Goal: Task Accomplishment & Management: Manage account settings

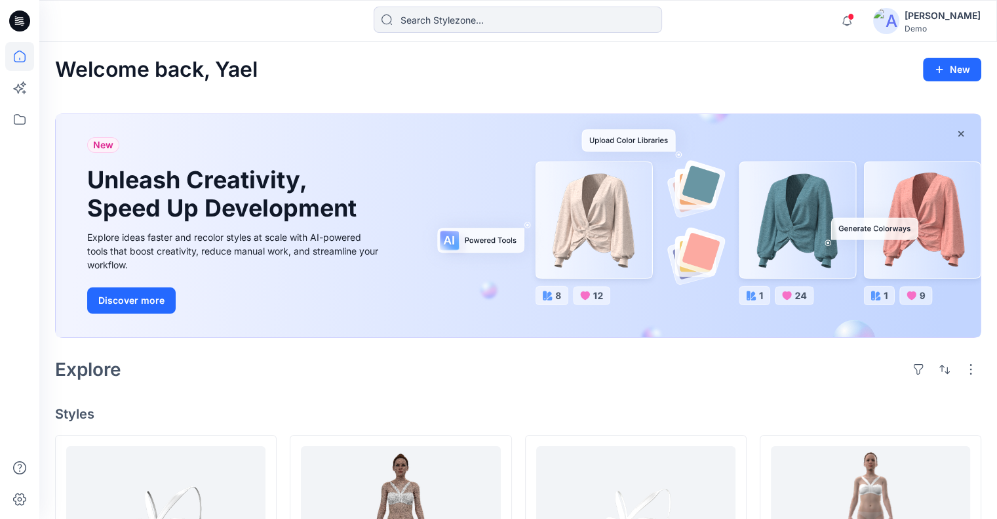
drag, startPoint x: 953, startPoint y: 20, endPoint x: 950, endPoint y: 30, distance: 9.7
click at [953, 20] on div "[PERSON_NAME]" at bounding box center [943, 16] width 76 height 16
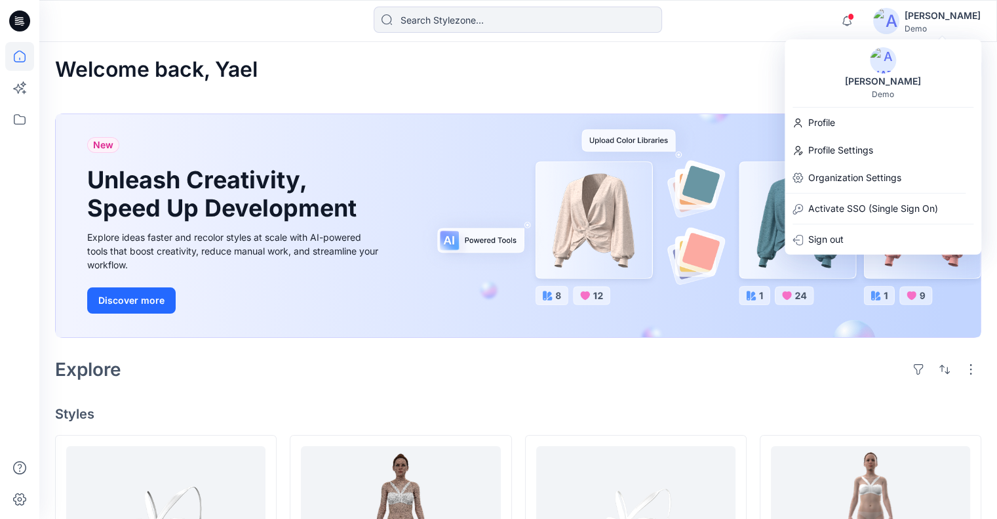
drag, startPoint x: 895, startPoint y: 171, endPoint x: 754, endPoint y: 172, distance: 141.7
click at [895, 171] on p "Organization Settings" at bounding box center [855, 177] width 93 height 25
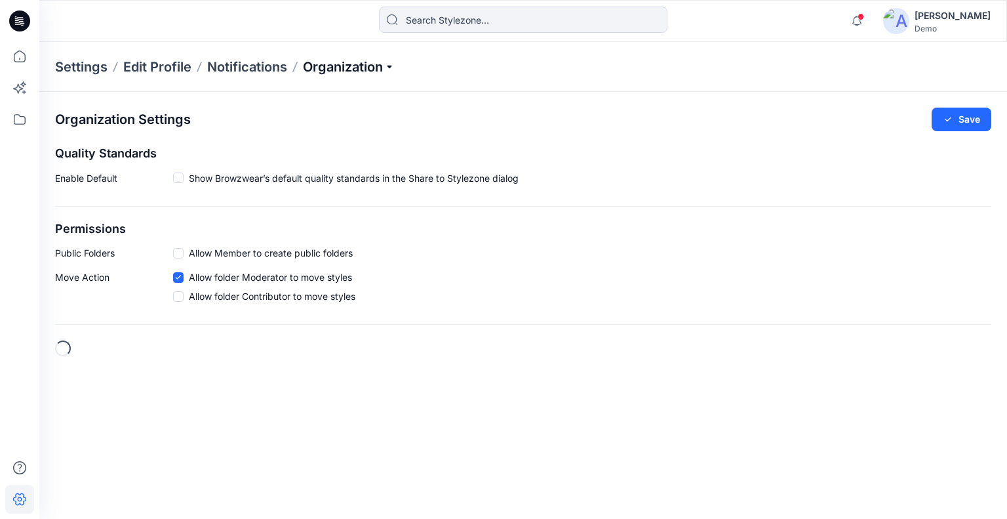
checkbox input "true"
click at [345, 70] on p "Organization" at bounding box center [349, 67] width 92 height 18
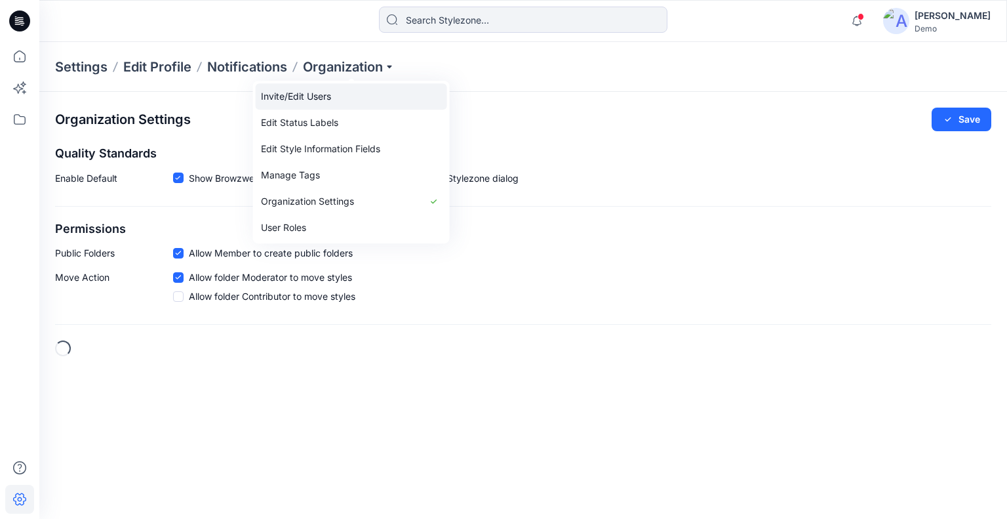
click at [340, 85] on link "Invite/Edit Users" at bounding box center [351, 96] width 191 height 26
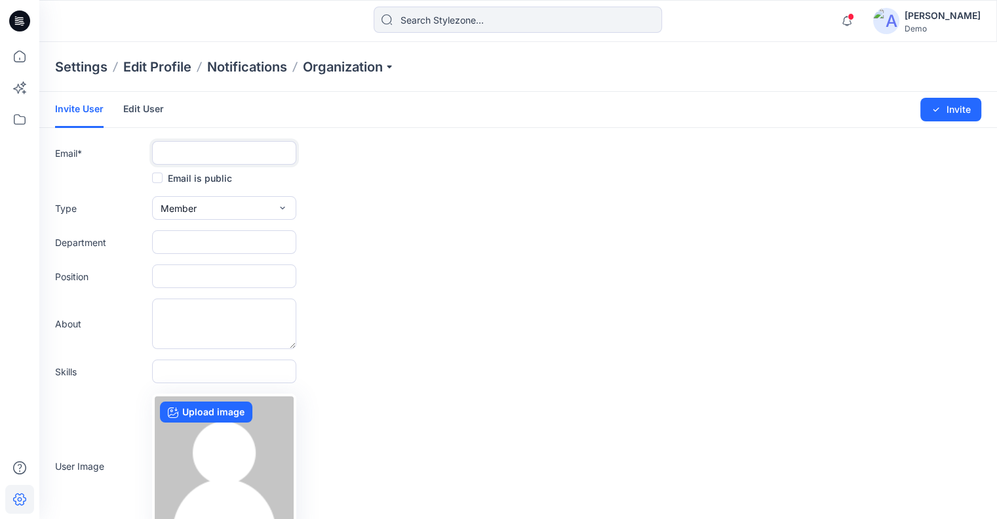
click at [197, 157] on input "text" at bounding box center [224, 153] width 144 height 24
paste input "delete1609@yopmail.com"
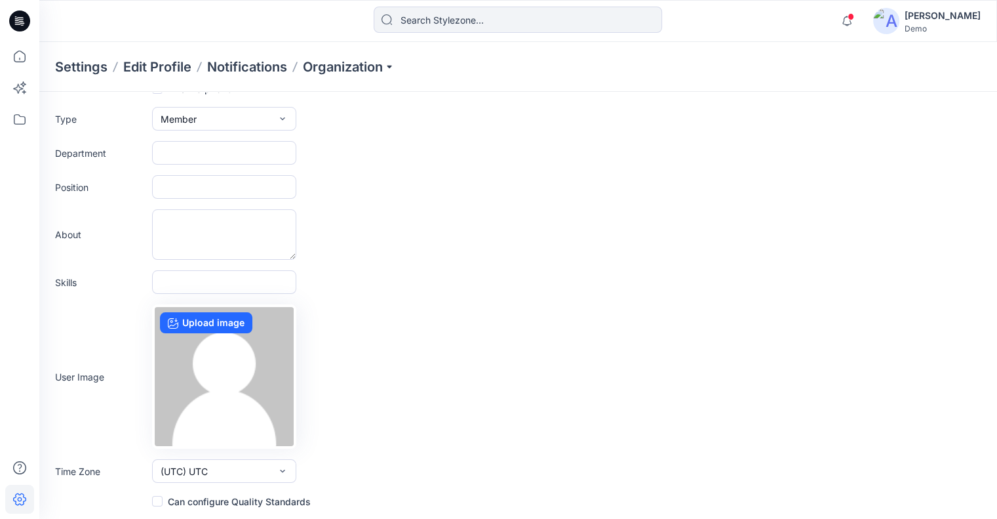
type input "delete1609@yopmail.com"
click at [230, 499] on label "Can configure Quality Standards" at bounding box center [231, 501] width 159 height 16
click at [162, 499] on input "checkbox" at bounding box center [156, 501] width 10 height 10
checkbox input "true"
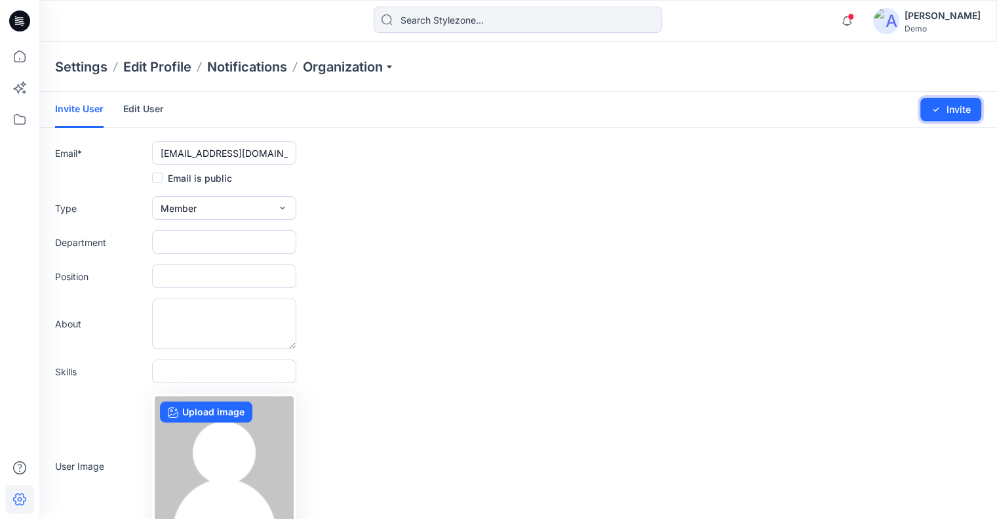
click at [950, 110] on button "Invite" at bounding box center [951, 110] width 61 height 24
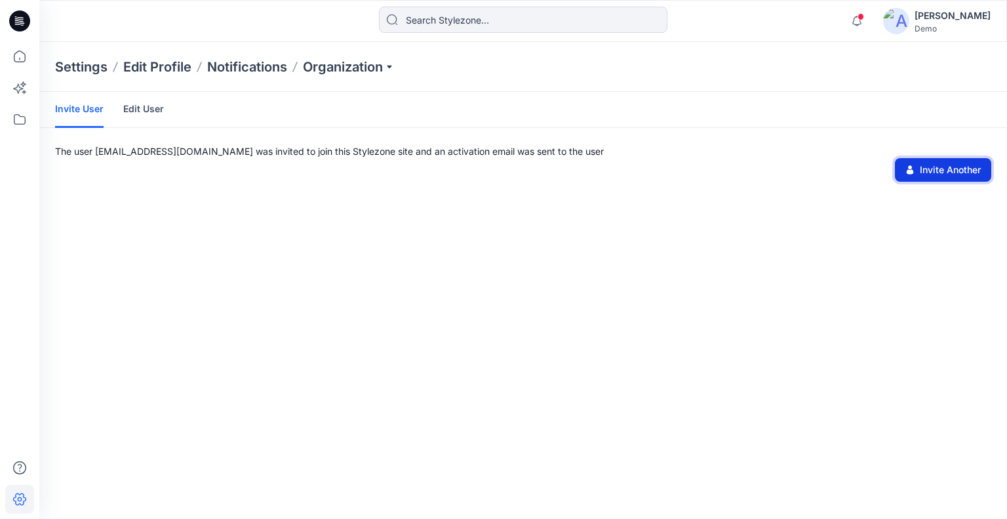
click at [959, 163] on button "Invite Another" at bounding box center [943, 170] width 96 height 24
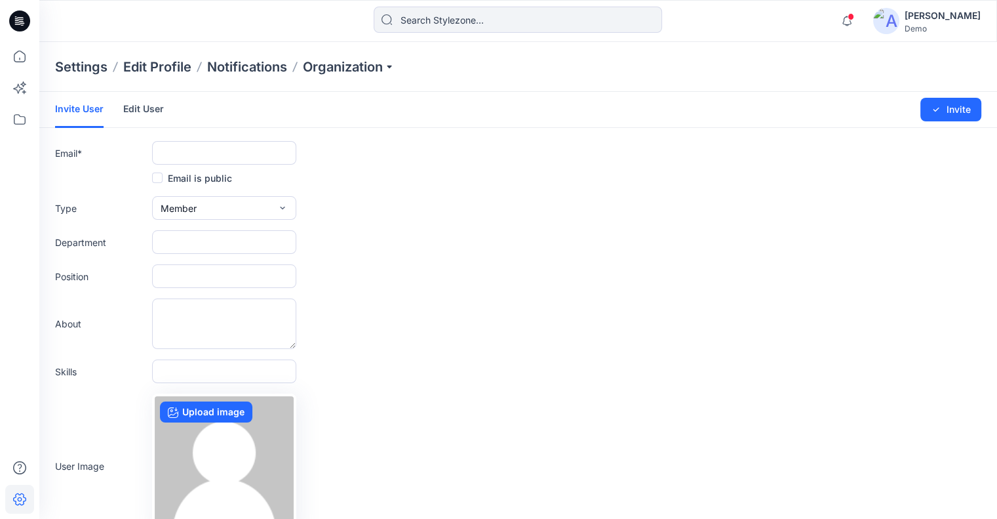
click at [100, 148] on label "Email *" at bounding box center [101, 153] width 92 height 14
click at [212, 155] on input "text" at bounding box center [224, 153] width 144 height 24
paste input "deployadmin169@yopmail.com"
type input "deployadmin169@yopmail.com"
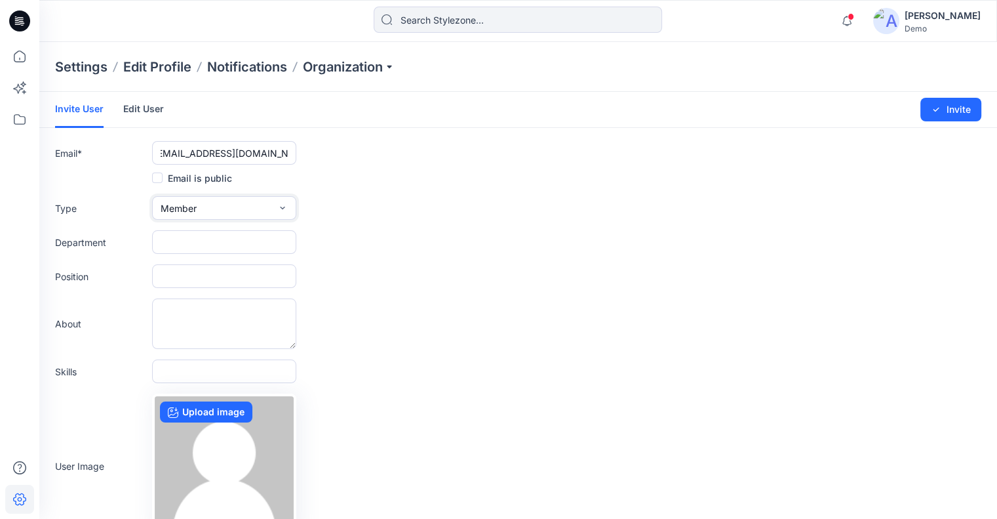
click at [200, 212] on button "Member" at bounding box center [224, 208] width 144 height 24
click at [201, 277] on button "Admin" at bounding box center [224, 290] width 139 height 26
click at [645, 183] on div "Email is public" at bounding box center [518, 178] width 927 height 16
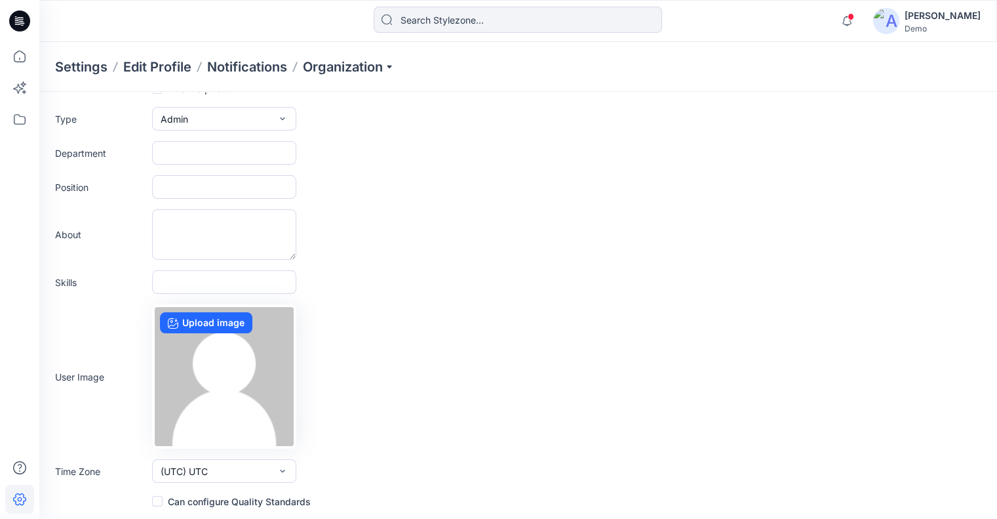
click at [273, 500] on label "Can configure Quality Standards" at bounding box center [231, 501] width 159 height 16
click at [162, 500] on input "checkbox" at bounding box center [156, 501] width 10 height 10
checkbox input "true"
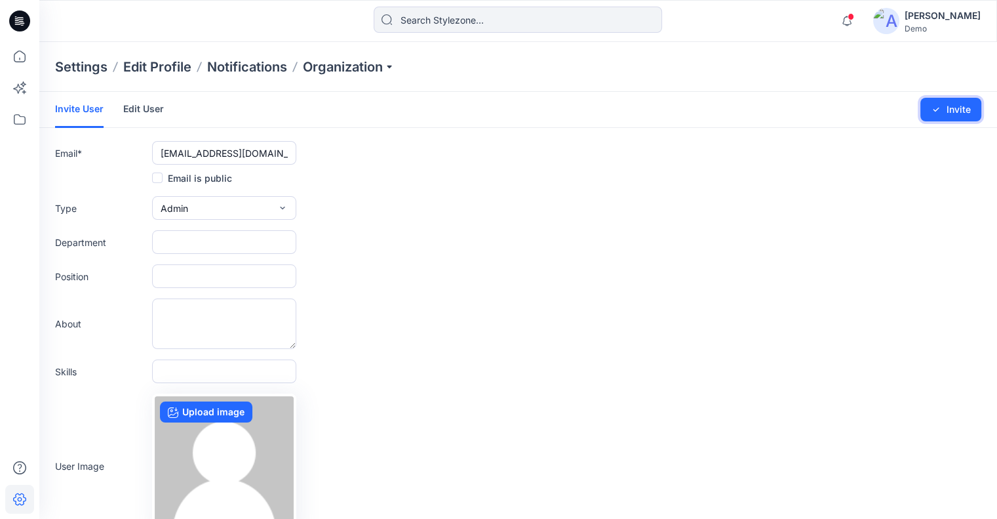
click at [963, 113] on button "Invite" at bounding box center [951, 110] width 61 height 24
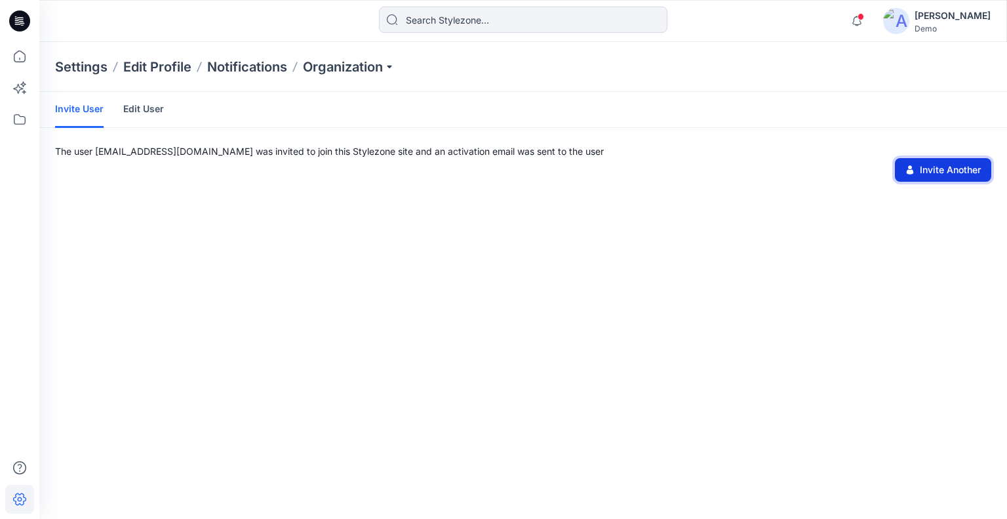
click at [912, 167] on icon at bounding box center [910, 169] width 9 height 9
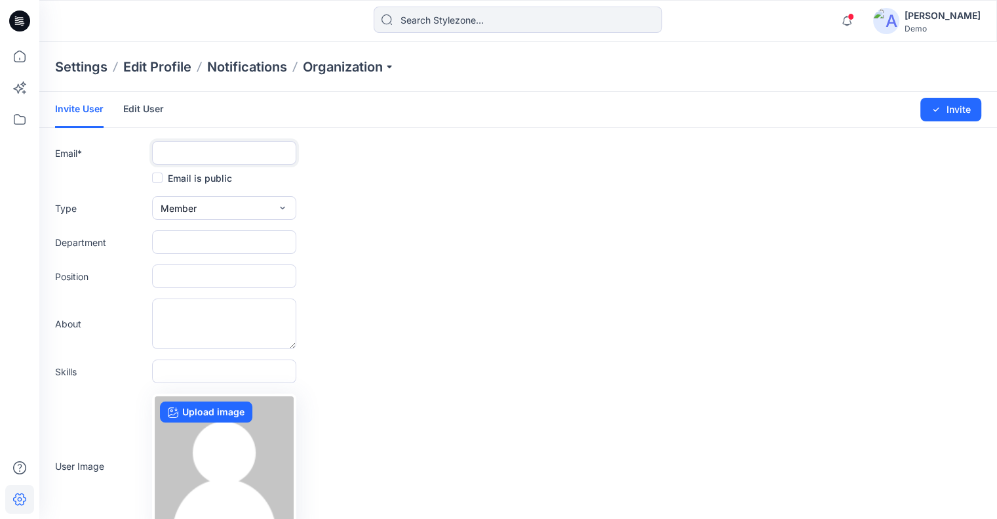
click at [205, 151] on input "text" at bounding box center [224, 153] width 144 height 24
paste input "deploymem169@yopmail.com"
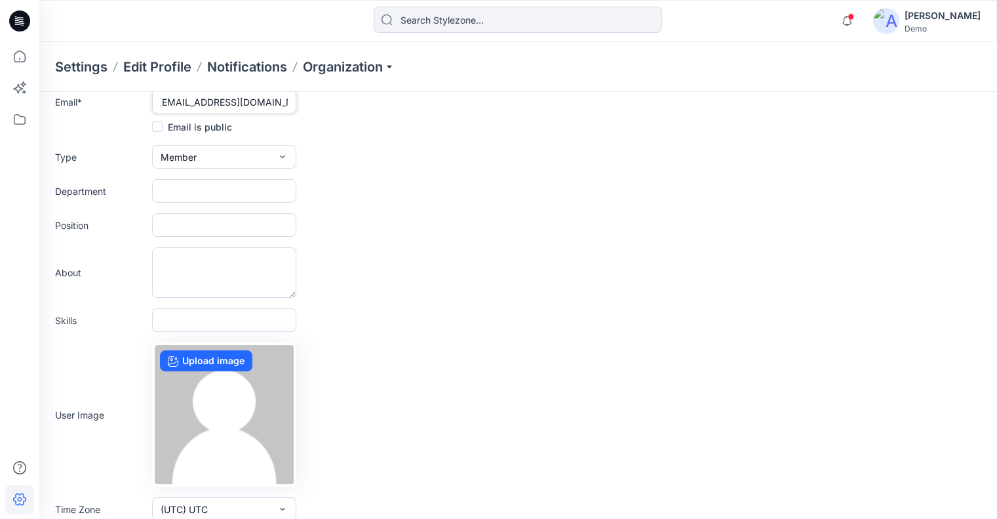
scroll to position [89, 0]
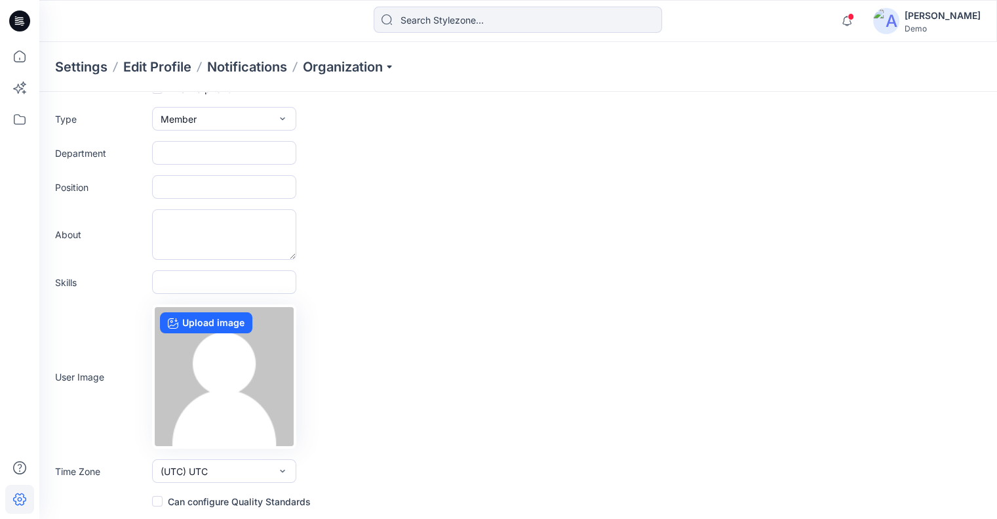
type input "deploymem169@yopmail.com"
click at [216, 508] on label "Can configure Quality Standards" at bounding box center [231, 501] width 159 height 16
click at [162, 507] on input "checkbox" at bounding box center [156, 501] width 10 height 10
checkbox input "true"
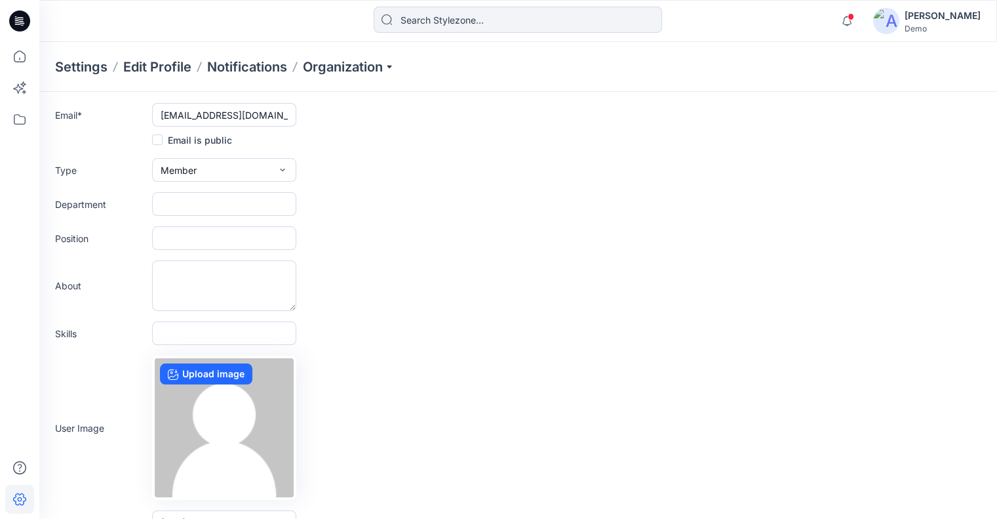
scroll to position [0, 0]
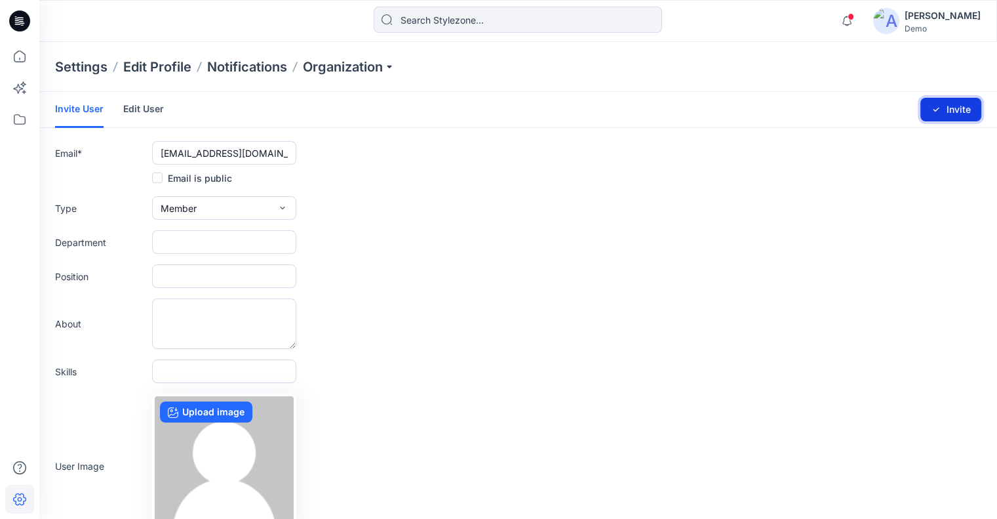
click at [973, 115] on button "Invite" at bounding box center [951, 110] width 61 height 24
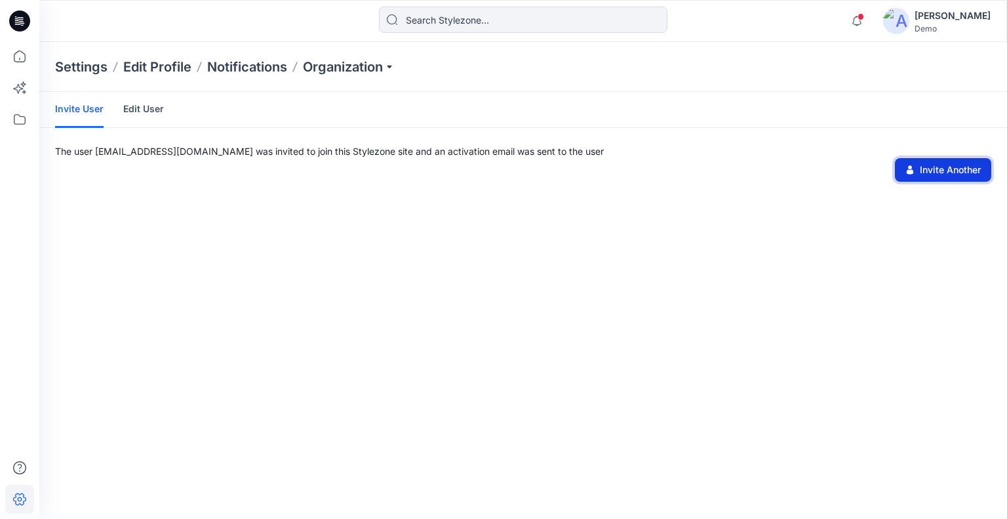
click at [917, 171] on button "Invite Another" at bounding box center [943, 170] width 96 height 24
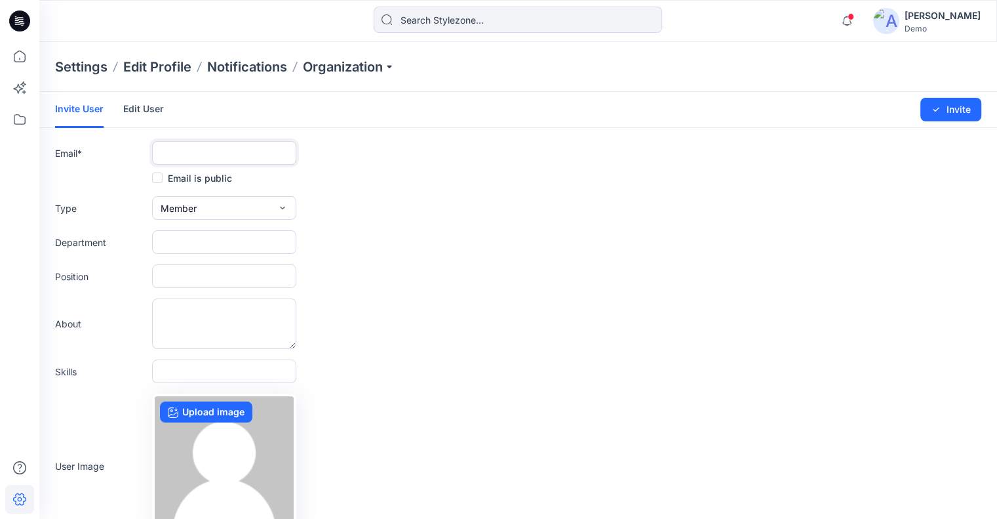
click at [230, 148] on input "text" at bounding box center [224, 153] width 144 height 24
paste input "deployext169@yopmail.com"
type input "deployext169@yopmail.com"
click at [235, 194] on form "Invite User Edit User Changes Saved Invite Email * deployext169@yopmail.com Ema…" at bounding box center [518, 345] width 958 height 506
drag, startPoint x: 224, startPoint y: 211, endPoint x: 216, endPoint y: 222, distance: 13.1
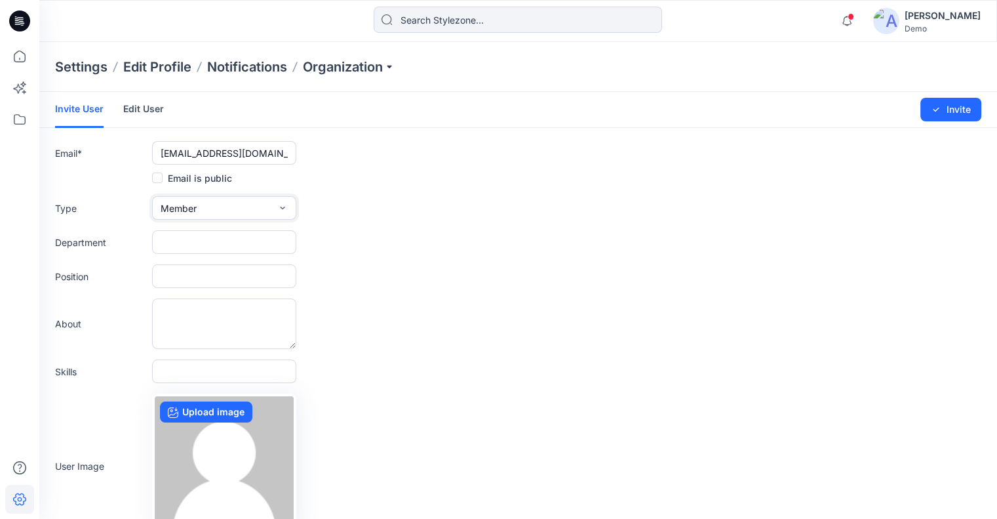
click at [224, 211] on button "Member" at bounding box center [224, 208] width 144 height 24
click at [199, 241] on button "External" at bounding box center [224, 238] width 139 height 26
click at [437, 260] on form "Invite User Edit User Changes Saved Invite Email * deployext169@yopmail.com Ema…" at bounding box center [518, 345] width 958 height 506
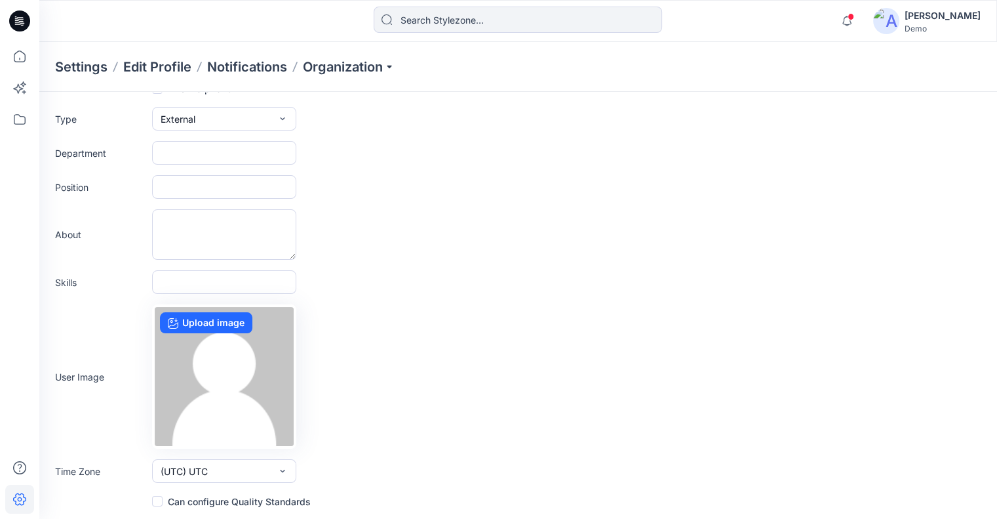
click at [257, 499] on label "Can configure Quality Standards" at bounding box center [231, 501] width 159 height 16
click at [162, 499] on input "checkbox" at bounding box center [156, 501] width 10 height 10
checkbox input "true"
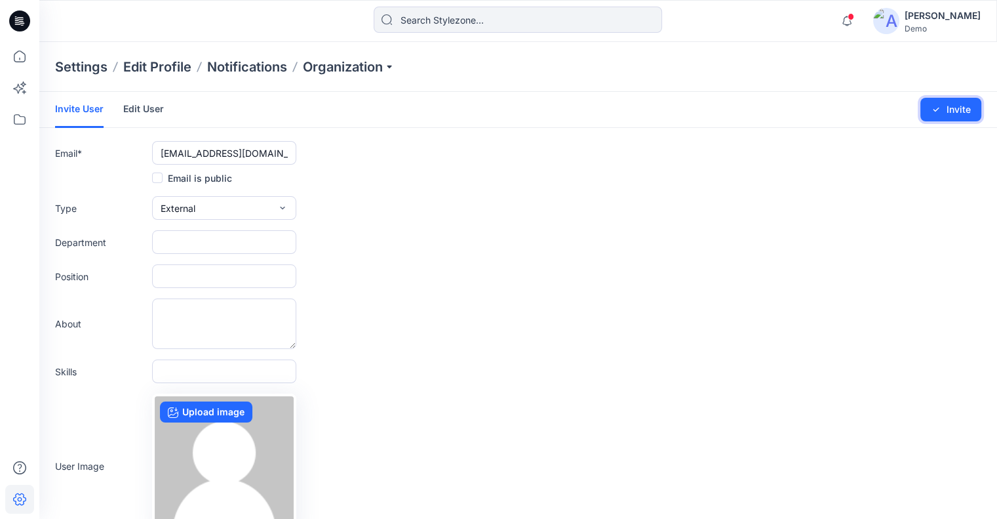
click at [948, 110] on button "Invite" at bounding box center [951, 110] width 61 height 24
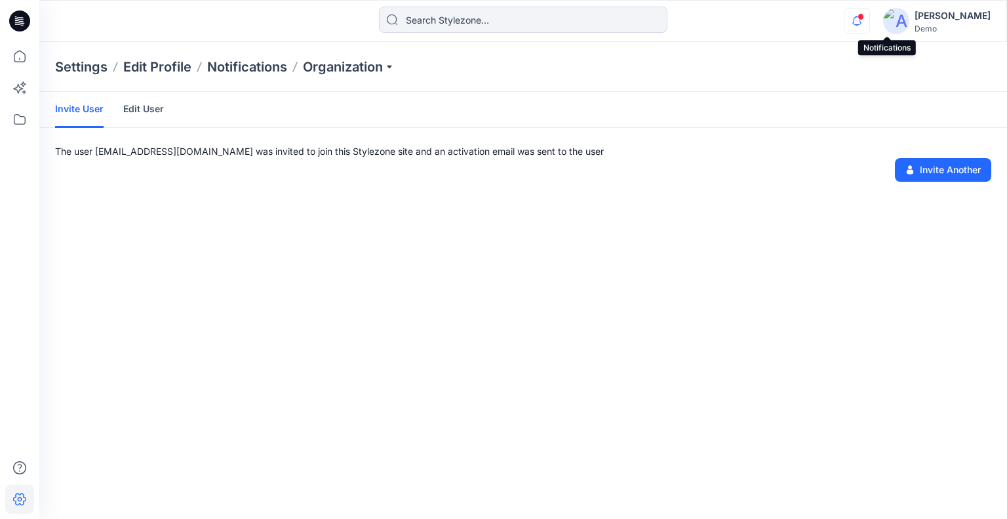
click at [870, 20] on icon "button" at bounding box center [857, 21] width 25 height 26
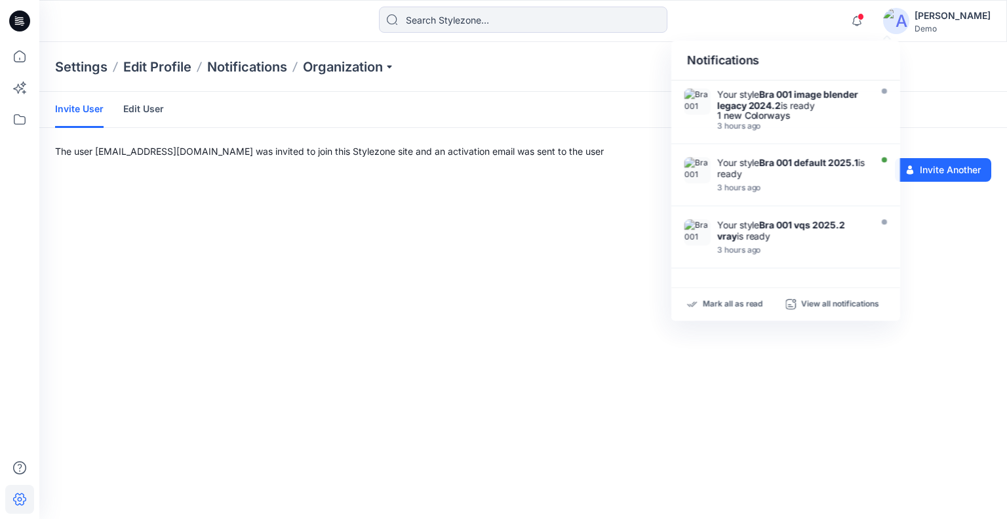
click at [613, 79] on div "Settings Edit Profile Notifications Organization" at bounding box center [523, 67] width 968 height 50
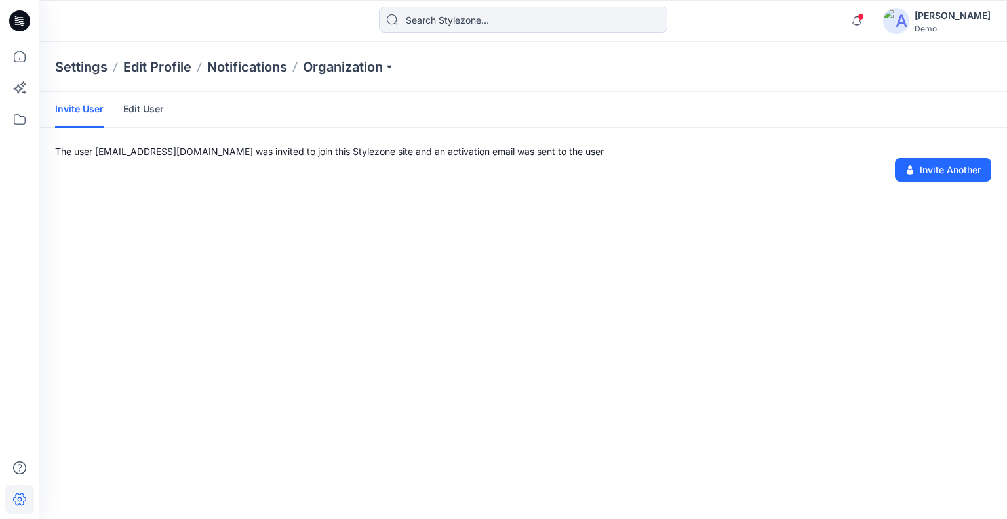
click at [574, 240] on div "Invite User Edit User The user deployext169@yopmail.com was invited to join thi…" at bounding box center [523, 305] width 968 height 427
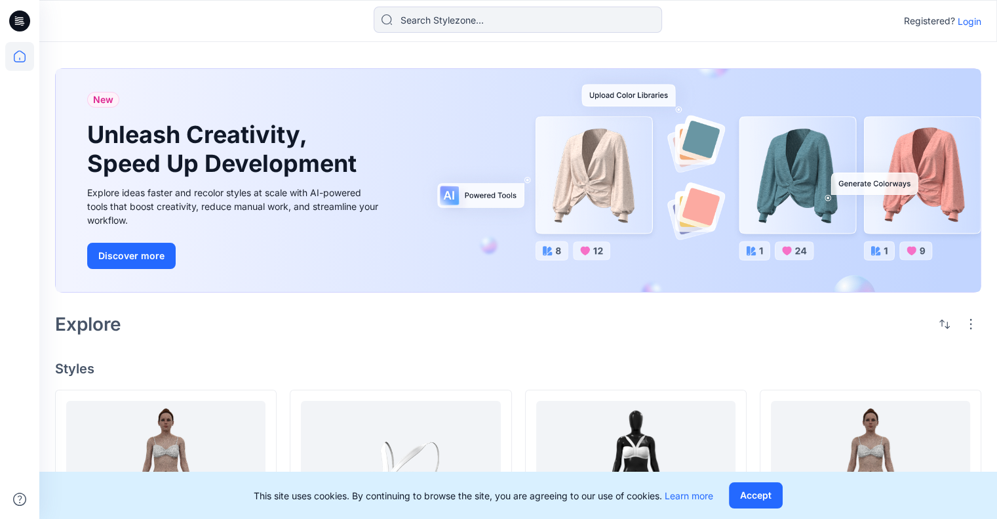
click at [964, 18] on p "Login" at bounding box center [970, 21] width 24 height 14
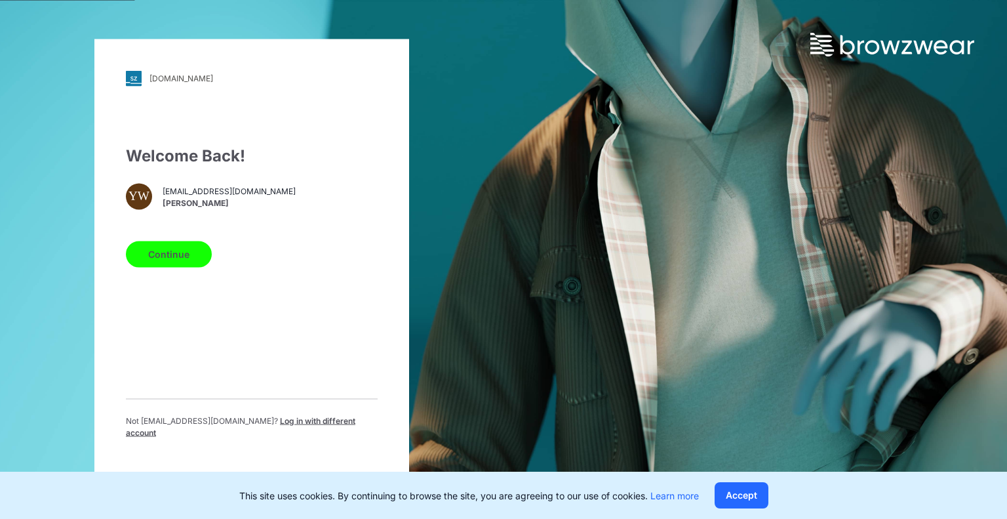
click at [178, 258] on button "Continue" at bounding box center [169, 254] width 86 height 26
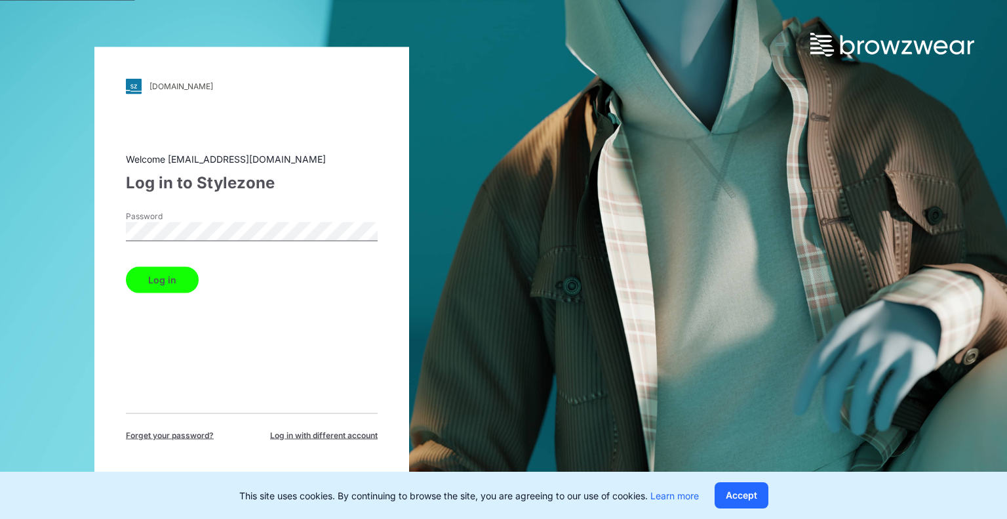
click at [126, 266] on button "Log in" at bounding box center [162, 279] width 73 height 26
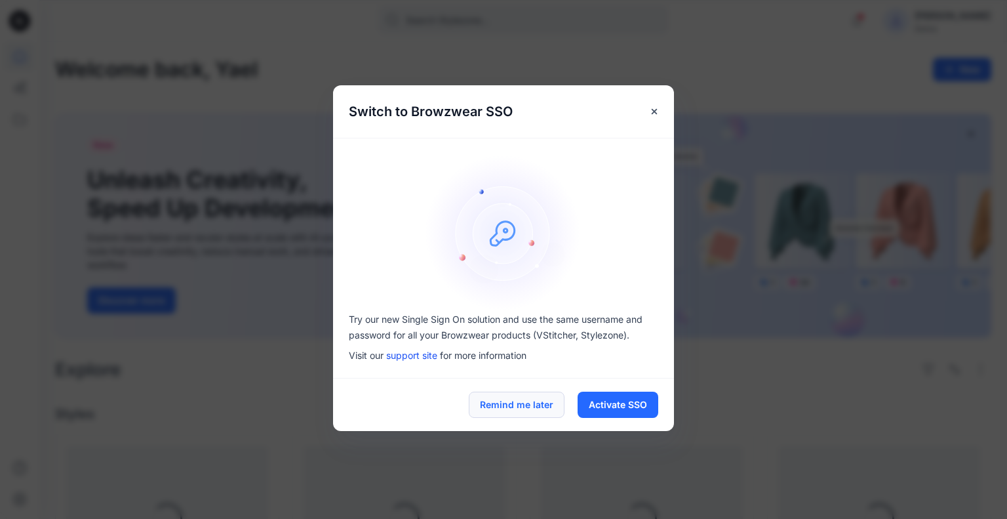
click at [541, 401] on button "Remind me later" at bounding box center [517, 405] width 96 height 26
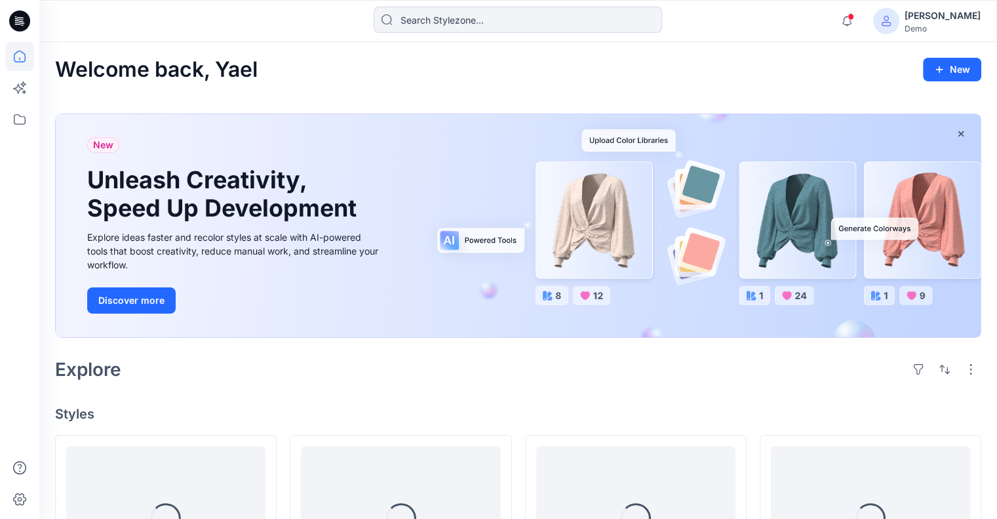
click at [971, 24] on div "Demo" at bounding box center [943, 29] width 76 height 10
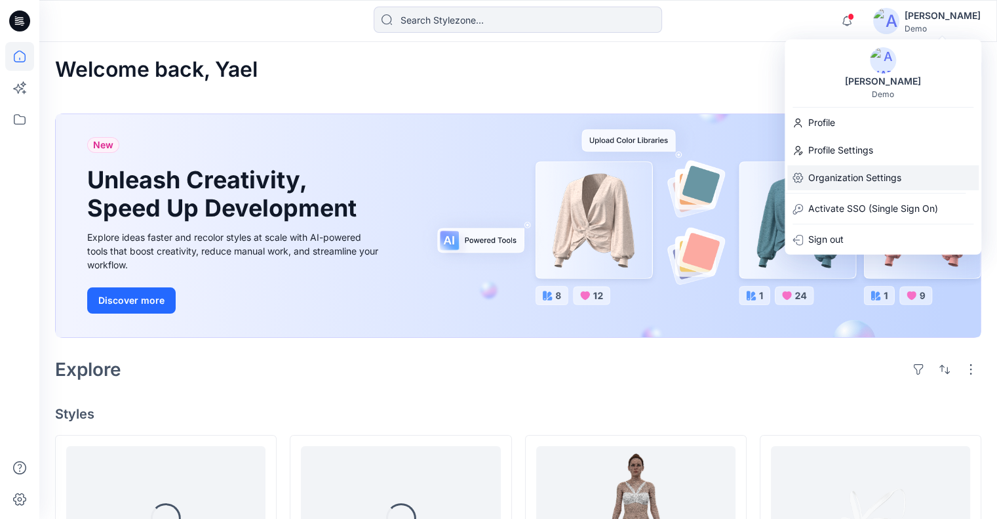
click at [881, 171] on p "Organization Settings" at bounding box center [855, 177] width 93 height 25
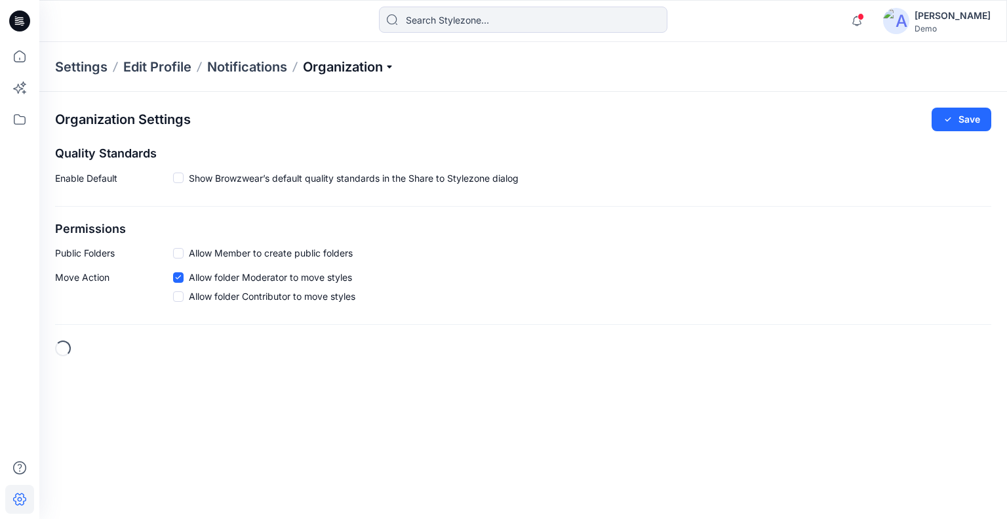
checkbox input "true"
click at [352, 66] on p "Organization" at bounding box center [349, 67] width 92 height 18
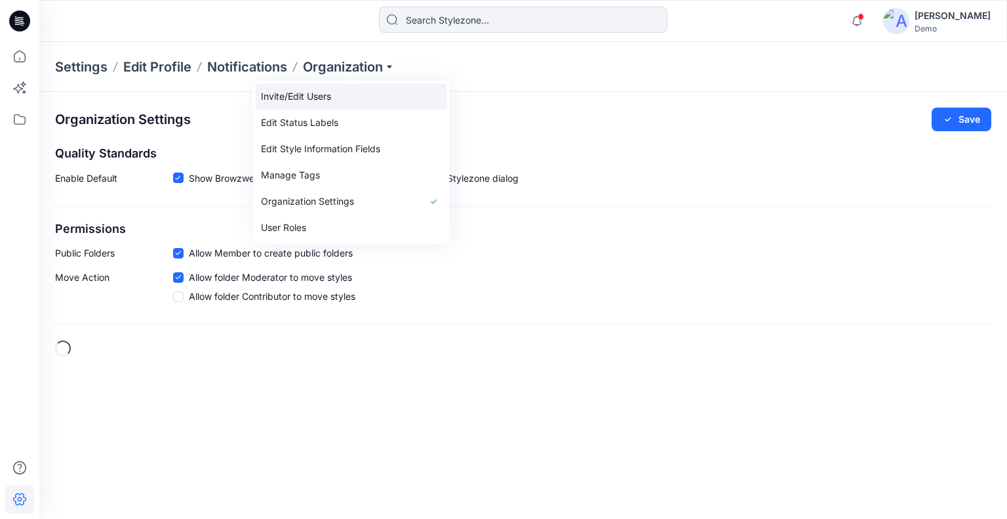
click at [321, 99] on link "Invite/Edit Users" at bounding box center [351, 96] width 191 height 26
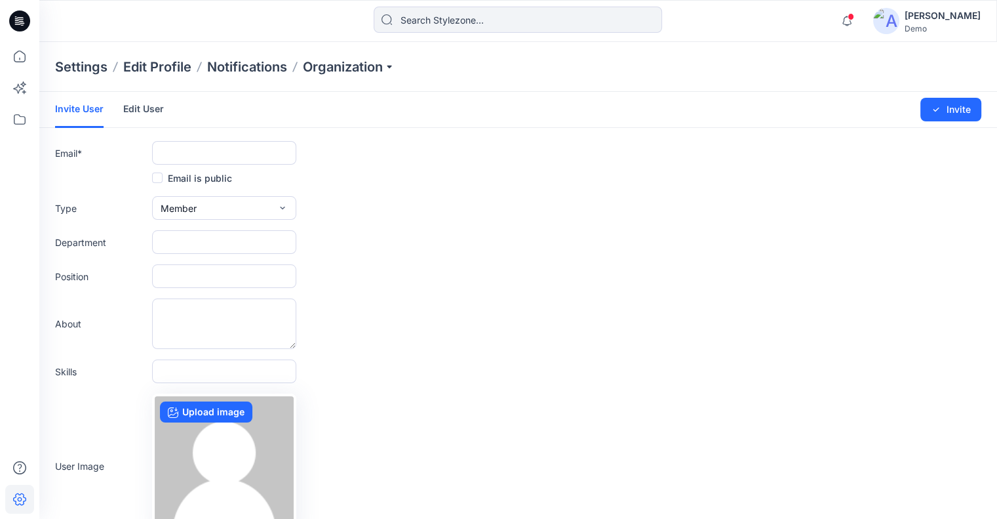
click at [138, 110] on link "Edit User" at bounding box center [143, 109] width 41 height 34
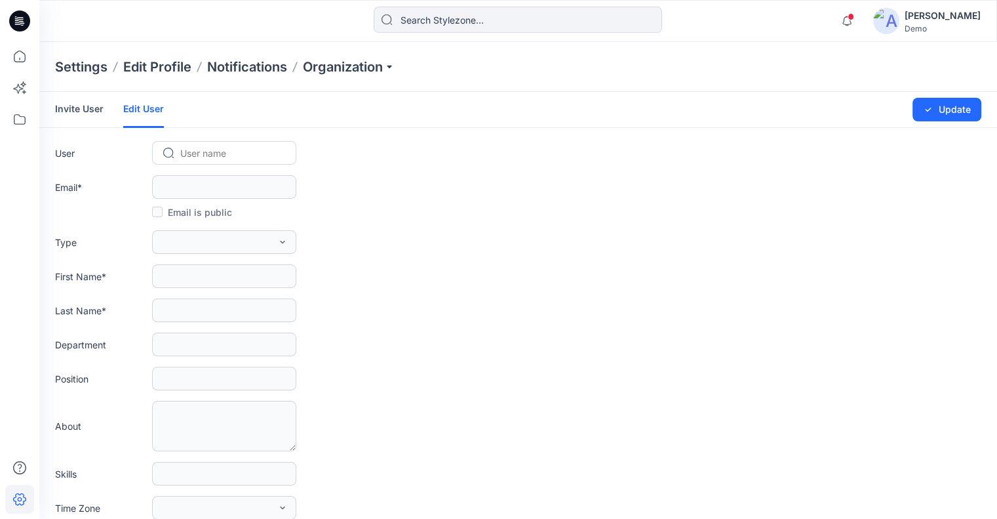
click at [174, 147] on div "User name" at bounding box center [224, 153] width 122 height 19
paste input "delete1609@yopmail.com"
type input "delete1609@yopmail.com"
click at [207, 179] on span "delete1609@yopmail.com" at bounding box center [235, 181] width 106 height 14
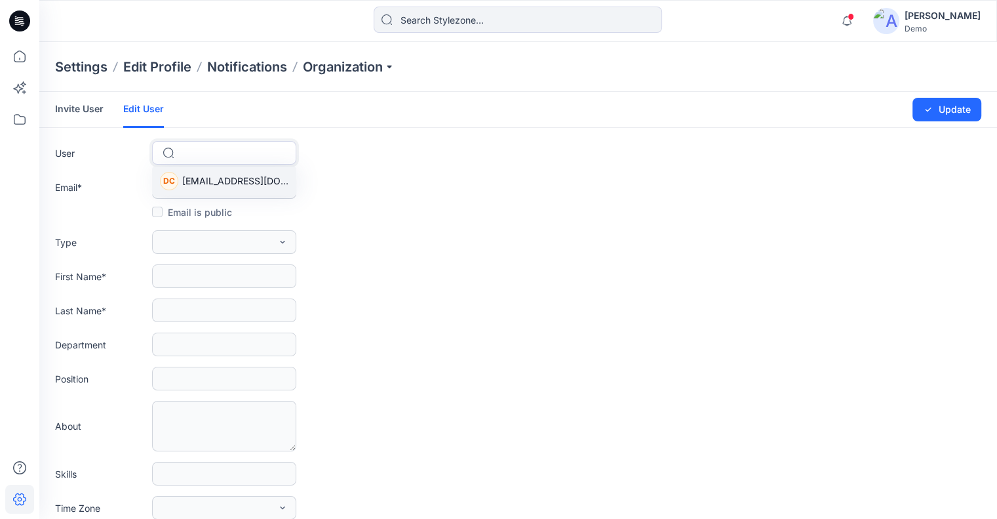
scroll to position [0, 0]
type input "delete1609@yopmail.com"
checkbox input "true"
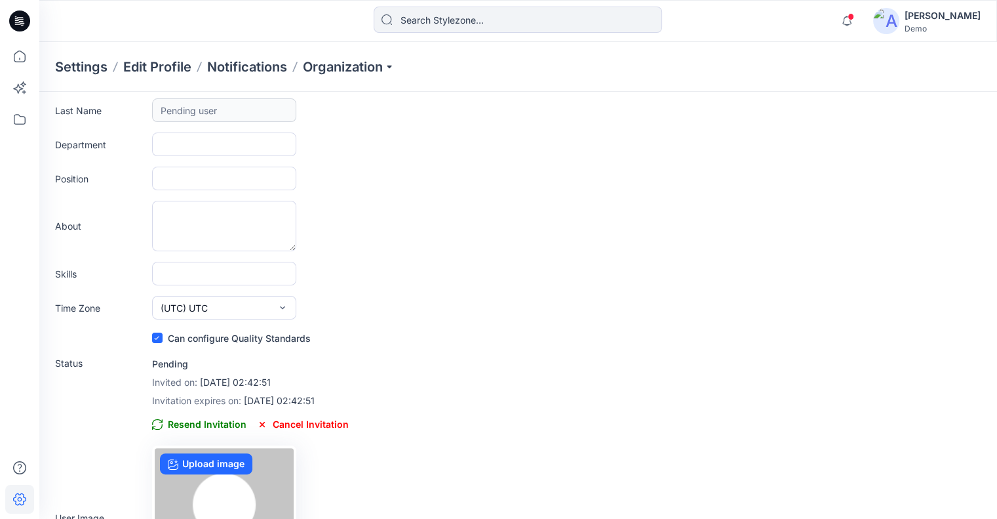
scroll to position [281, 0]
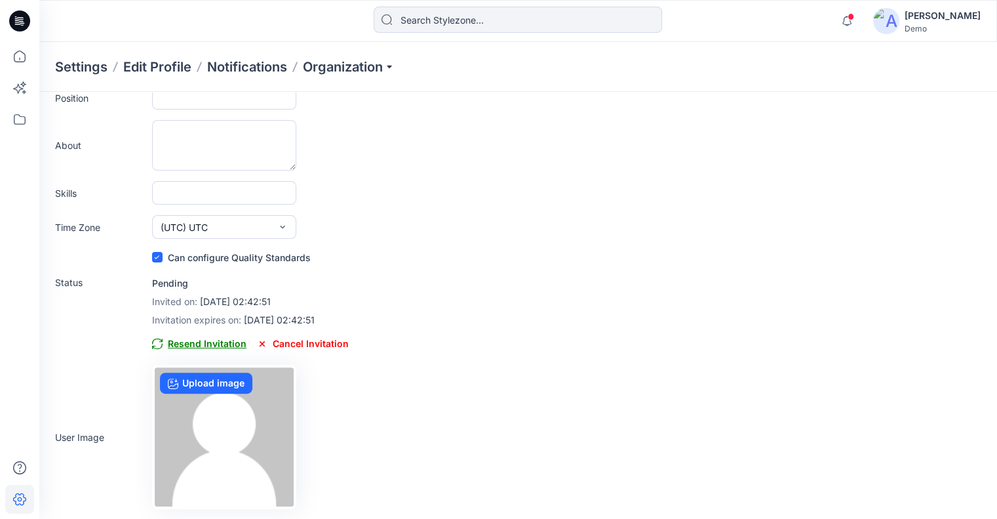
click at [206, 342] on span "Resend Invitation" at bounding box center [199, 344] width 94 height 16
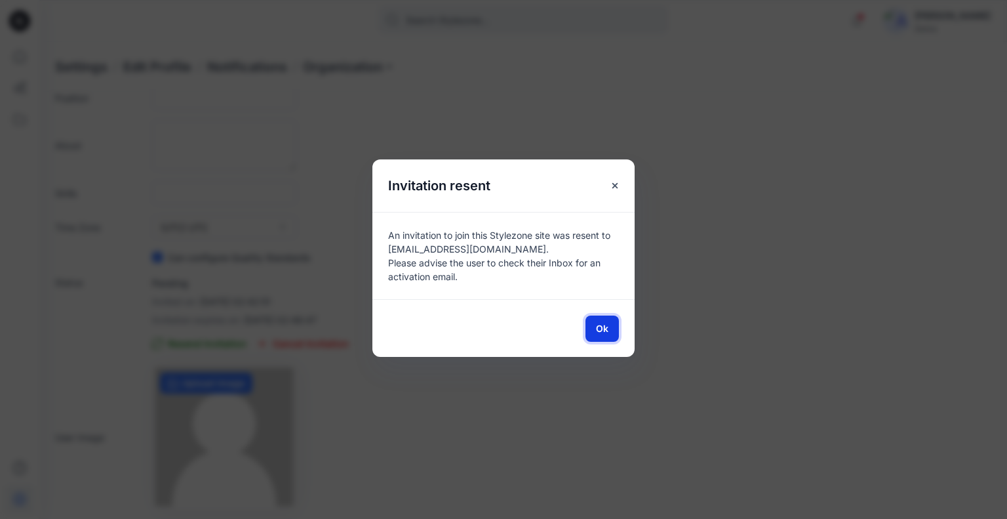
click at [596, 323] on span "Ok" at bounding box center [602, 328] width 12 height 14
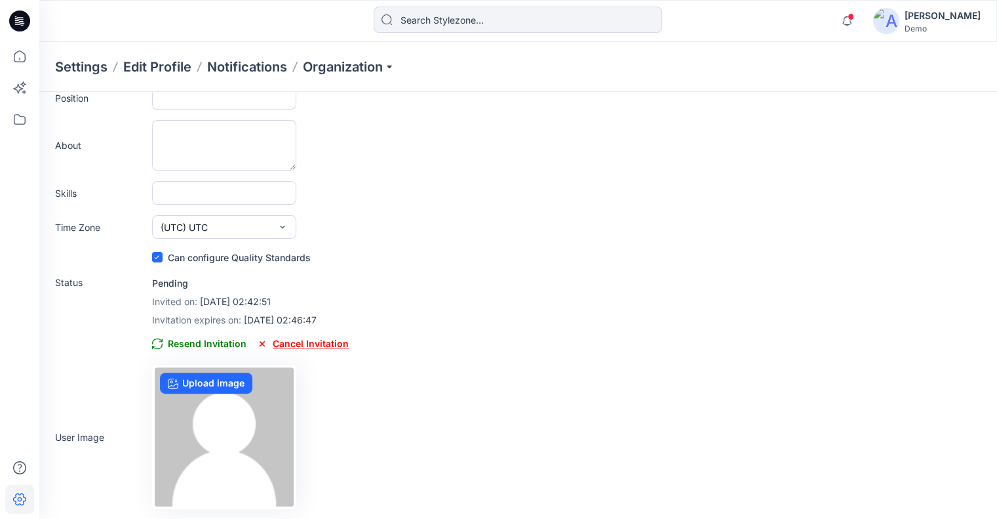
click at [306, 345] on span "Cancel Invitation" at bounding box center [303, 344] width 92 height 16
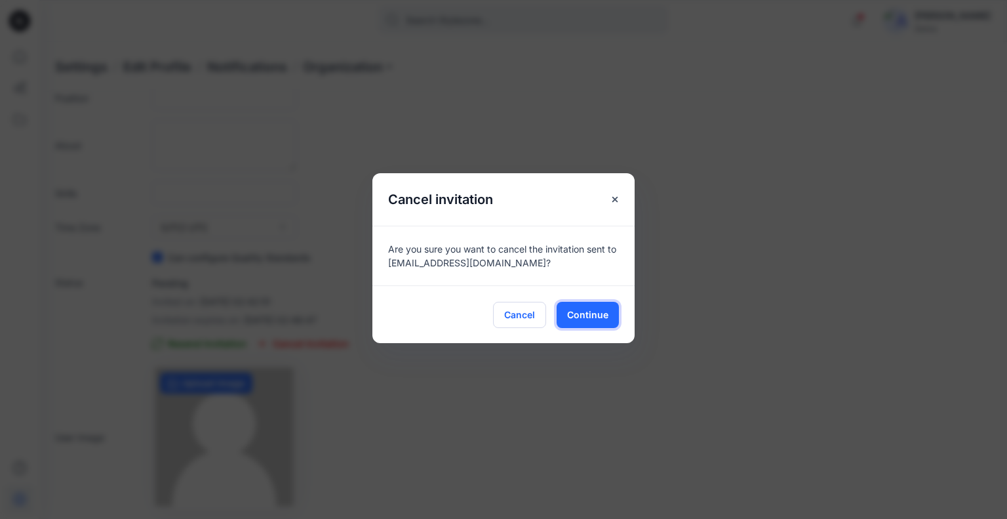
drag, startPoint x: 601, startPoint y: 313, endPoint x: 533, endPoint y: 304, distance: 68.2
click at [601, 312] on span "Continue" at bounding box center [587, 315] width 41 height 14
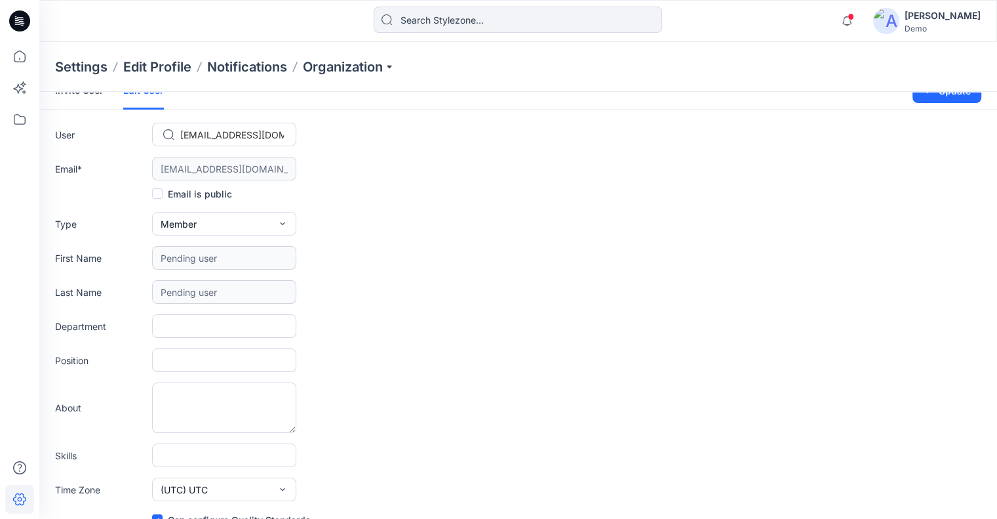
scroll to position [0, 0]
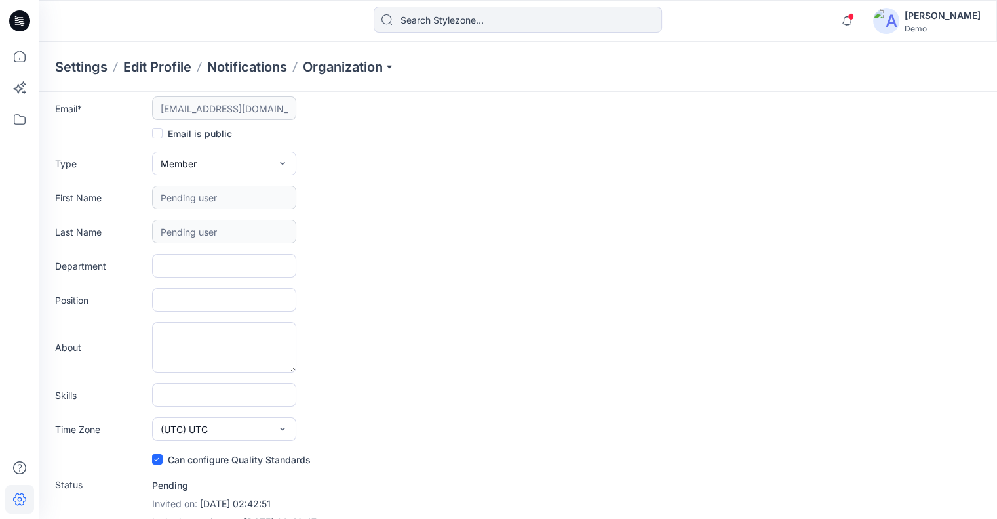
checkbox input "false"
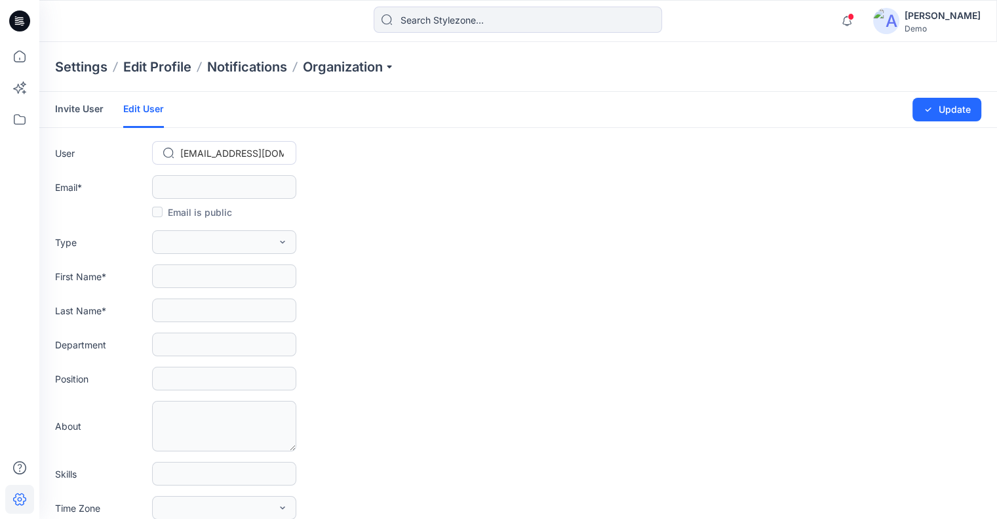
click at [82, 107] on link "Invite User" at bounding box center [79, 109] width 49 height 34
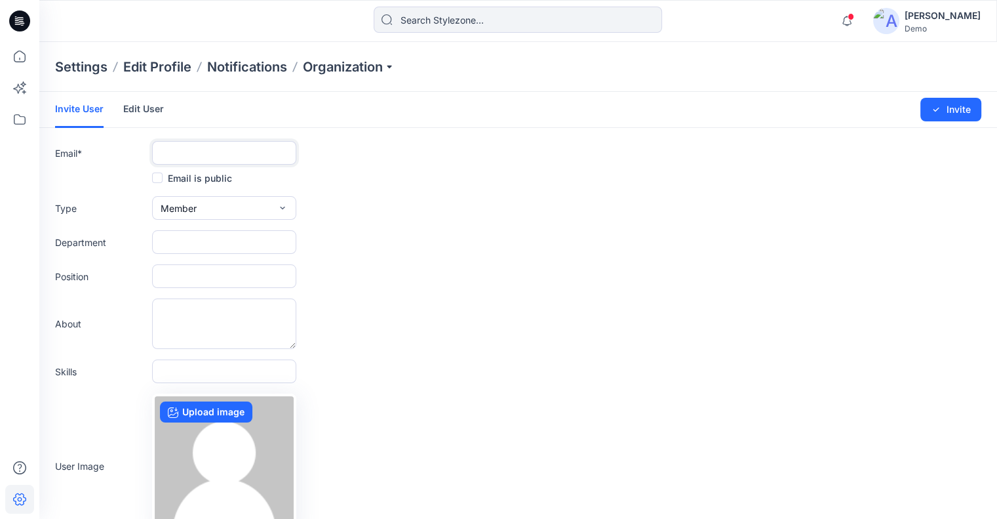
drag, startPoint x: 82, startPoint y: 107, endPoint x: 222, endPoint y: 153, distance: 147.2
click at [222, 153] on input "text" at bounding box center [224, 153] width 144 height 24
paste input "delete1609@yopmail.com"
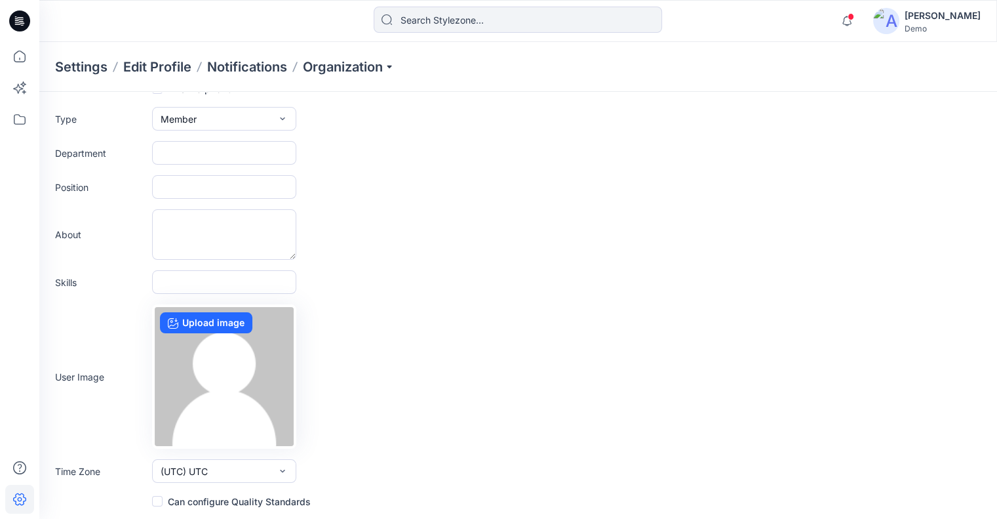
type input "delete1609@yopmail.com"
click at [211, 498] on label "Can configure Quality Standards" at bounding box center [231, 501] width 159 height 16
click at [162, 498] on input "checkbox" at bounding box center [156, 501] width 10 height 10
checkbox input "true"
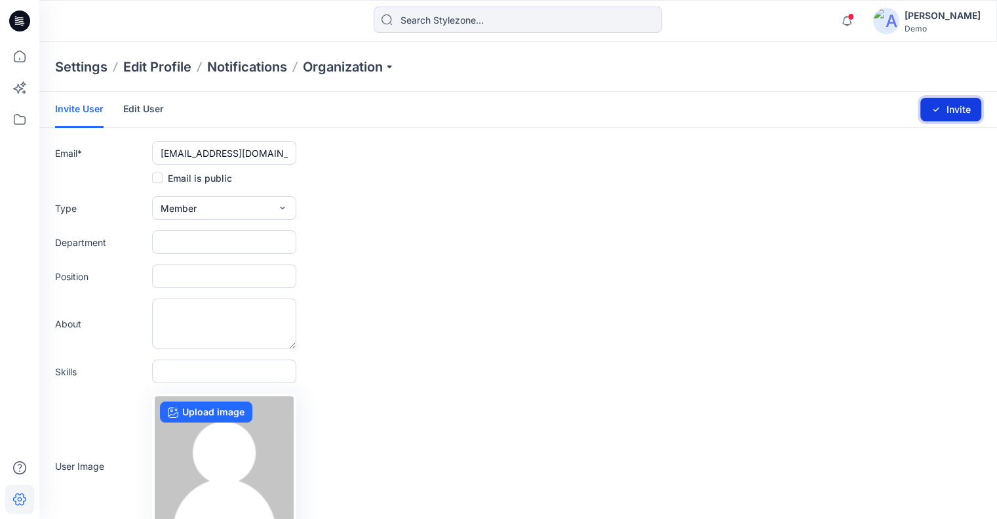
click at [972, 110] on button "Invite" at bounding box center [951, 110] width 61 height 24
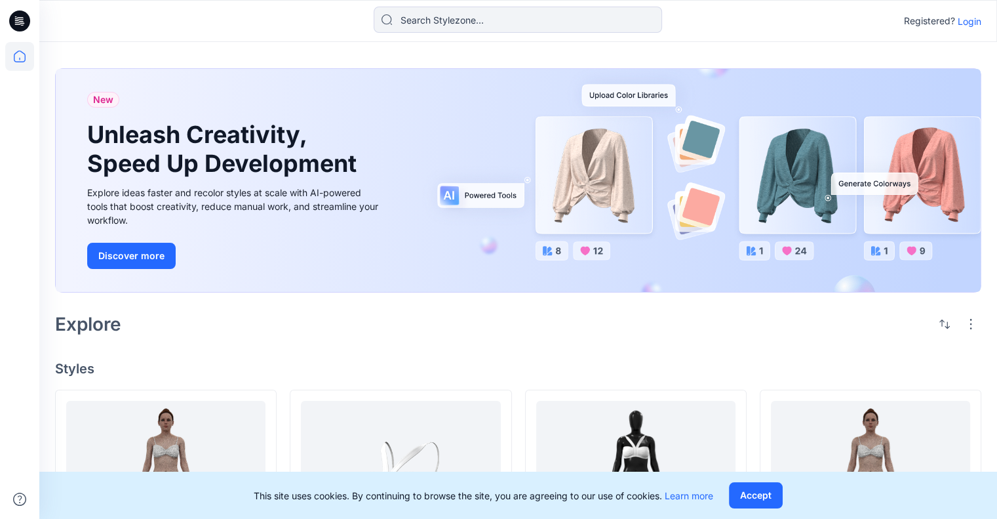
click at [964, 18] on p "Login" at bounding box center [970, 21] width 24 height 14
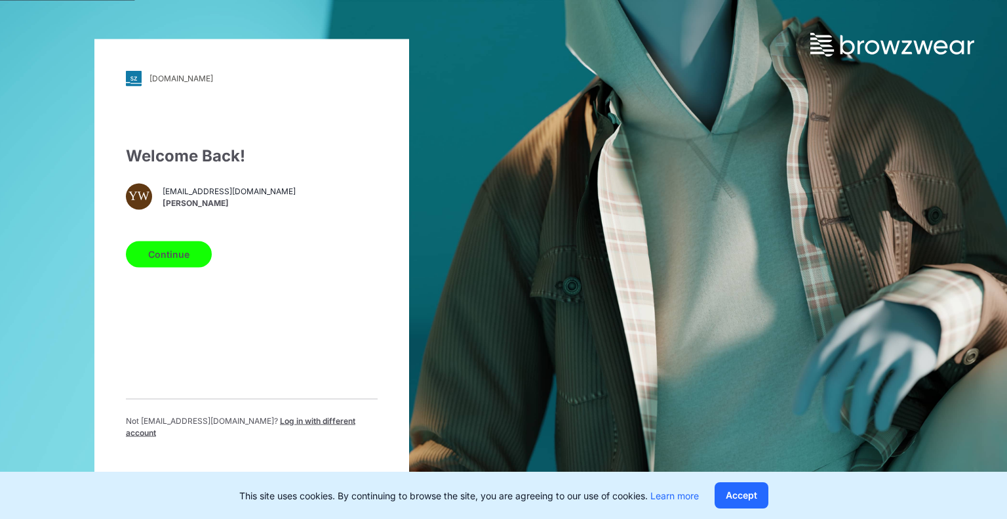
click at [160, 256] on button "Continue" at bounding box center [169, 254] width 86 height 26
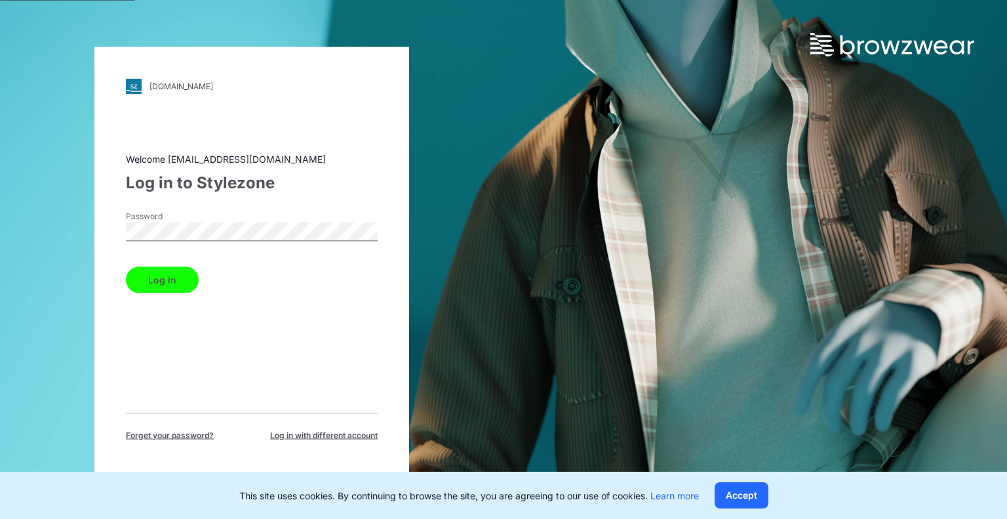
click at [126, 266] on button "Log in" at bounding box center [162, 279] width 73 height 26
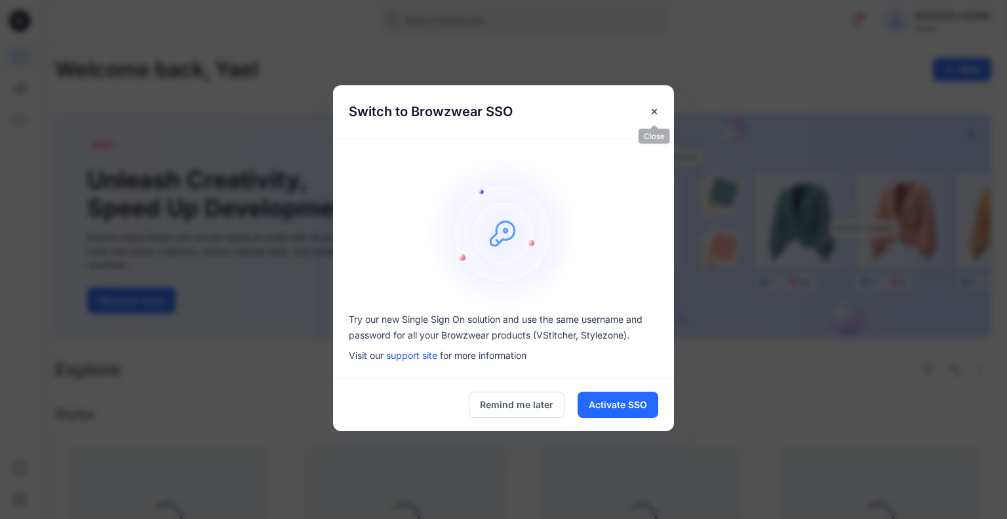
drag, startPoint x: 653, startPoint y: 115, endPoint x: 676, endPoint y: 106, distance: 24.7
click at [653, 115] on icon "Close" at bounding box center [654, 111] width 10 height 10
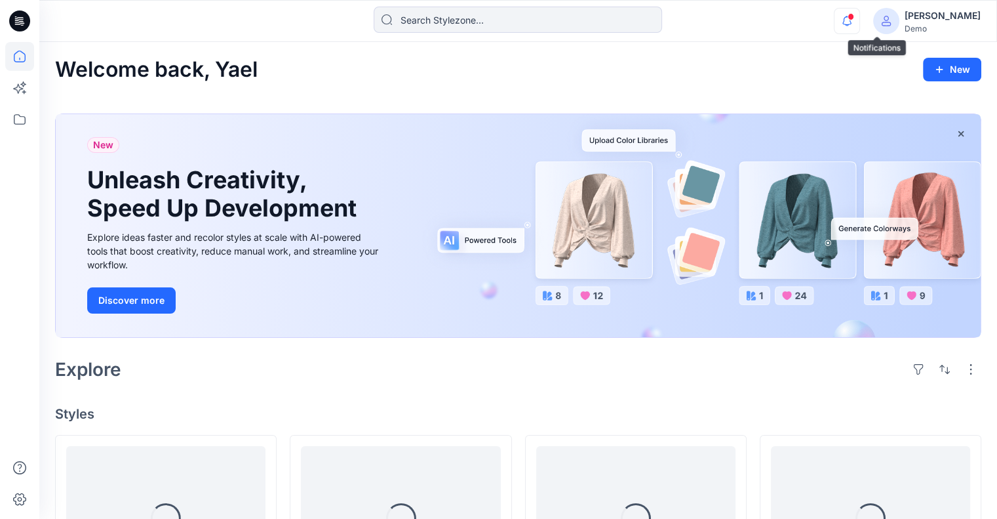
click at [860, 19] on icon "button" at bounding box center [847, 21] width 25 height 26
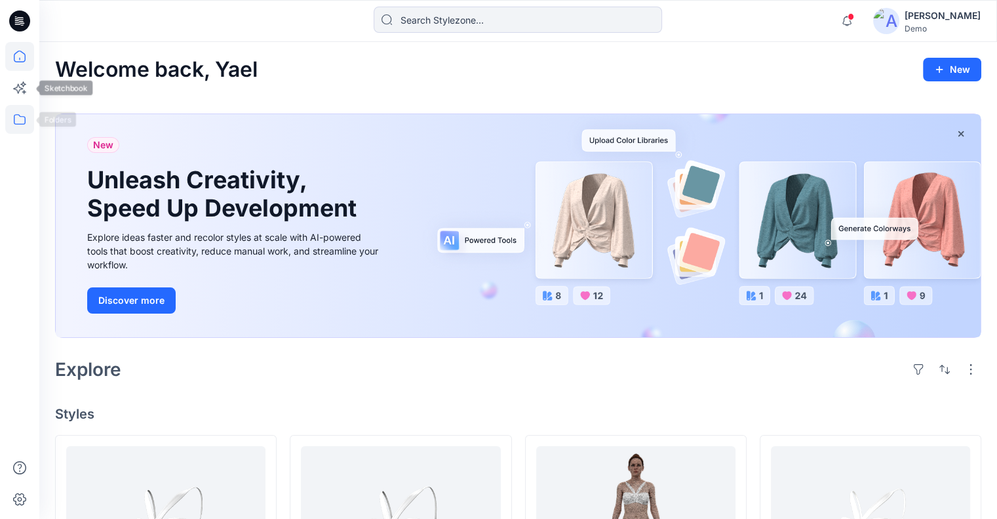
drag, startPoint x: 17, startPoint y: 112, endPoint x: 26, endPoint y: 110, distance: 9.4
click at [17, 112] on icon at bounding box center [19, 119] width 29 height 29
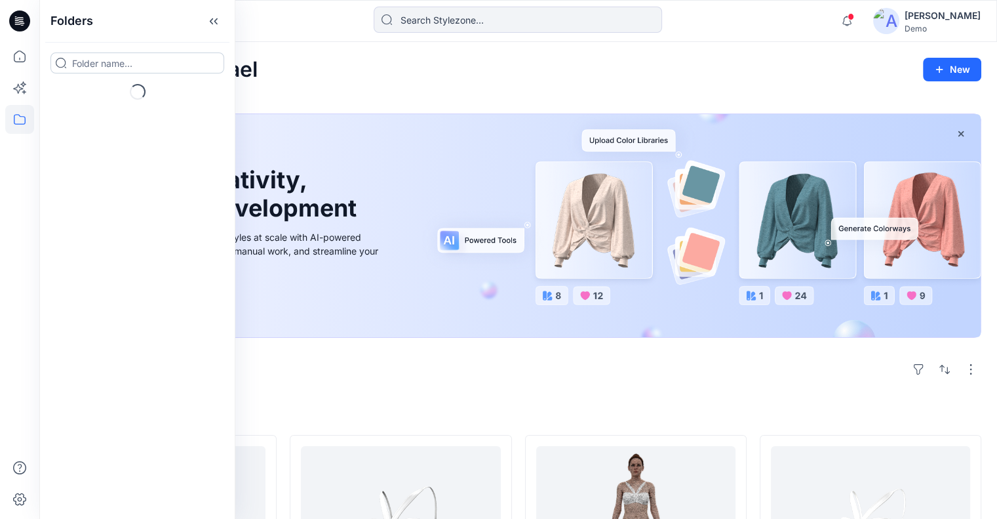
click at [141, 67] on input at bounding box center [137, 62] width 174 height 21
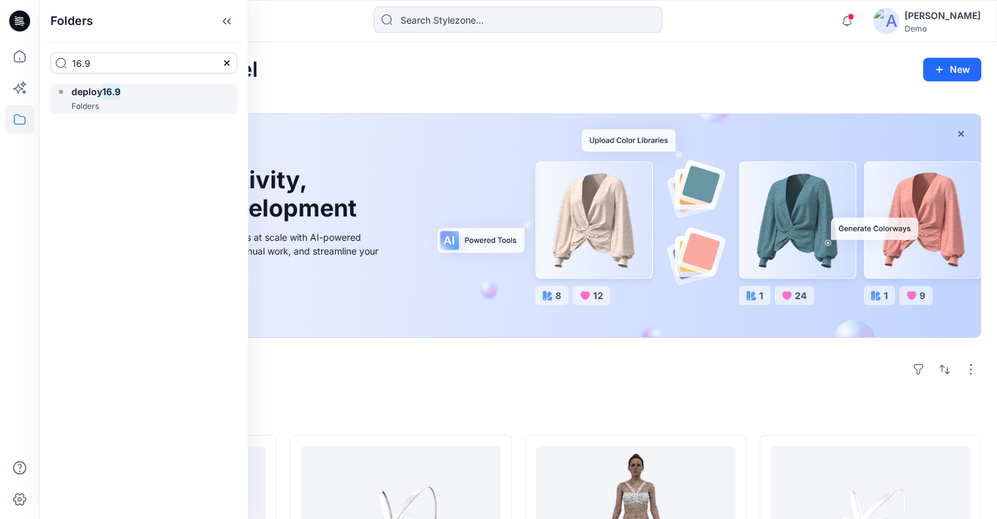
type input "16.9"
drag, startPoint x: 127, startPoint y: 94, endPoint x: 186, endPoint y: 27, distance: 89.2
click at [127, 93] on div "deploy 16.9 Folders" at bounding box center [143, 99] width 187 height 30
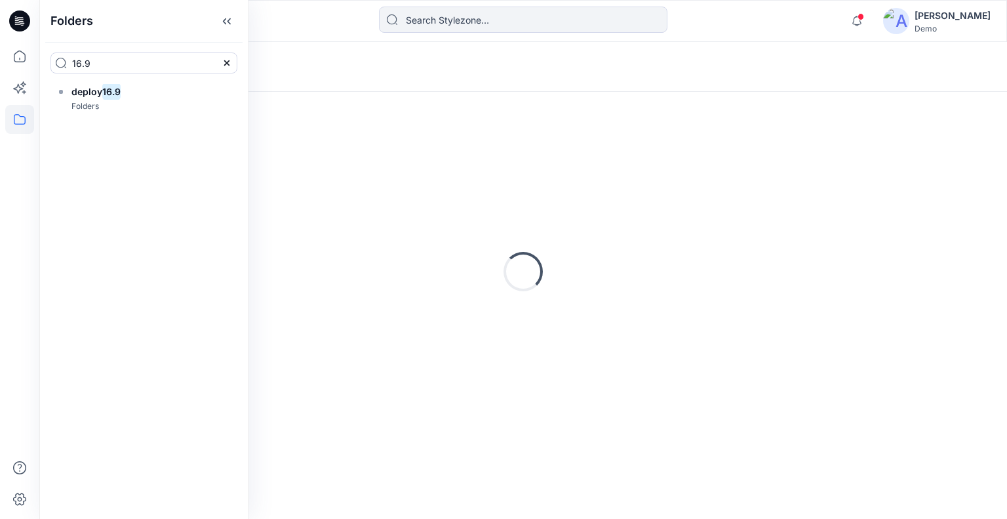
drag, startPoint x: 202, startPoint y: 22, endPoint x: 213, endPoint y: 33, distance: 16.2
click at [216, 22] on icon at bounding box center [226, 21] width 21 height 22
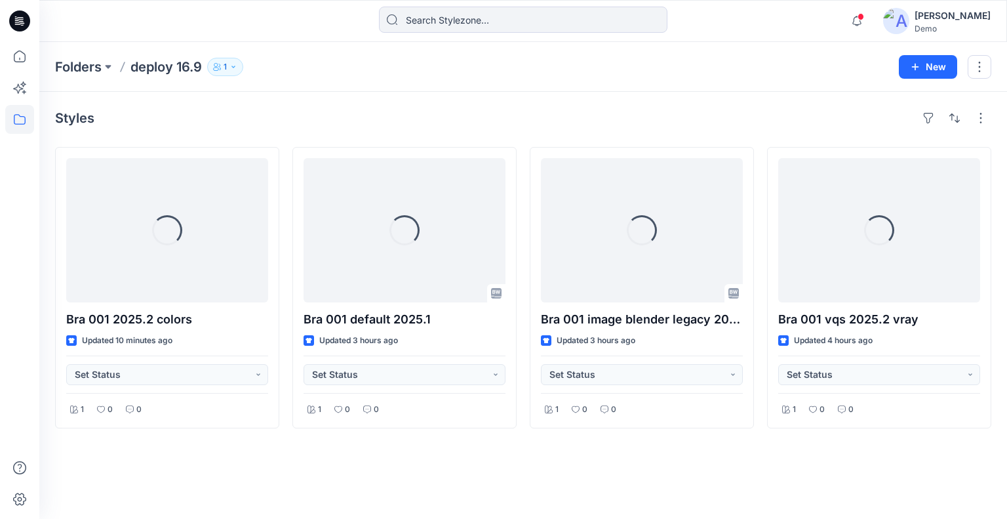
click at [233, 64] on icon "button" at bounding box center [234, 67] width 8 height 8
click at [378, 99] on button "Manage Users" at bounding box center [384, 103] width 21 height 21
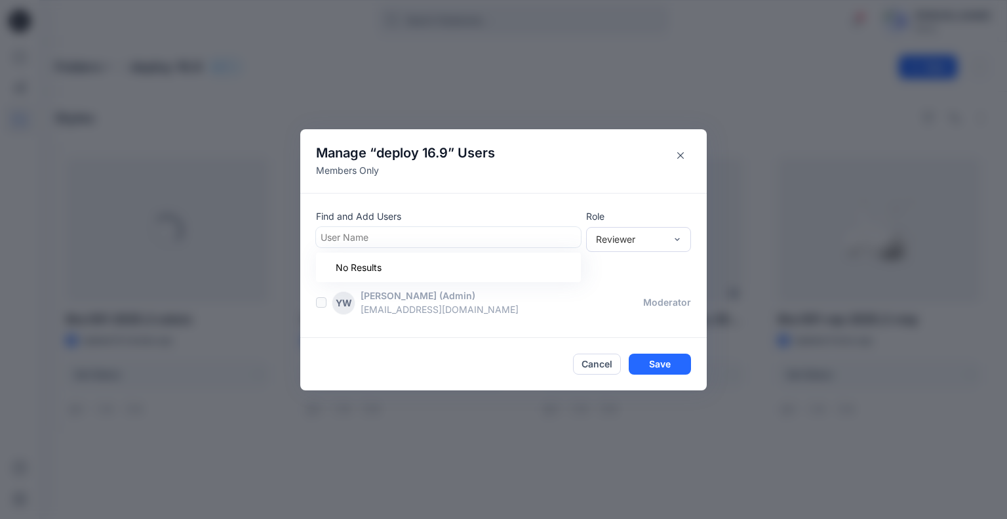
click at [411, 239] on div at bounding box center [449, 237] width 256 height 16
type input "delete"
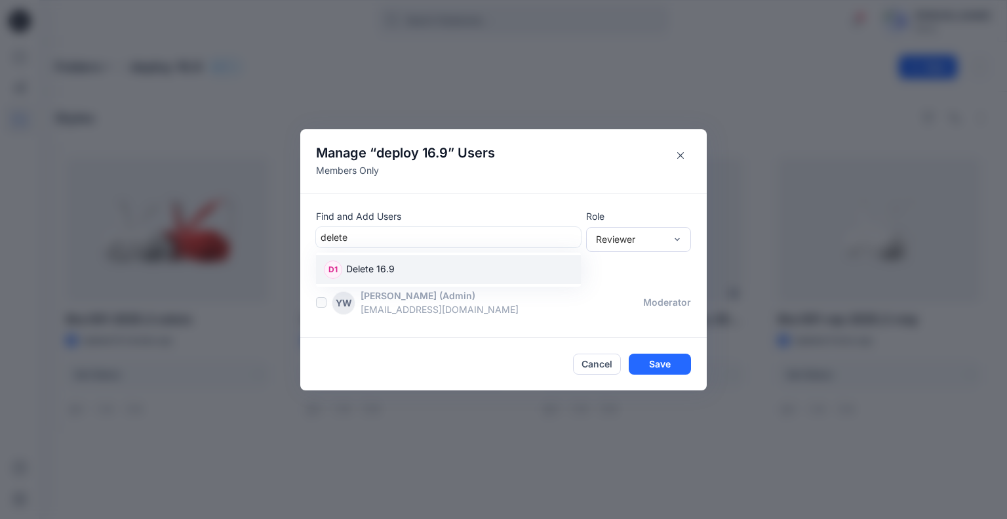
click at [376, 270] on p "Delete 16.9" at bounding box center [370, 270] width 49 height 17
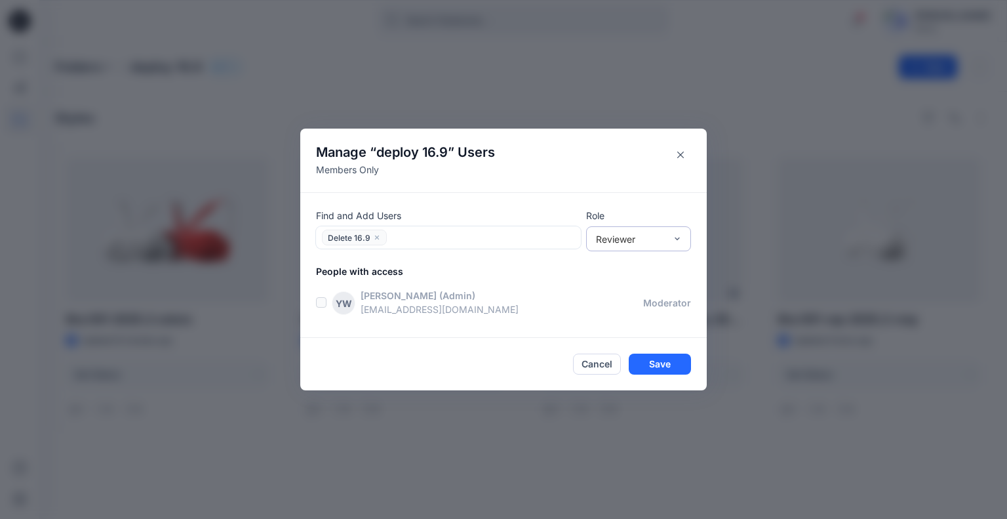
click at [622, 237] on div "Reviewer" at bounding box center [631, 239] width 70 height 14
click at [622, 307] on div "Moderator" at bounding box center [639, 309] width 100 height 23
click at [666, 367] on button "Save" at bounding box center [660, 363] width 62 height 21
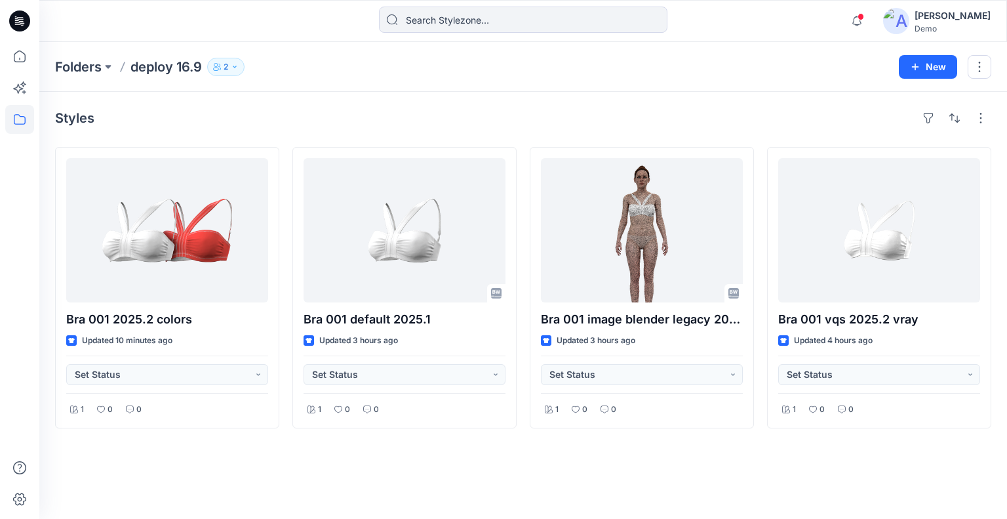
click at [955, 17] on div "[PERSON_NAME]" at bounding box center [953, 16] width 76 height 16
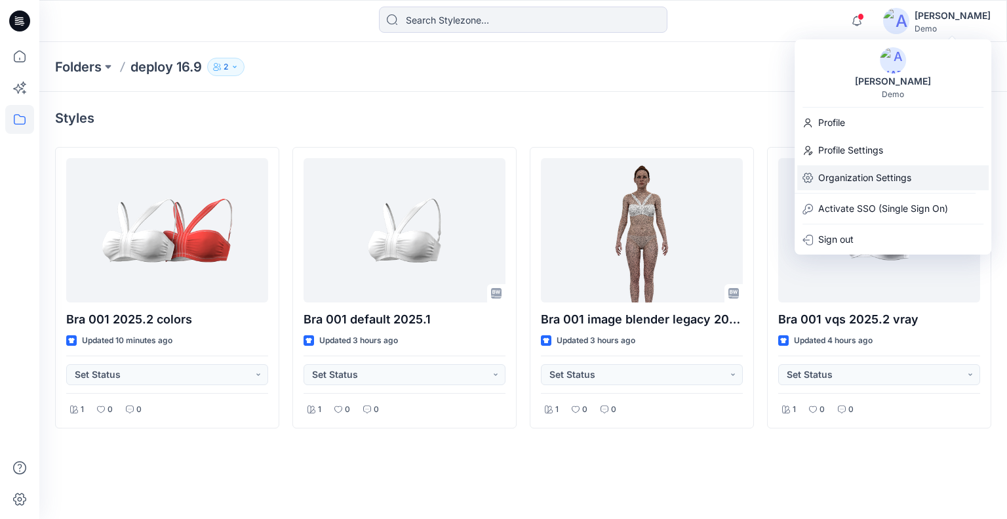
click at [870, 172] on p "Organization Settings" at bounding box center [864, 177] width 93 height 25
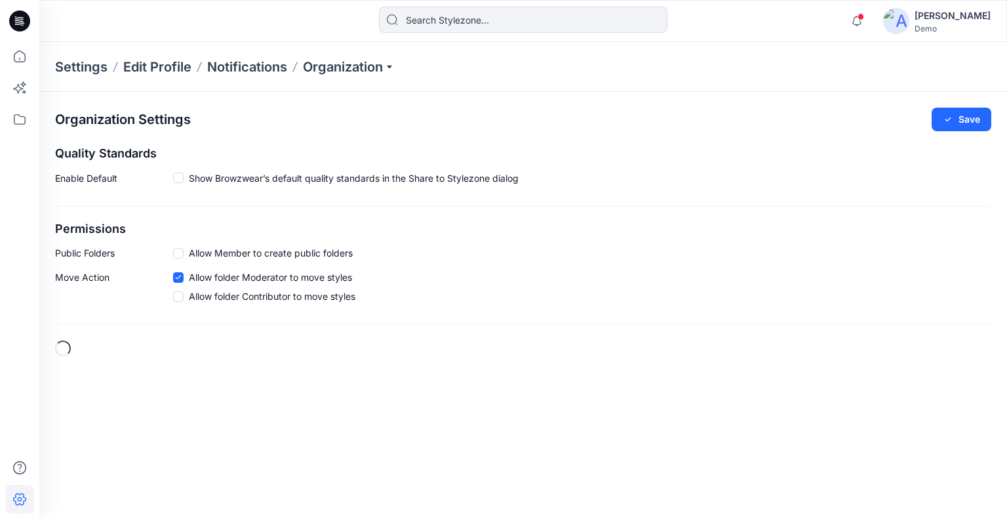
checkbox input "true"
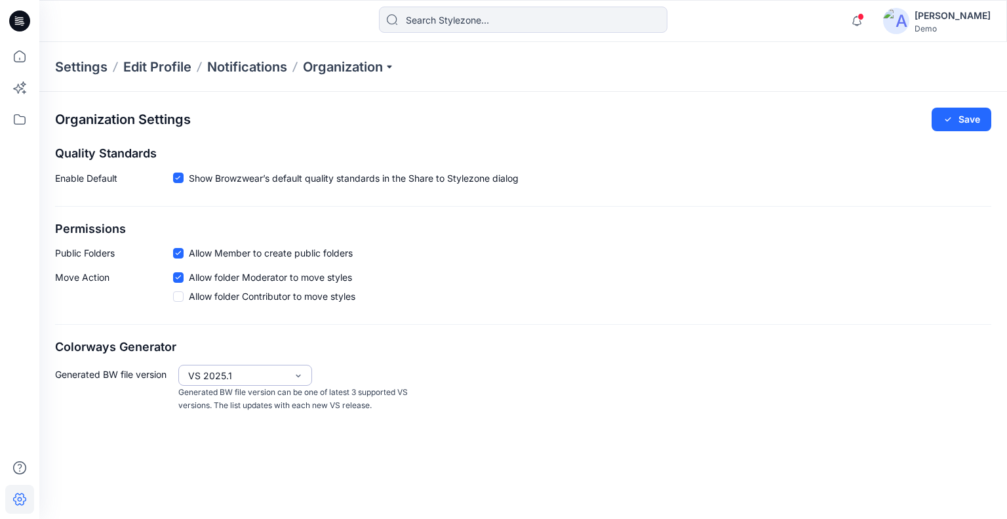
click at [284, 378] on div "VS 2025.1" at bounding box center [237, 376] width 98 height 14
click at [249, 400] on div "VS 2025.2" at bounding box center [245, 402] width 129 height 23
click at [953, 115] on icon "button" at bounding box center [948, 119] width 10 height 10
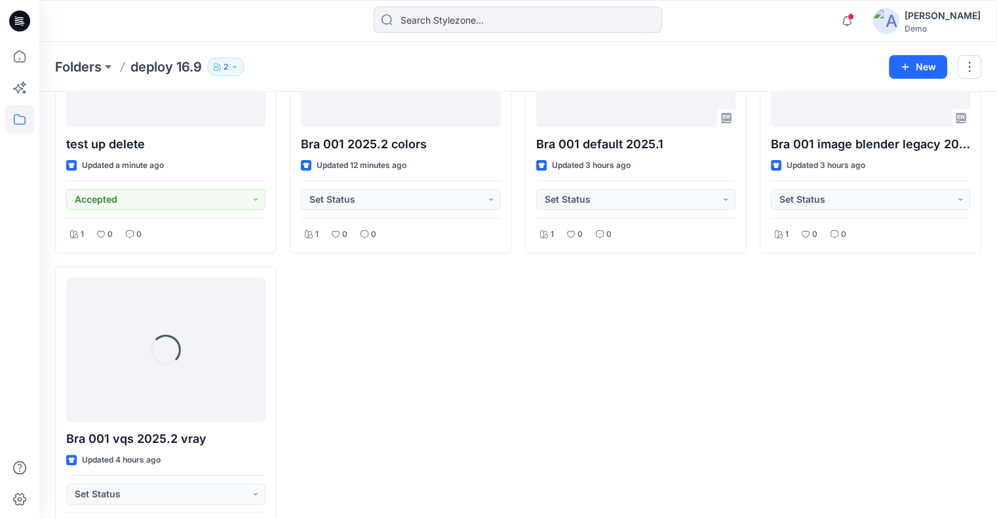
scroll to position [197, 0]
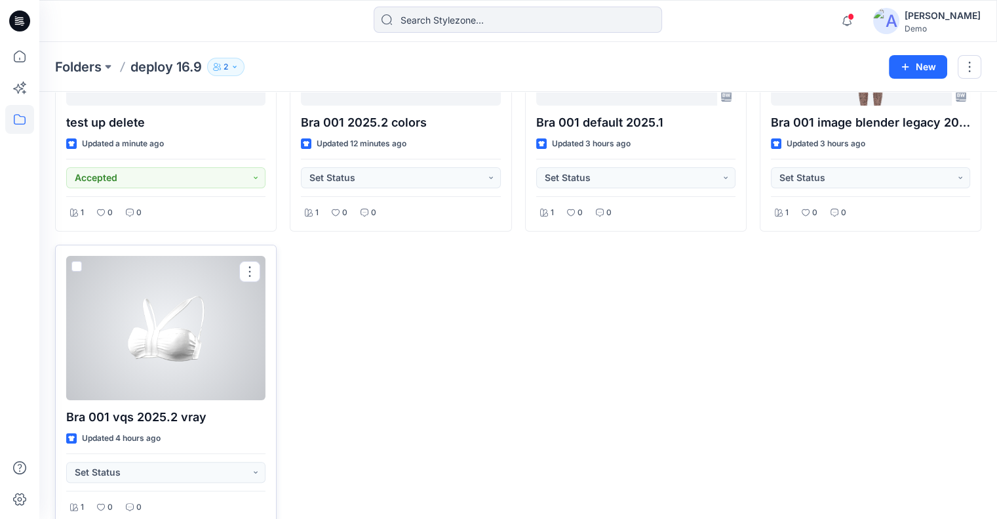
click at [77, 268] on span at bounding box center [76, 266] width 10 height 10
click at [77, 268] on input "checkbox" at bounding box center [76, 267] width 10 height 10
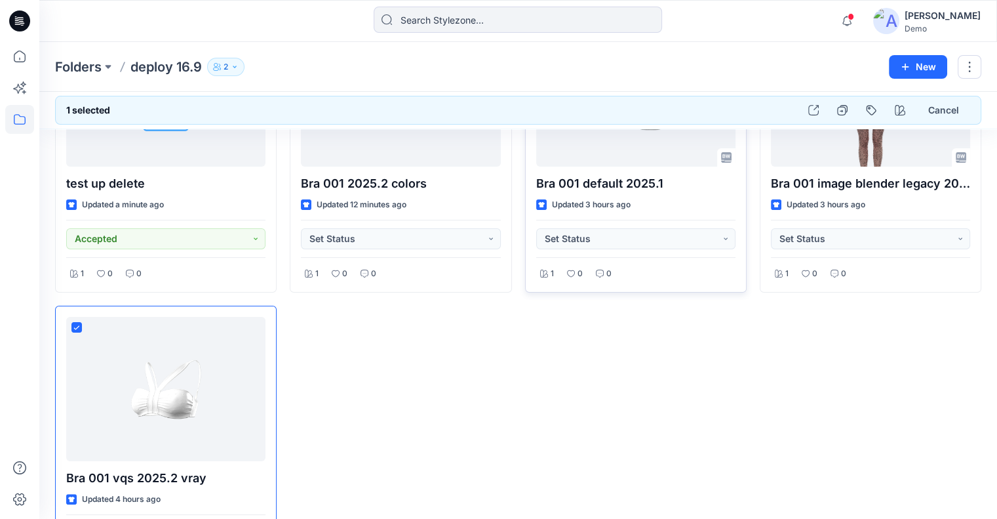
scroll to position [0, 0]
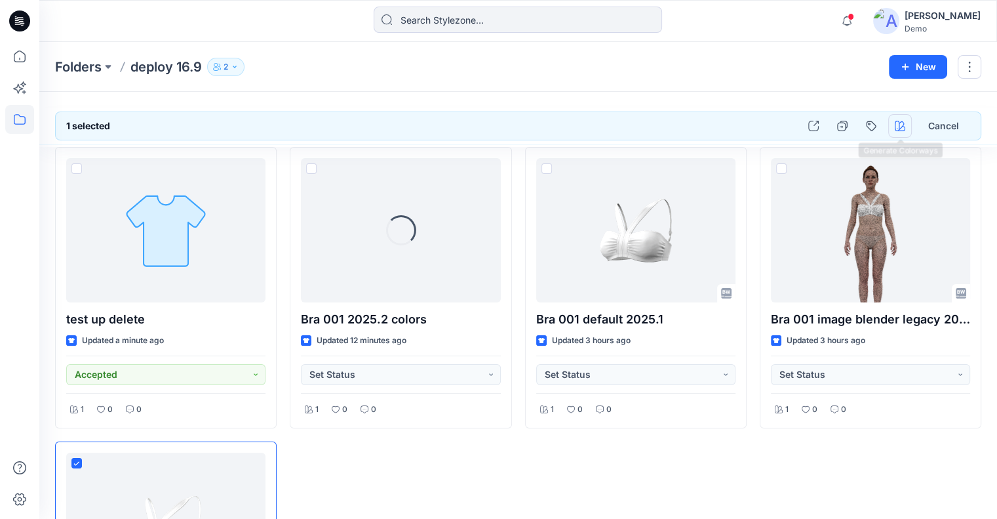
click at [896, 122] on icon "button" at bounding box center [900, 126] width 10 height 10
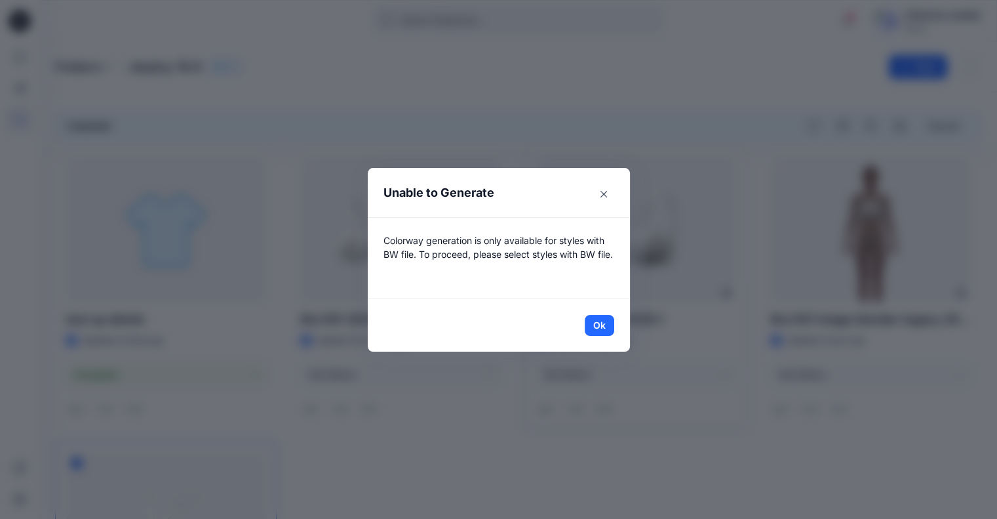
drag, startPoint x: 606, startPoint y: 325, endPoint x: 593, endPoint y: 327, distance: 13.4
click at [607, 325] on button "Ok" at bounding box center [600, 325] width 30 height 21
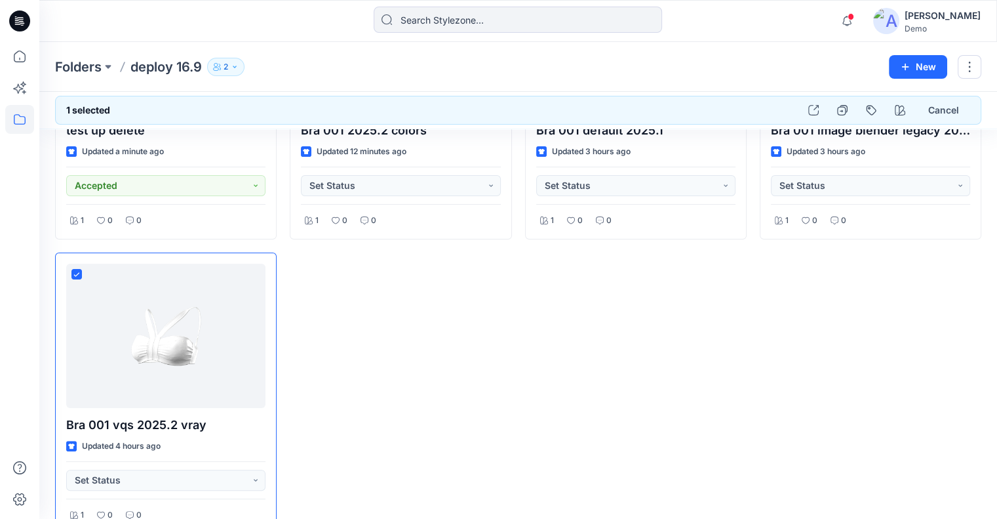
scroll to position [218, 0]
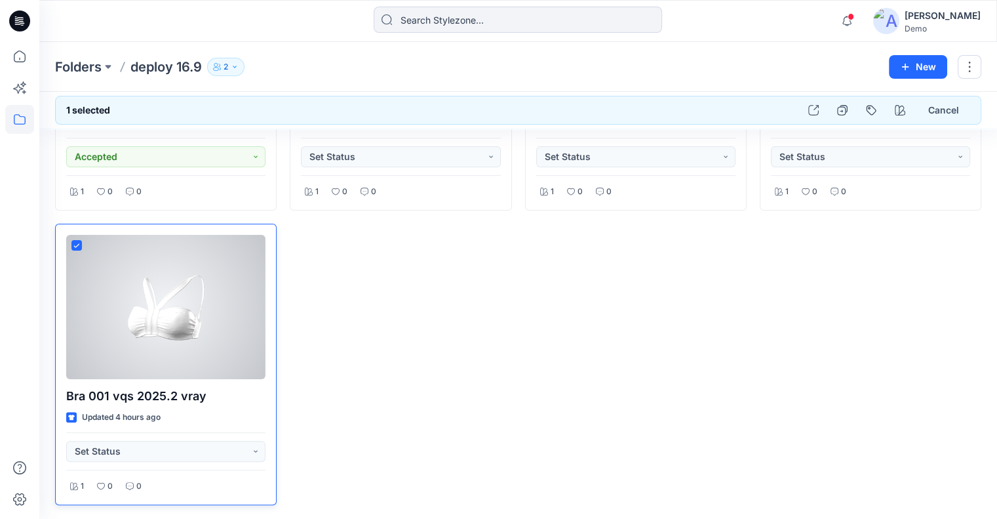
click at [73, 241] on span at bounding box center [76, 245] width 10 height 10
click at [73, 241] on input "checkbox" at bounding box center [76, 246] width 10 height 10
checkbox input "false"
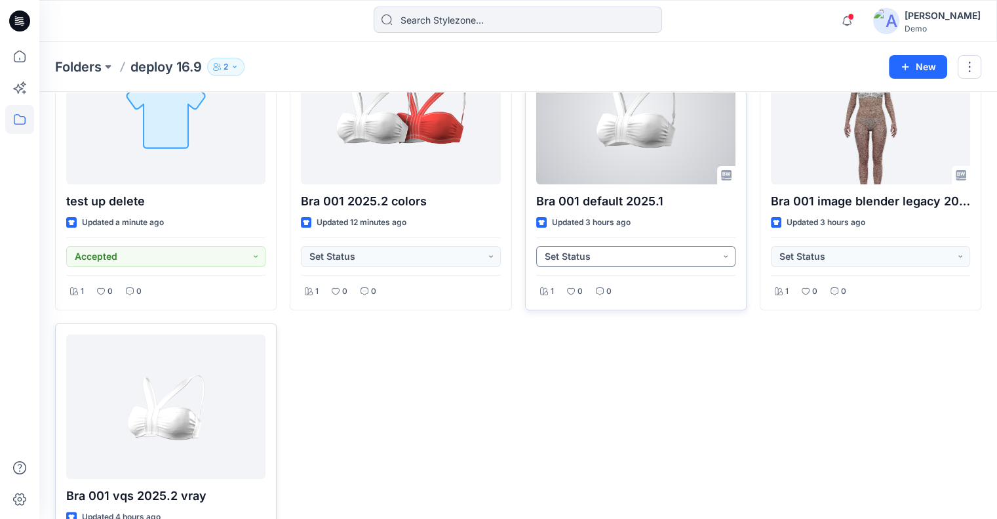
scroll to position [21, 0]
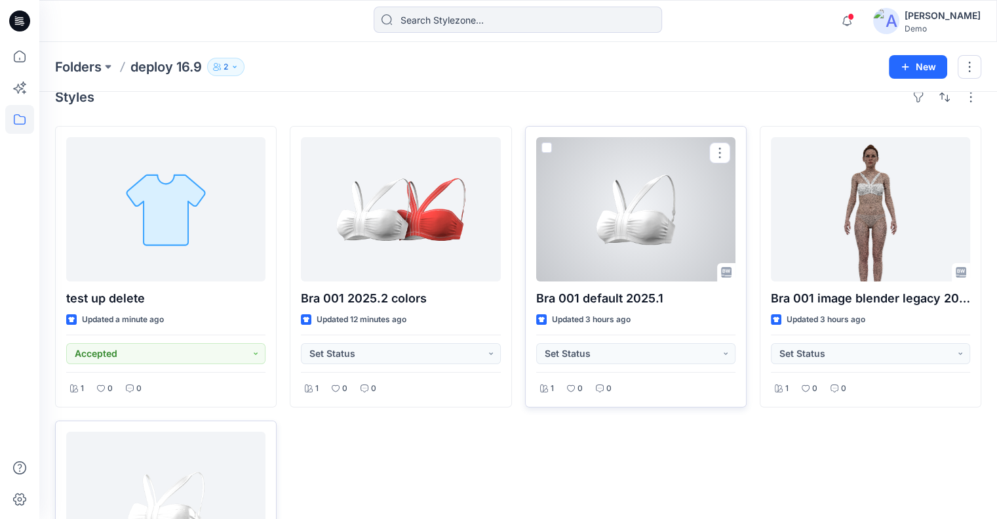
click at [547, 148] on span at bounding box center [547, 147] width 10 height 10
click at [547, 148] on input "checkbox" at bounding box center [546, 148] width 10 height 10
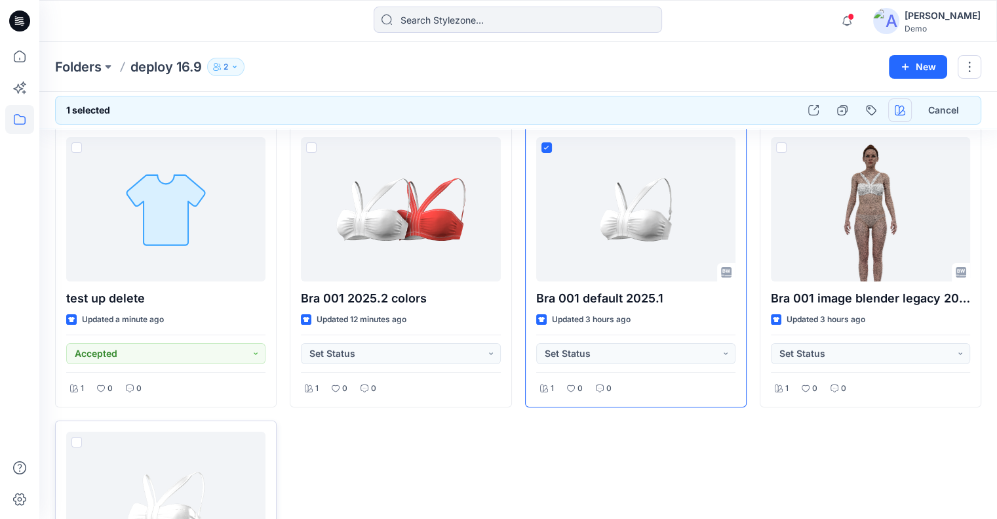
click at [895, 107] on icon "button" at bounding box center [900, 110] width 10 height 10
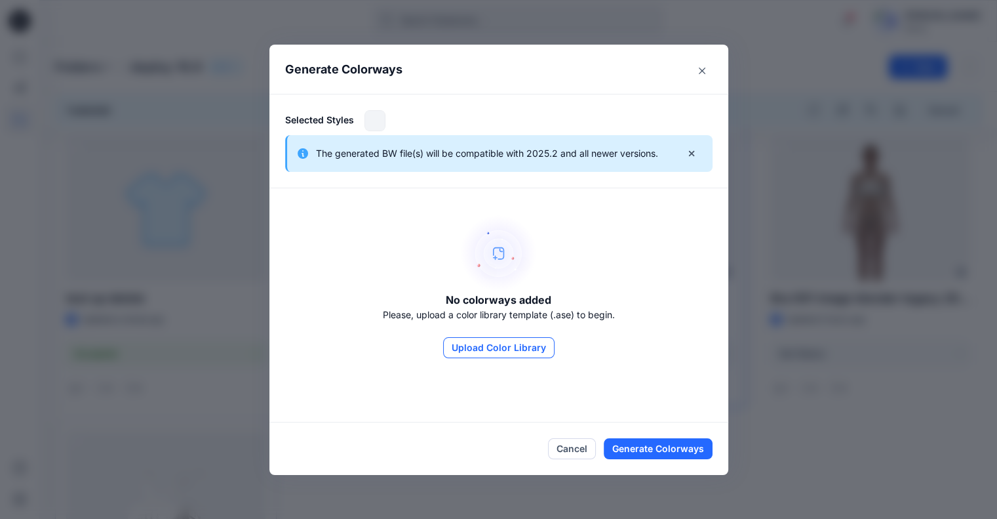
click at [512, 344] on button "Upload Color Library" at bounding box center [498, 347] width 111 height 21
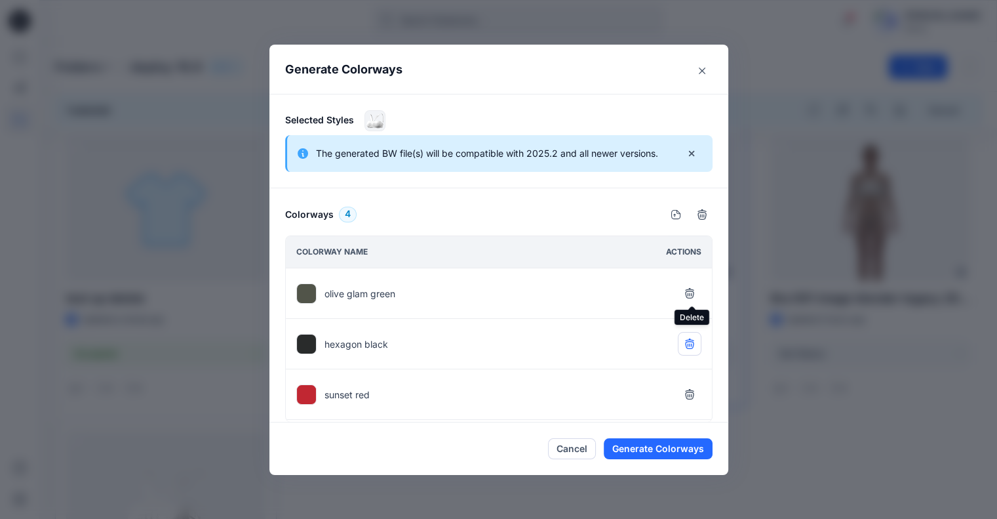
click at [693, 302] on button "button" at bounding box center [690, 293] width 24 height 24
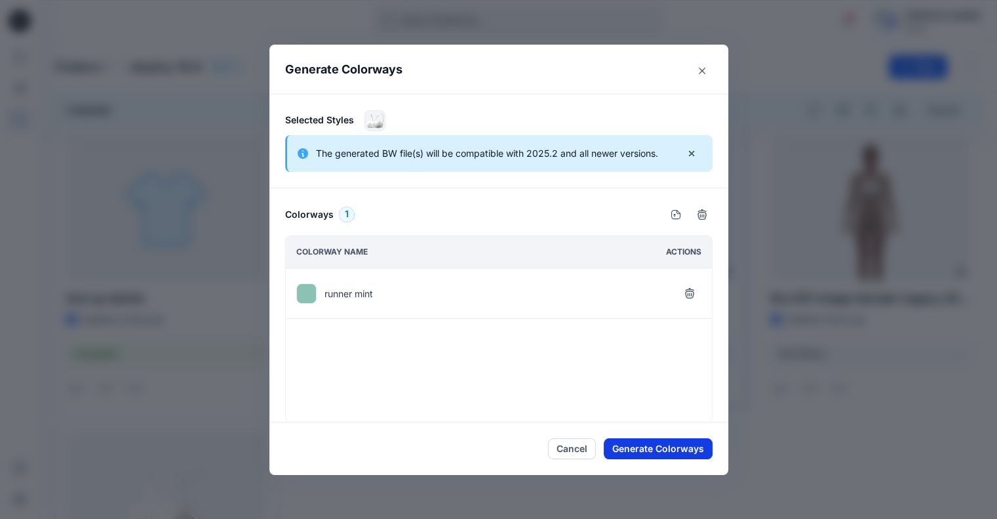
click at [672, 445] on button "Generate Colorways" at bounding box center [658, 448] width 109 height 21
checkbox input "false"
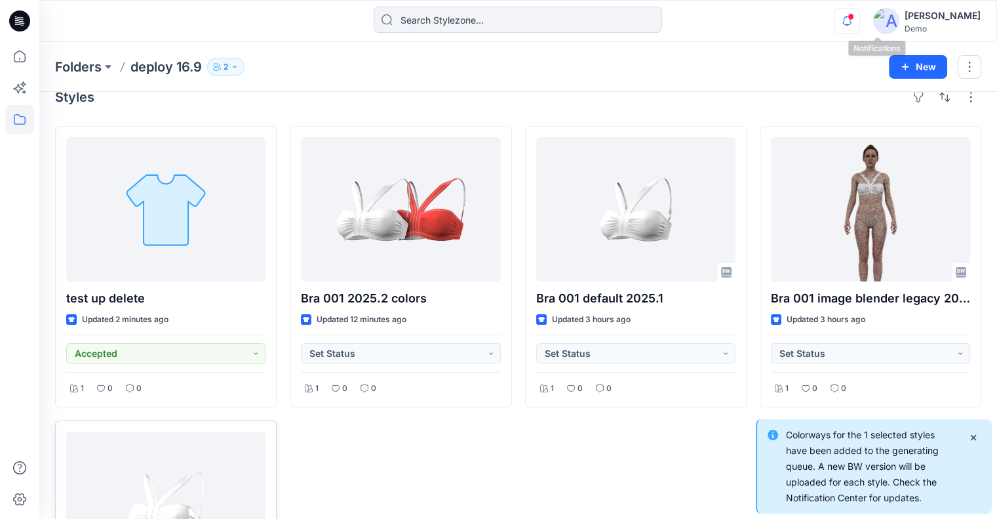
click at [855, 16] on span at bounding box center [851, 16] width 7 height 7
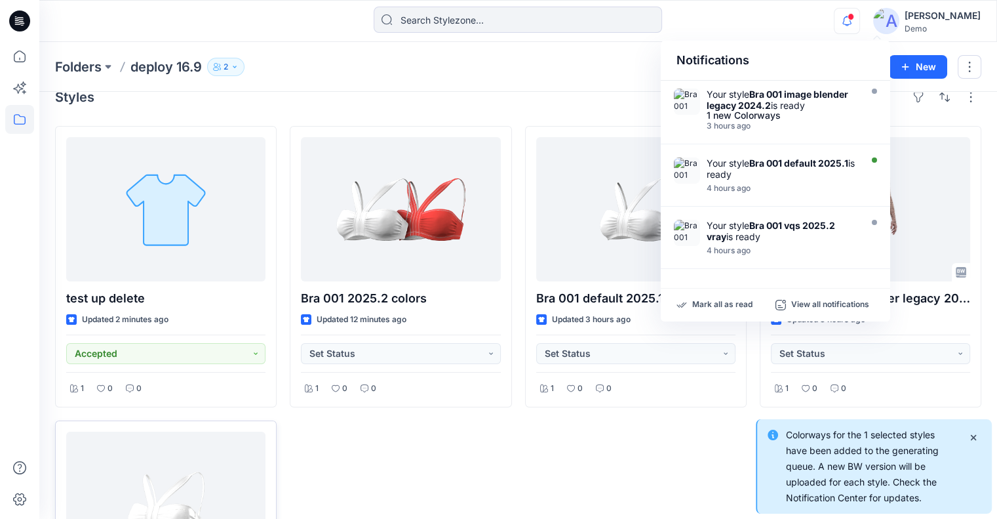
click at [578, 79] on div "Folders deploy 16.9 2 New" at bounding box center [518, 67] width 958 height 50
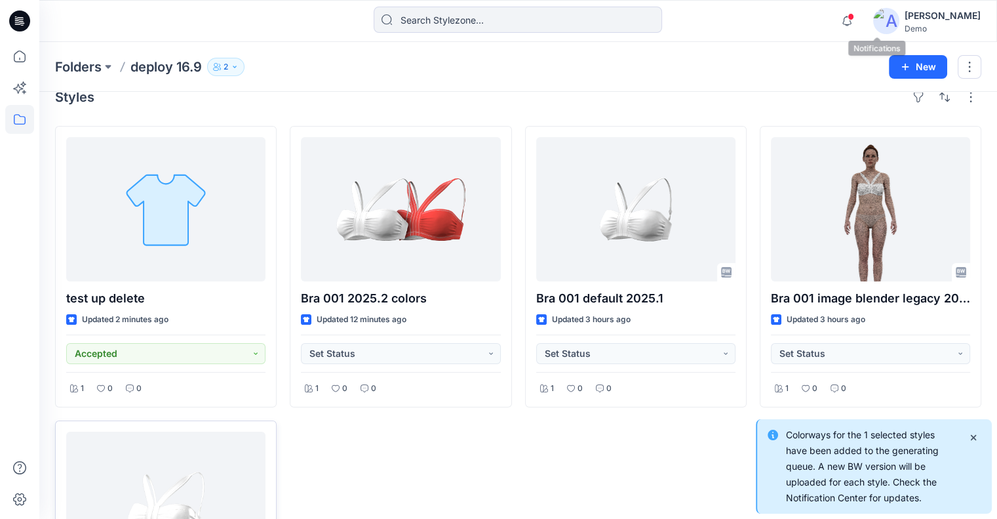
drag, startPoint x: 867, startPoint y: 22, endPoint x: 840, endPoint y: 30, distance: 28.2
click at [860, 20] on icon "button" at bounding box center [847, 21] width 25 height 26
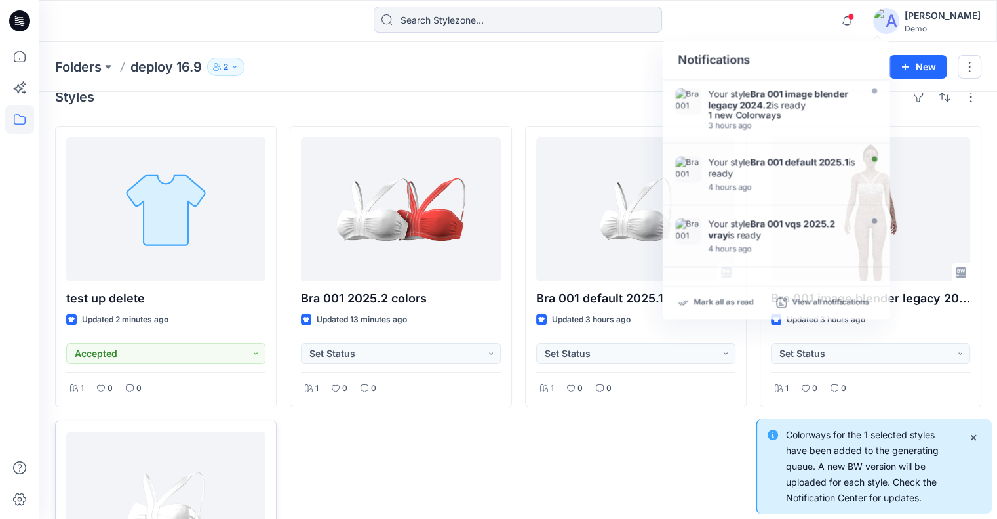
click at [590, 88] on div "Folders deploy 16.9 2 New" at bounding box center [518, 67] width 958 height 50
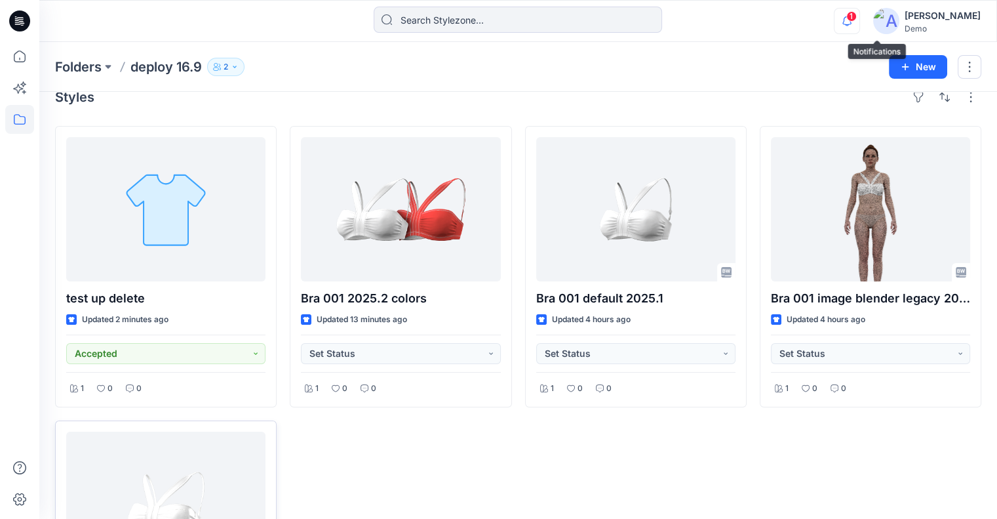
click at [860, 23] on icon "button" at bounding box center [847, 21] width 25 height 26
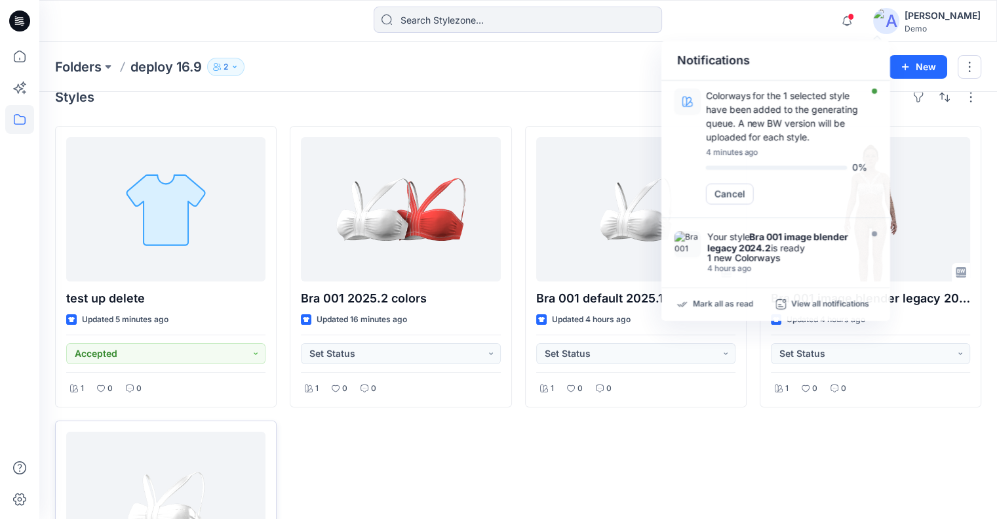
click at [647, 88] on div "Folders deploy 16.9 2 New" at bounding box center [518, 67] width 958 height 50
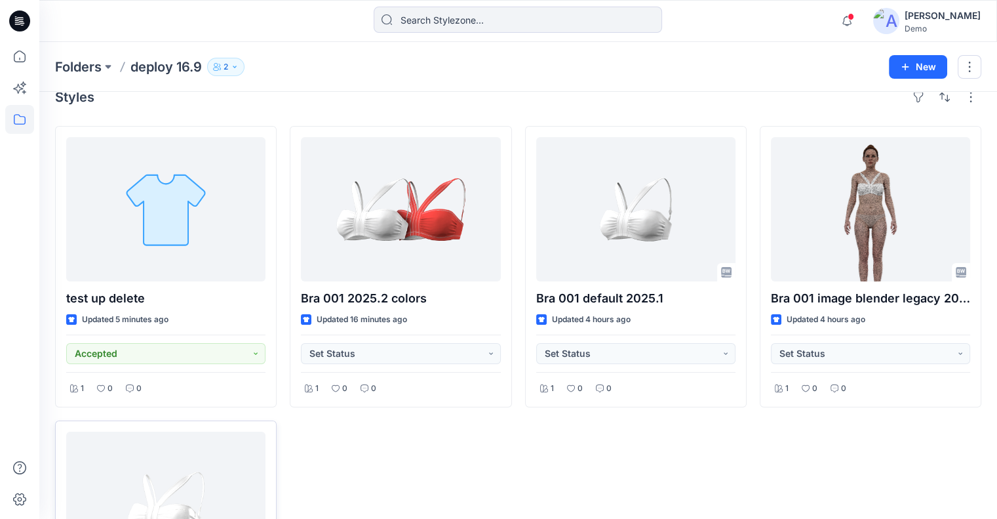
click at [961, 22] on div "[PERSON_NAME]" at bounding box center [943, 16] width 76 height 16
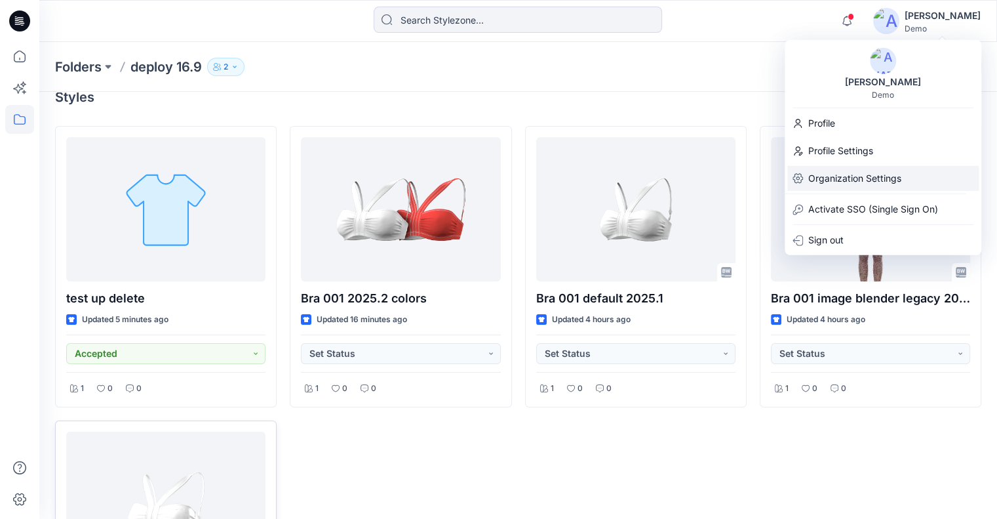
click at [882, 181] on p "Organization Settings" at bounding box center [855, 178] width 93 height 25
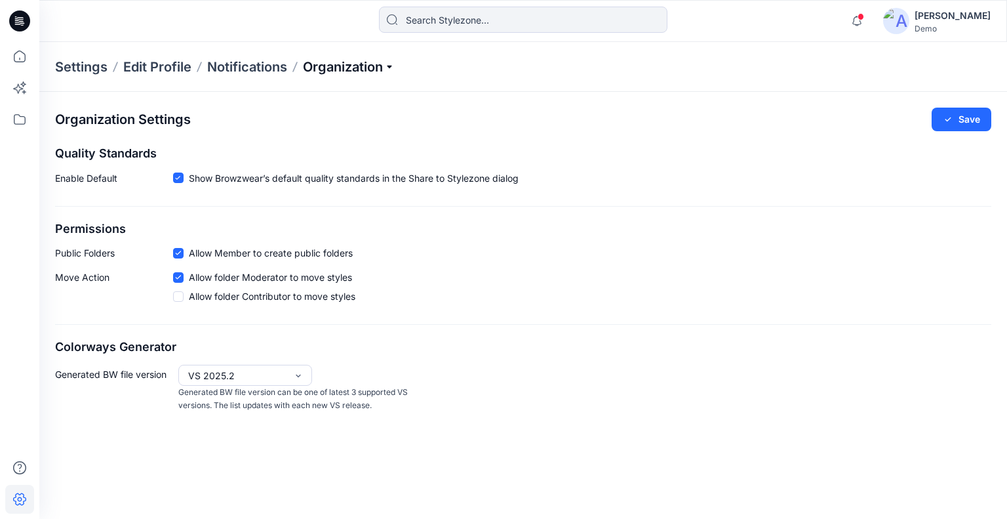
click at [360, 62] on p "Organization" at bounding box center [349, 67] width 92 height 18
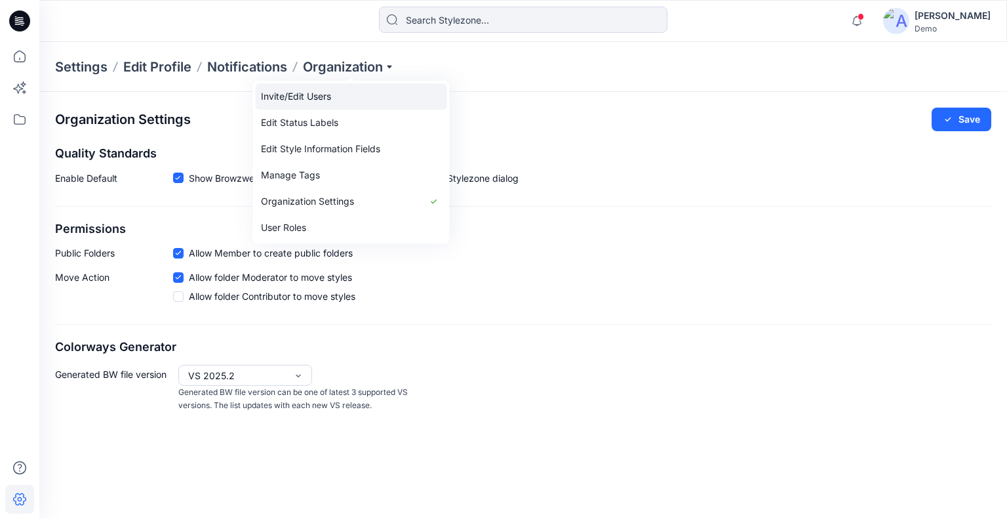
click at [365, 98] on link "Invite/Edit Users" at bounding box center [351, 96] width 191 height 26
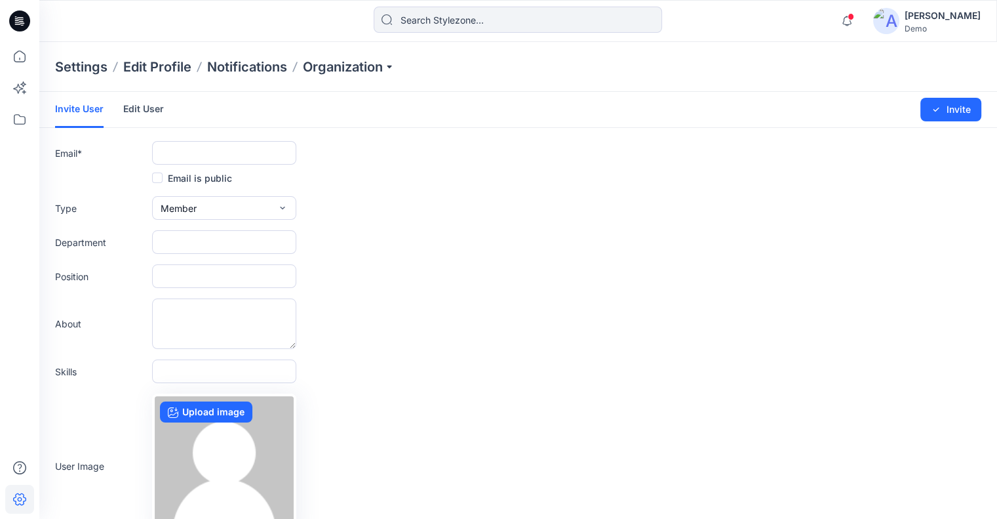
click at [153, 112] on link "Edit User" at bounding box center [143, 109] width 41 height 34
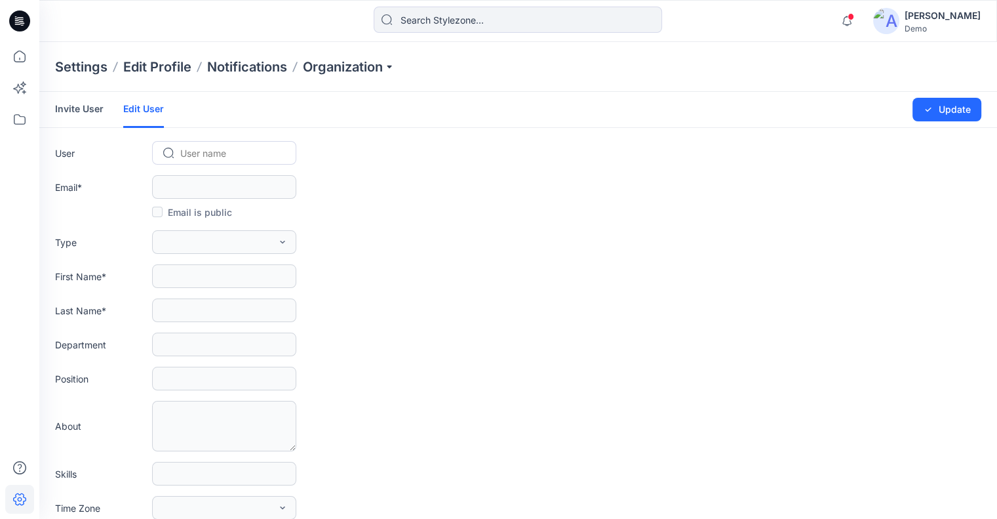
click at [197, 160] on div at bounding box center [232, 153] width 104 height 16
paste input "delete1609@yopmail.com"
type input "delete1609@yopmail.com"
click at [205, 178] on span "Delete 16.9" at bounding box center [206, 181] width 49 height 14
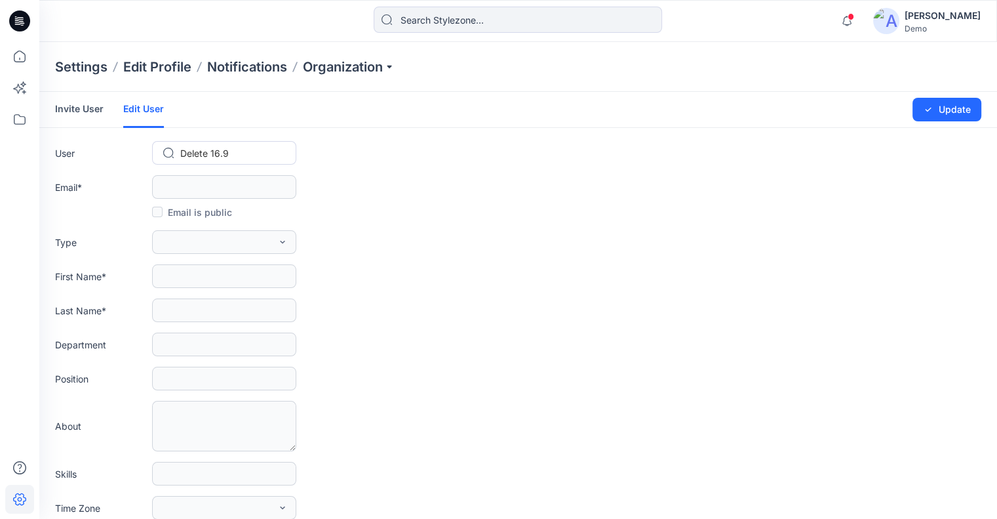
scroll to position [0, 0]
type input "delete1609@yopmail.com"
type input "Delete"
type input "16.9"
checkbox input "true"
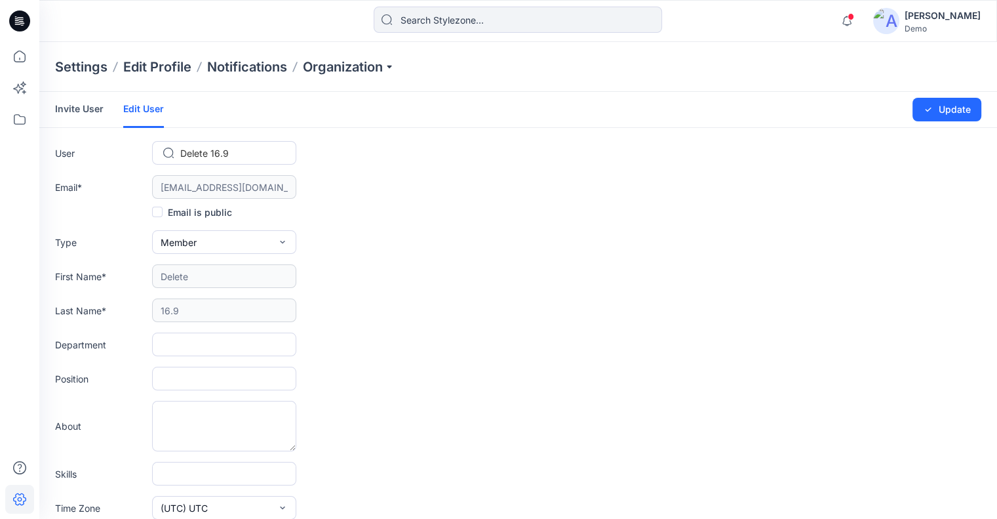
scroll to position [266, 0]
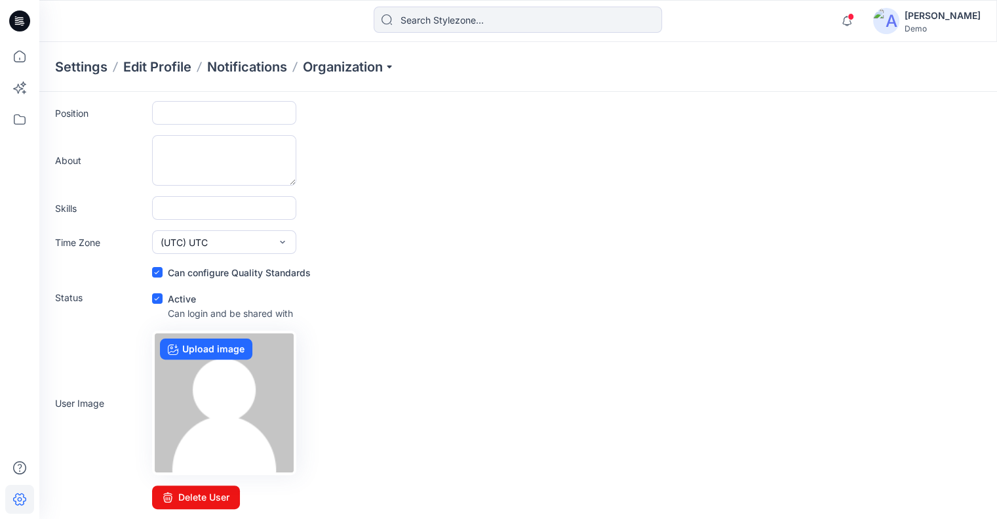
click at [150, 292] on div "Status Active Can login and be shared with" at bounding box center [518, 306] width 927 height 30
drag, startPoint x: 151, startPoint y: 295, endPoint x: 157, endPoint y: 300, distance: 7.5
click at [152, 295] on div "Status Active Can login and be shared with" at bounding box center [518, 306] width 927 height 30
click at [157, 300] on span at bounding box center [157, 298] width 10 height 10
click at [157, 300] on input "checkbox" at bounding box center [156, 299] width 10 height 10
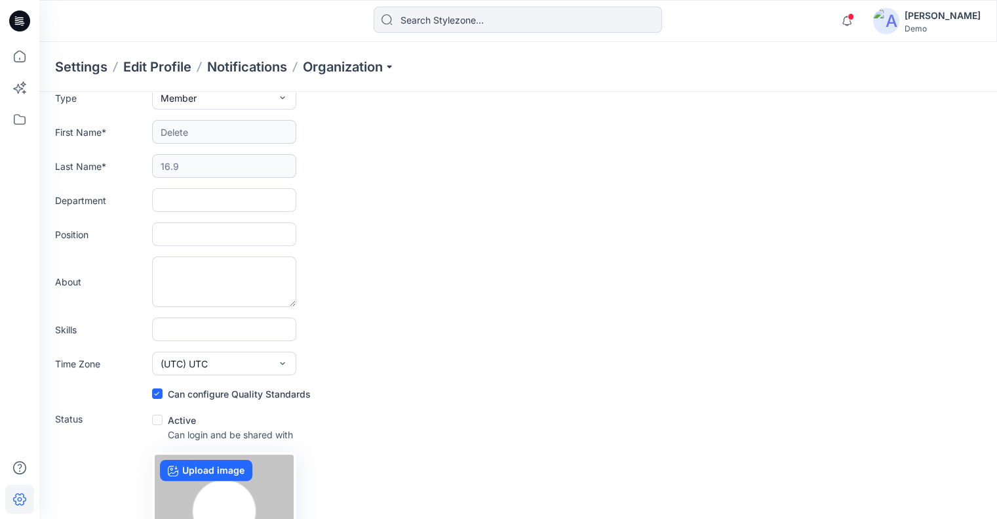
scroll to position [3, 0]
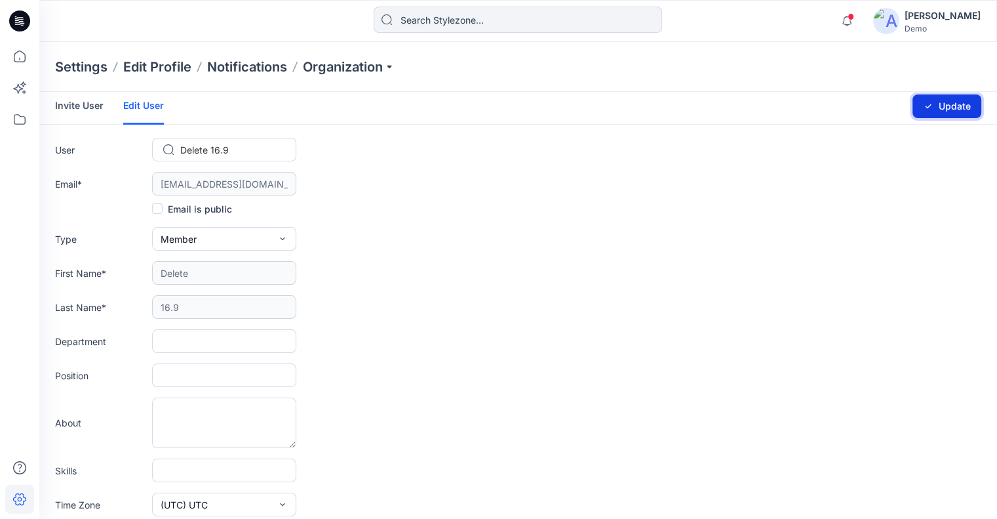
click at [936, 104] on button "Update" at bounding box center [947, 106] width 69 height 24
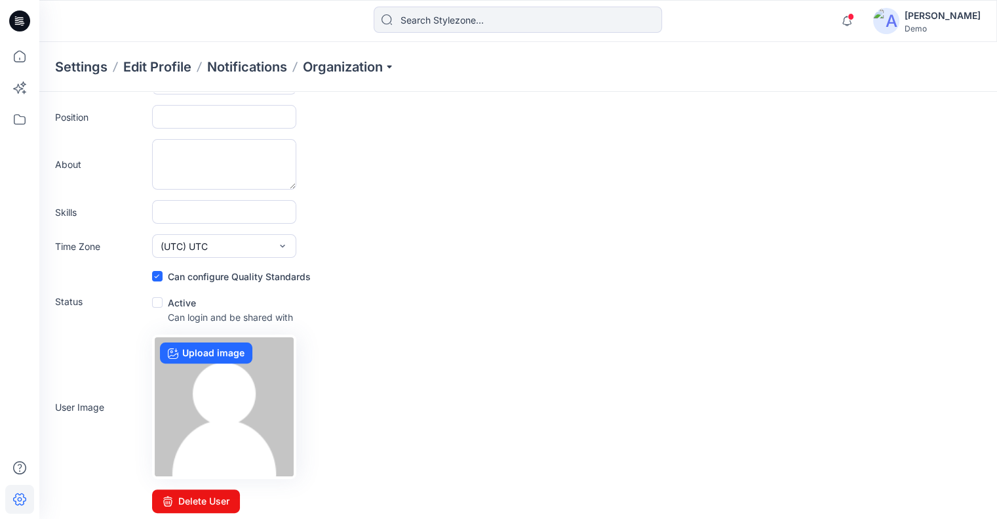
scroll to position [266, 0]
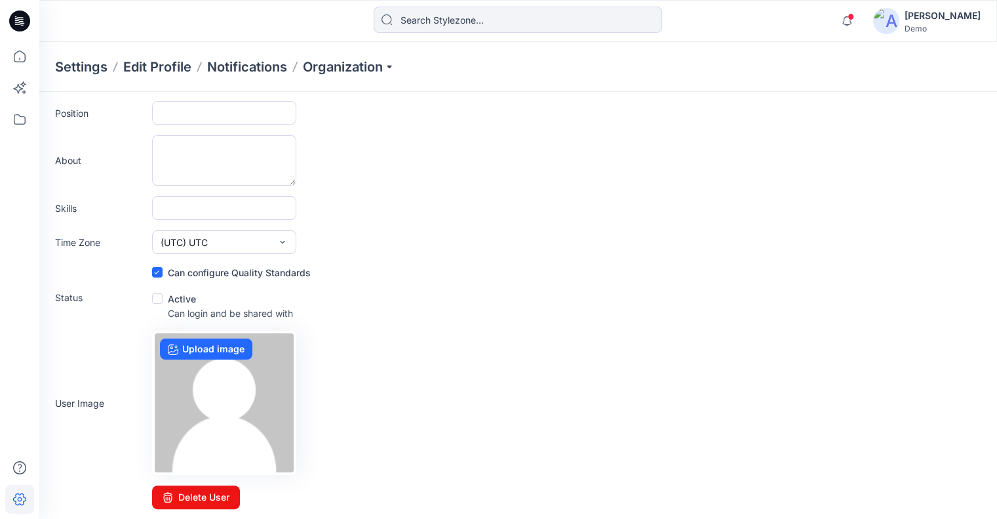
click at [163, 295] on label "Active" at bounding box center [174, 299] width 44 height 16
click at [162, 295] on input "checkbox" at bounding box center [156, 299] width 10 height 10
checkbox input "true"
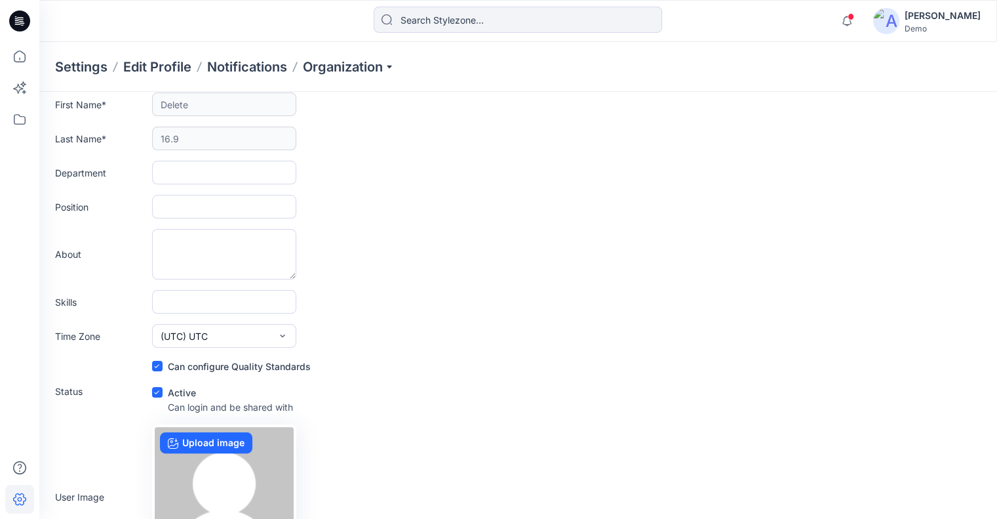
scroll to position [0, 0]
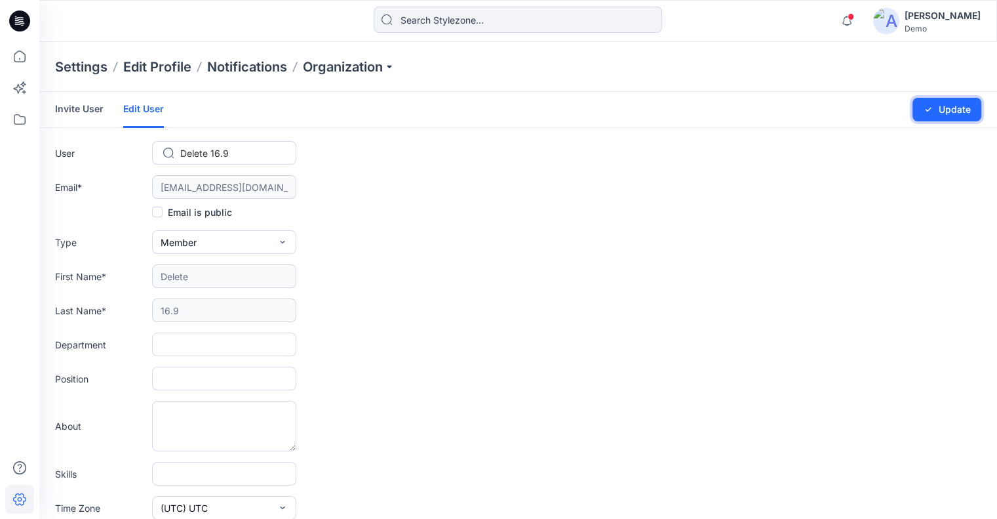
click at [935, 107] on button "Update" at bounding box center [947, 110] width 69 height 24
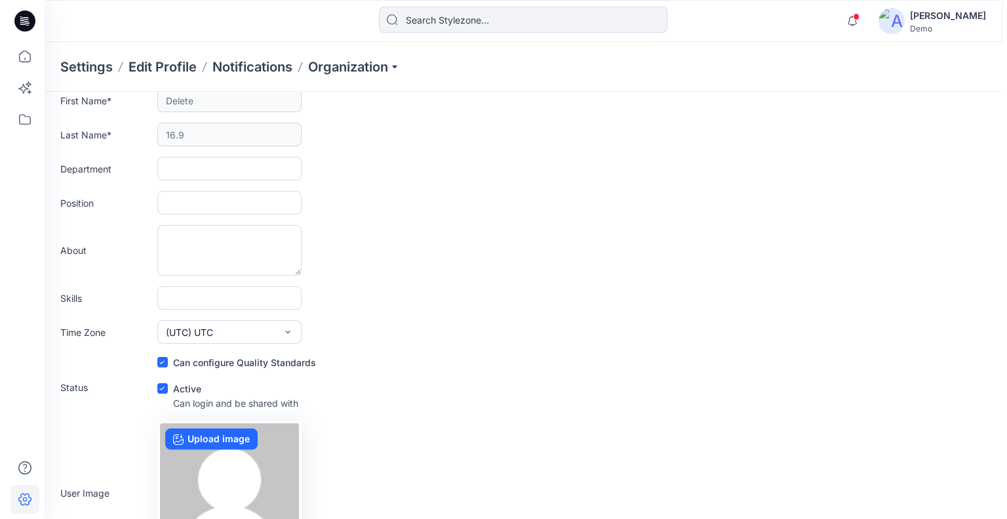
scroll to position [266, 0]
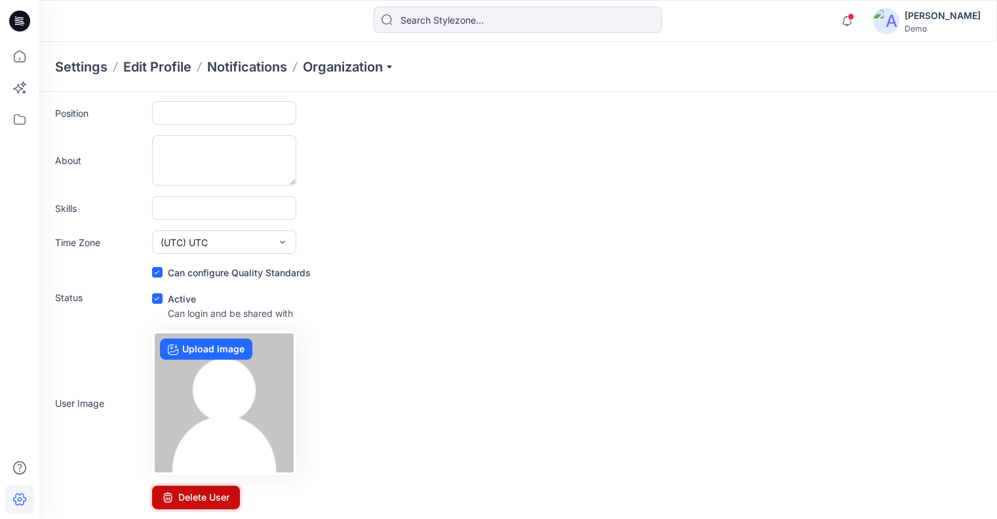
click at [216, 503] on button "Delete User" at bounding box center [196, 497] width 88 height 24
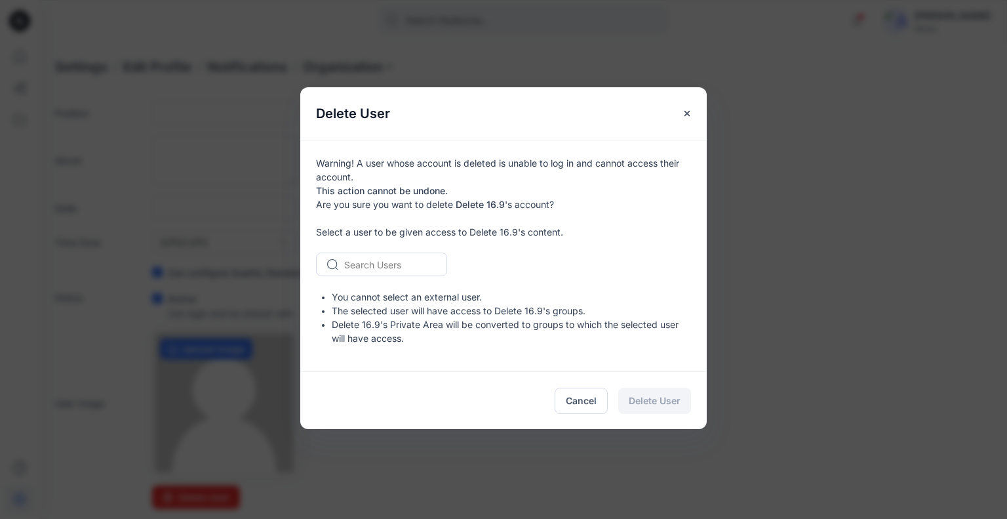
click at [424, 261] on div at bounding box center [389, 264] width 91 height 16
type input "yael"
click at [398, 292] on div "YW Yael Waitz" at bounding box center [381, 292] width 131 height 29
click at [647, 399] on span "Delete User" at bounding box center [655, 400] width 52 height 14
checkbox input "false"
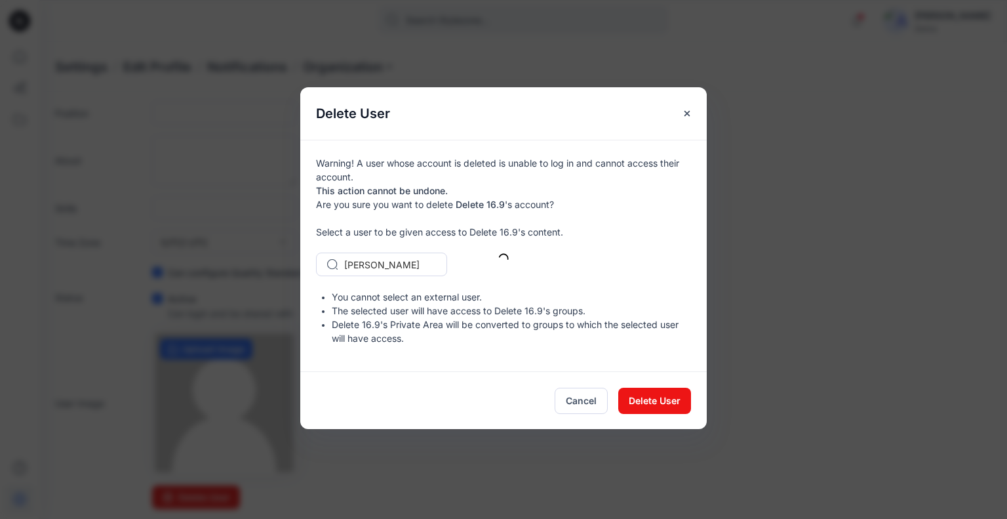
checkbox input "false"
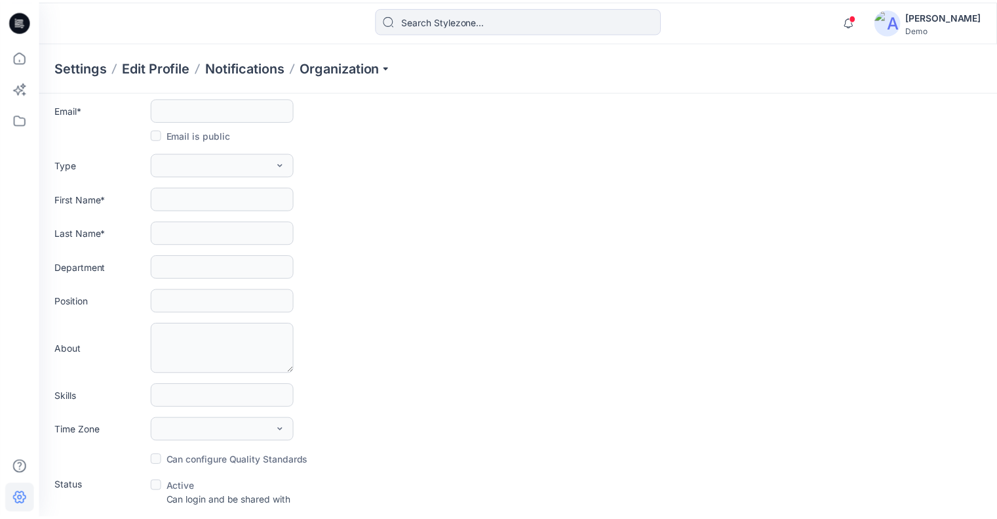
scroll to position [77, 0]
click at [20, 125] on icon at bounding box center [19, 119] width 29 height 29
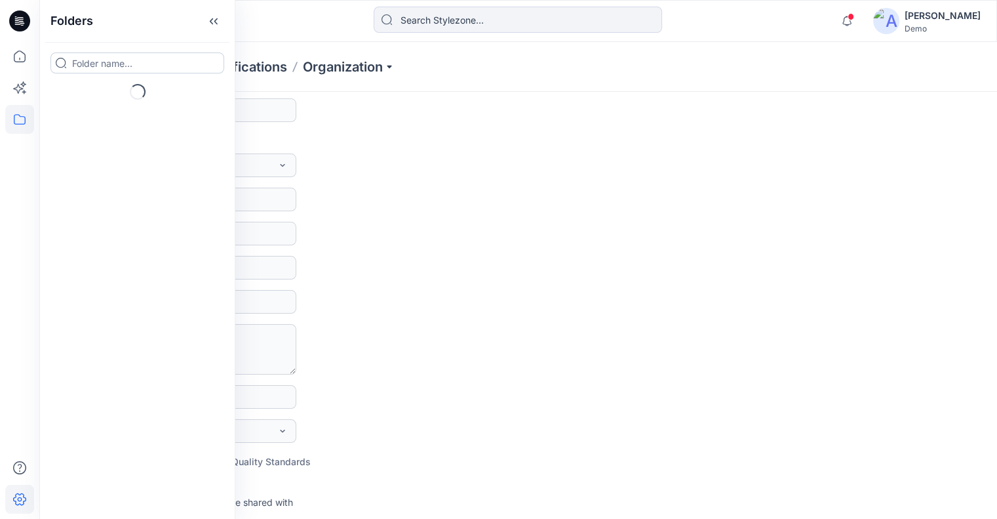
click at [132, 65] on input at bounding box center [137, 62] width 174 height 21
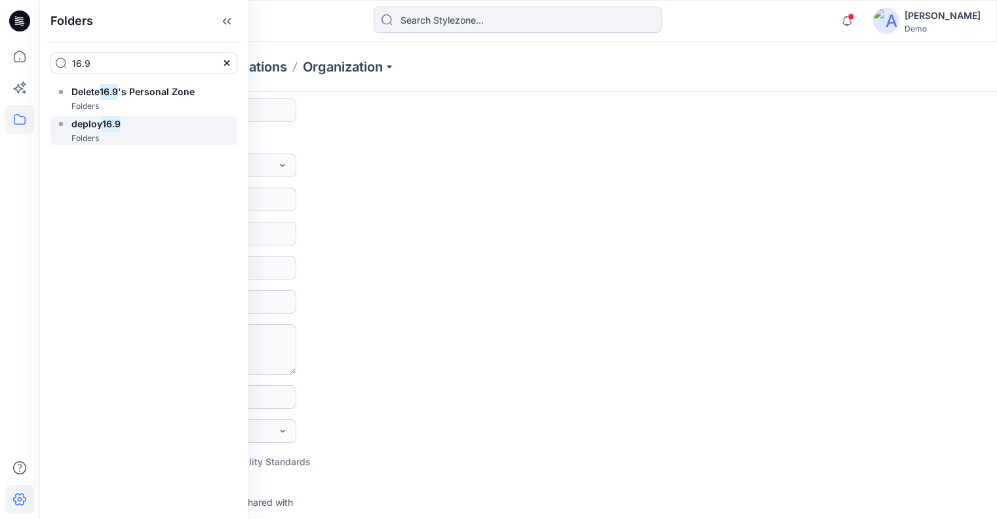
type input "16.9"
drag, startPoint x: 130, startPoint y: 120, endPoint x: 137, endPoint y: 118, distance: 7.5
click at [130, 121] on div "deploy 16.9 Folders" at bounding box center [143, 131] width 187 height 30
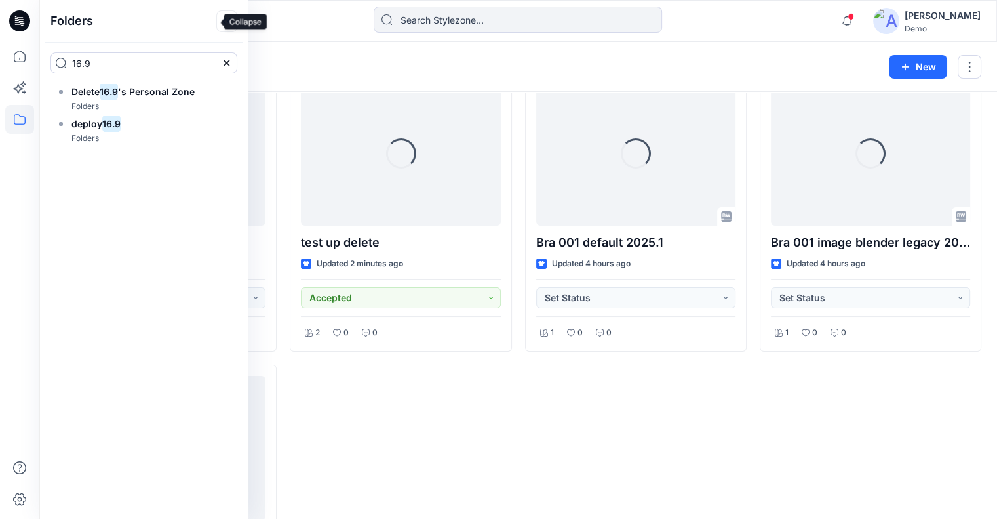
click at [216, 28] on icon at bounding box center [226, 21] width 21 height 22
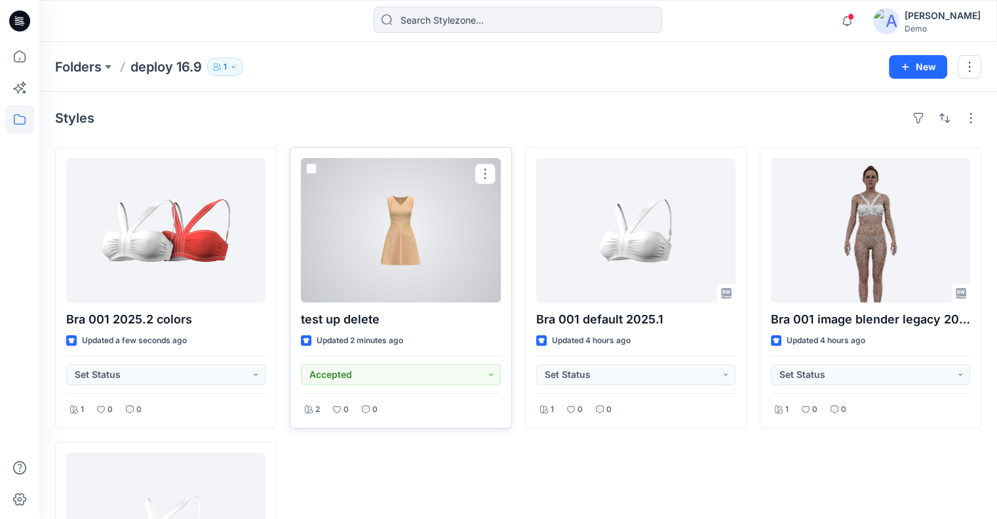
click at [414, 247] on div at bounding box center [400, 230] width 199 height 144
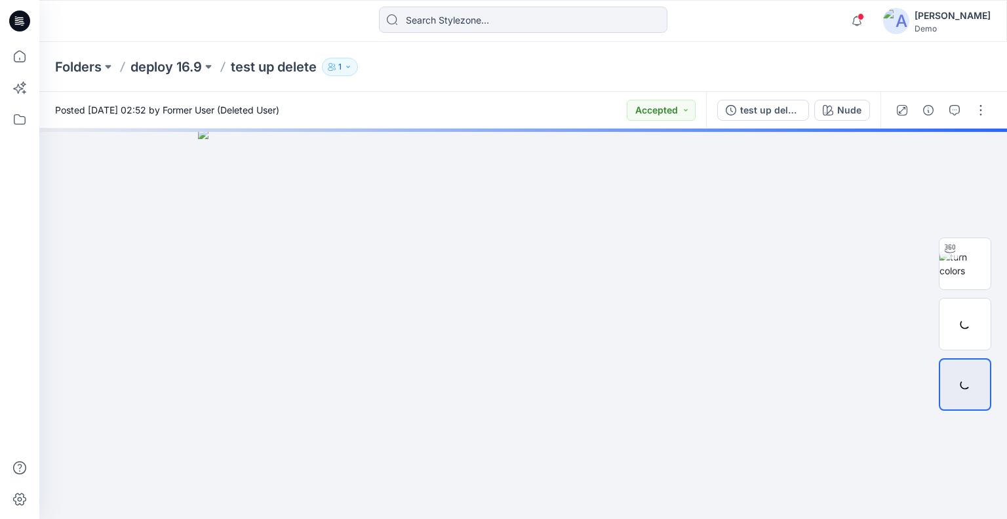
click at [357, 75] on div "Folders deploy 16.9 test up delete 1" at bounding box center [523, 67] width 968 height 50
click at [22, 123] on icon at bounding box center [20, 119] width 12 height 10
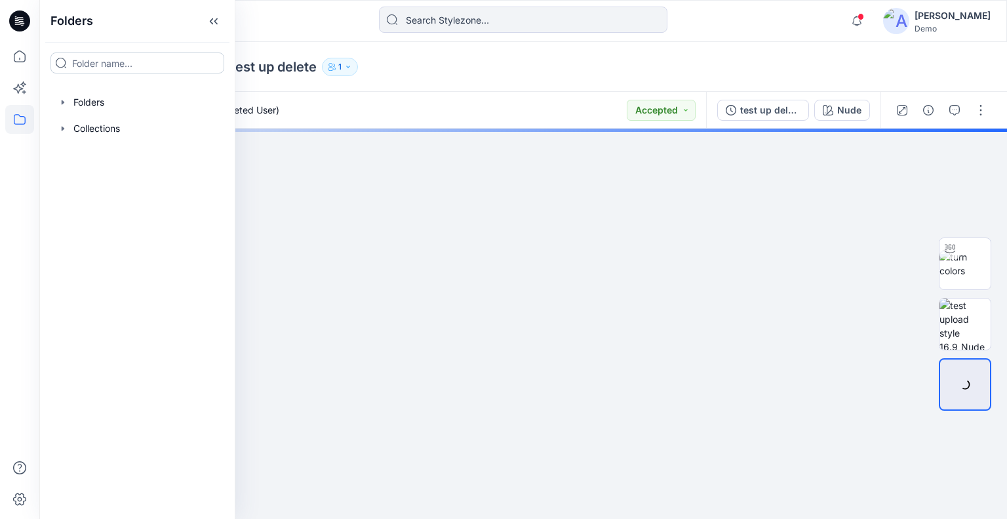
click at [100, 64] on input at bounding box center [137, 62] width 174 height 21
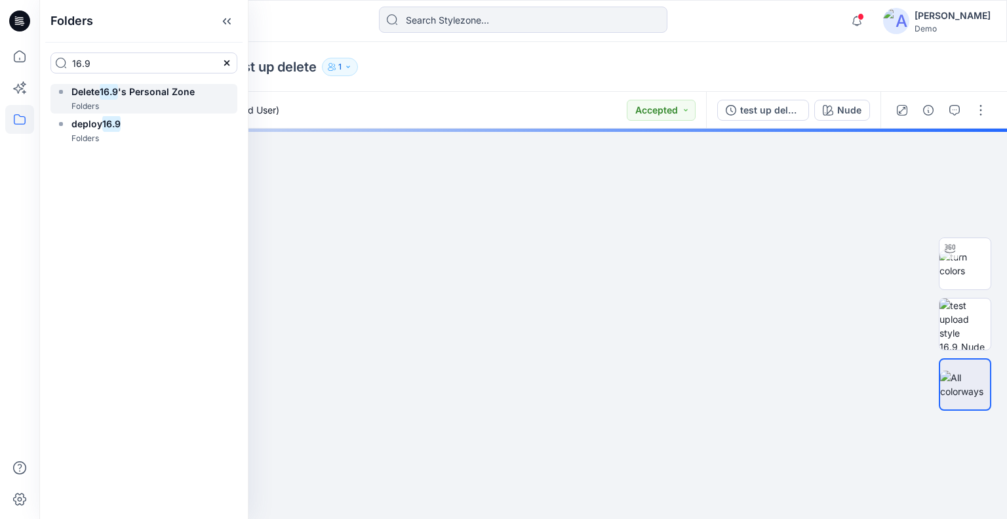
type input "16.9"
click at [129, 96] on span "'s Personal Zone" at bounding box center [156, 91] width 77 height 11
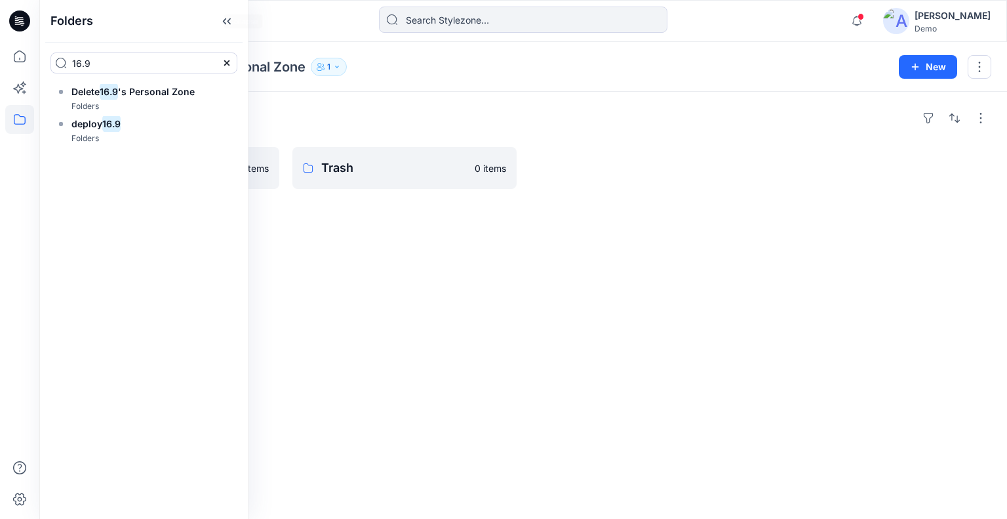
click at [216, 23] on icon at bounding box center [226, 21] width 21 height 22
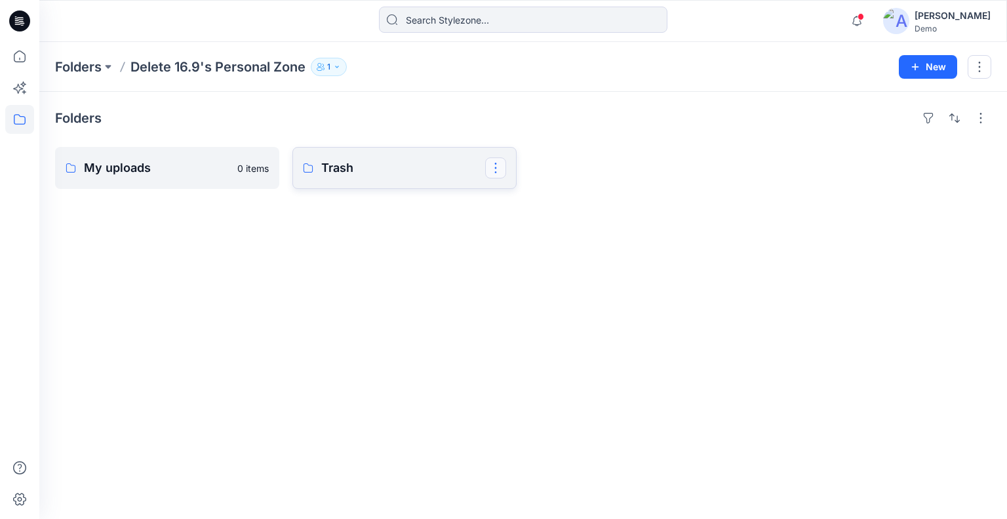
click at [502, 167] on button "button" at bounding box center [495, 167] width 21 height 21
click at [541, 250] on p "[PERSON_NAME]" at bounding box center [549, 252] width 75 height 14
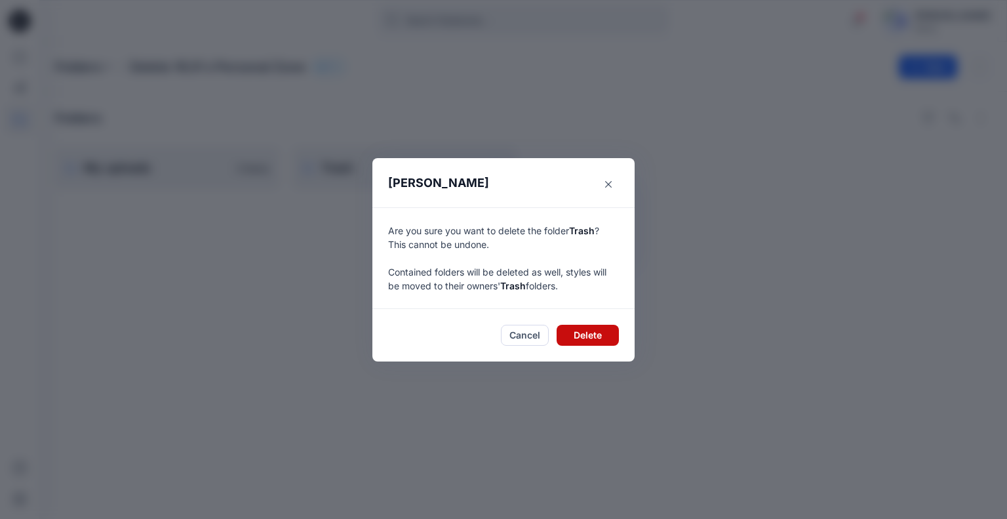
click at [586, 342] on button "Delete" at bounding box center [588, 335] width 62 height 21
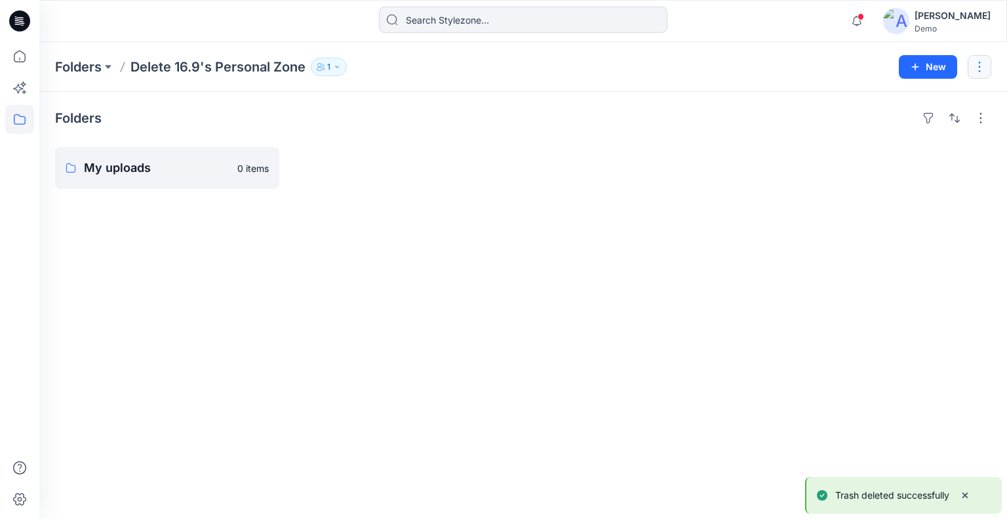
click at [980, 68] on button "button" at bounding box center [980, 67] width 24 height 24
click at [906, 173] on p "[PERSON_NAME]" at bounding box center [908, 177] width 75 height 14
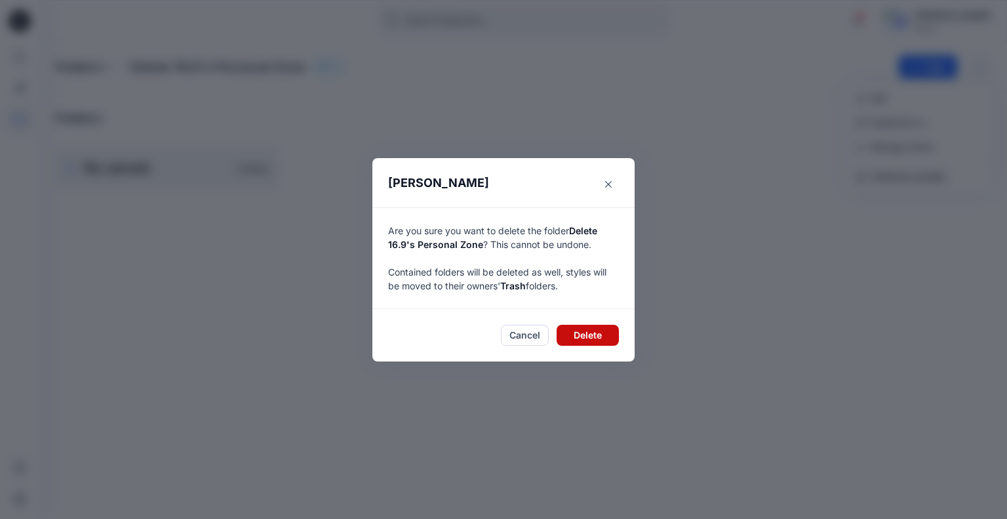
click at [592, 332] on button "Delete" at bounding box center [588, 335] width 62 height 21
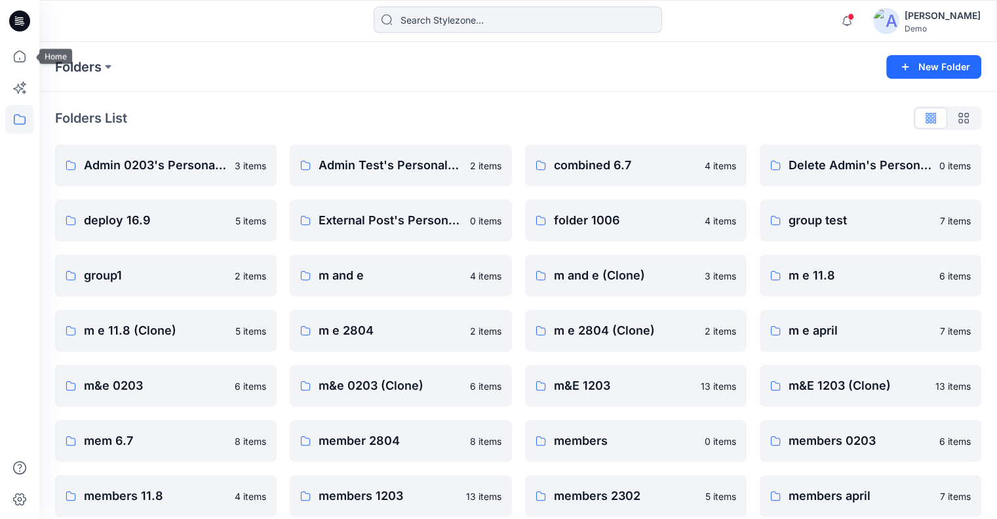
drag, startPoint x: 21, startPoint y: 54, endPoint x: 34, endPoint y: 55, distance: 13.1
click at [21, 54] on icon at bounding box center [19, 56] width 29 height 29
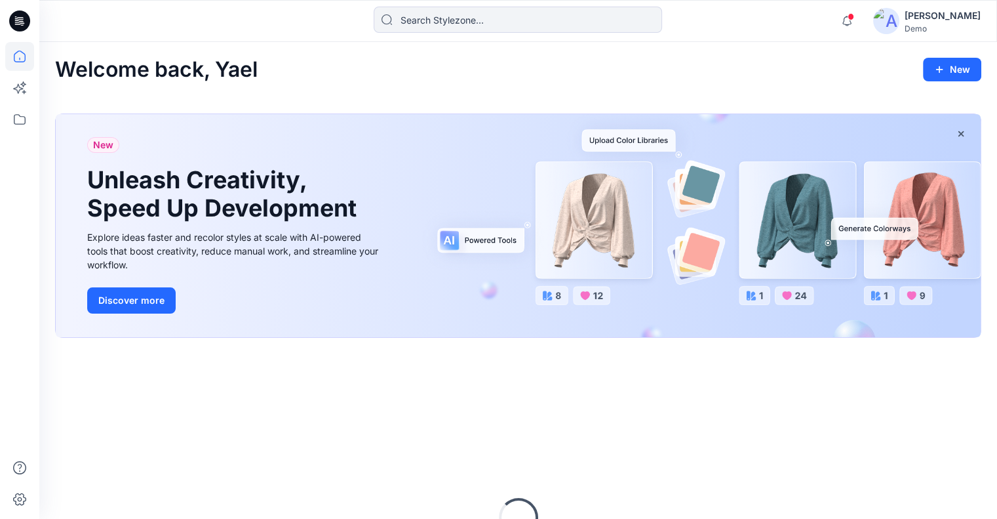
click at [936, 70] on icon "button" at bounding box center [940, 69] width 10 height 10
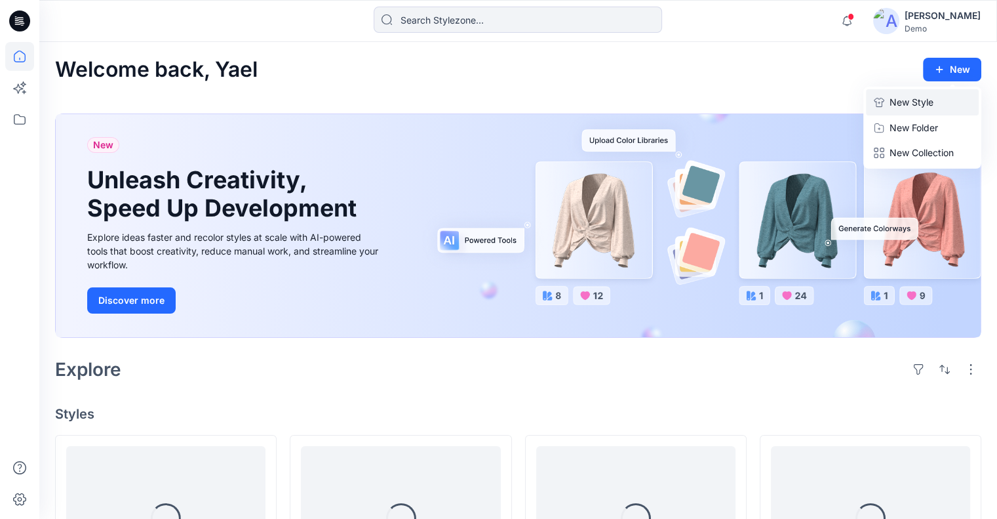
click at [912, 106] on p "New Style" at bounding box center [912, 102] width 44 height 16
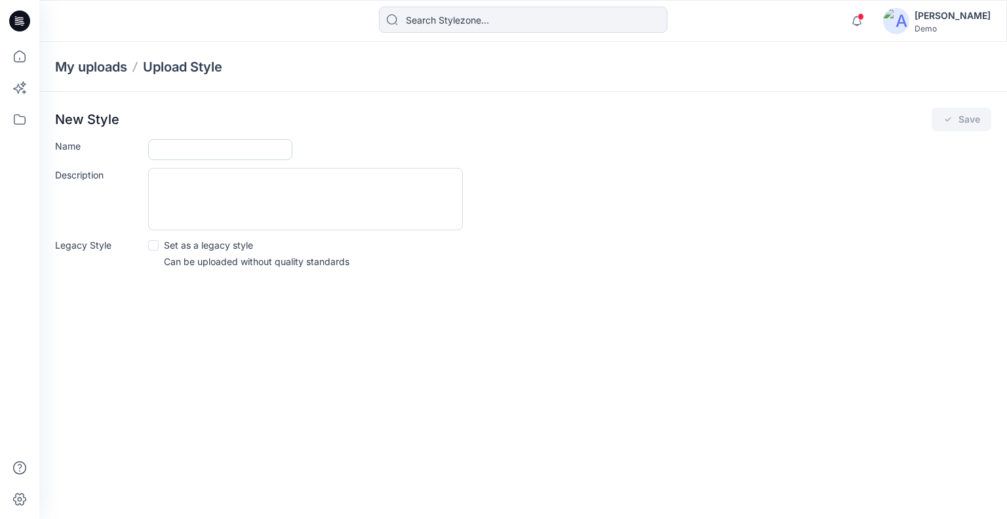
click at [171, 144] on input "Name" at bounding box center [220, 149] width 144 height 21
type input "htrh"
click at [155, 246] on span at bounding box center [153, 245] width 10 height 10
click at [155, 246] on input "Set as a legacy style" at bounding box center [153, 244] width 10 height 10
checkbox input "true"
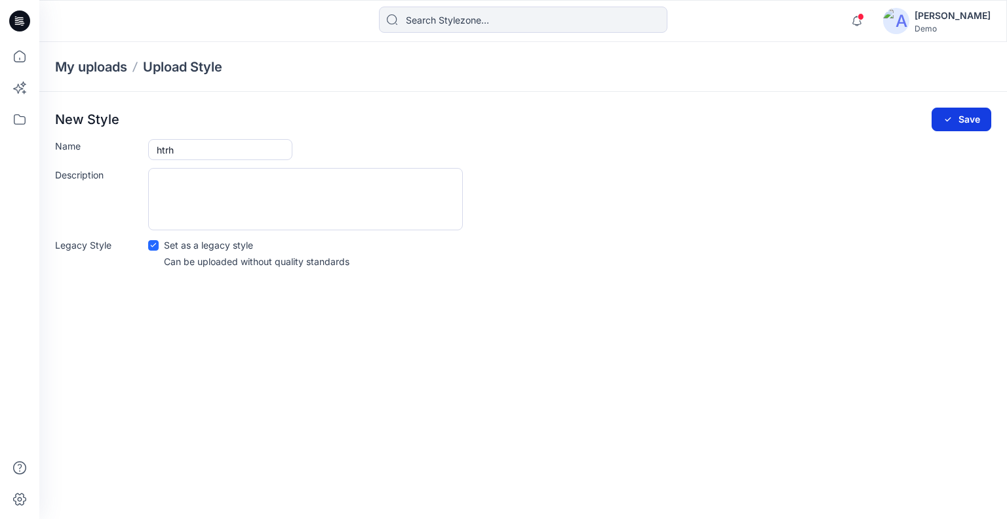
click at [948, 120] on icon "submit" at bounding box center [948, 119] width 10 height 10
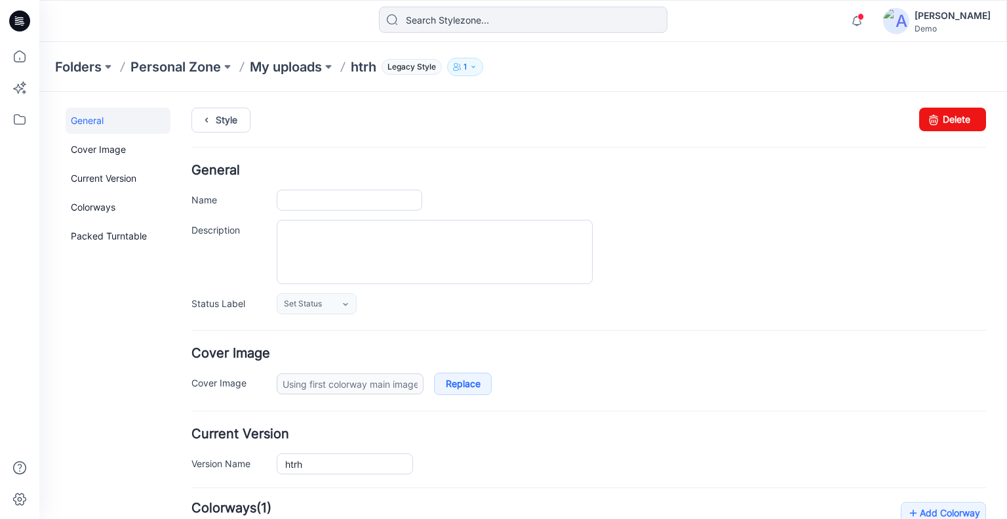
type input "htrh"
type input "Colorway 1"
type input "Default Thumbnail"
click at [944, 117] on link "Delete" at bounding box center [952, 120] width 67 height 24
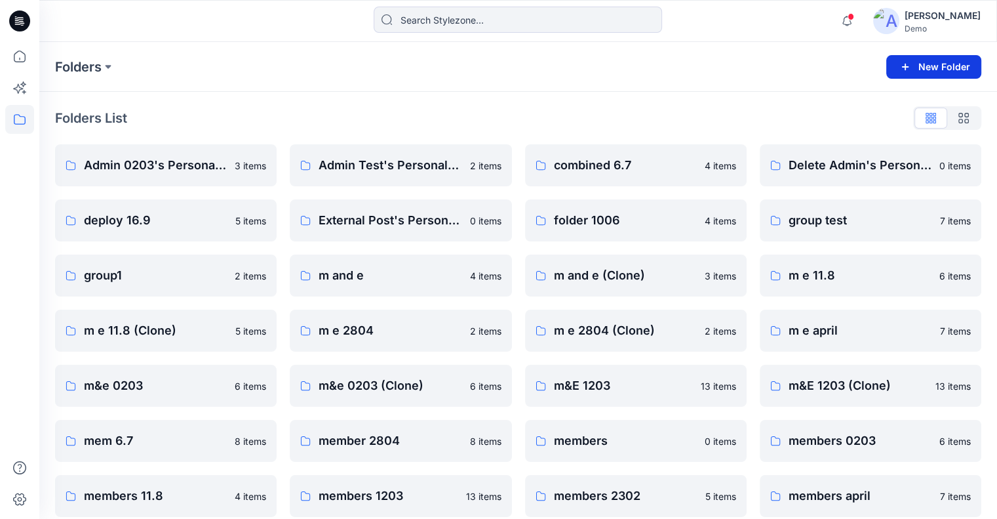
click at [961, 69] on button "New Folder" at bounding box center [934, 67] width 95 height 24
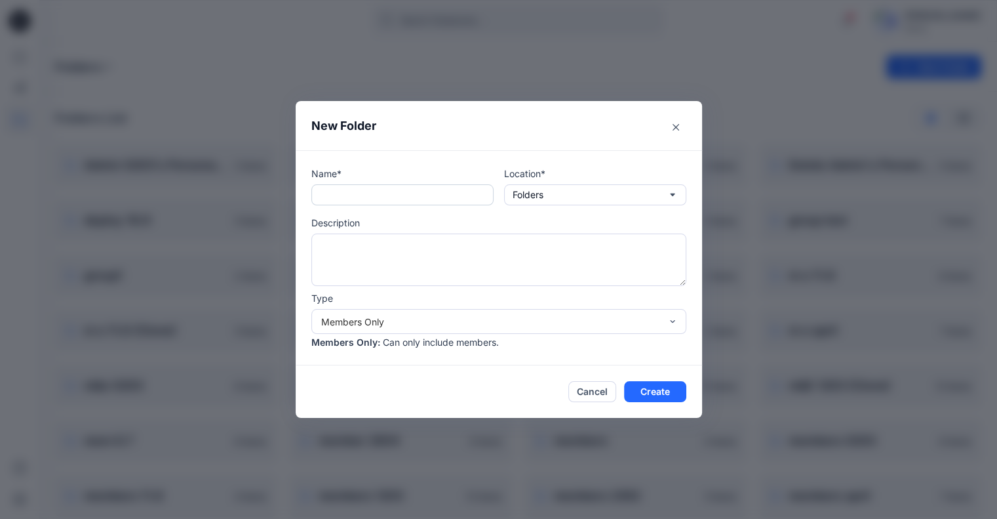
click at [393, 199] on input "text" at bounding box center [403, 194] width 182 height 21
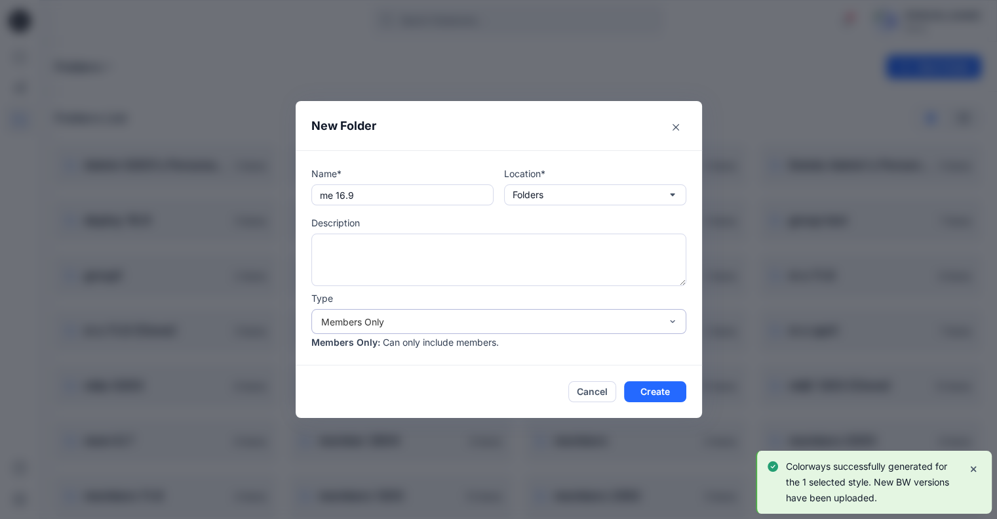
type input "me 16.9"
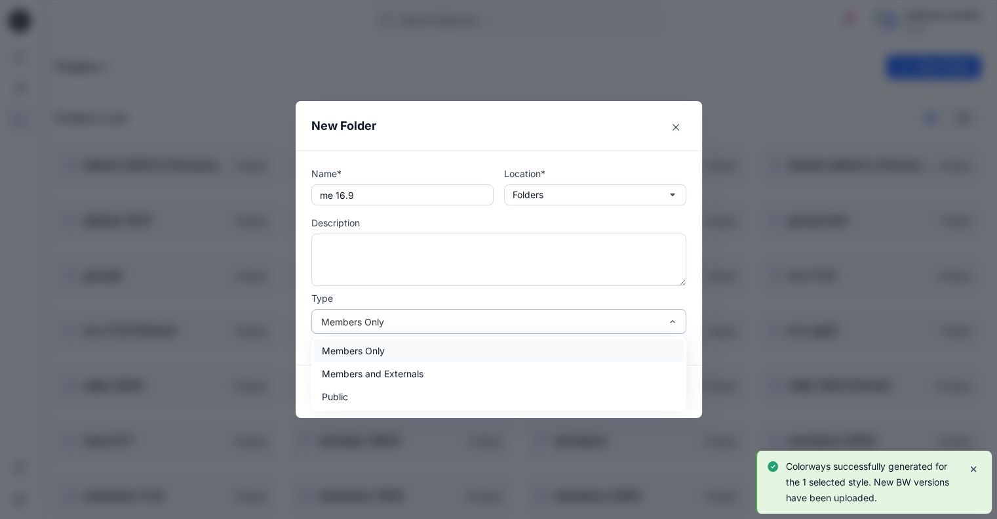
click at [572, 315] on div "Members Only" at bounding box center [491, 322] width 340 height 14
click at [512, 364] on div "Members and Externals" at bounding box center [499, 373] width 370 height 23
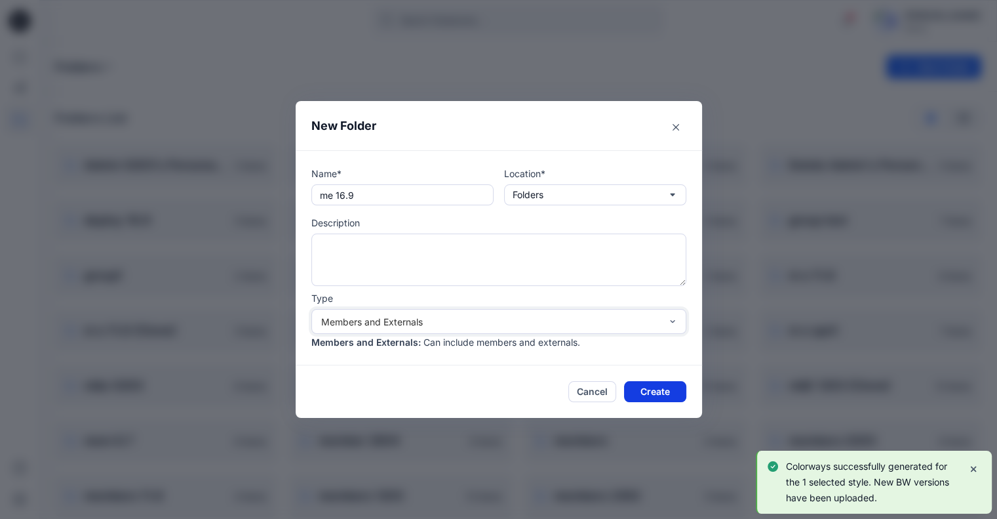
click at [665, 388] on button "Create" at bounding box center [655, 391] width 62 height 21
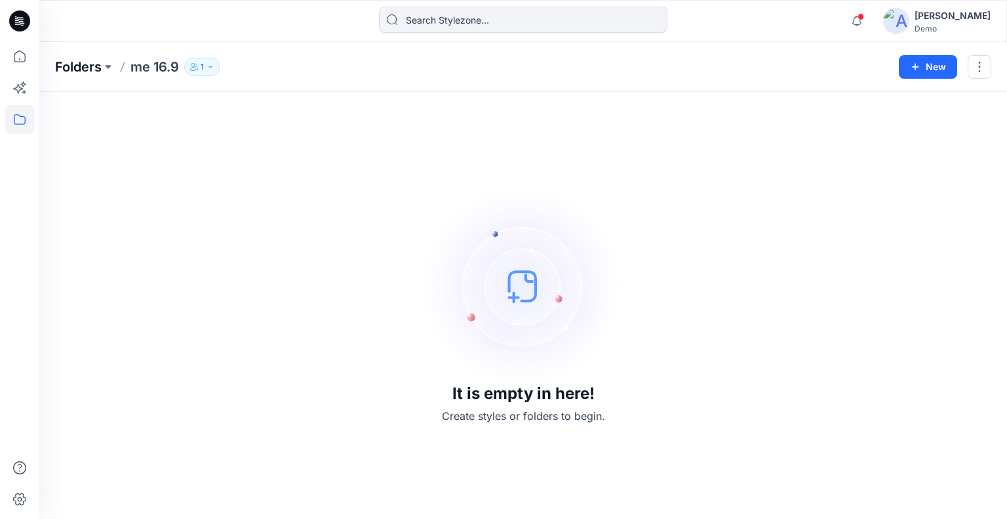
click at [100, 64] on p "Folders" at bounding box center [78, 67] width 47 height 18
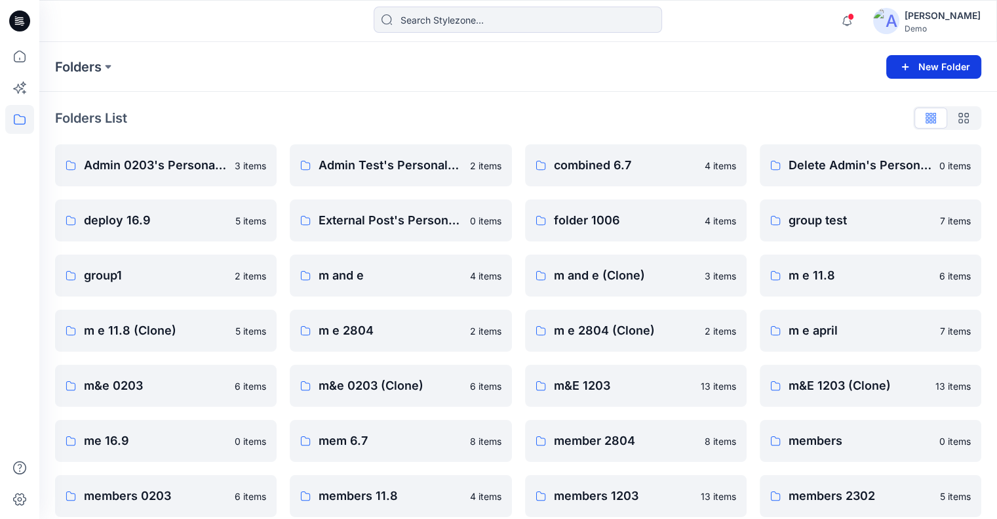
click at [960, 68] on button "New Folder" at bounding box center [934, 67] width 95 height 24
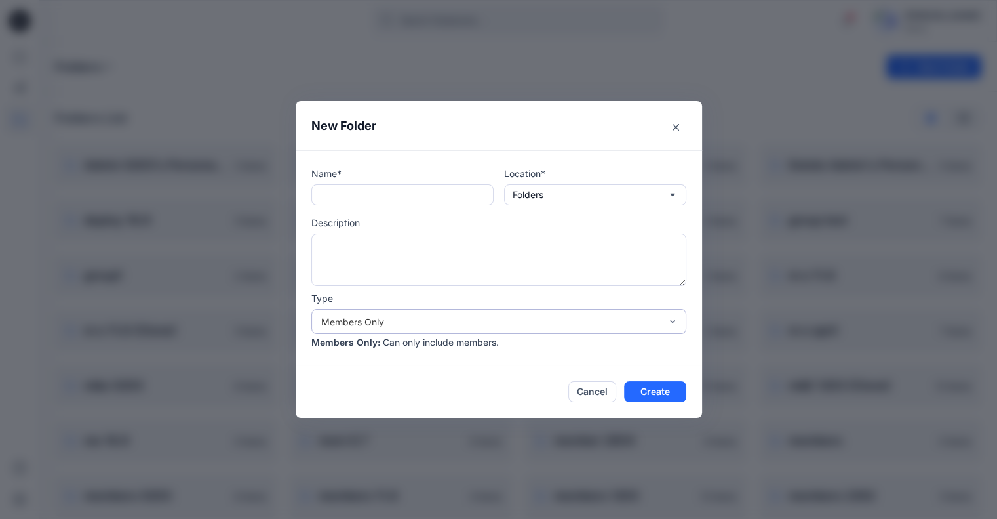
click at [377, 326] on div "Members Only" at bounding box center [491, 322] width 340 height 14
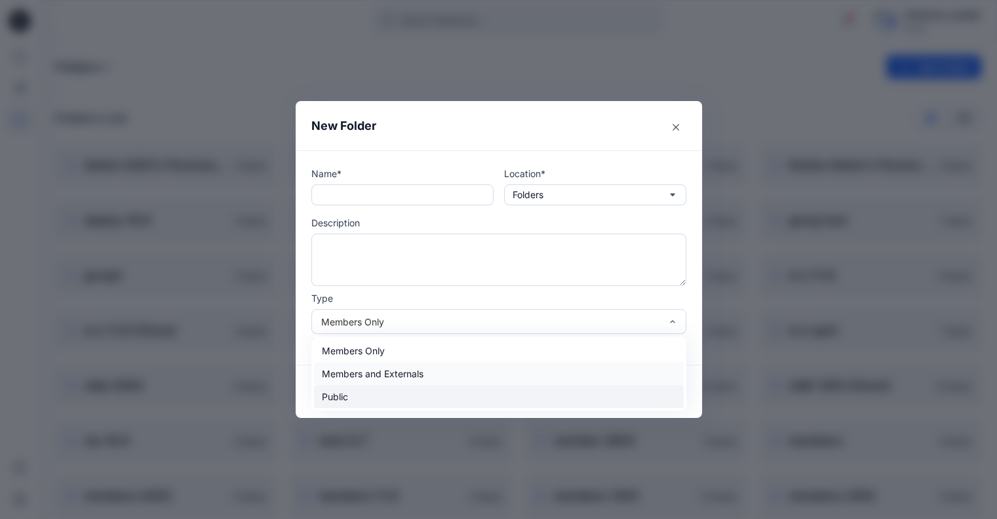
click at [367, 392] on div "Public" at bounding box center [499, 396] width 370 height 23
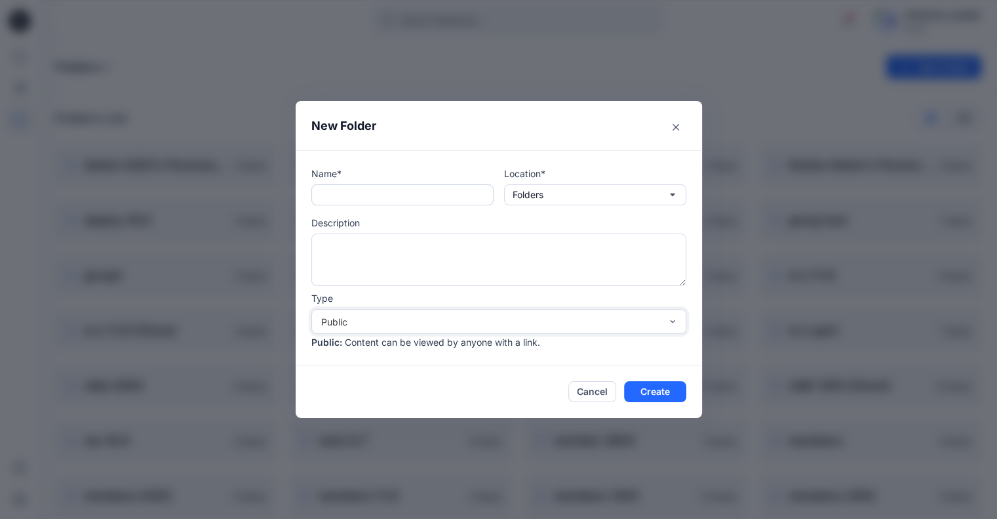
click at [392, 199] on input "text" at bounding box center [403, 194] width 182 height 21
click at [323, 197] on input "16.9" at bounding box center [403, 194] width 182 height 21
type input "public 16.9"
click at [661, 390] on button "Create" at bounding box center [655, 391] width 62 height 21
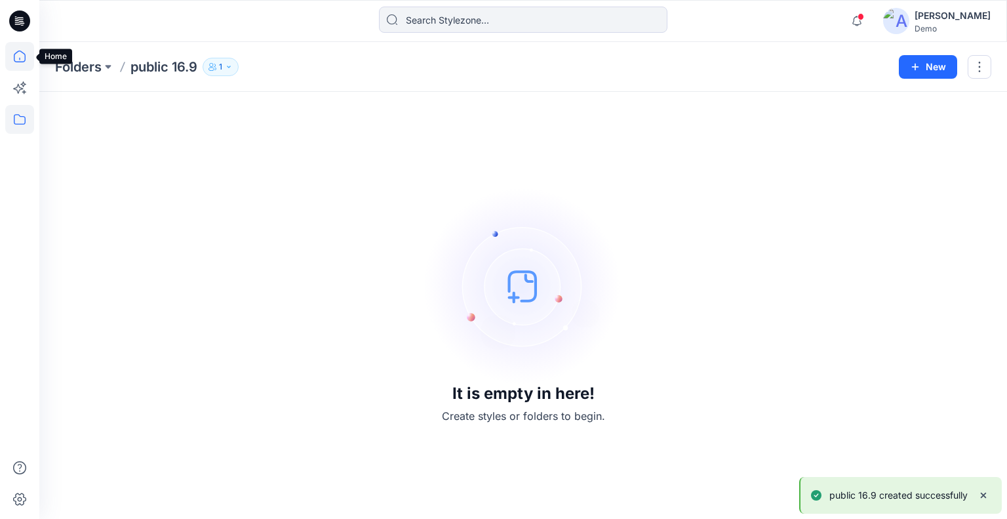
click at [24, 52] on icon at bounding box center [19, 56] width 29 height 29
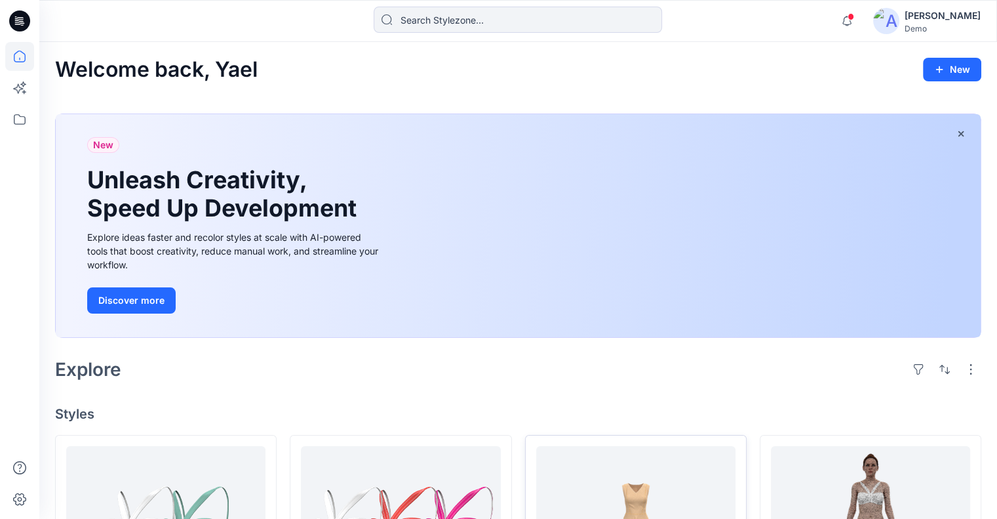
scroll to position [197, 0]
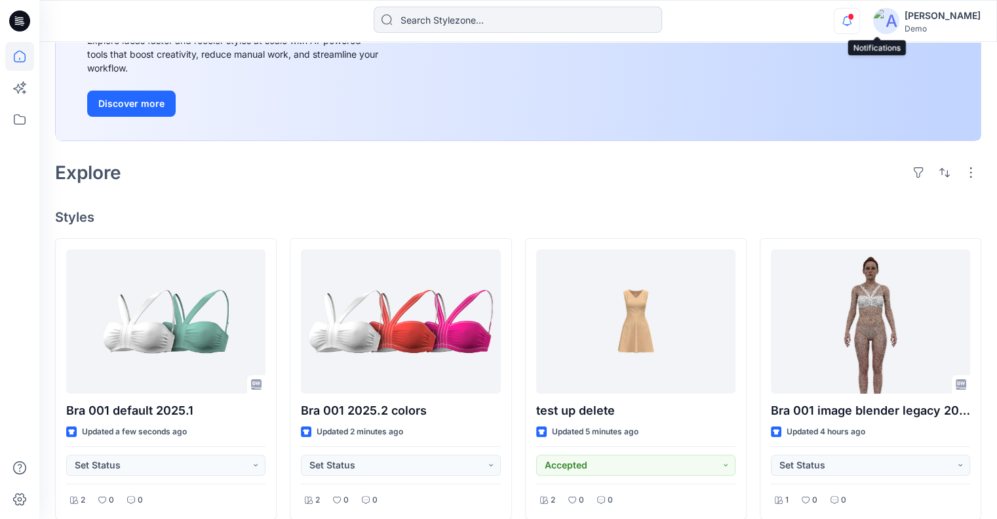
click at [860, 22] on icon "button" at bounding box center [847, 21] width 25 height 26
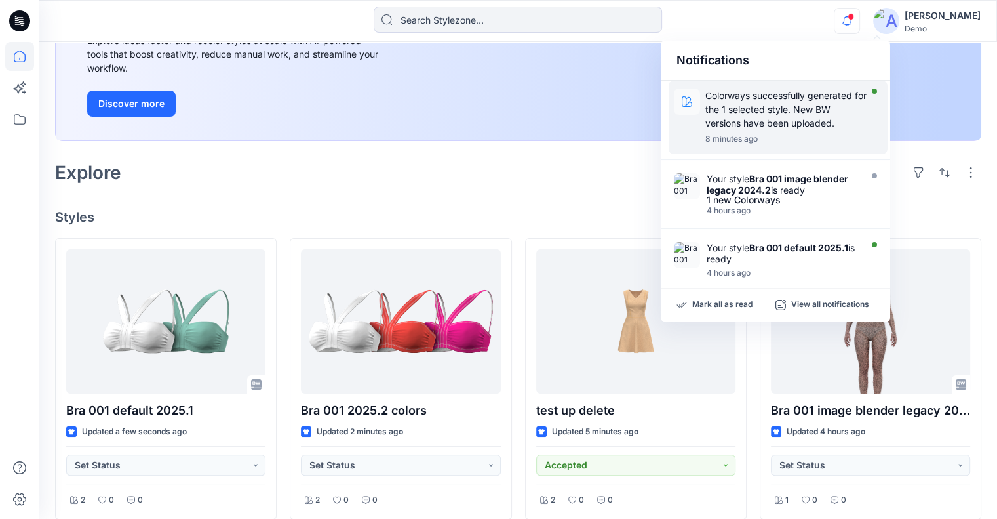
click at [816, 98] on p "Colorways successfully generated for the 1 selected style. New BW versions have…" at bounding box center [787, 109] width 162 height 41
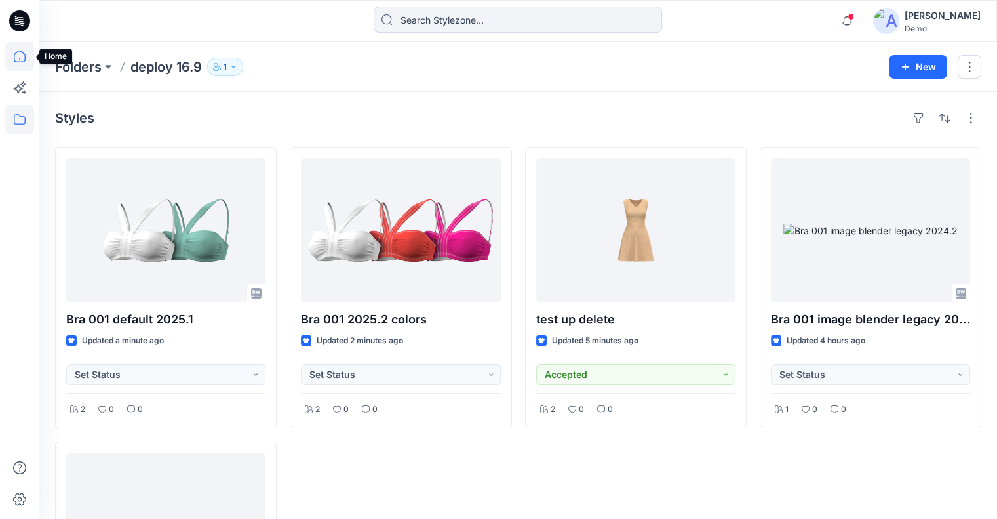
click at [27, 56] on icon at bounding box center [19, 56] width 29 height 29
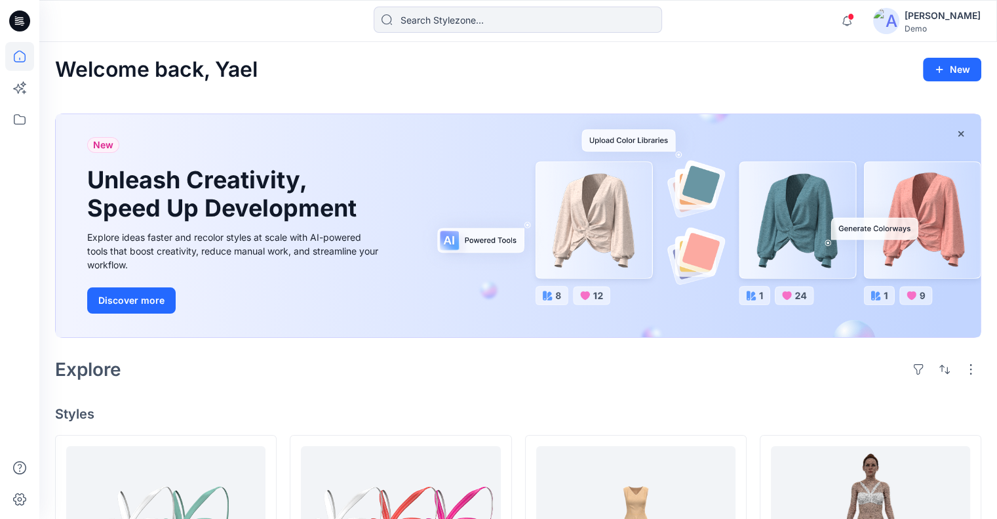
scroll to position [197, 0]
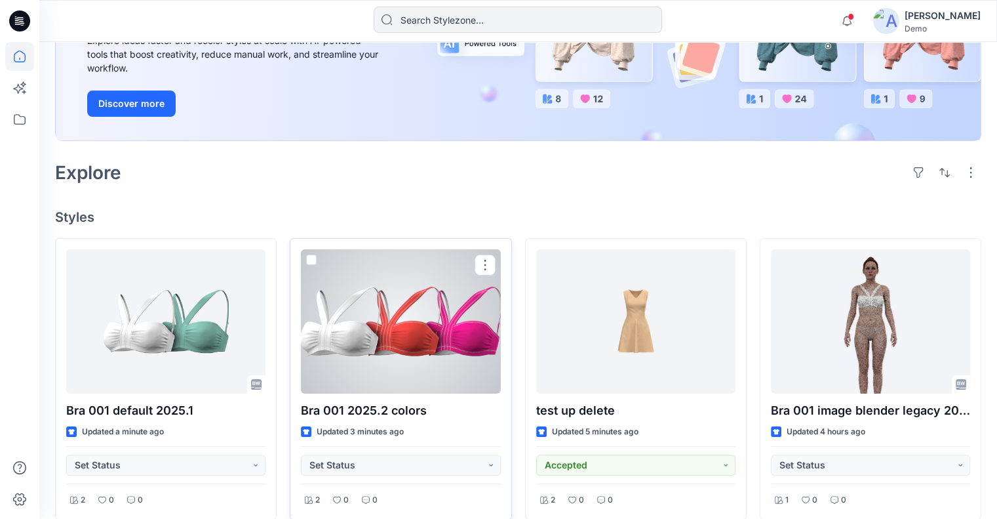
click at [422, 320] on div at bounding box center [400, 321] width 199 height 144
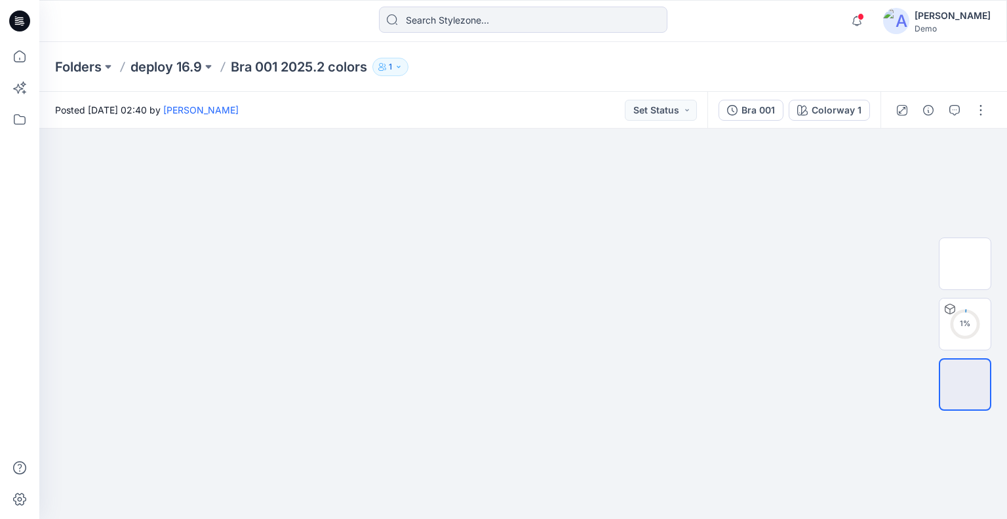
click at [567, 89] on div "Folders deploy 16.9 Bra 001 2025.2 colors 1" at bounding box center [523, 67] width 968 height 50
click at [769, 110] on div "Bra 001" at bounding box center [758, 110] width 33 height 14
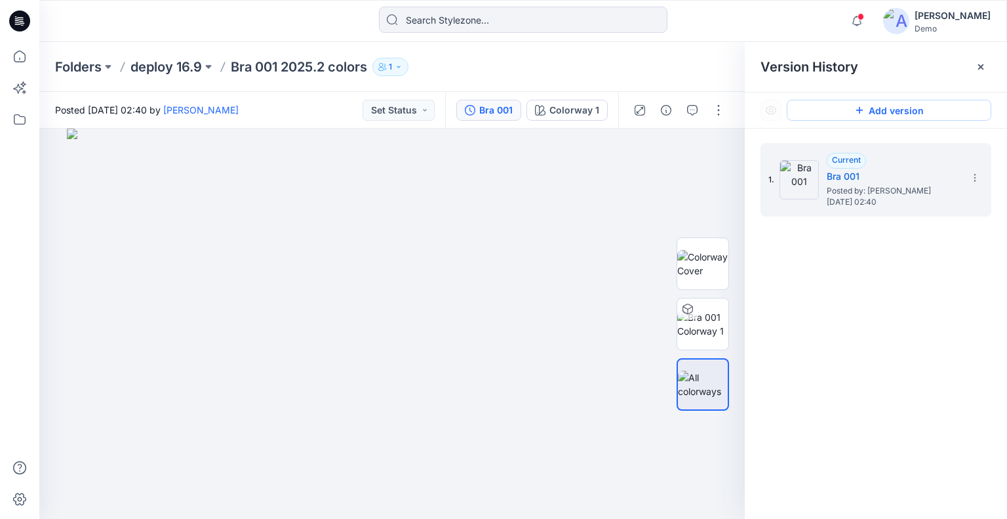
click at [935, 104] on button "Add version" at bounding box center [889, 110] width 205 height 21
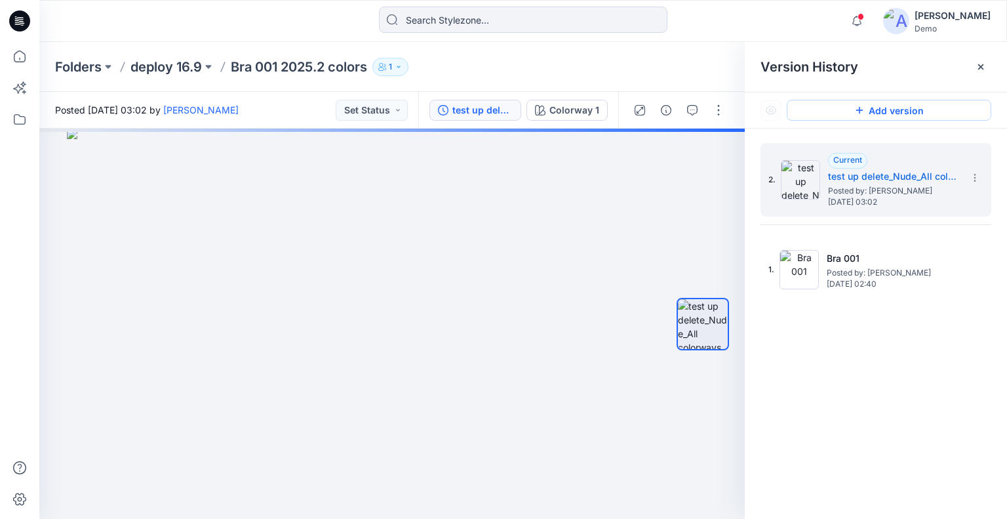
click at [849, 110] on button "Add version" at bounding box center [889, 110] width 205 height 21
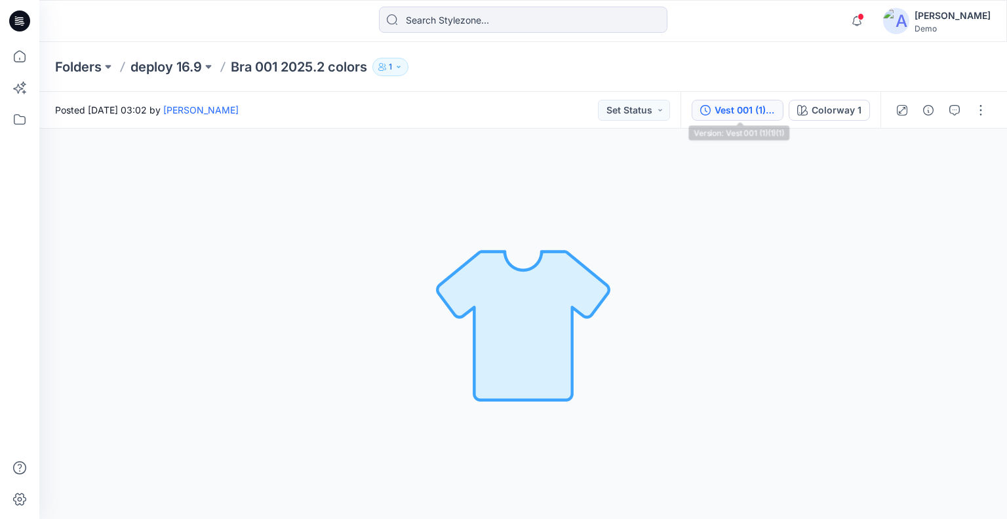
click at [742, 115] on div "Vest 001 (1)(1)(1)" at bounding box center [745, 110] width 60 height 14
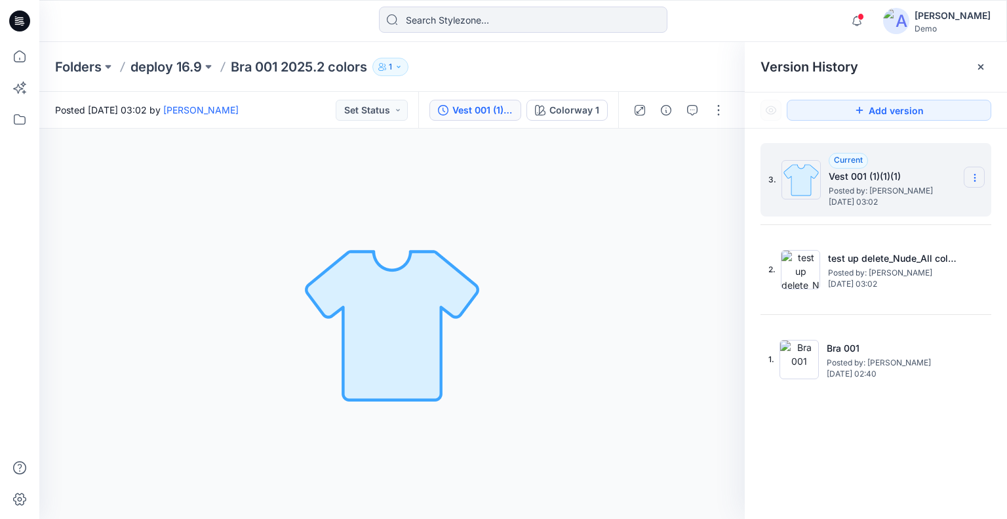
click at [970, 176] on icon at bounding box center [975, 177] width 10 height 10
click at [903, 259] on span "Delete Version" at bounding box center [885, 262] width 62 height 16
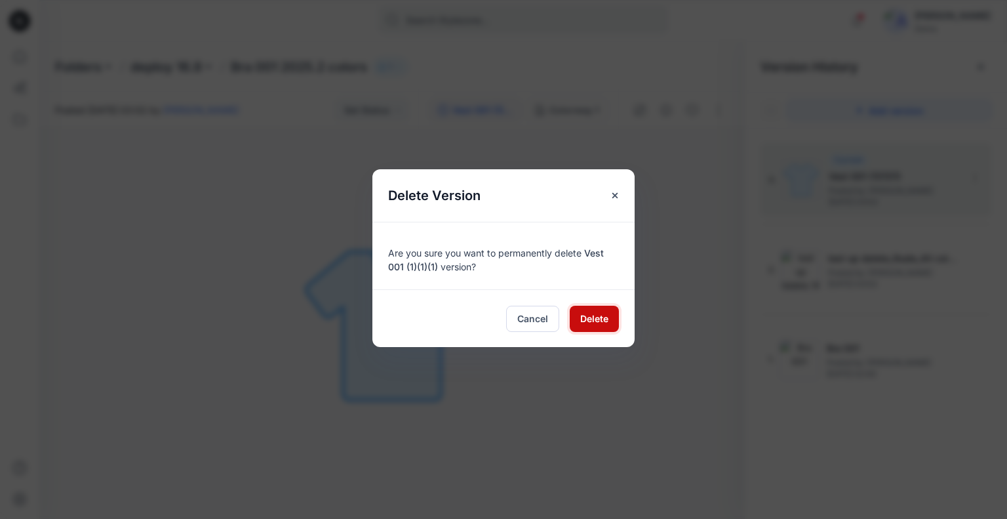
click at [601, 319] on span "Delete" at bounding box center [594, 319] width 28 height 14
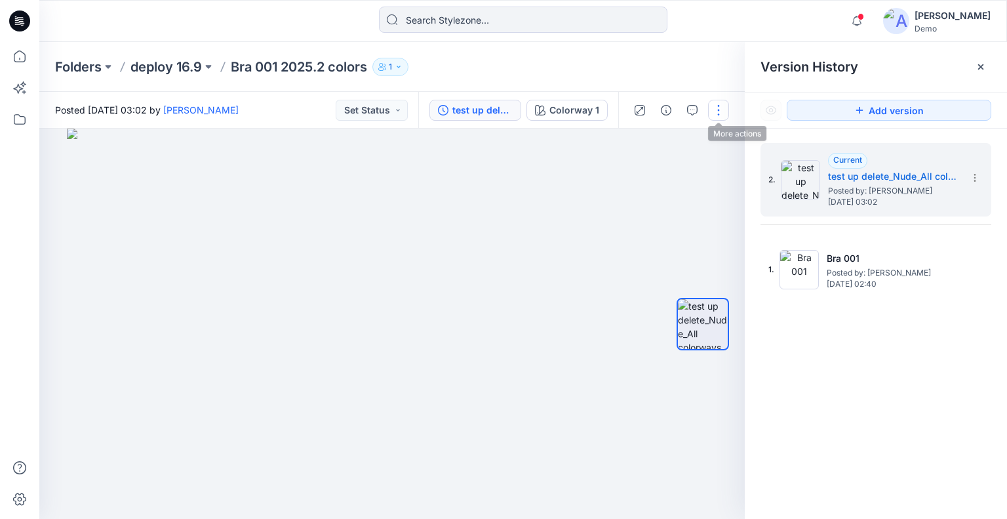
click at [725, 110] on button "button" at bounding box center [718, 110] width 21 height 21
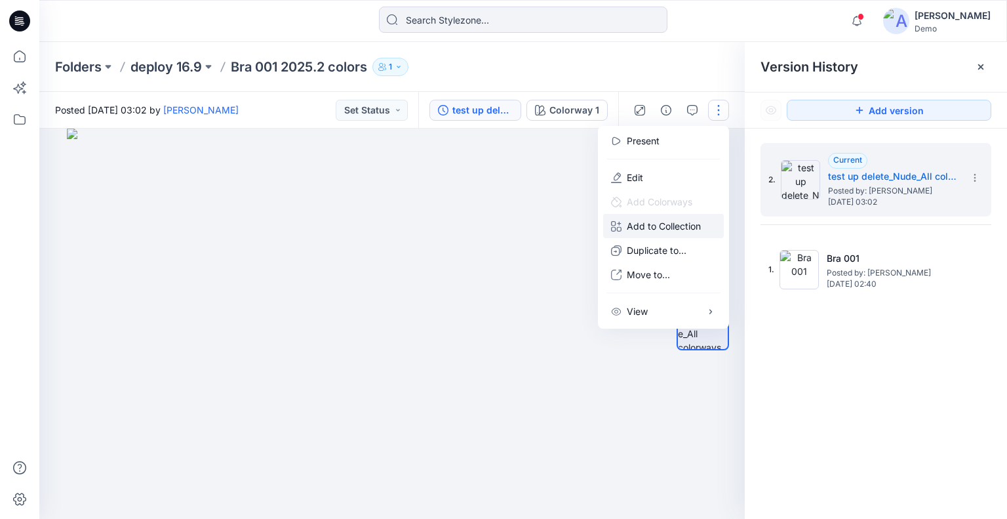
click at [689, 230] on p "Add to Collection" at bounding box center [664, 226] width 74 height 14
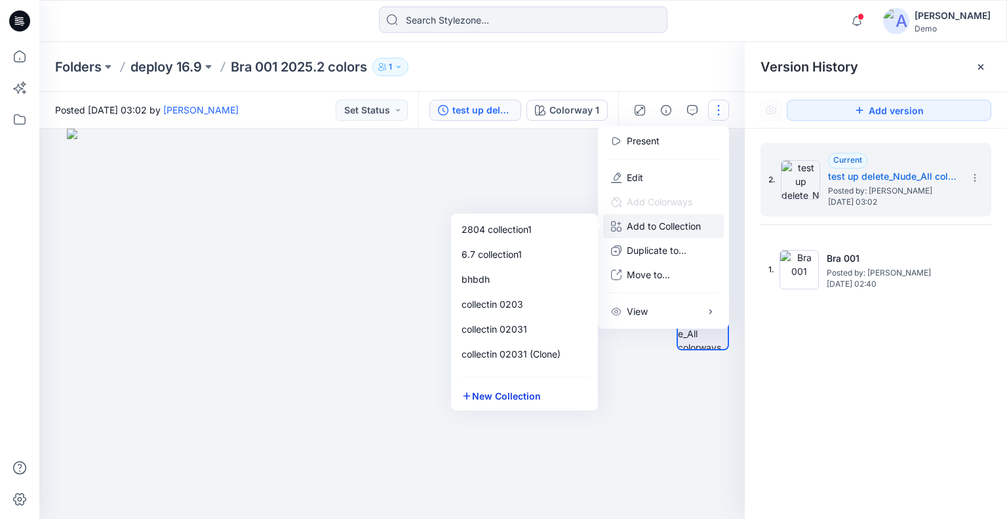
click at [491, 394] on button "New Collection" at bounding box center [525, 396] width 142 height 24
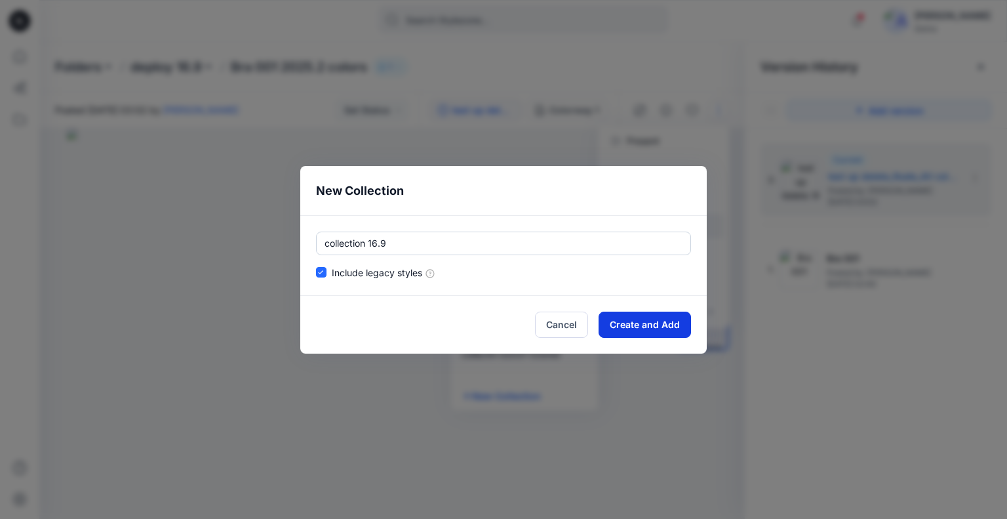
type input "collection 16.9"
click at [649, 322] on button "Create and Add" at bounding box center [645, 325] width 92 height 26
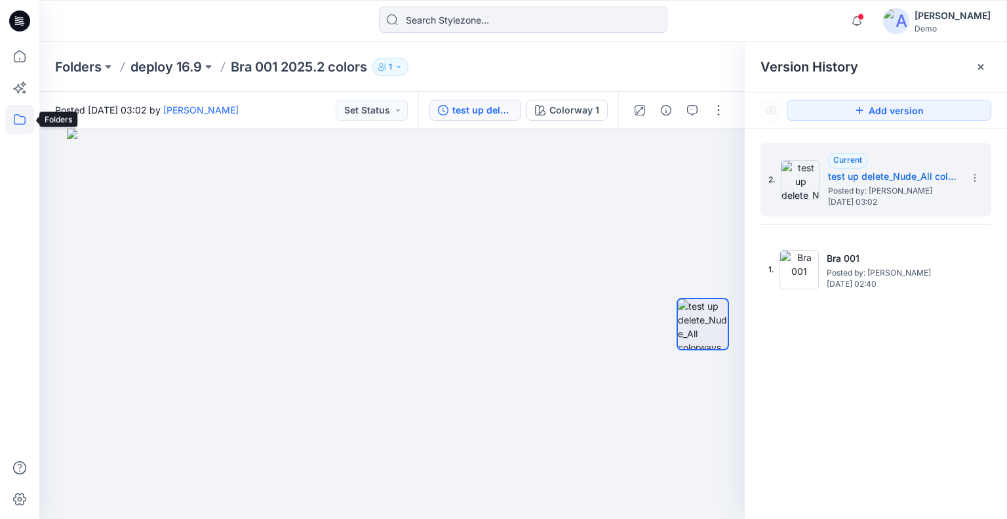
click at [24, 119] on icon at bounding box center [20, 119] width 12 height 10
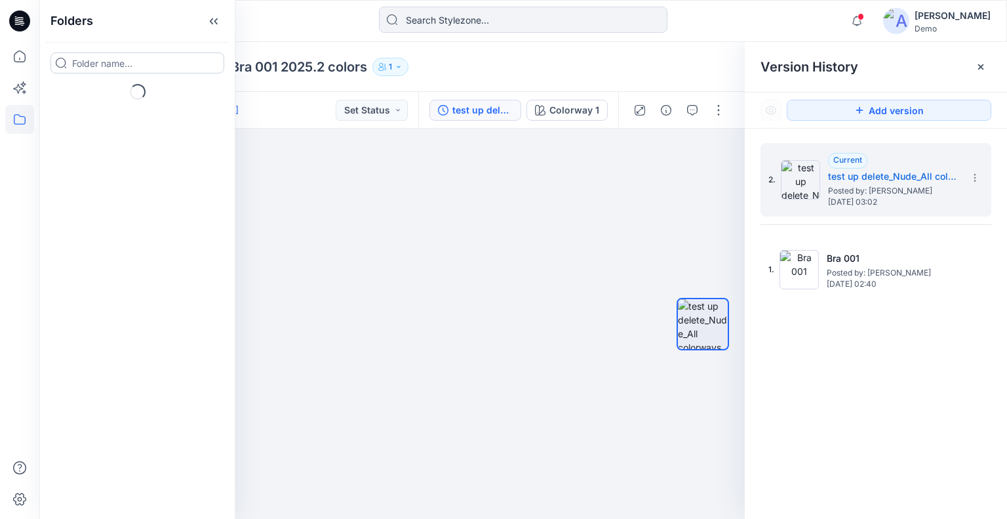
click at [106, 61] on input at bounding box center [137, 62] width 174 height 21
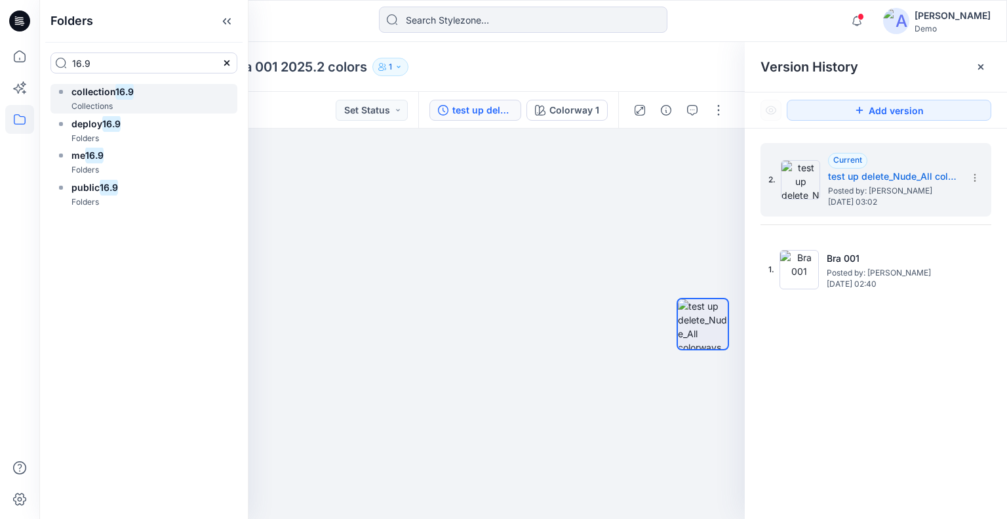
type input "16.9"
click at [118, 97] on mark "16.9" at bounding box center [124, 92] width 18 height 18
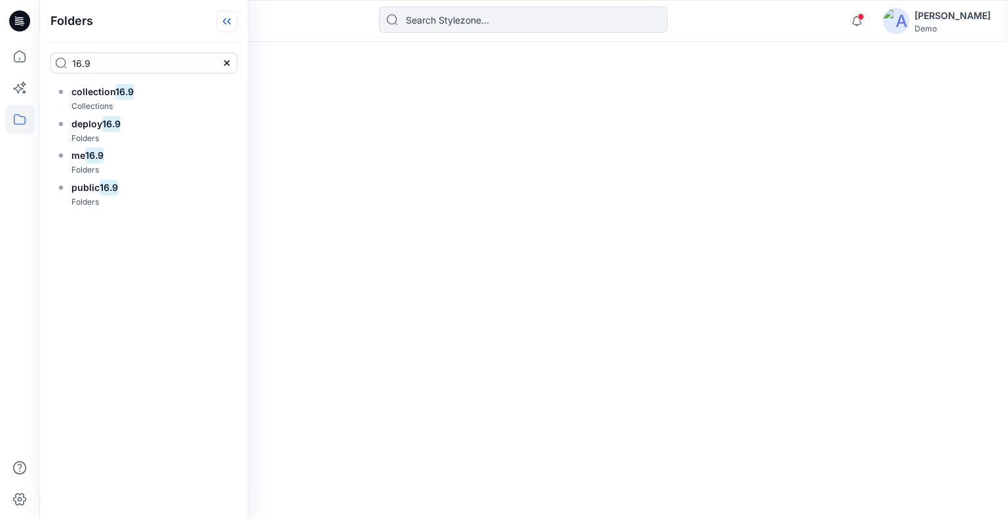
click at [223, 22] on icon at bounding box center [224, 21] width 3 height 7
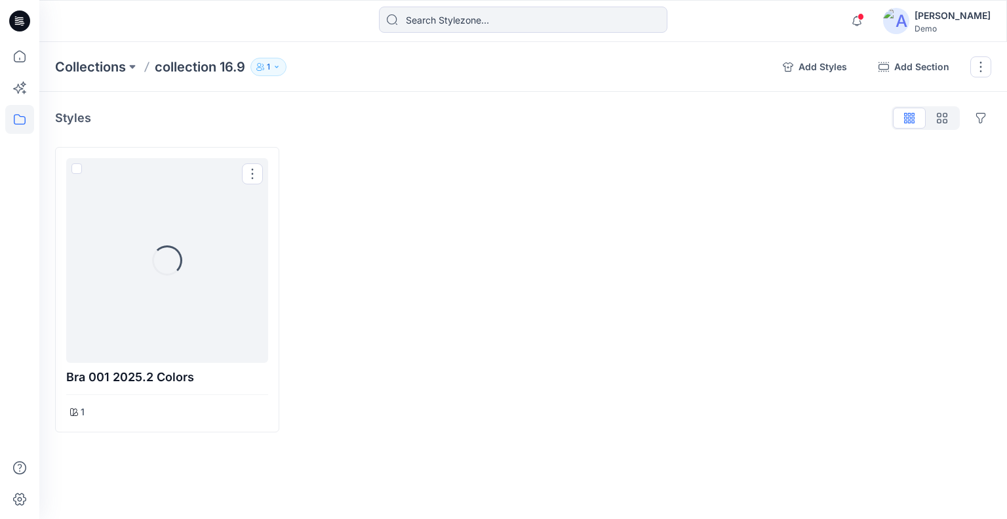
click at [186, 214] on div "Loading..." at bounding box center [167, 260] width 202 height 205
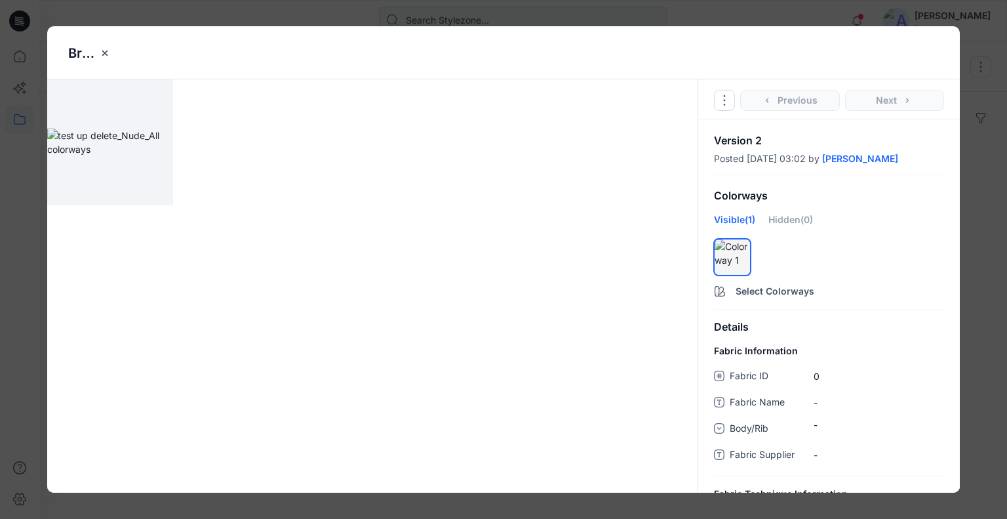
drag, startPoint x: 172, startPoint y: 20, endPoint x: 139, endPoint y: 12, distance: 34.4
click at [172, 20] on div "Bra 001 2025.2 colors Go to Original Style Duplicate Original Style to... Previ…" at bounding box center [503, 259] width 1007 height 519
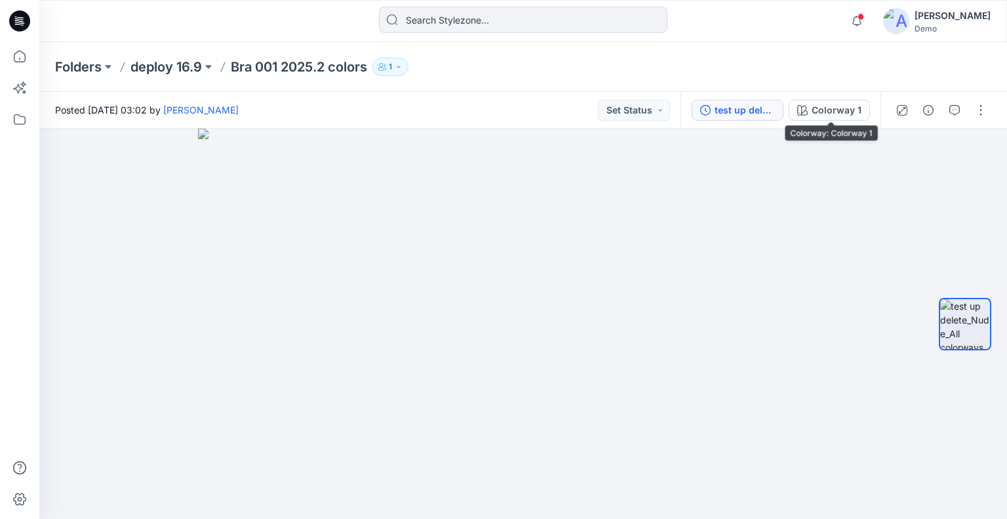
click at [766, 102] on button "test up delete_Nude_All colorways" at bounding box center [738, 110] width 92 height 21
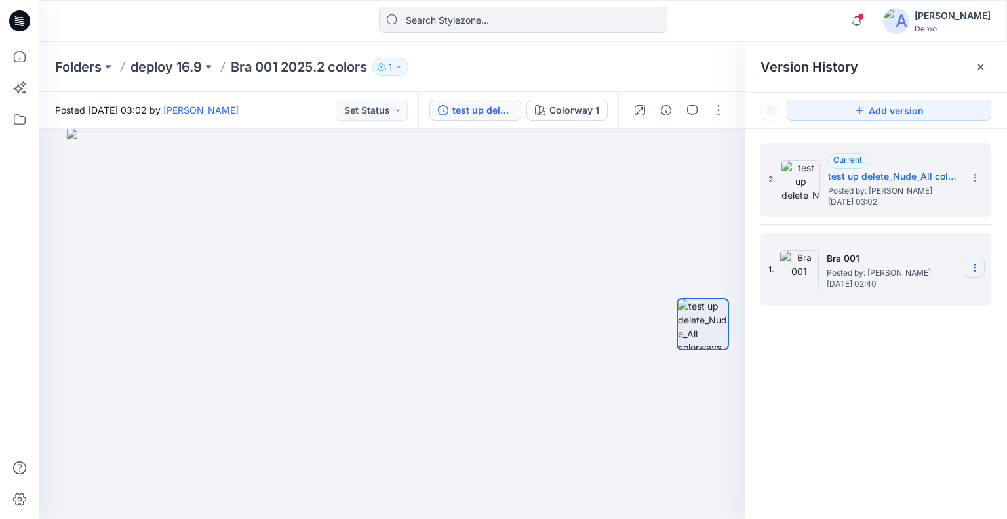
drag, startPoint x: 975, startPoint y: 267, endPoint x: 975, endPoint y: 276, distance: 9.2
click at [975, 268] on icon at bounding box center [975, 268] width 1 height 1
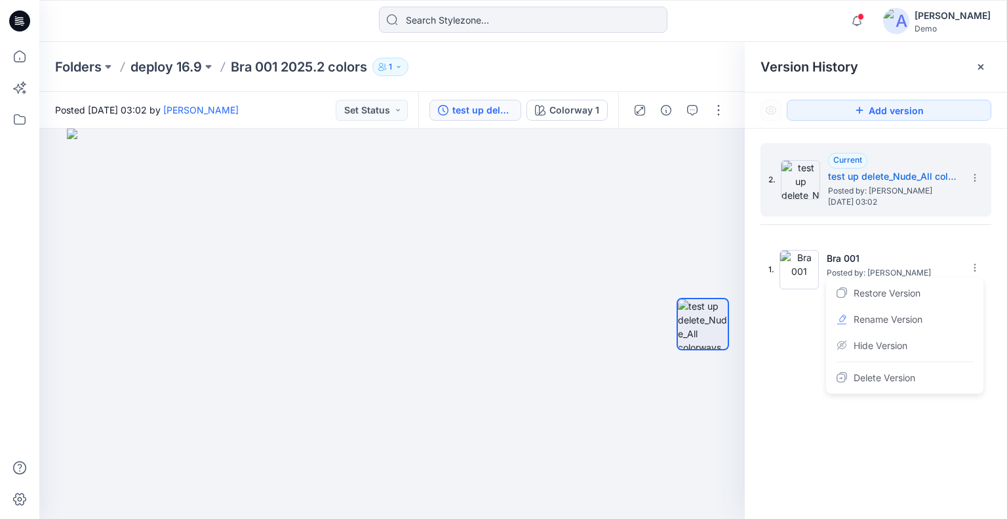
click at [926, 298] on div "Restore Version" at bounding box center [905, 293] width 152 height 26
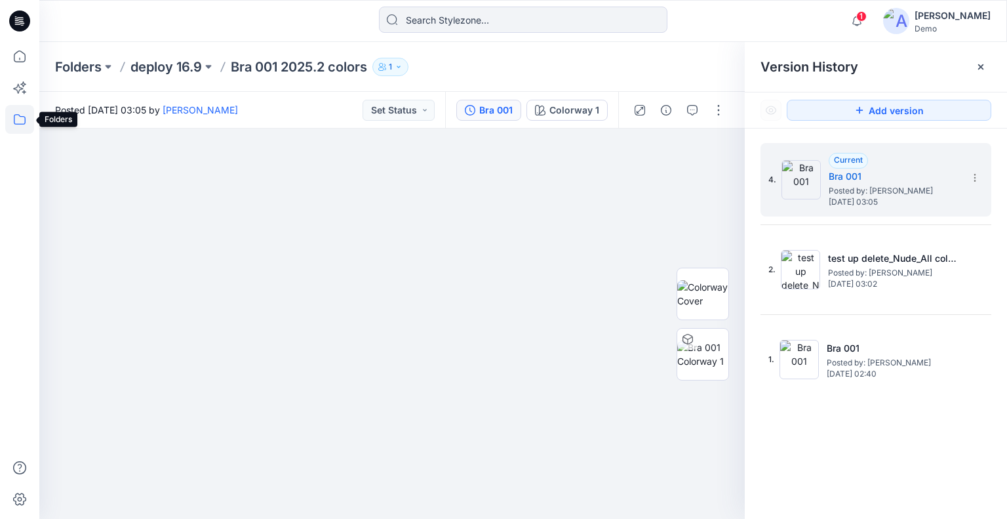
click at [22, 116] on icon at bounding box center [20, 119] width 12 height 10
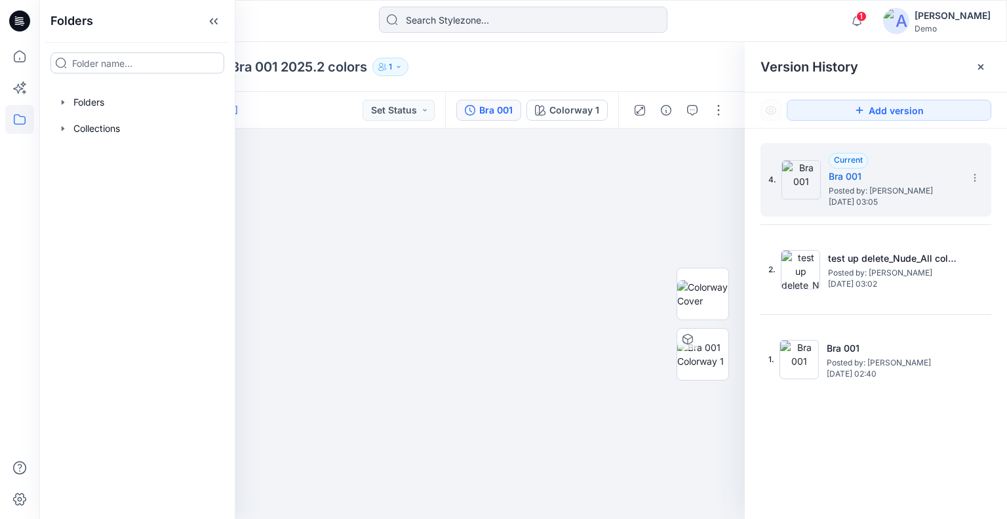
click at [97, 68] on input at bounding box center [137, 62] width 174 height 21
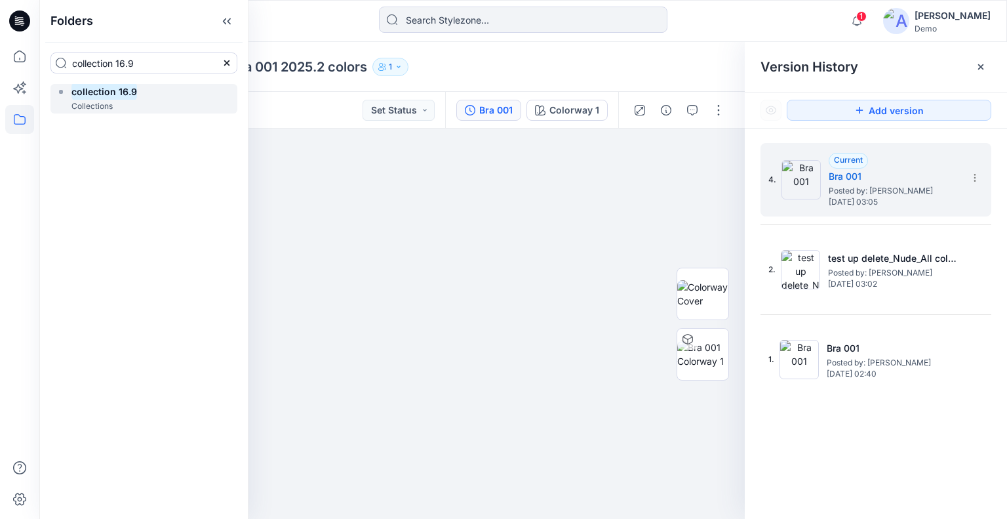
type input "collection 16.9"
click at [115, 94] on mark "collection 16.9" at bounding box center [104, 92] width 66 height 18
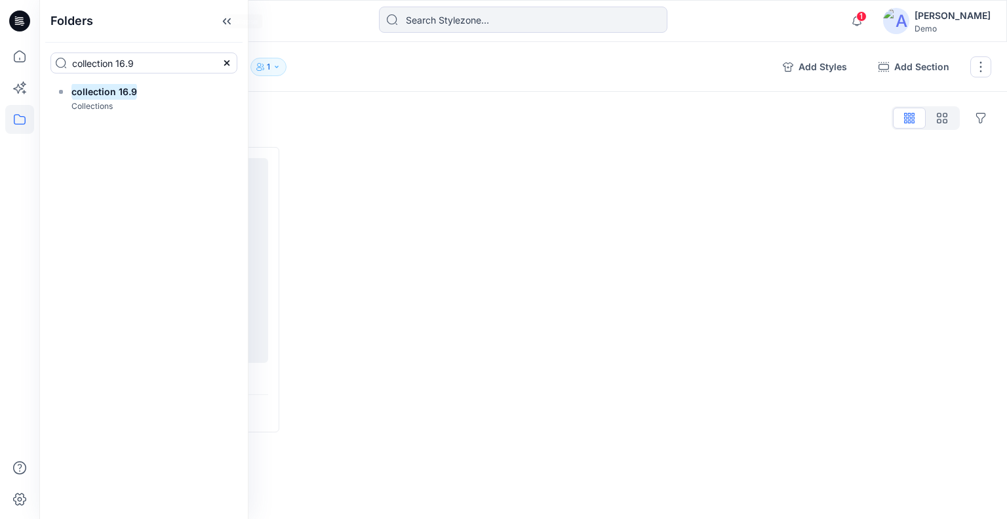
drag, startPoint x: 209, startPoint y: 26, endPoint x: 202, endPoint y: 81, distance: 55.5
click at [216, 25] on icon at bounding box center [226, 21] width 21 height 22
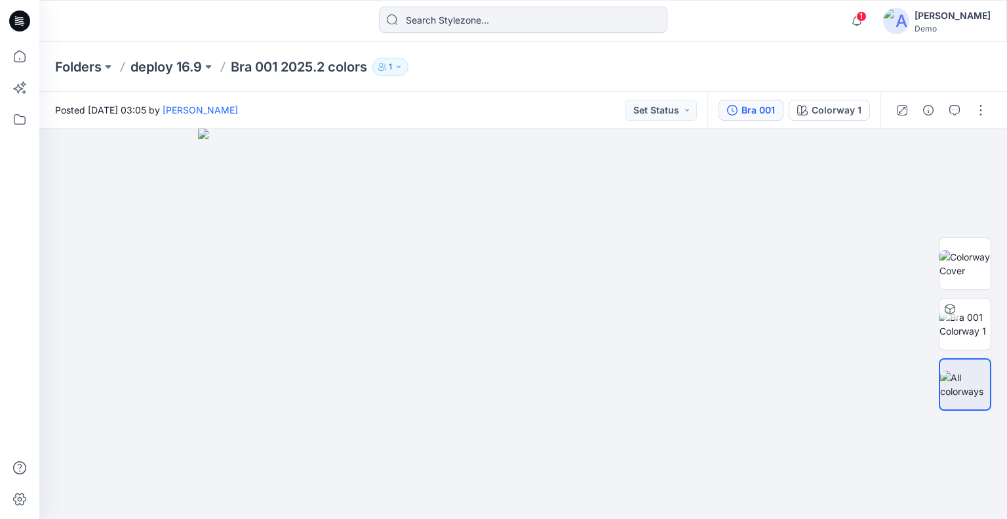
click at [767, 100] on div "Bra 001 Colorway 1" at bounding box center [794, 110] width 173 height 37
click at [760, 111] on div "Bra 001" at bounding box center [758, 110] width 33 height 14
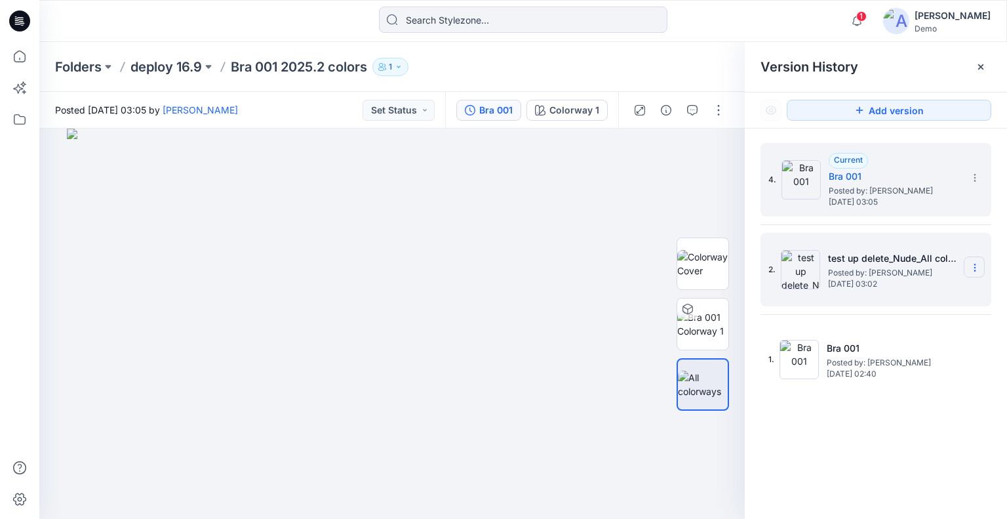
click at [975, 265] on icon at bounding box center [975, 267] width 10 height 10
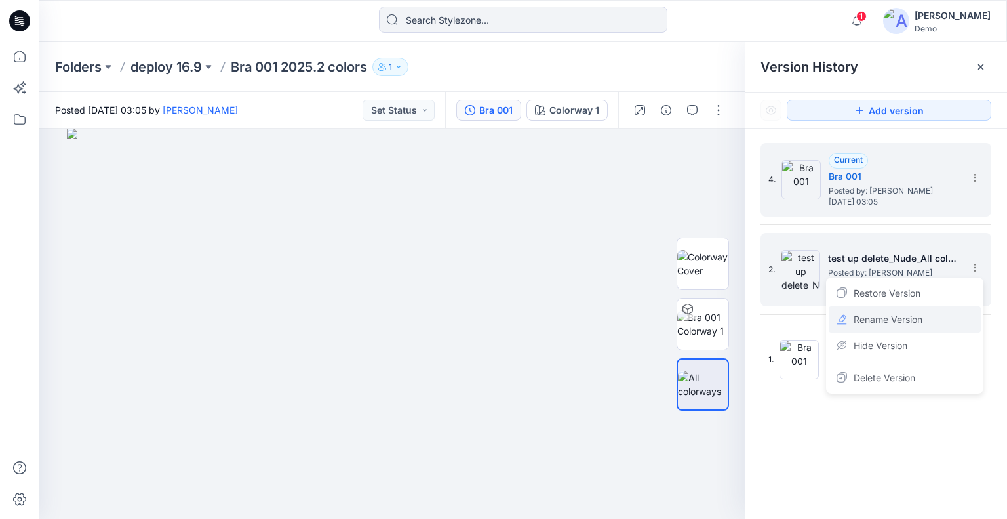
click at [898, 313] on span "Rename Version" at bounding box center [888, 320] width 69 height 16
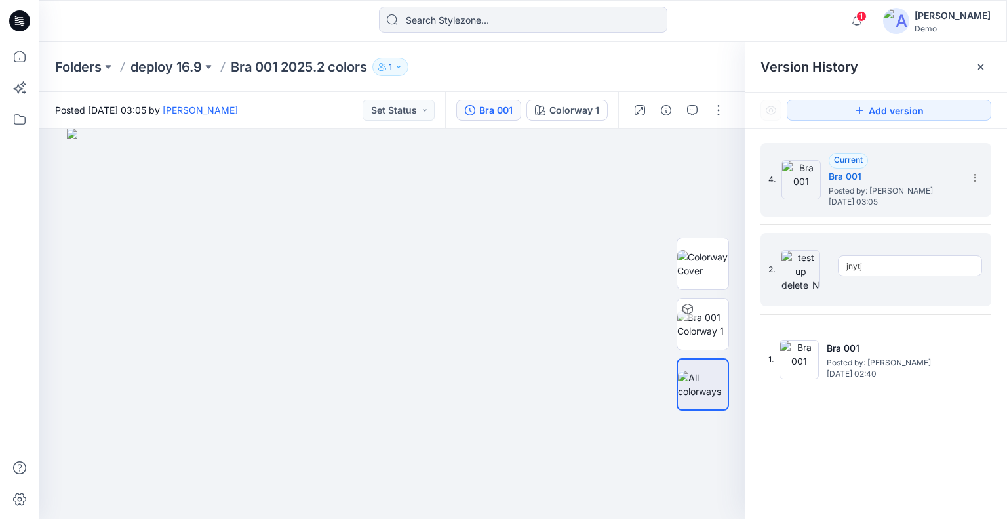
type input "jnytj"
click at [971, 266] on icon at bounding box center [975, 267] width 10 height 10
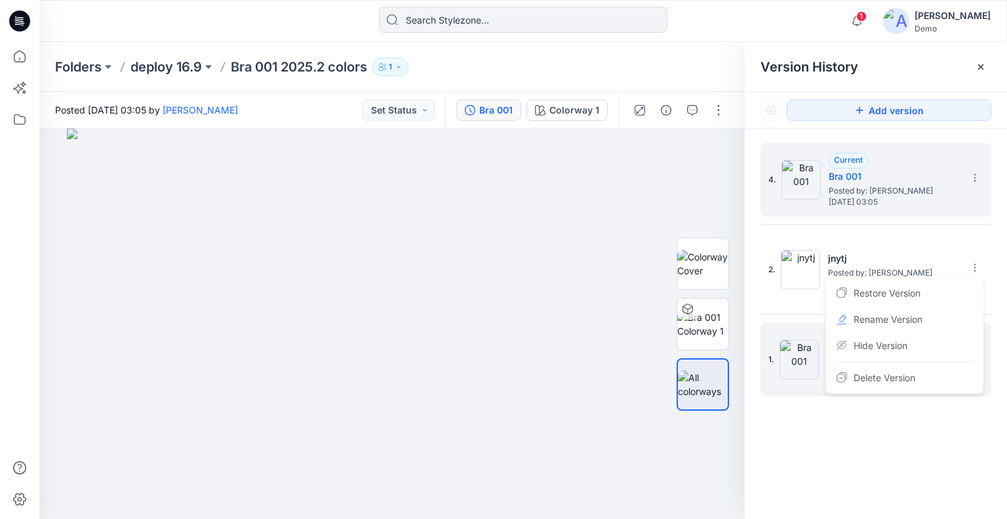
click at [912, 340] on div "Hide Version" at bounding box center [905, 345] width 152 height 26
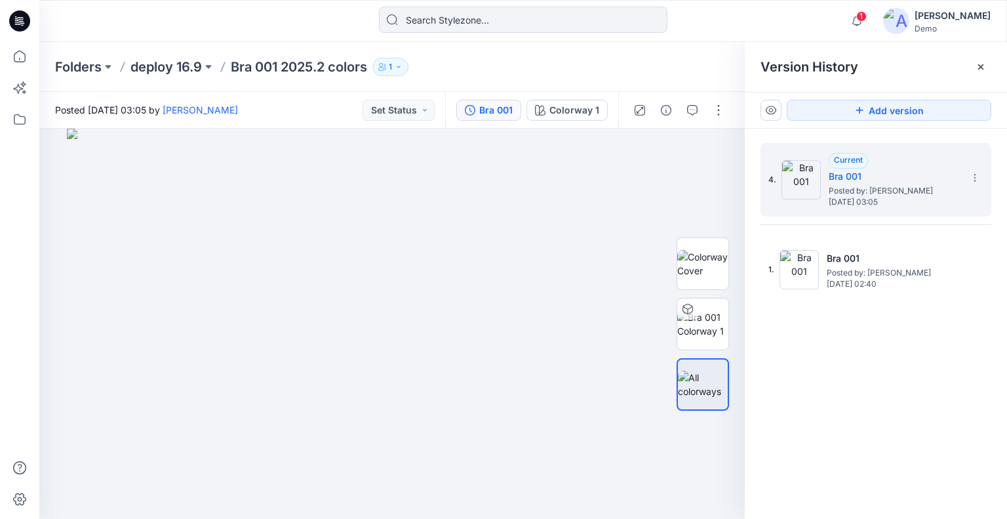
click at [771, 109] on icon at bounding box center [771, 110] width 10 height 10
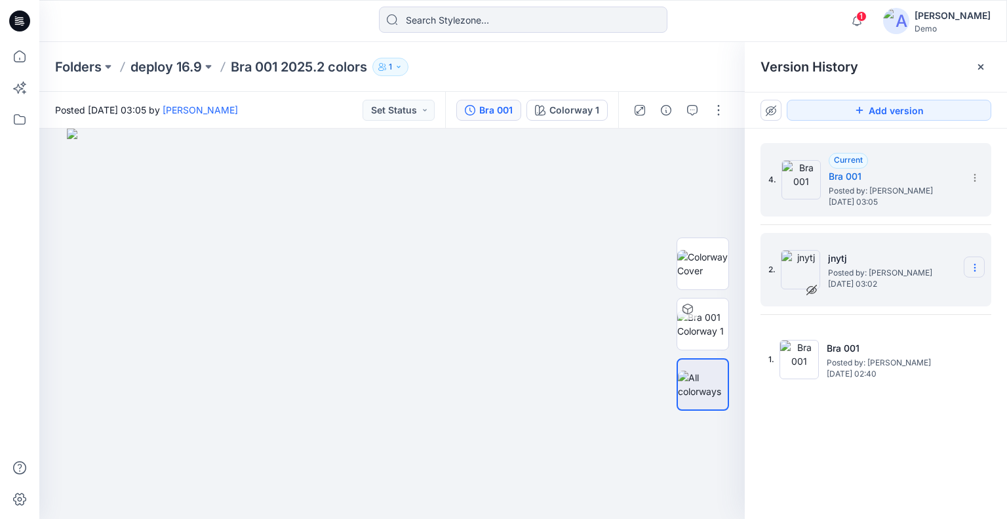
click at [975, 277] on section at bounding box center [974, 266] width 21 height 21
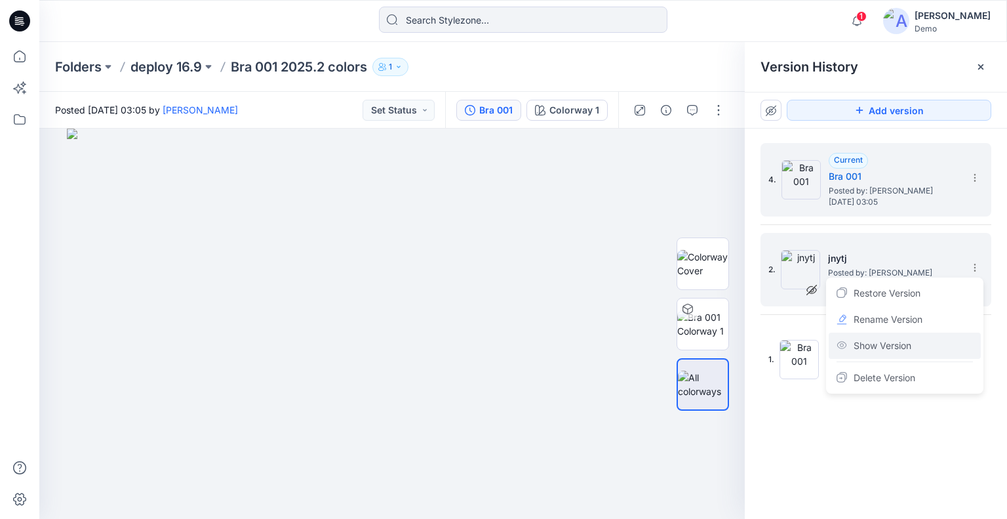
click at [931, 348] on div "Show Version" at bounding box center [905, 345] width 152 height 26
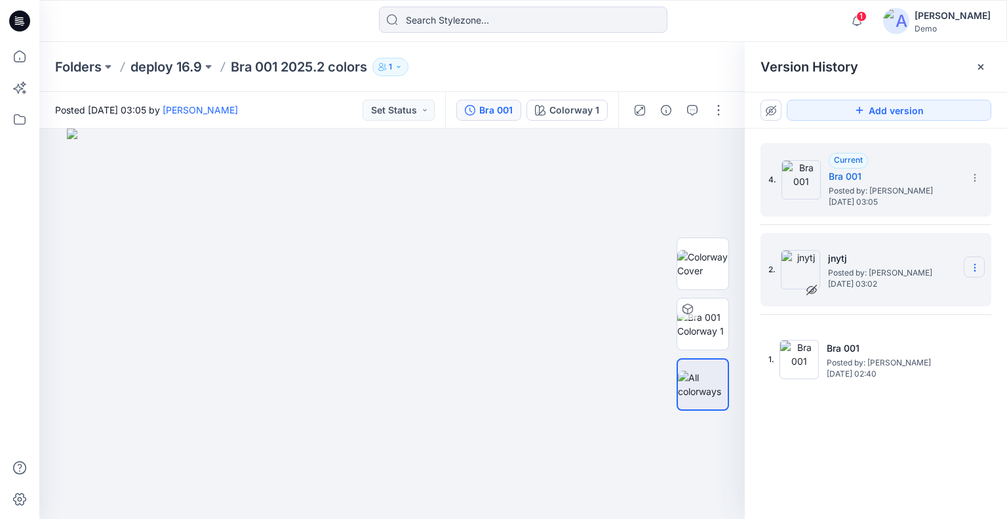
click at [969, 264] on section at bounding box center [974, 266] width 21 height 21
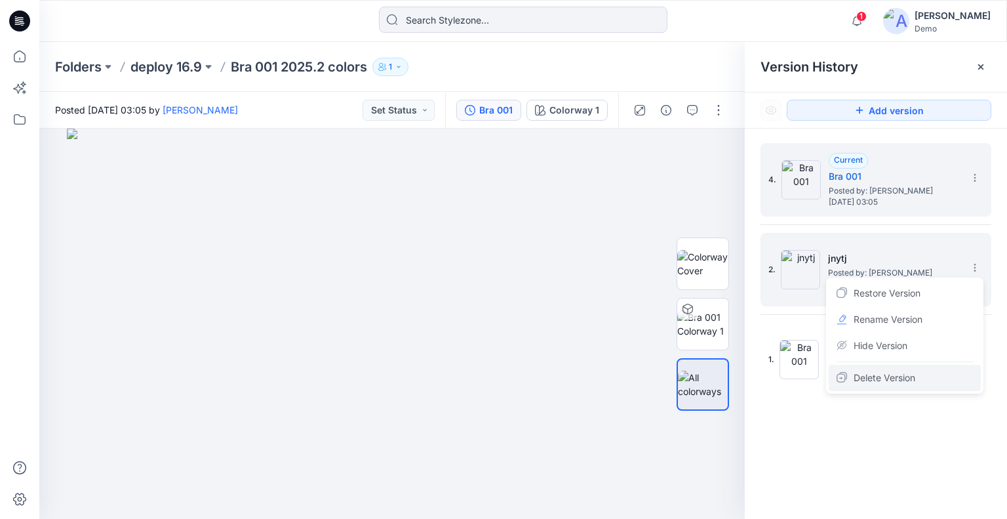
click at [904, 375] on span "Delete Version" at bounding box center [885, 378] width 62 height 16
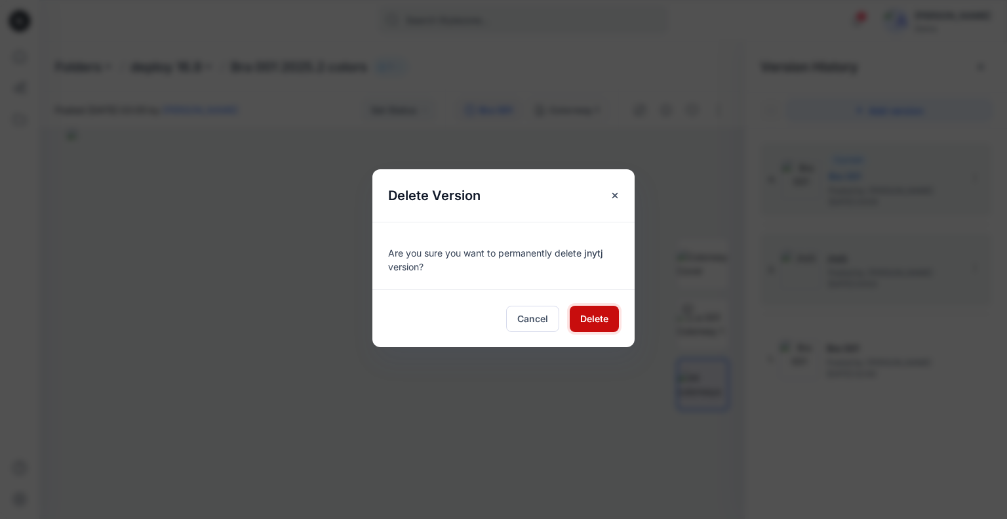
click at [588, 315] on span "Delete" at bounding box center [594, 319] width 28 height 14
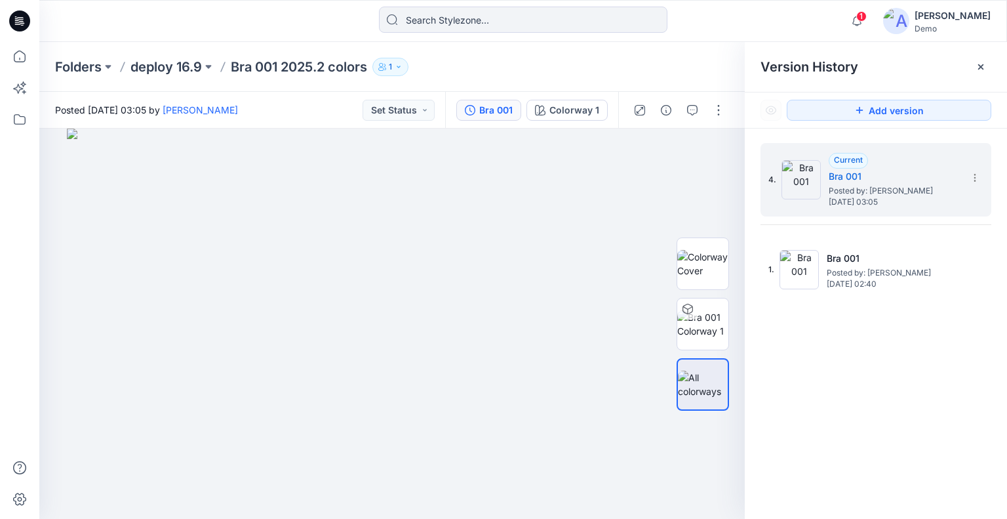
click at [176, 63] on p "deploy 16.9" at bounding box center [166, 67] width 71 height 18
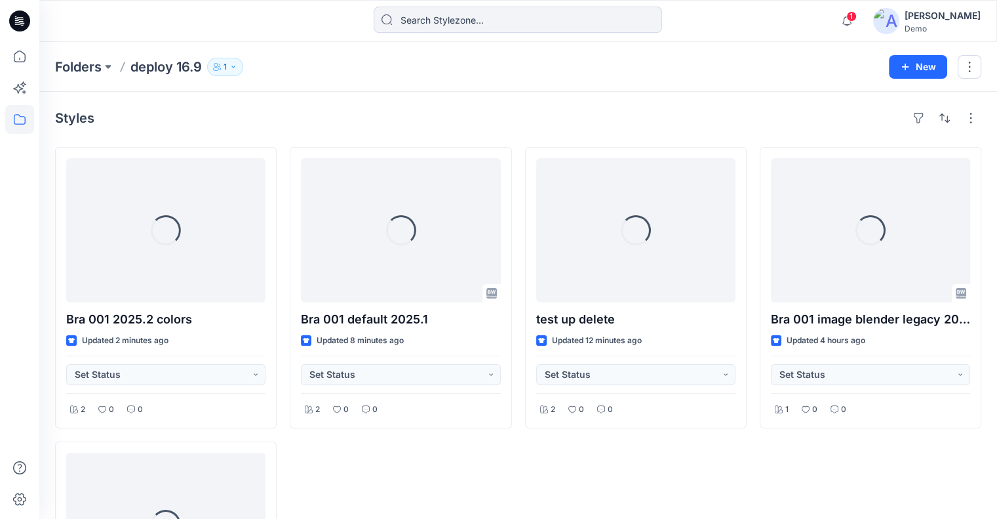
click at [237, 70] on button "1" at bounding box center [225, 67] width 36 height 18
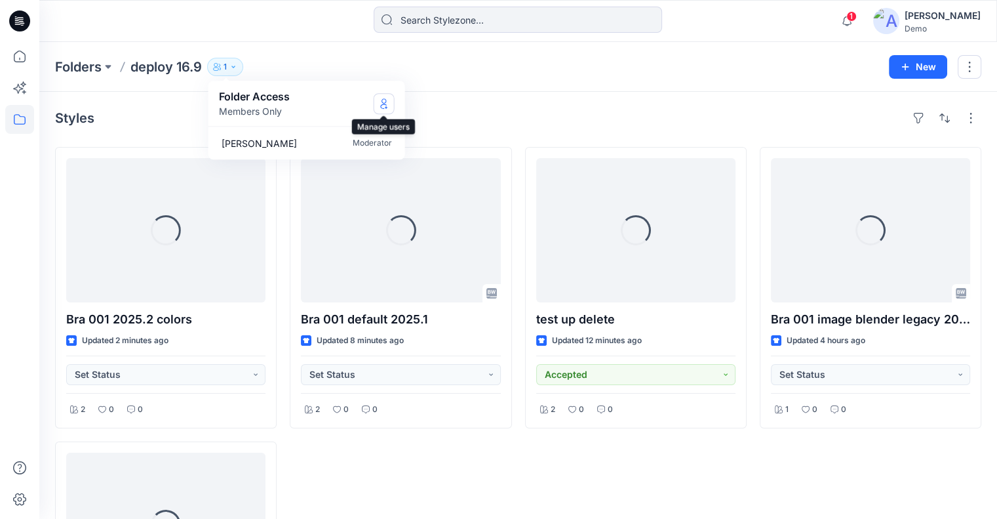
click at [388, 102] on icon "Manage Users" at bounding box center [384, 103] width 10 height 10
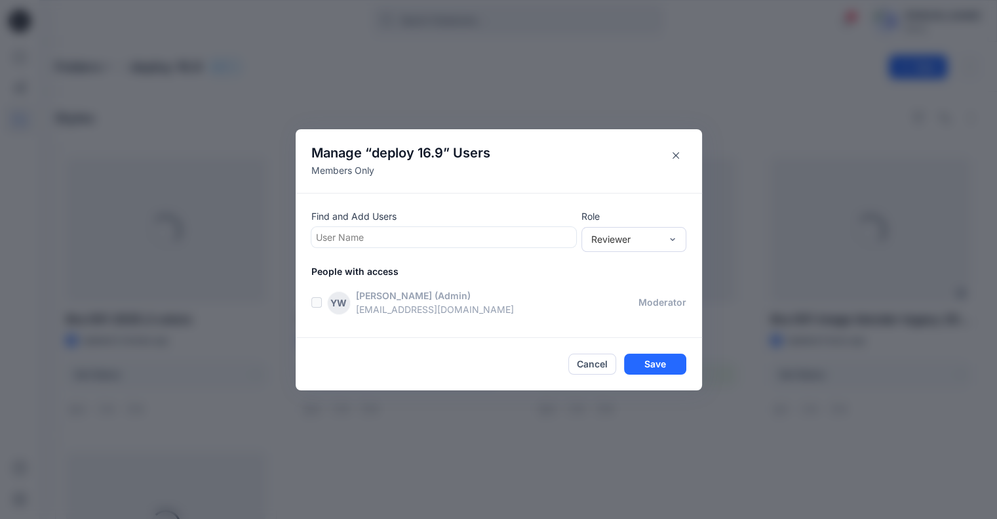
click at [453, 237] on div at bounding box center [444, 237] width 256 height 16
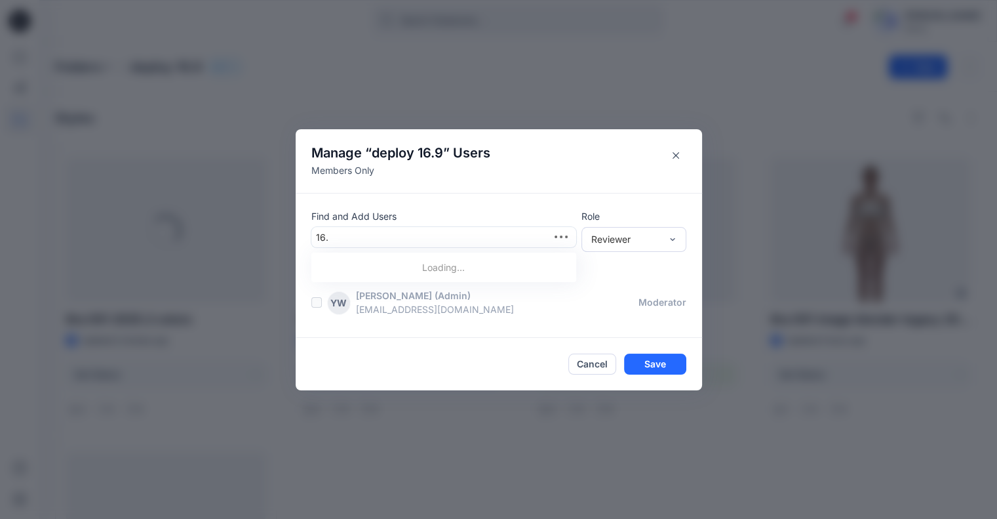
type input "16.9"
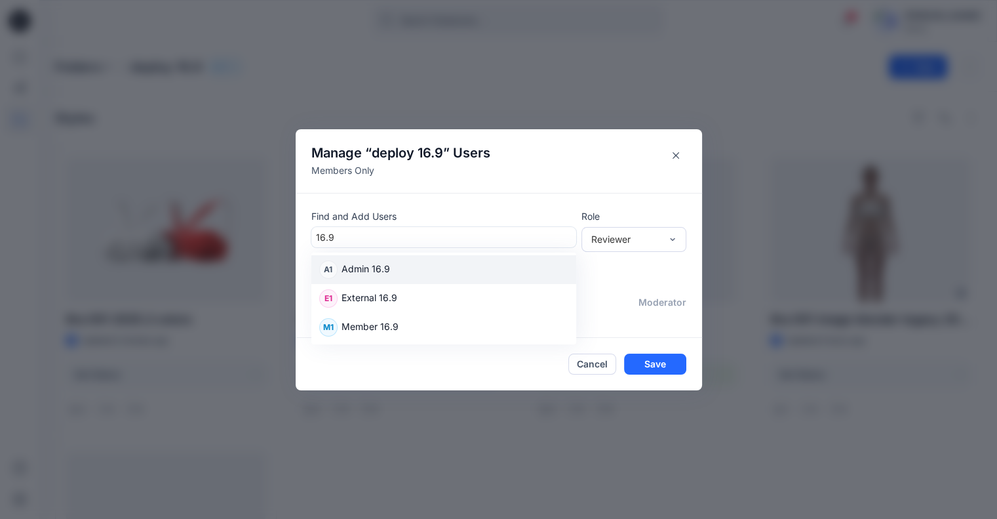
click at [398, 272] on div "A1 Admin 16.9" at bounding box center [443, 269] width 249 height 18
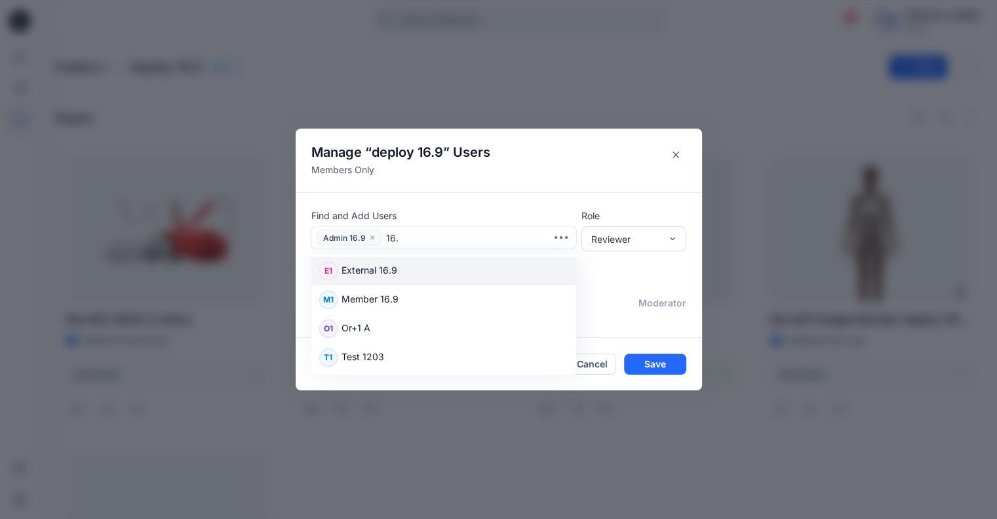
type input "16.9"
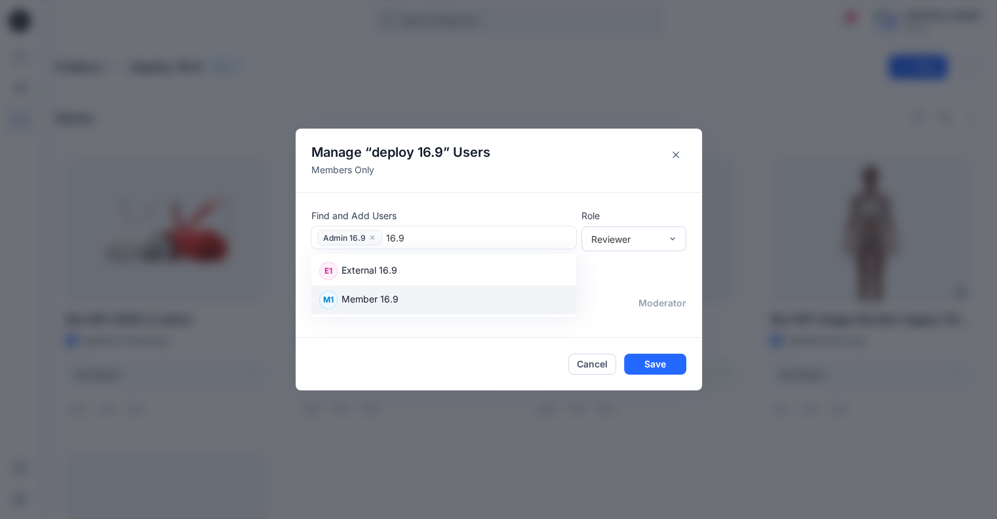
click at [362, 298] on p "Member 16.9" at bounding box center [370, 300] width 57 height 17
click at [611, 242] on div "Reviewer" at bounding box center [627, 239] width 70 height 14
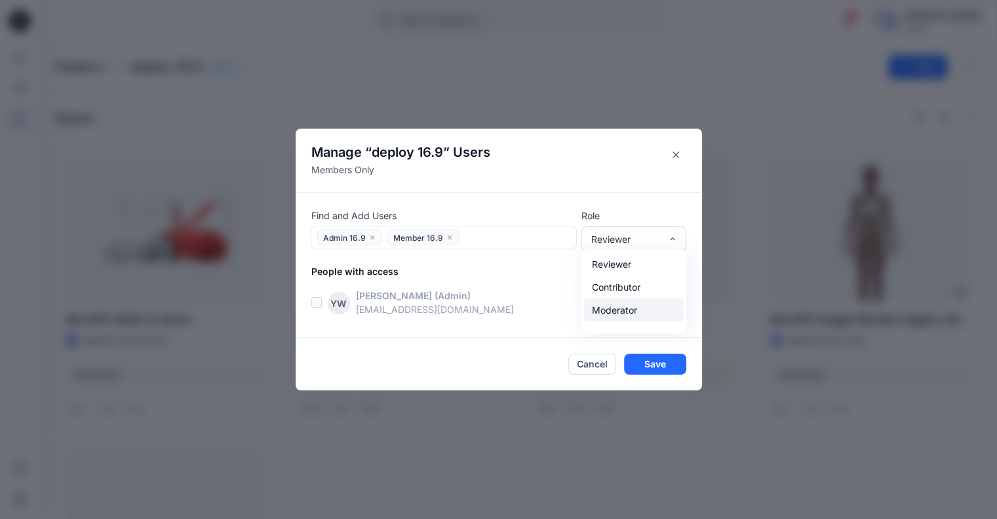
click at [608, 308] on div "Moderator" at bounding box center [634, 309] width 100 height 23
click at [510, 235] on div at bounding box center [518, 238] width 108 height 16
type input "16/9"
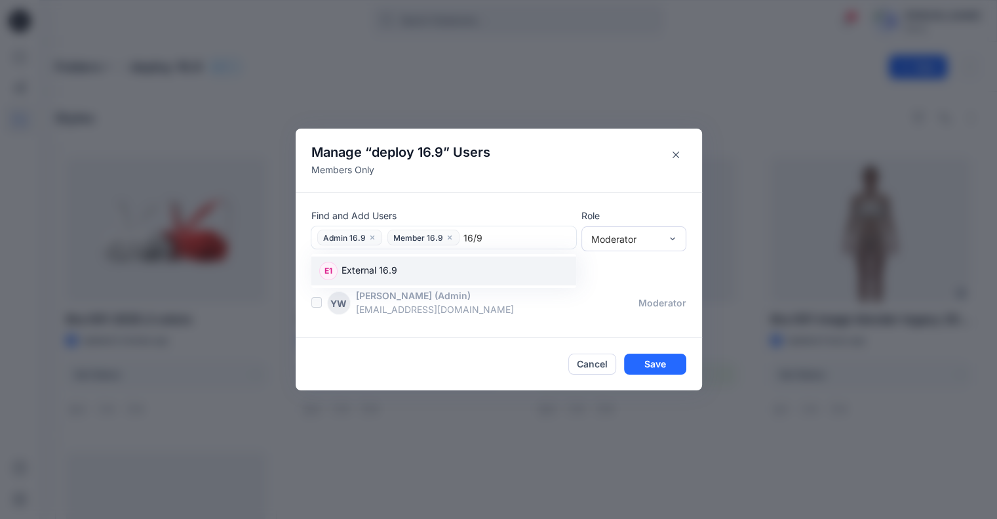
click at [458, 272] on div "E1 External 16.9" at bounding box center [443, 271] width 249 height 18
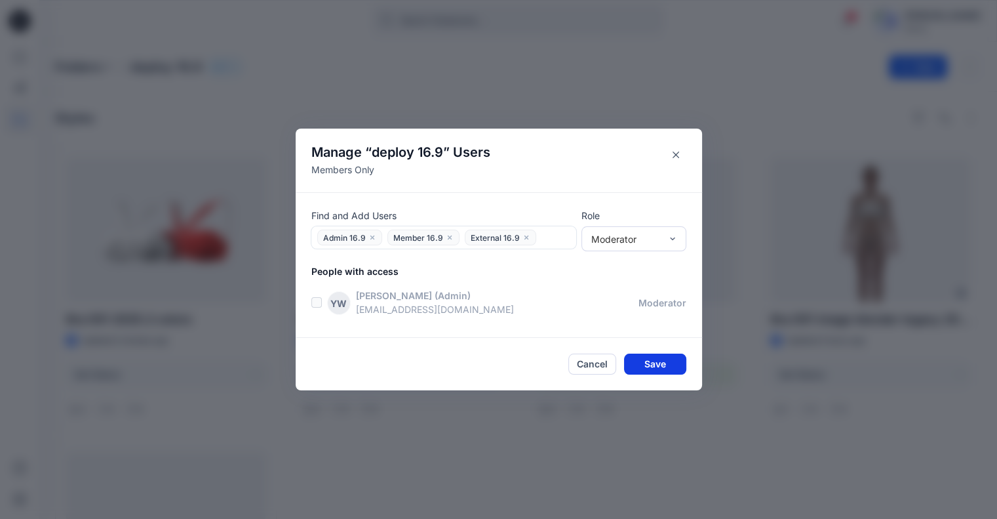
click at [656, 360] on button "Save" at bounding box center [655, 363] width 62 height 21
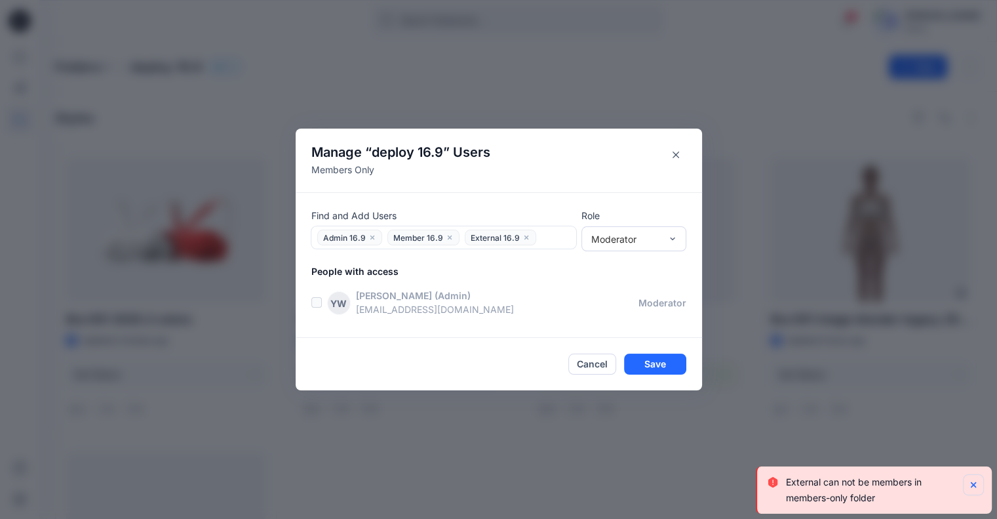
click at [972, 483] on icon "Notifications-bottom-right" at bounding box center [973, 484] width 5 height 5
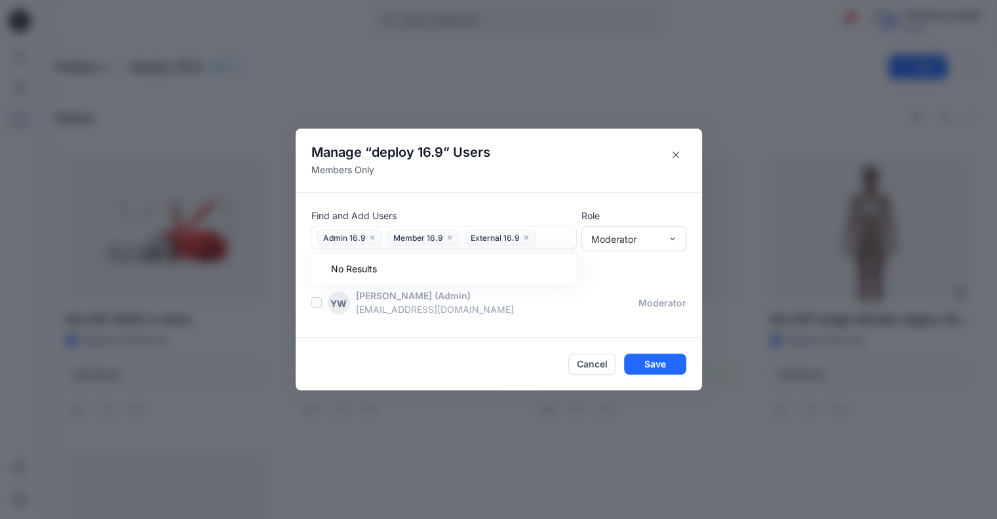
click at [527, 238] on icon "close" at bounding box center [527, 237] width 8 height 8
click at [670, 361] on button "Save" at bounding box center [655, 363] width 62 height 21
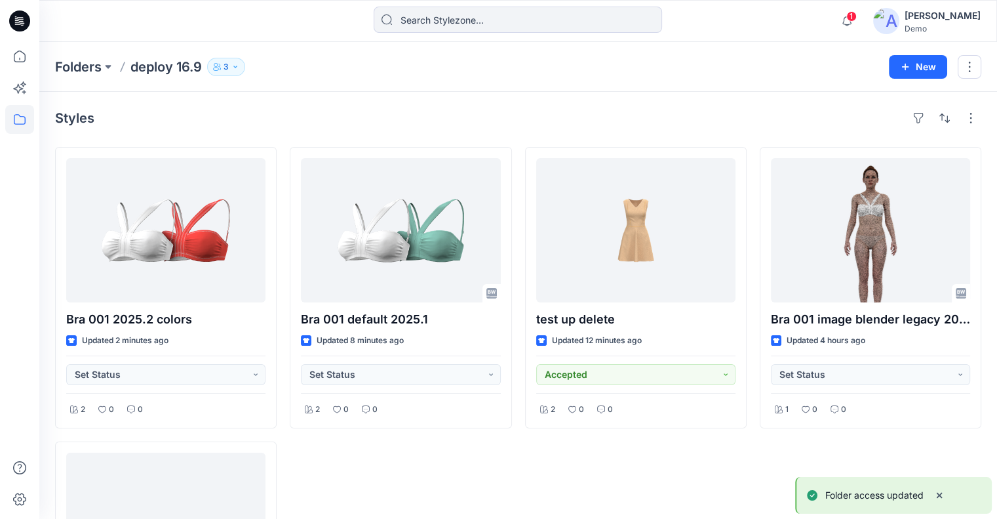
drag, startPoint x: 233, startPoint y: 66, endPoint x: 249, endPoint y: 70, distance: 16.4
click at [233, 65] on icon "button" at bounding box center [236, 67] width 8 height 8
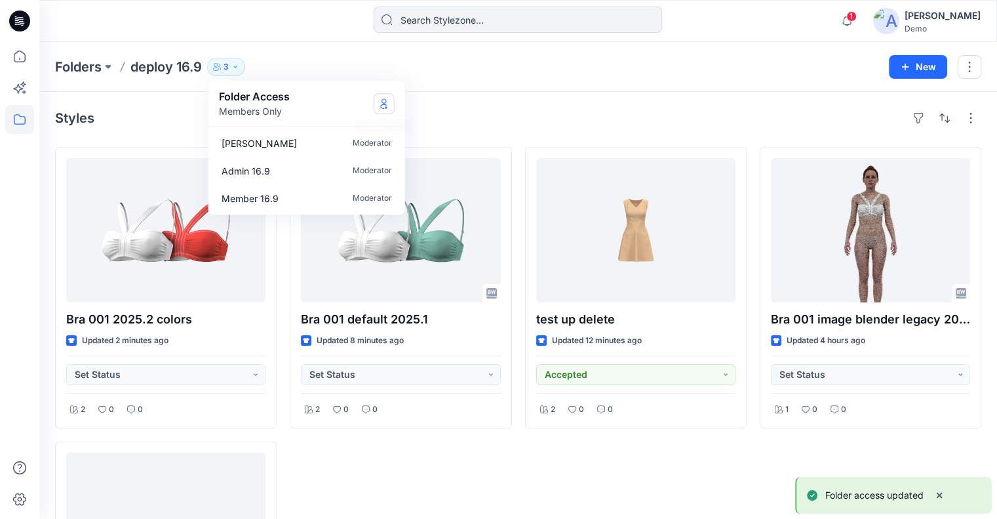
click at [386, 104] on icon "Manage Users" at bounding box center [384, 103] width 10 height 10
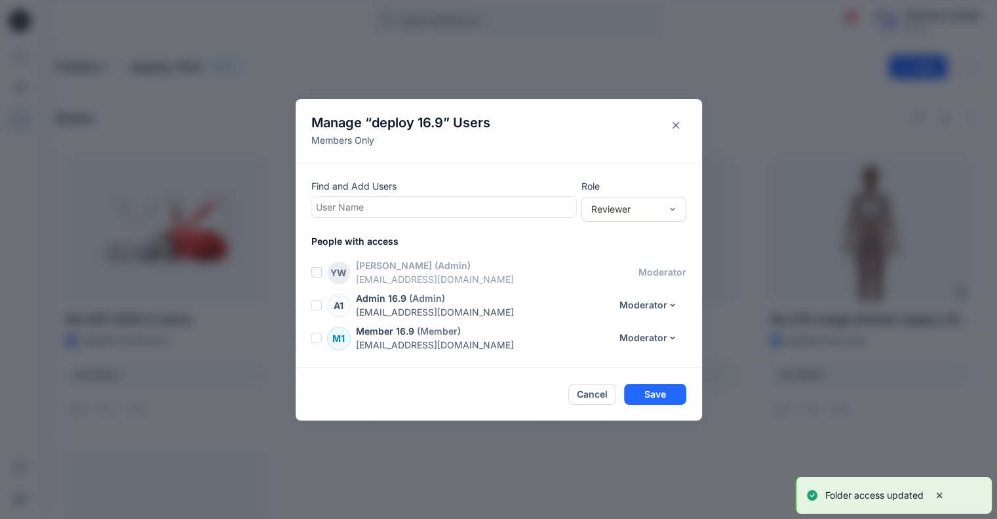
click at [363, 207] on div at bounding box center [444, 207] width 256 height 16
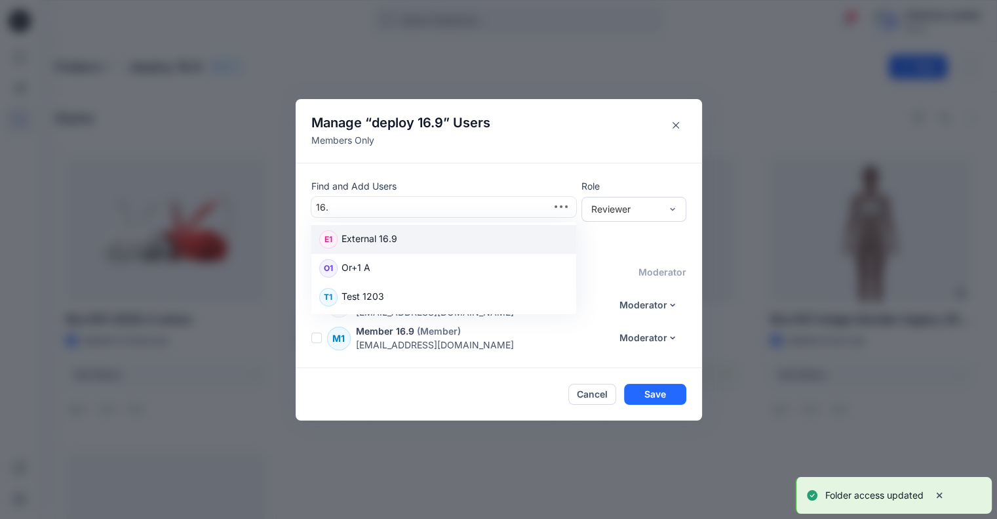
type input "16.9"
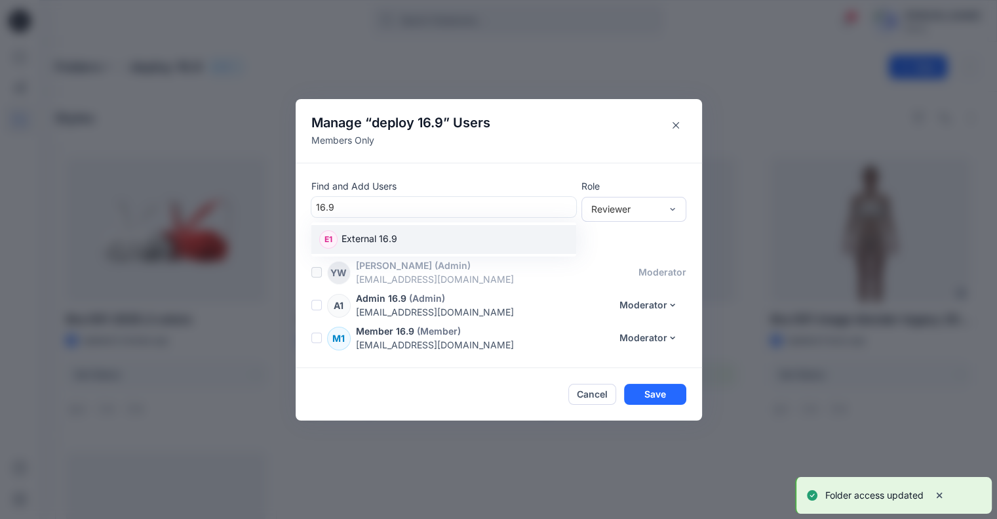
drag, startPoint x: 362, startPoint y: 241, endPoint x: 550, endPoint y: 216, distance: 189.3
click at [363, 241] on p "External 16.9" at bounding box center [370, 240] width 56 height 17
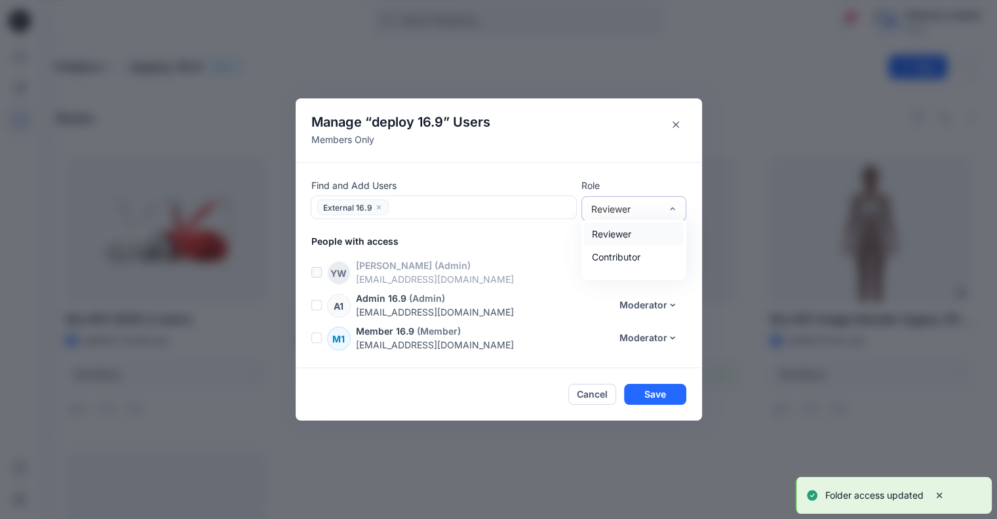
click at [629, 213] on div "Reviewer" at bounding box center [627, 209] width 70 height 14
click at [635, 272] on div at bounding box center [634, 272] width 100 height 9
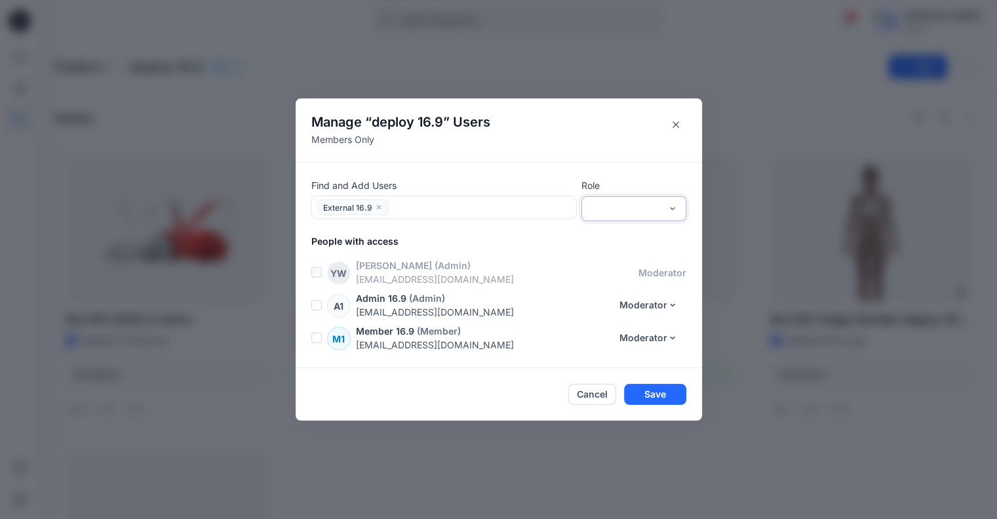
click at [632, 207] on div at bounding box center [626, 209] width 83 height 14
click at [622, 259] on div "Contributor" at bounding box center [634, 256] width 100 height 23
click at [657, 396] on button "Save" at bounding box center [655, 394] width 62 height 21
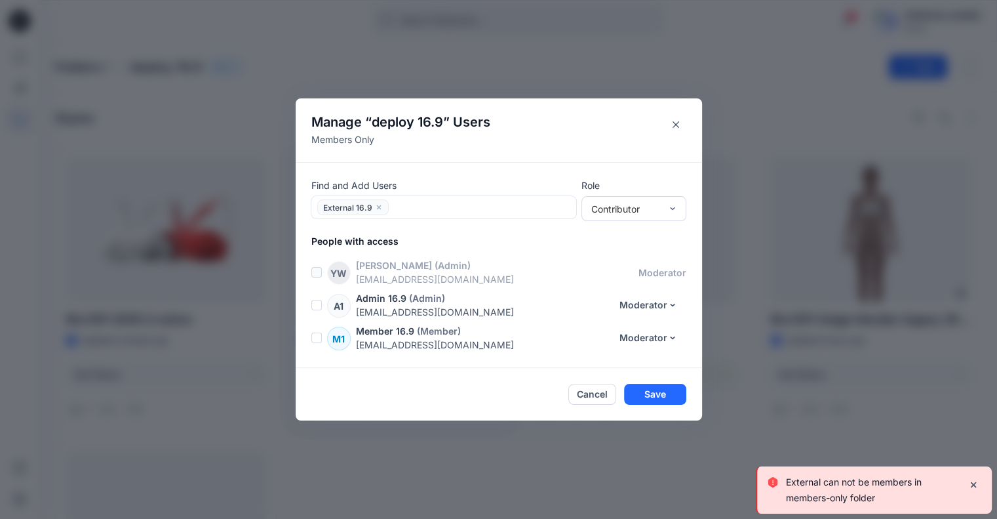
drag, startPoint x: 588, startPoint y: 389, endPoint x: 425, endPoint y: 283, distance: 194.8
click at [590, 389] on button "Cancel" at bounding box center [593, 394] width 48 height 21
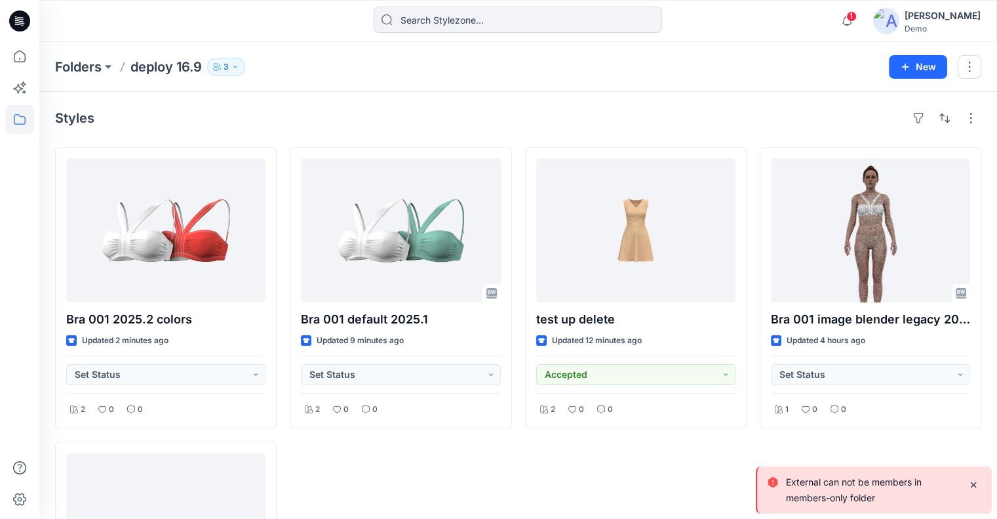
click at [94, 65] on p "Folders" at bounding box center [78, 67] width 47 height 18
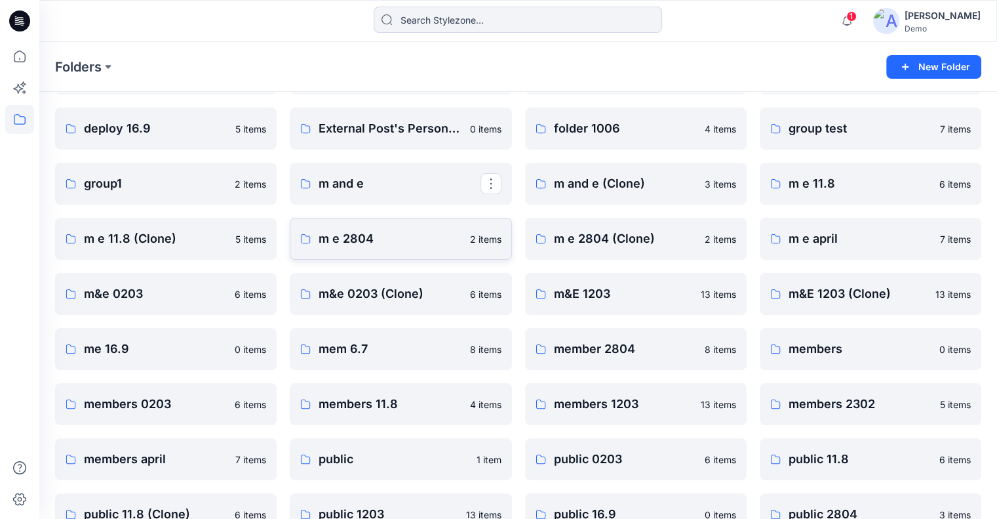
scroll to position [131, 0]
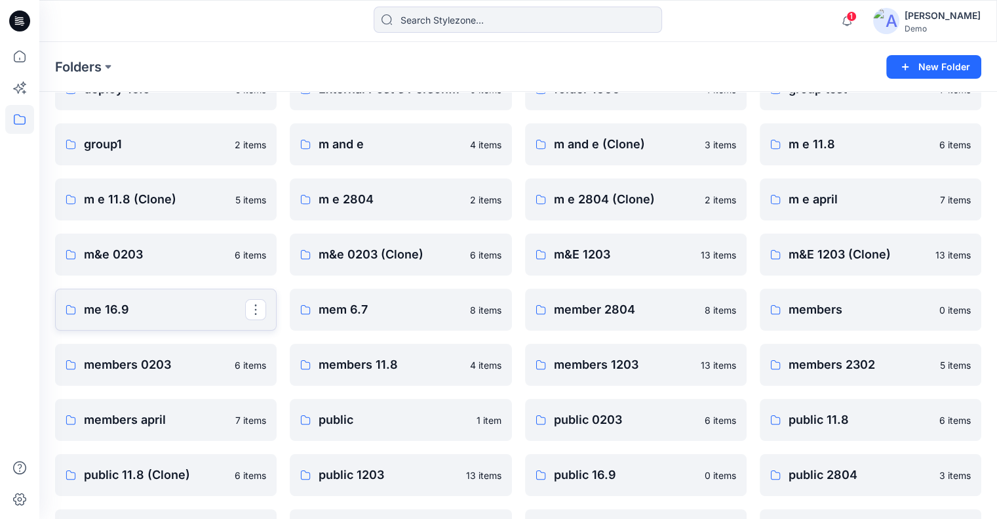
click at [180, 313] on p "me 16.9" at bounding box center [164, 309] width 161 height 18
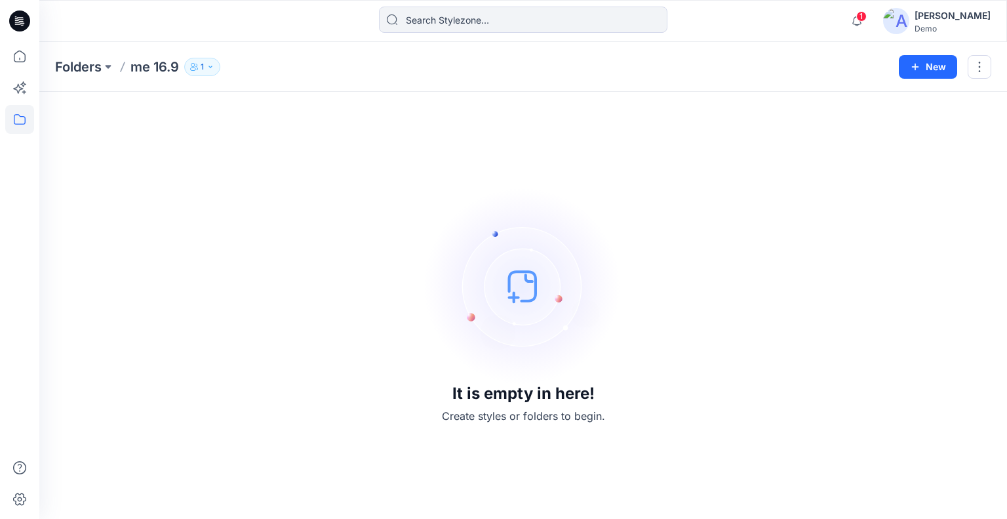
click at [202, 65] on p "1" at bounding box center [202, 67] width 3 height 14
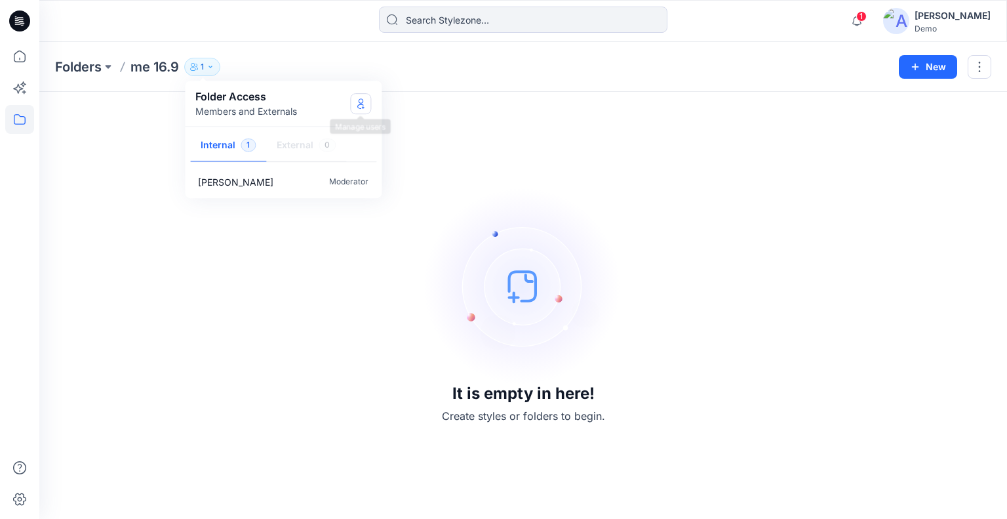
click at [361, 106] on icon "Manage Users" at bounding box center [360, 103] width 10 height 10
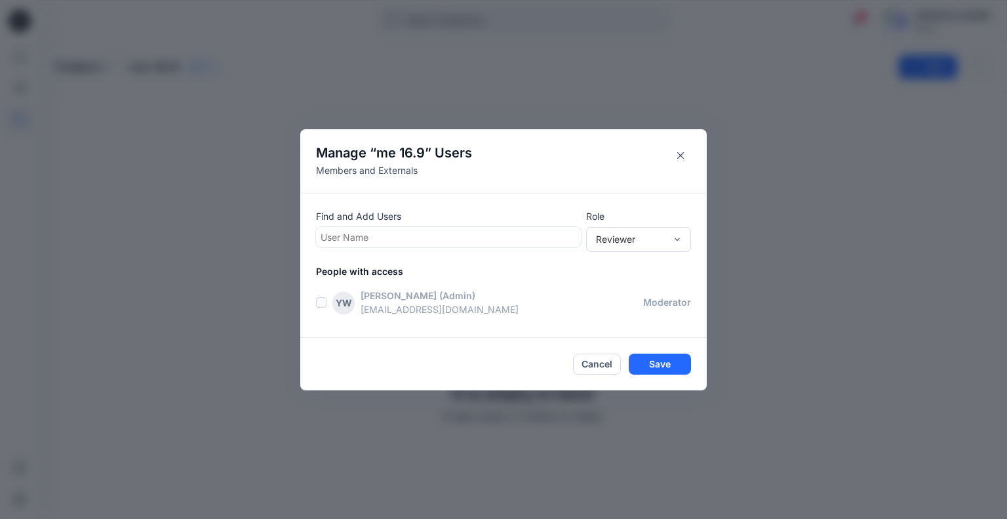
click at [383, 237] on div at bounding box center [449, 237] width 256 height 16
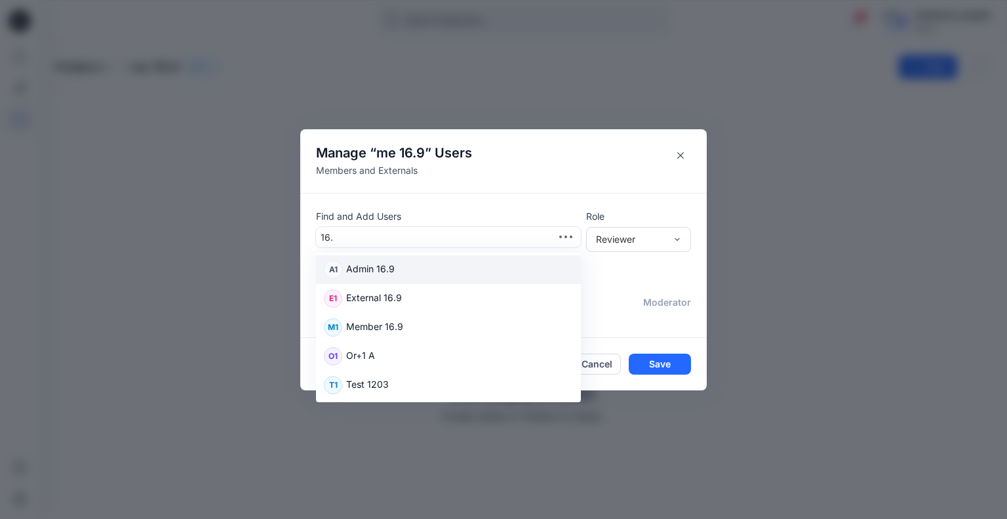
type input "16.9"
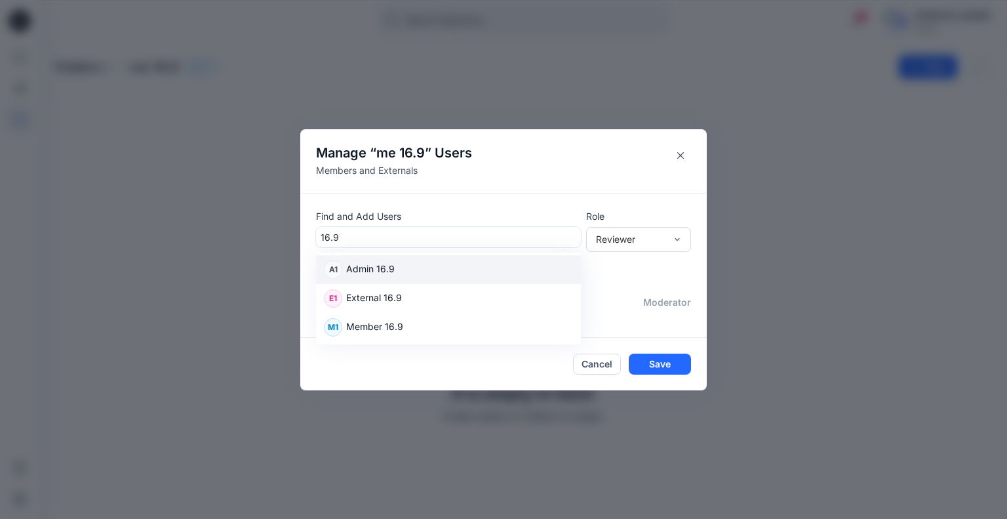
click at [393, 268] on div "A1 Admin 16.9" at bounding box center [448, 269] width 249 height 18
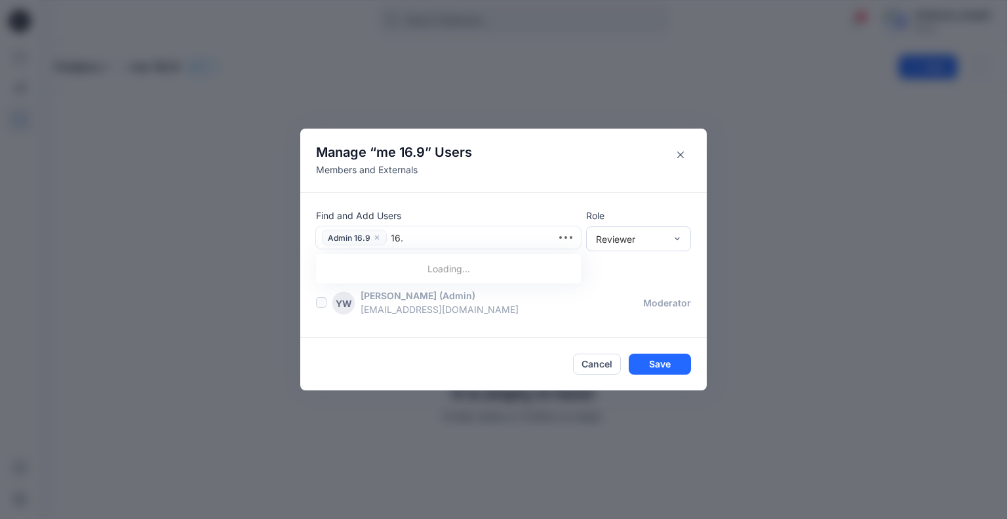
type input "16.9"
click at [385, 291] on div "M1 Member 16.9" at bounding box center [448, 300] width 249 height 18
click at [606, 239] on div "Reviewer" at bounding box center [631, 239] width 70 height 14
click at [609, 311] on div "Moderator" at bounding box center [639, 309] width 100 height 23
click at [515, 245] on div at bounding box center [522, 238] width 108 height 16
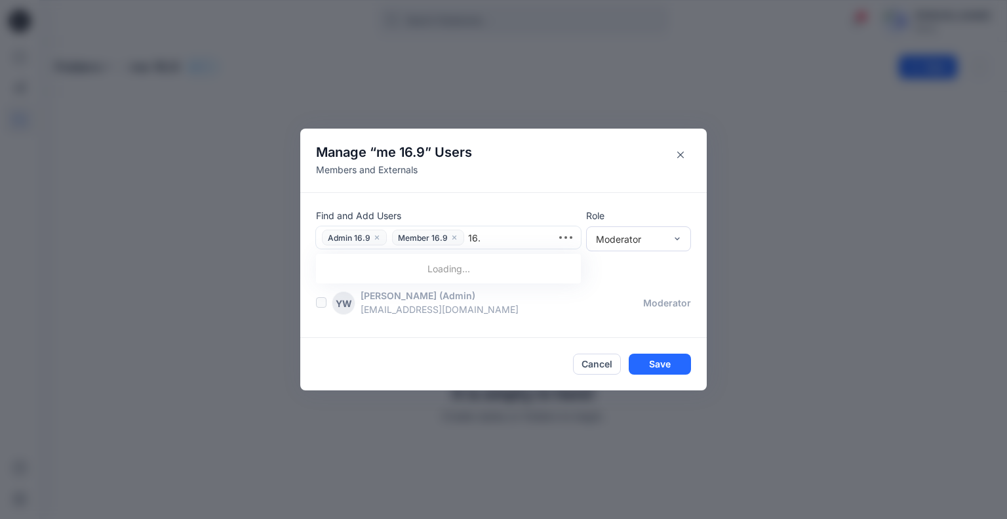
type input "16.9"
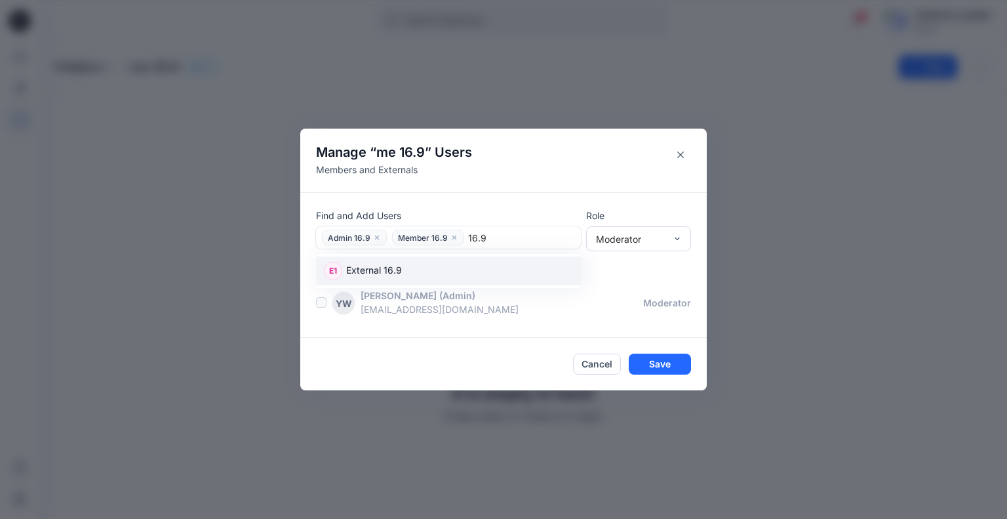
click at [459, 275] on div "E1 External 16.9" at bounding box center [448, 271] width 249 height 18
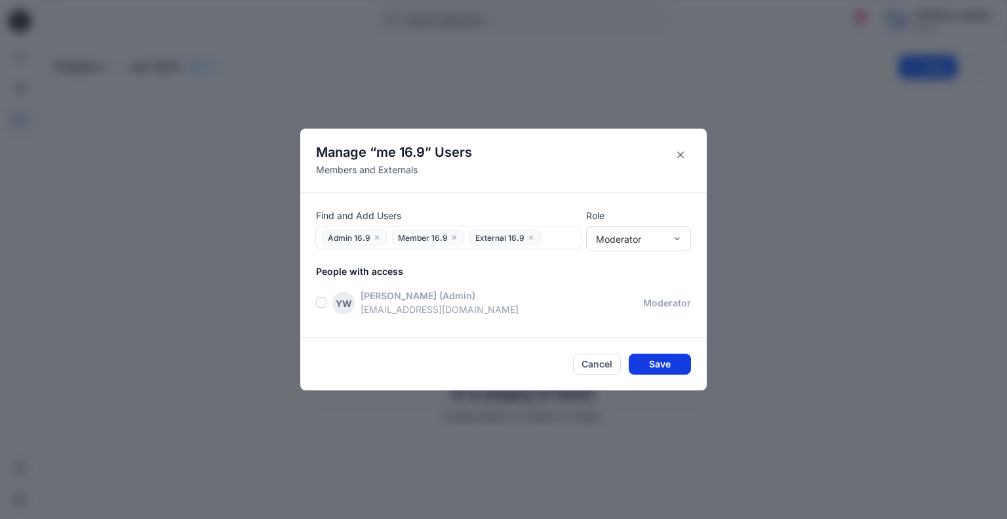
click at [659, 364] on button "Save" at bounding box center [660, 363] width 62 height 21
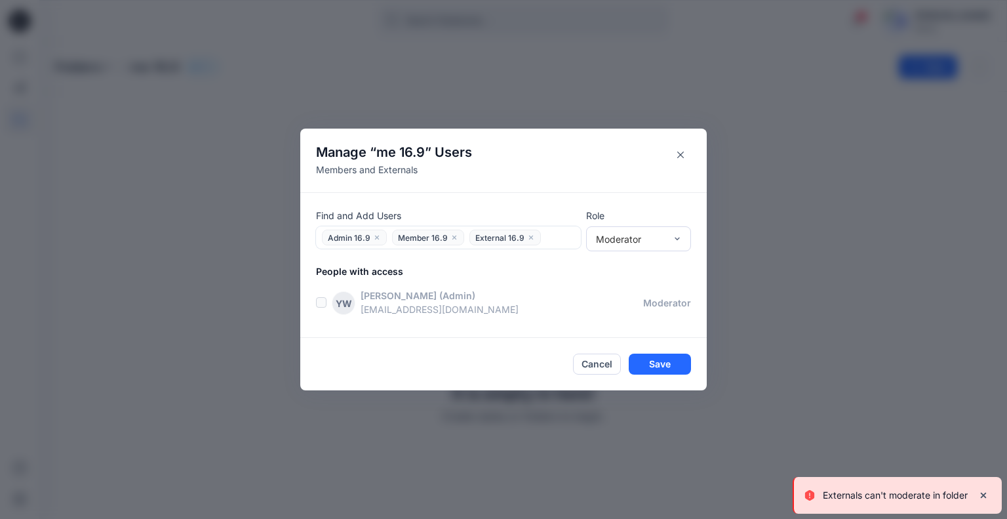
click at [529, 238] on icon "close" at bounding box center [531, 237] width 4 height 4
click at [651, 364] on button "Save" at bounding box center [660, 363] width 62 height 21
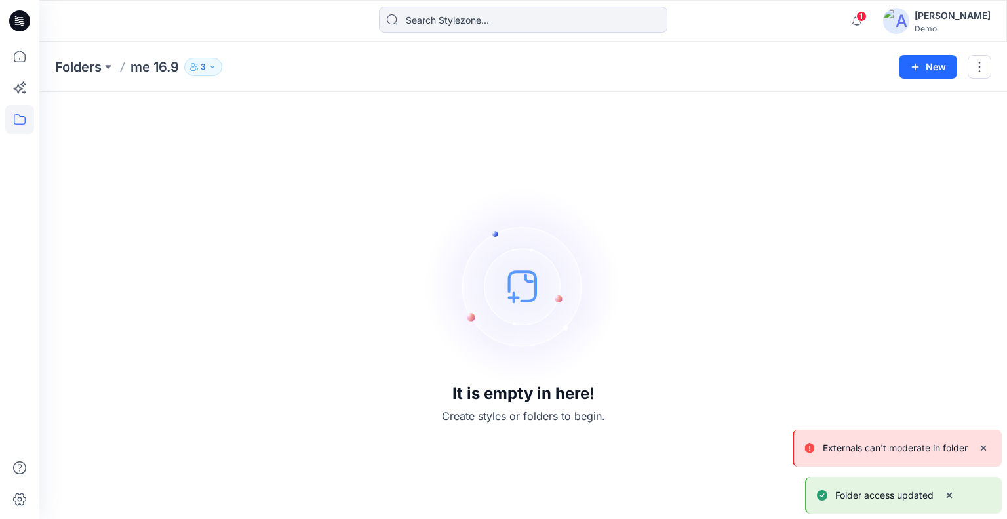
click at [207, 68] on button "3" at bounding box center [203, 67] width 38 height 18
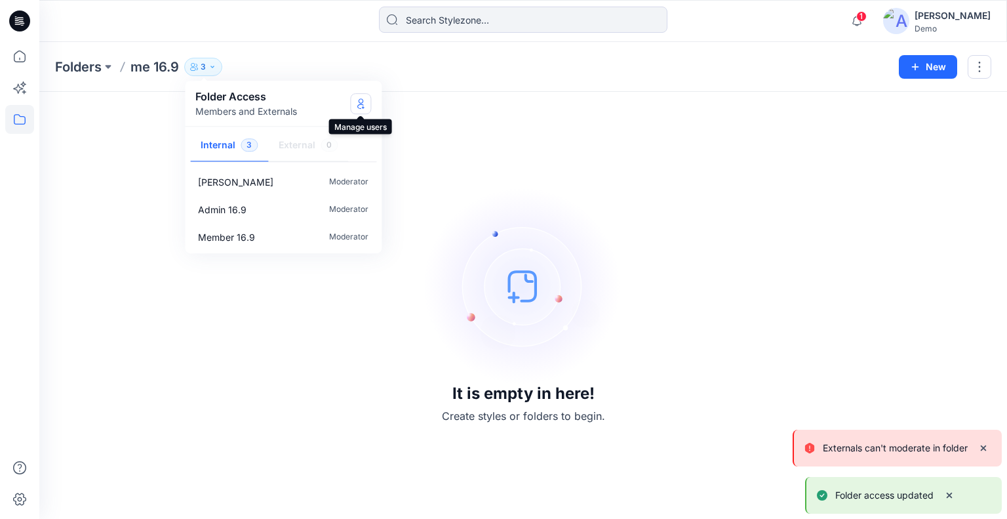
click at [361, 101] on icon "Manage Users" at bounding box center [360, 103] width 10 height 10
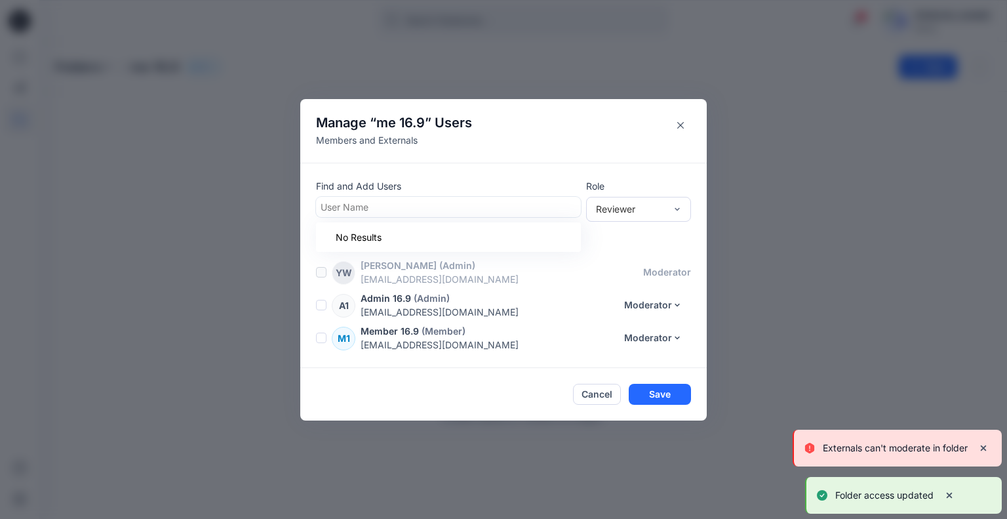
click at [523, 205] on div at bounding box center [449, 207] width 256 height 16
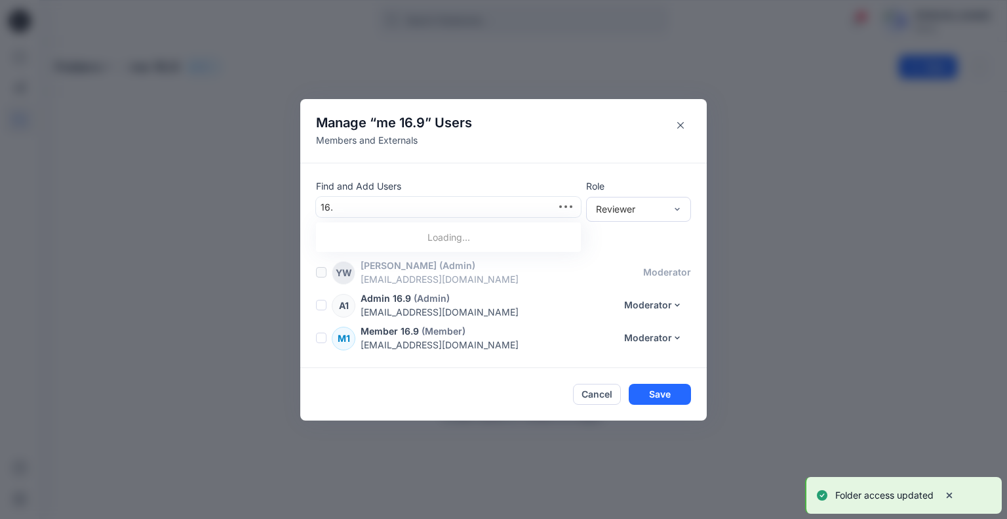
type input "16.9"
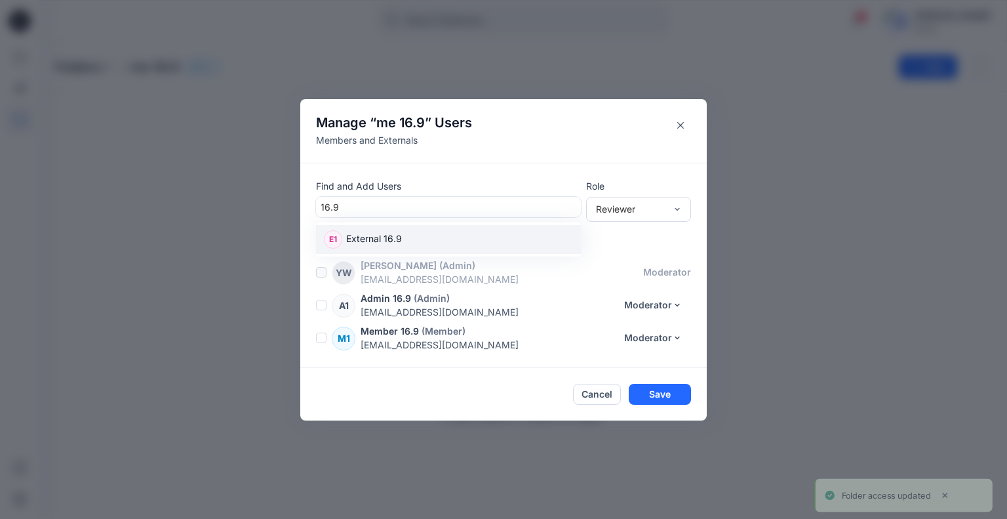
click at [471, 243] on div "E1 External 16.9" at bounding box center [448, 239] width 249 height 18
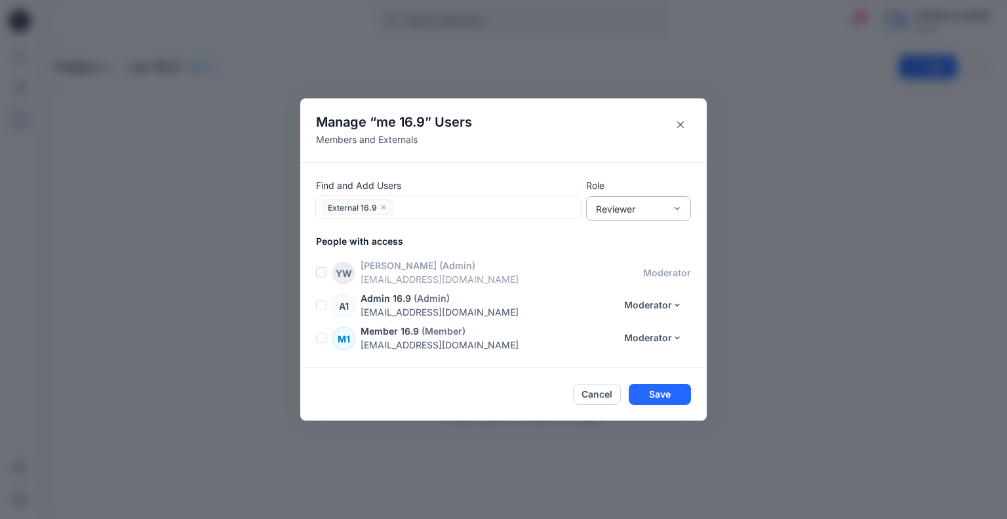
click at [640, 201] on div "Reviewer" at bounding box center [638, 208] width 105 height 25
drag, startPoint x: 616, startPoint y: 261, endPoint x: 636, endPoint y: 304, distance: 47.5
click at [616, 260] on div "Contributor" at bounding box center [639, 256] width 100 height 23
click at [659, 393] on button "Save" at bounding box center [660, 394] width 62 height 21
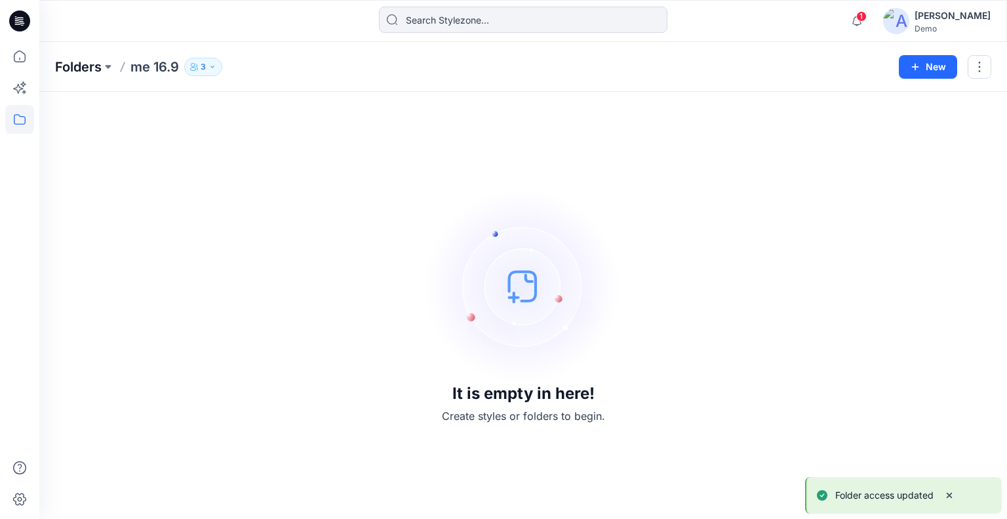
click at [92, 68] on p "Folders" at bounding box center [78, 67] width 47 height 18
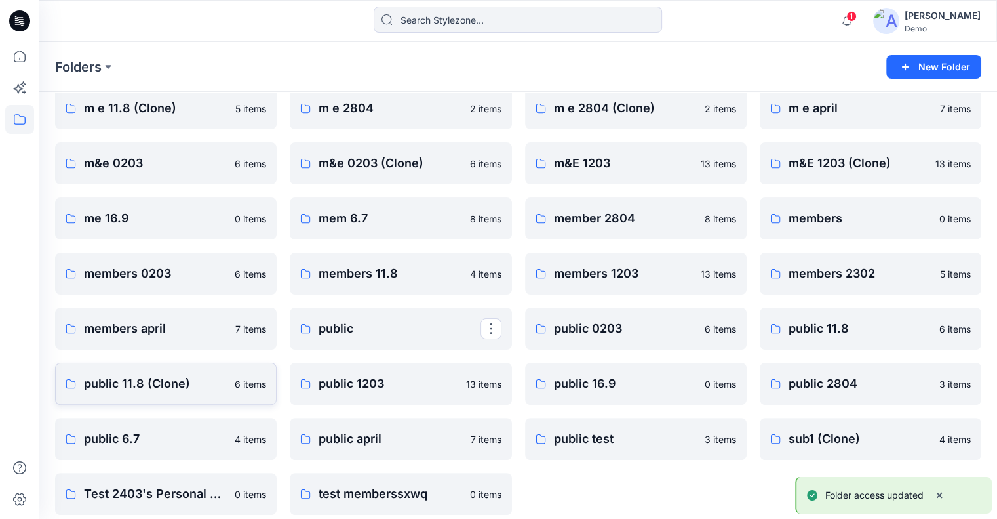
scroll to position [233, 0]
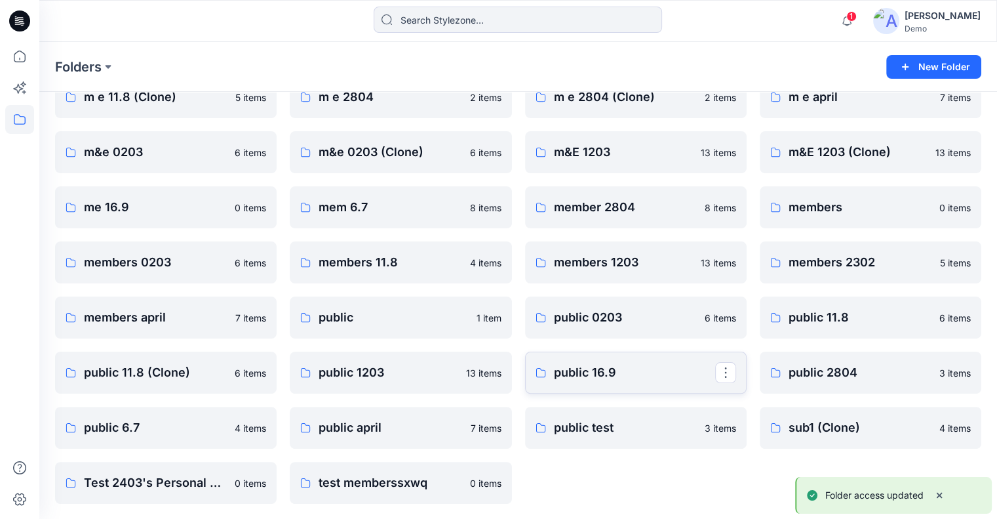
click at [605, 376] on p "public 16.9" at bounding box center [634, 372] width 161 height 18
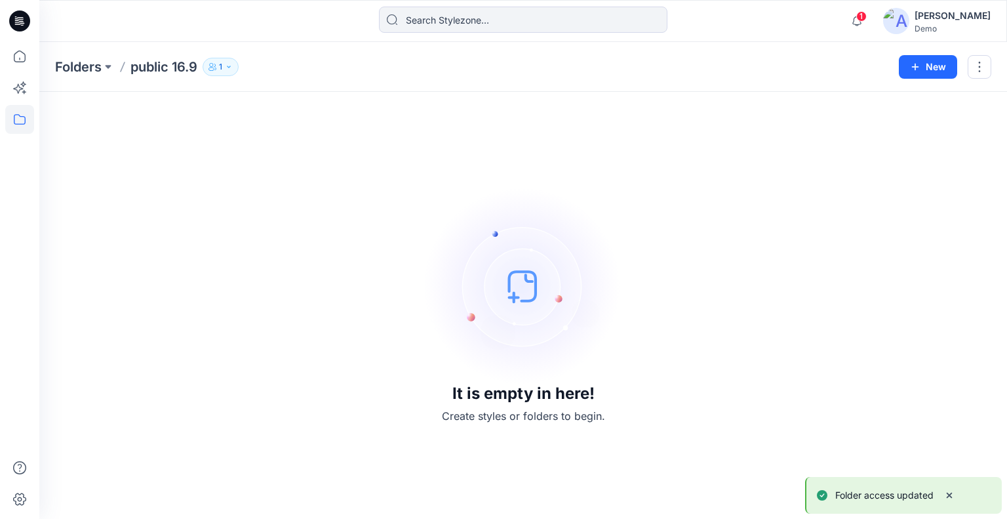
click at [230, 69] on icon "button" at bounding box center [229, 67] width 8 height 8
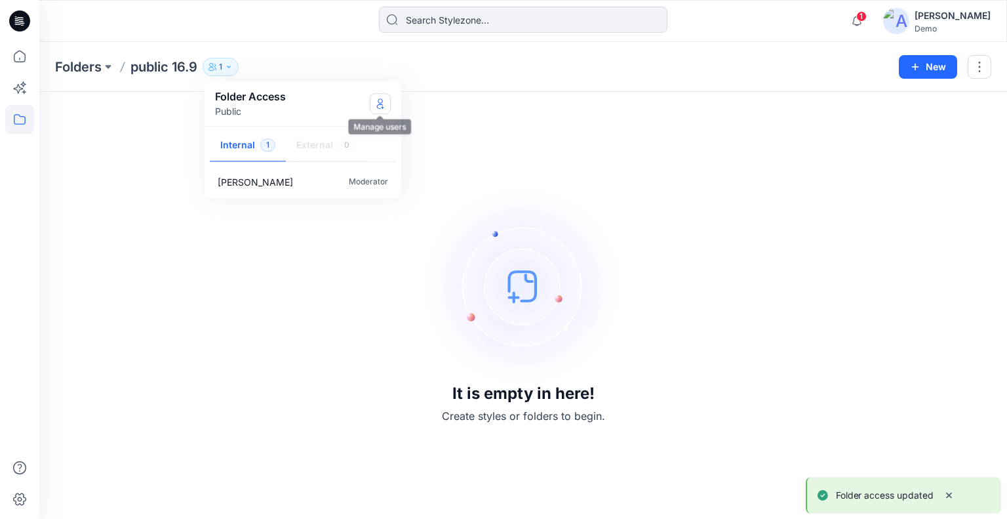
click at [380, 104] on icon "Manage Users" at bounding box center [380, 103] width 10 height 10
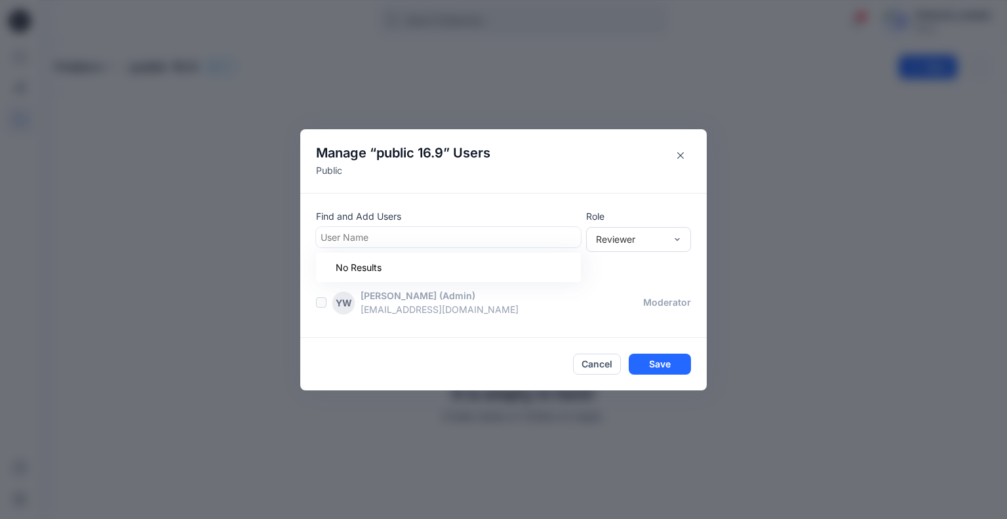
click at [394, 229] on div at bounding box center [449, 237] width 256 height 16
type input "16.9"
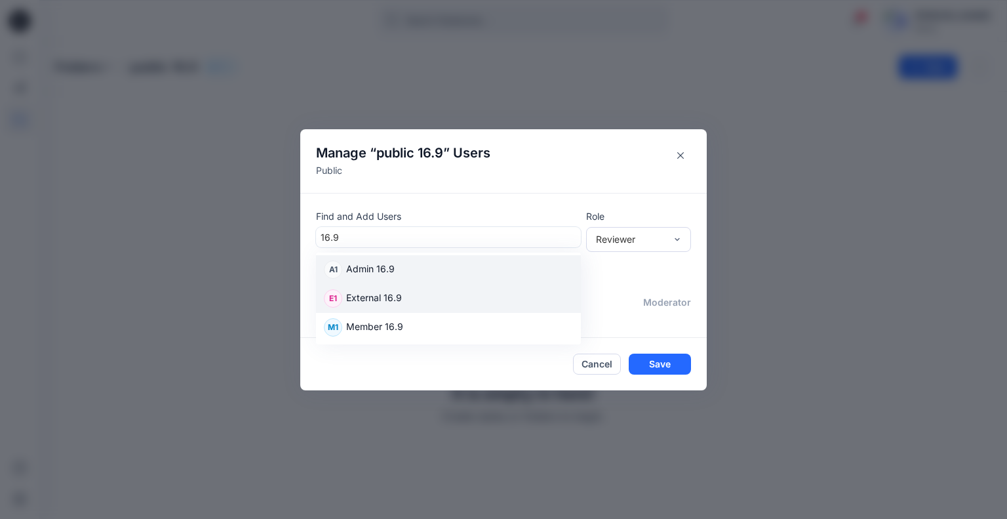
click at [373, 272] on p "Admin 16.9" at bounding box center [370, 270] width 49 height 17
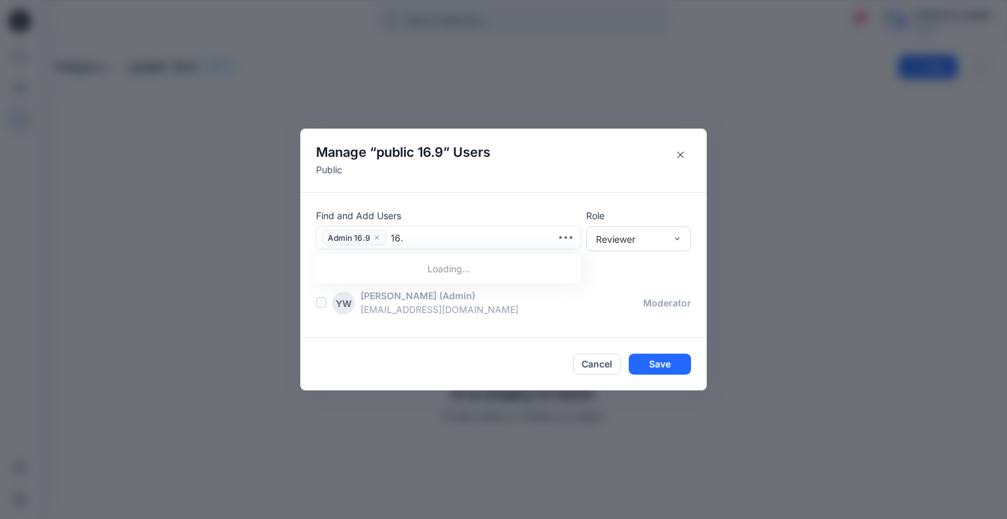
type input "16.9"
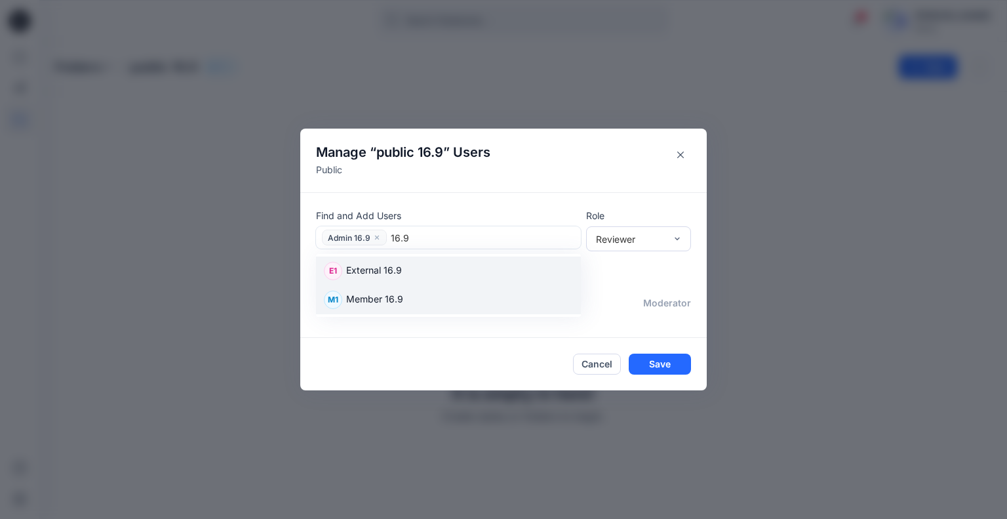
click at [364, 300] on p "Member 16.9" at bounding box center [374, 300] width 57 height 17
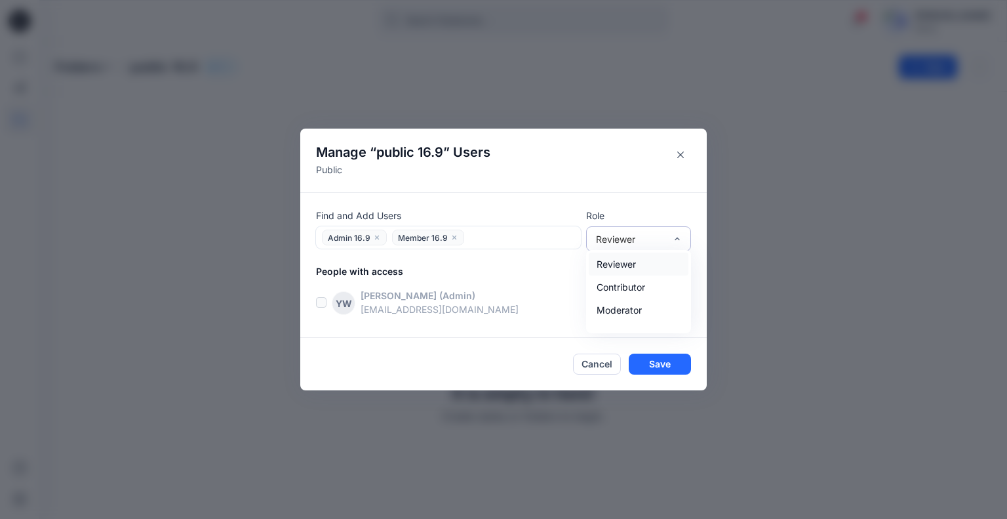
click at [624, 241] on div "Reviewer" at bounding box center [631, 239] width 70 height 14
click at [609, 304] on div "Moderator" at bounding box center [639, 309] width 100 height 23
click at [645, 354] on button "Save" at bounding box center [660, 363] width 62 height 21
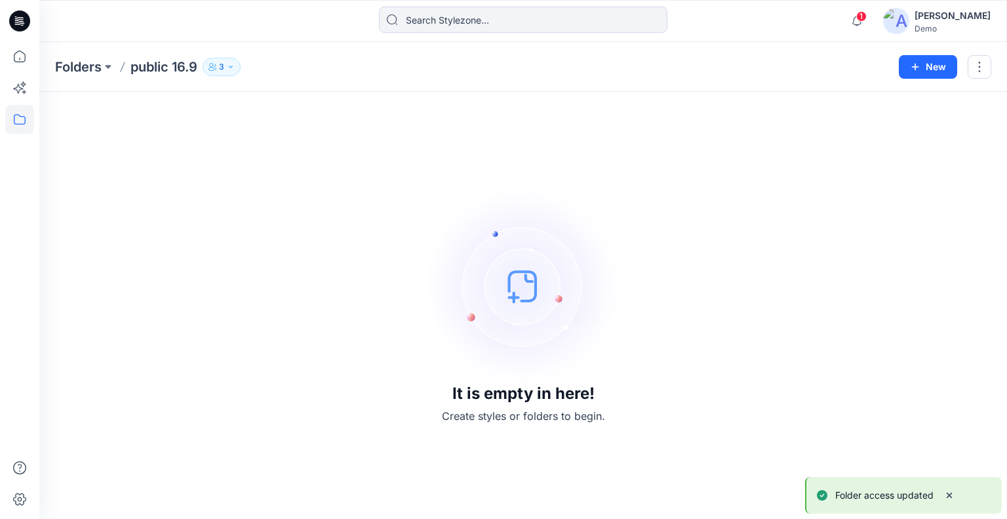
click at [230, 70] on icon "button" at bounding box center [231, 67] width 8 height 8
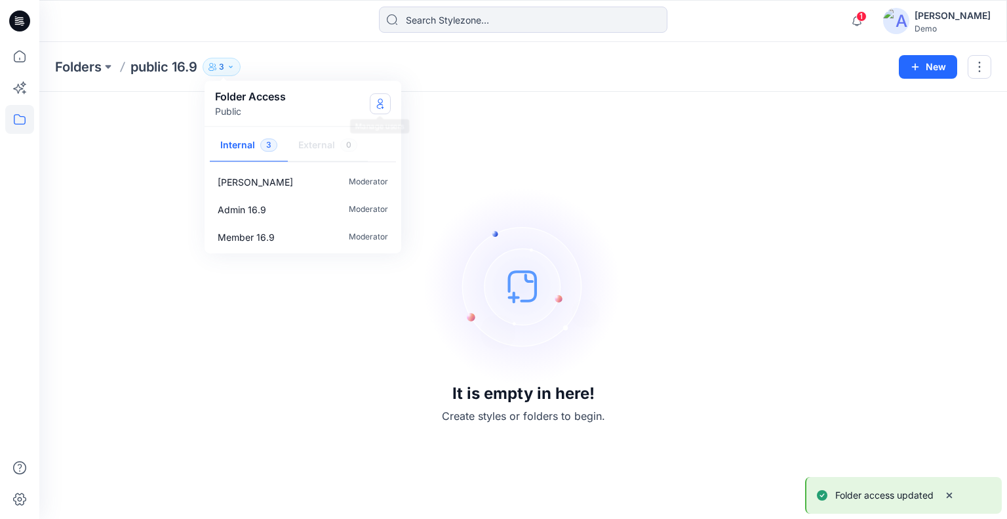
click at [380, 105] on icon "Manage Users" at bounding box center [380, 103] width 10 height 10
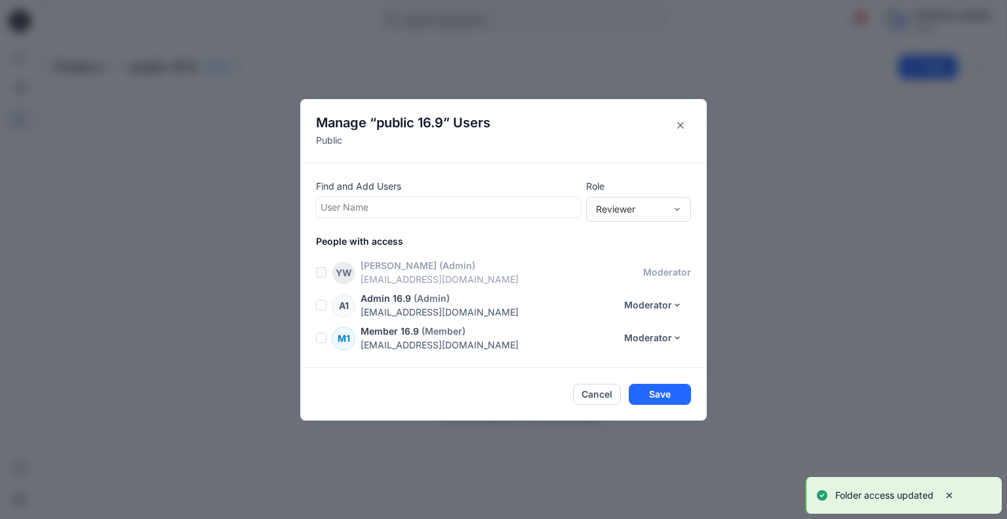
click at [401, 211] on div at bounding box center [449, 207] width 256 height 16
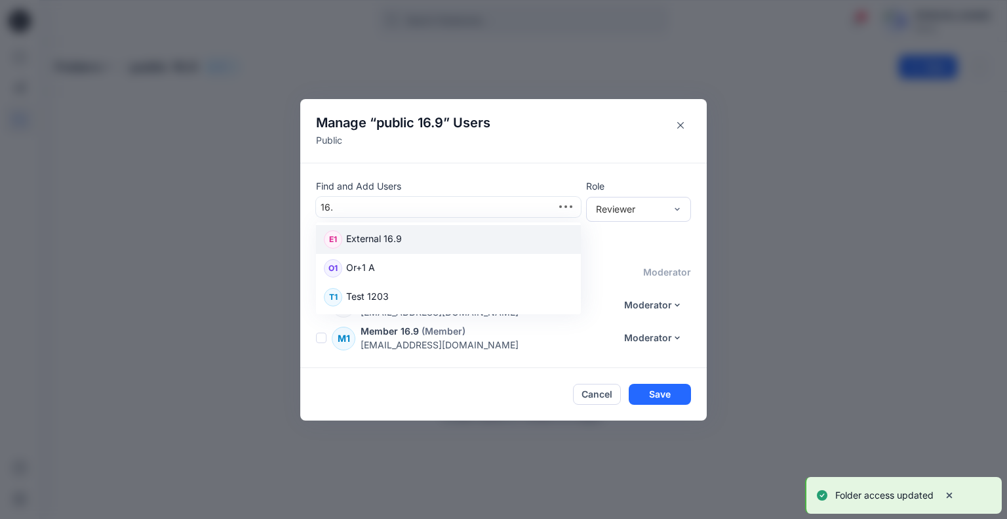
type input "16.9"
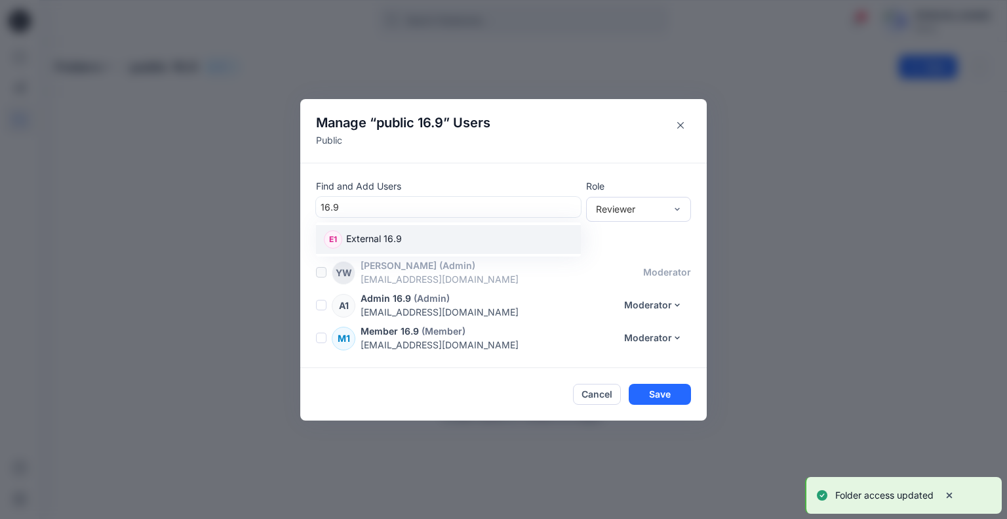
click at [374, 234] on p "External 16.9" at bounding box center [374, 240] width 56 height 17
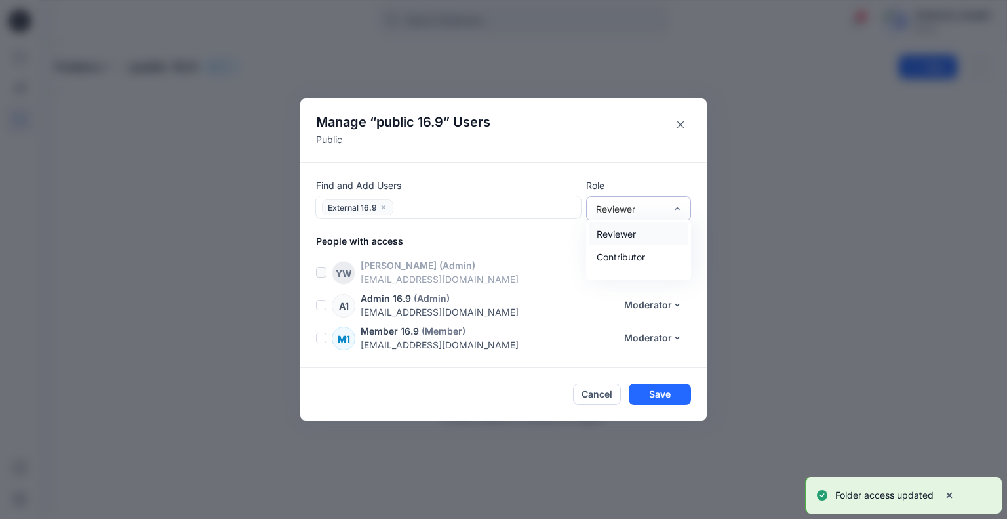
click at [649, 208] on div "Reviewer" at bounding box center [631, 209] width 70 height 14
click at [628, 263] on div "Contributor" at bounding box center [639, 256] width 100 height 23
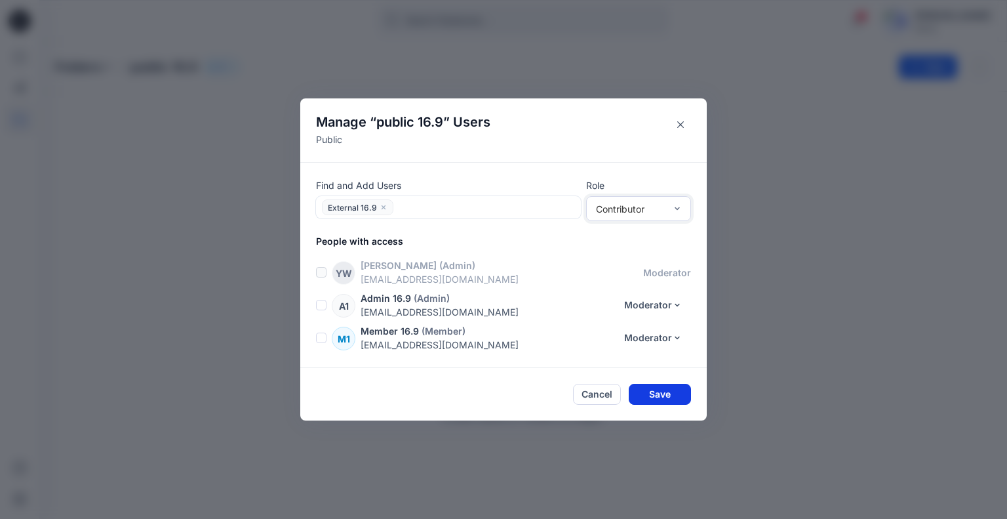
click at [653, 401] on button "Save" at bounding box center [660, 394] width 62 height 21
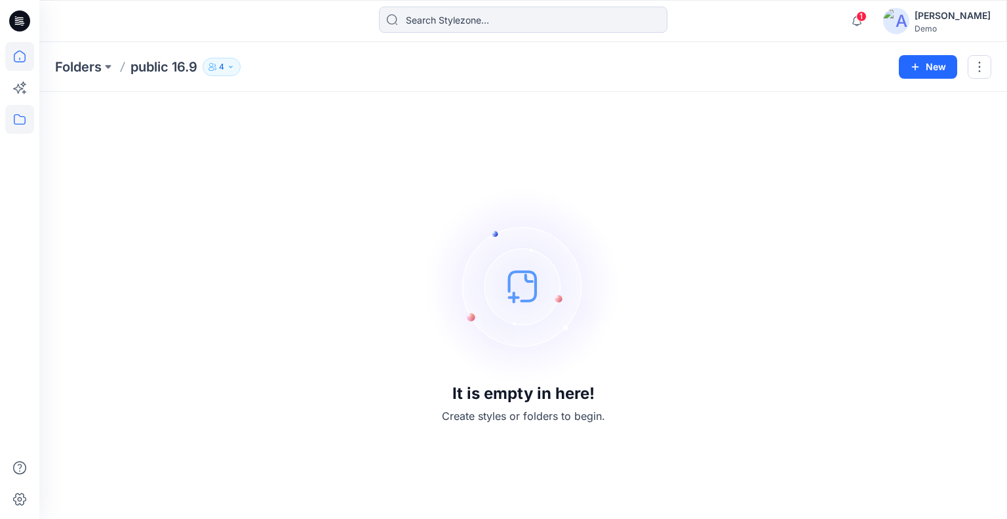
click at [27, 54] on icon at bounding box center [19, 56] width 29 height 29
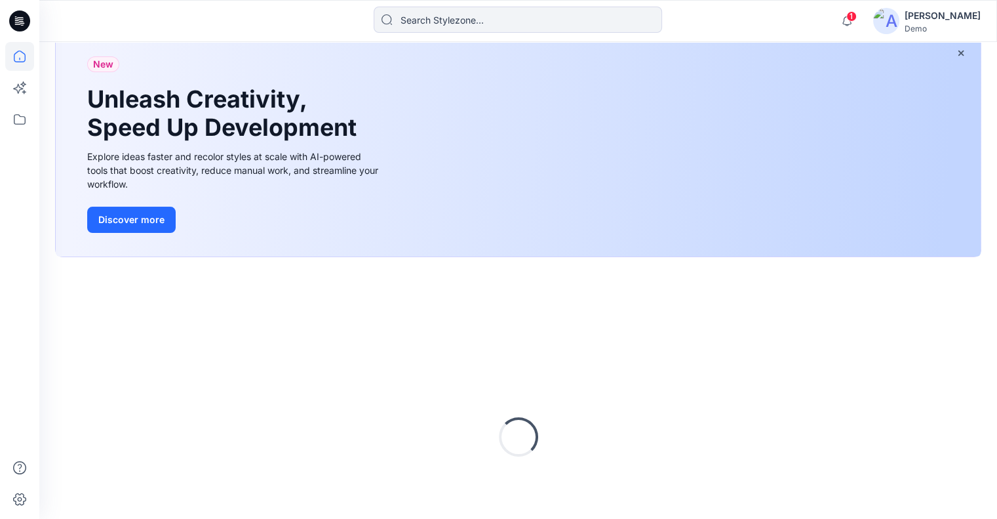
scroll to position [178, 0]
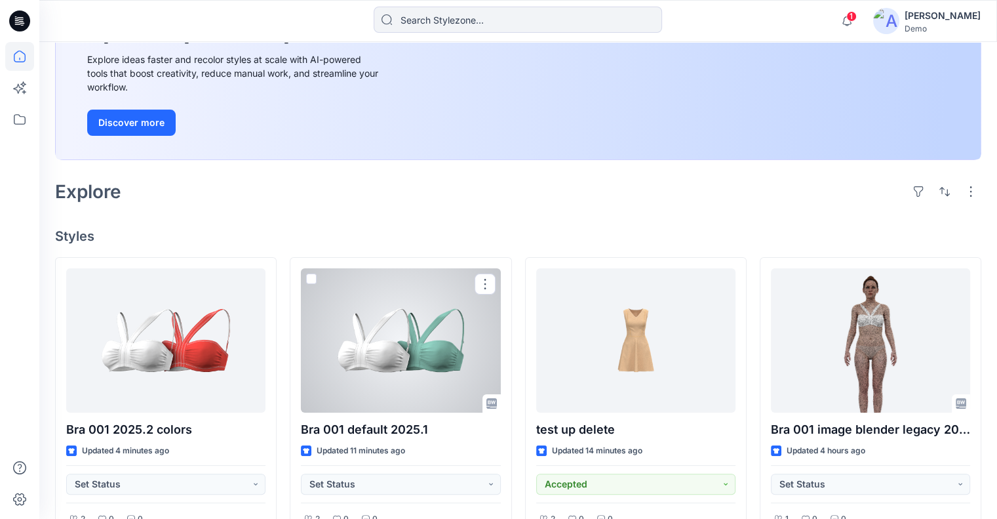
click at [433, 355] on div at bounding box center [400, 340] width 199 height 144
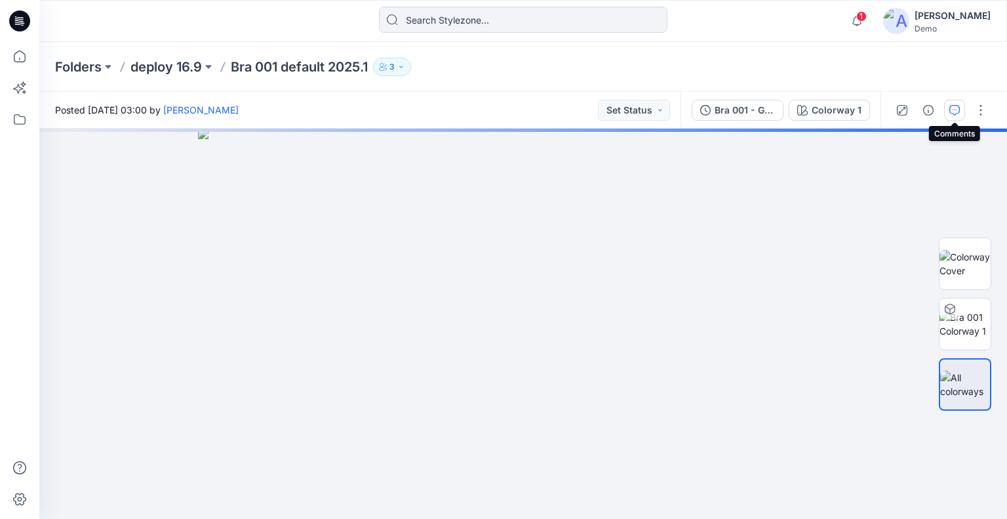
click at [950, 109] on icon "button" at bounding box center [955, 110] width 10 height 10
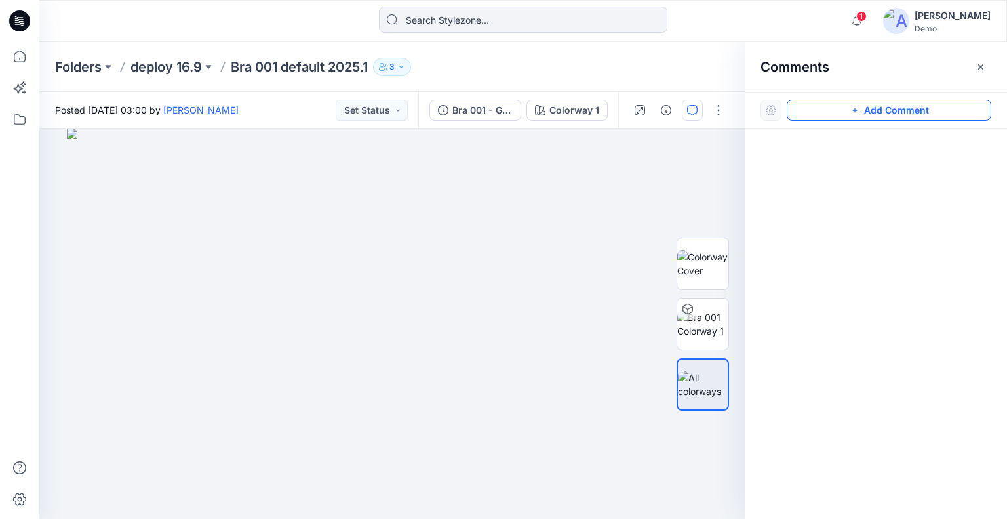
click at [832, 112] on button "Add Comment" at bounding box center [889, 110] width 205 height 21
click at [119, 195] on div "1" at bounding box center [392, 324] width 706 height 390
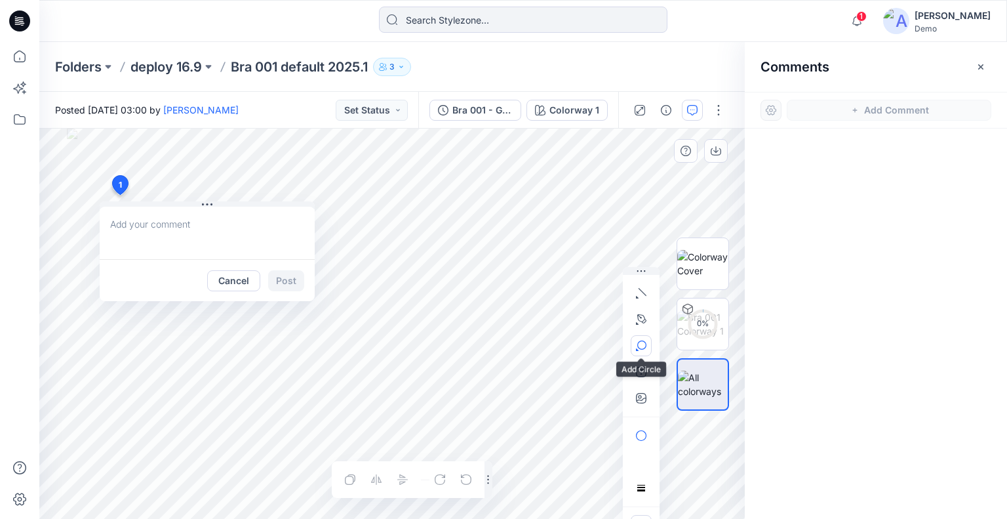
click at [635, 347] on button "button" at bounding box center [641, 345] width 21 height 21
click at [633, 437] on button "button" at bounding box center [641, 435] width 21 height 21
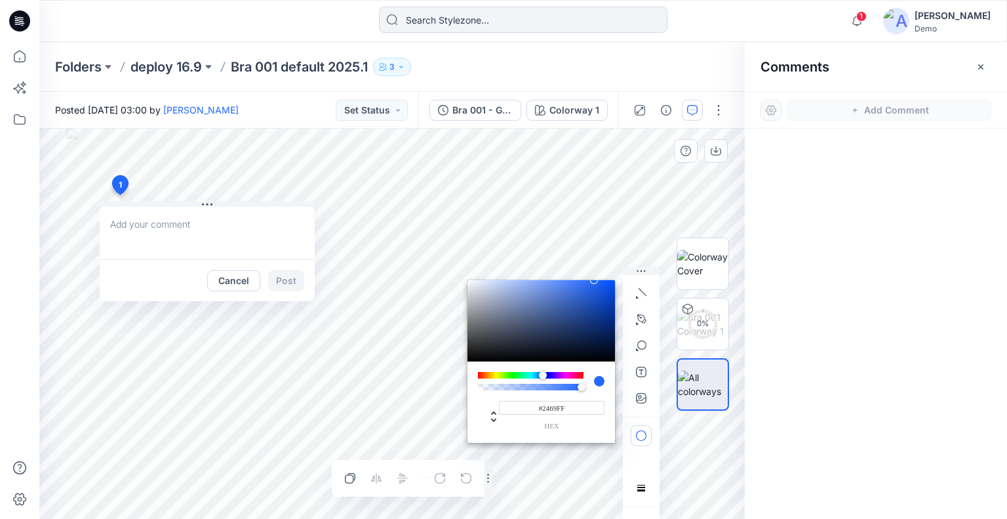
drag, startPoint x: 573, startPoint y: 370, endPoint x: 577, endPoint y: 359, distance: 11.8
click at [573, 372] on div "#2469FF hex" at bounding box center [542, 402] width 148 height 82
click at [574, 370] on div "#2469FF hex" at bounding box center [542, 402] width 148 height 82
drag, startPoint x: 578, startPoint y: 371, endPoint x: 582, endPoint y: 358, distance: 13.1
click at [578, 371] on div "#2469FF hex" at bounding box center [542, 402] width 148 height 82
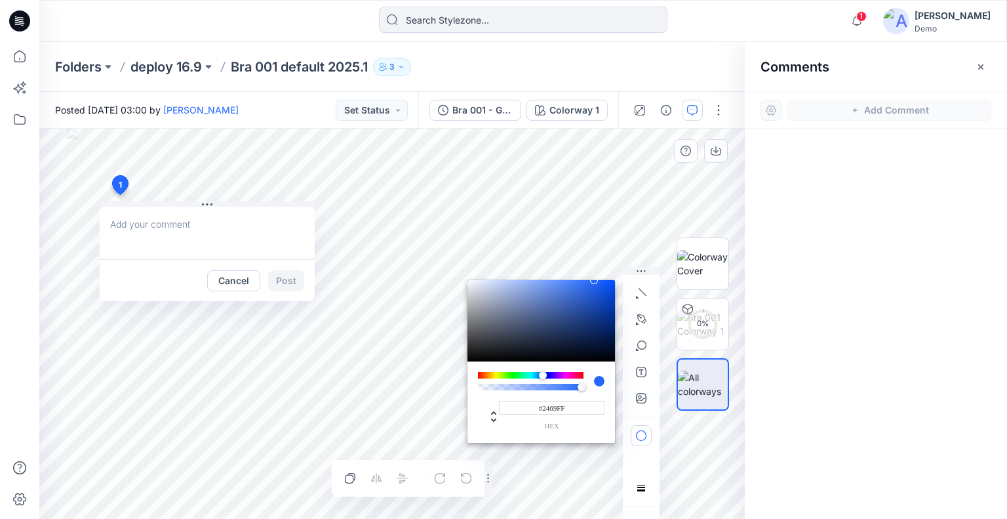
click at [591, 319] on div at bounding box center [542, 320] width 148 height 81
click at [574, 372] on div at bounding box center [531, 375] width 106 height 7
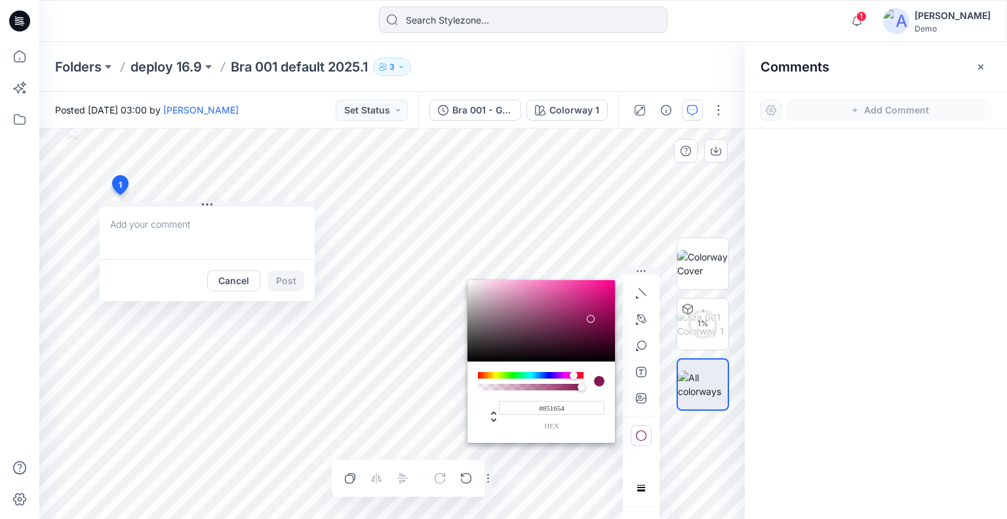
click at [586, 328] on div at bounding box center [542, 320] width 148 height 81
type input "#691443"
click at [147, 235] on textarea at bounding box center [207, 233] width 215 height 52
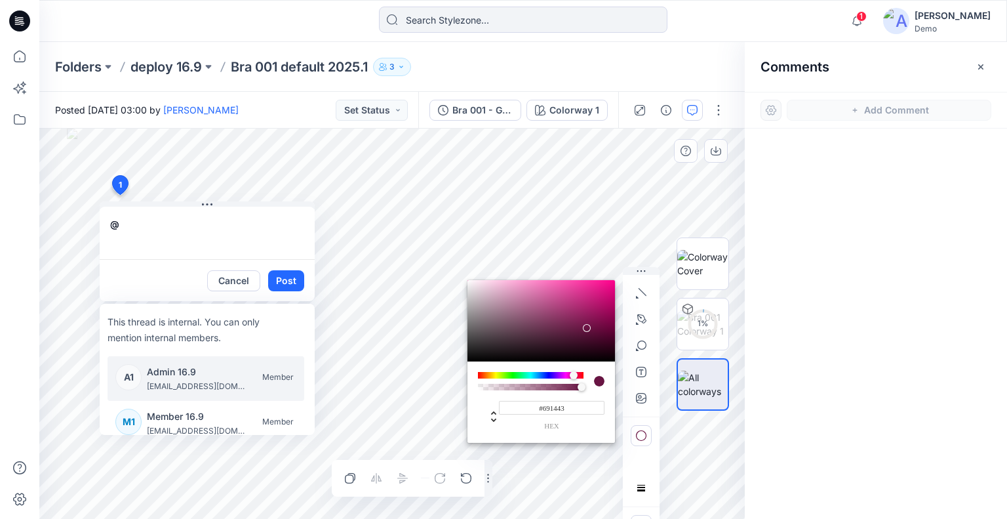
click at [171, 372] on p "Admin 16.9" at bounding box center [196, 372] width 98 height 16
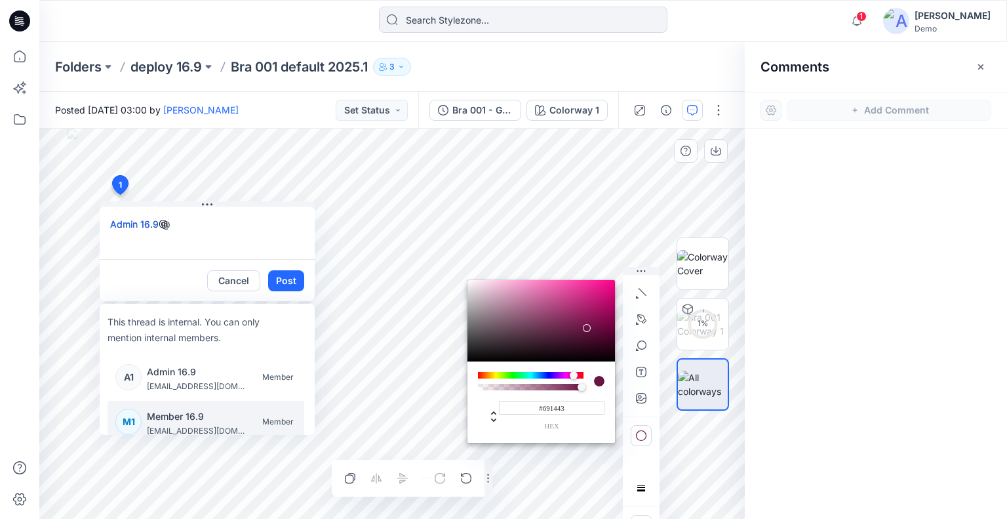
click at [167, 422] on p "Member 16.9" at bounding box center [196, 417] width 98 height 16
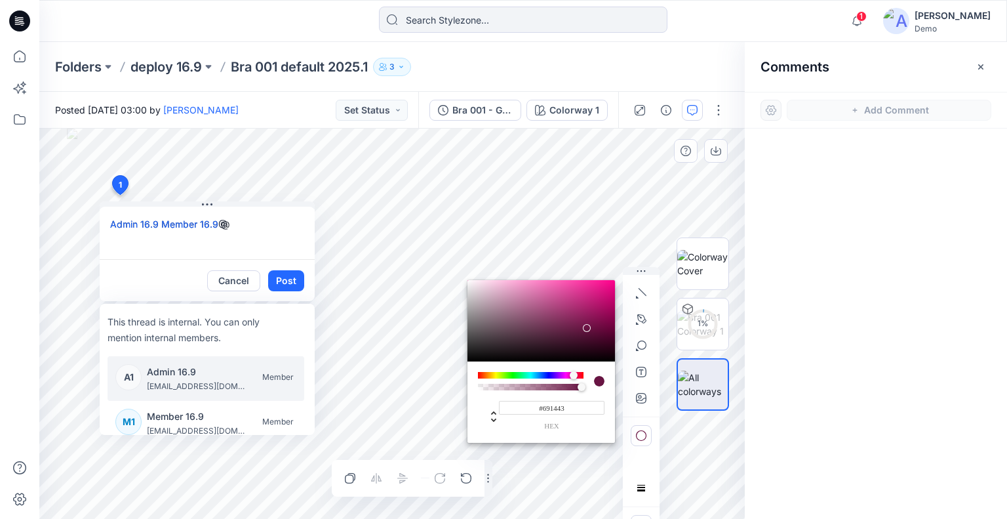
drag, startPoint x: 236, startPoint y: 232, endPoint x: 218, endPoint y: 232, distance: 18.4
click at [218, 232] on textarea "Admin 16.9 Member 16.9 @" at bounding box center [207, 233] width 215 height 52
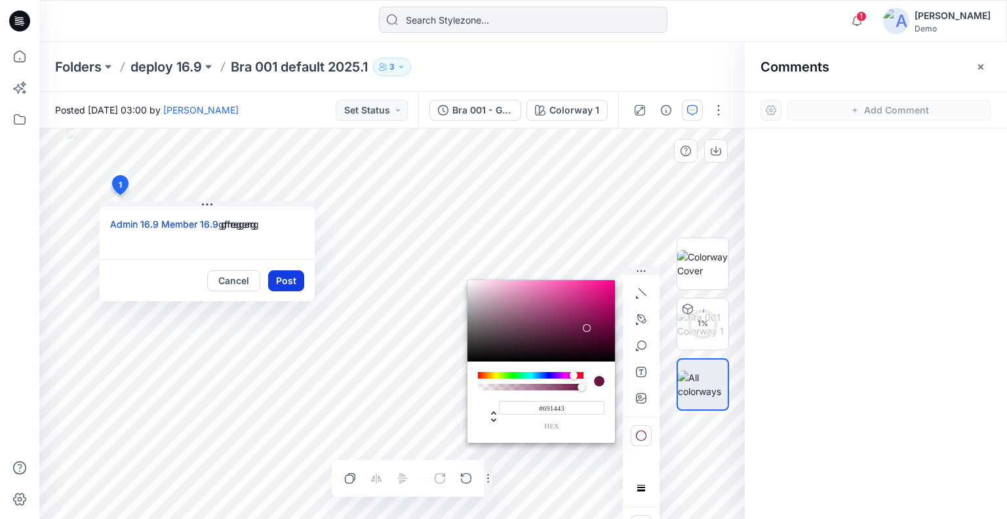
type textarea "Admin 16.9 Member 16.9 gfregerg"
click at [287, 275] on button "Post" at bounding box center [286, 280] width 36 height 21
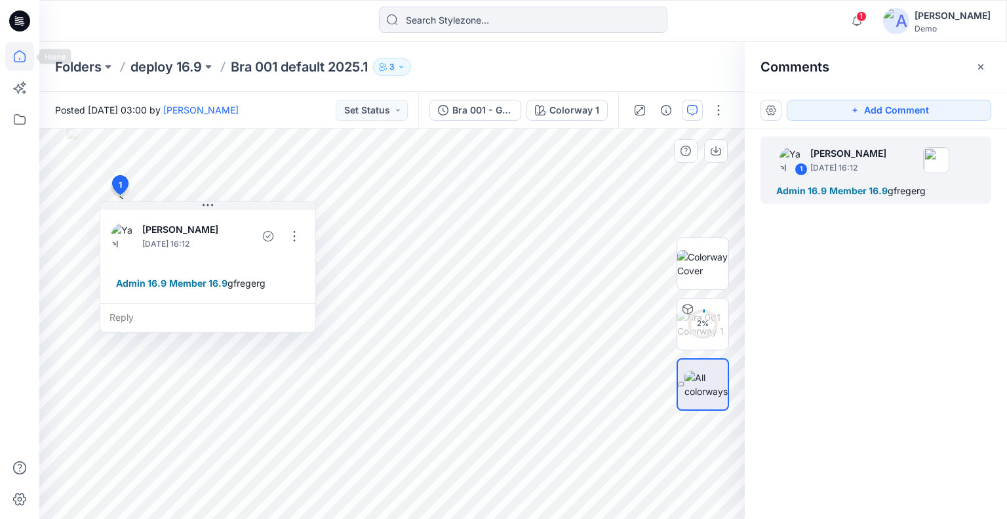
click at [32, 54] on icon at bounding box center [19, 56] width 29 height 29
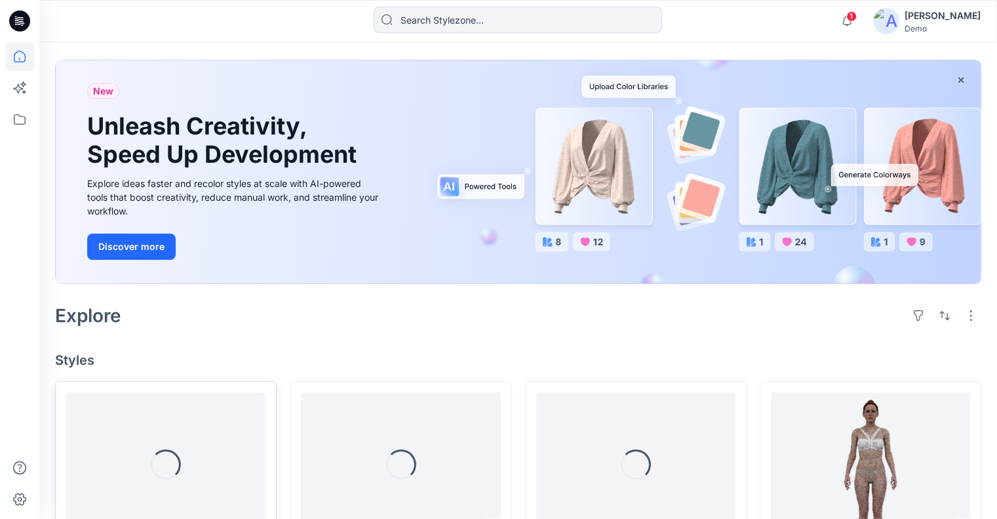
scroll to position [131, 0]
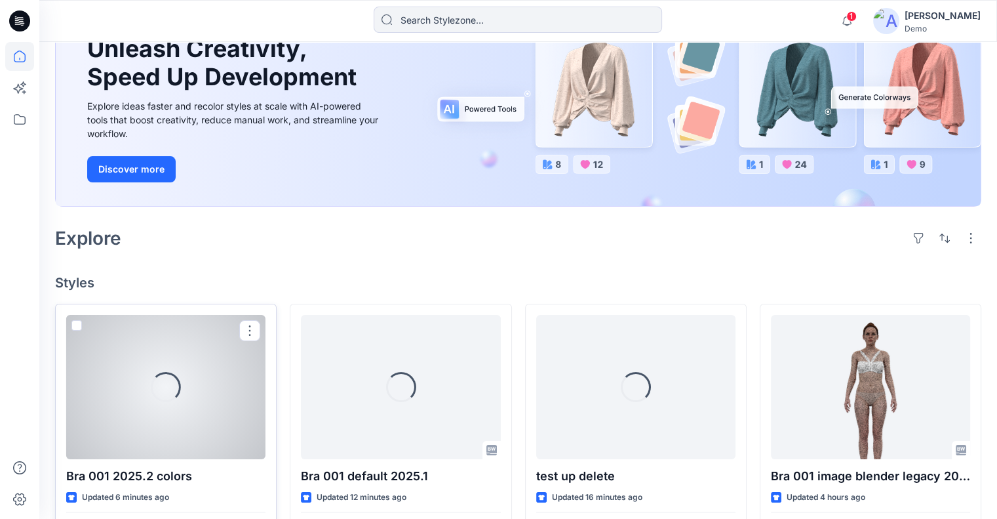
click at [77, 327] on span at bounding box center [76, 325] width 10 height 10
click at [77, 327] on input "checkbox" at bounding box center [76, 326] width 10 height 10
checkbox input "true"
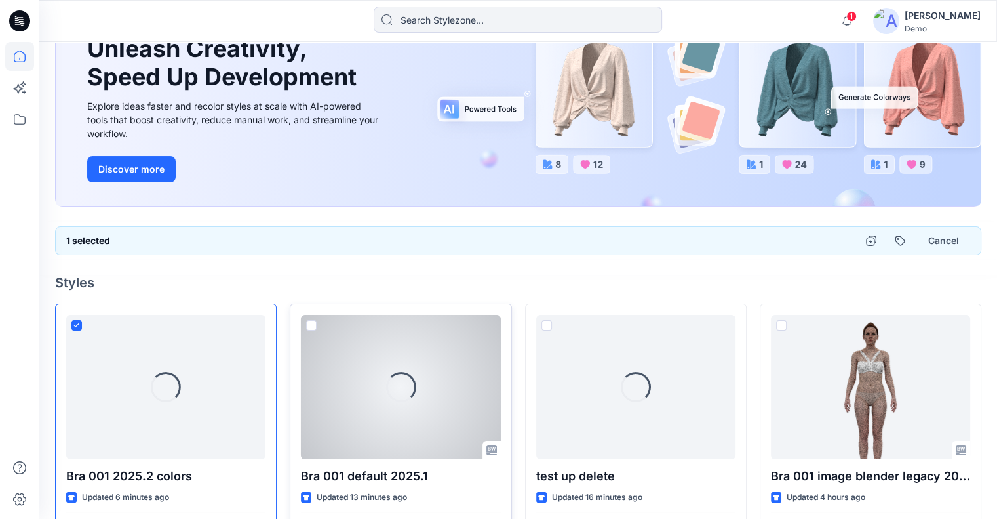
click at [313, 325] on span at bounding box center [311, 325] width 10 height 10
click at [313, 325] on input "checkbox" at bounding box center [311, 326] width 10 height 10
checkbox input "true"
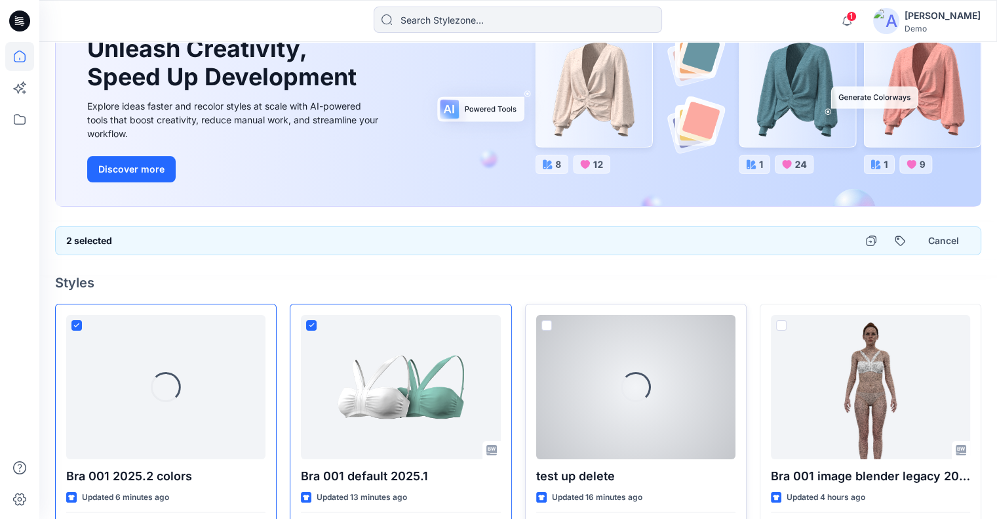
click at [544, 323] on span at bounding box center [547, 325] width 10 height 10
click at [544, 323] on input "checkbox" at bounding box center [546, 326] width 10 height 10
checkbox input "true"
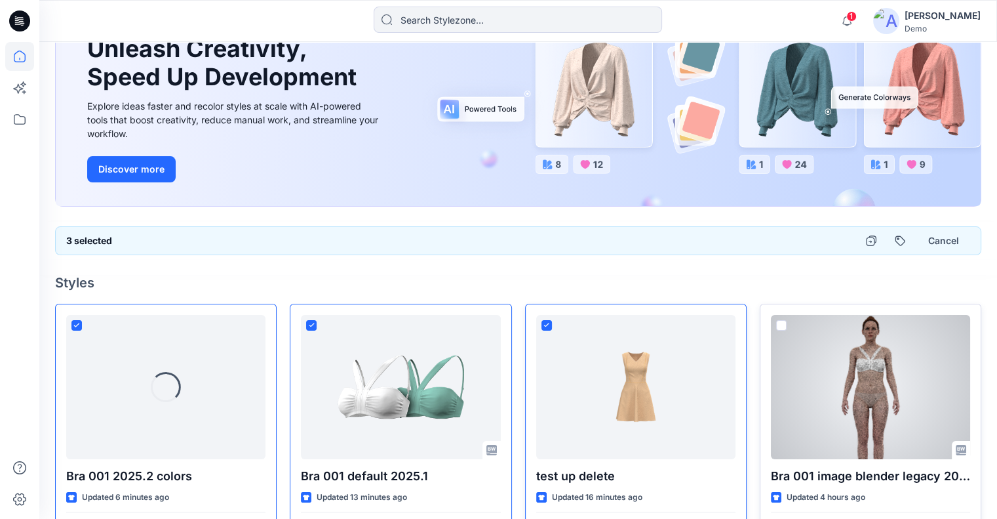
click at [784, 323] on span at bounding box center [781, 325] width 10 height 10
click at [784, 323] on input "checkbox" at bounding box center [781, 326] width 10 height 10
checkbox input "true"
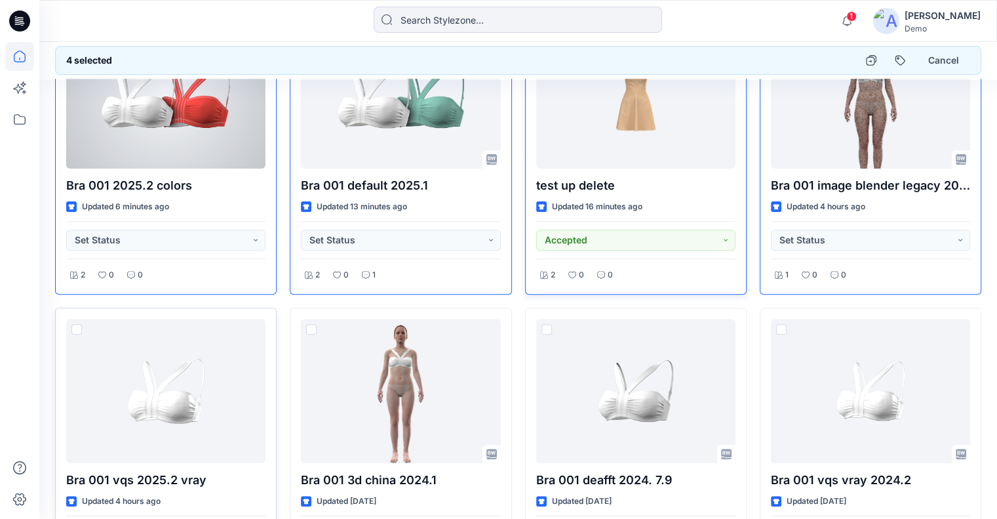
scroll to position [459, 0]
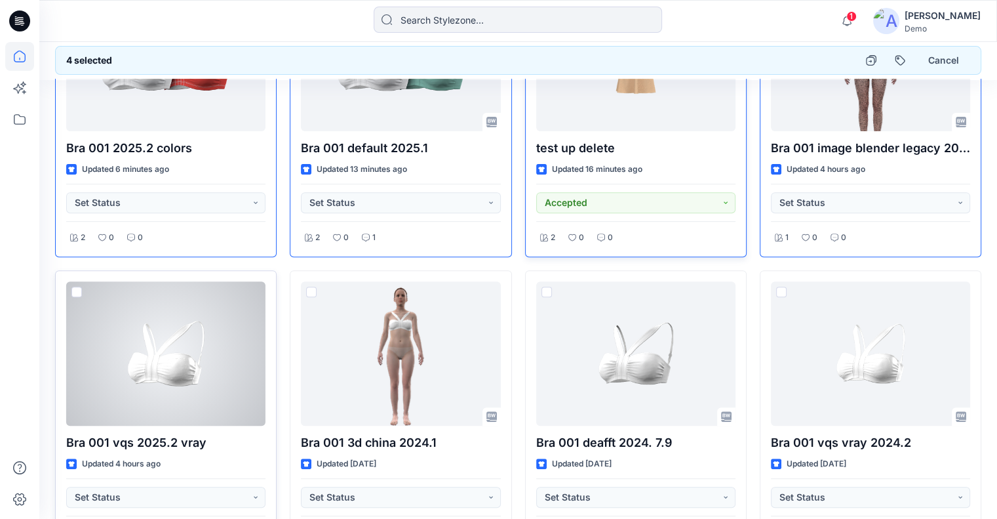
click at [76, 291] on span at bounding box center [76, 292] width 10 height 10
click at [76, 291] on input "checkbox" at bounding box center [76, 292] width 10 height 10
checkbox input "true"
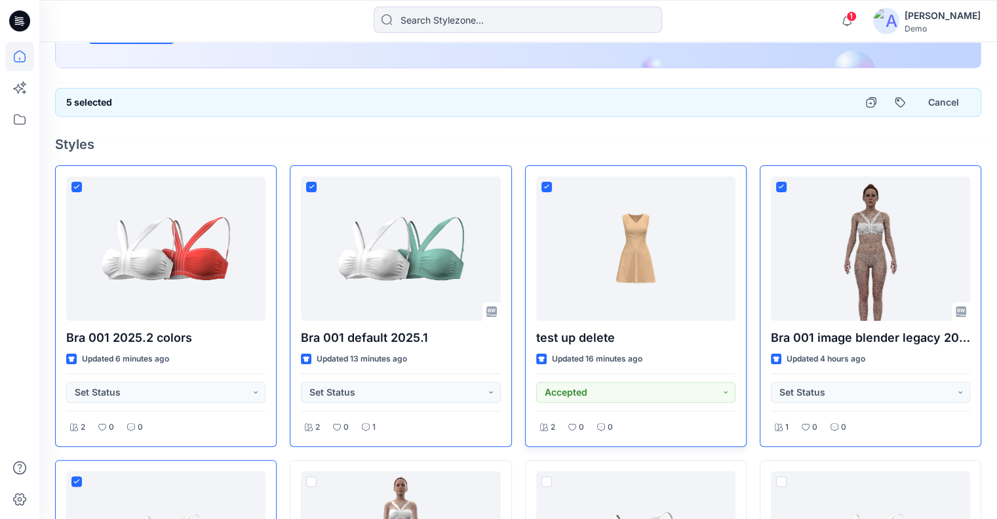
scroll to position [197, 0]
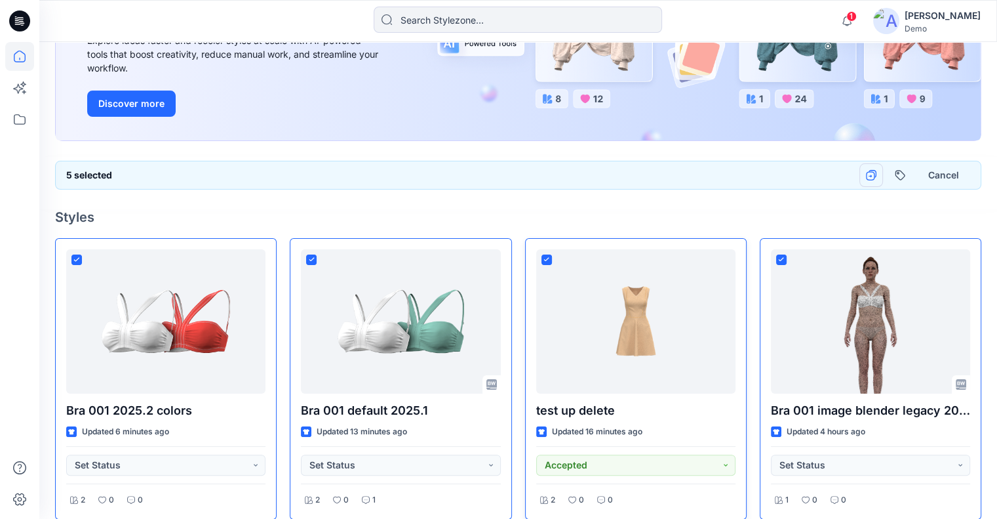
click at [869, 174] on icon "button" at bounding box center [871, 175] width 10 height 10
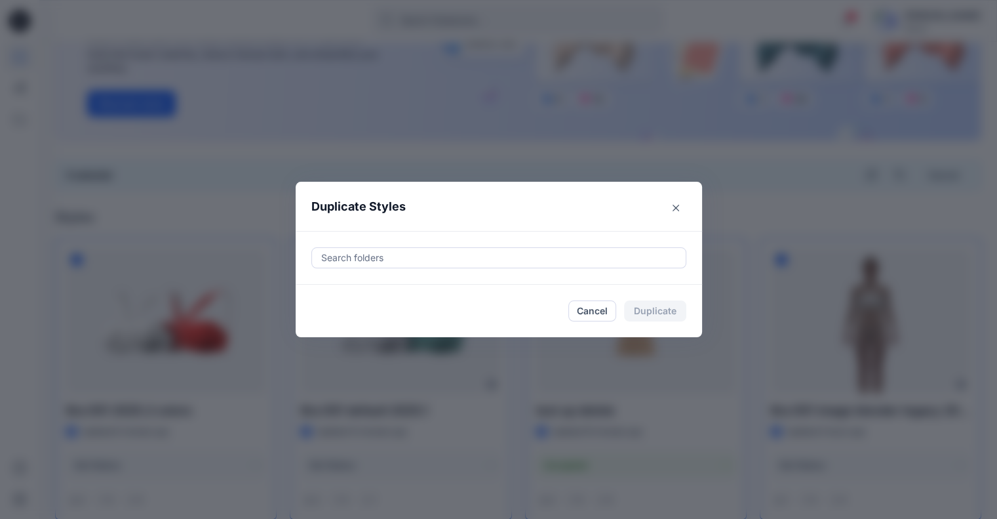
click at [349, 255] on div at bounding box center [499, 258] width 358 height 16
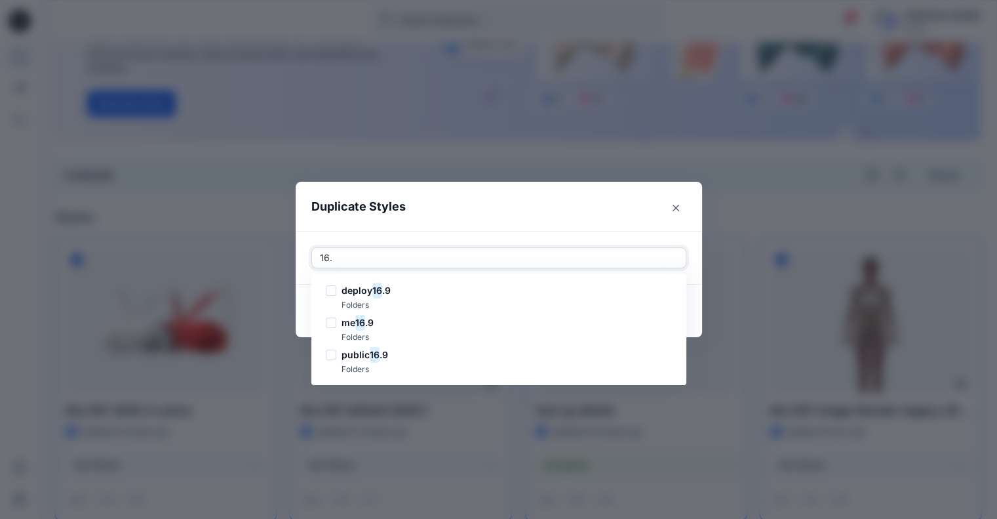
type input "16.9"
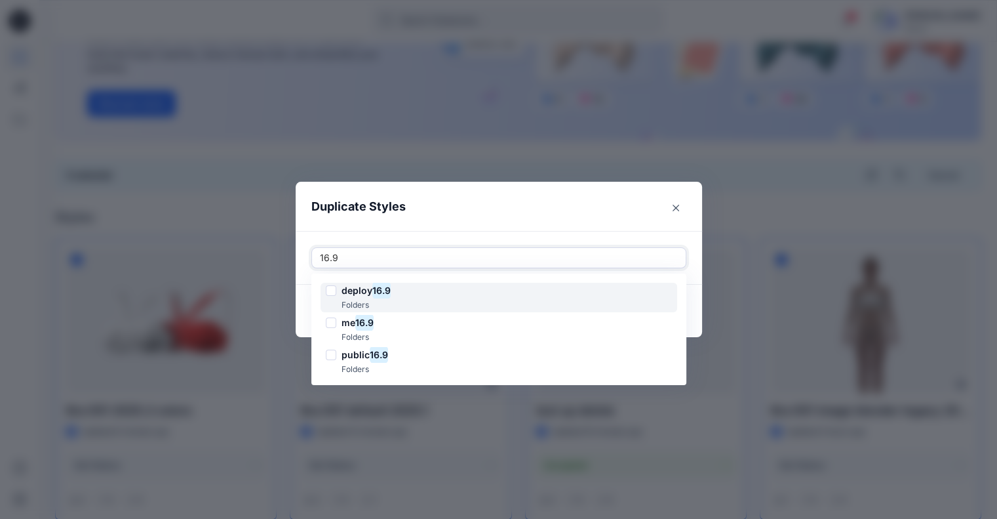
click at [336, 292] on div at bounding box center [331, 290] width 10 height 10
checkbox input "true"
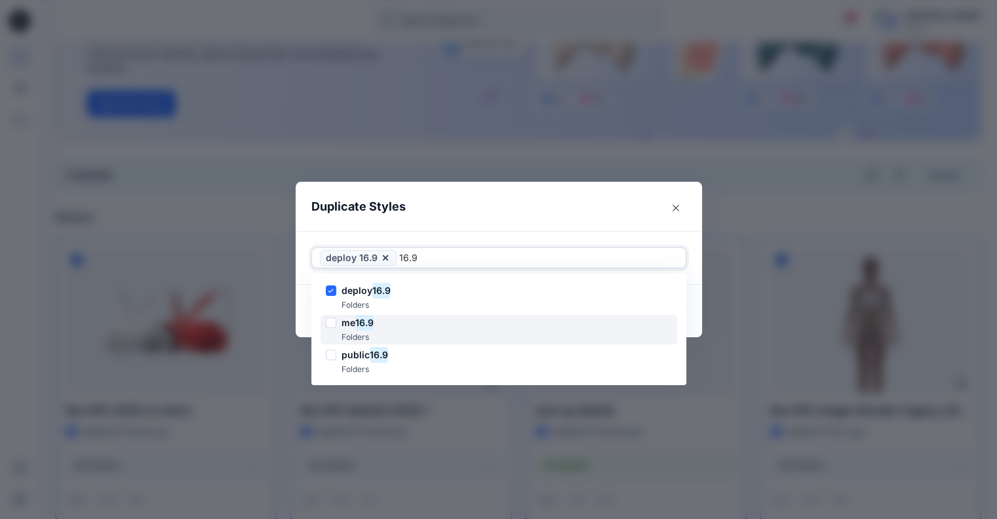
click at [336, 325] on div at bounding box center [331, 322] width 10 height 10
checkbox input "true"
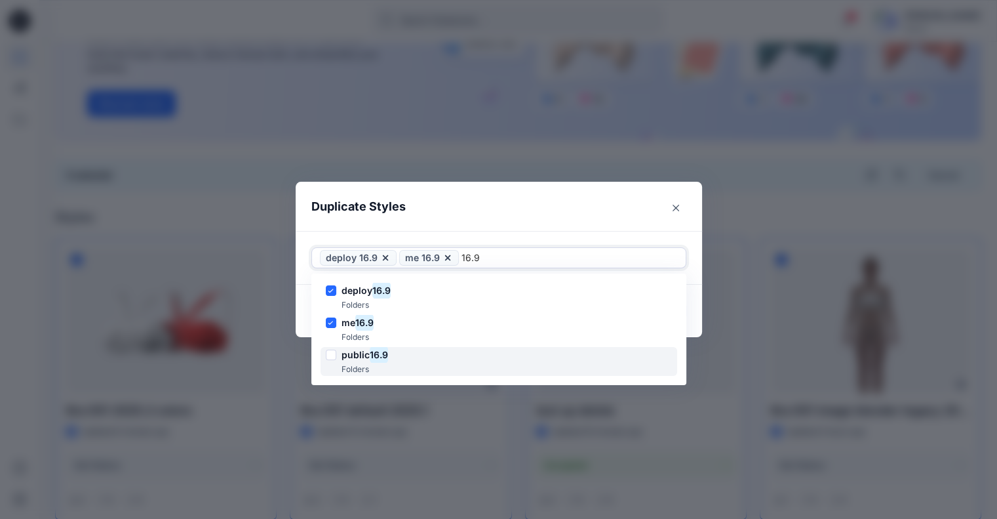
click at [336, 352] on div at bounding box center [331, 355] width 10 height 10
checkbox input "true"
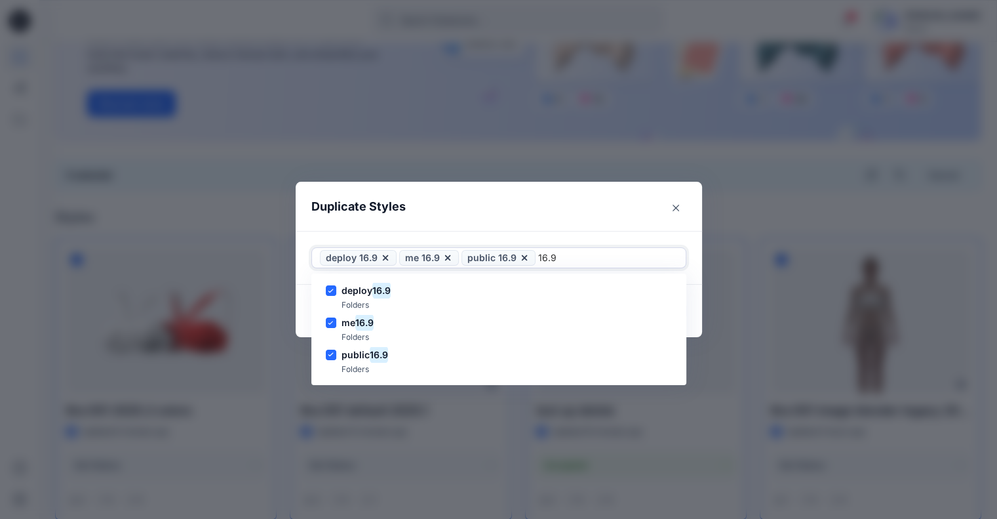
type input "16.9"
click at [598, 209] on header "Duplicate Styles" at bounding box center [486, 207] width 380 height 50
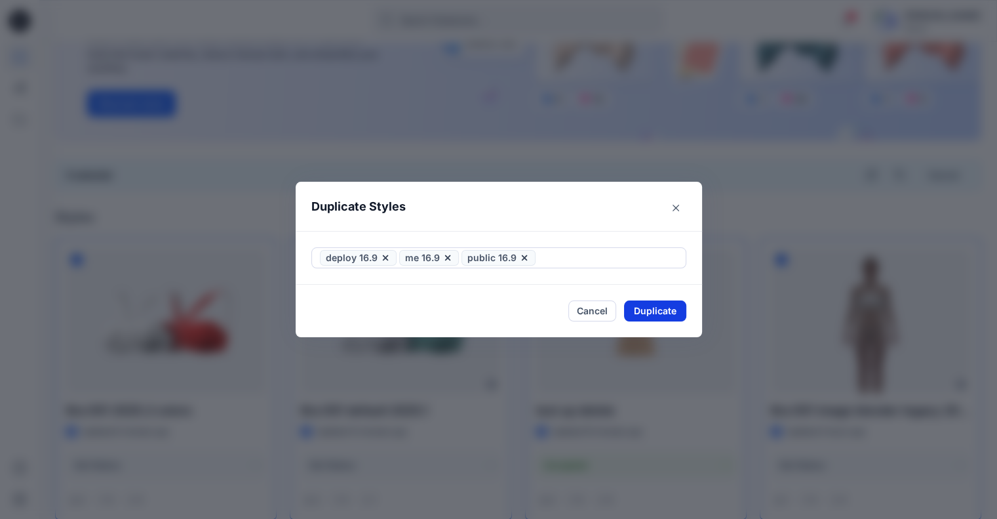
click at [648, 312] on button "Duplicate" at bounding box center [655, 310] width 62 height 21
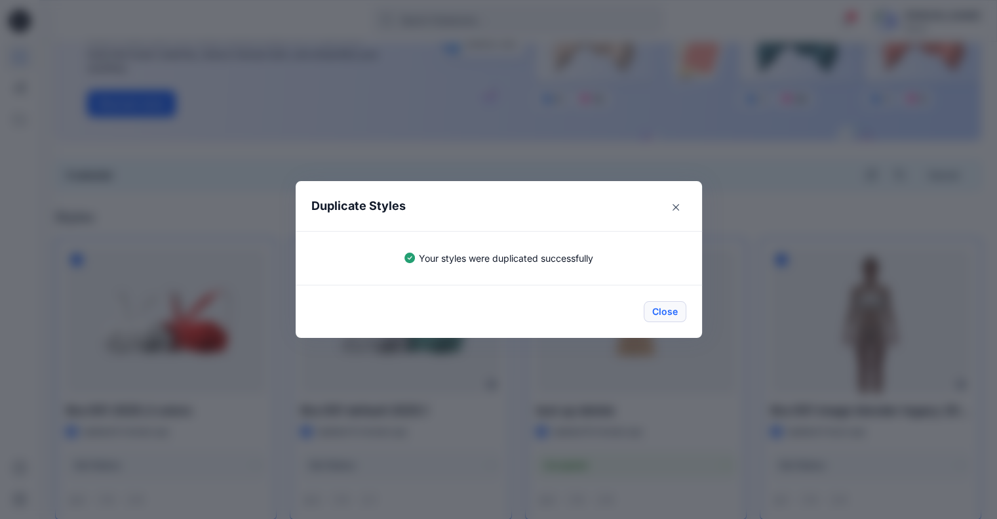
click at [677, 313] on button "Close" at bounding box center [665, 311] width 43 height 21
checkbox input "false"
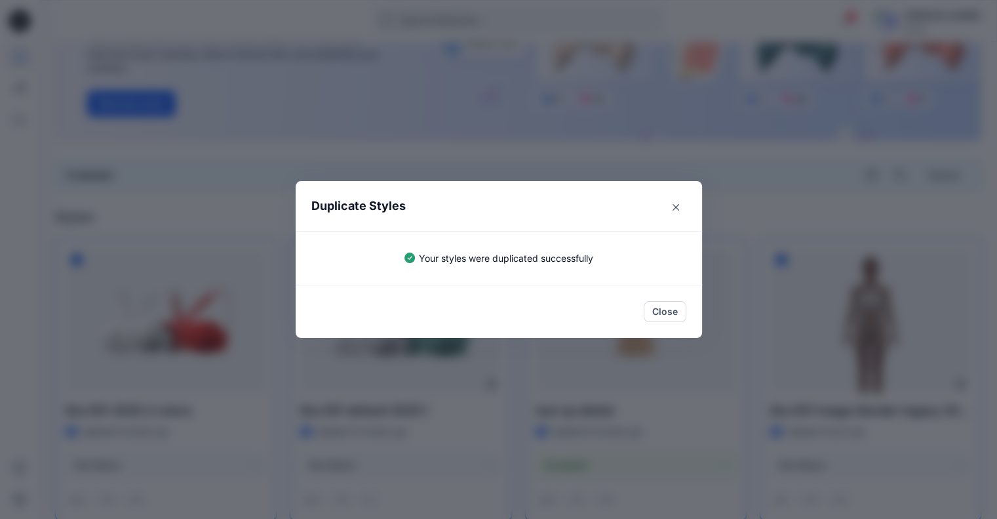
checkbox input "false"
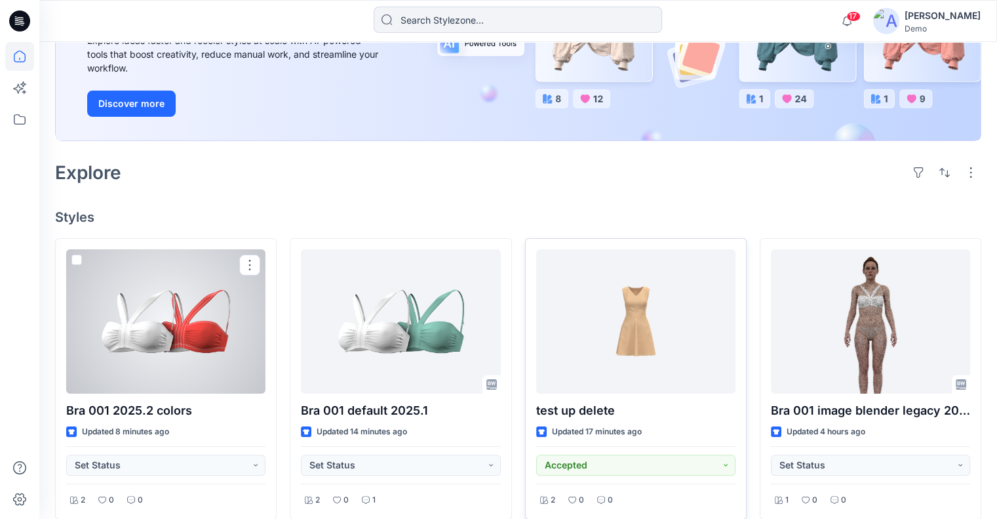
click at [197, 340] on div at bounding box center [165, 321] width 199 height 144
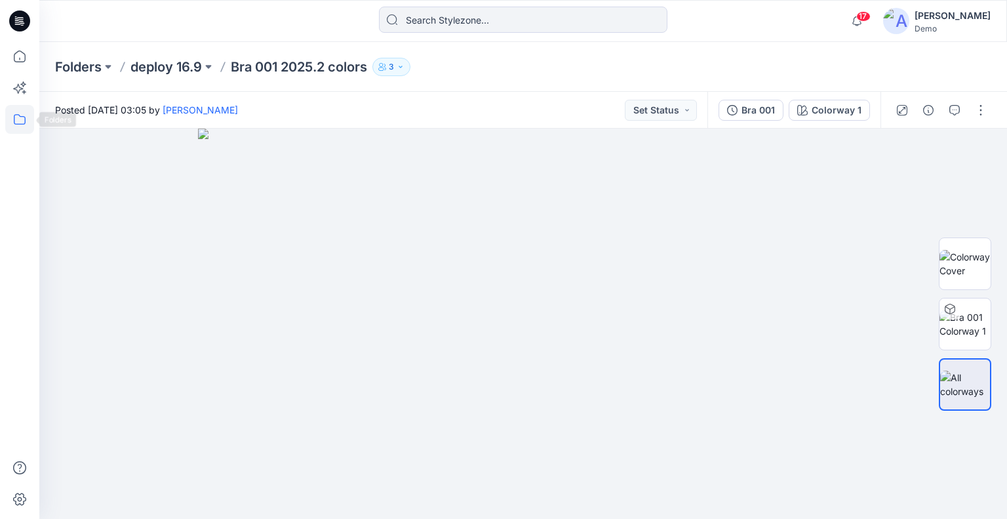
drag, startPoint x: 7, startPoint y: 120, endPoint x: 21, endPoint y: 106, distance: 19.9
click at [7, 120] on icon at bounding box center [19, 119] width 29 height 29
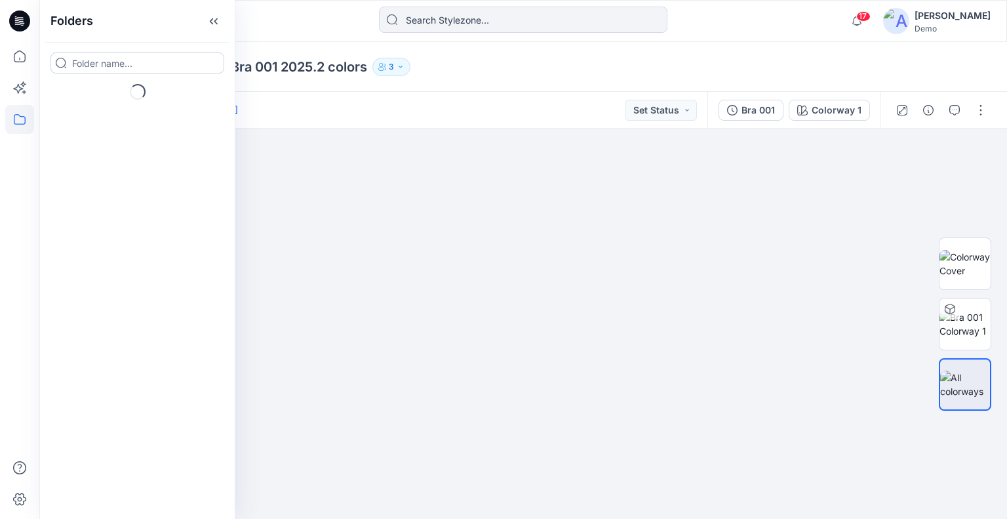
click at [84, 62] on input at bounding box center [137, 62] width 174 height 21
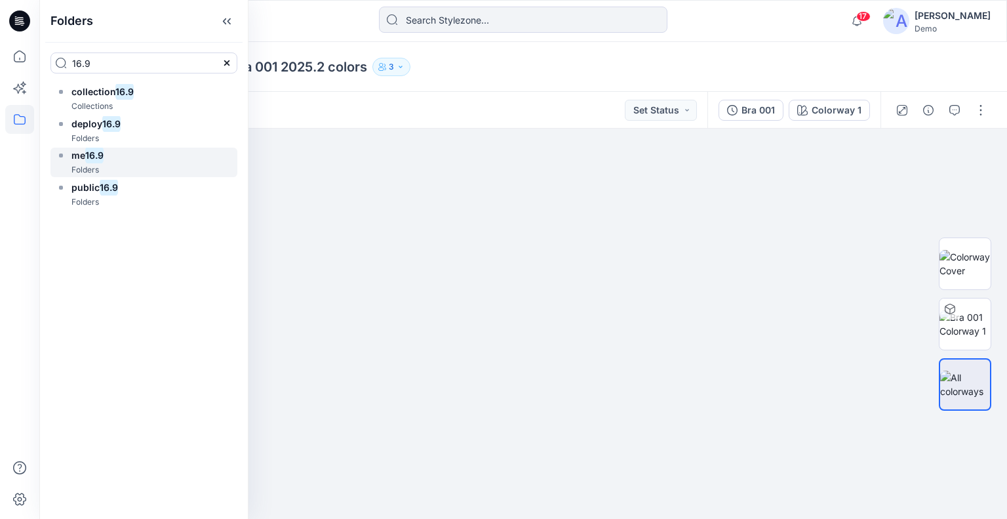
type input "16.9"
drag, startPoint x: 106, startPoint y: 165, endPoint x: 204, endPoint y: 113, distance: 111.2
click at [106, 165] on div "me 16.9 Folders" at bounding box center [143, 163] width 187 height 30
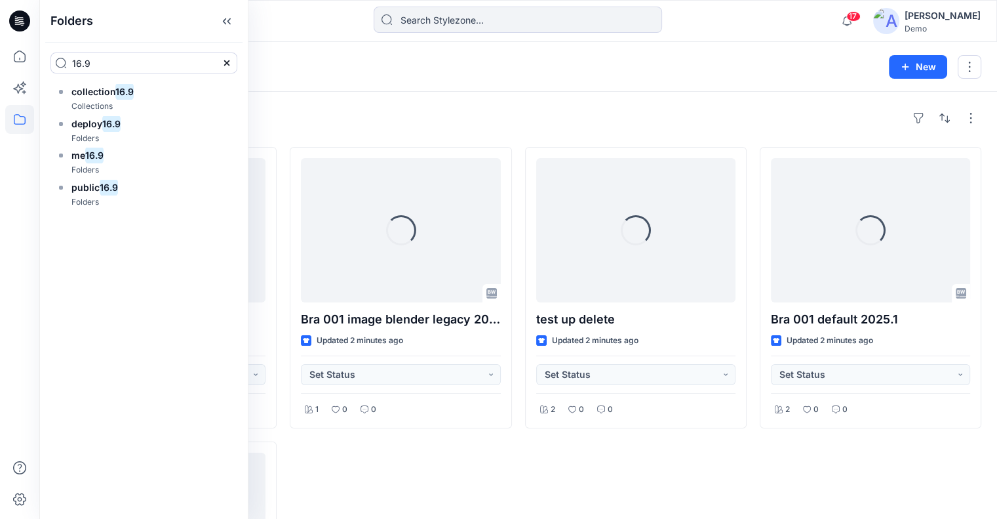
click at [216, 17] on icon at bounding box center [226, 21] width 21 height 22
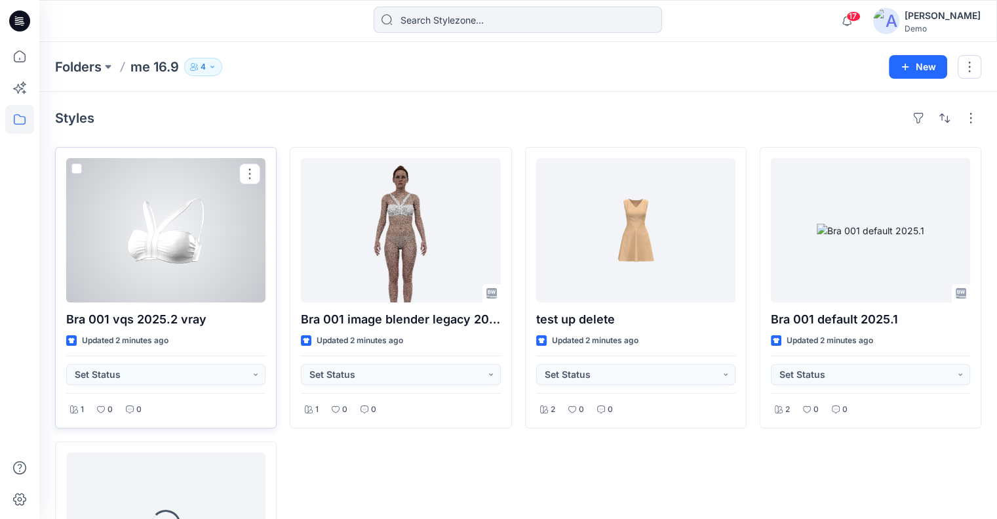
click at [142, 209] on div at bounding box center [165, 230] width 199 height 144
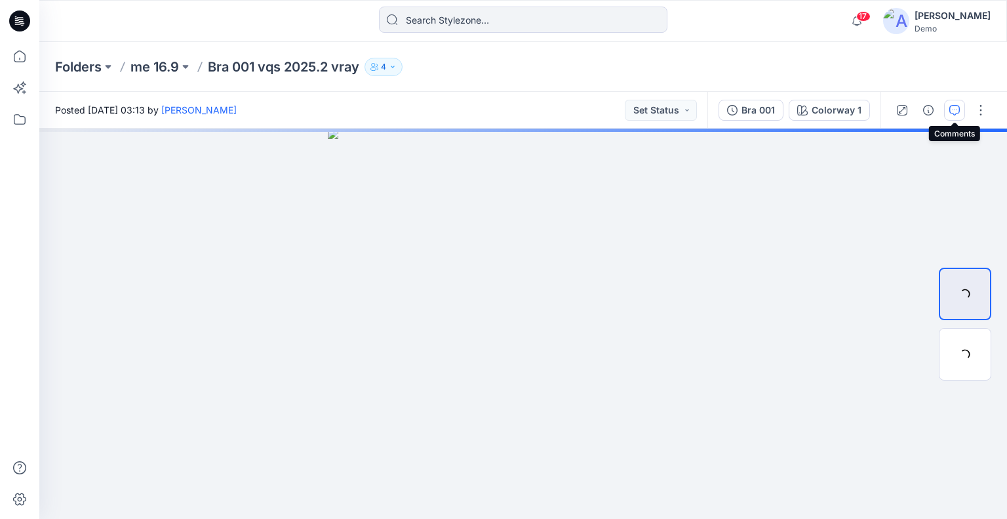
click at [950, 111] on icon "button" at bounding box center [955, 110] width 10 height 10
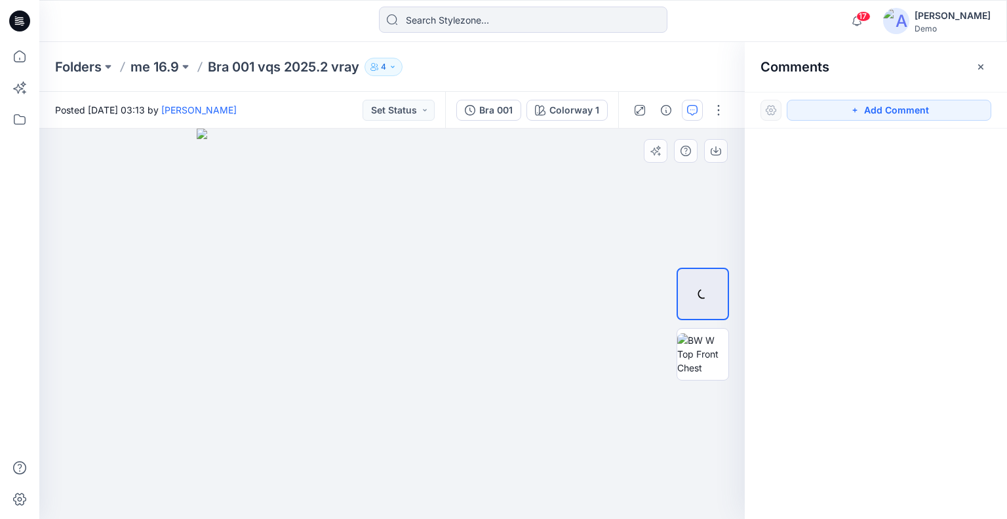
click at [168, 245] on div at bounding box center [392, 324] width 706 height 390
click at [895, 115] on button "Add Comment" at bounding box center [889, 110] width 205 height 21
click at [142, 220] on div "1" at bounding box center [392, 324] width 706 height 390
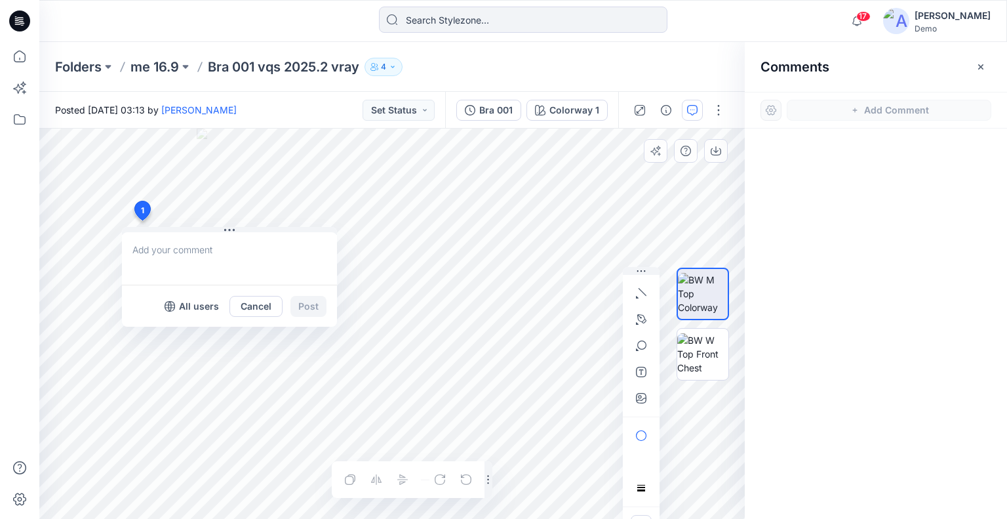
type textarea "2"
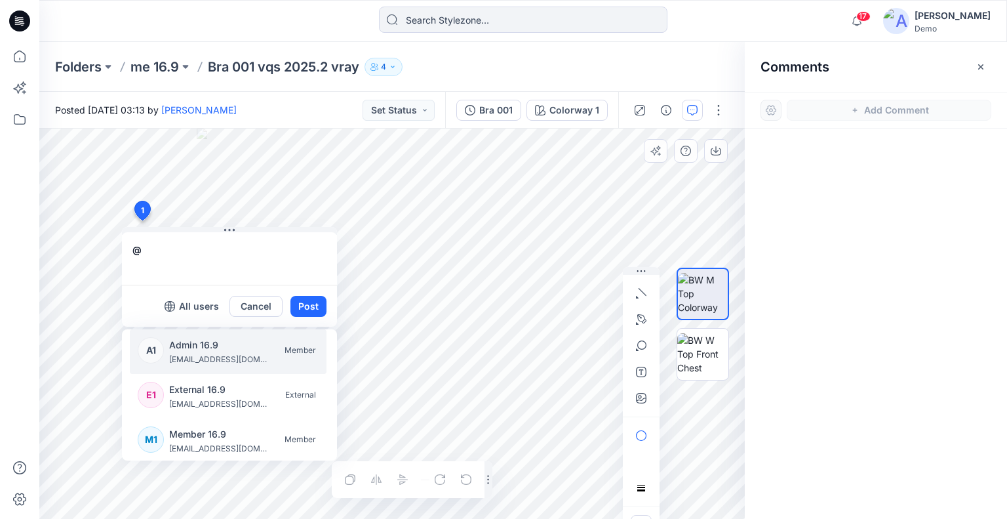
click at [188, 337] on p "Admin 16.9" at bounding box center [218, 345] width 98 height 16
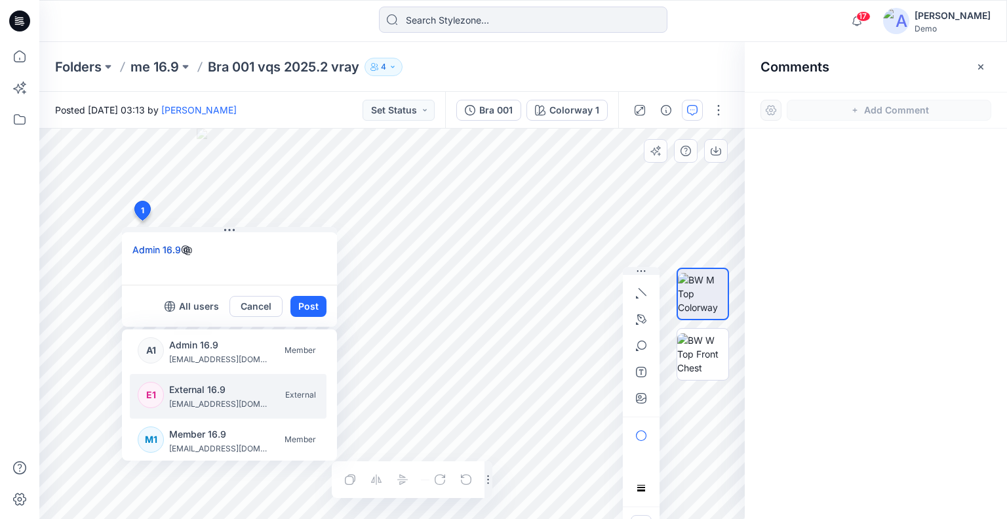
click at [210, 402] on p "deployext169@yopmail.com" at bounding box center [218, 403] width 98 height 13
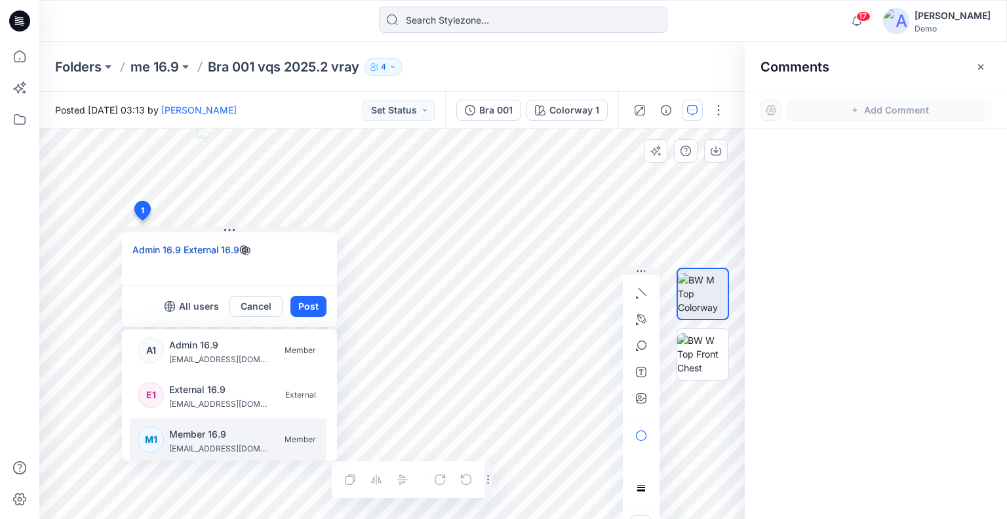
click at [212, 433] on p "Member 16.9" at bounding box center [218, 434] width 98 height 16
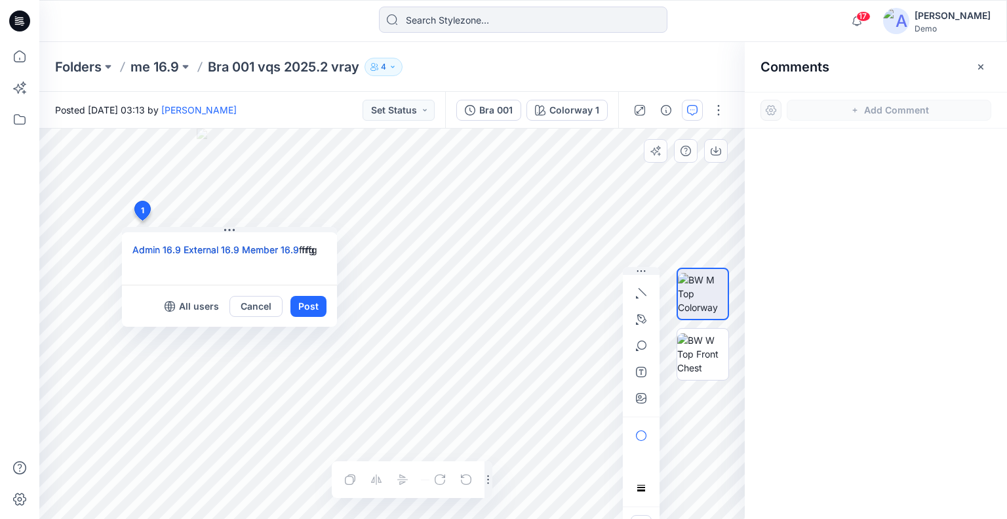
type textarea "Admin 16.9 External 16.9 Member 16.9 frfg"
click at [309, 308] on button "Post" at bounding box center [309, 306] width 36 height 21
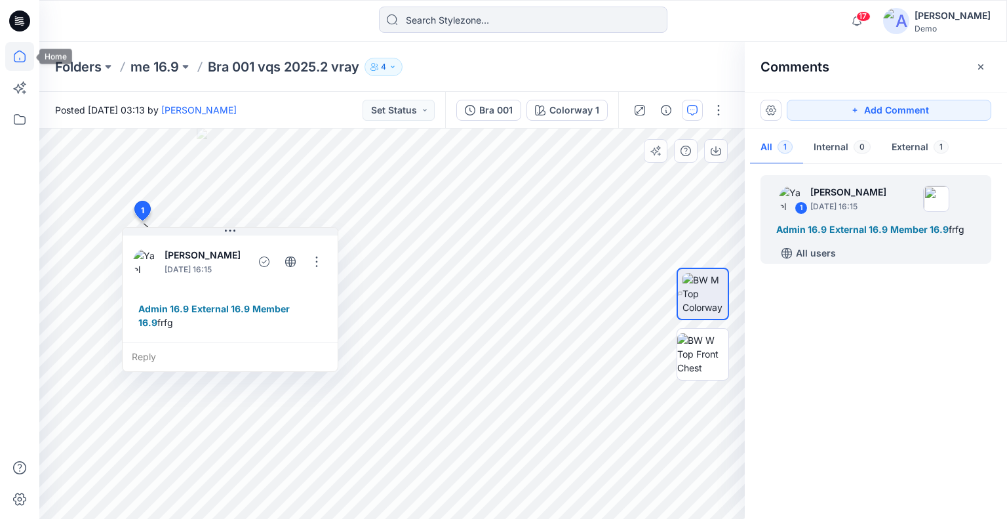
click at [24, 59] on icon at bounding box center [19, 56] width 29 height 29
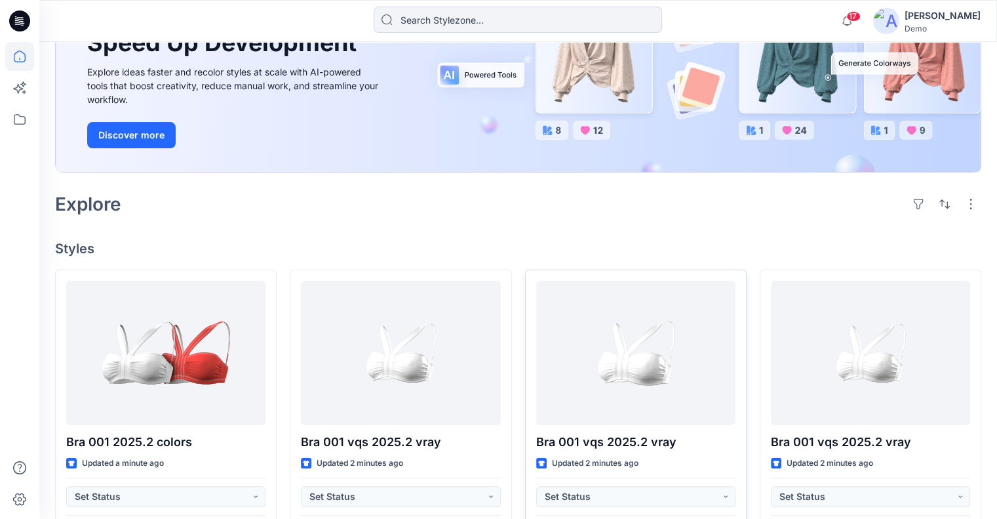
scroll to position [197, 0]
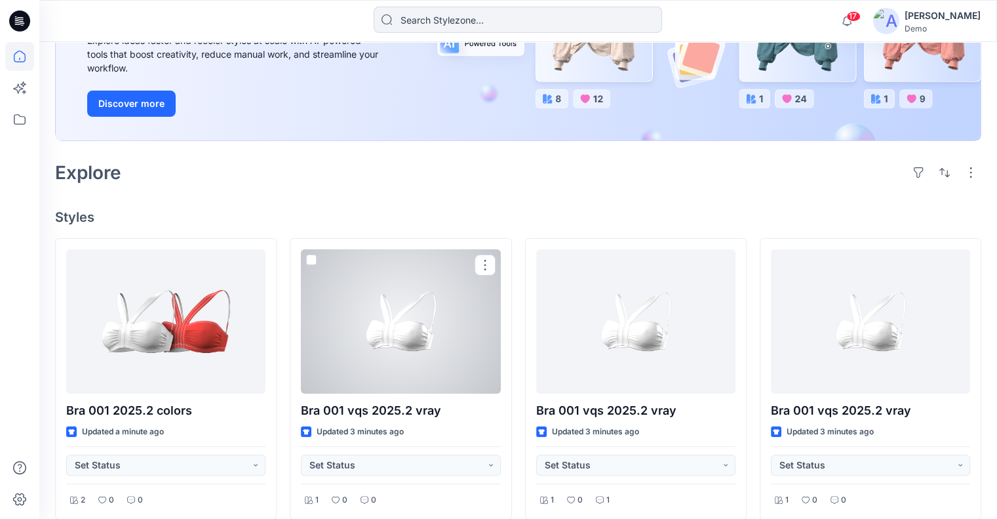
click at [408, 350] on div at bounding box center [400, 321] width 199 height 144
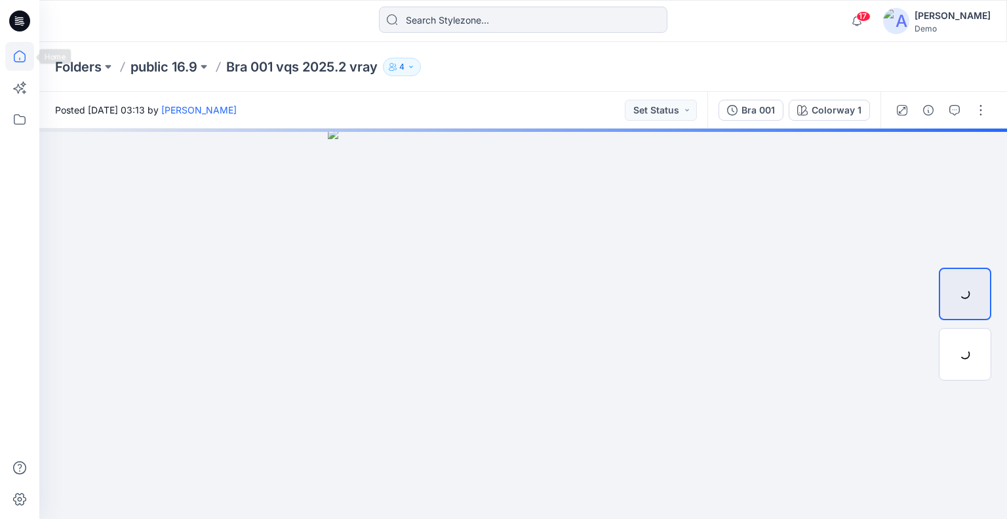
click at [16, 55] on icon at bounding box center [19, 56] width 29 height 29
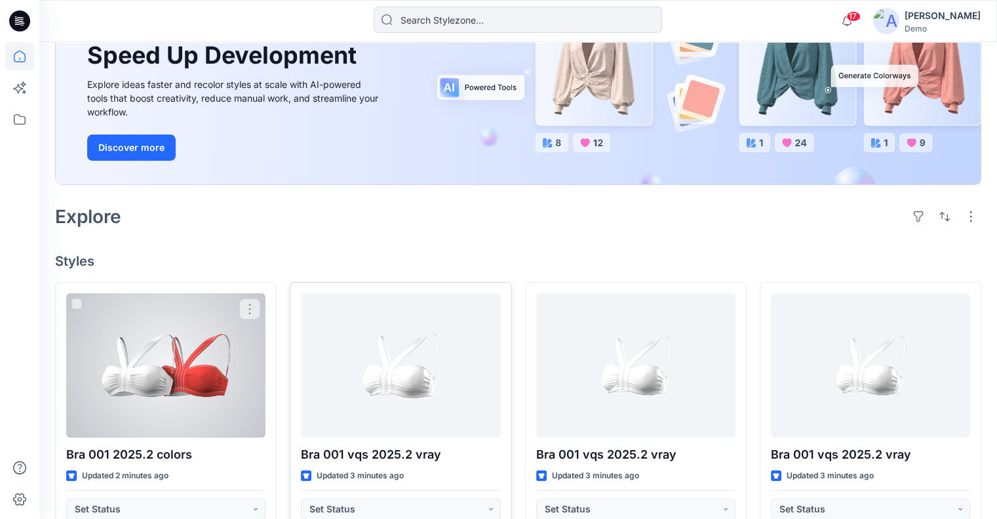
scroll to position [197, 0]
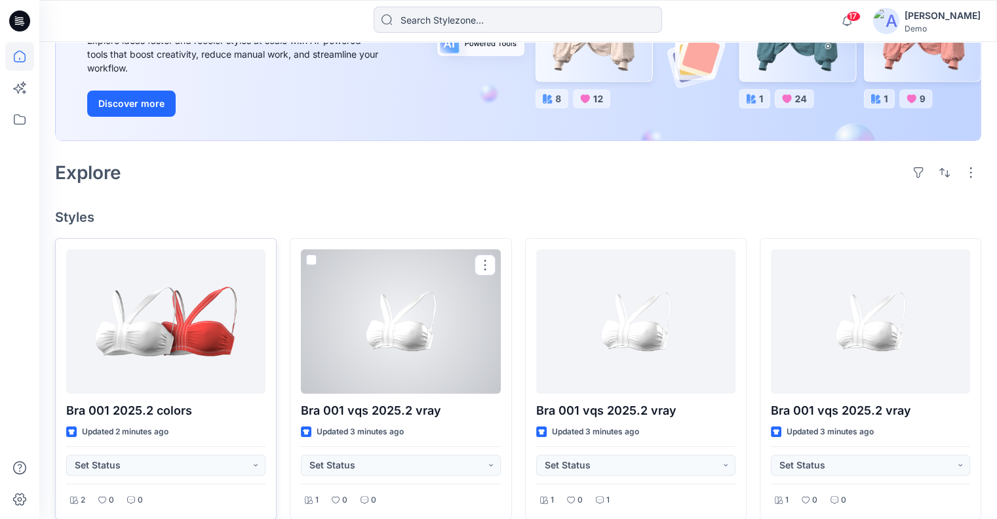
click at [307, 258] on span at bounding box center [311, 259] width 10 height 10
click at [307, 258] on input "checkbox" at bounding box center [311, 260] width 10 height 10
checkbox input "true"
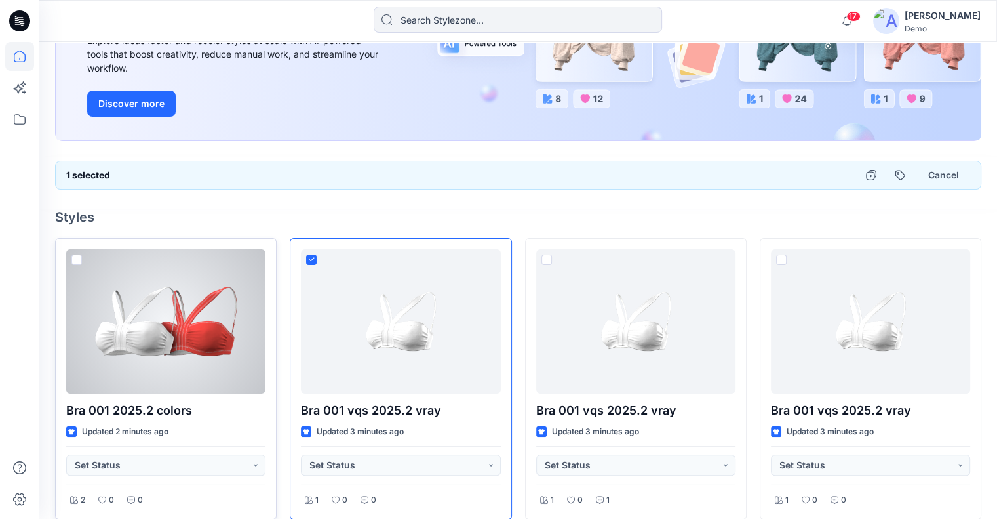
click at [73, 258] on span at bounding box center [76, 259] width 10 height 10
click at [73, 258] on input "checkbox" at bounding box center [76, 260] width 10 height 10
checkbox input "true"
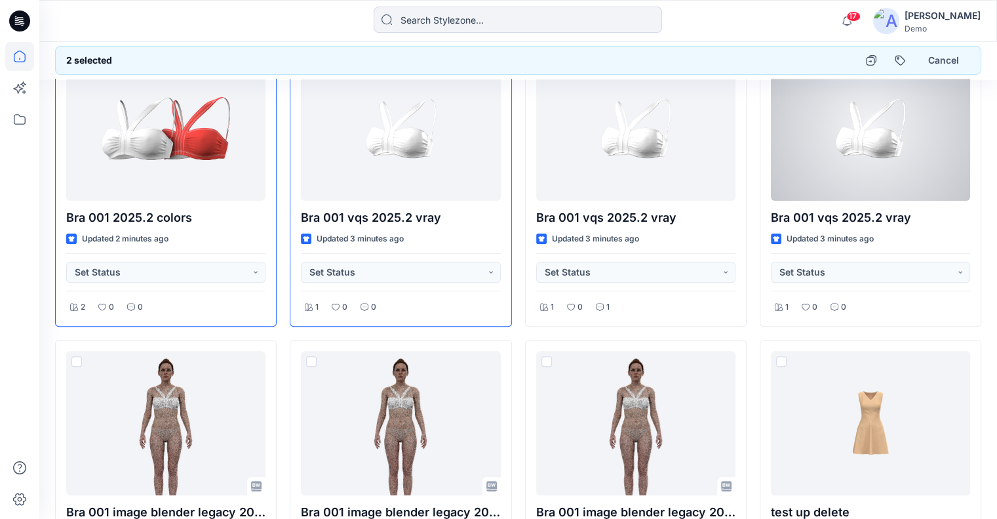
scroll to position [393, 0]
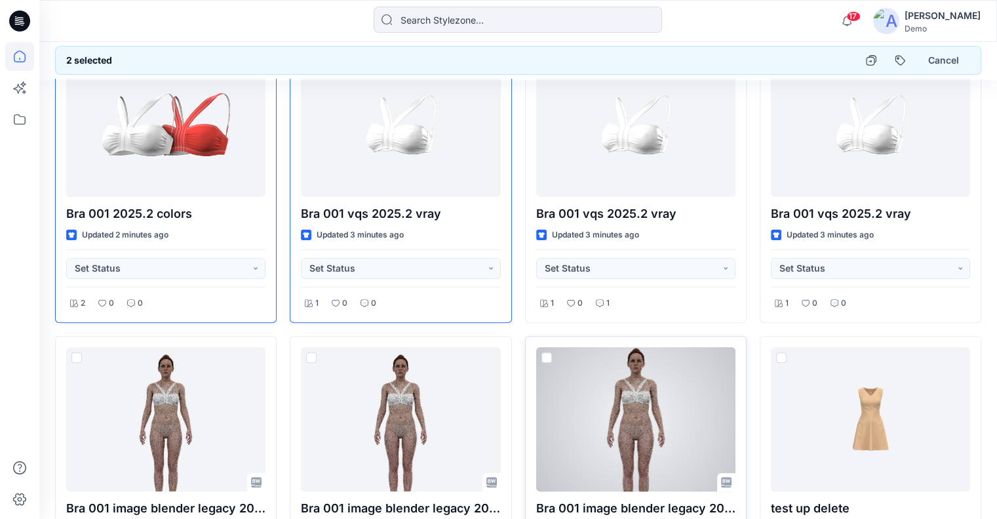
click at [545, 359] on span at bounding box center [547, 357] width 10 height 10
click at [545, 359] on input "checkbox" at bounding box center [546, 358] width 10 height 10
checkbox input "true"
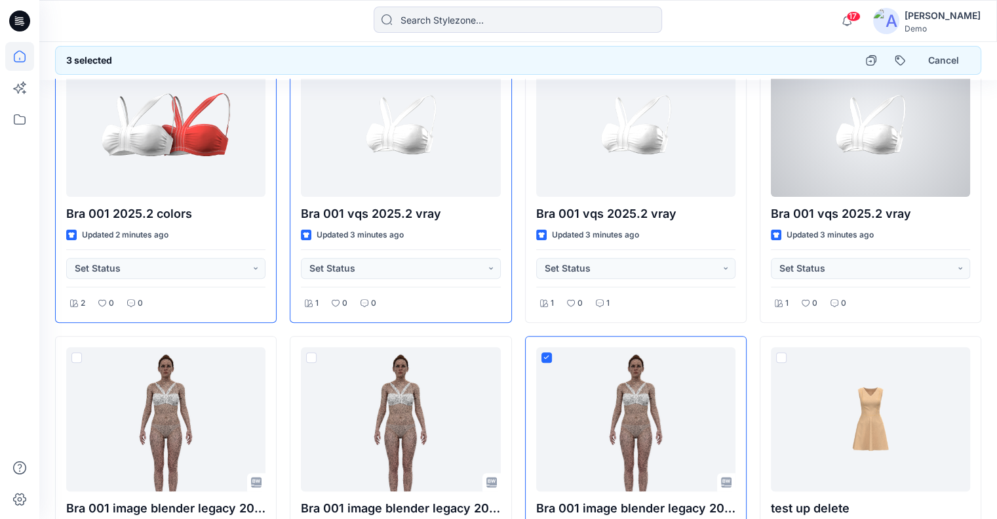
scroll to position [131, 0]
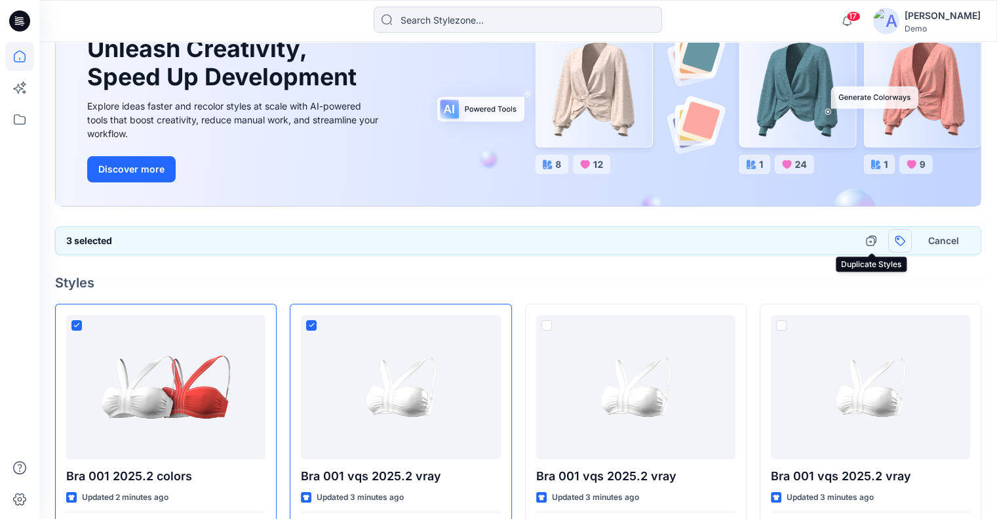
click at [893, 239] on button "button" at bounding box center [901, 241] width 24 height 24
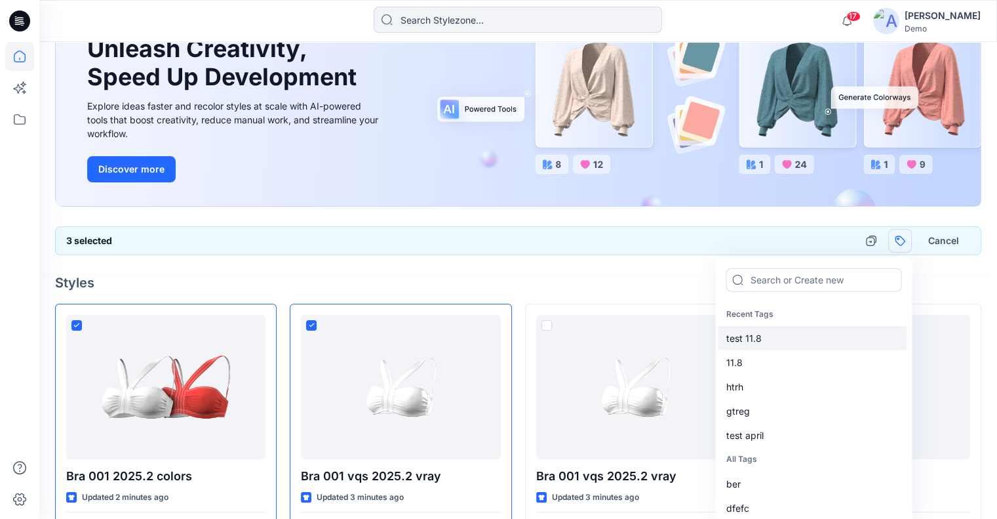
click at [782, 356] on div "11.8" at bounding box center [812, 362] width 189 height 24
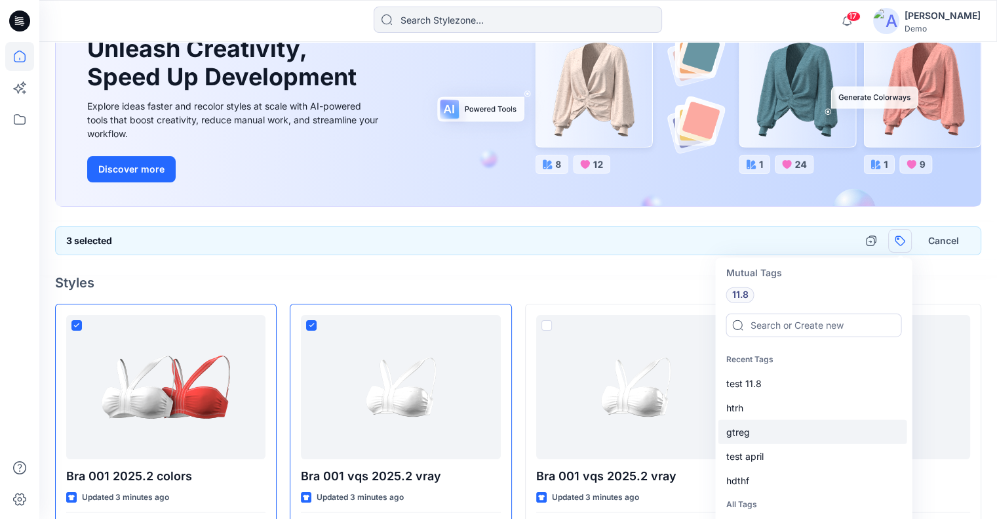
click at [771, 395] on div "htrh" at bounding box center [812, 407] width 189 height 24
click at [763, 422] on div "test april" at bounding box center [812, 432] width 189 height 24
click at [792, 329] on input at bounding box center [814, 325] width 176 height 24
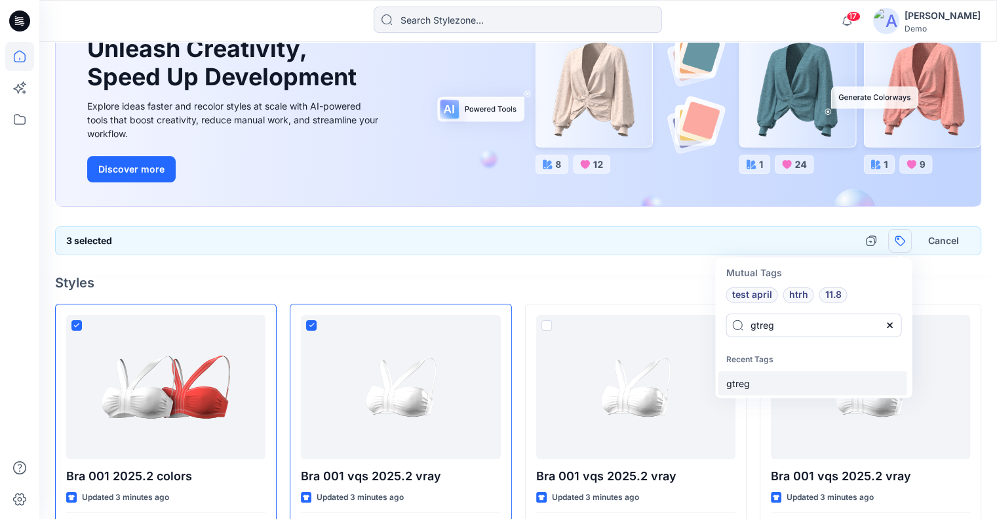
type input "gtreg"
click at [744, 382] on div "gtreg" at bounding box center [812, 383] width 189 height 24
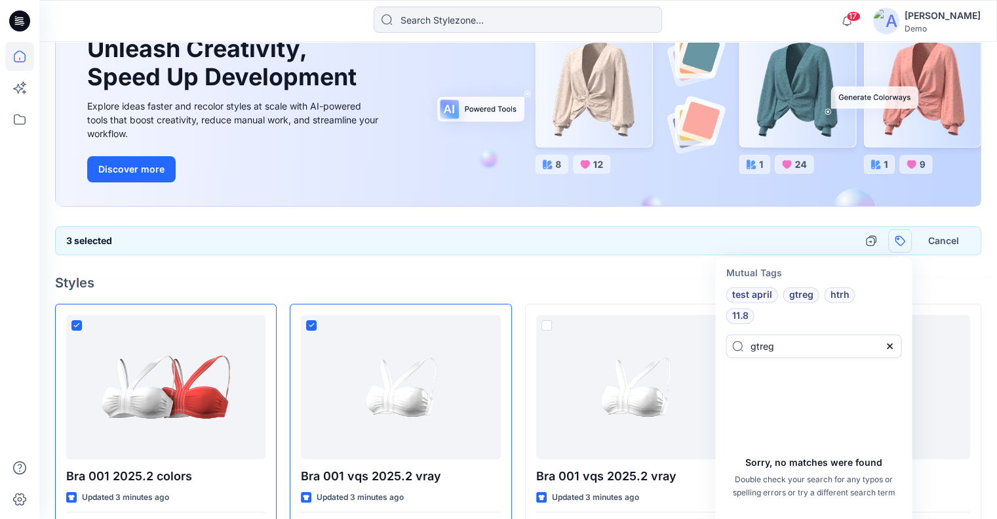
click at [946, 245] on button "Cancel" at bounding box center [943, 241] width 53 height 24
checkbox input "false"
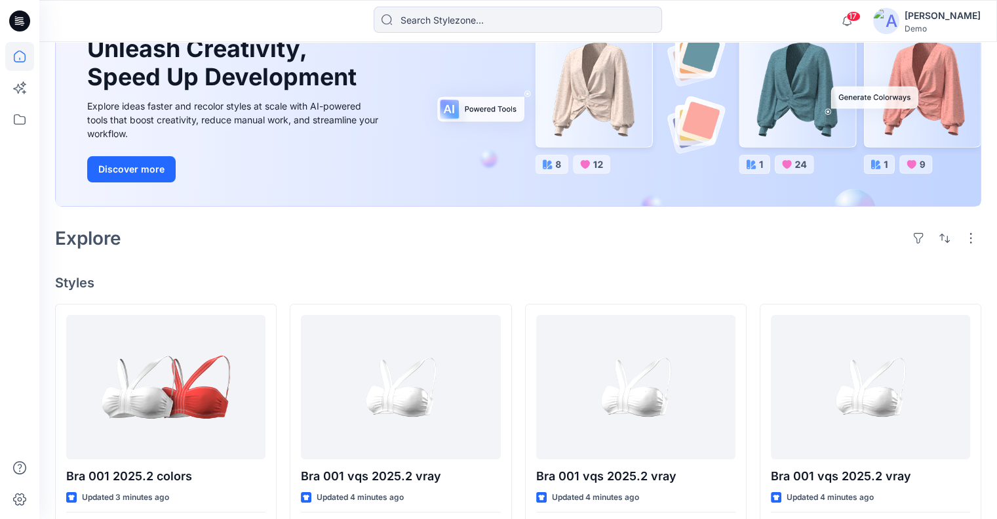
click at [786, 280] on h4 "Styles" at bounding box center [518, 283] width 927 height 16
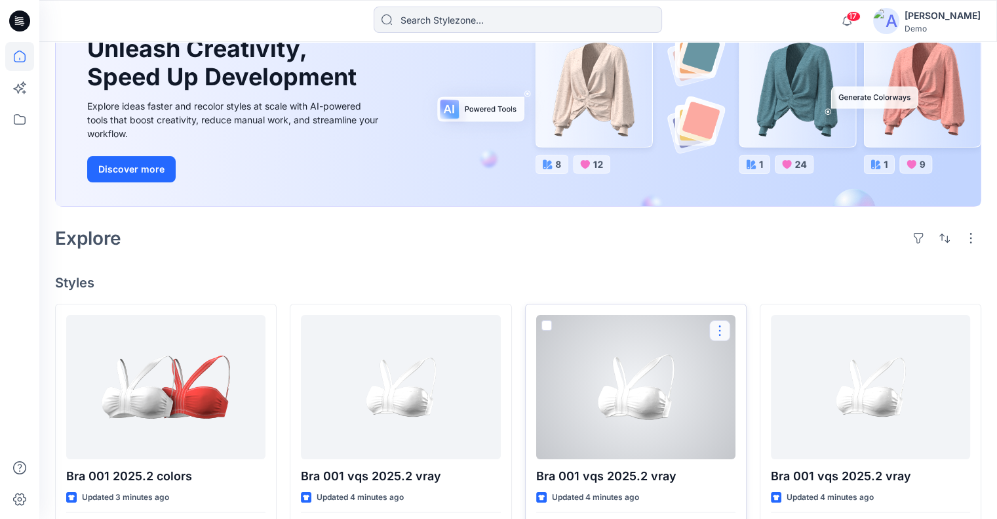
click at [721, 329] on button "button" at bounding box center [720, 330] width 21 height 21
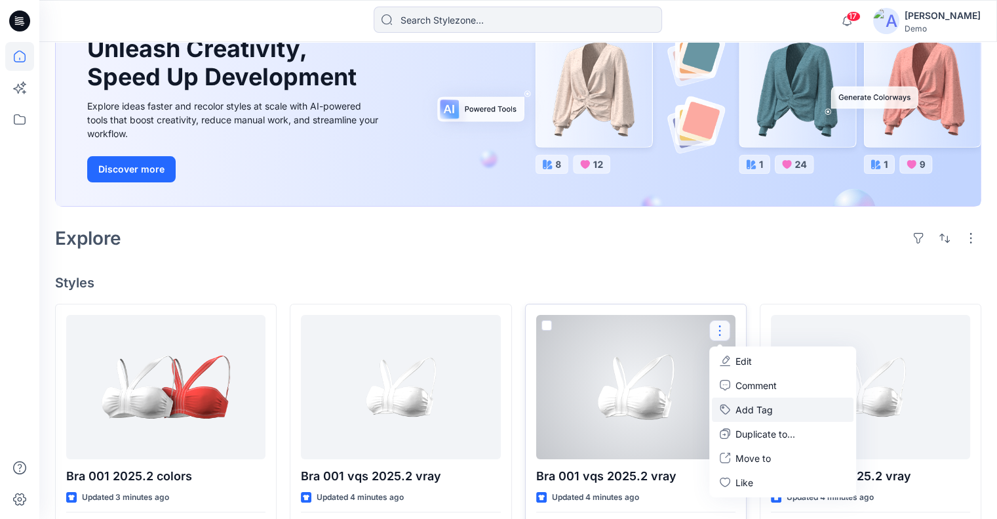
drag, startPoint x: 727, startPoint y: 412, endPoint x: 729, endPoint y: 405, distance: 7.5
click at [727, 411] on button "Add Tag" at bounding box center [783, 409] width 142 height 24
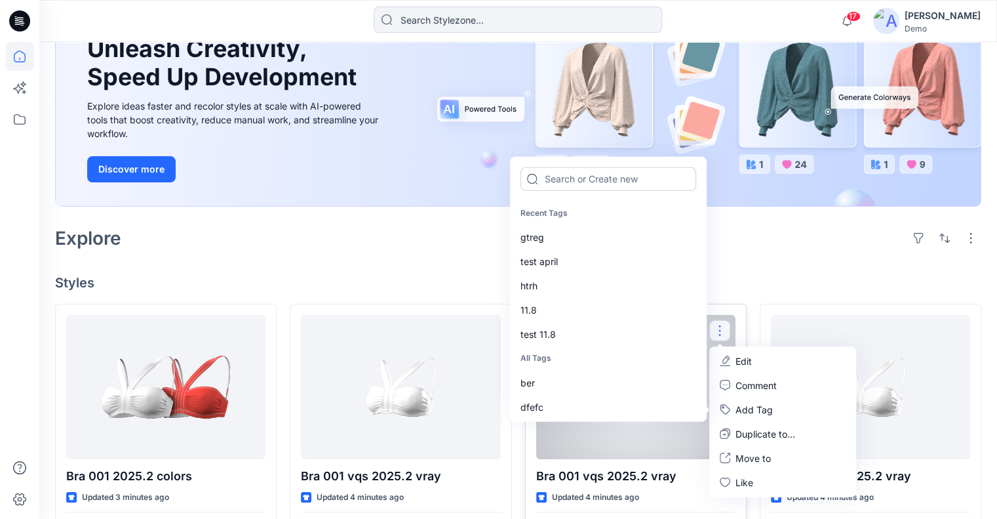
click at [648, 183] on input at bounding box center [609, 179] width 176 height 24
type input "g"
click at [584, 247] on div "gtreg" at bounding box center [607, 237] width 189 height 24
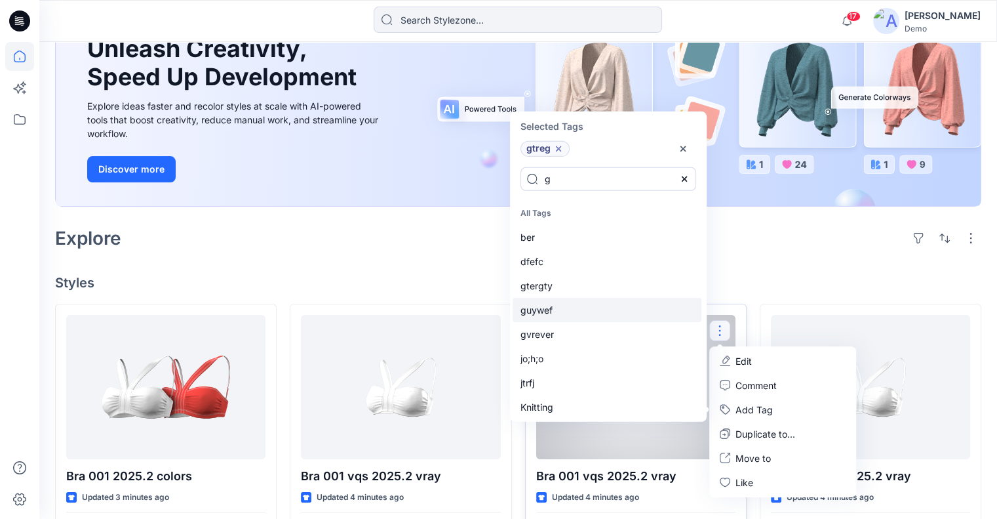
click at [585, 298] on div "gtergty" at bounding box center [607, 285] width 189 height 24
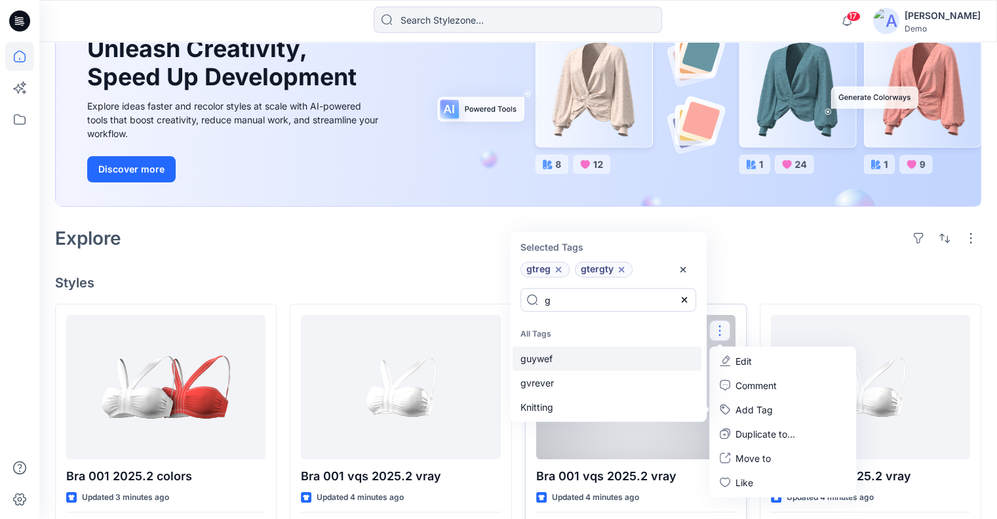
click at [580, 357] on div "guywef" at bounding box center [607, 358] width 189 height 24
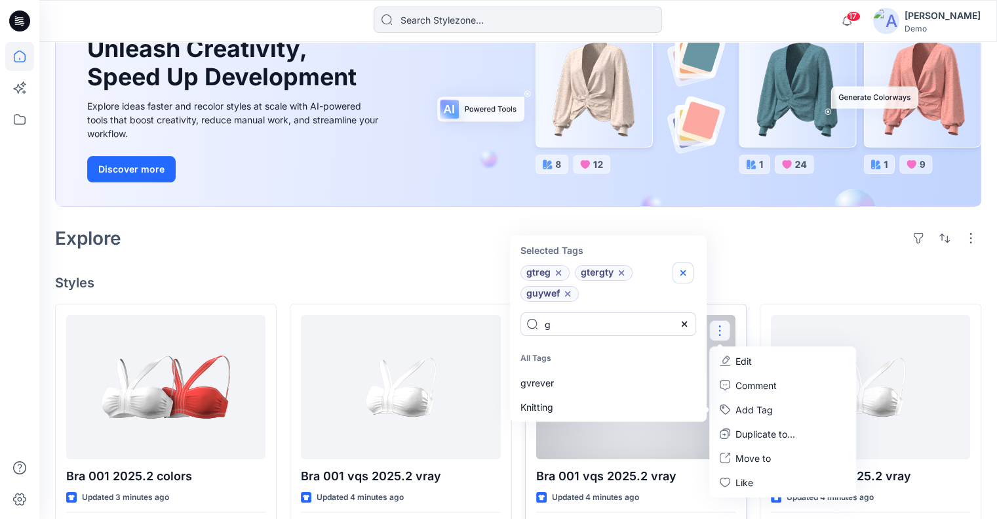
click at [681, 273] on icon "button" at bounding box center [683, 273] width 10 height 10
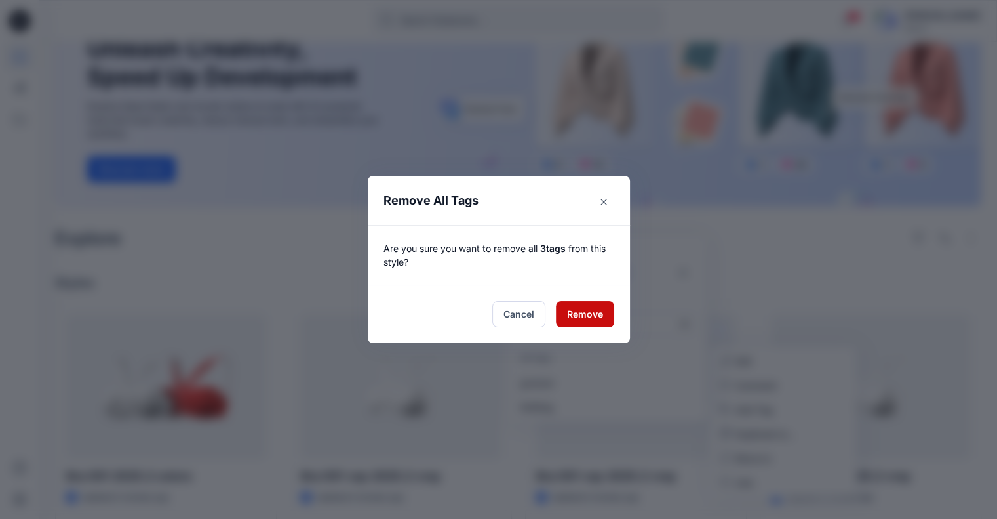
click at [586, 314] on button "Remove" at bounding box center [585, 314] width 58 height 26
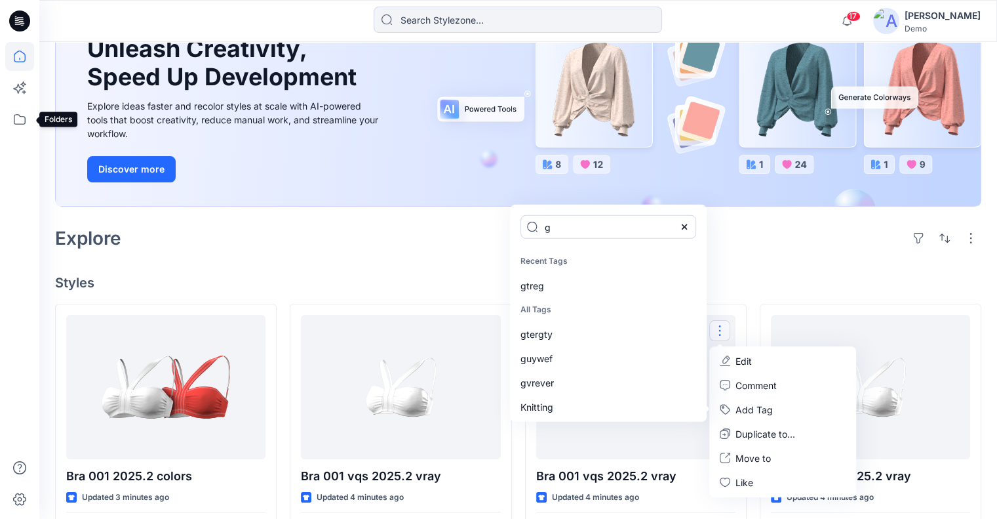
drag, startPoint x: 21, startPoint y: 117, endPoint x: 39, endPoint y: 117, distance: 17.7
click at [21, 117] on icon at bounding box center [19, 119] width 29 height 29
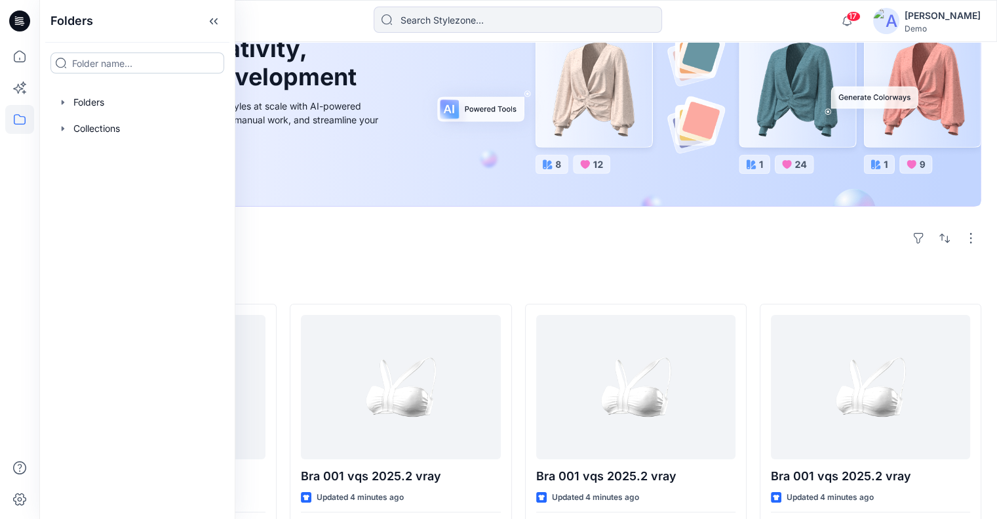
click at [134, 62] on input at bounding box center [137, 62] width 174 height 21
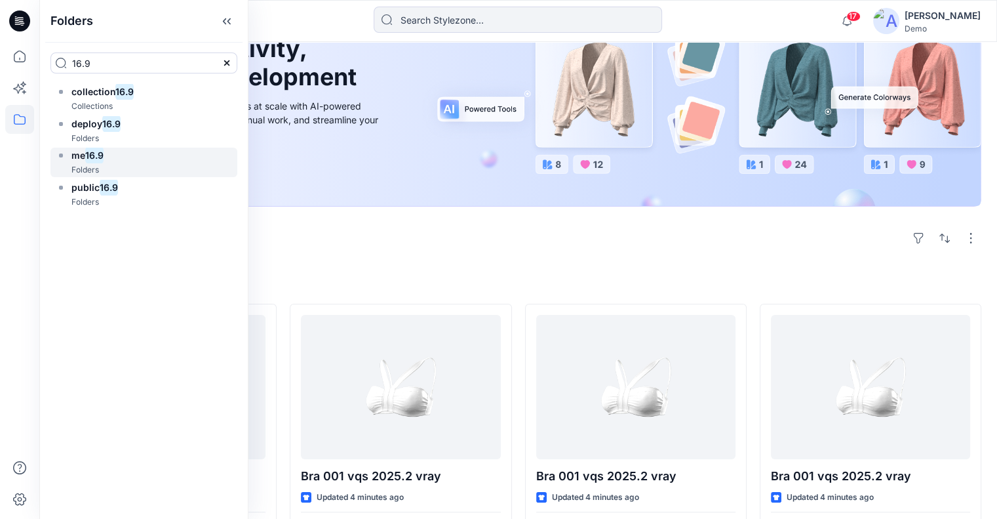
type input "16.9"
click at [129, 151] on div "me 16.9 Folders" at bounding box center [143, 163] width 187 height 30
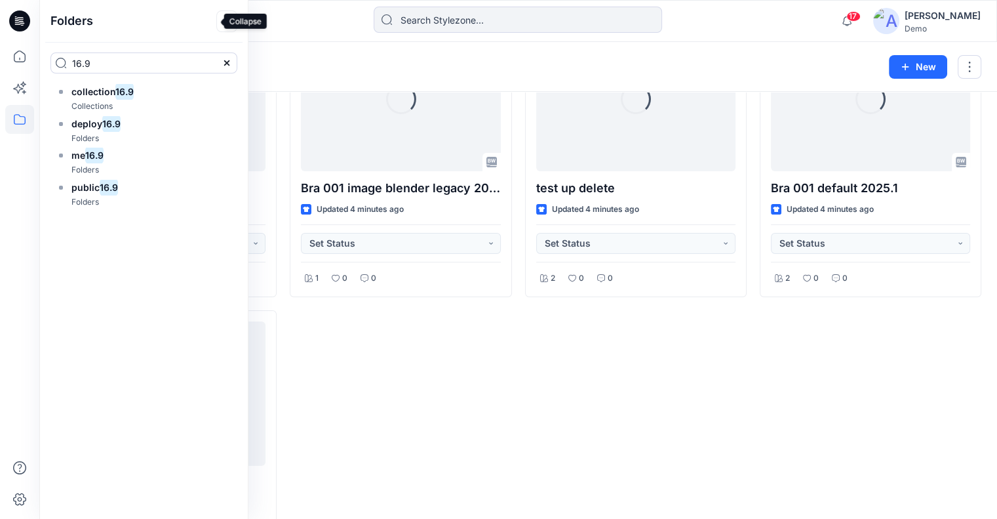
click at [216, 17] on icon at bounding box center [226, 21] width 21 height 22
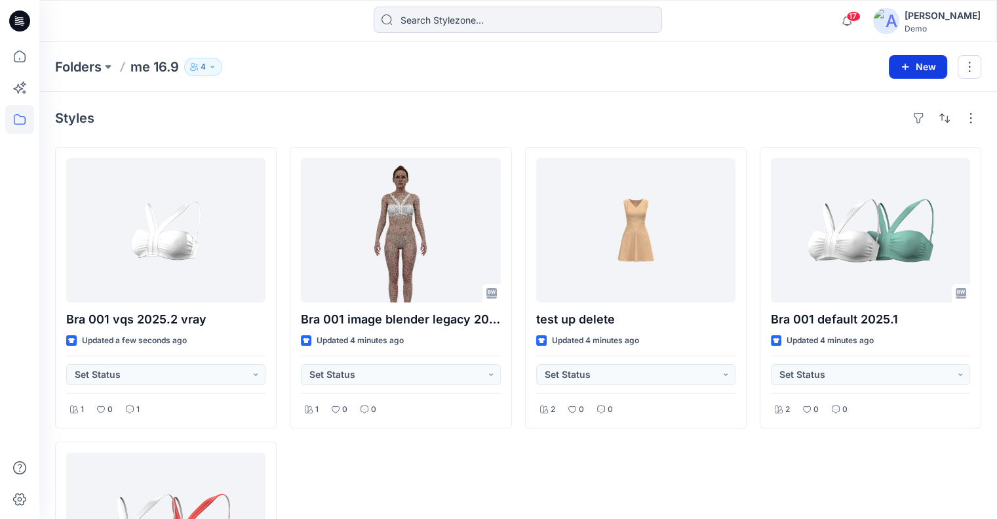
click at [908, 66] on icon "button" at bounding box center [905, 66] width 7 height 7
click at [881, 118] on p "New Folder" at bounding box center [880, 124] width 49 height 14
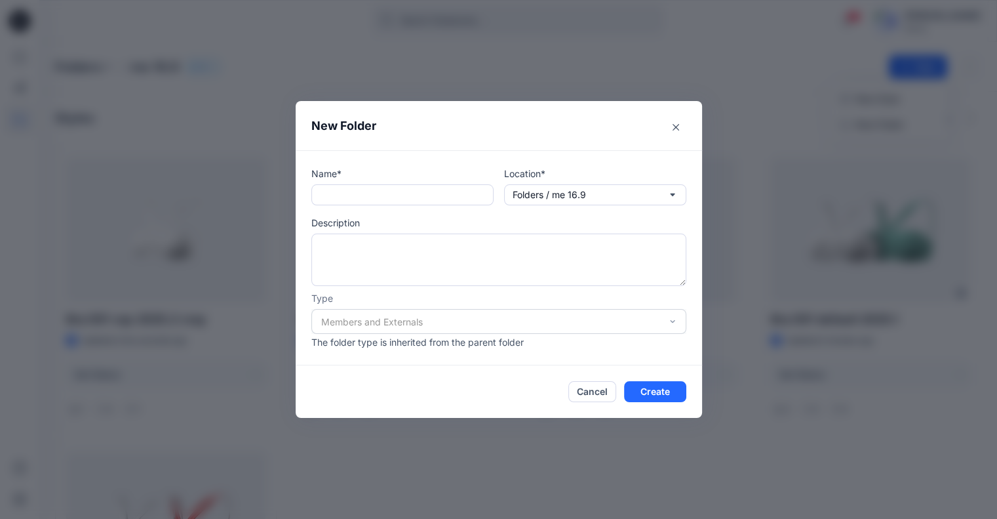
click at [392, 184] on div at bounding box center [403, 194] width 182 height 21
click at [394, 207] on div "Name* Location* Folders / me 16.9 Description Type Members and Externals The fo…" at bounding box center [499, 258] width 375 height 182
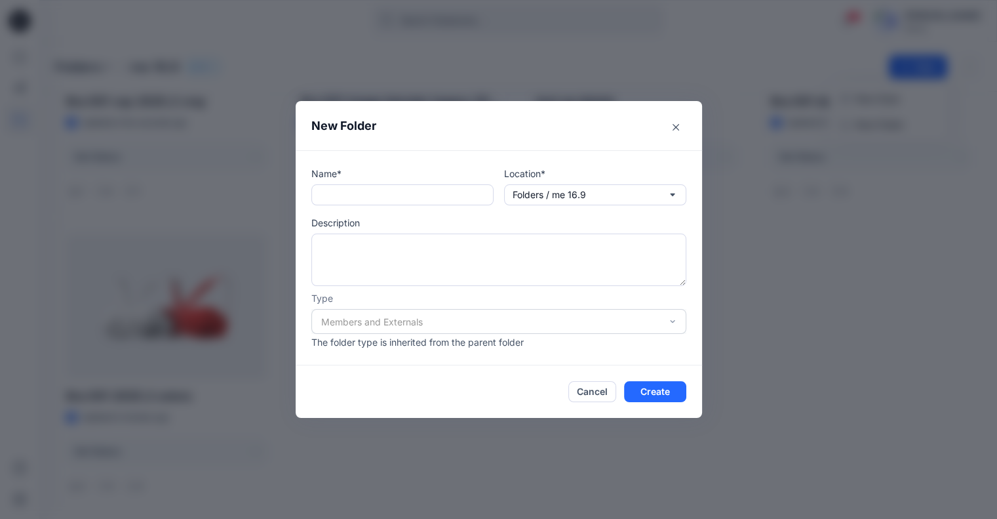
drag, startPoint x: 601, startPoint y: 395, endPoint x: 605, endPoint y: 375, distance: 20.7
click at [601, 395] on button "Cancel" at bounding box center [593, 391] width 48 height 21
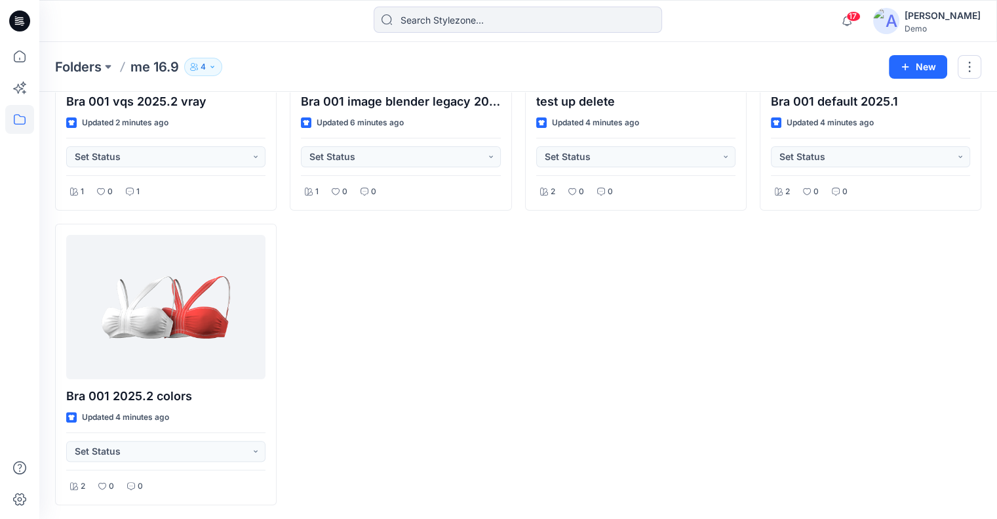
click at [886, 61] on div "Folders me 16.9 4 New" at bounding box center [518, 67] width 958 height 50
click at [908, 66] on icon "button" at bounding box center [905, 66] width 7 height 7
click at [872, 123] on p "New Folder" at bounding box center [880, 124] width 49 height 14
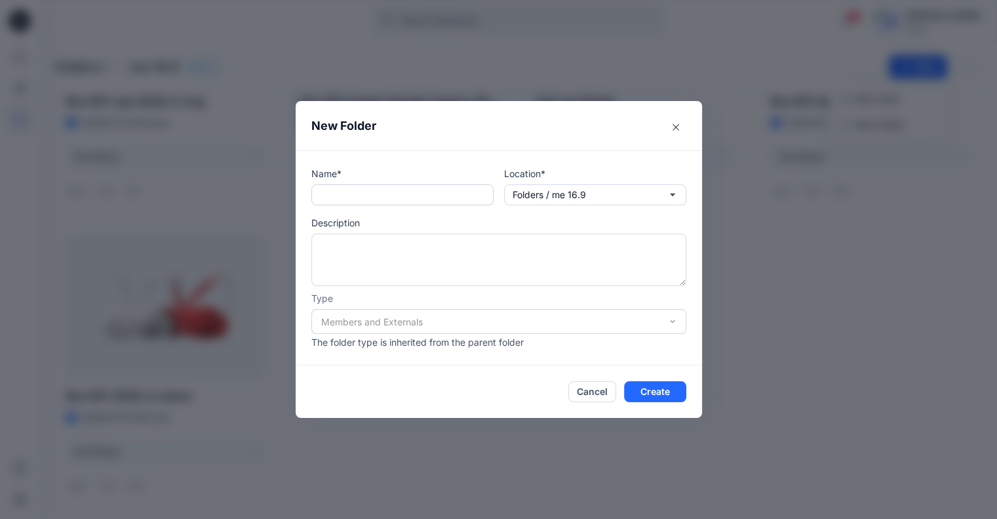
click at [438, 197] on input "text" at bounding box center [403, 194] width 182 height 21
paste input "members sub 16.9"
drag, startPoint x: 365, startPoint y: 199, endPoint x: 336, endPoint y: 201, distance: 29.6
click at [336, 201] on input "members sub 16.9" at bounding box center [403, 194] width 182 height 21
type input "me sub 16.9"
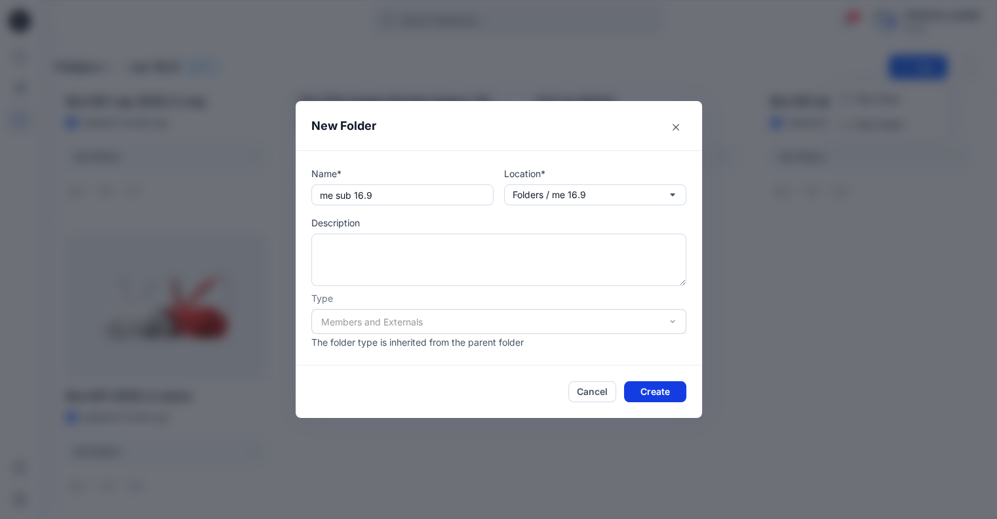
click at [670, 388] on button "Create" at bounding box center [655, 391] width 62 height 21
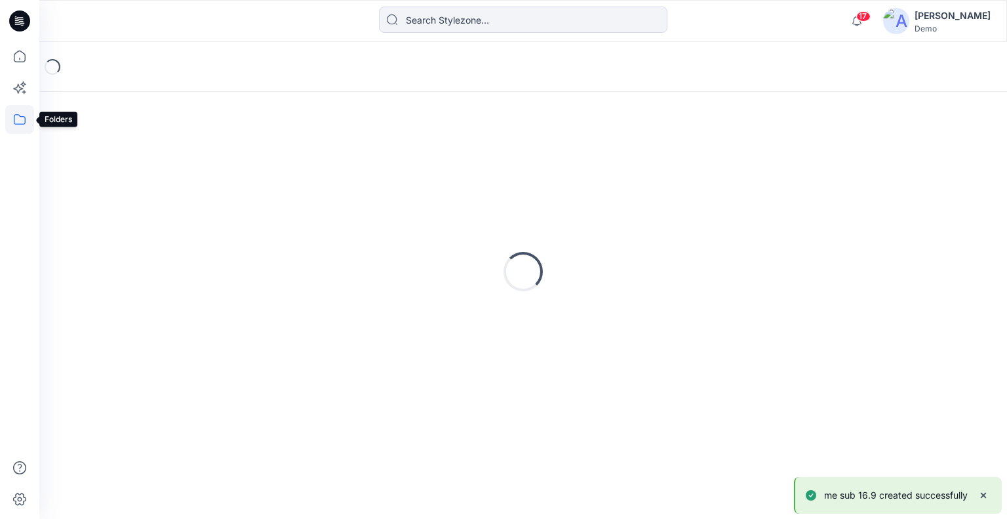
click at [19, 119] on icon at bounding box center [19, 119] width 29 height 29
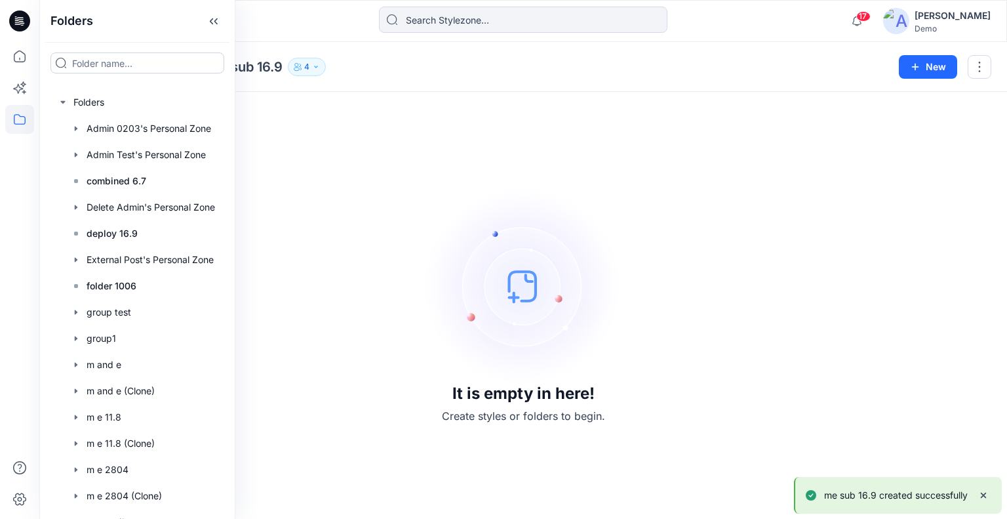
click at [125, 68] on input at bounding box center [137, 62] width 174 height 21
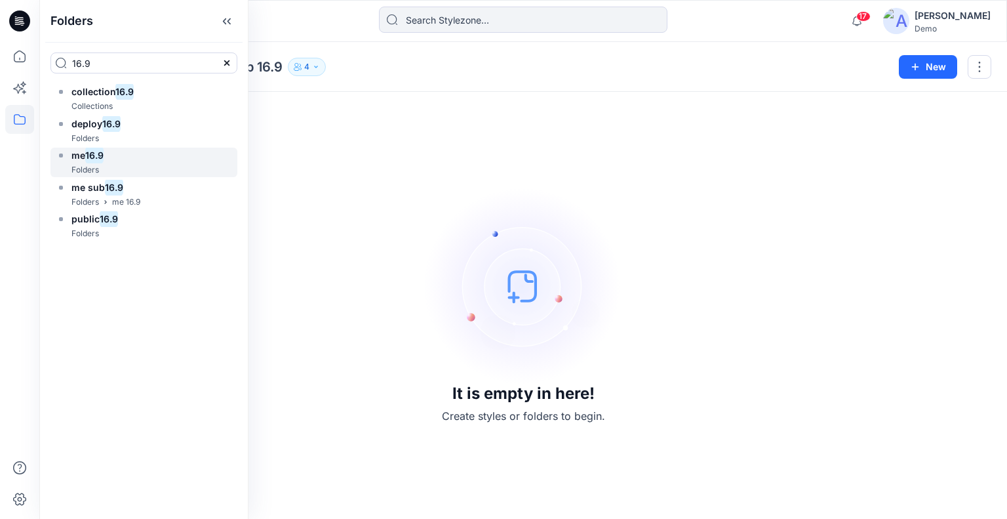
type input "16.9"
click at [104, 151] on mark "16.9" at bounding box center [94, 155] width 18 height 18
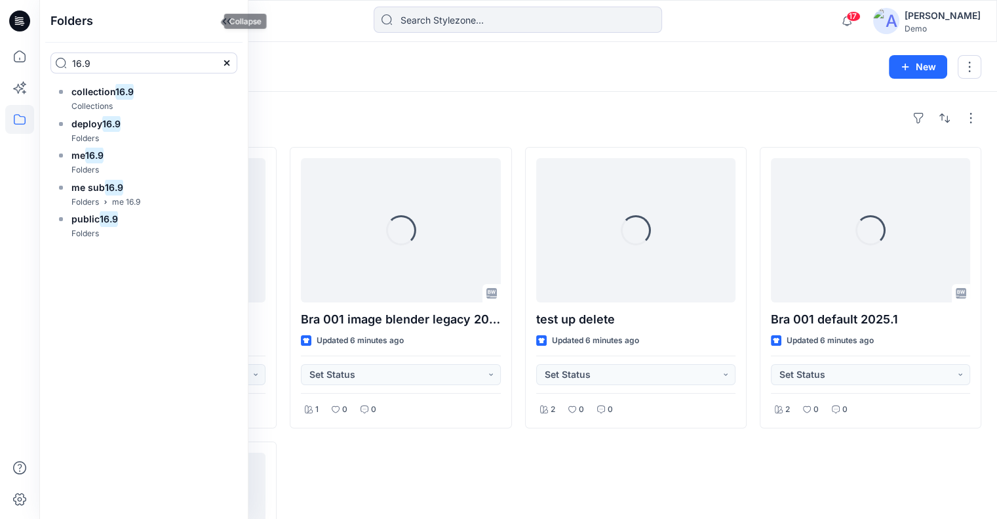
click at [216, 22] on icon at bounding box center [226, 21] width 21 height 22
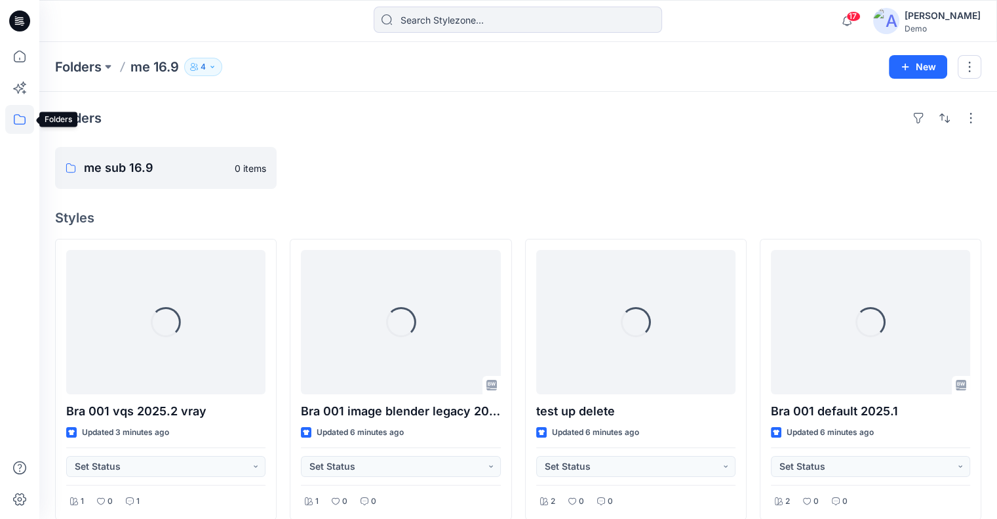
click at [22, 120] on icon at bounding box center [19, 119] width 29 height 29
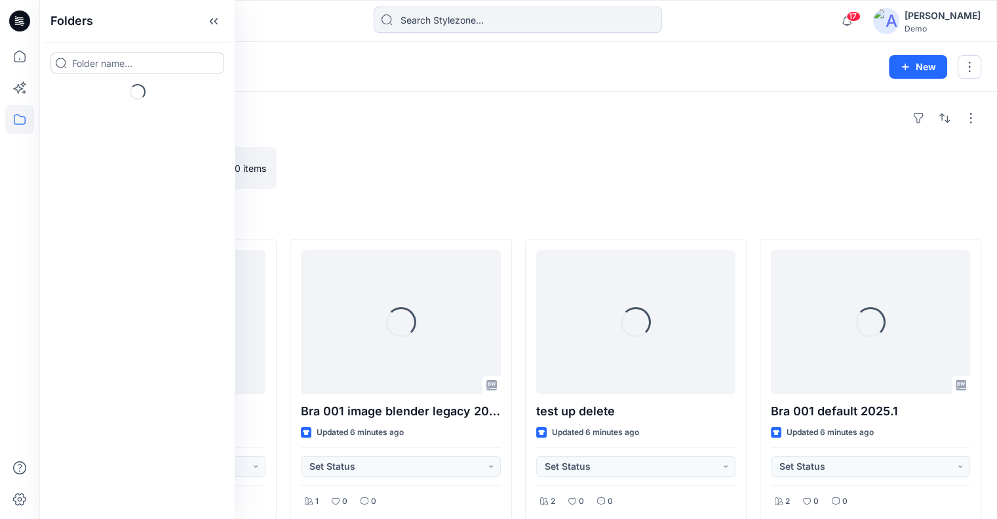
click at [113, 62] on input at bounding box center [137, 62] width 174 height 21
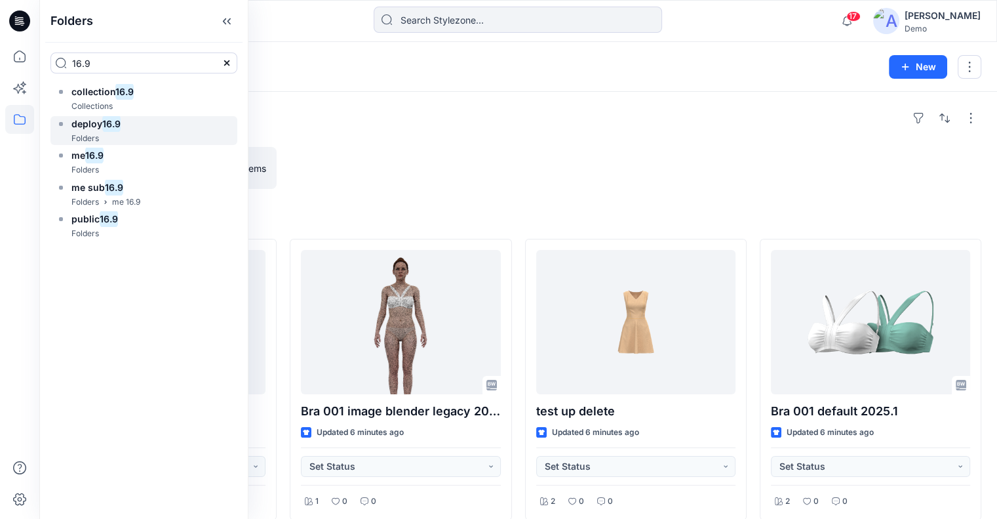
type input "16.9"
click at [113, 133] on div "Folders" at bounding box center [88, 139] width 65 height 14
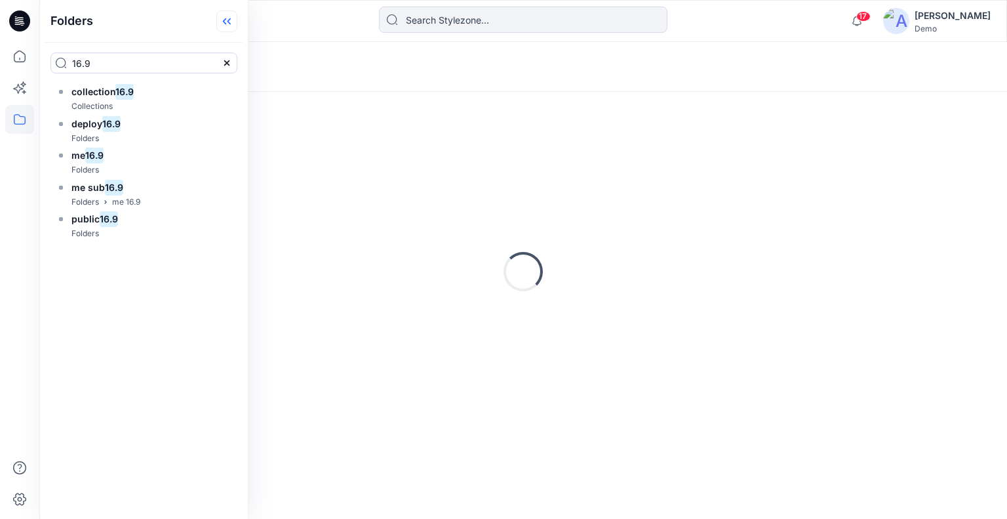
click at [216, 26] on icon at bounding box center [226, 21] width 21 height 22
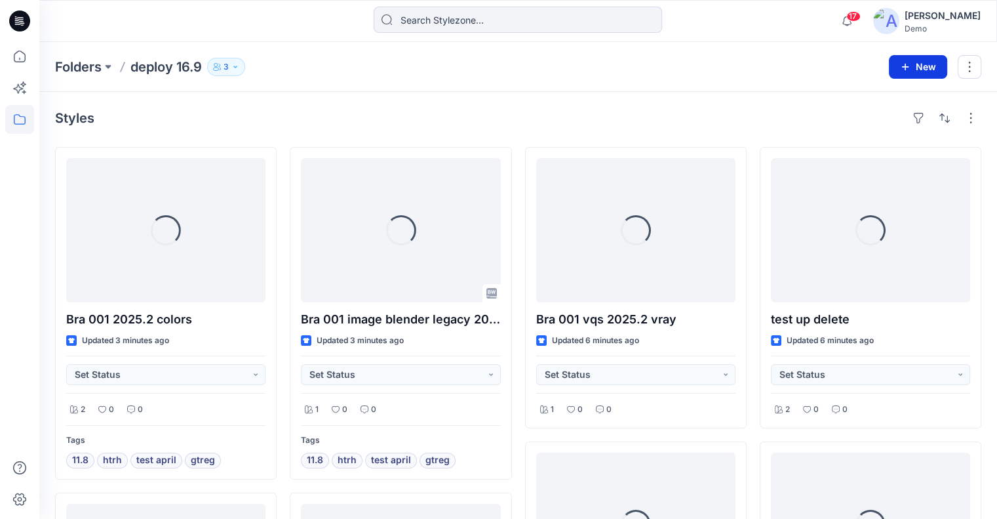
drag, startPoint x: 884, startPoint y: 60, endPoint x: 904, endPoint y: 61, distance: 20.4
click at [891, 60] on div "Folders deploy 16.9 3 New" at bounding box center [518, 67] width 958 height 50
drag, startPoint x: 905, startPoint y: 61, endPoint x: 900, endPoint y: 77, distance: 17.0
click at [905, 60] on button "New" at bounding box center [918, 67] width 58 height 24
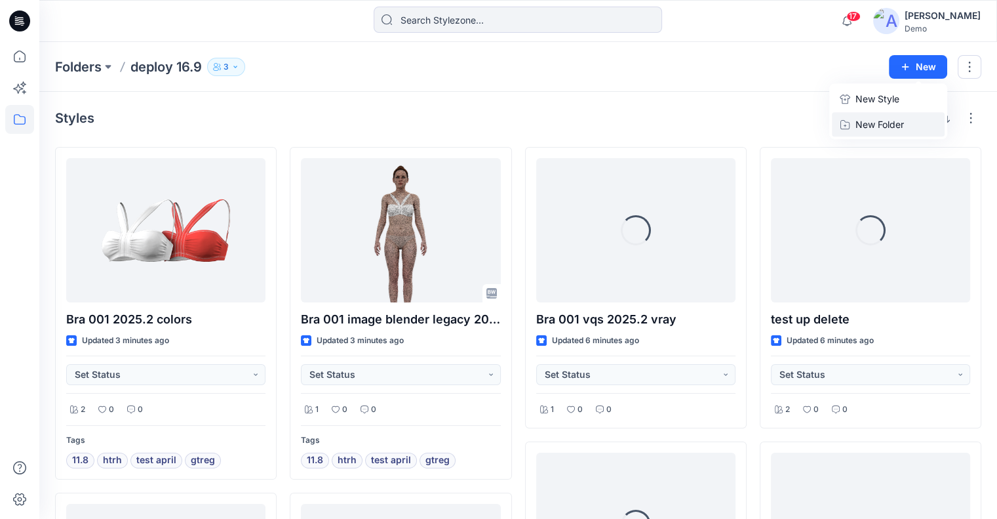
click at [881, 124] on p "New Folder" at bounding box center [880, 124] width 49 height 14
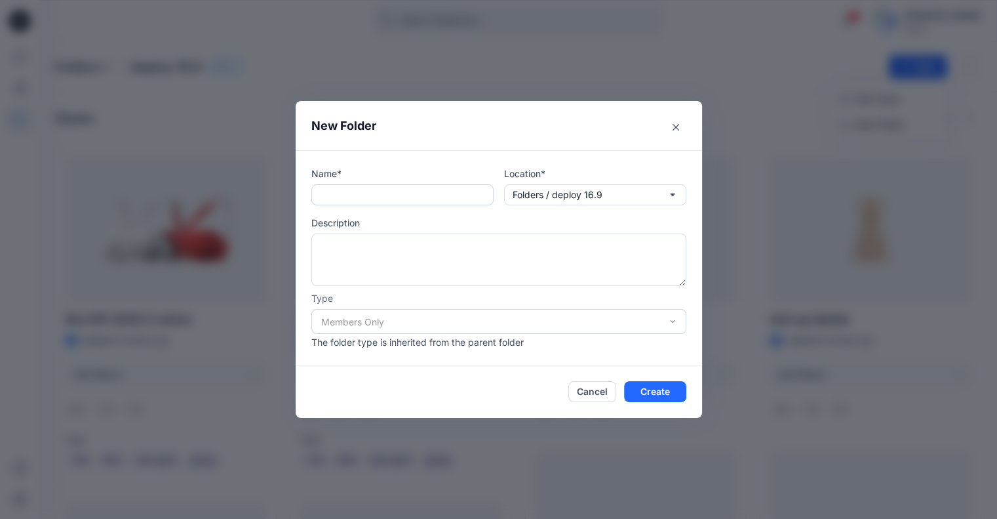
click at [404, 199] on input "text" at bounding box center [403, 194] width 182 height 21
paste input "members sub 16.9"
type input "members sub 16.9"
drag, startPoint x: 653, startPoint y: 389, endPoint x: 558, endPoint y: 299, distance: 130.8
click at [653, 389] on button "Create" at bounding box center [655, 391] width 62 height 21
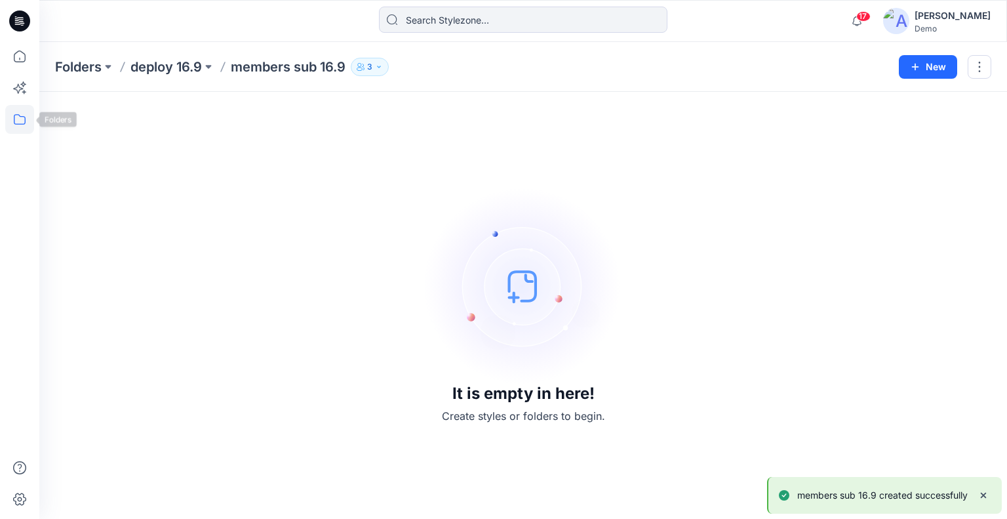
click at [14, 114] on icon at bounding box center [19, 119] width 29 height 29
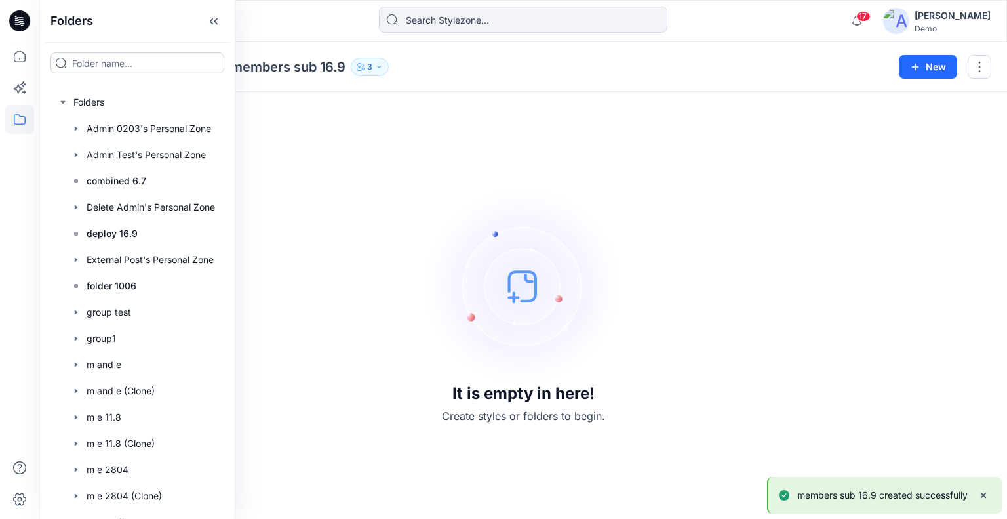
click at [121, 62] on input at bounding box center [137, 62] width 174 height 21
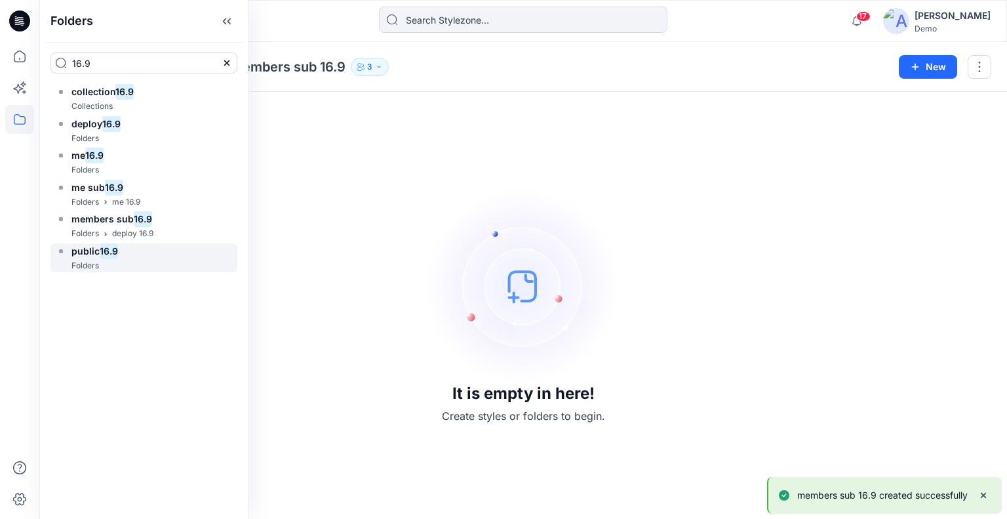
type input "16.9"
click at [111, 249] on mark "16.9" at bounding box center [109, 251] width 18 height 18
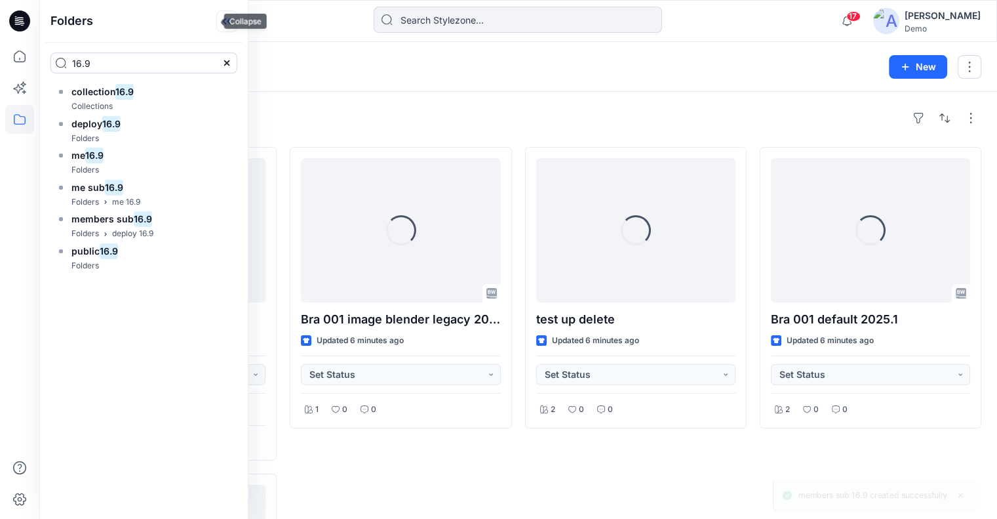
click at [216, 20] on icon at bounding box center [226, 21] width 21 height 22
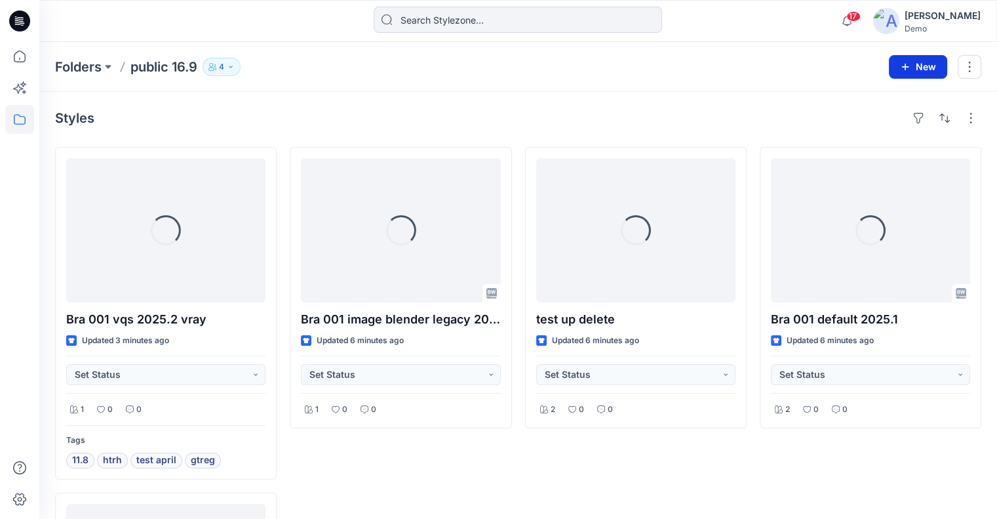
click at [933, 68] on button "New" at bounding box center [918, 67] width 58 height 24
click at [876, 125] on p "New Folder" at bounding box center [880, 124] width 49 height 14
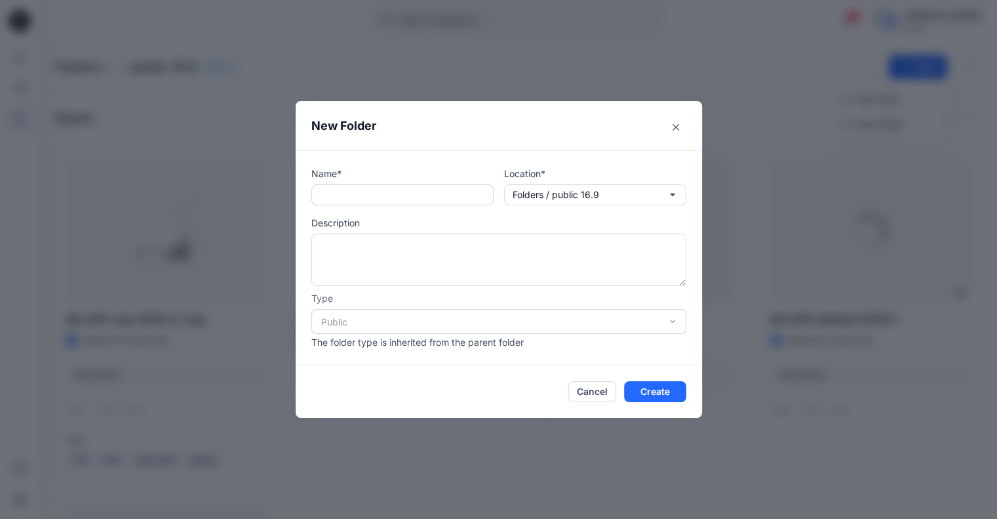
click at [367, 198] on input "text" at bounding box center [403, 194] width 182 height 21
paste input "members sub 16.9"
drag, startPoint x: 367, startPoint y: 193, endPoint x: 320, endPoint y: 202, distance: 48.1
click at [320, 202] on input "members sub 16.9" at bounding box center [403, 194] width 182 height 21
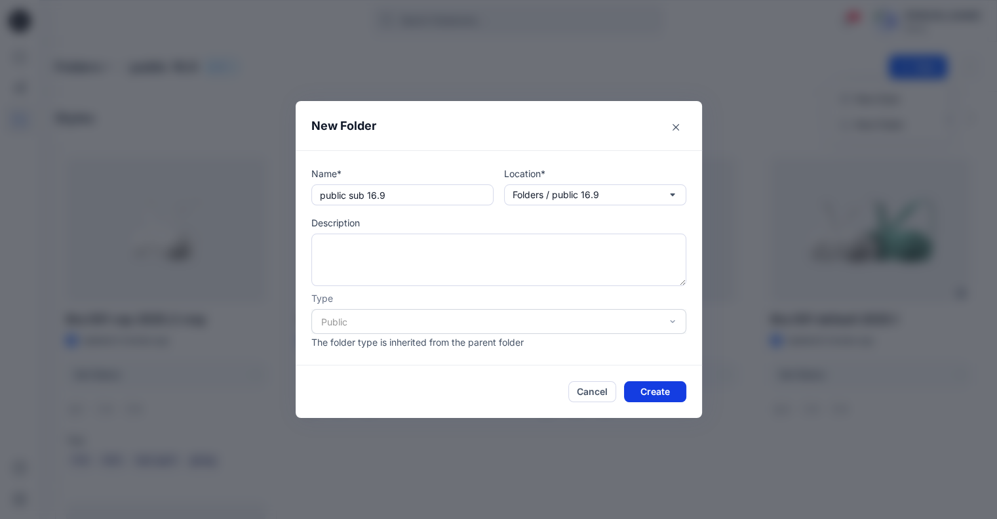
type input "public sub 16.9"
click at [664, 391] on button "Create" at bounding box center [655, 391] width 62 height 21
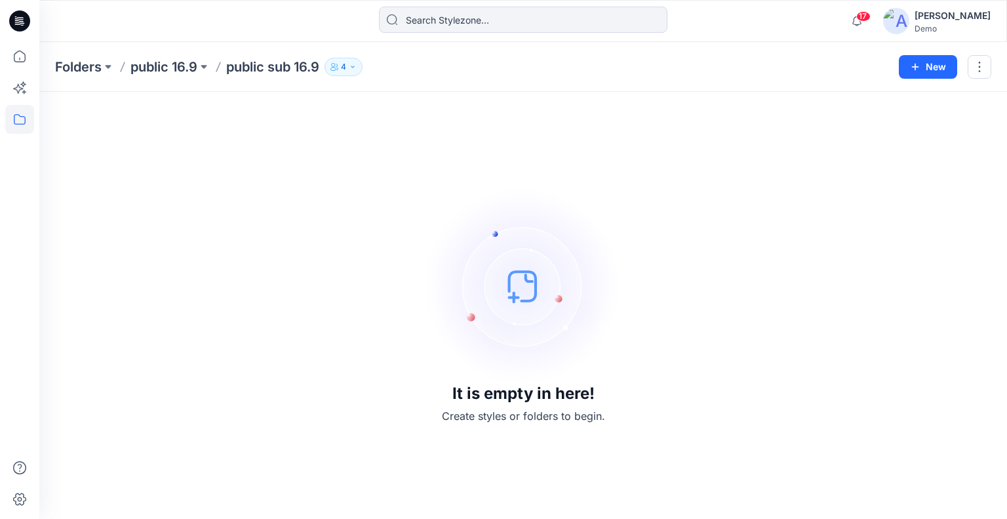
click at [197, 63] on p "public 16.9" at bounding box center [164, 67] width 67 height 18
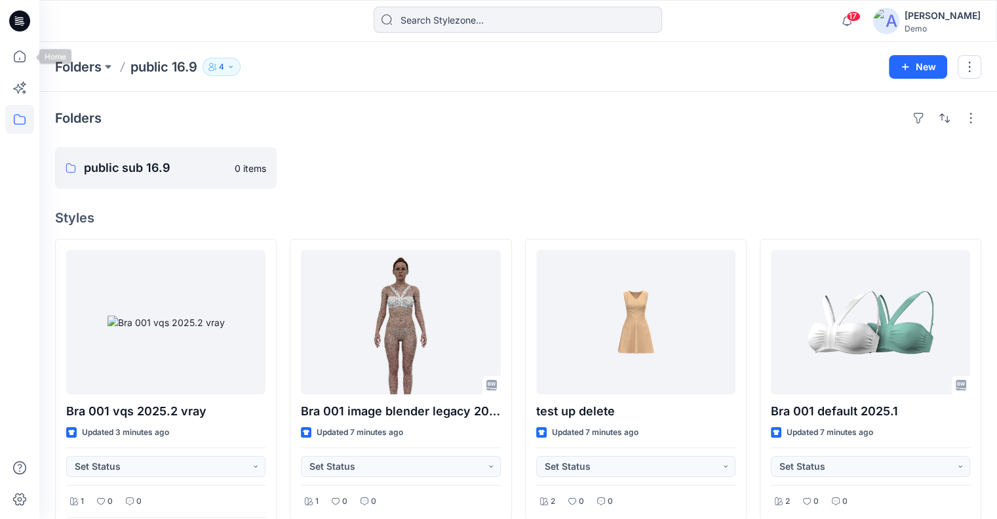
drag, startPoint x: 14, startPoint y: 53, endPoint x: 79, endPoint y: 7, distance: 79.0
click at [14, 53] on icon at bounding box center [19, 56] width 29 height 29
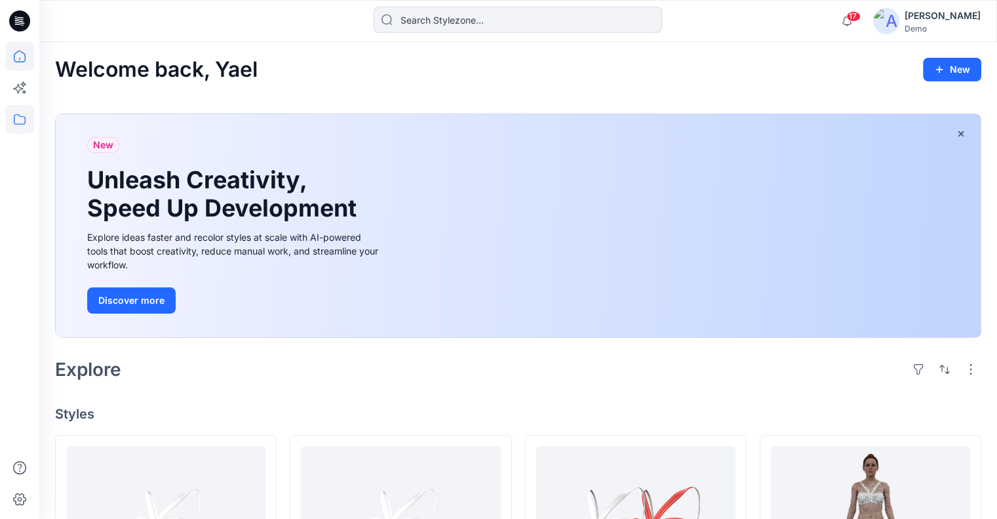
click at [11, 121] on icon at bounding box center [19, 119] width 29 height 29
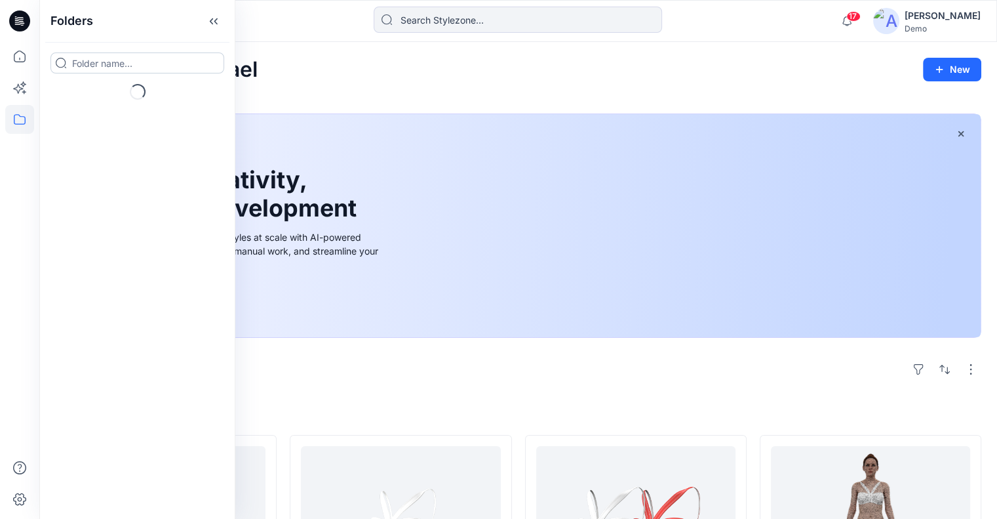
click at [87, 59] on input at bounding box center [137, 62] width 174 height 21
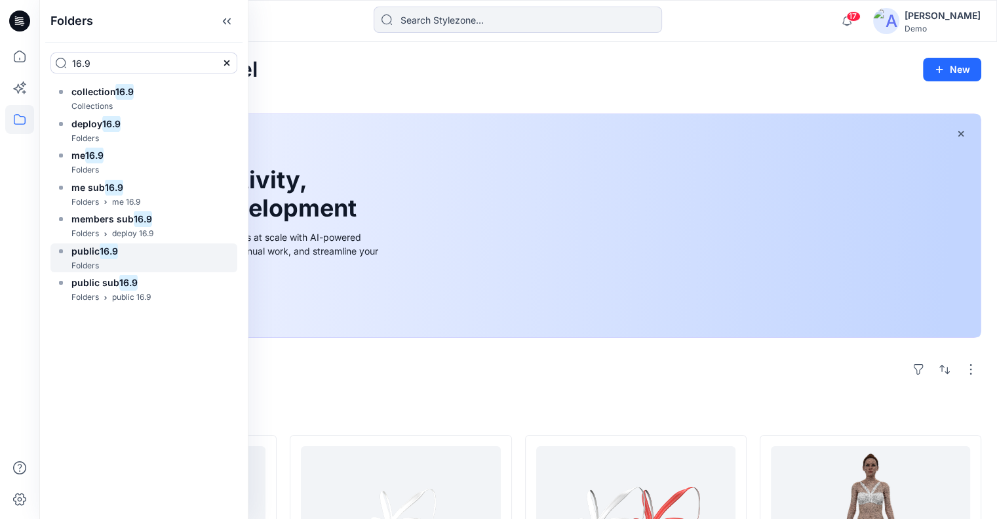
type input "16.9"
click at [106, 252] on mark "16.9" at bounding box center [109, 251] width 18 height 18
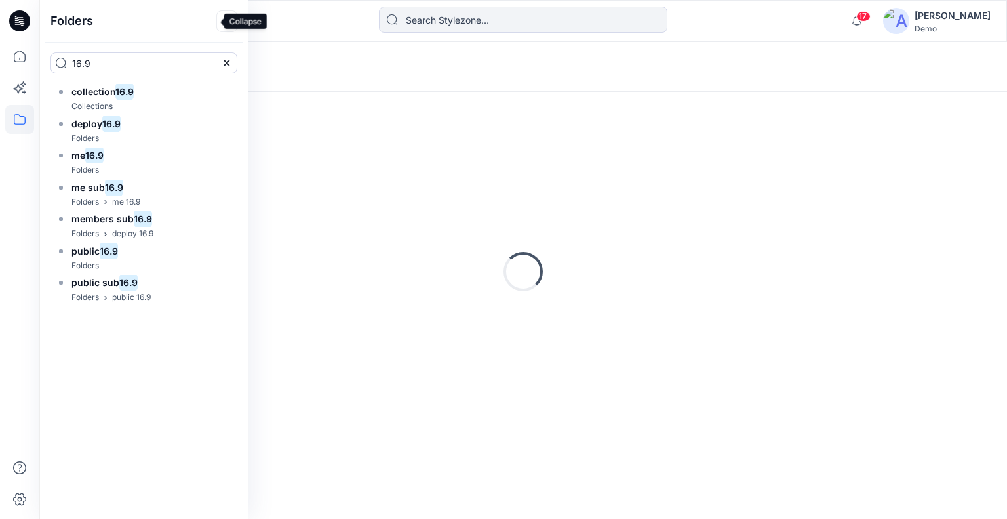
click at [216, 20] on icon at bounding box center [226, 21] width 21 height 22
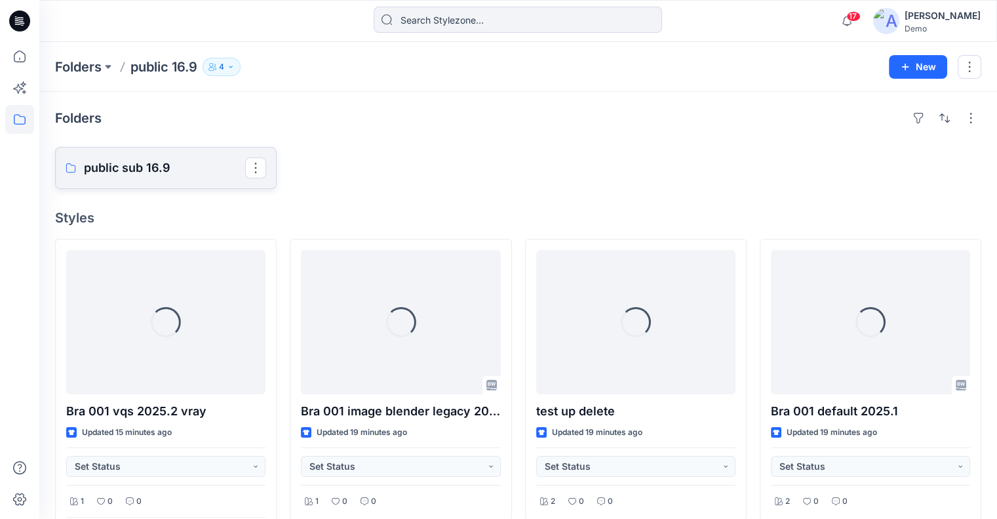
click at [167, 165] on p "public sub 16.9" at bounding box center [164, 168] width 161 height 18
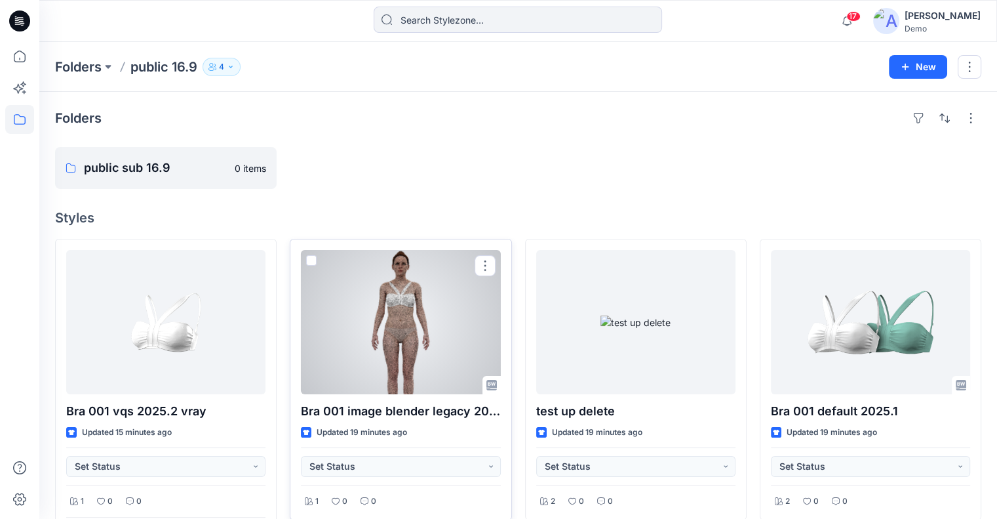
click at [312, 258] on span at bounding box center [311, 260] width 10 height 10
click at [312, 258] on input "checkbox" at bounding box center [311, 261] width 10 height 10
checkbox input "true"
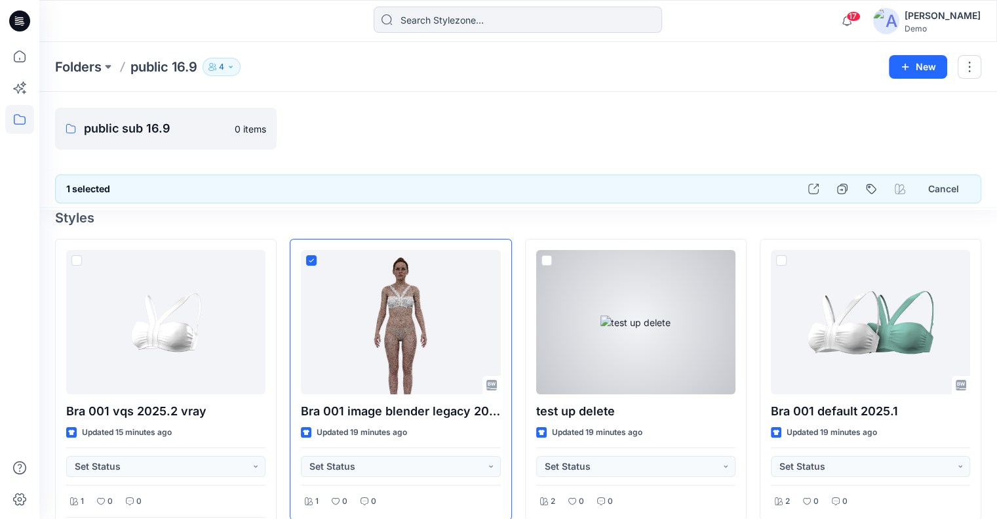
drag, startPoint x: 546, startPoint y: 258, endPoint x: 647, endPoint y: 220, distance: 108.5
click at [546, 258] on span at bounding box center [547, 260] width 10 height 10
click at [546, 258] on input "checkbox" at bounding box center [546, 261] width 10 height 10
checkbox input "true"
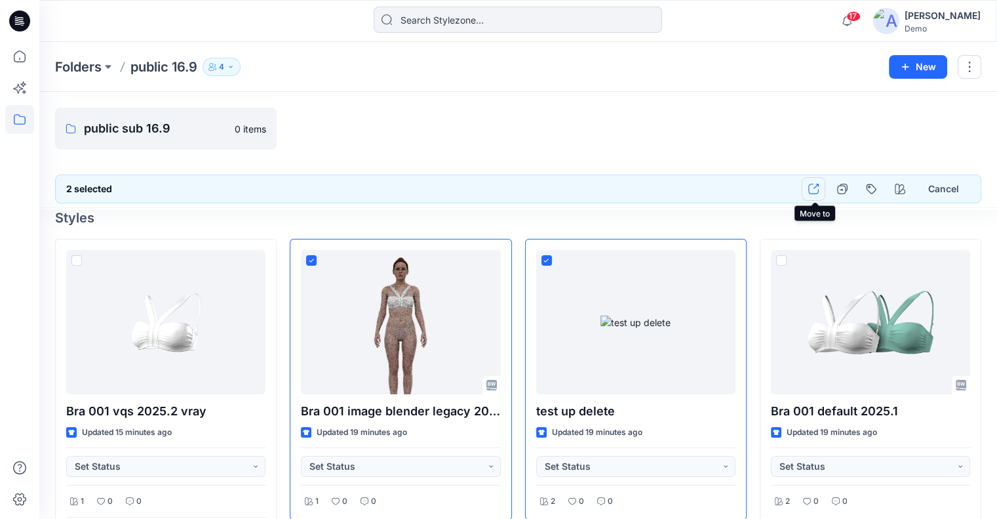
click at [811, 186] on icon "button" at bounding box center [814, 189] width 10 height 10
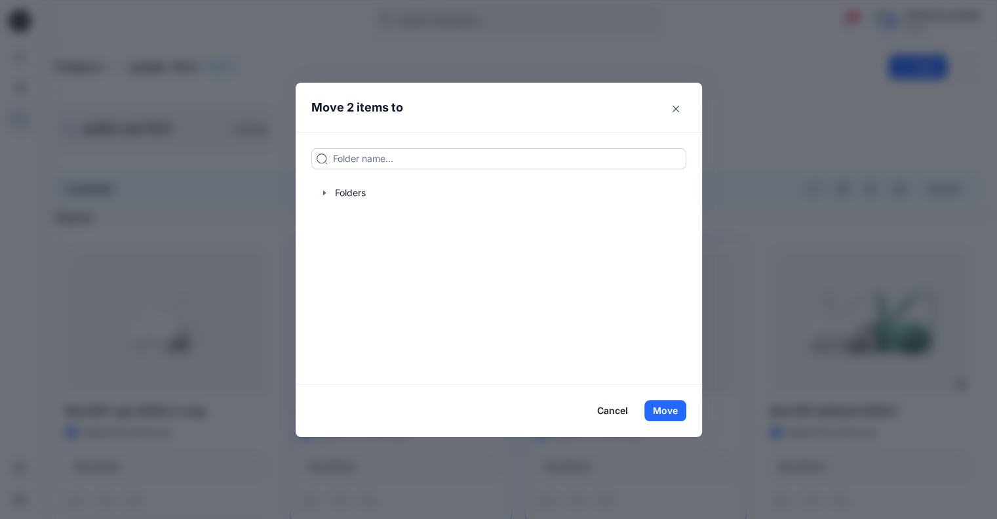
click at [438, 157] on input at bounding box center [499, 158] width 375 height 21
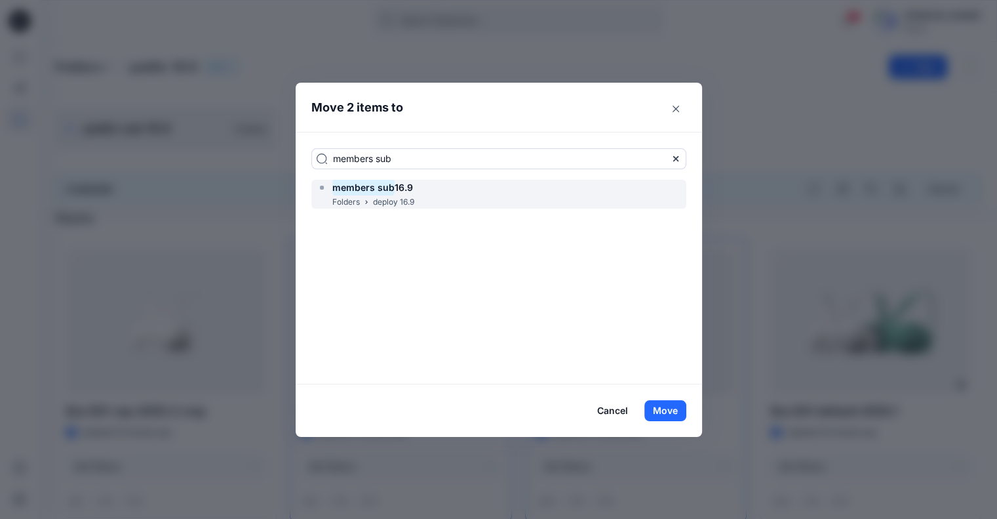
type input "members sub"
click at [355, 197] on p "Folders" at bounding box center [346, 202] width 28 height 14
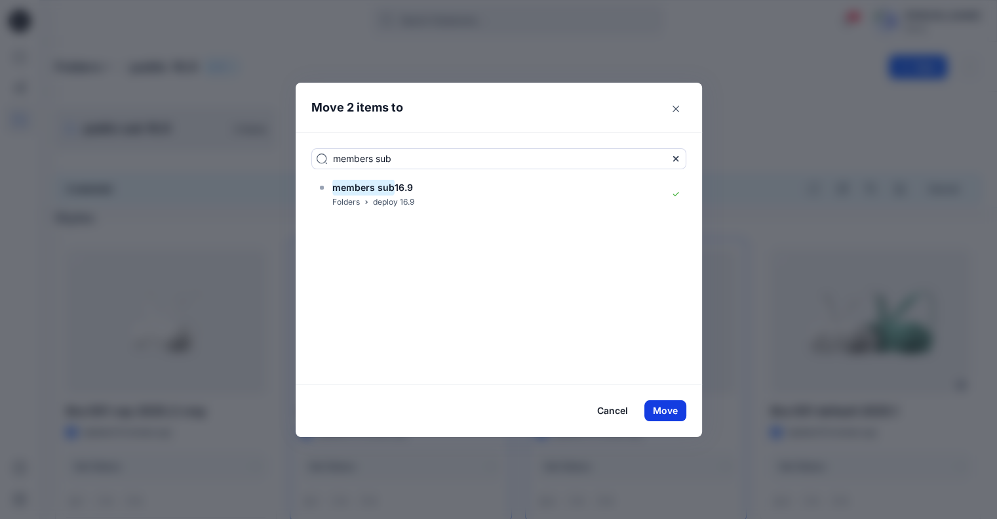
click at [686, 409] on button "Move" at bounding box center [666, 410] width 42 height 21
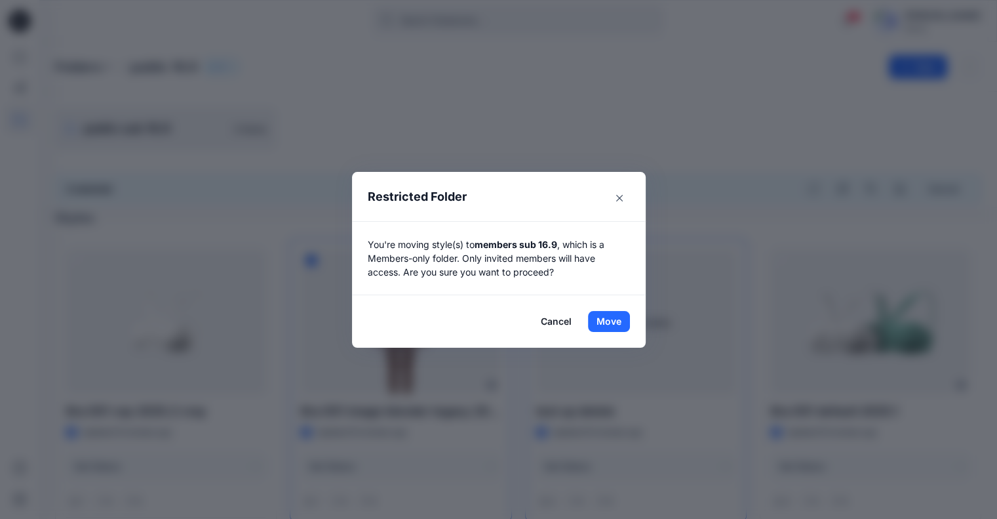
drag, startPoint x: 611, startPoint y: 321, endPoint x: 574, endPoint y: 326, distance: 37.0
click at [613, 321] on button "Move" at bounding box center [609, 321] width 42 height 21
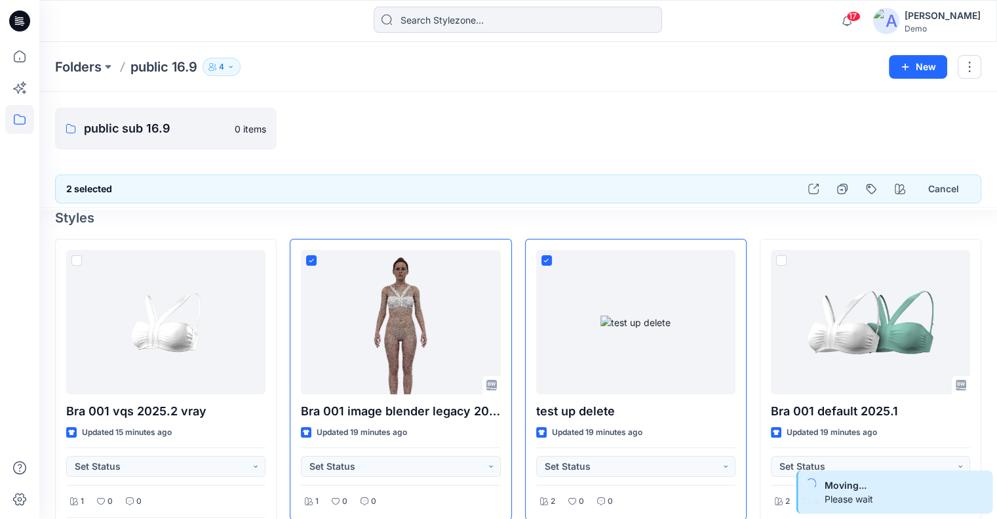
checkbox input "false"
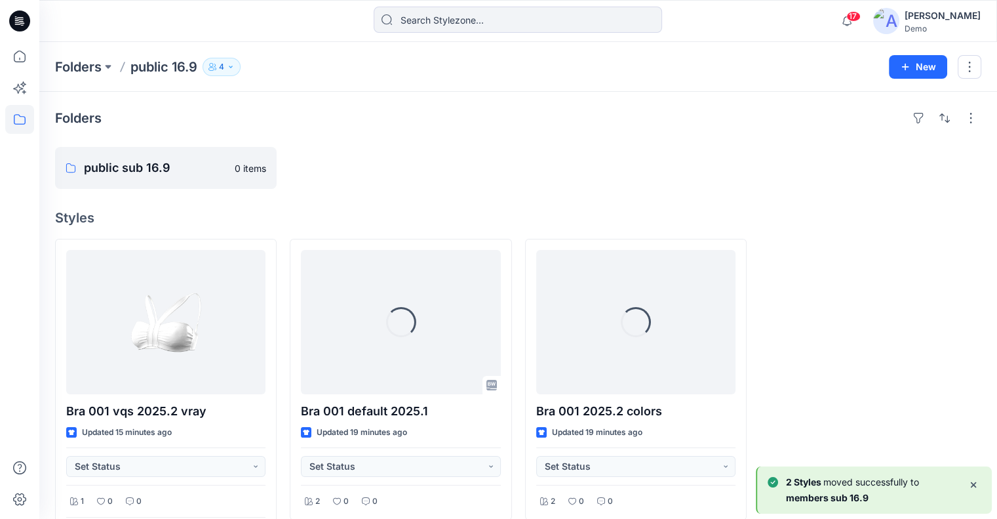
click at [30, 120] on icon at bounding box center [19, 119] width 29 height 29
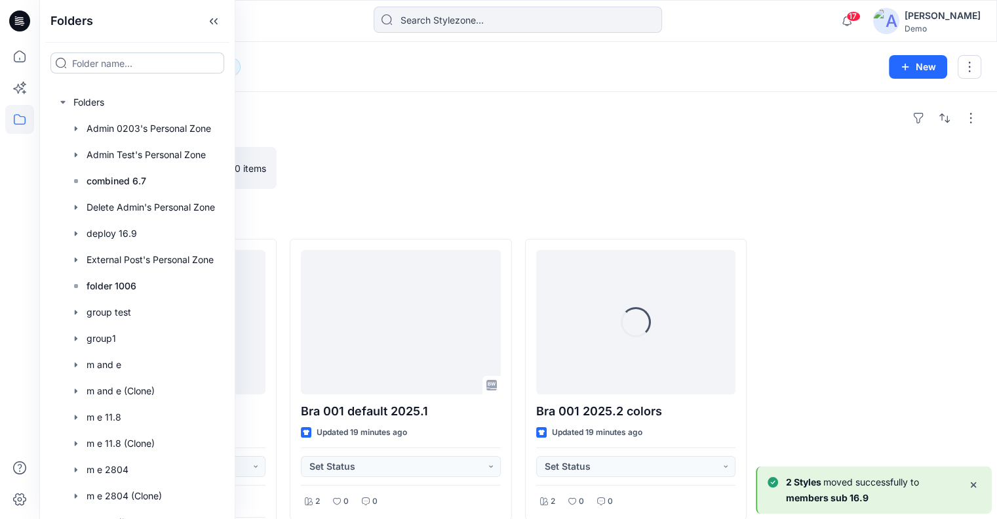
click at [149, 72] on input at bounding box center [137, 62] width 174 height 21
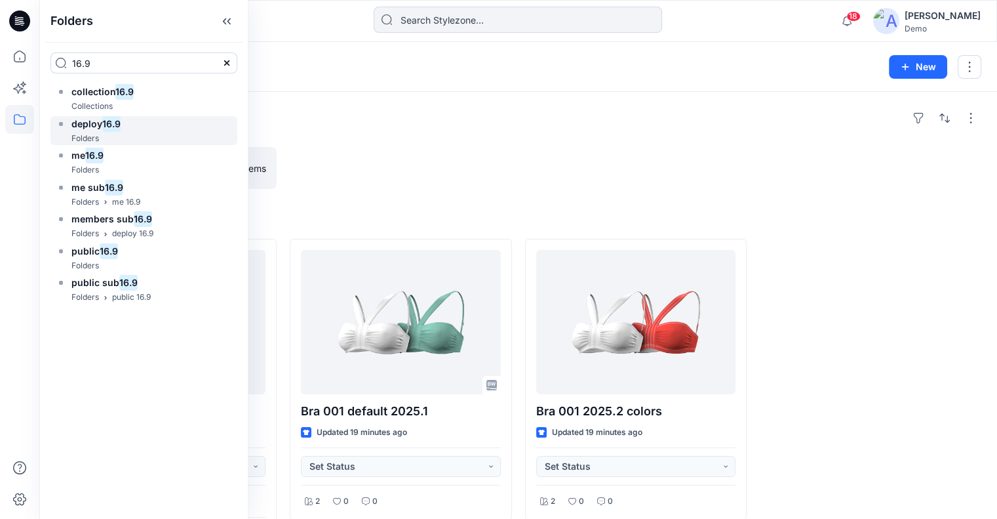
type input "16.9"
click at [131, 128] on div "deploy 16.9 Folders" at bounding box center [143, 131] width 187 height 30
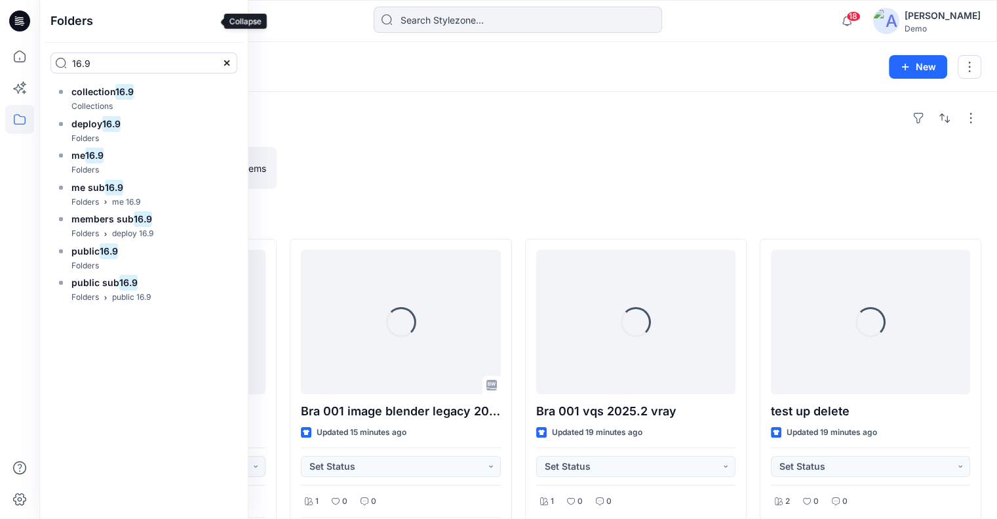
drag, startPoint x: 206, startPoint y: 15, endPoint x: 202, endPoint y: 91, distance: 76.2
click at [216, 15] on icon at bounding box center [226, 21] width 21 height 22
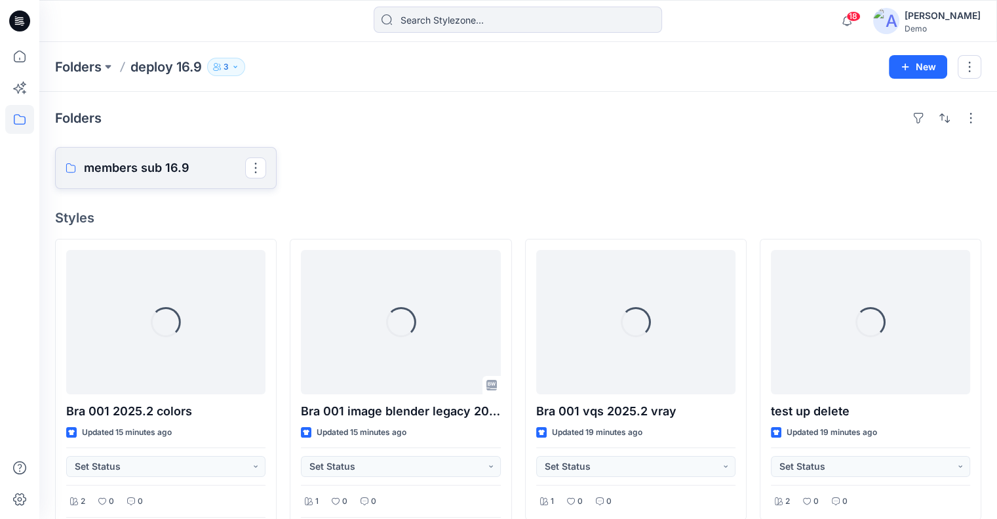
click at [186, 180] on link "members sub 16.9" at bounding box center [166, 168] width 222 height 42
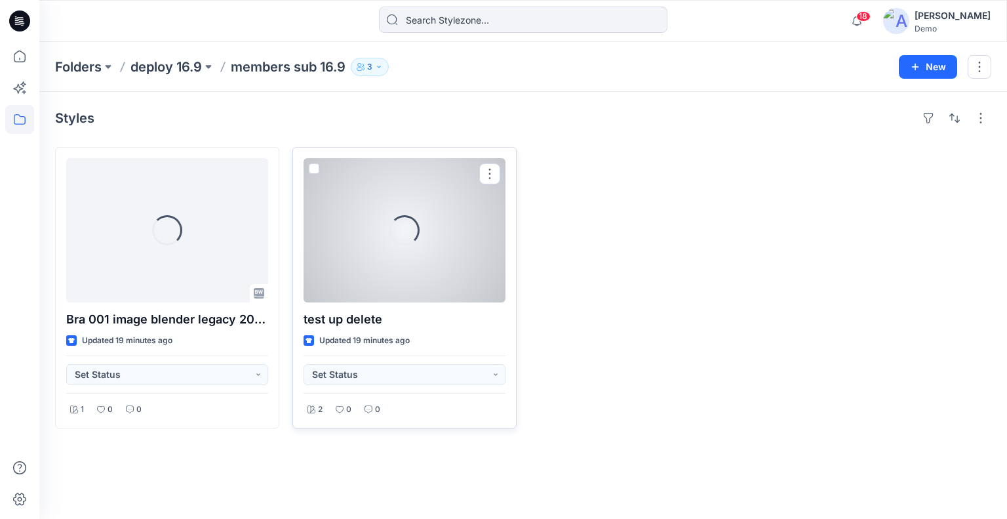
drag, startPoint x: 313, startPoint y: 163, endPoint x: 415, endPoint y: 163, distance: 101.7
click at [315, 163] on span at bounding box center [314, 168] width 10 height 10
click at [315, 164] on input "checkbox" at bounding box center [313, 169] width 10 height 10
checkbox input "true"
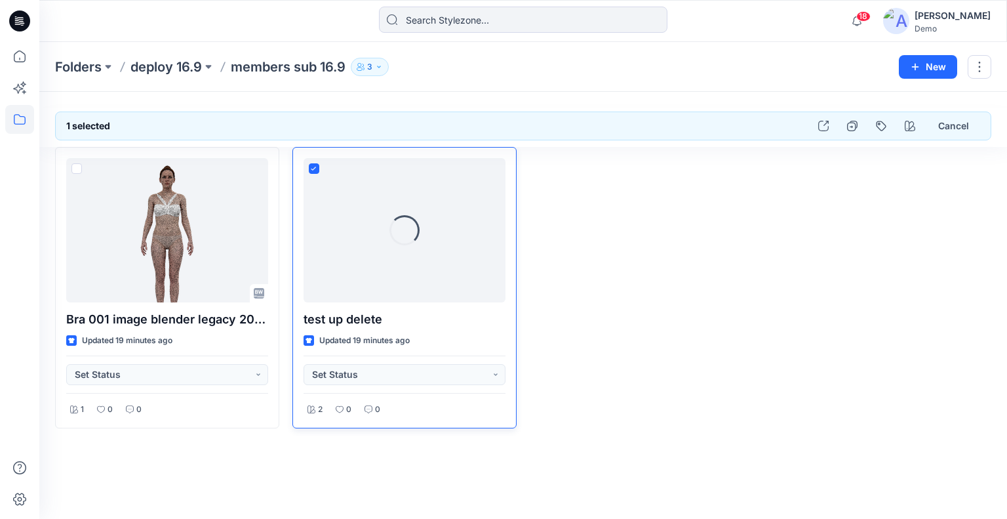
click at [809, 125] on div "1 selected Cancel" at bounding box center [523, 125] width 936 height 29
click at [820, 125] on icon "button" at bounding box center [823, 126] width 10 height 10
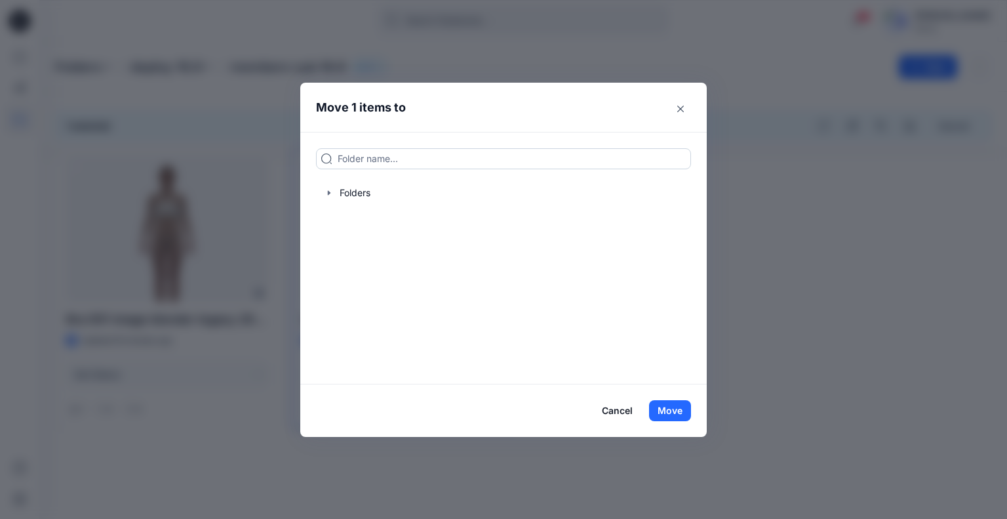
click at [443, 157] on input at bounding box center [503, 158] width 375 height 21
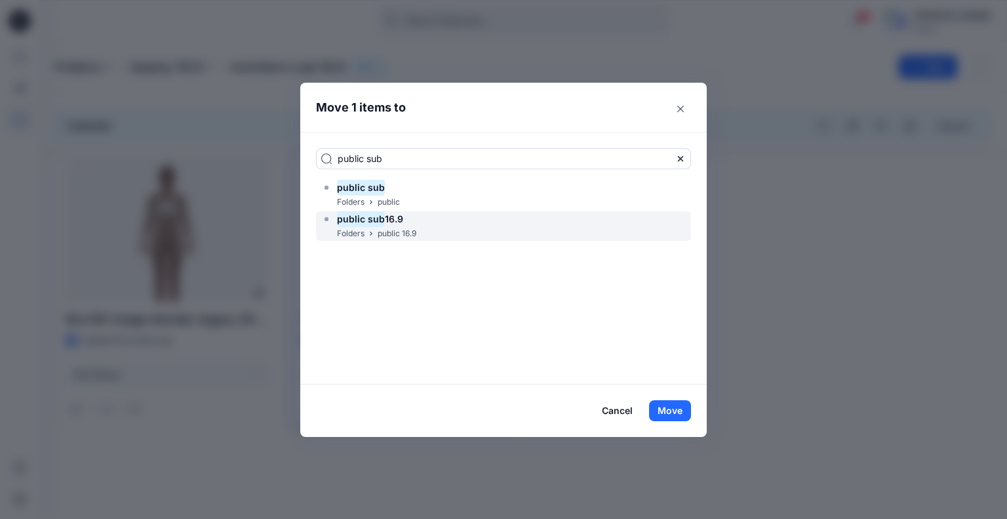
type input "public sub"
click at [407, 223] on div "public sub 16.9" at bounding box center [368, 219] width 95 height 16
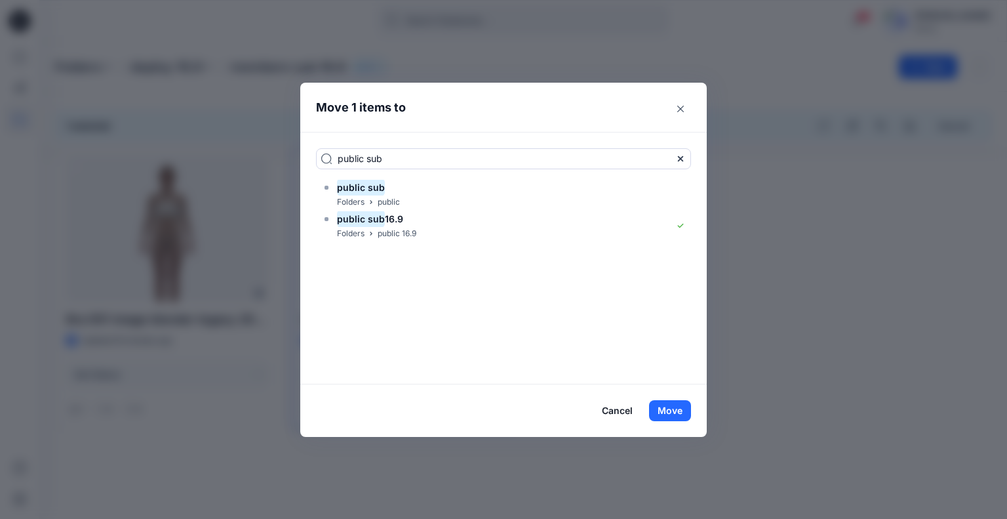
drag, startPoint x: 673, startPoint y: 403, endPoint x: 668, endPoint y: 392, distance: 12.1
click at [674, 403] on button "Move" at bounding box center [670, 410] width 42 height 21
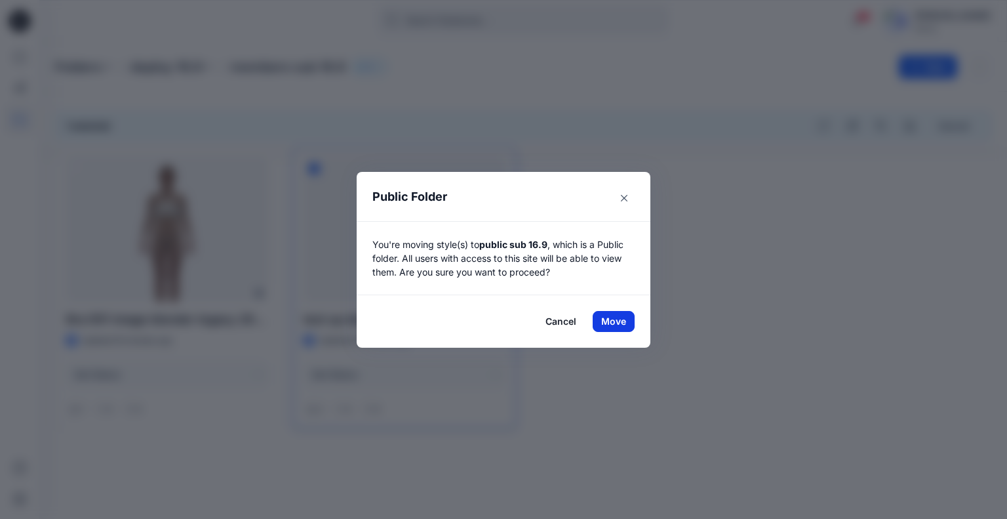
click at [622, 318] on button "Move" at bounding box center [614, 321] width 42 height 21
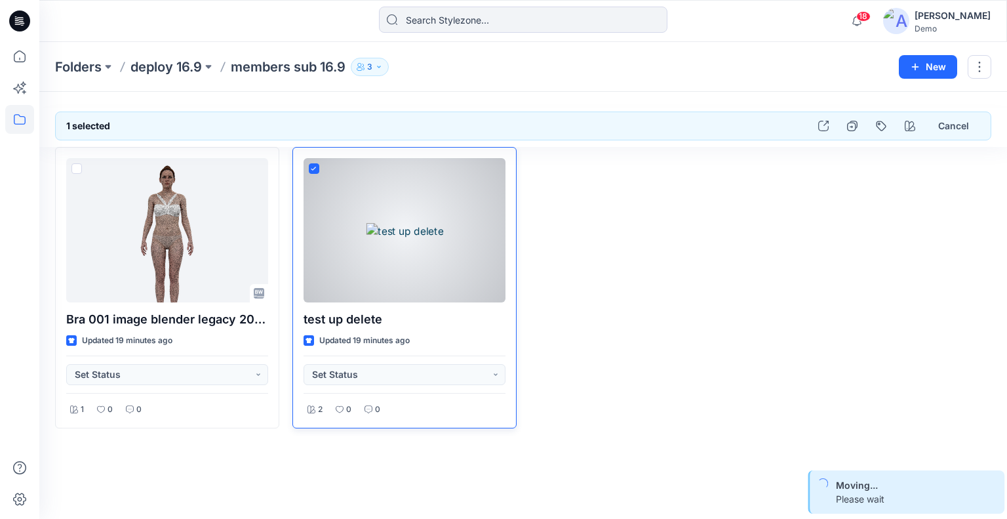
checkbox input "false"
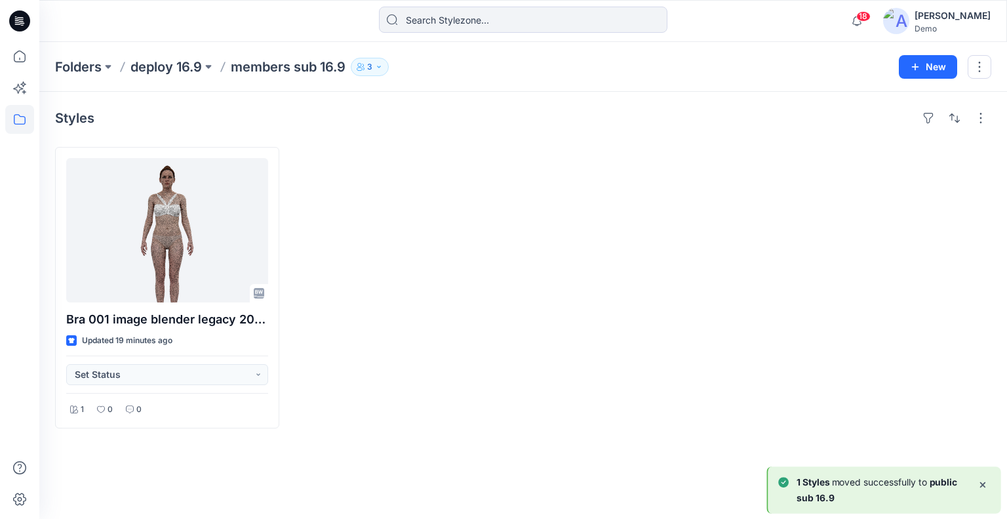
drag, startPoint x: 172, startPoint y: 70, endPoint x: 210, endPoint y: 105, distance: 51.5
click at [172, 70] on p "deploy 16.9" at bounding box center [166, 67] width 71 height 18
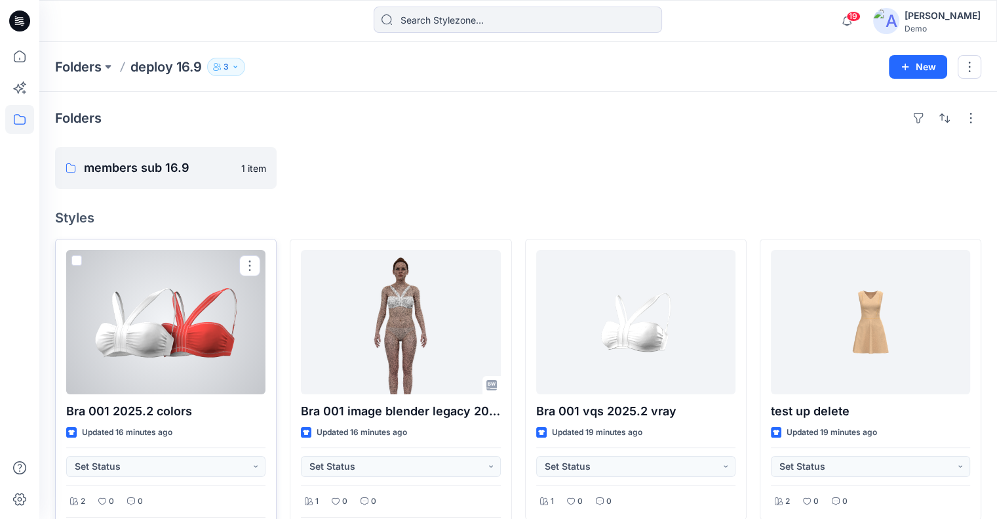
drag, startPoint x: 78, startPoint y: 258, endPoint x: 230, endPoint y: 262, distance: 152.2
click at [78, 257] on span at bounding box center [76, 260] width 10 height 10
click at [78, 257] on input "checkbox" at bounding box center [76, 261] width 10 height 10
checkbox input "true"
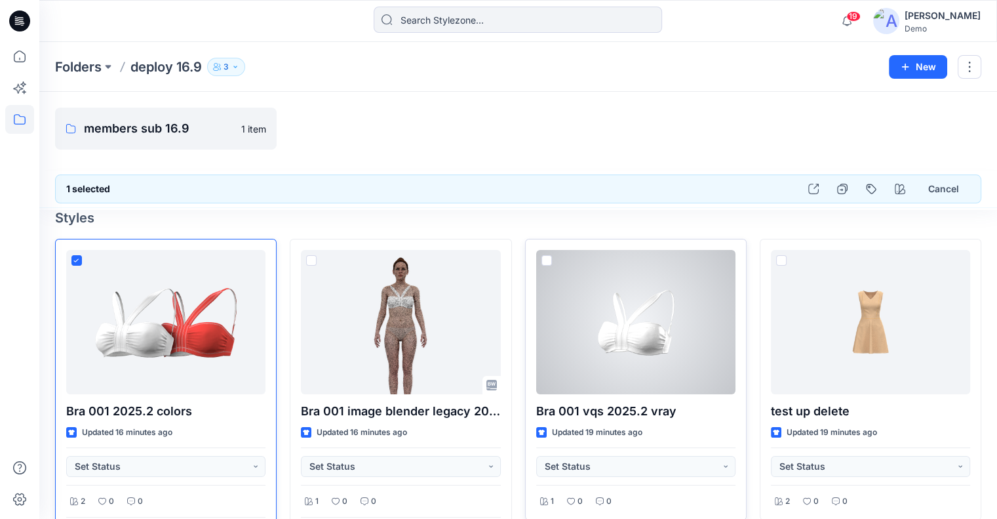
click at [547, 260] on span at bounding box center [547, 260] width 10 height 10
click at [547, 260] on input "checkbox" at bounding box center [546, 261] width 10 height 10
checkbox input "true"
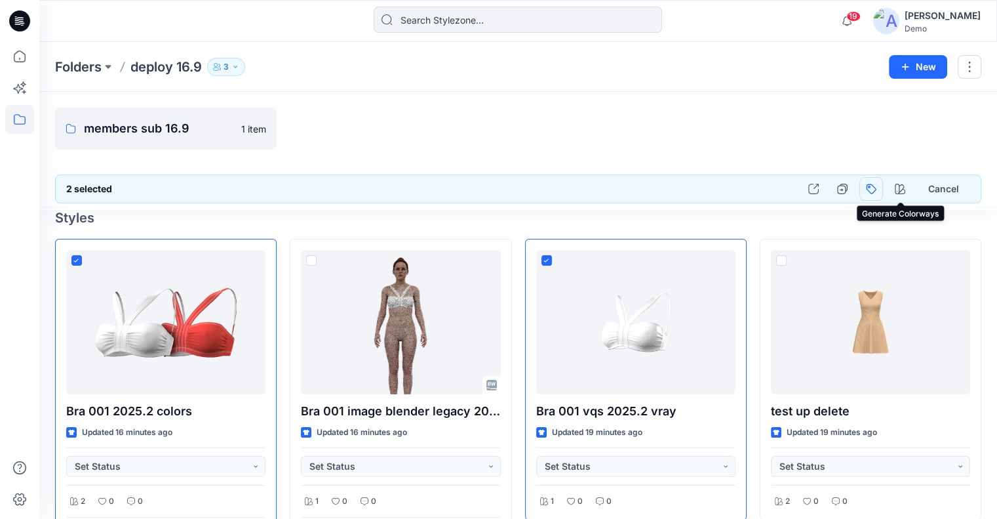
click at [871, 191] on button "button" at bounding box center [872, 189] width 24 height 24
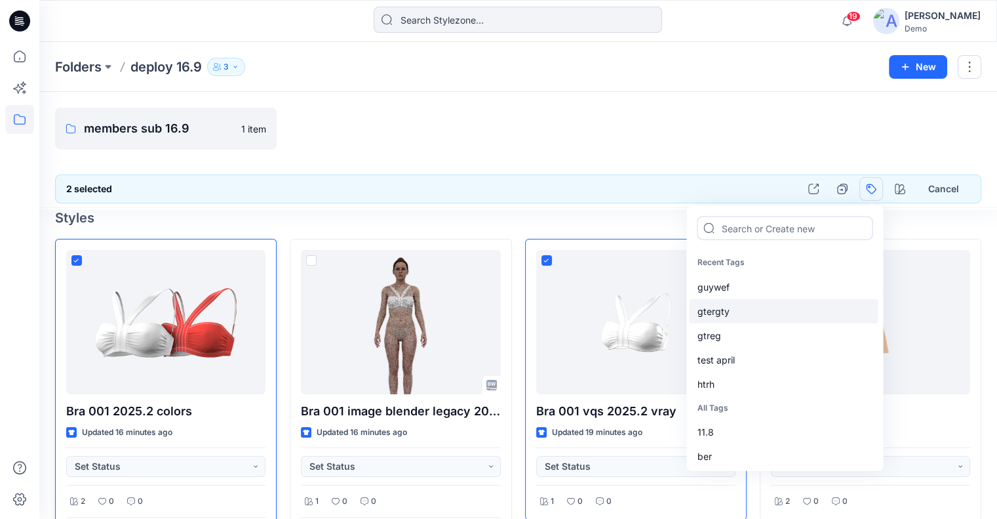
click at [790, 299] on div "gtergty" at bounding box center [783, 310] width 189 height 24
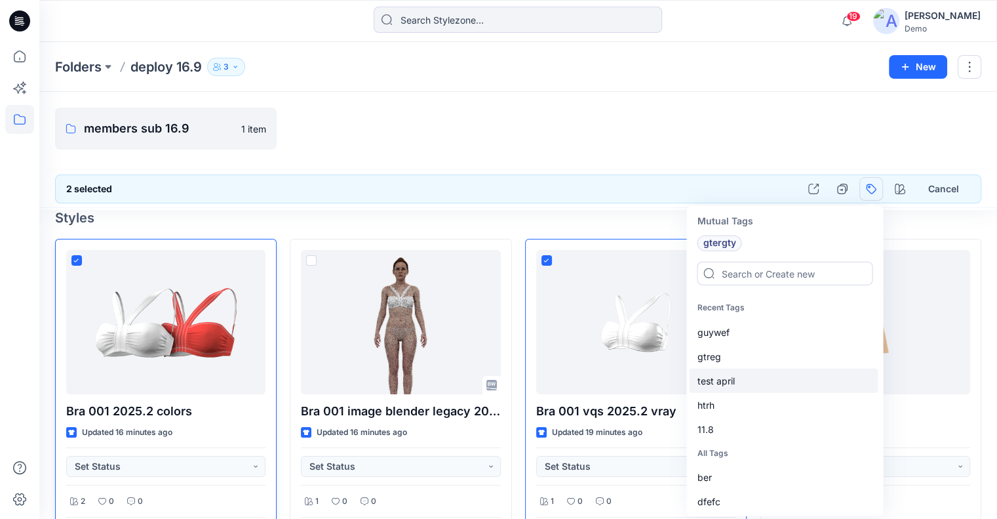
click at [774, 361] on div "gtreg" at bounding box center [783, 356] width 189 height 24
drag, startPoint x: 750, startPoint y: 131, endPoint x: 420, endPoint y: 121, distance: 330.7
click at [750, 131] on div "members sub 16.9 1 item" at bounding box center [518, 129] width 927 height 42
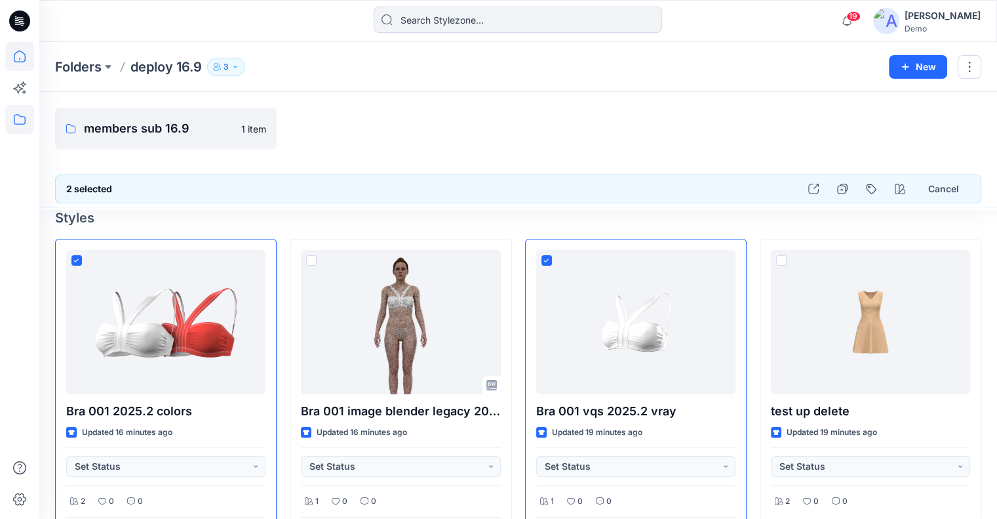
click at [15, 56] on icon at bounding box center [19, 56] width 29 height 29
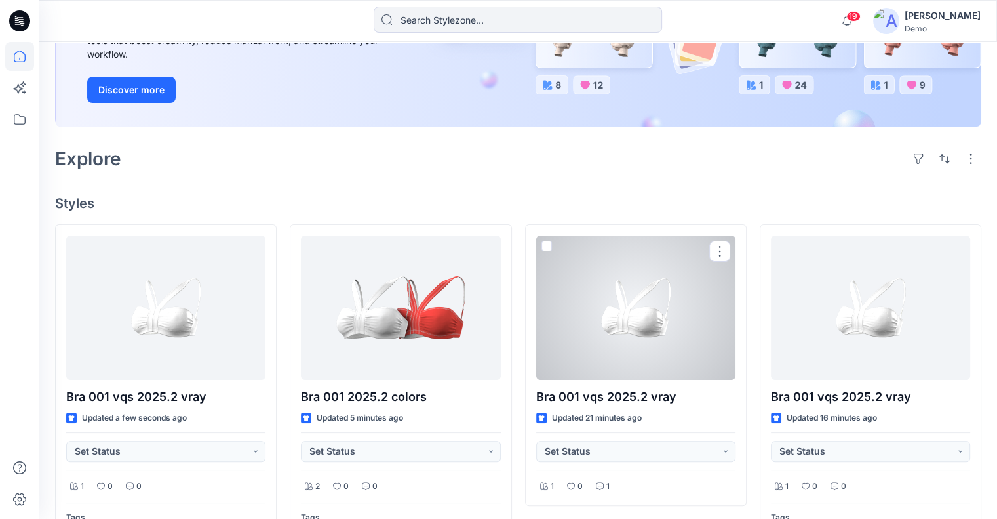
scroll to position [131, 0]
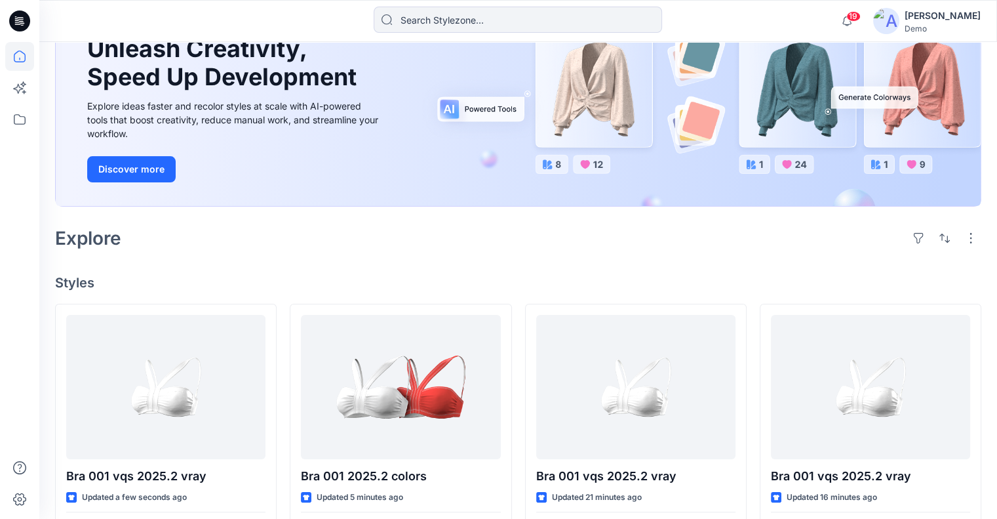
drag, startPoint x: 914, startPoint y: 240, endPoint x: 910, endPoint y: 246, distance: 7.1
click at [914, 240] on button "button" at bounding box center [918, 238] width 21 height 21
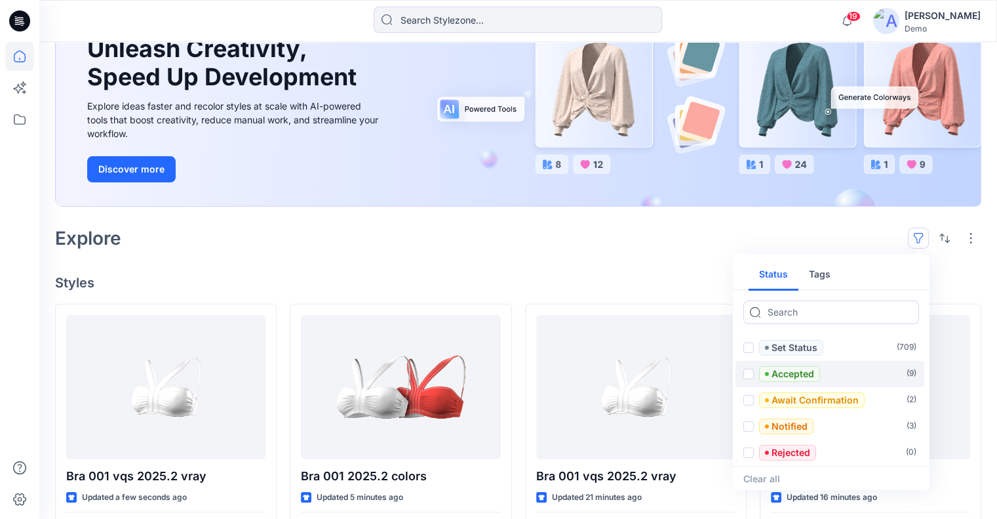
click at [752, 370] on span at bounding box center [749, 374] width 10 height 10
click at [752, 370] on input "checkbox" at bounding box center [748, 374] width 10 height 10
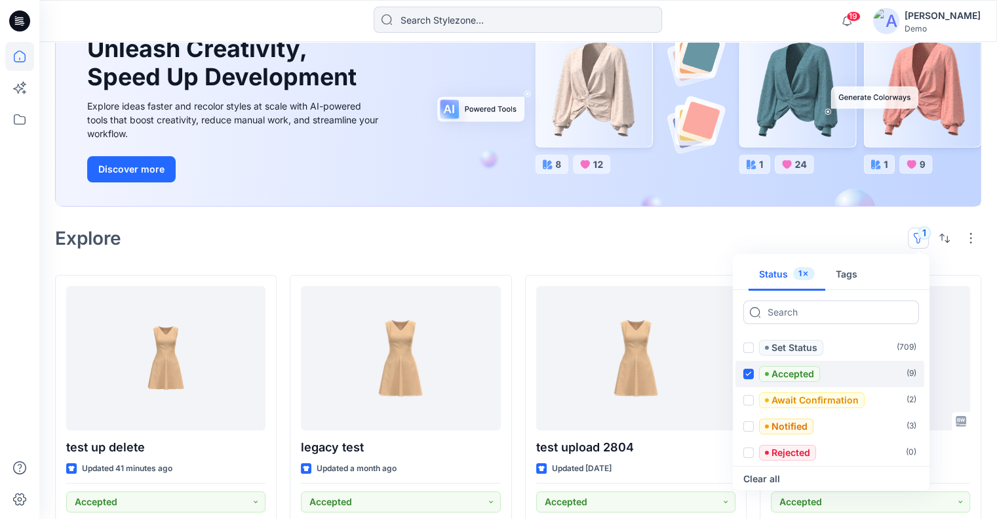
click at [754, 372] on div "Accepted" at bounding box center [782, 374] width 77 height 16
click at [754, 372] on input "checkbox" at bounding box center [748, 374] width 10 height 10
checkbox input "false"
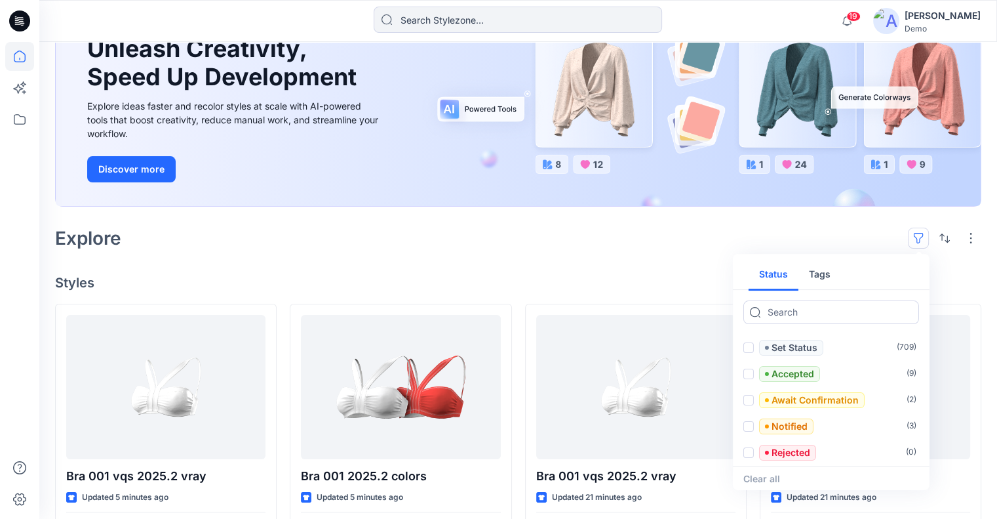
click at [823, 277] on button "Tags" at bounding box center [820, 274] width 43 height 31
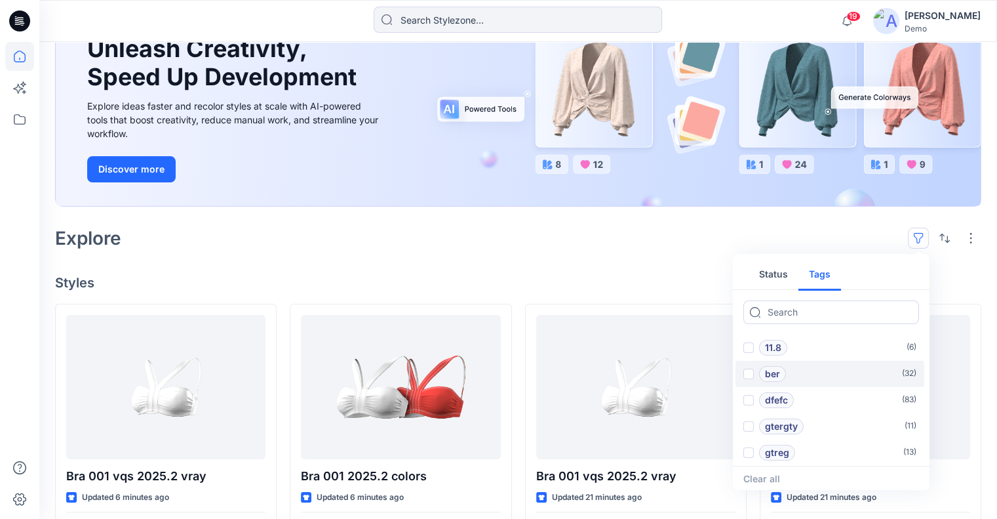
click at [748, 372] on span at bounding box center [749, 374] width 10 height 10
click at [748, 372] on input "checkbox" at bounding box center [748, 374] width 10 height 10
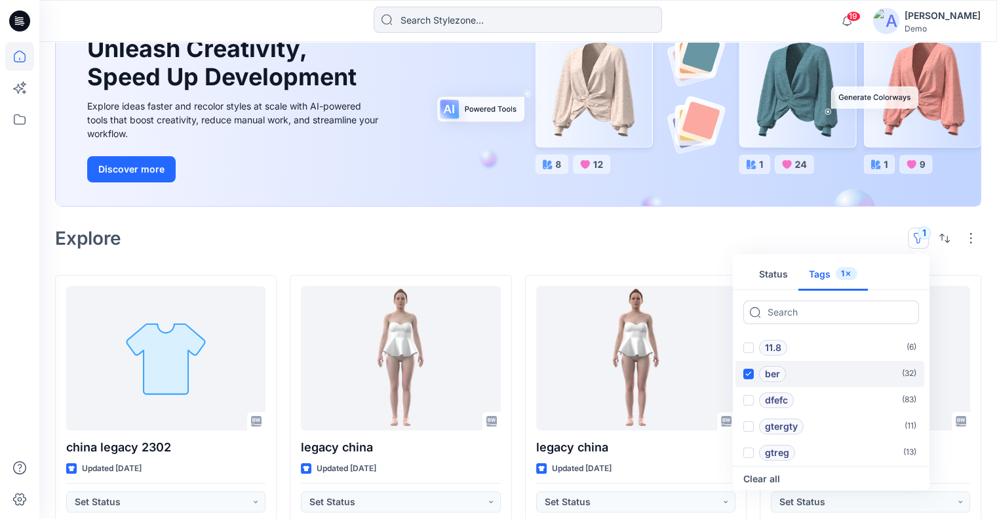
click at [748, 372] on icon at bounding box center [749, 373] width 6 height 5
click at [748, 372] on input "checkbox" at bounding box center [748, 374] width 10 height 10
checkbox input "false"
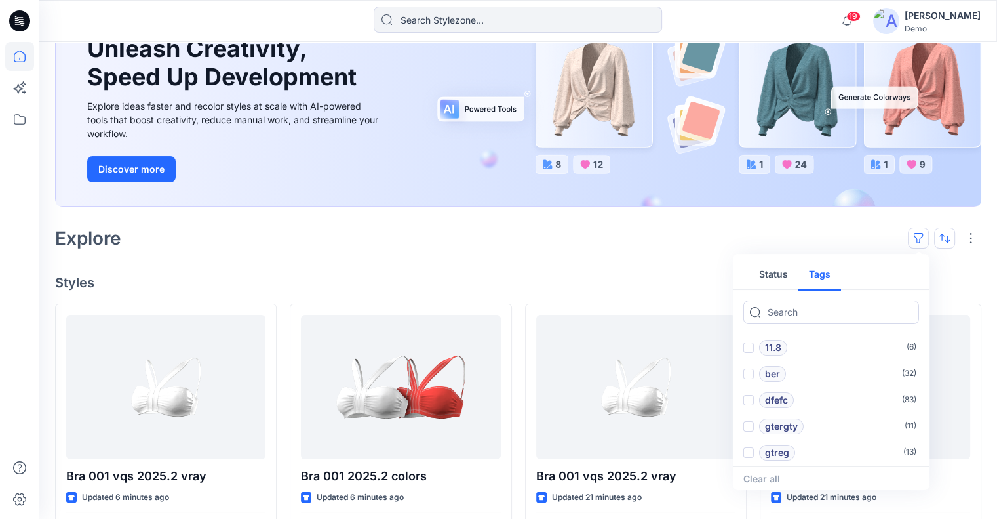
click at [953, 238] on button "button" at bounding box center [945, 238] width 21 height 21
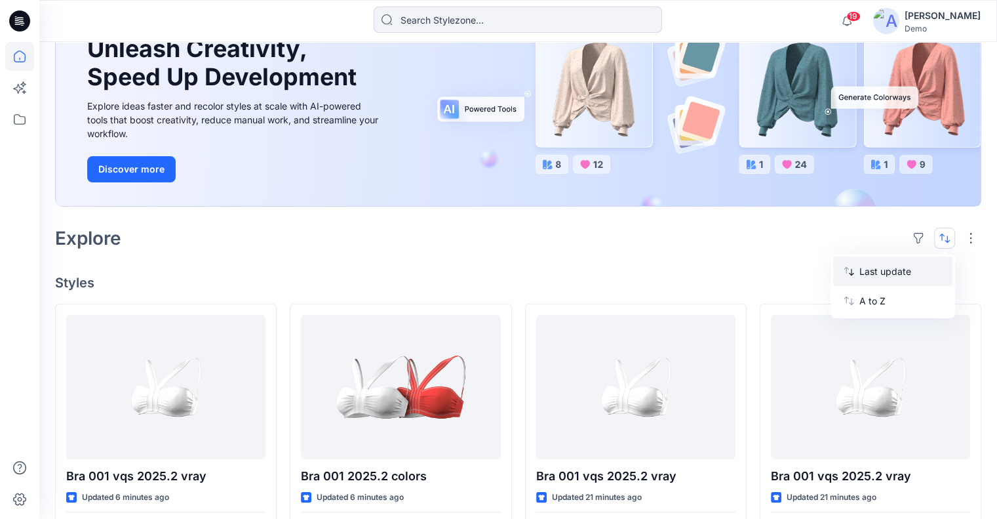
click at [923, 277] on p "Last update" at bounding box center [901, 271] width 83 height 14
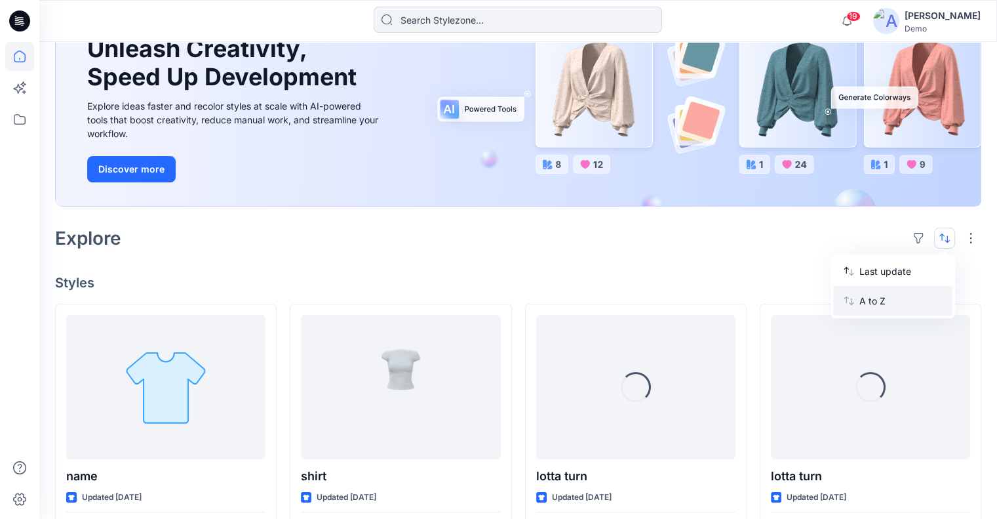
click at [914, 289] on button "A to Z" at bounding box center [893, 301] width 119 height 30
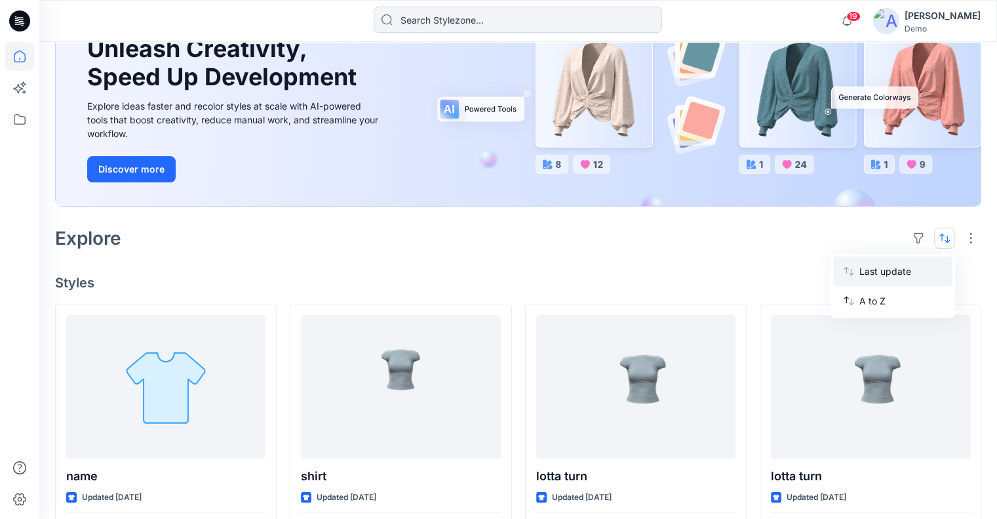
click at [921, 270] on p "Last update" at bounding box center [901, 271] width 83 height 14
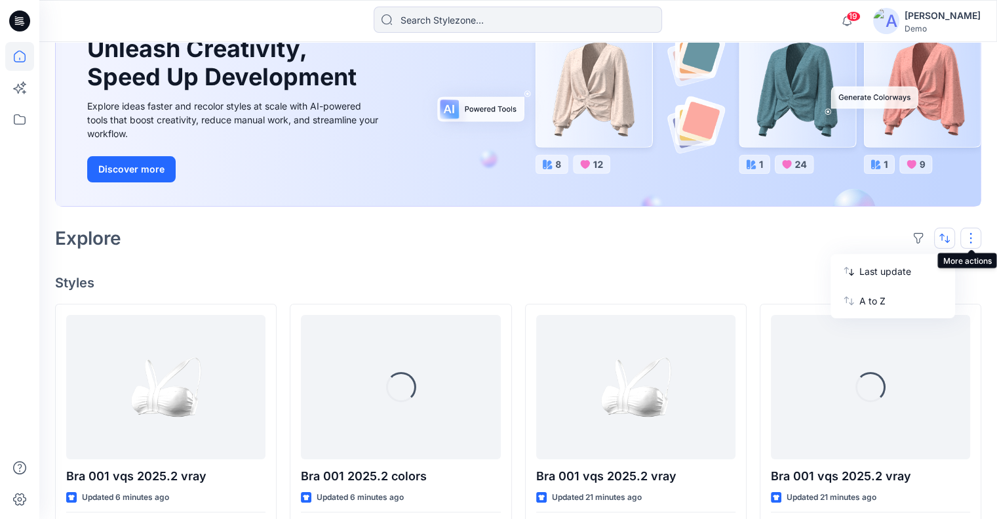
click at [972, 239] on button "button" at bounding box center [971, 238] width 21 height 21
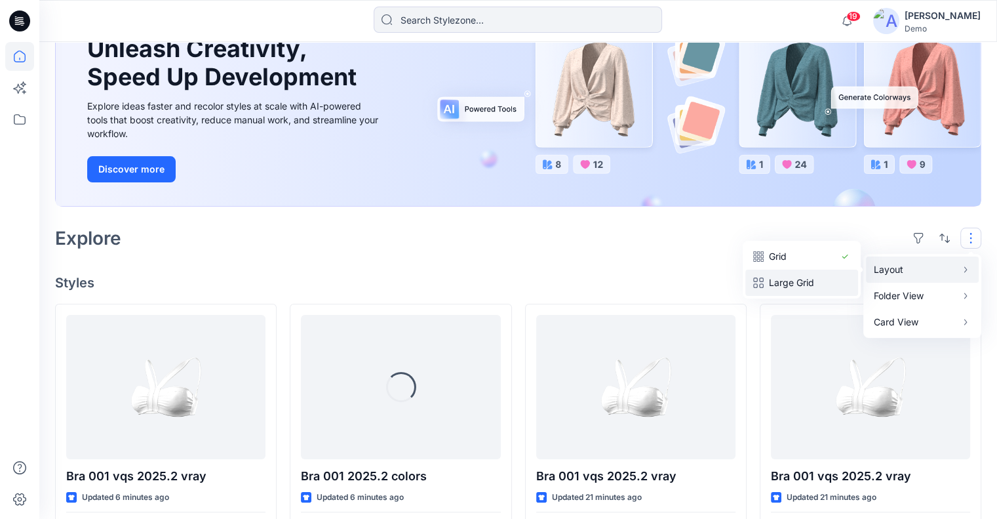
click at [816, 277] on p "Large Grid" at bounding box center [802, 283] width 66 height 16
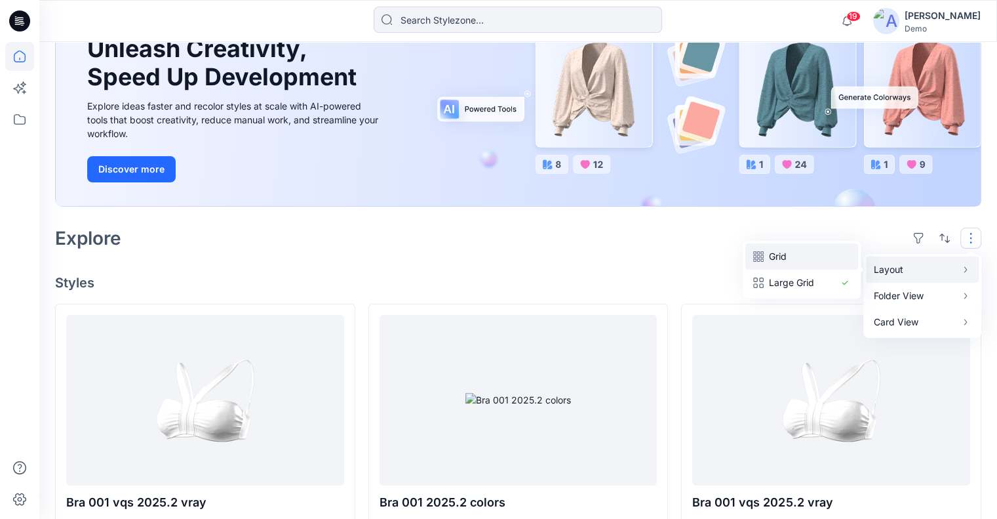
click at [825, 254] on p "Grid" at bounding box center [802, 257] width 66 height 16
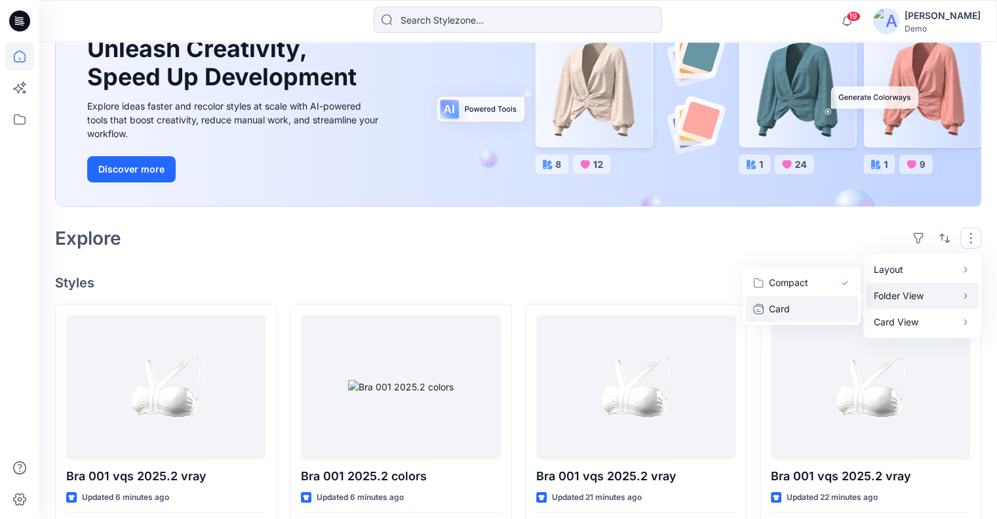
click at [814, 312] on p "Card" at bounding box center [802, 309] width 66 height 16
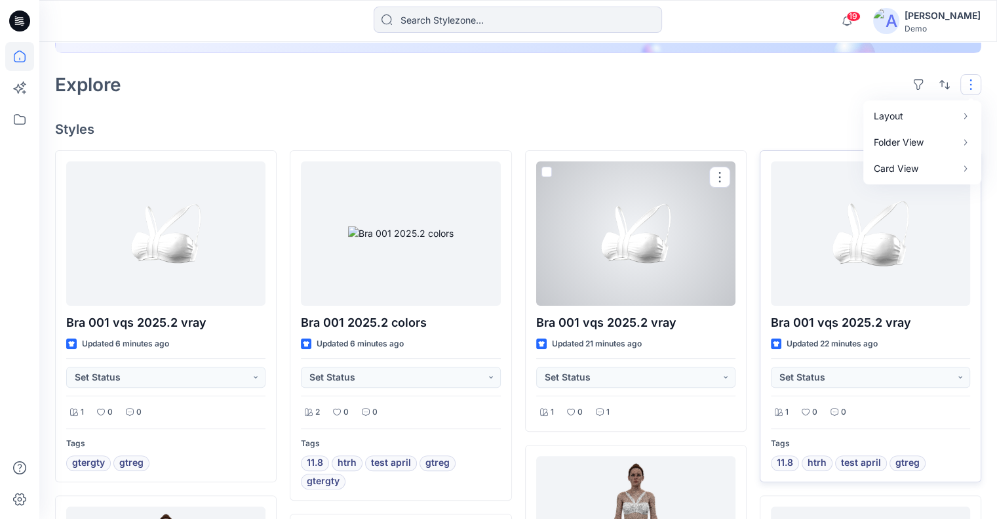
scroll to position [262, 0]
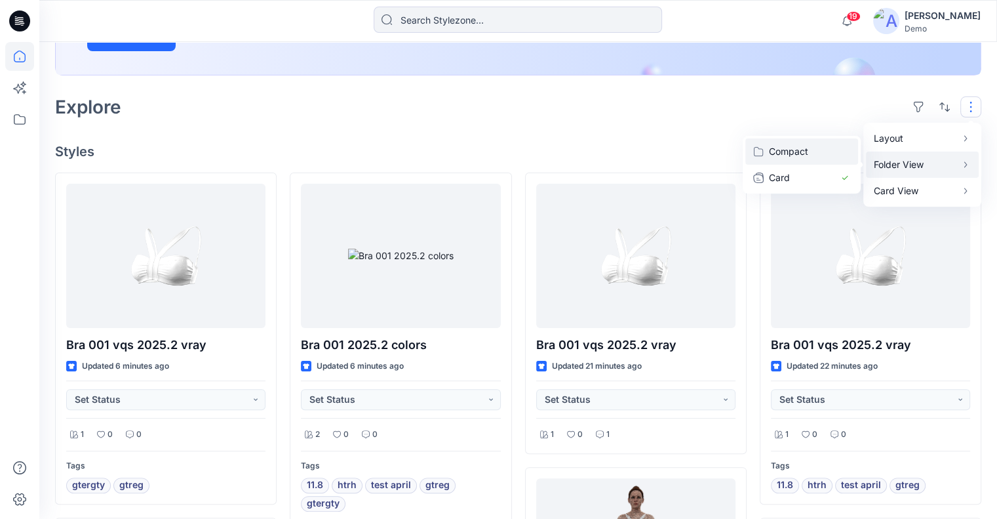
click at [834, 152] on p "Compact" at bounding box center [802, 152] width 66 height 16
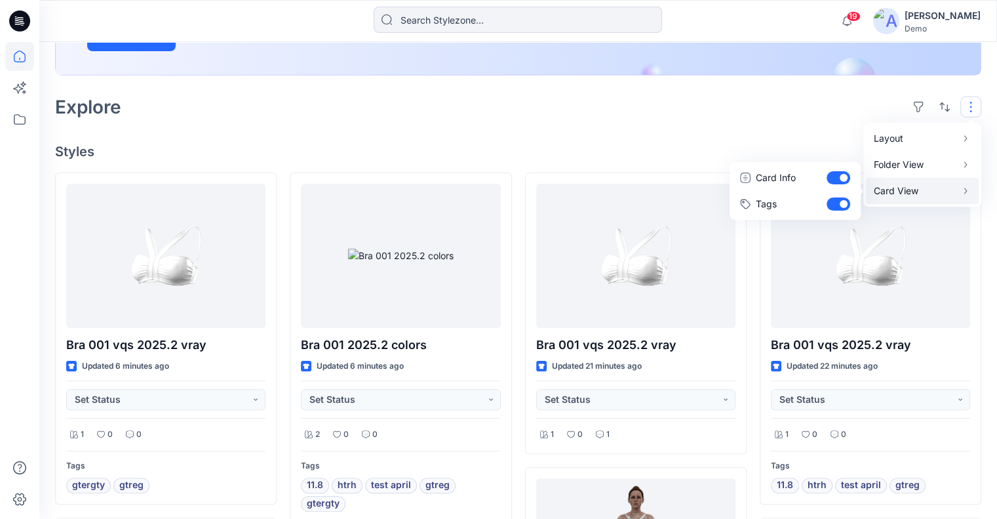
click at [884, 186] on p "Card View" at bounding box center [915, 191] width 83 height 16
click at [838, 203] on button "Tags" at bounding box center [796, 204] width 126 height 26
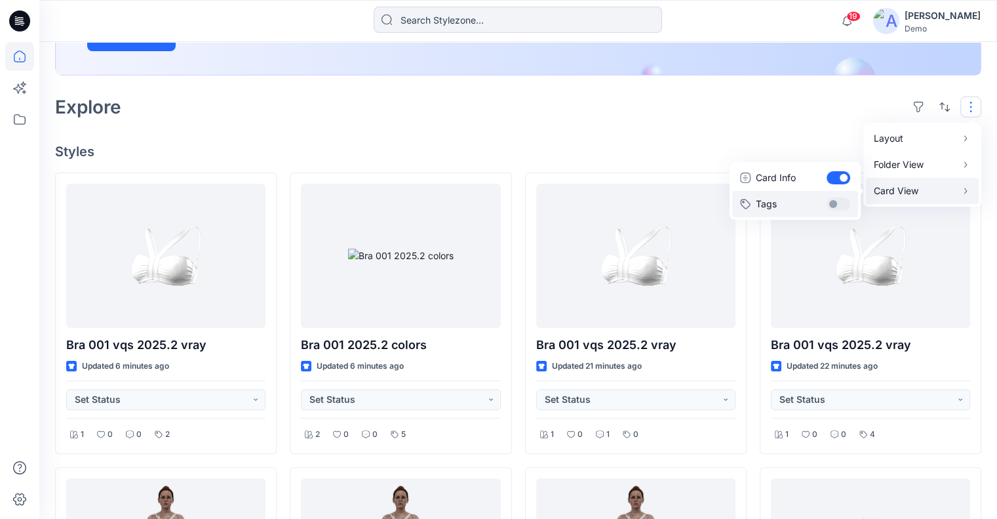
click at [839, 202] on button "Tags" at bounding box center [796, 204] width 126 height 26
checkbox input "true"
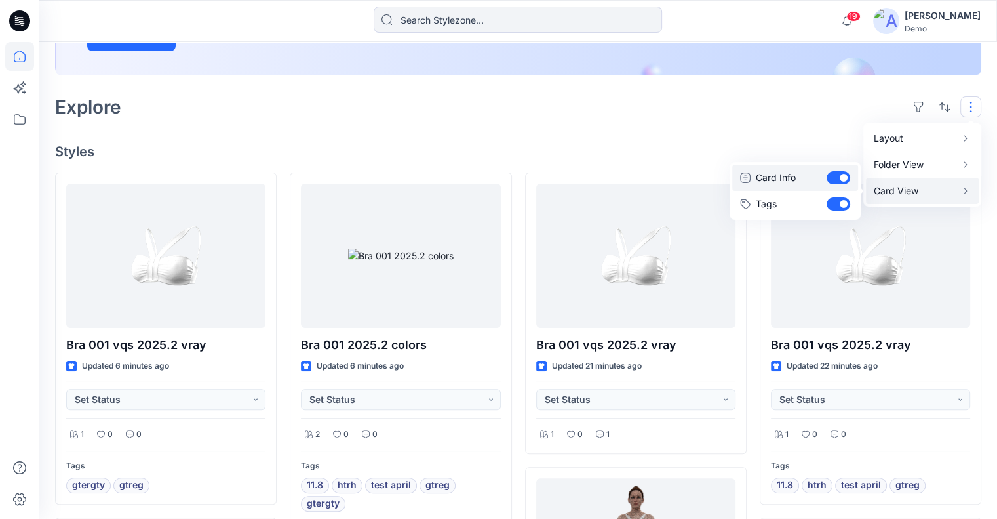
click at [841, 178] on button "Card Info" at bounding box center [796, 178] width 126 height 26
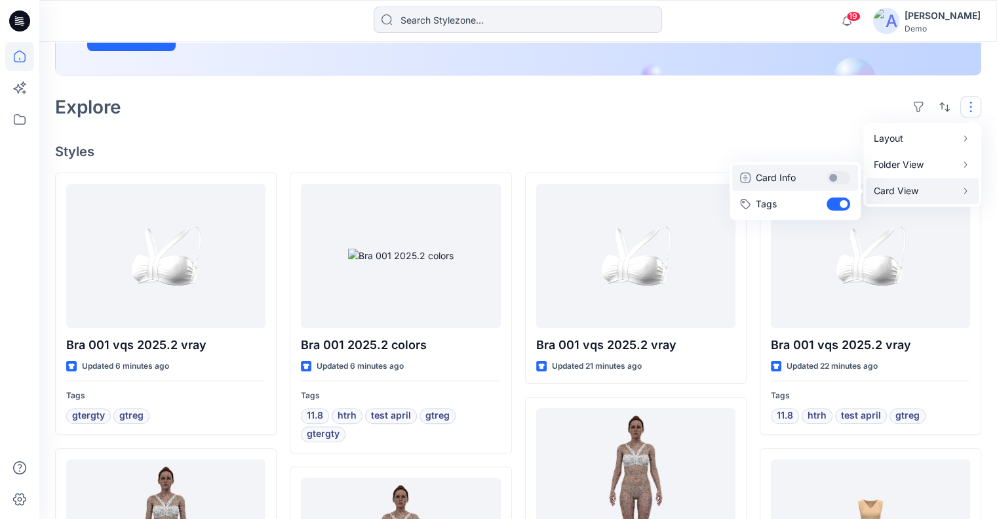
click at [841, 178] on button "Card Info" at bounding box center [796, 178] width 126 height 26
checkbox input "true"
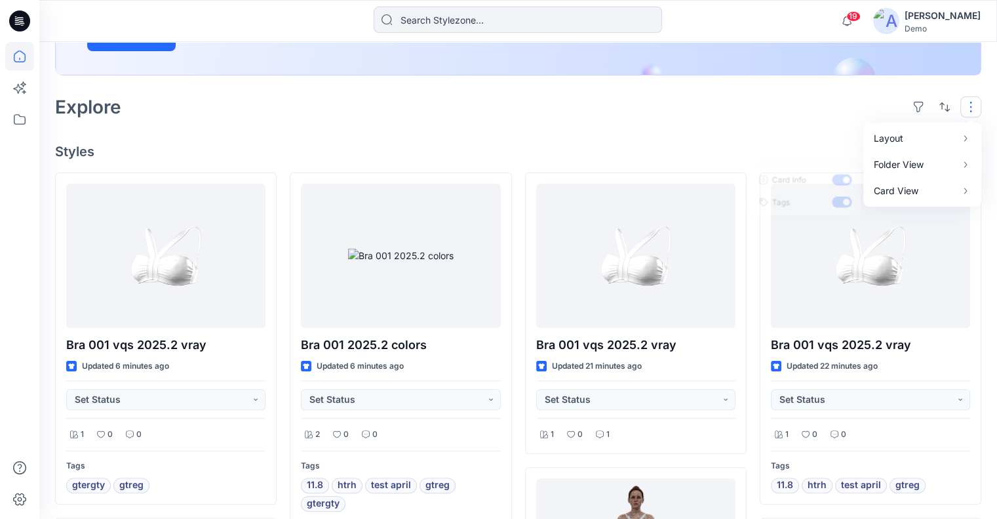
click at [556, 136] on div "Welcome back, Yael New New Unleash Creativity, Speed Up Development Explore ide…" at bounding box center [518, 494] width 958 height 1428
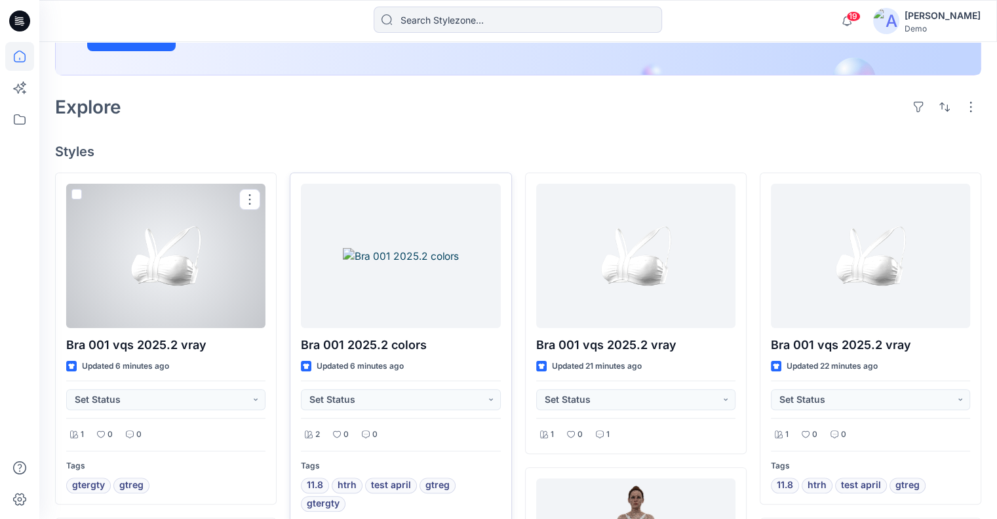
click at [362, 264] on div at bounding box center [400, 256] width 199 height 144
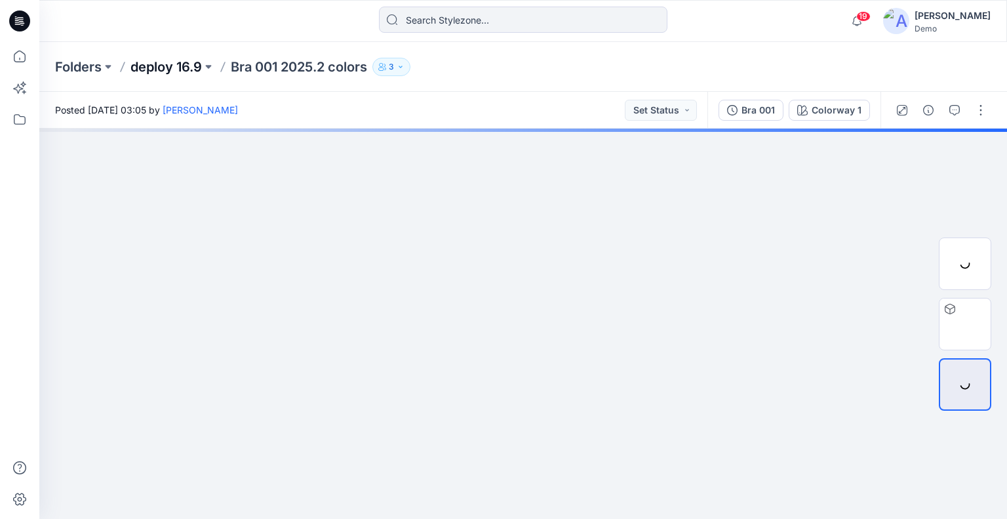
click at [167, 68] on p "deploy 16.9" at bounding box center [166, 67] width 71 height 18
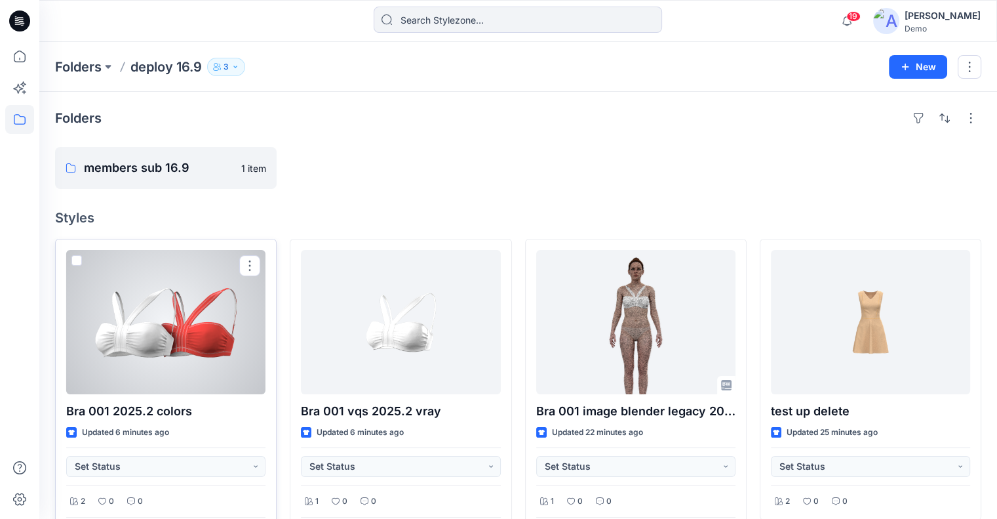
click at [76, 261] on span at bounding box center [76, 260] width 10 height 10
click at [76, 261] on input "checkbox" at bounding box center [76, 261] width 10 height 10
checkbox input "true"
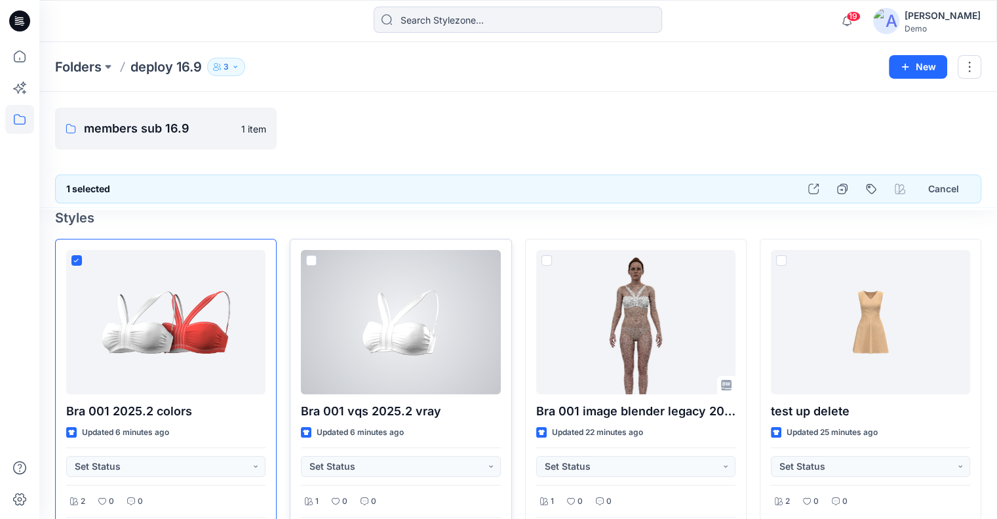
click at [311, 259] on span at bounding box center [311, 260] width 10 height 10
click at [311, 259] on input "checkbox" at bounding box center [311, 261] width 10 height 10
checkbox input "true"
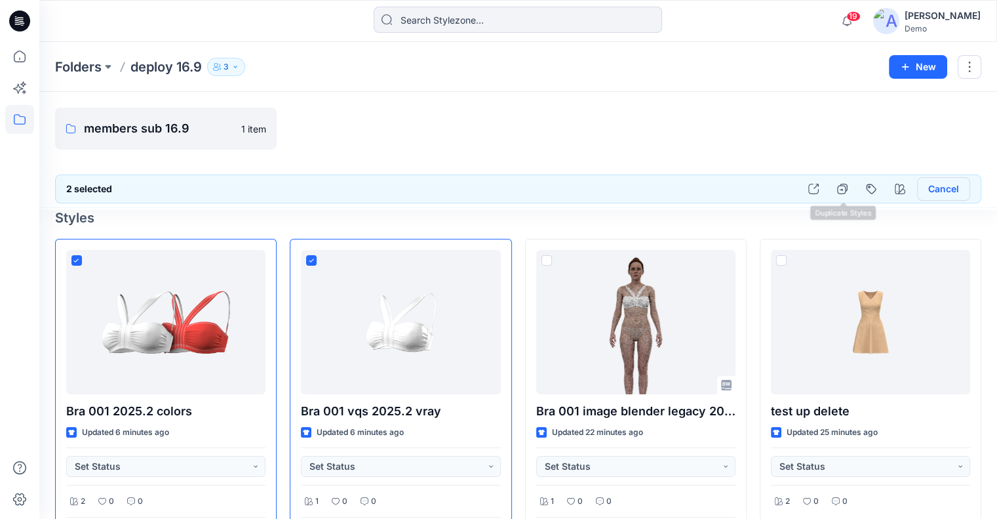
click at [947, 186] on button "Cancel" at bounding box center [943, 189] width 53 height 24
checkbox input "false"
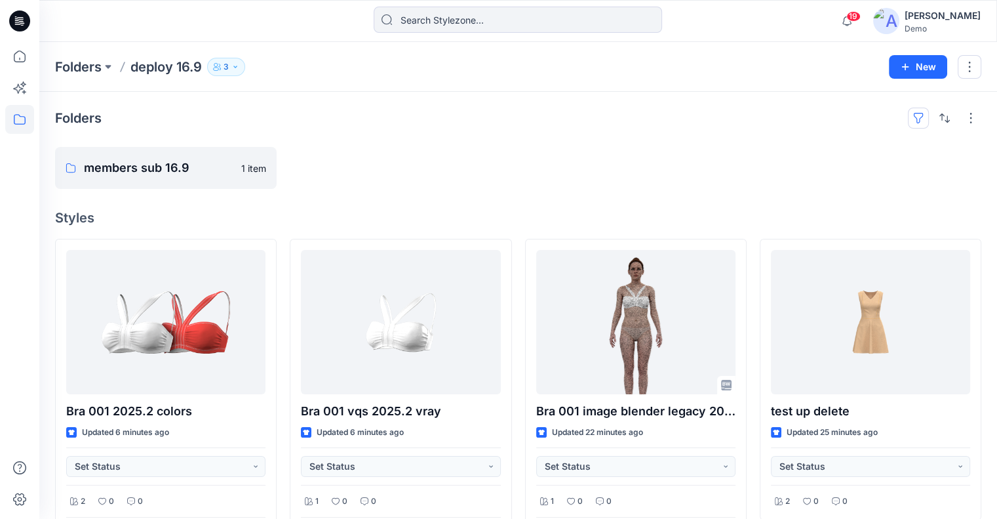
click at [914, 124] on button "button" at bounding box center [918, 118] width 21 height 21
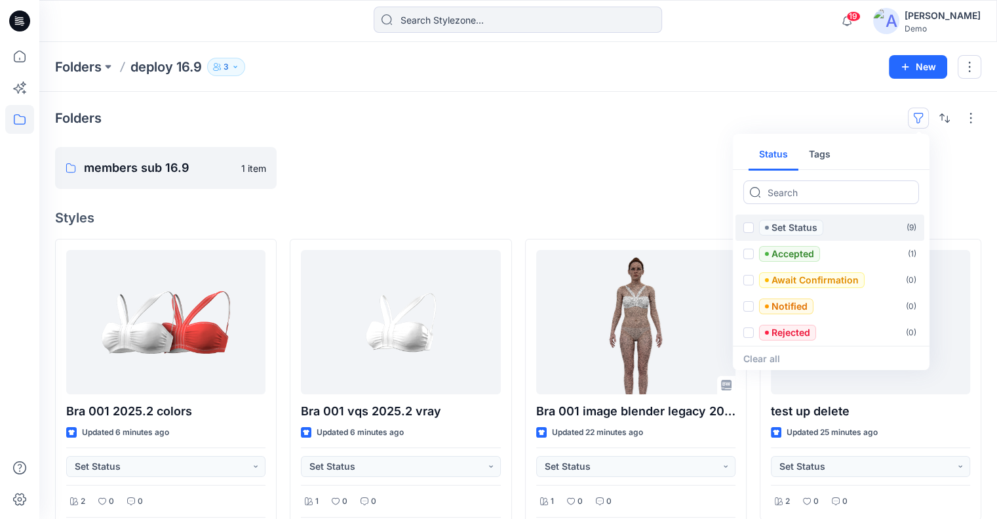
click at [837, 223] on label "Set Status ( 9 )" at bounding box center [830, 227] width 189 height 26
click at [739, 228] on label "Set Status ( 9 )" at bounding box center [830, 227] width 189 height 26
click at [748, 250] on span at bounding box center [749, 254] width 10 height 10
click at [748, 250] on input "checkbox" at bounding box center [748, 254] width 10 height 10
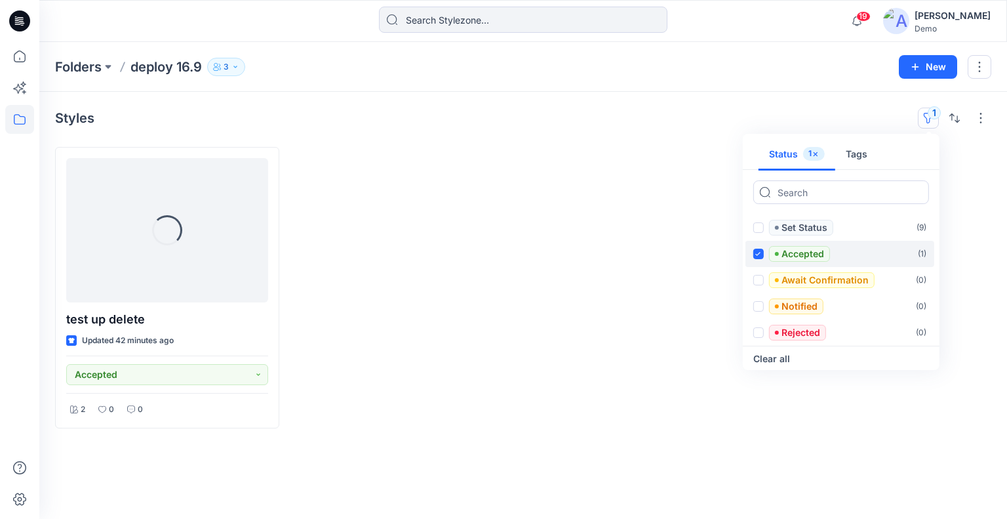
click at [757, 252] on icon at bounding box center [758, 254] width 6 height 5
click at [757, 251] on input "checkbox" at bounding box center [758, 254] width 10 height 10
checkbox input "false"
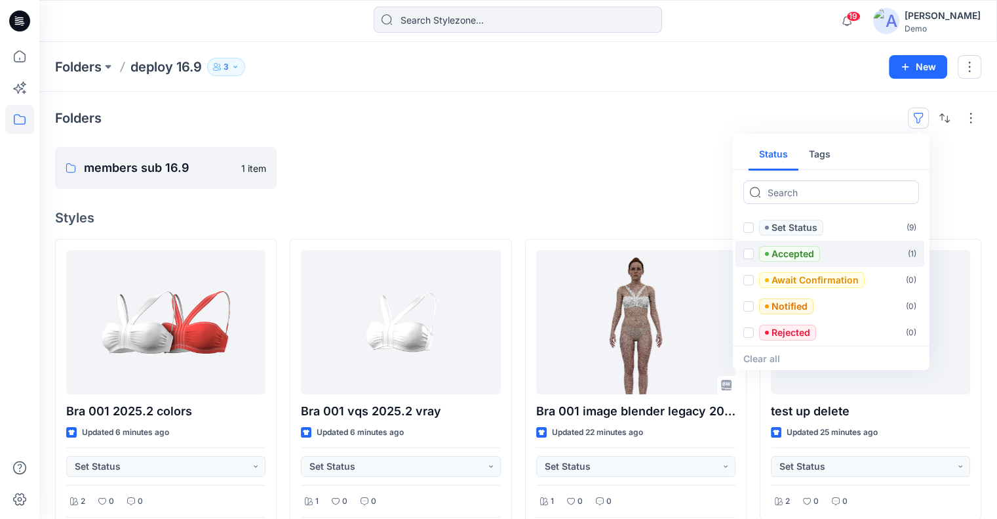
click at [830, 159] on button "Tags" at bounding box center [820, 154] width 43 height 31
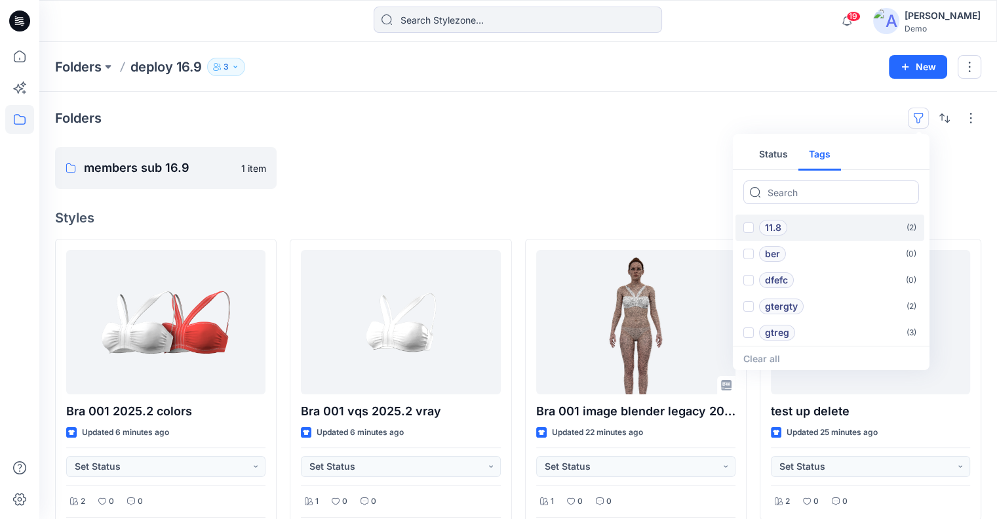
click at [749, 228] on span at bounding box center [749, 227] width 10 height 10
click at [749, 228] on input "checkbox" at bounding box center [748, 228] width 10 height 10
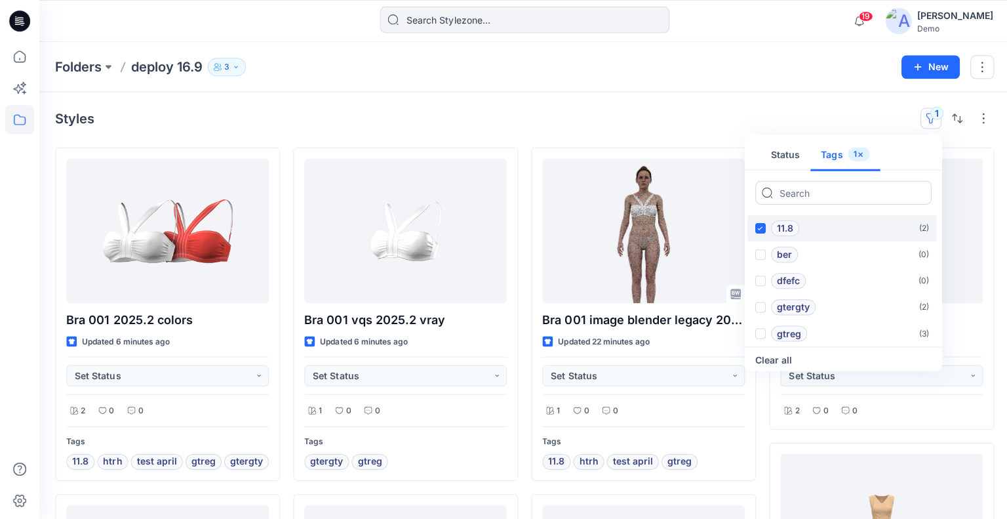
click at [750, 228] on label "11.8 ( 2 )" at bounding box center [840, 227] width 189 height 26
click at [753, 228] on input "checkbox" at bounding box center [758, 228] width 10 height 10
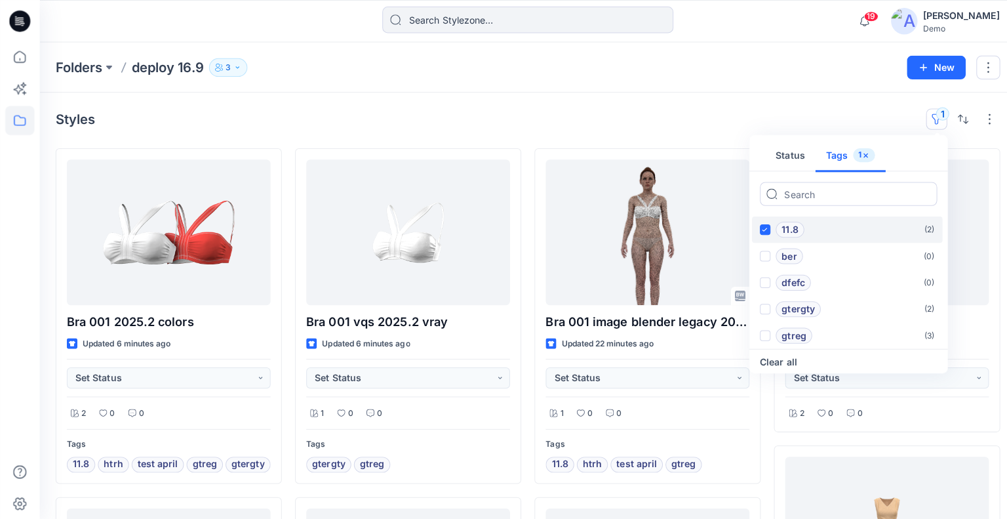
checkbox input "false"
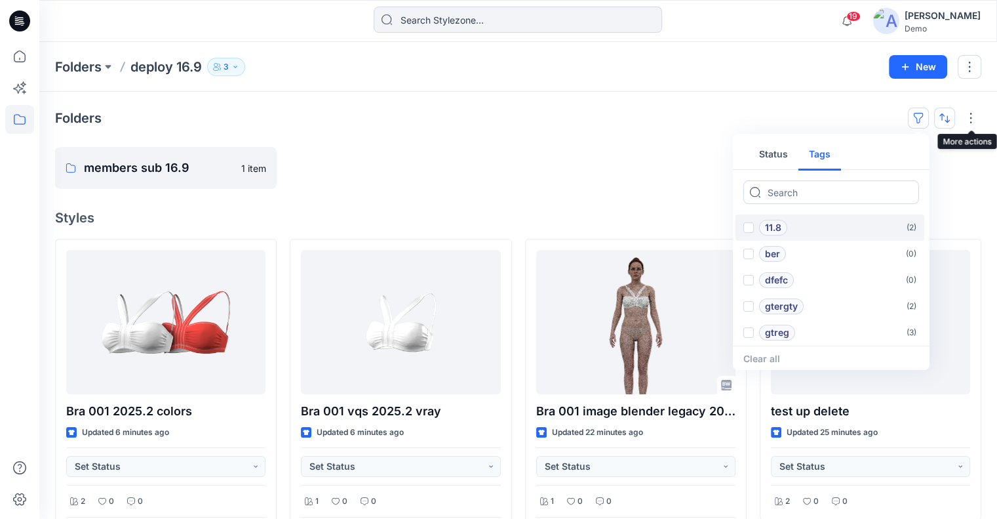
click at [950, 123] on button "button" at bounding box center [945, 118] width 21 height 21
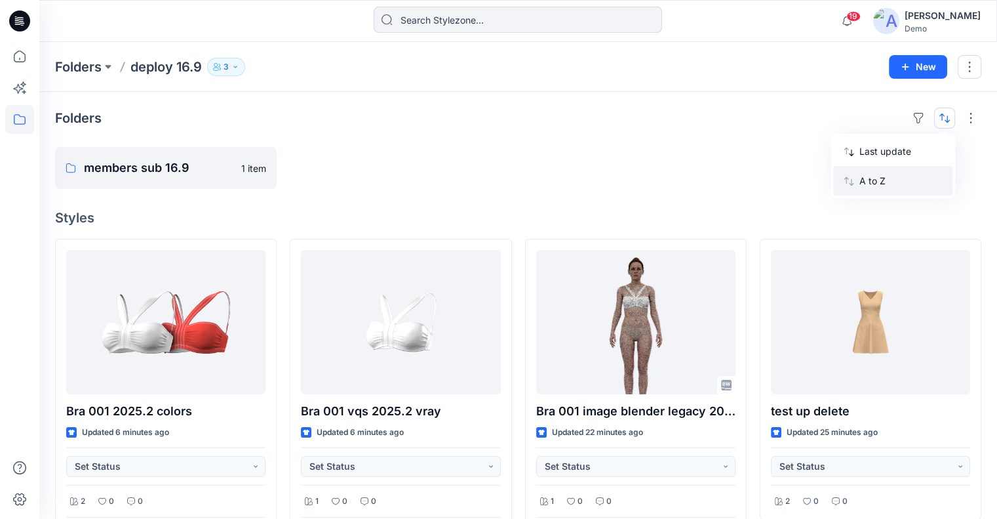
click at [906, 172] on button "A to Z" at bounding box center [893, 181] width 119 height 30
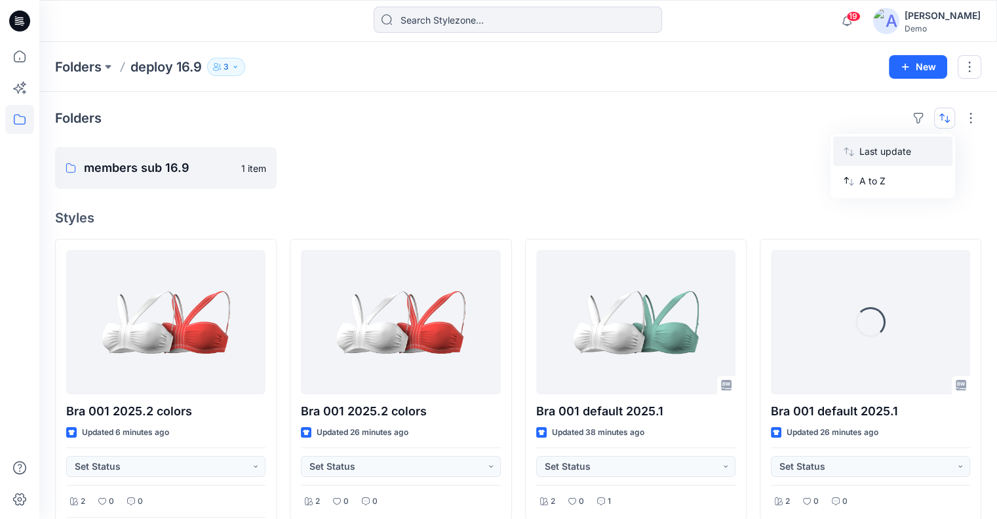
click at [908, 152] on p "Last update" at bounding box center [901, 151] width 83 height 14
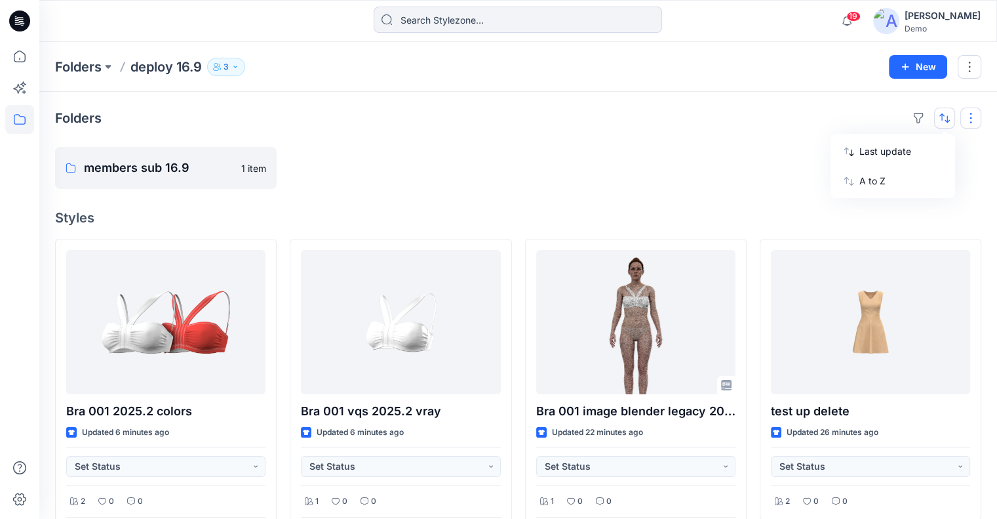
click at [966, 117] on button "button" at bounding box center [971, 118] width 21 height 21
click at [818, 188] on p "Card" at bounding box center [802, 189] width 66 height 16
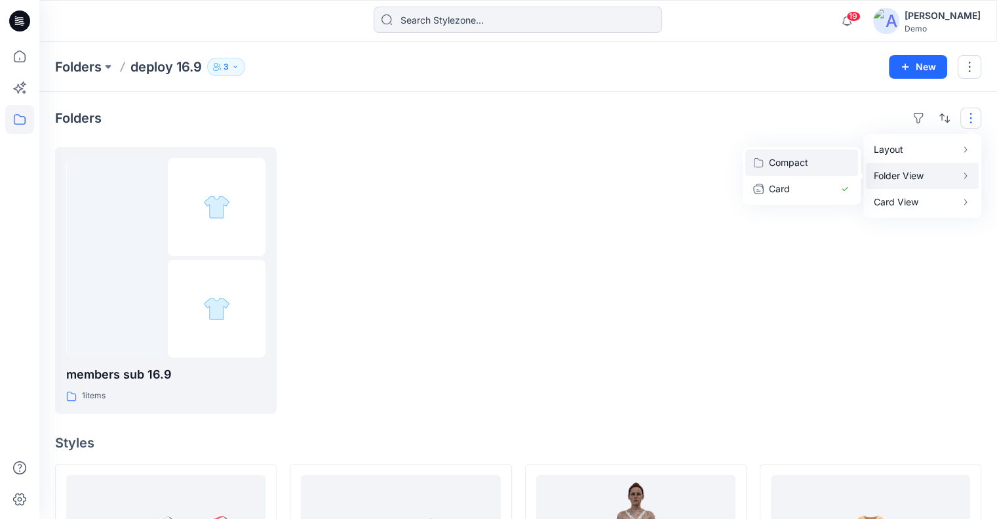
click at [838, 162] on button "Compact" at bounding box center [802, 163] width 113 height 26
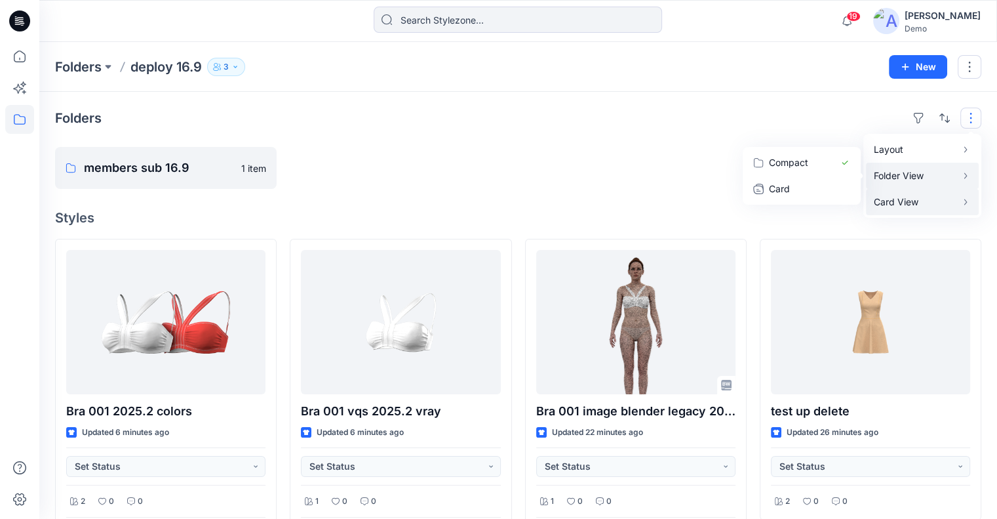
click at [917, 201] on p "Card View" at bounding box center [915, 202] width 83 height 16
click at [841, 216] on button "Tags" at bounding box center [796, 215] width 126 height 26
checkbox input "true"
click at [841, 192] on button "Card Info" at bounding box center [796, 189] width 126 height 26
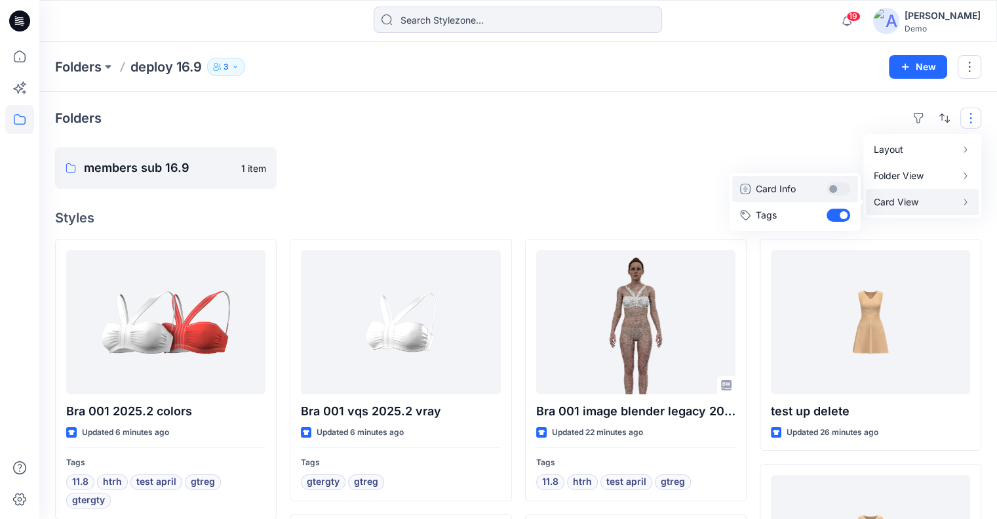
click at [841, 192] on button "Card Info" at bounding box center [796, 189] width 126 height 26
checkbox input "true"
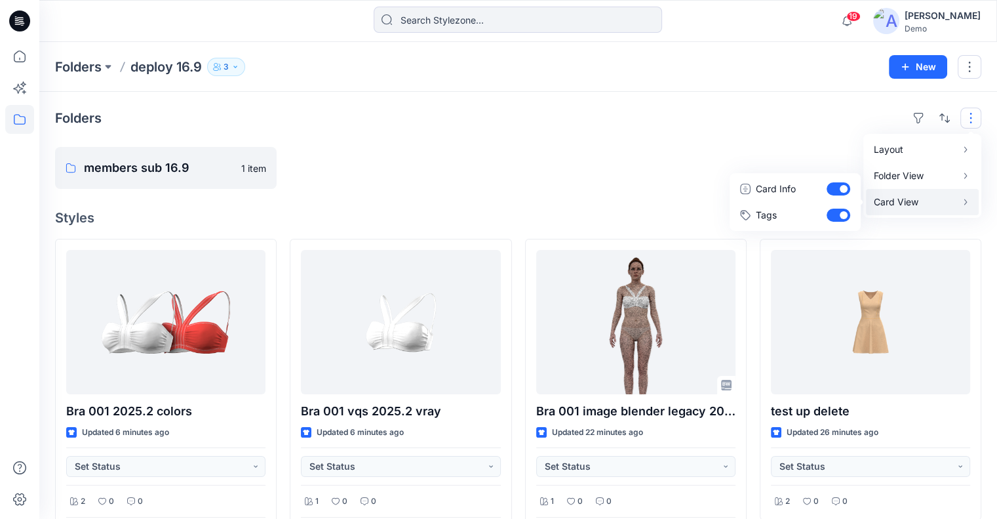
click at [703, 173] on div at bounding box center [636, 168] width 222 height 42
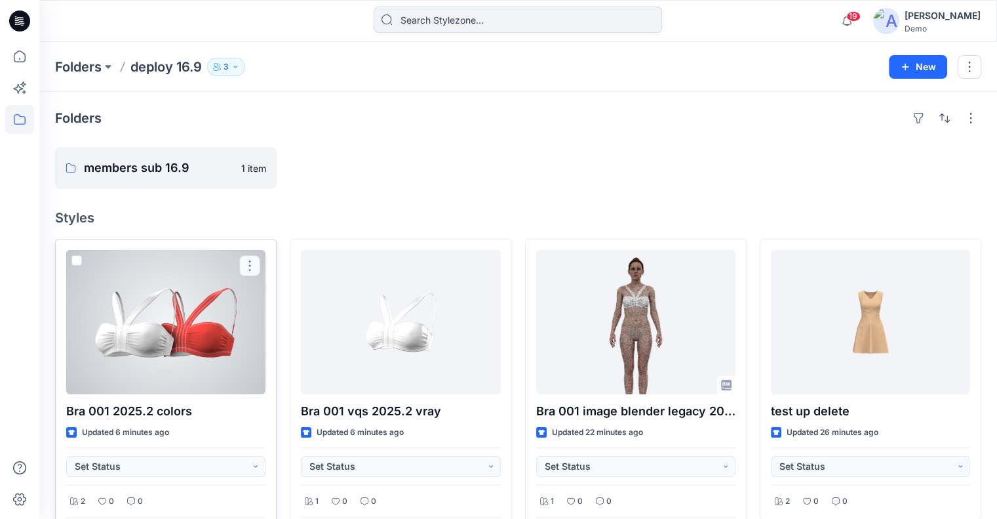
click at [256, 269] on button "button" at bounding box center [249, 265] width 21 height 21
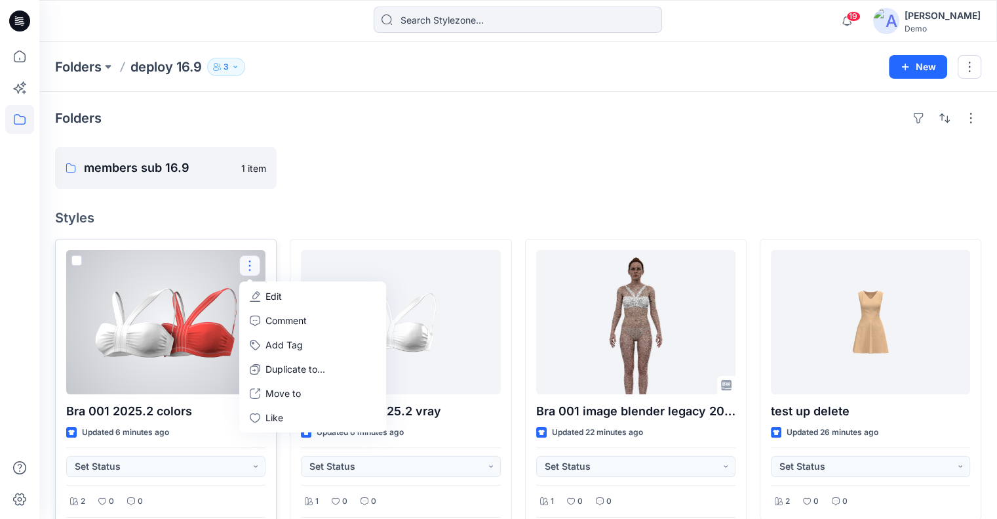
click at [267, 292] on p "Edit" at bounding box center [274, 296] width 16 height 14
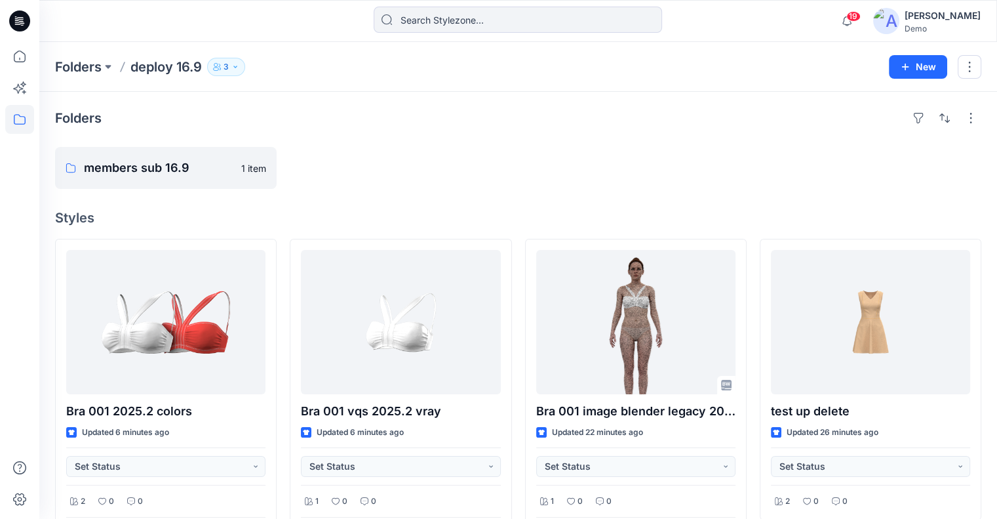
click at [947, 16] on div "[PERSON_NAME]" at bounding box center [943, 16] width 76 height 16
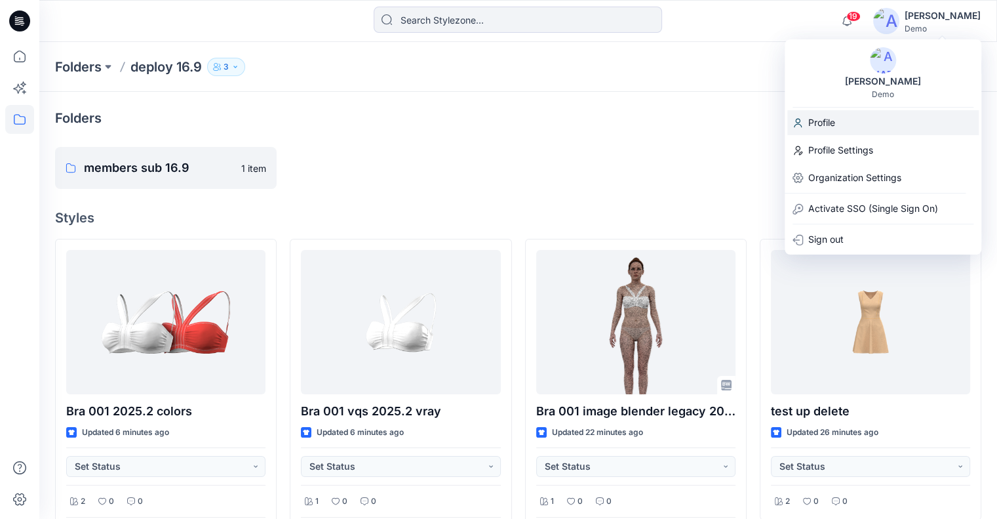
click at [864, 120] on div "Profile" at bounding box center [883, 122] width 191 height 25
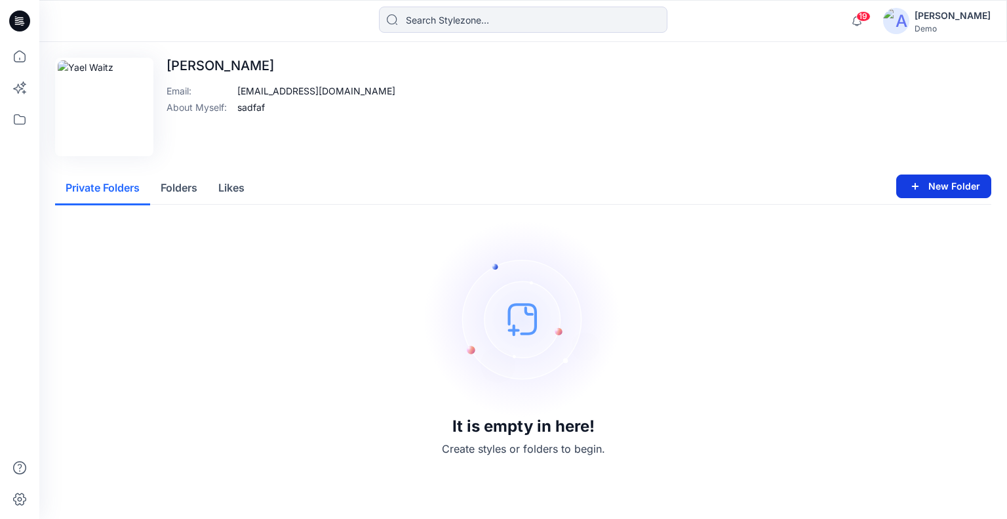
click at [929, 177] on button "New Folder" at bounding box center [943, 186] width 95 height 24
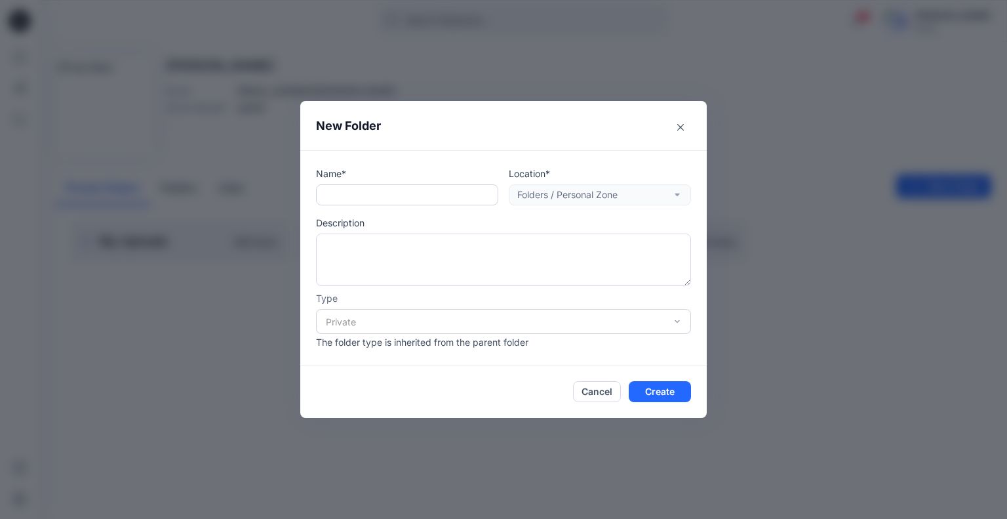
click at [373, 193] on input "text" at bounding box center [407, 194] width 182 height 21
type input "htrh"
click at [653, 385] on button "Create" at bounding box center [660, 391] width 62 height 21
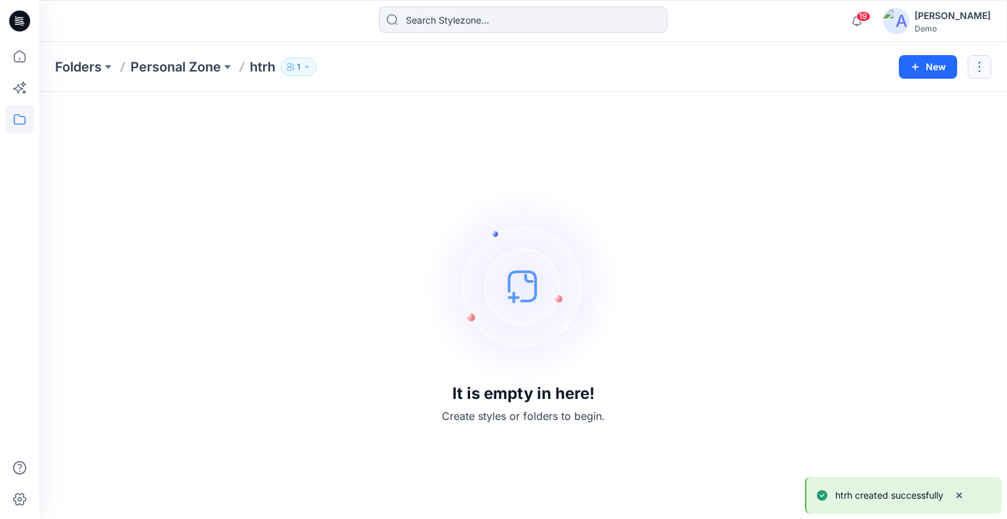
click at [978, 61] on button "button" at bounding box center [980, 67] width 24 height 24
click at [921, 155] on p "Delete Folder" at bounding box center [908, 153] width 75 height 14
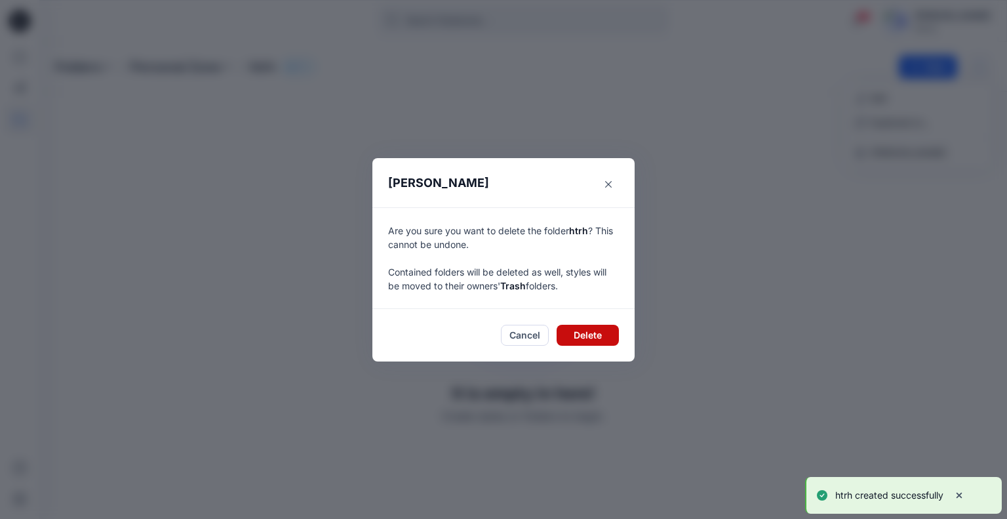
drag, startPoint x: 580, startPoint y: 335, endPoint x: 706, endPoint y: 241, distance: 157.9
click at [580, 335] on button "Delete" at bounding box center [588, 335] width 62 height 21
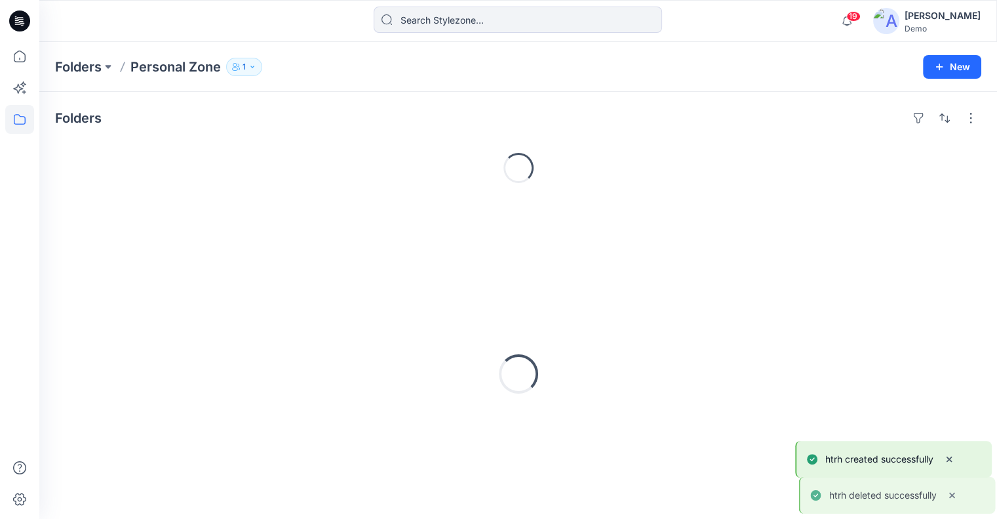
click at [967, 18] on div "[PERSON_NAME]" at bounding box center [943, 16] width 76 height 16
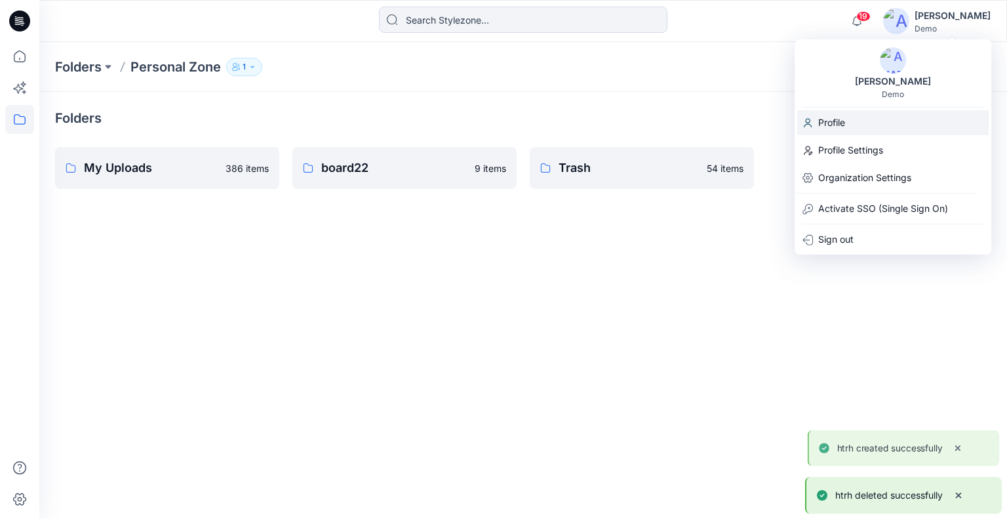
click at [854, 112] on div "Profile" at bounding box center [892, 122] width 191 height 25
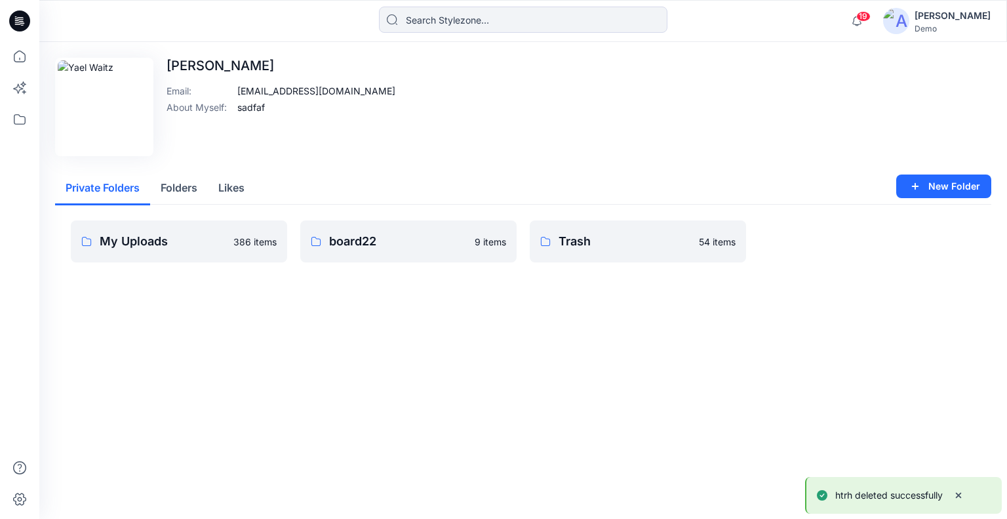
click at [178, 186] on button "Folders" at bounding box center [179, 188] width 58 height 33
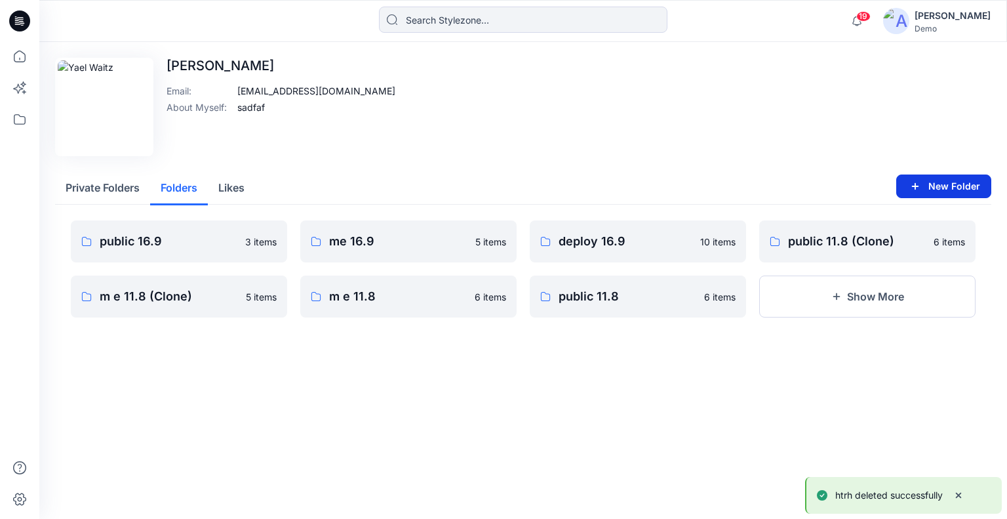
click at [942, 183] on button "New Folder" at bounding box center [943, 186] width 95 height 24
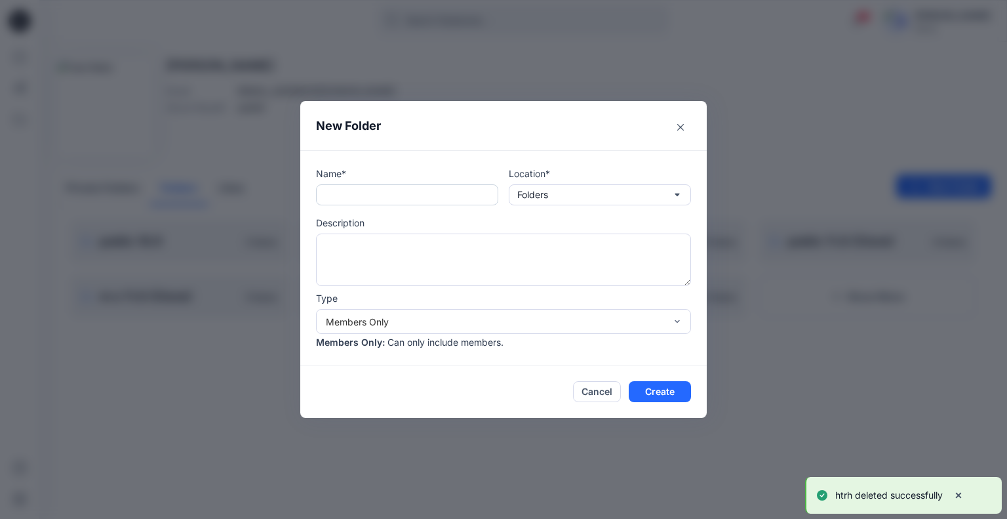
click at [429, 191] on input "text" at bounding box center [407, 194] width 182 height 21
type input "hbrth"
click at [666, 384] on button "Create" at bounding box center [660, 391] width 62 height 21
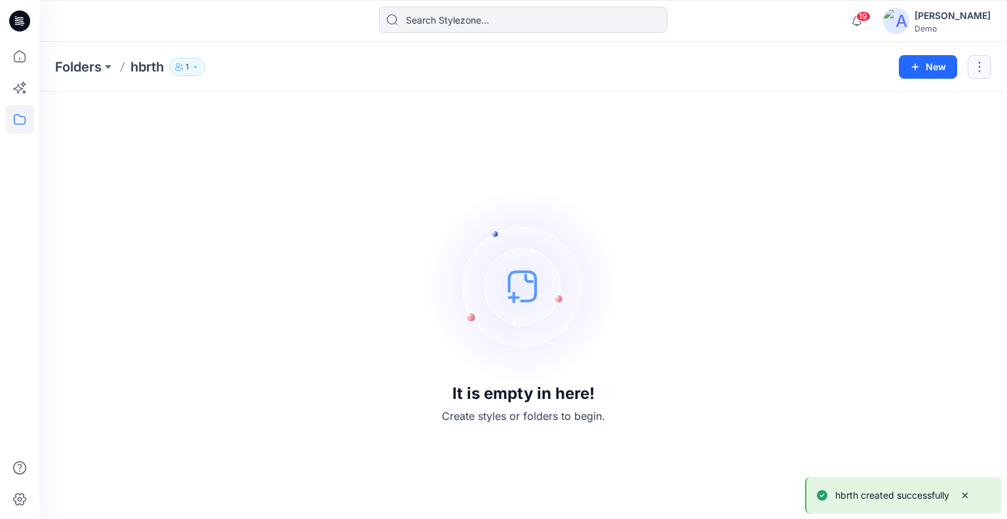
click at [980, 73] on button "button" at bounding box center [980, 67] width 24 height 24
click at [891, 178] on p "Delete Folder" at bounding box center [908, 177] width 75 height 14
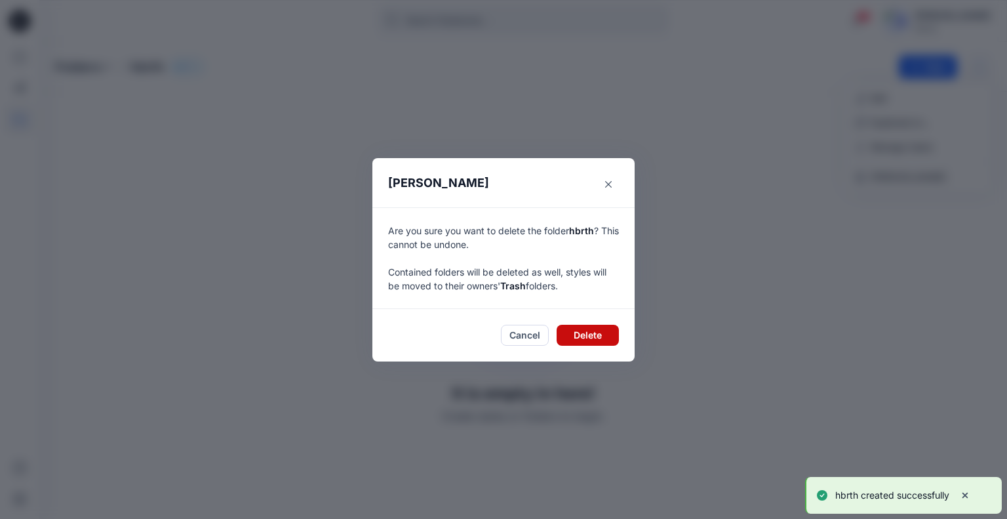
click at [598, 330] on button "Delete" at bounding box center [588, 335] width 62 height 21
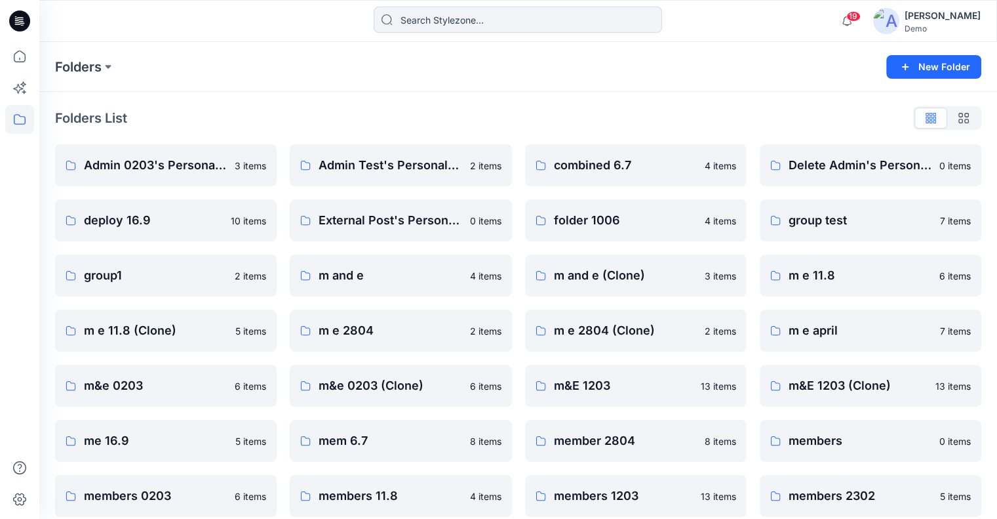
click at [954, 17] on div "[PERSON_NAME]" at bounding box center [943, 16] width 76 height 16
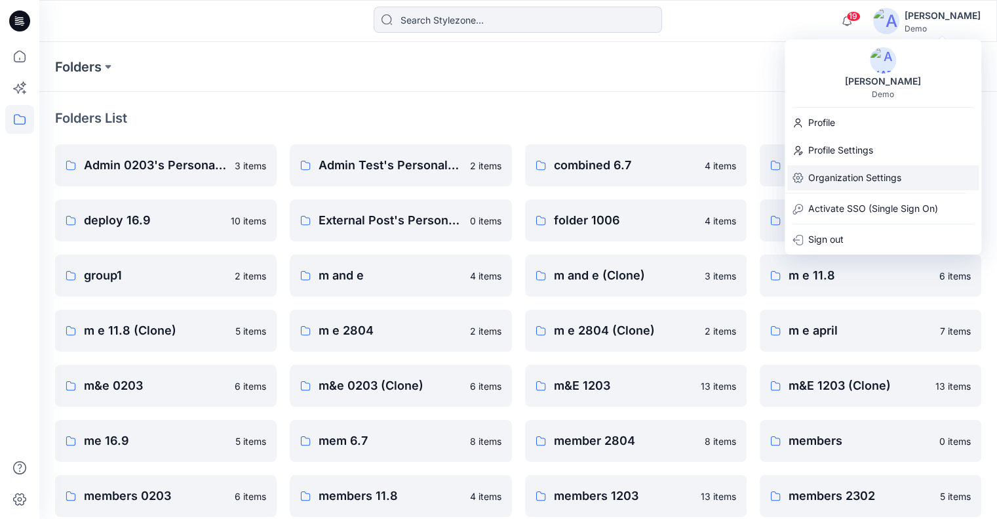
click at [891, 180] on p "Organization Settings" at bounding box center [855, 177] width 93 height 25
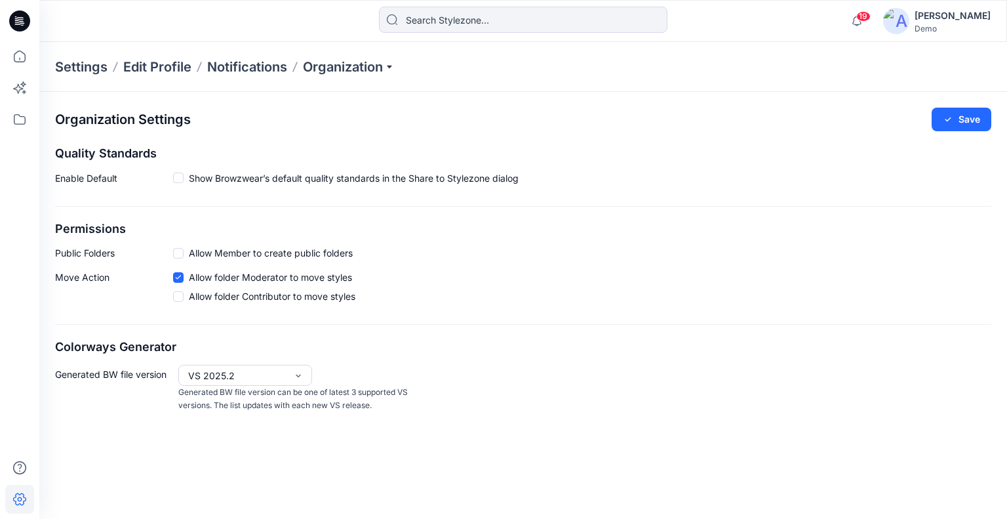
checkbox input "true"
click at [974, 8] on div "[PERSON_NAME]" at bounding box center [953, 16] width 76 height 16
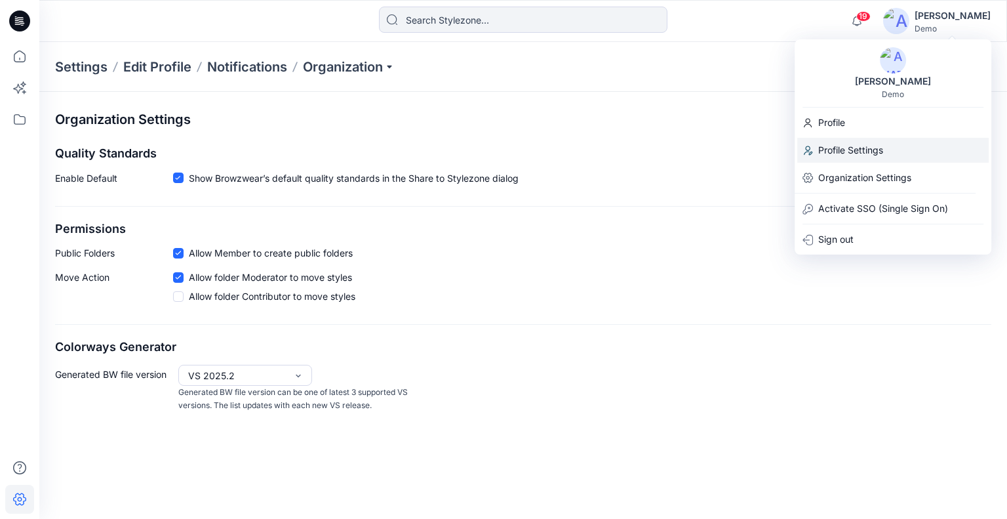
click at [883, 147] on p "Profile Settings" at bounding box center [850, 150] width 65 height 25
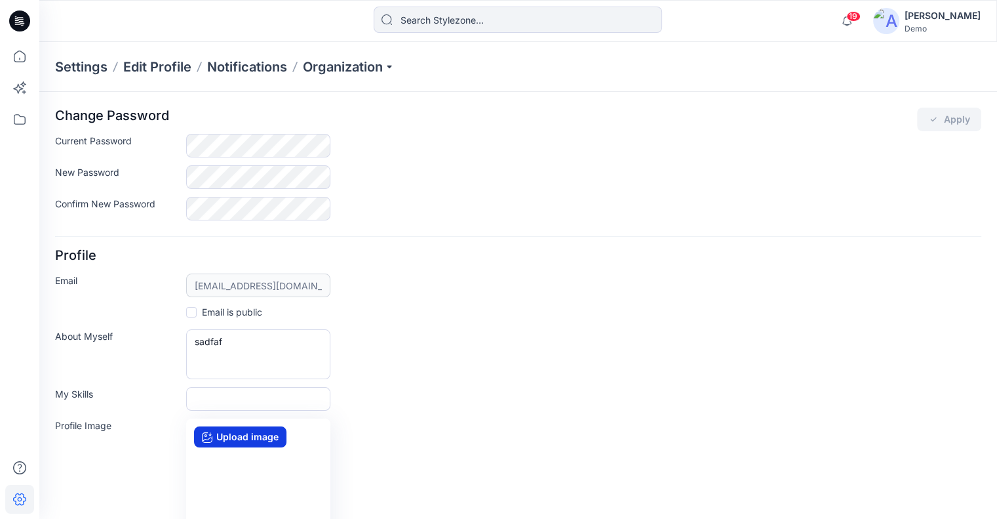
click at [231, 438] on label "Upload image" at bounding box center [240, 436] width 92 height 21
click at [0, 0] on input "Upload image" at bounding box center [0, 0] width 0 height 0
click at [952, 115] on button "Apply" at bounding box center [949, 120] width 64 height 24
click at [939, 20] on div "[PERSON_NAME]" at bounding box center [943, 16] width 76 height 16
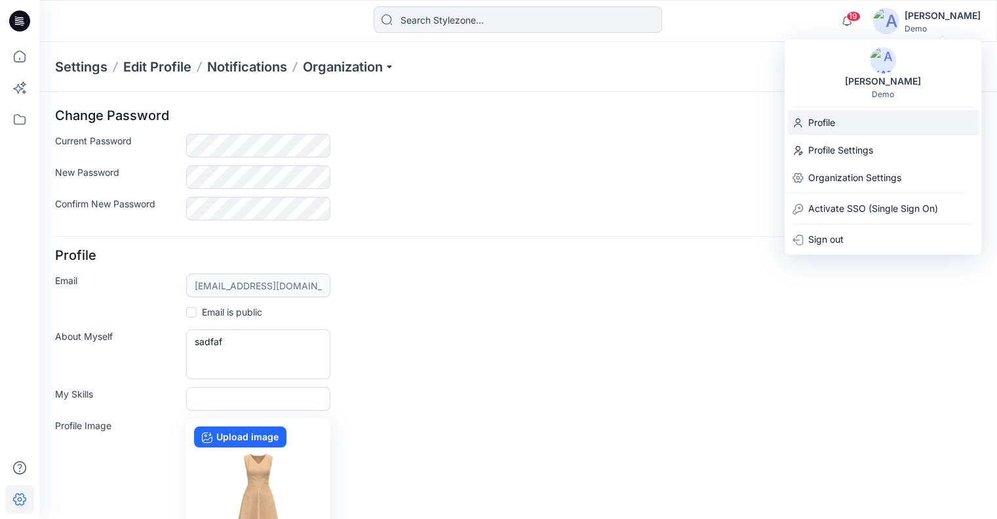
click at [869, 118] on div "Profile" at bounding box center [883, 122] width 191 height 25
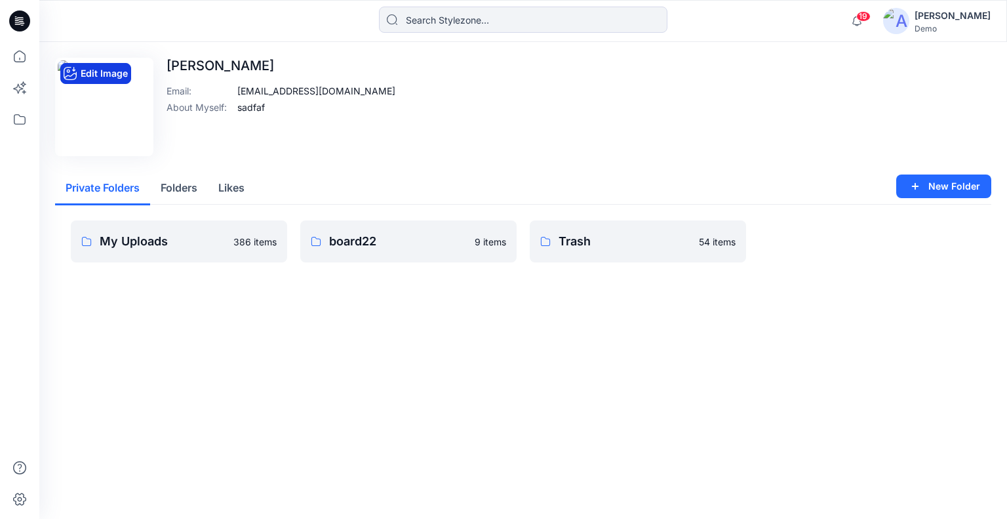
click at [115, 72] on button "Edit Image" at bounding box center [95, 73] width 71 height 21
drag, startPoint x: 977, startPoint y: 30, endPoint x: 969, endPoint y: 36, distance: 9.7
click at [977, 29] on div "Demo" at bounding box center [953, 29] width 76 height 10
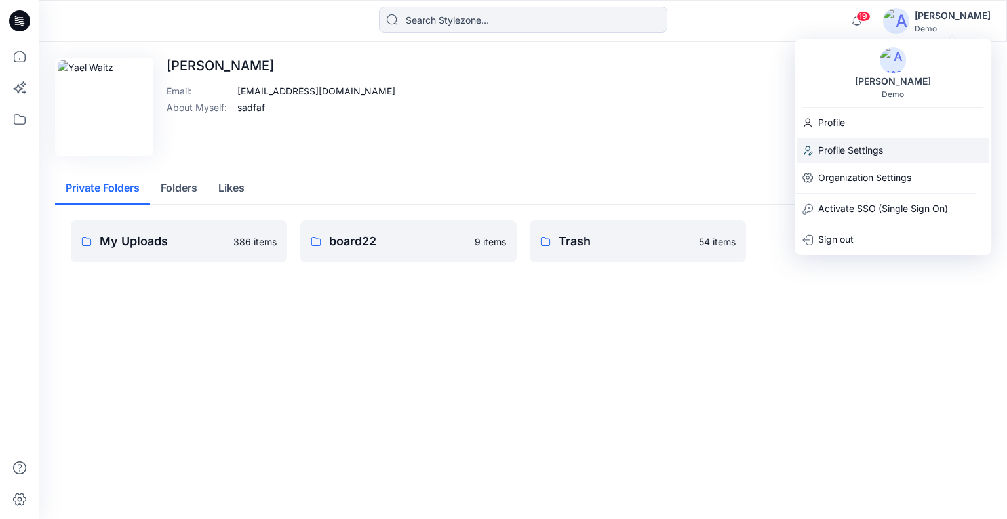
click at [881, 151] on p "Profile Settings" at bounding box center [850, 150] width 65 height 25
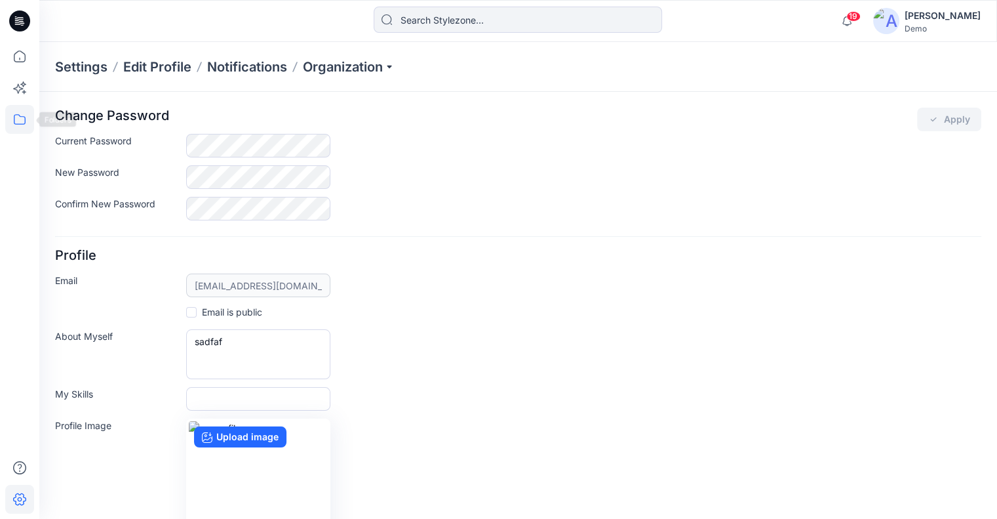
click at [22, 115] on icon at bounding box center [19, 119] width 29 height 29
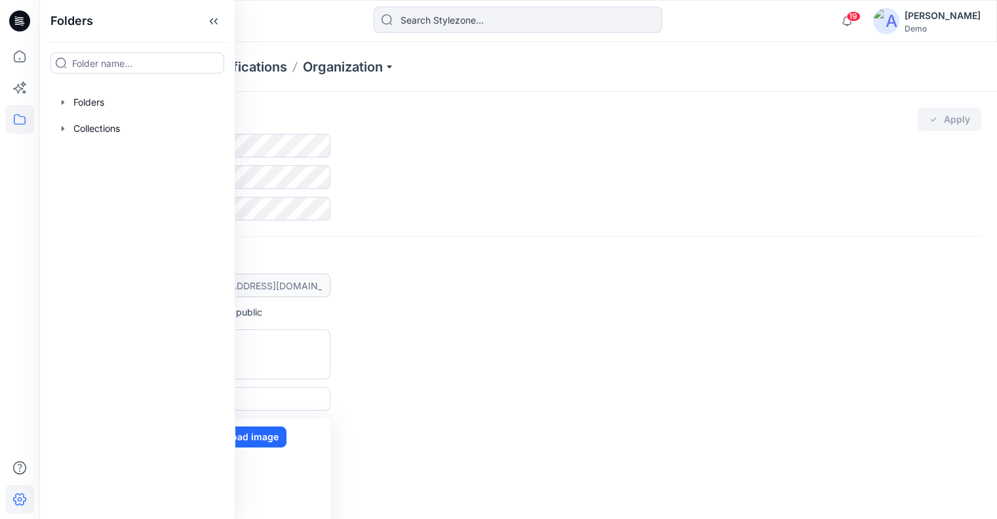
click at [101, 98] on div at bounding box center [137, 102] width 175 height 26
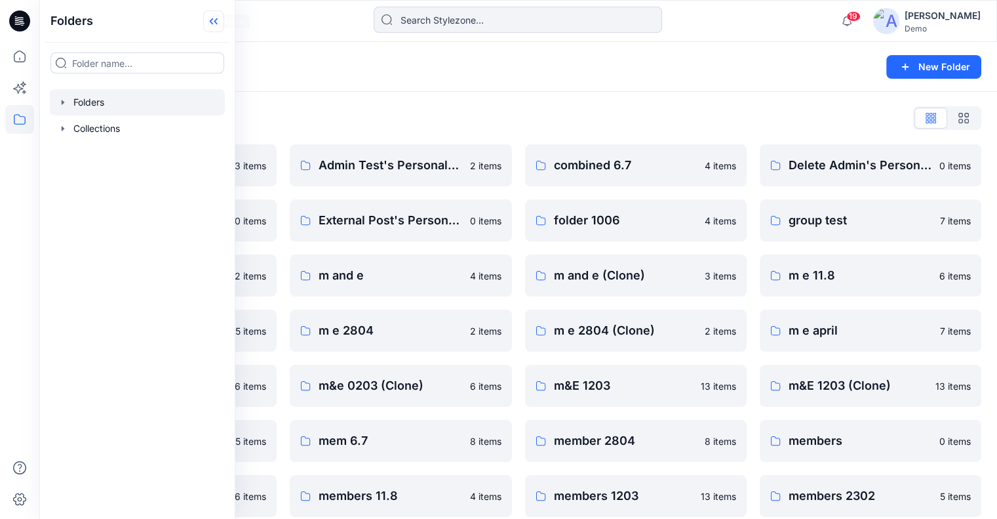
click at [203, 27] on icon at bounding box center [213, 21] width 21 height 22
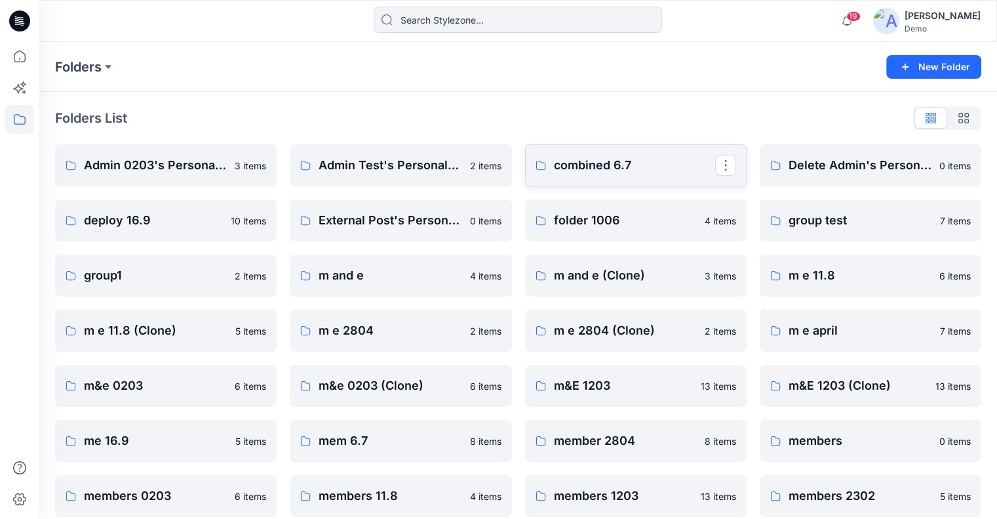
click at [683, 164] on p "combined 6.7" at bounding box center [634, 165] width 161 height 18
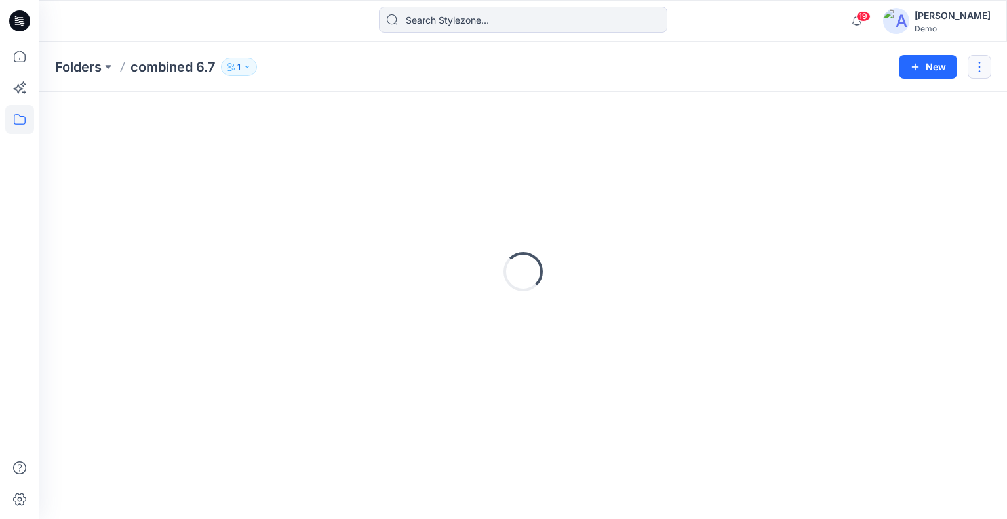
click at [977, 70] on button "button" at bounding box center [980, 67] width 24 height 24
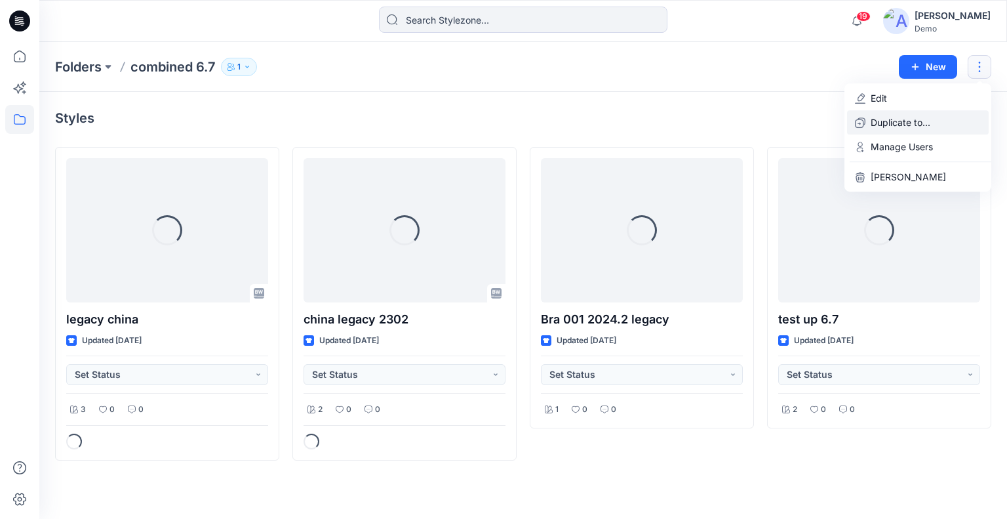
click at [930, 127] on p "Duplicate to..." at bounding box center [901, 122] width 60 height 14
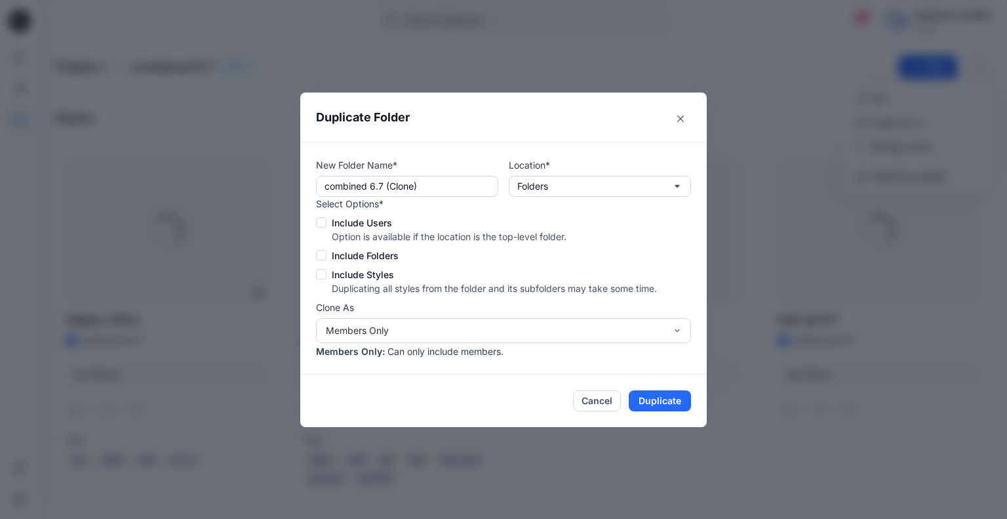
click at [323, 222] on span at bounding box center [321, 222] width 10 height 10
click at [323, 222] on input "Include Users" at bounding box center [320, 221] width 10 height 10
checkbox input "true"
drag, startPoint x: 320, startPoint y: 251, endPoint x: 321, endPoint y: 265, distance: 13.8
click at [320, 252] on span at bounding box center [321, 255] width 10 height 10
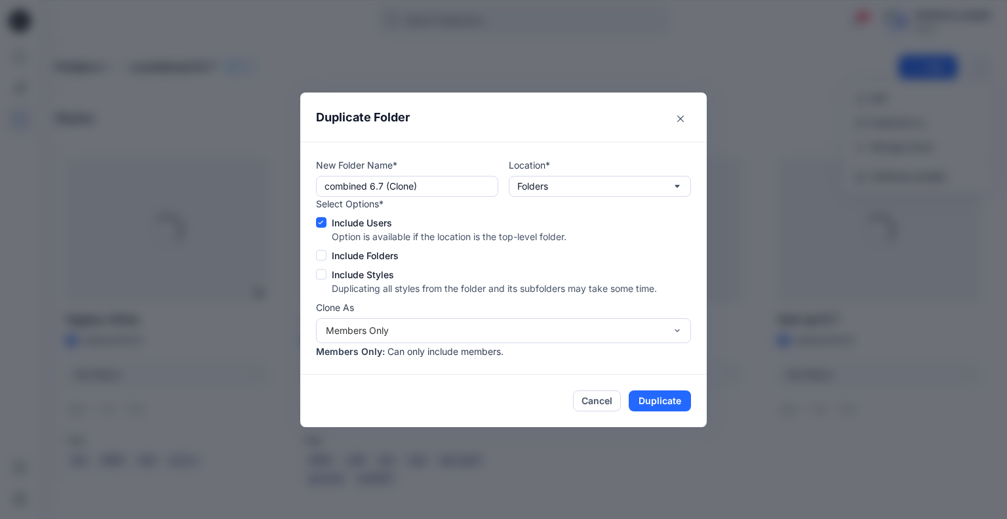
click at [320, 252] on input "Include Folders" at bounding box center [320, 254] width 10 height 10
checkbox input "true"
click at [321, 272] on span at bounding box center [321, 274] width 10 height 10
click at [321, 272] on input "Include Styles" at bounding box center [320, 273] width 10 height 10
checkbox input "true"
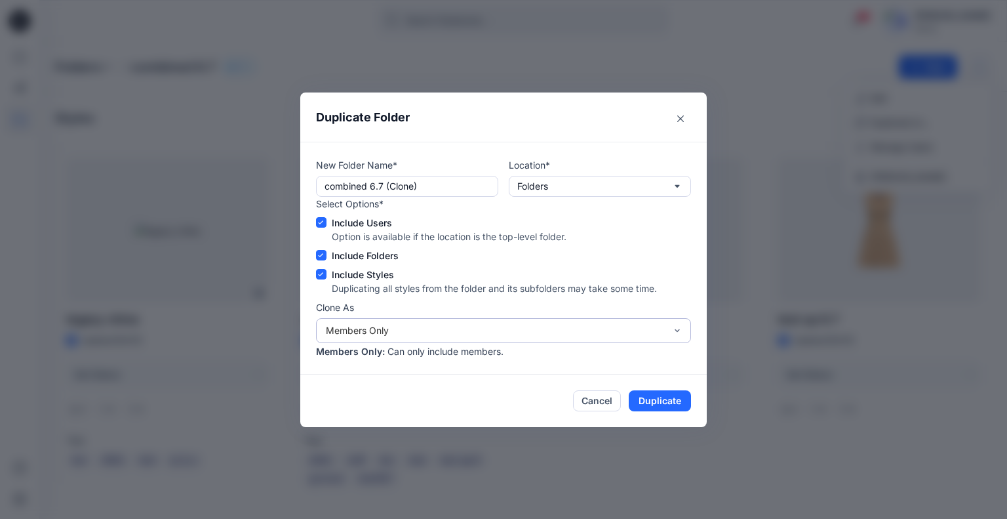
click at [380, 323] on div "Members Only" at bounding box center [496, 330] width 340 height 14
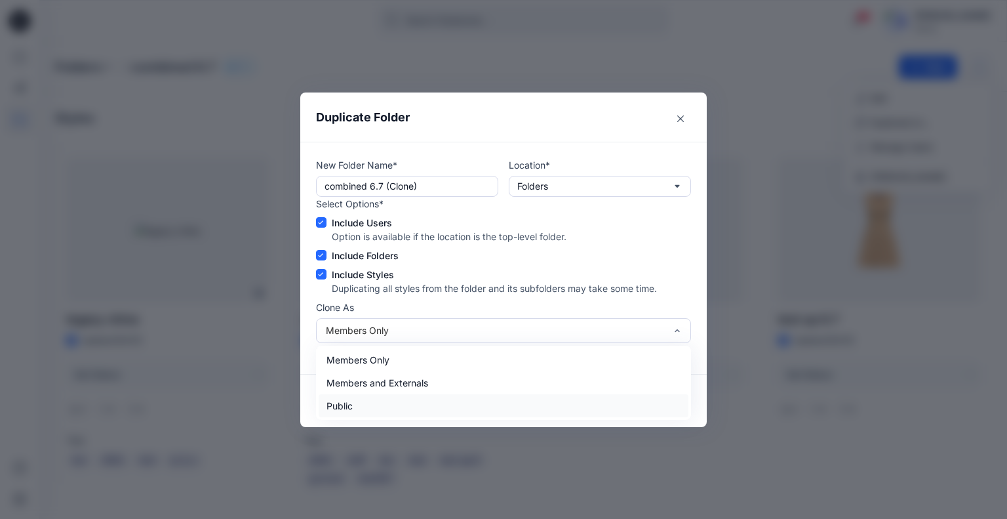
click at [371, 403] on div "Public" at bounding box center [504, 405] width 370 height 23
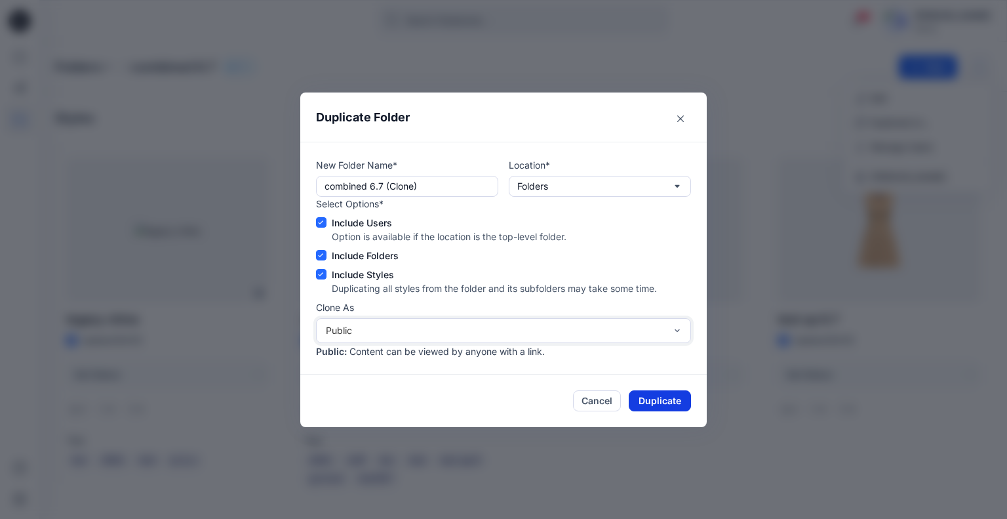
click at [653, 400] on button "Duplicate" at bounding box center [660, 400] width 62 height 21
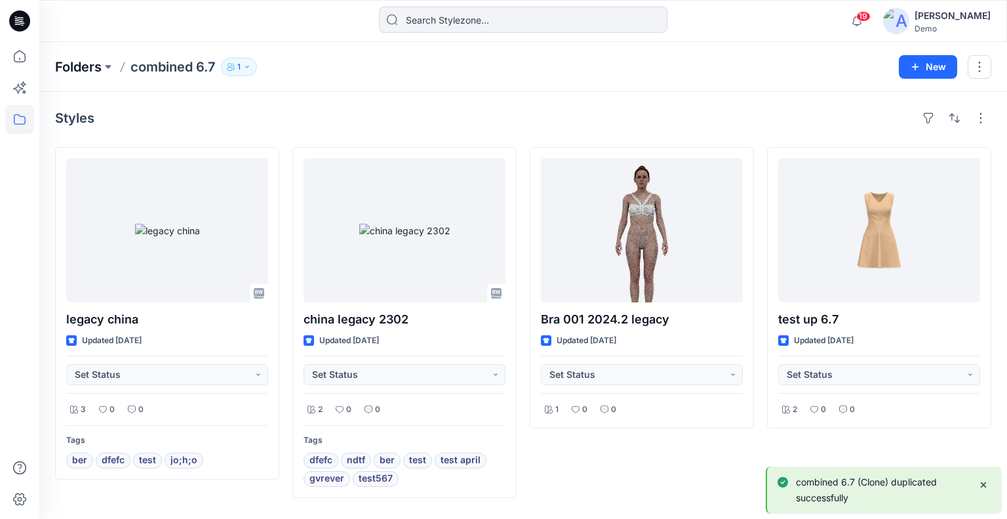
click at [79, 65] on p "Folders" at bounding box center [78, 67] width 47 height 18
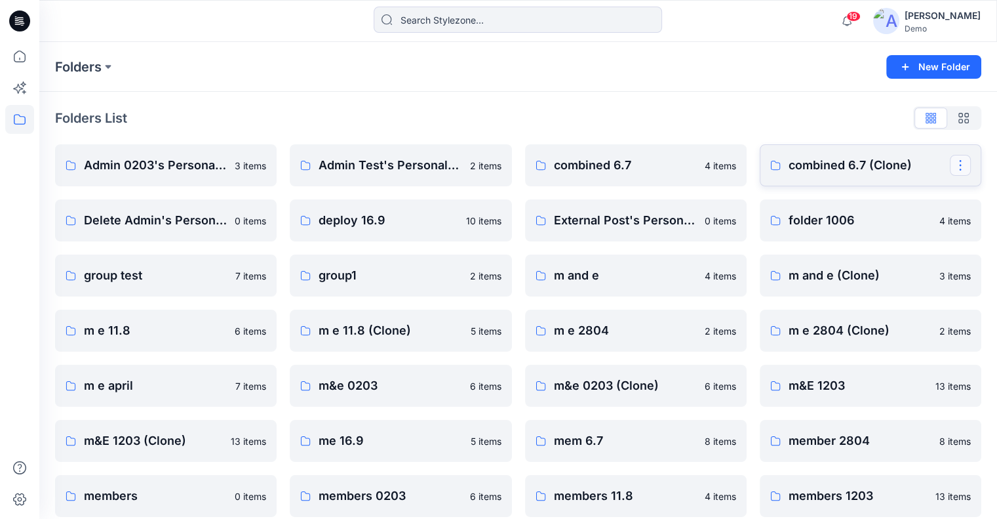
drag, startPoint x: 957, startPoint y: 165, endPoint x: 955, endPoint y: 175, distance: 10.2
click at [957, 165] on button "button" at bounding box center [960, 165] width 21 height 21
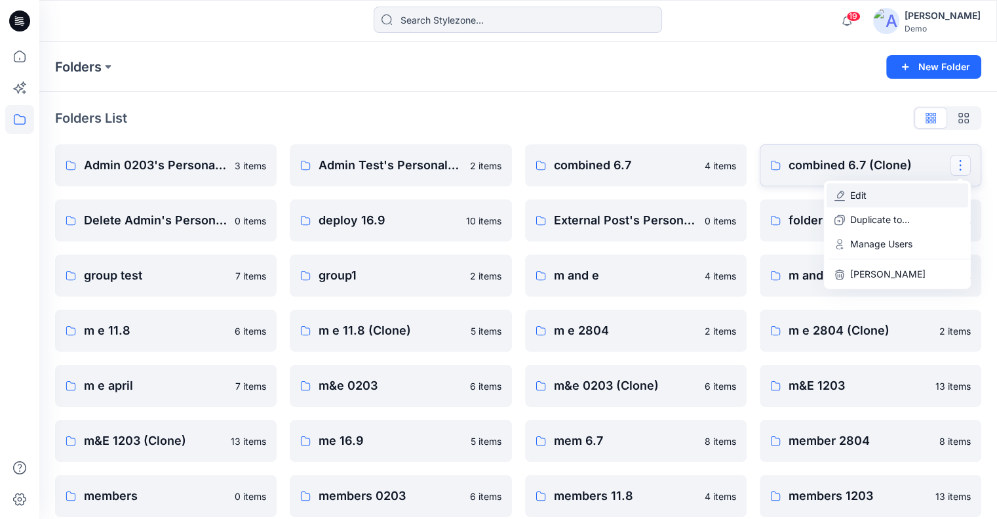
click at [897, 196] on button "Edit" at bounding box center [898, 195] width 142 height 24
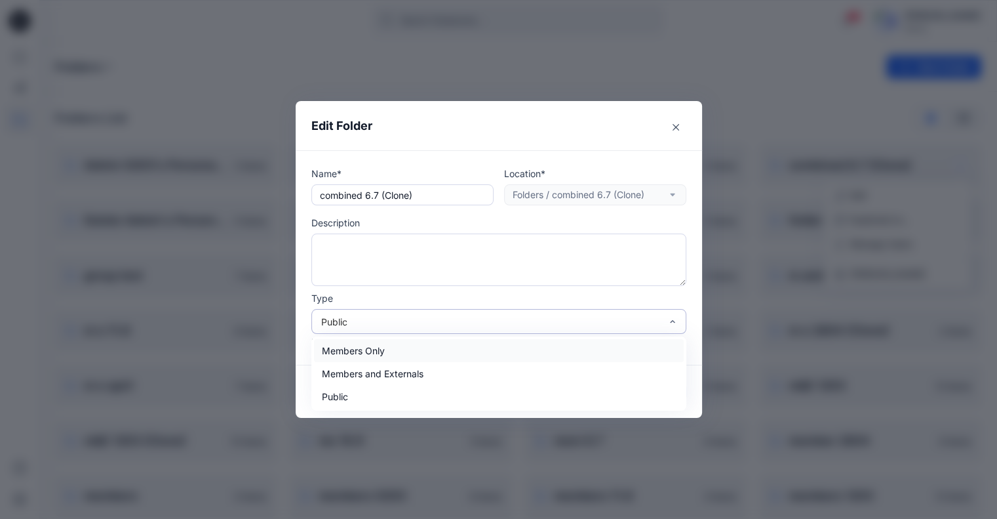
click at [372, 321] on div "Public" at bounding box center [491, 322] width 340 height 14
click at [375, 355] on div "Members Only" at bounding box center [499, 350] width 370 height 23
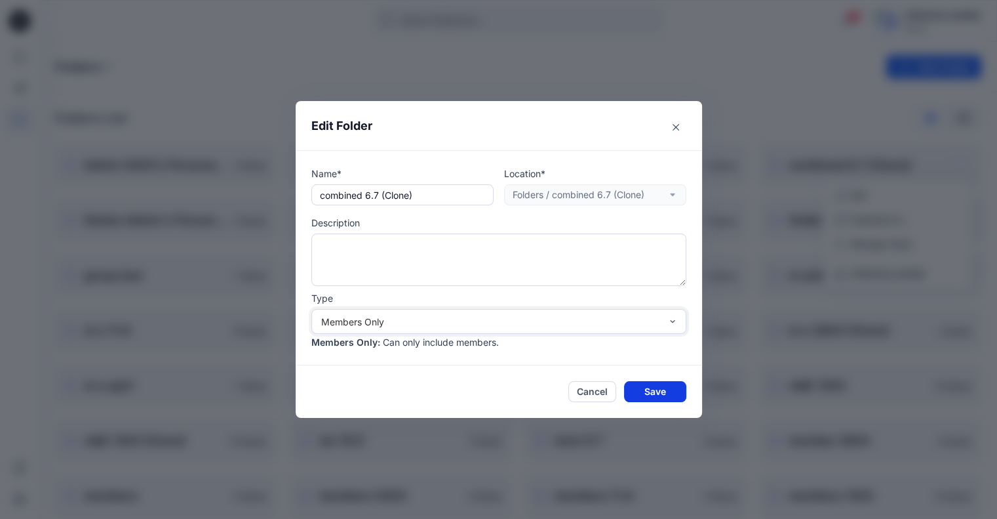
click at [661, 390] on button "Save" at bounding box center [655, 391] width 62 height 21
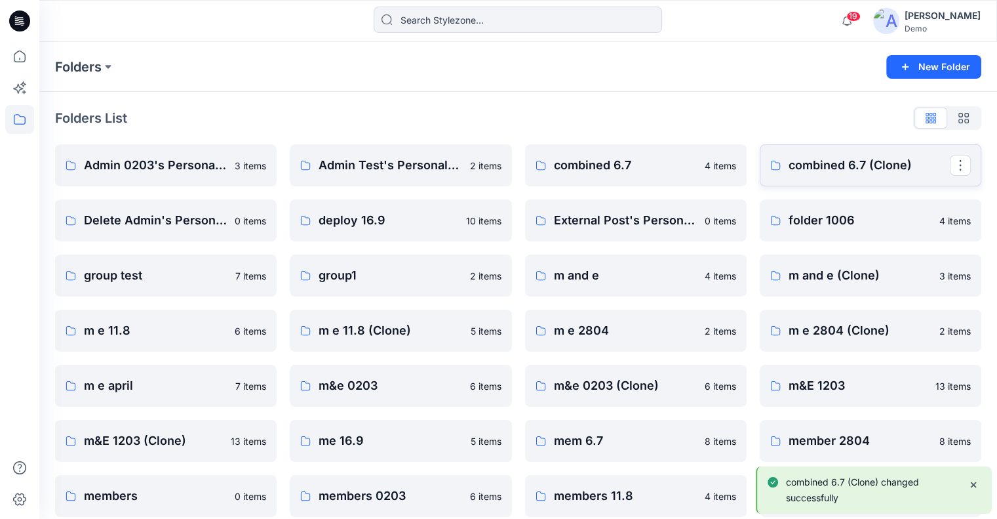
click at [898, 167] on p "combined 6.7 (Clone)" at bounding box center [869, 165] width 161 height 18
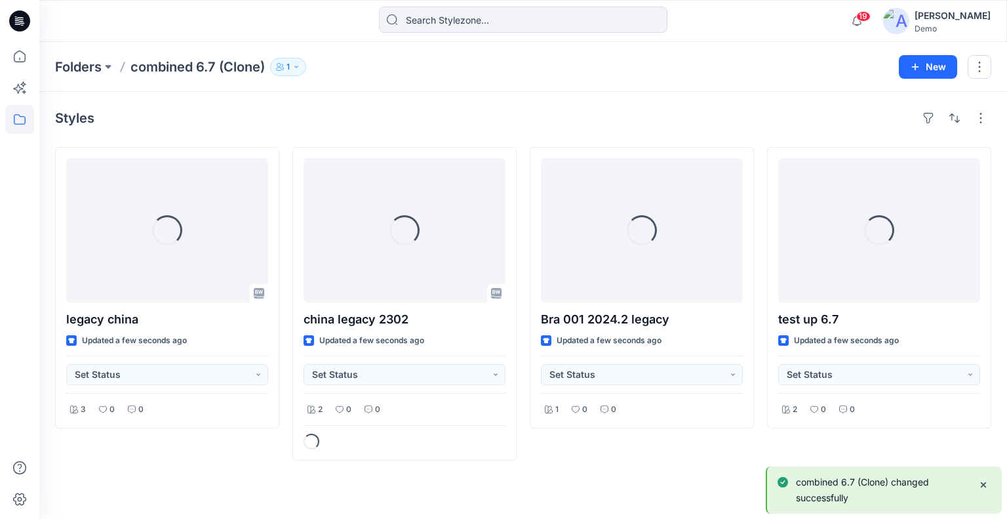
drag, startPoint x: 975, startPoint y: 63, endPoint x: 965, endPoint y: 72, distance: 13.9
click at [975, 62] on button "button" at bounding box center [980, 67] width 24 height 24
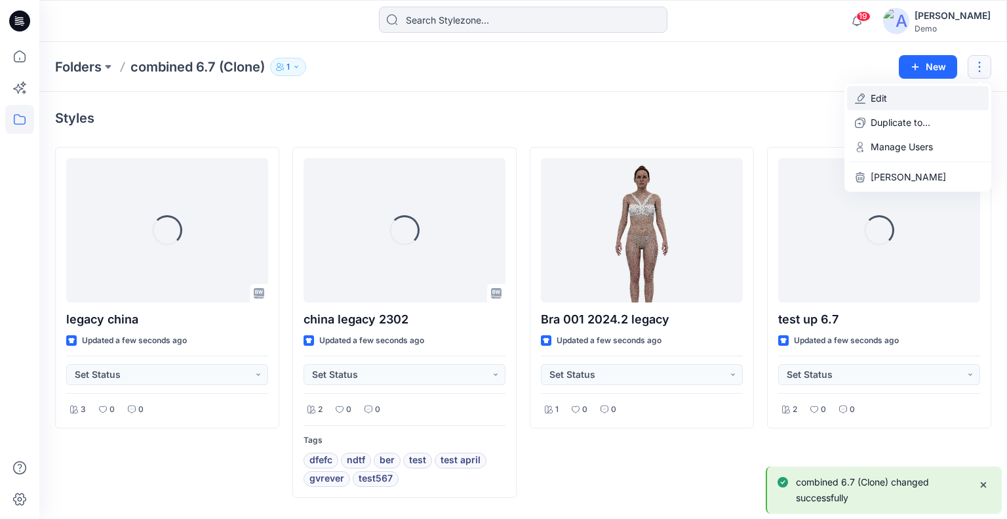
click at [925, 100] on button "Edit" at bounding box center [918, 98] width 142 height 24
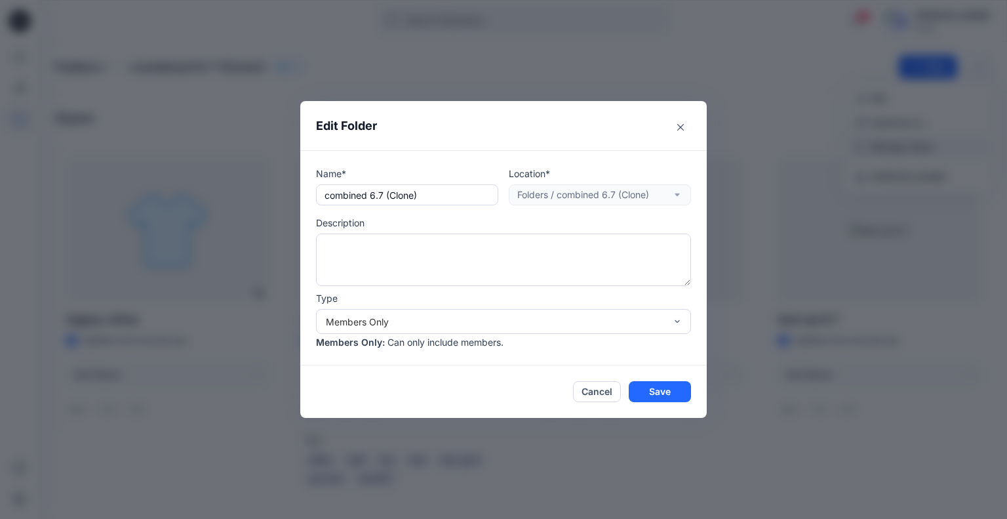
drag, startPoint x: 599, startPoint y: 393, endPoint x: 885, endPoint y: 151, distance: 374.6
click at [600, 393] on button "Cancel" at bounding box center [597, 391] width 48 height 21
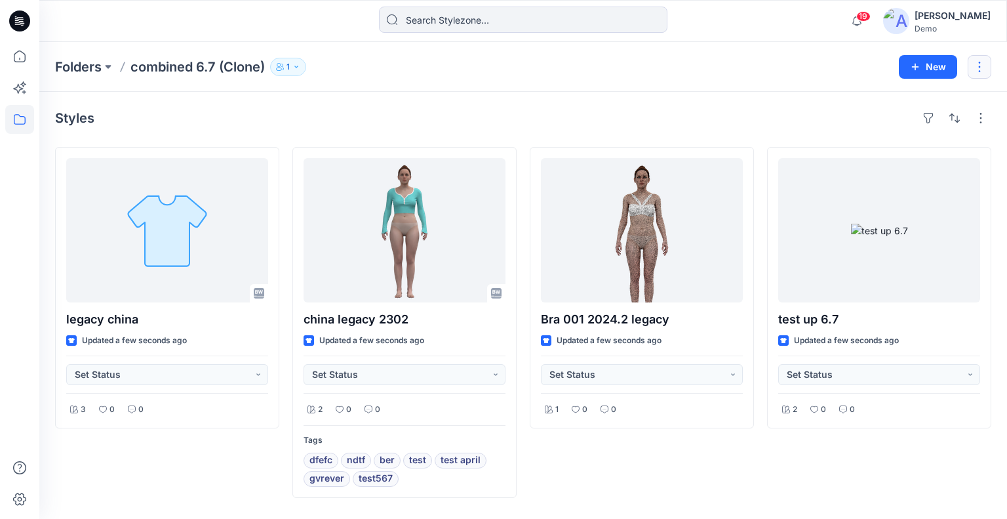
click at [976, 62] on button "button" at bounding box center [980, 67] width 24 height 24
click at [902, 168] on button "Delete Folder" at bounding box center [918, 177] width 142 height 24
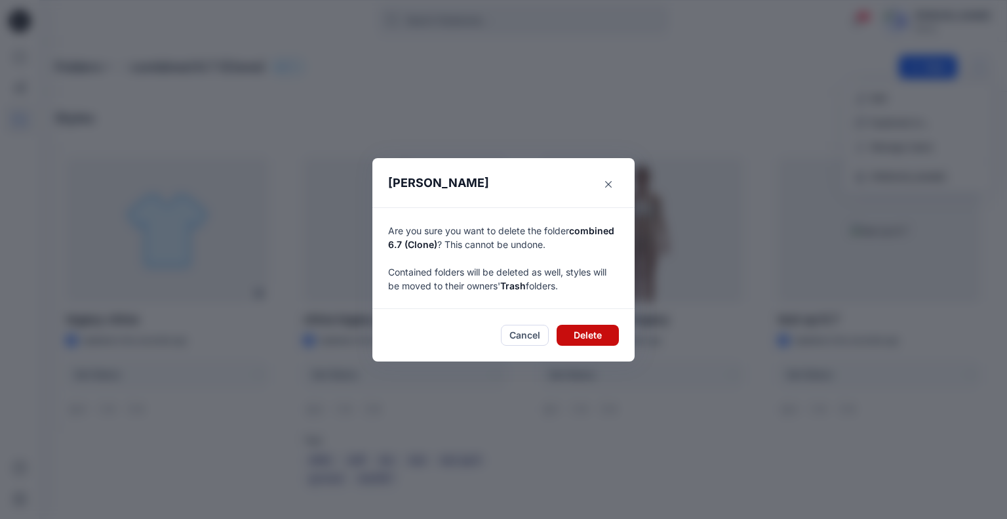
click at [582, 334] on button "Delete" at bounding box center [588, 335] width 62 height 21
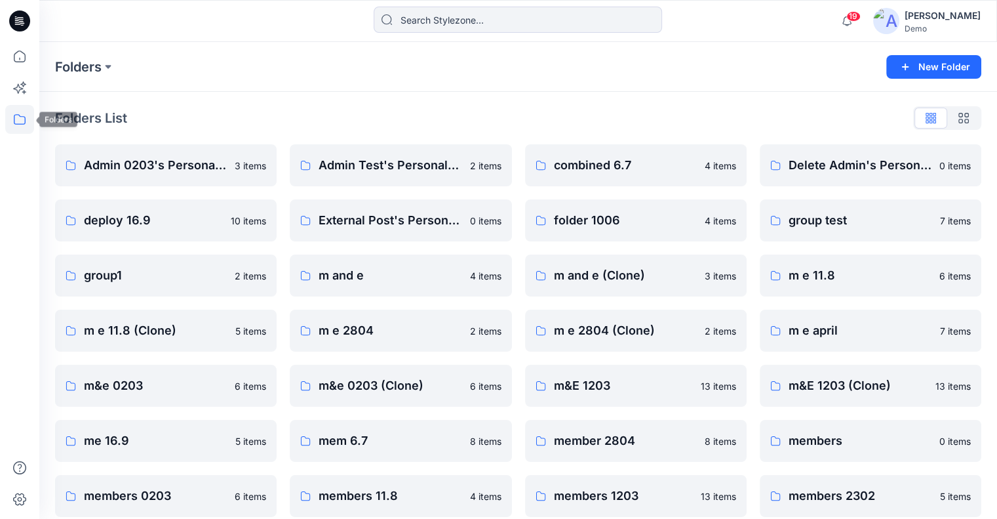
click at [24, 125] on icon at bounding box center [19, 119] width 29 height 29
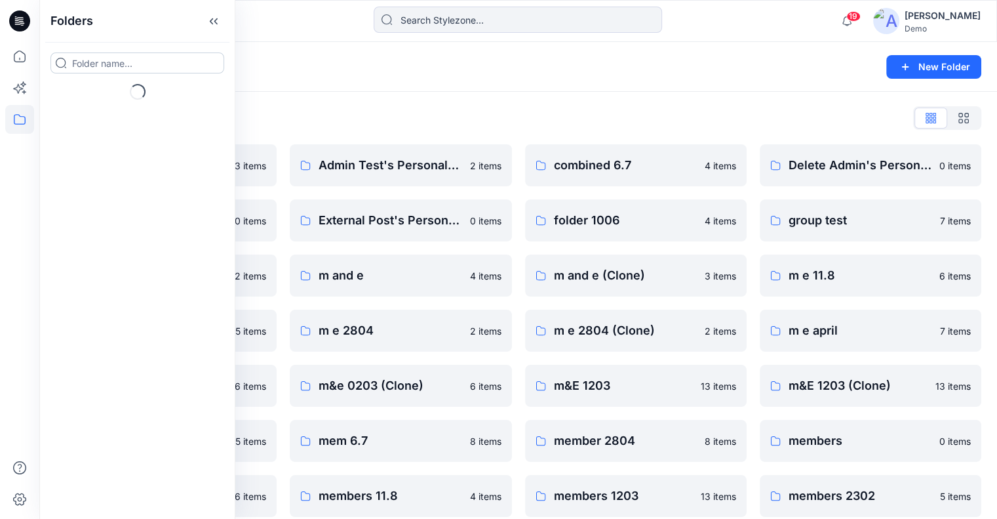
click at [126, 65] on input at bounding box center [137, 62] width 174 height 21
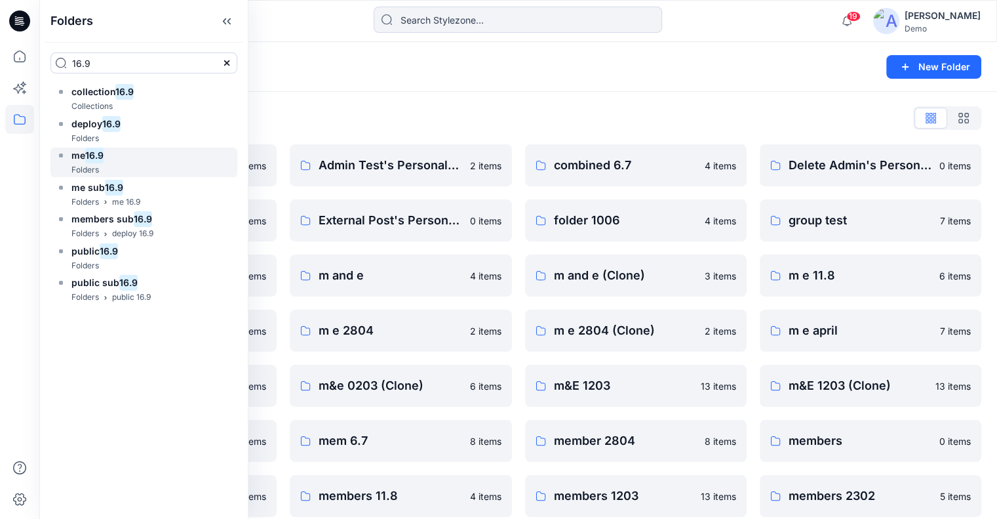
type input "16.9"
click at [110, 157] on div "me 16.9 Folders" at bounding box center [143, 163] width 187 height 30
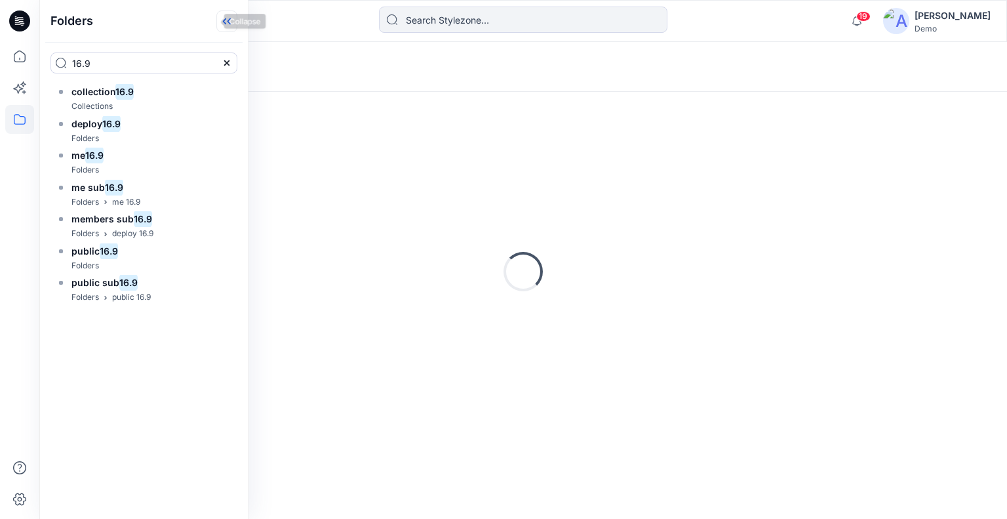
click at [216, 25] on icon at bounding box center [226, 21] width 21 height 22
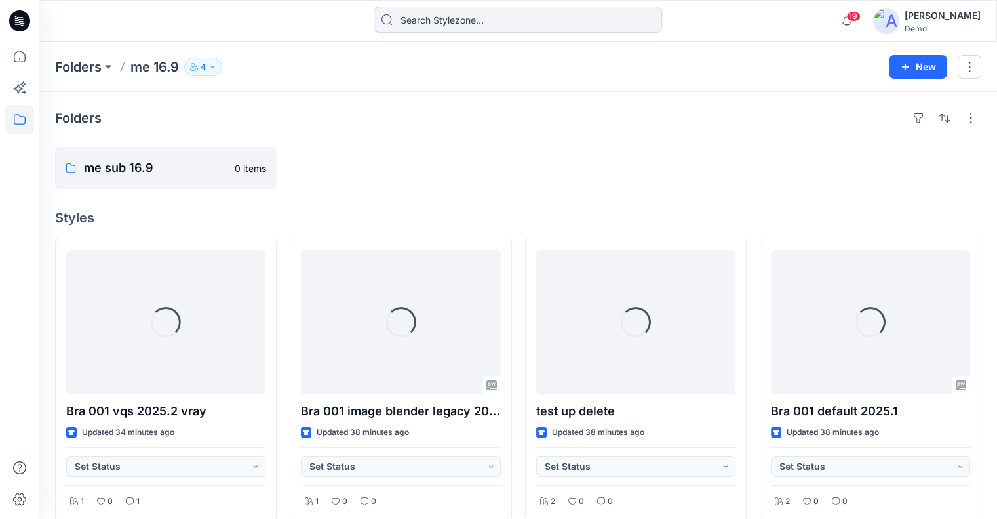
click at [201, 65] on p "4" at bounding box center [203, 67] width 5 height 14
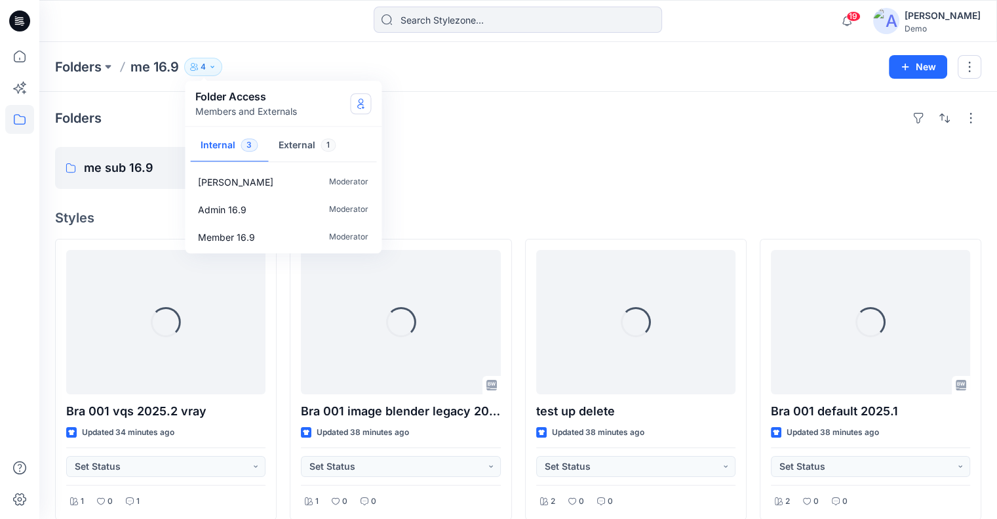
click at [360, 102] on icon "Manage Users" at bounding box center [360, 103] width 10 height 10
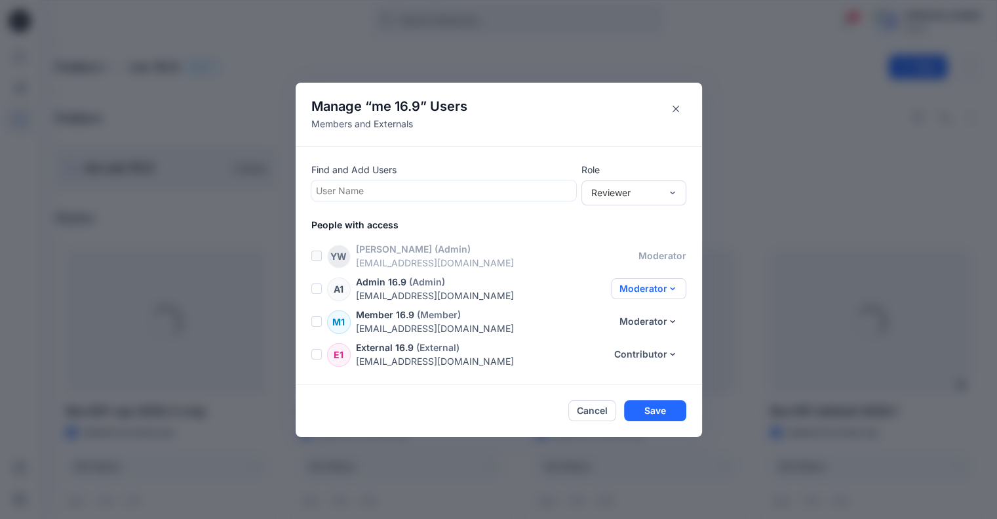
click at [658, 285] on button "Moderator" at bounding box center [648, 288] width 75 height 21
click at [647, 314] on button "Reviewer" at bounding box center [640, 319] width 87 height 24
click at [649, 327] on button "Moderator" at bounding box center [648, 321] width 75 height 21
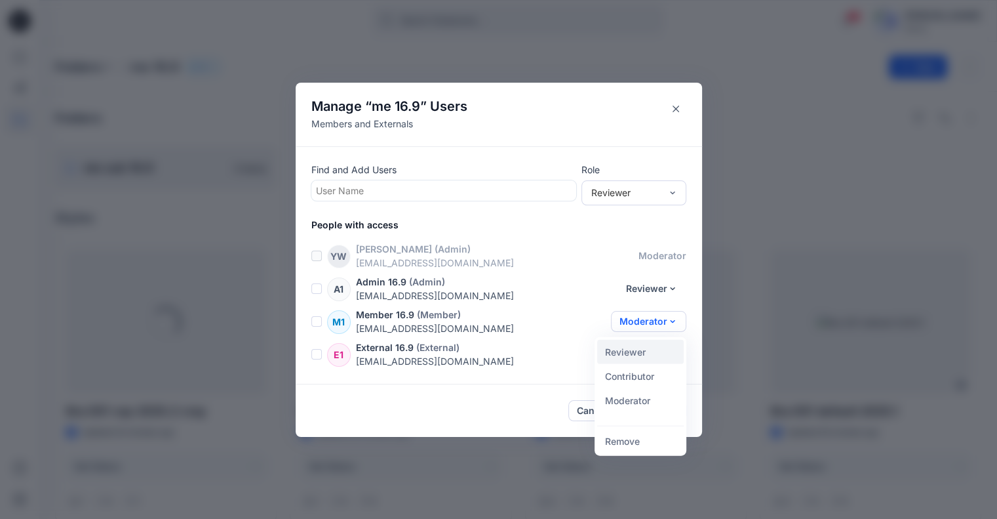
click at [640, 358] on button "Reviewer" at bounding box center [640, 351] width 87 height 24
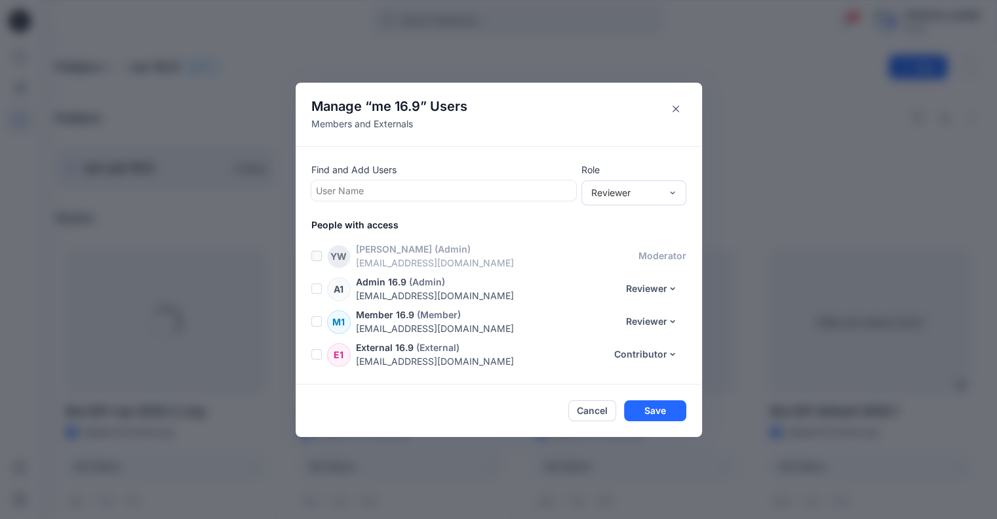
click at [651, 364] on div "E1 External 16.9 (External) deployext169@yopmail.com Contributor Reviewer Contr…" at bounding box center [507, 354] width 391 height 28
click at [656, 355] on button "Contributor" at bounding box center [646, 354] width 81 height 21
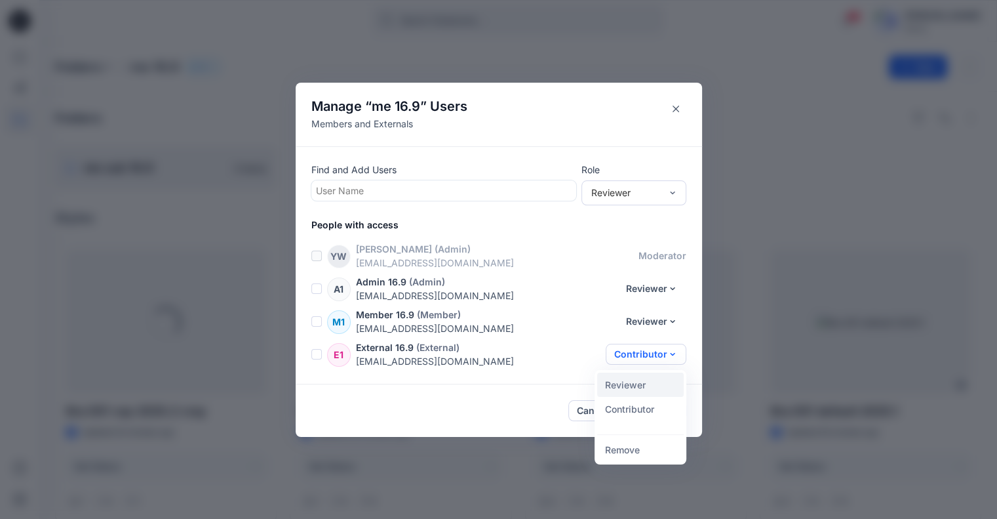
click at [643, 379] on button "Reviewer" at bounding box center [640, 384] width 87 height 24
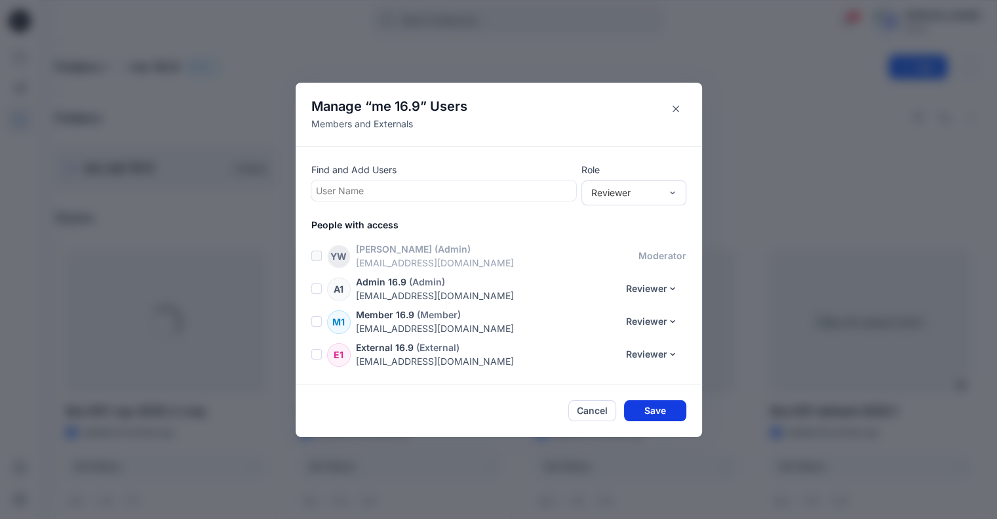
click at [649, 407] on button "Save" at bounding box center [655, 410] width 62 height 21
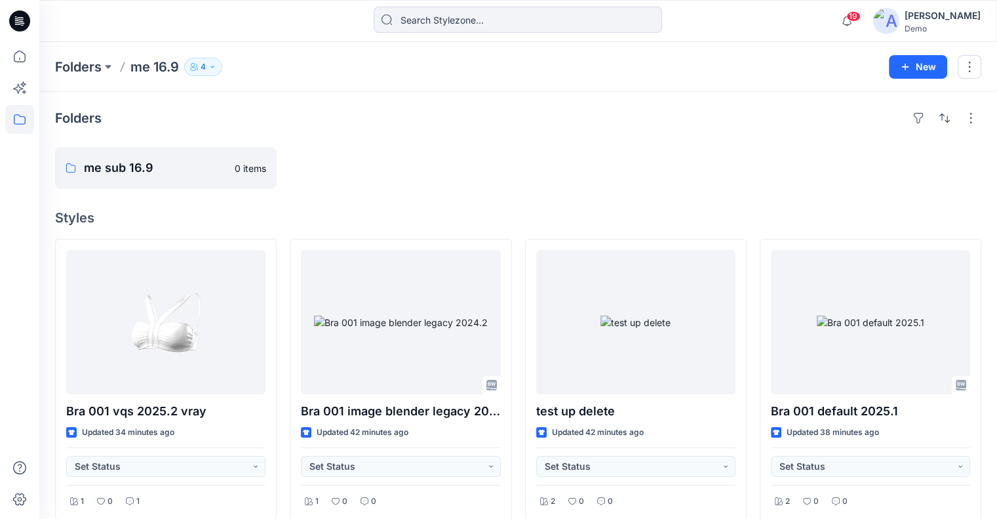
click at [215, 63] on icon "button" at bounding box center [213, 67] width 8 height 8
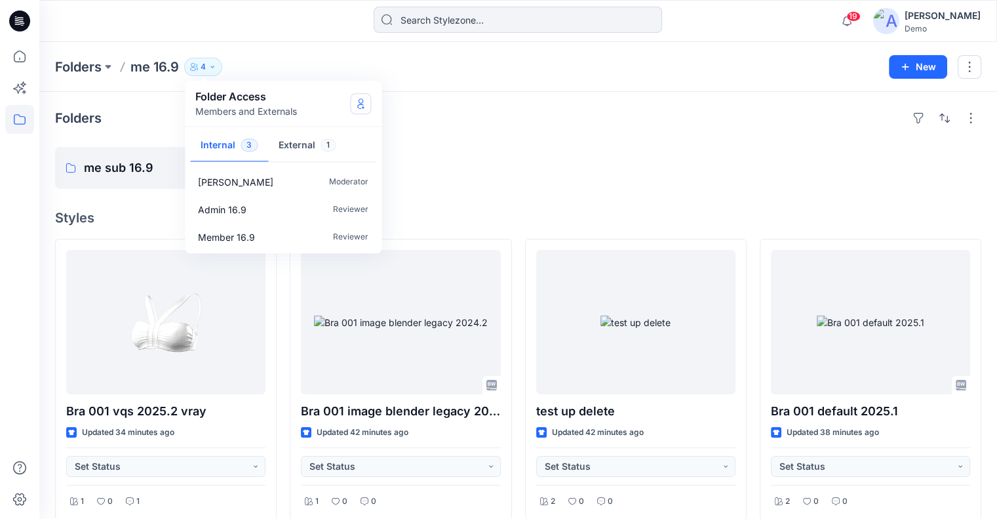
click at [352, 105] on button "Manage Users" at bounding box center [360, 103] width 21 height 21
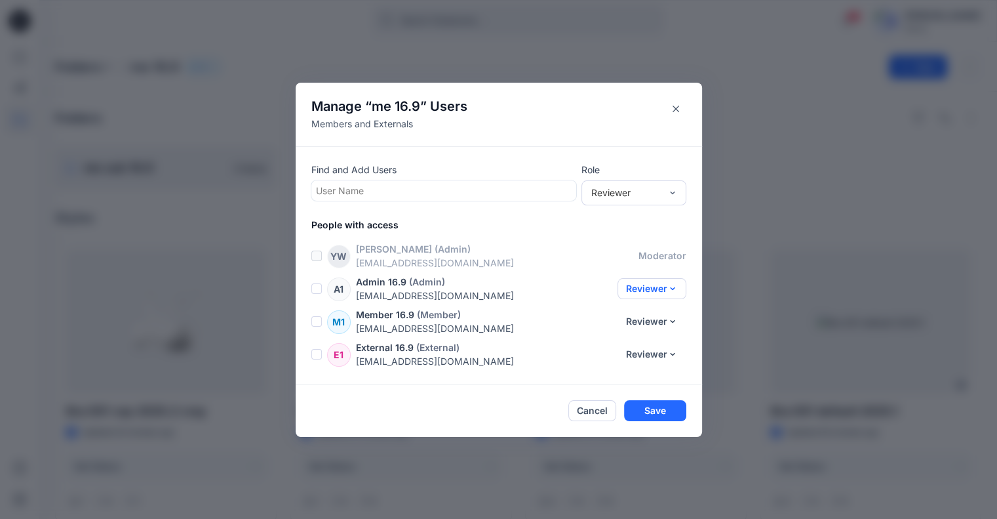
click at [645, 292] on button "Reviewer" at bounding box center [652, 288] width 69 height 21
click at [647, 364] on button "Moderator" at bounding box center [640, 367] width 87 height 24
click at [663, 315] on button "Reviewer" at bounding box center [652, 321] width 69 height 21
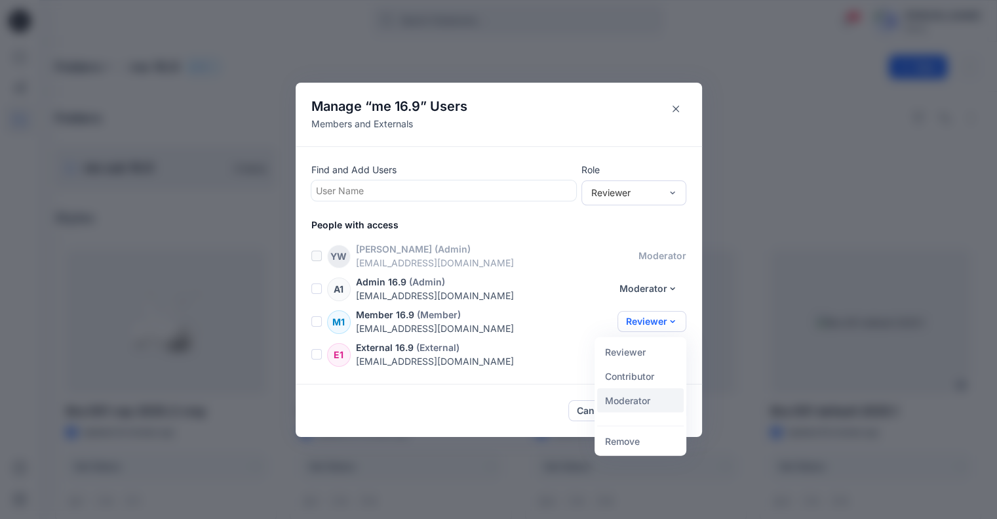
click at [649, 396] on button "Moderator" at bounding box center [640, 400] width 87 height 24
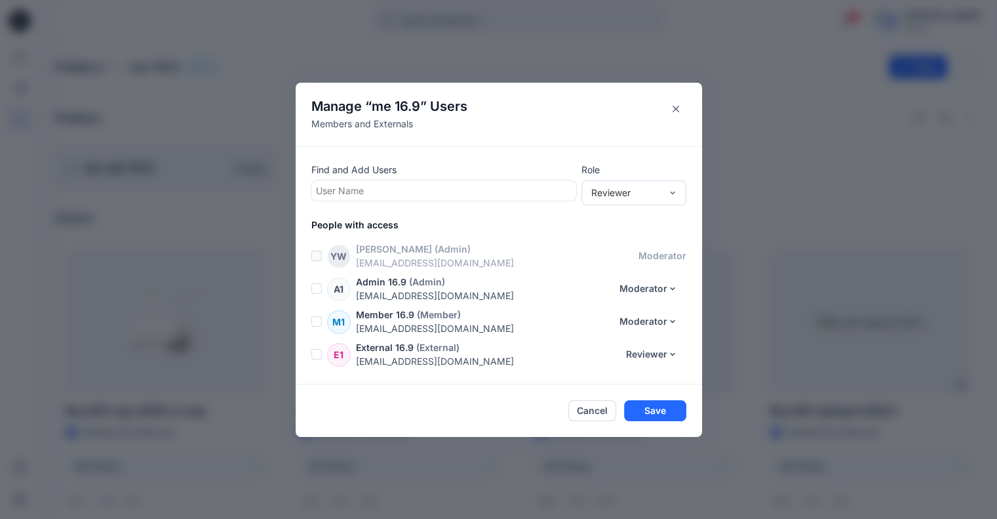
drag, startPoint x: 662, startPoint y: 357, endPoint x: 661, endPoint y: 367, distance: 10.5
click at [662, 356] on button "Reviewer" at bounding box center [652, 354] width 69 height 21
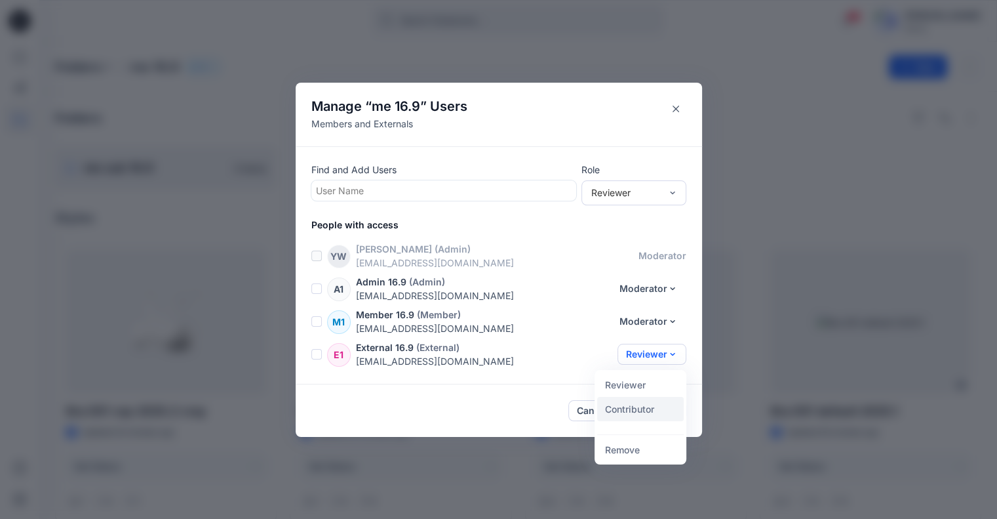
click at [651, 414] on button "Contributor" at bounding box center [640, 409] width 87 height 24
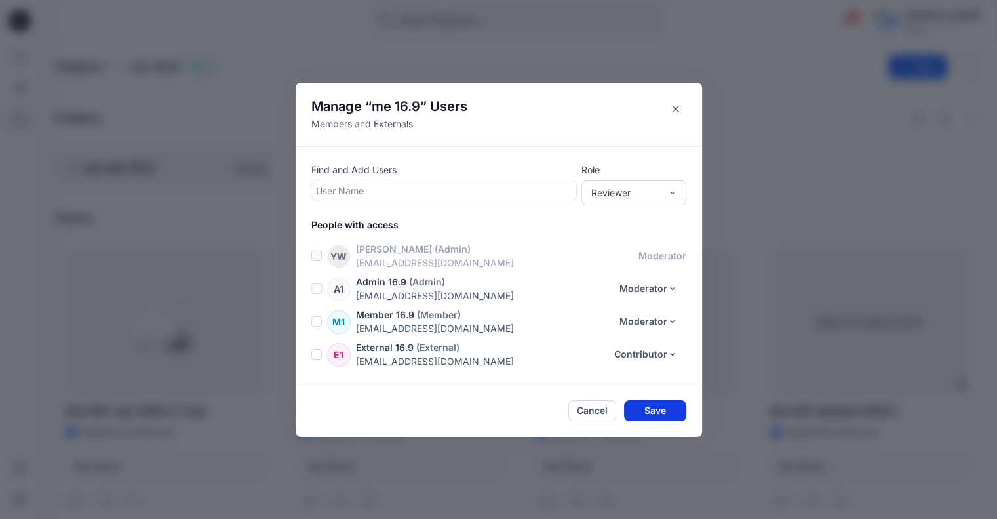
click at [659, 409] on button "Save" at bounding box center [655, 410] width 62 height 21
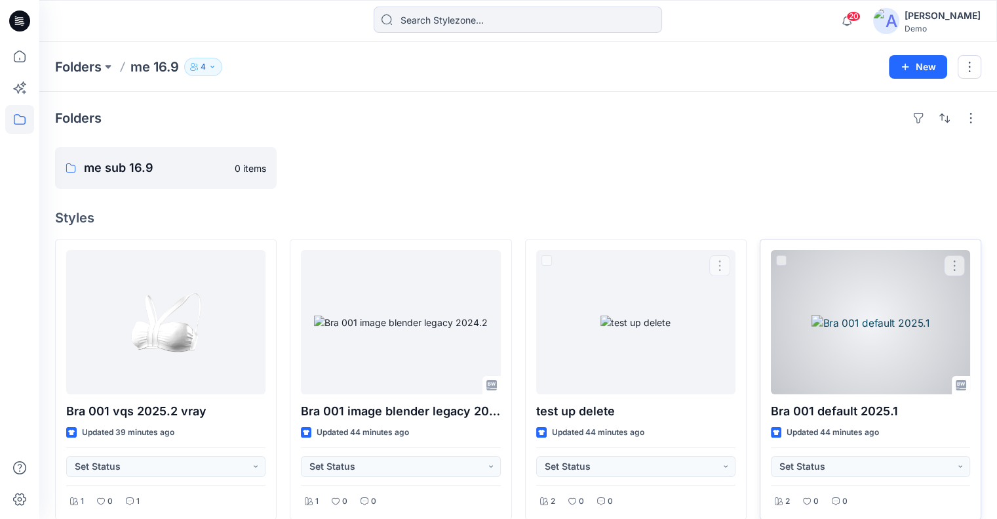
click at [834, 326] on div at bounding box center [870, 322] width 199 height 144
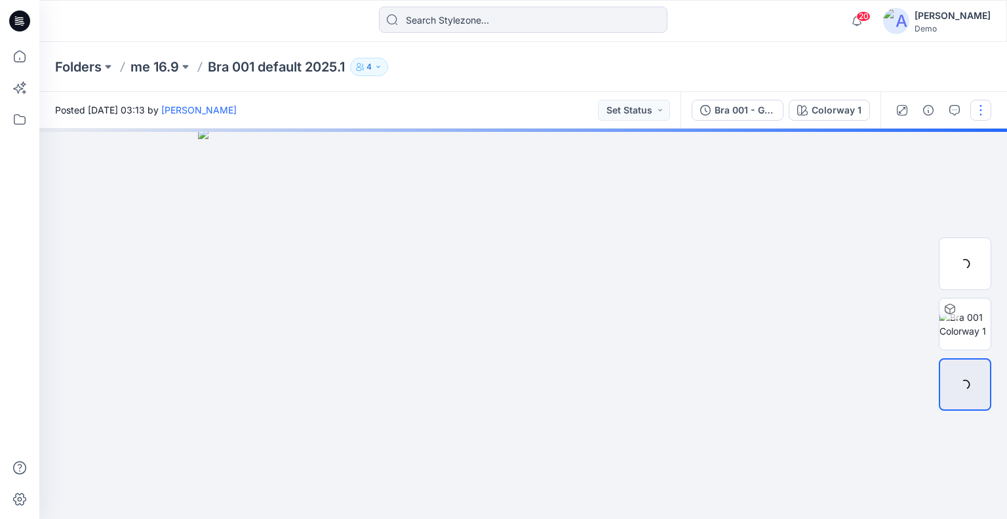
click at [992, 104] on div at bounding box center [941, 110] width 121 height 37
click at [986, 108] on button "button" at bounding box center [981, 110] width 21 height 21
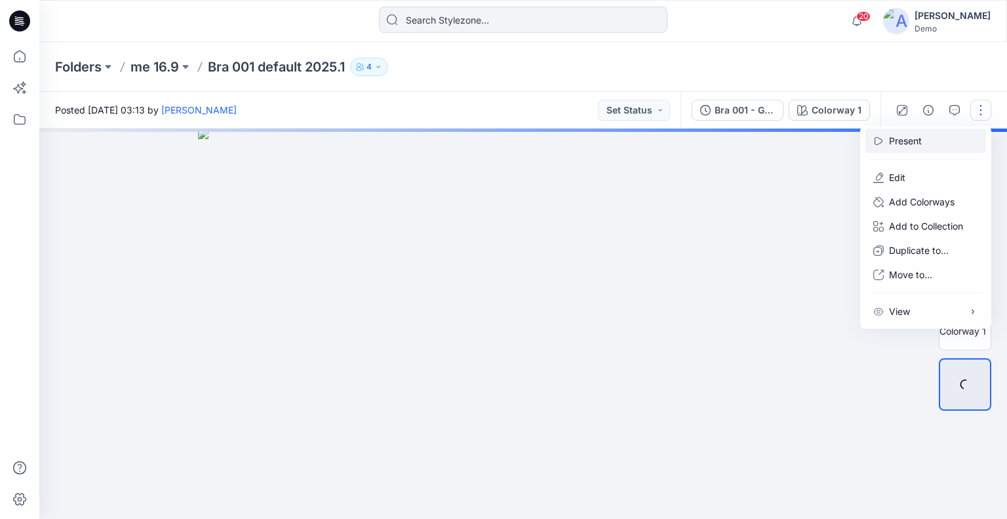
click at [912, 144] on p "Present" at bounding box center [905, 141] width 33 height 14
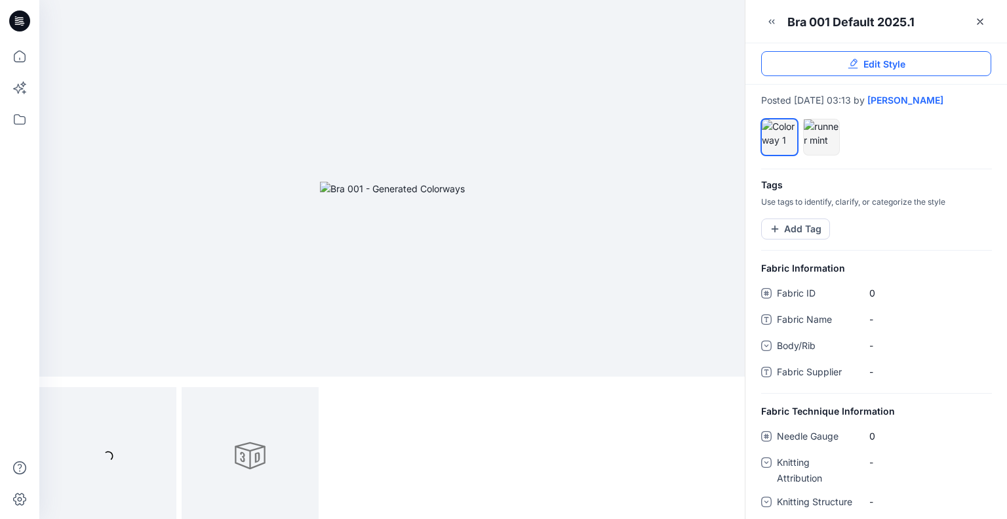
click at [858, 61] on icon at bounding box center [853, 63] width 10 height 10
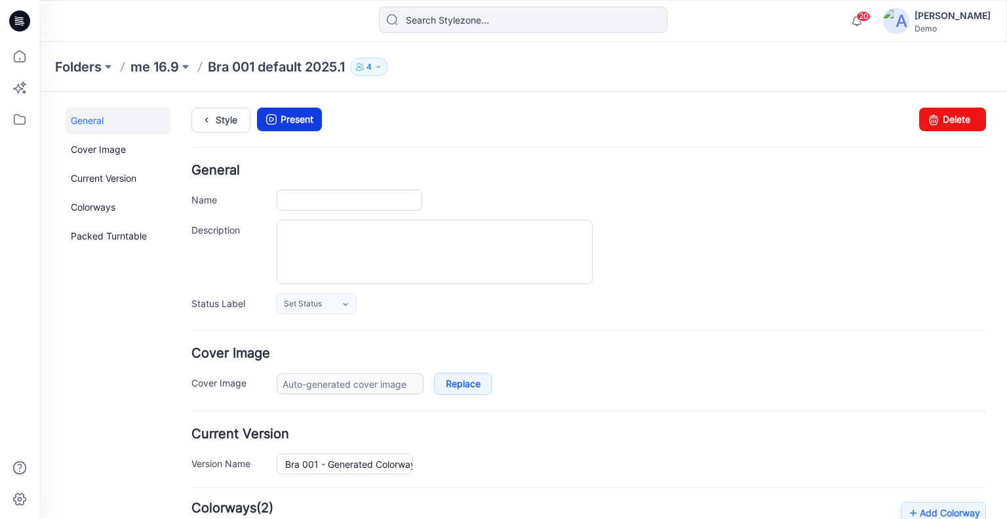
type input "Bra 001 default 2025.1"
type input "Colorway 1"
type input "Default Thumbnail"
click at [291, 110] on link "Present" at bounding box center [289, 120] width 65 height 24
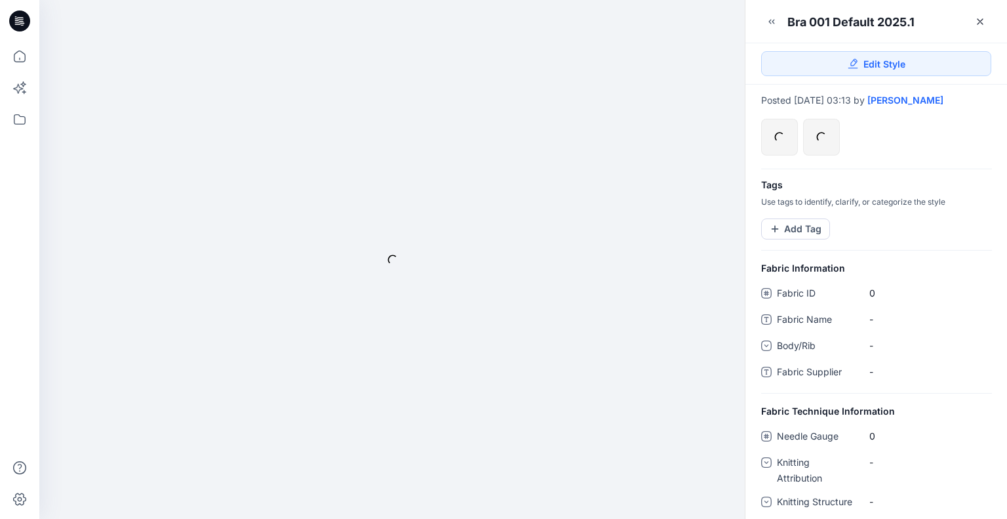
click at [769, 24] on icon "button" at bounding box center [772, 21] width 10 height 10
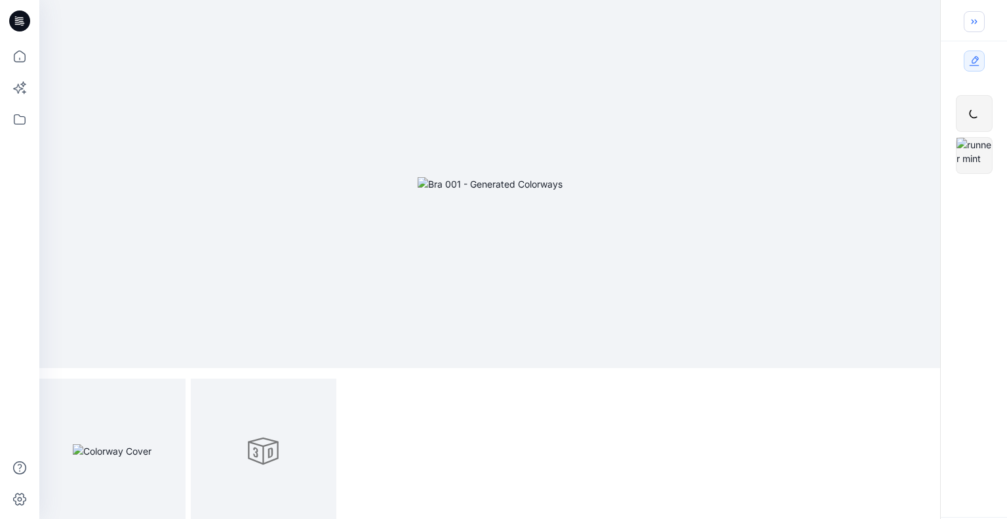
click at [975, 21] on icon "button" at bounding box center [974, 21] width 10 height 10
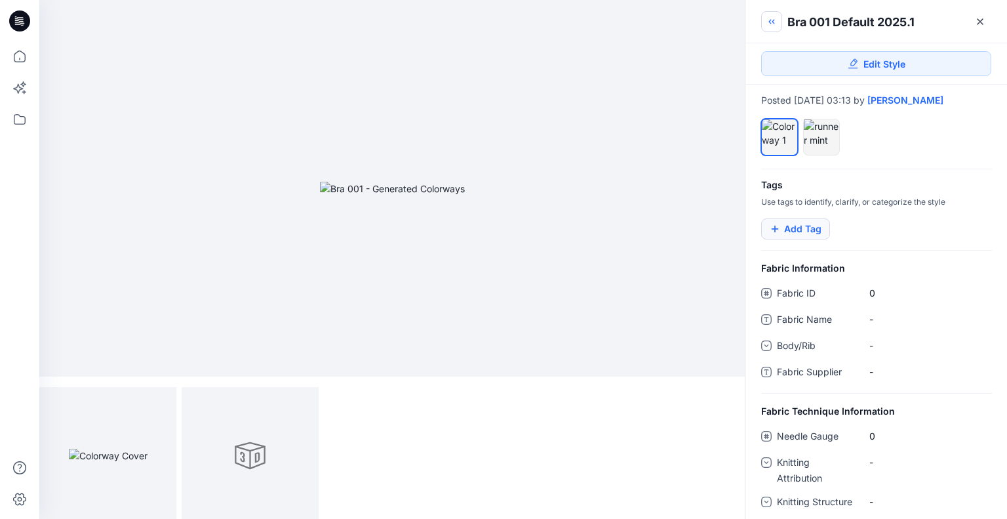
click at [797, 230] on button "Add Tag" at bounding box center [795, 228] width 69 height 21
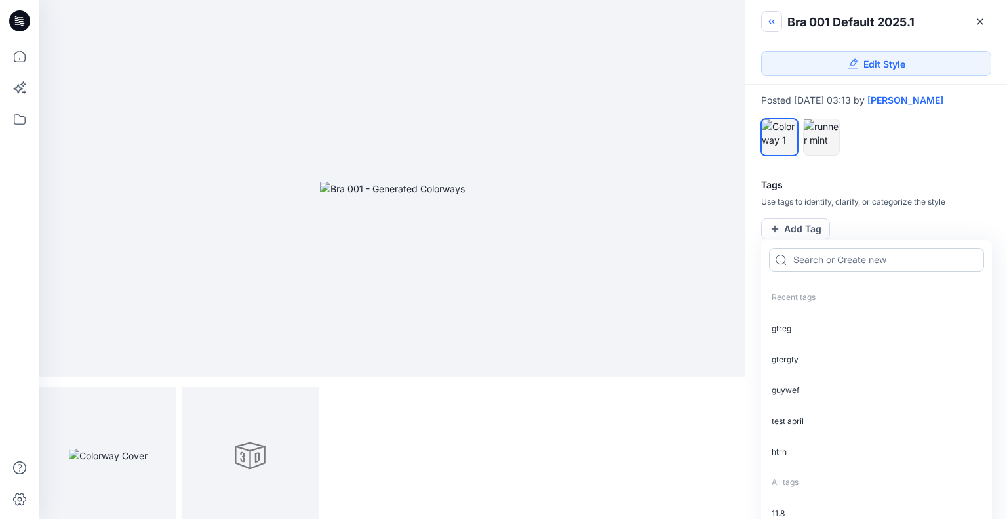
click at [856, 251] on input at bounding box center [876, 260] width 215 height 24
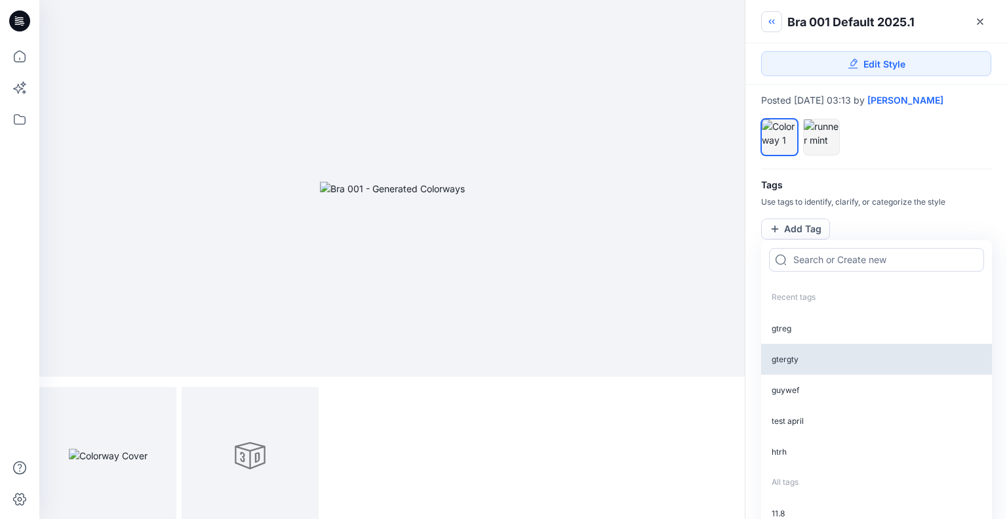
click at [811, 336] on p "gtreg" at bounding box center [876, 328] width 231 height 31
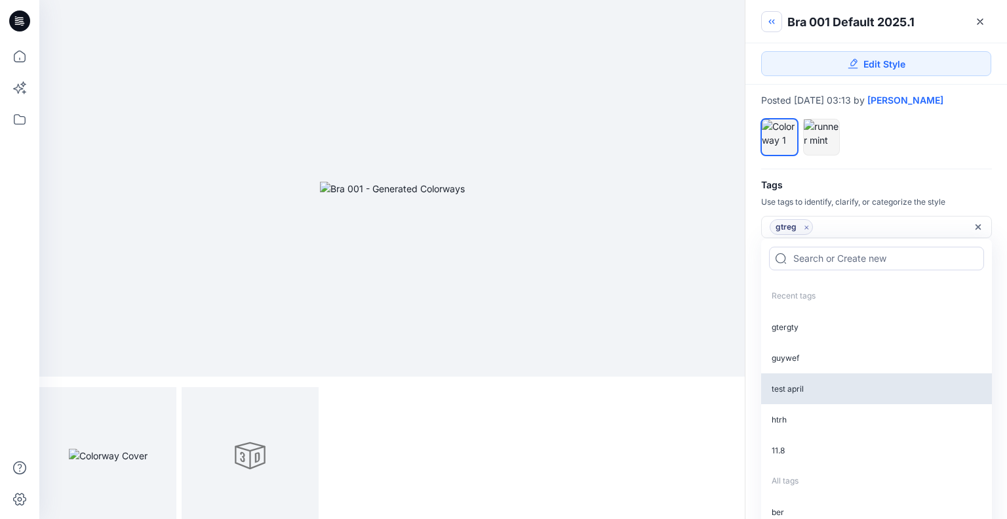
click at [812, 400] on p "test april" at bounding box center [876, 388] width 231 height 31
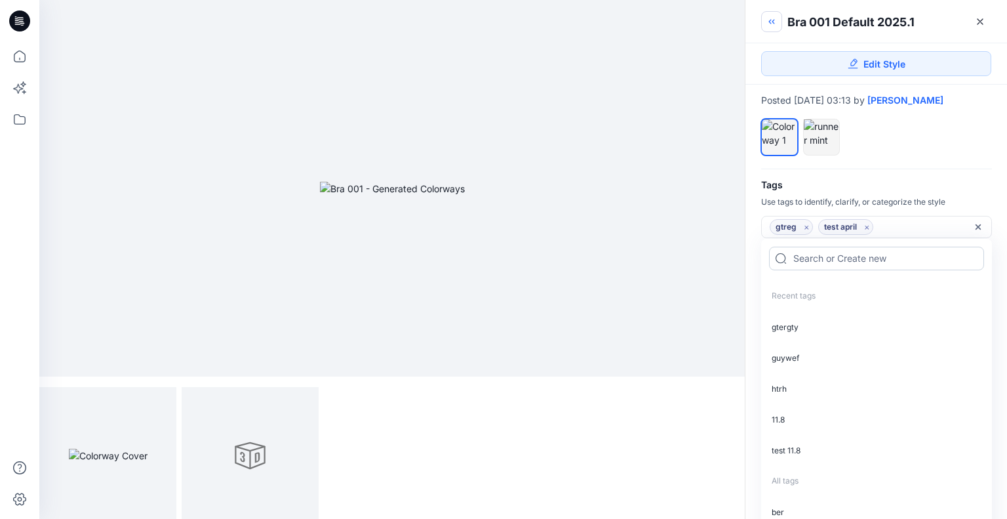
click at [872, 262] on input at bounding box center [876, 259] width 215 height 24
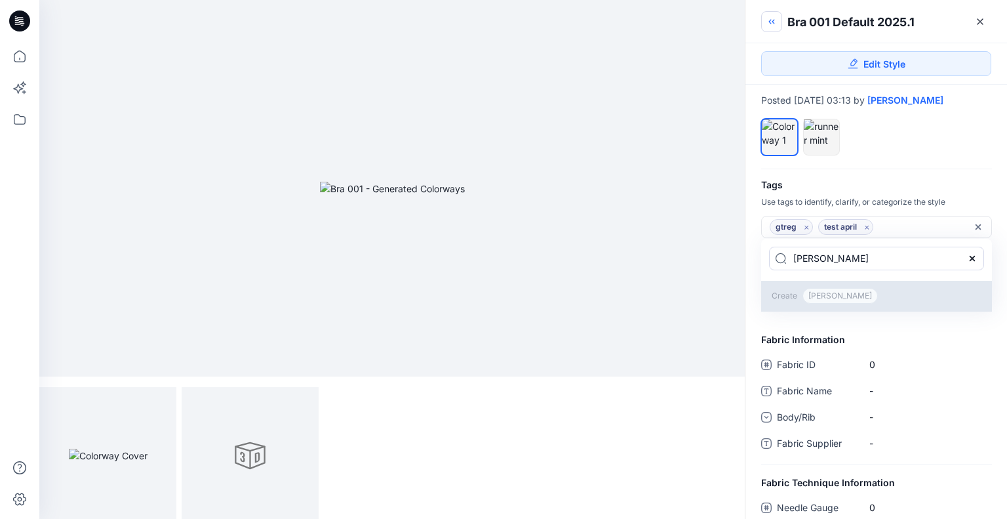
type input "[PERSON_NAME]"
click at [815, 296] on span "[PERSON_NAME]" at bounding box center [840, 296] width 75 height 16
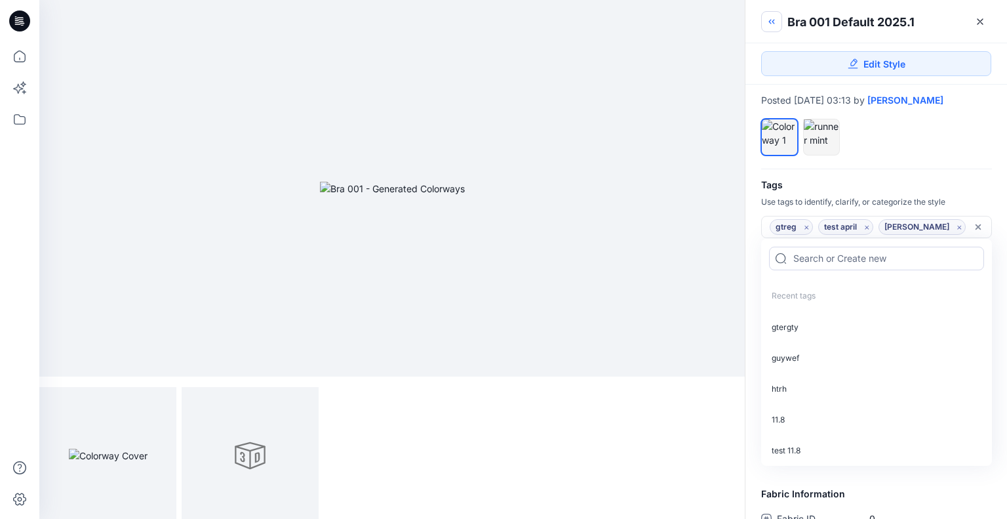
click at [981, 226] on icon "Remove all tags" at bounding box center [978, 227] width 10 height 10
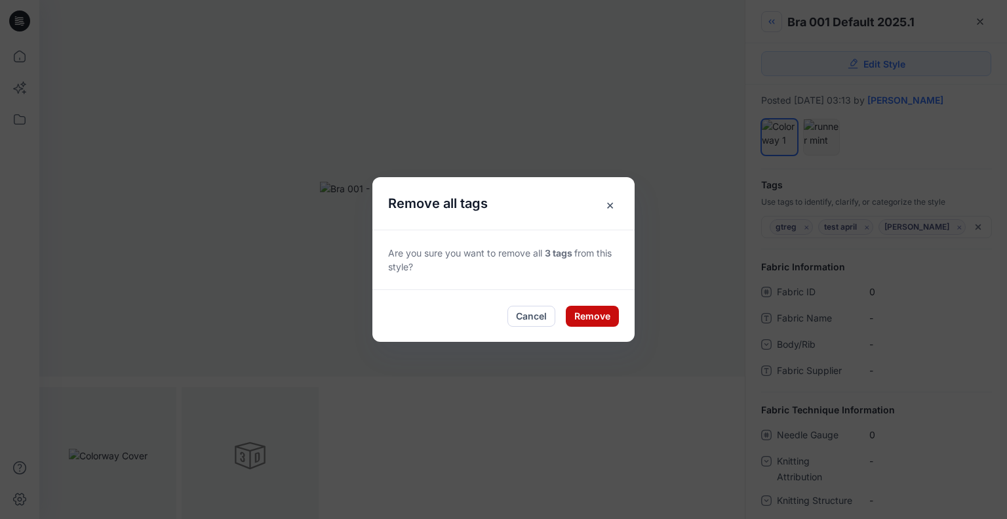
click at [605, 315] on button "Remove" at bounding box center [592, 316] width 53 height 21
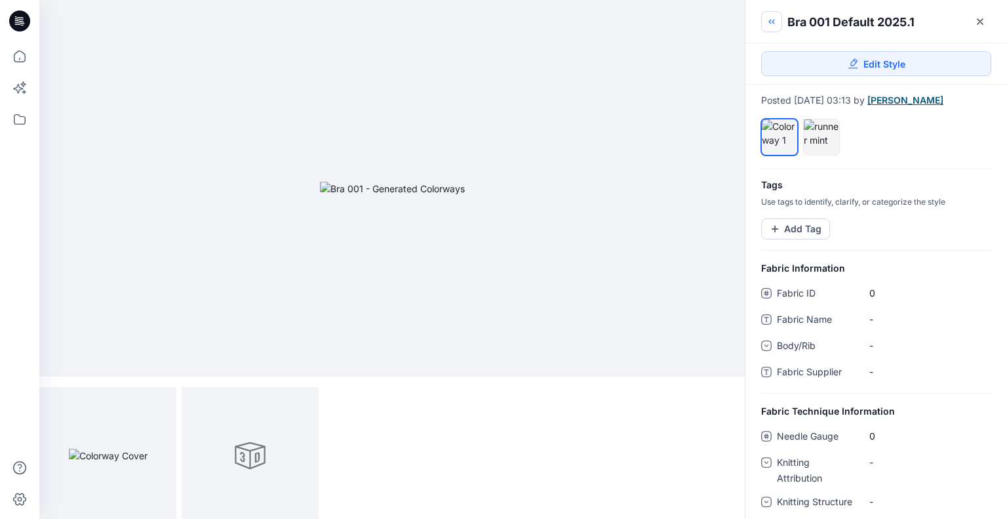
click at [944, 102] on link "[PERSON_NAME]" at bounding box center [906, 100] width 76 height 10
click at [294, 406] on button "full screen" at bounding box center [302, 402] width 21 height 21
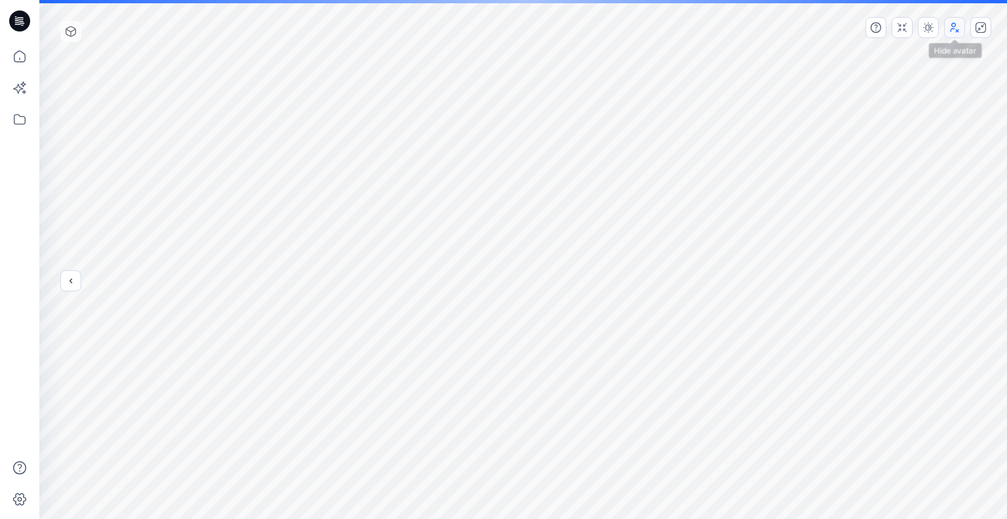
click at [952, 31] on icon "button" at bounding box center [955, 27] width 10 height 10
click at [954, 31] on icon "button" at bounding box center [955, 27] width 10 height 10
click at [934, 31] on icon "button" at bounding box center [928, 27] width 10 height 10
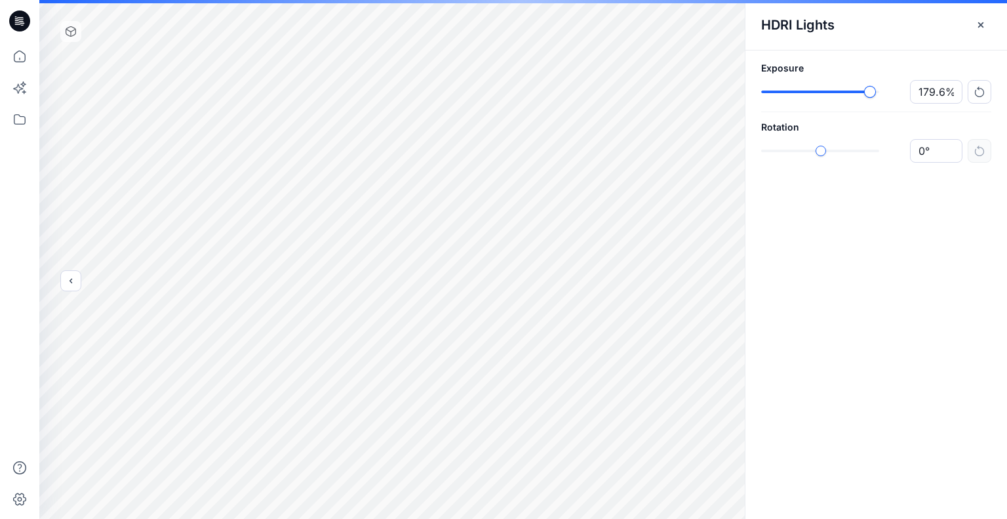
click at [866, 83] on div "179.6%" at bounding box center [876, 92] width 230 height 24
type input "177.8%"
drag, startPoint x: 981, startPoint y: 28, endPoint x: 900, endPoint y: 19, distance: 81.8
click at [982, 28] on icon "button" at bounding box center [981, 25] width 10 height 10
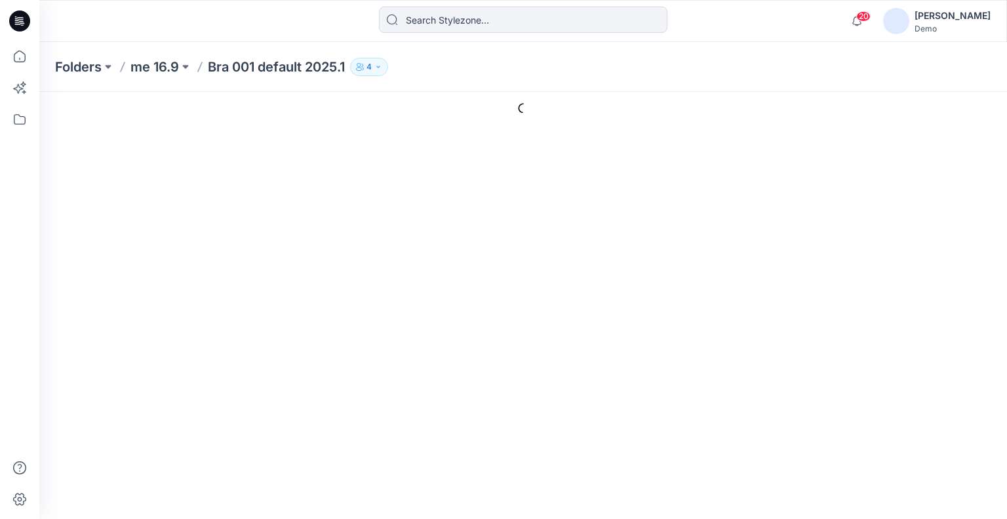
type input "Bra 001 default 2025.1"
type input "Colorway 1"
type input "Default Thumbnail"
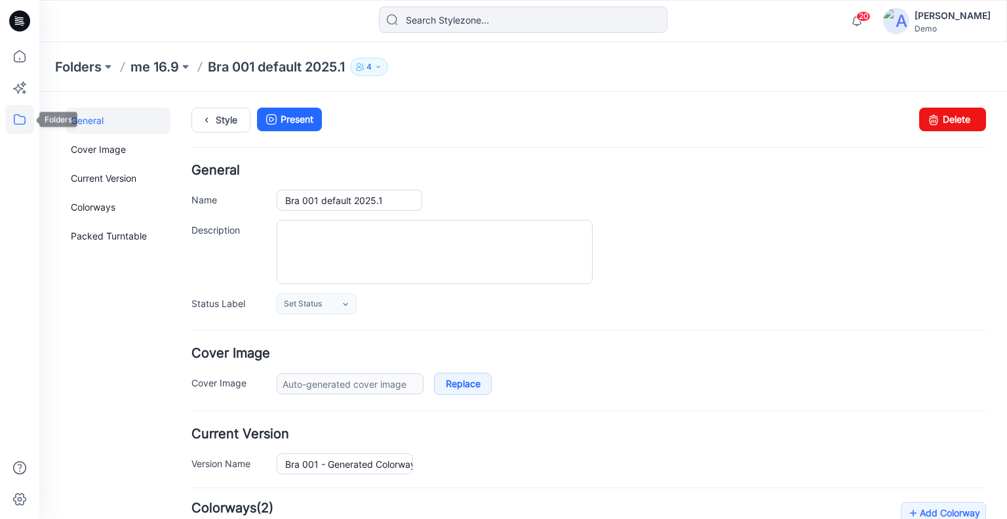
drag, startPoint x: 13, startPoint y: 120, endPoint x: 24, endPoint y: 120, distance: 10.5
click at [13, 120] on icon at bounding box center [19, 119] width 29 height 29
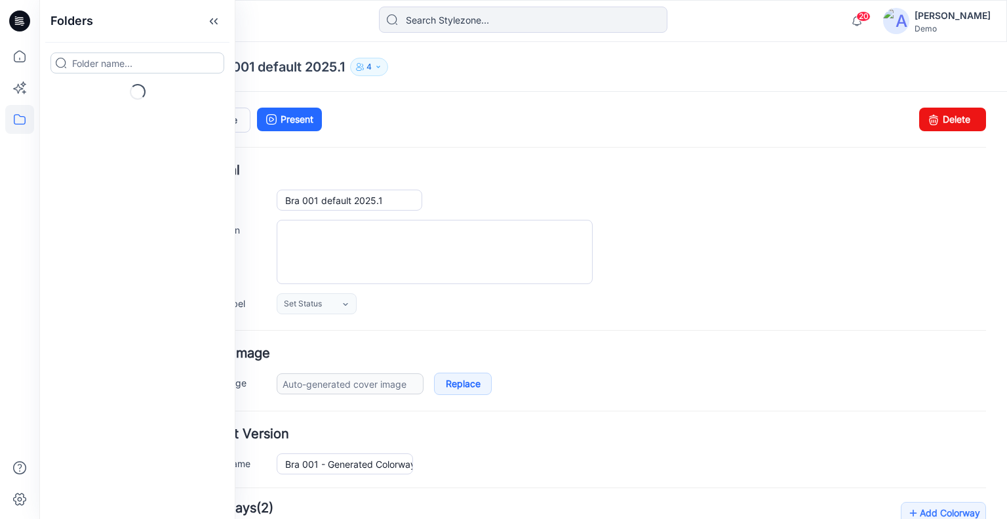
click at [135, 65] on input at bounding box center [137, 62] width 174 height 21
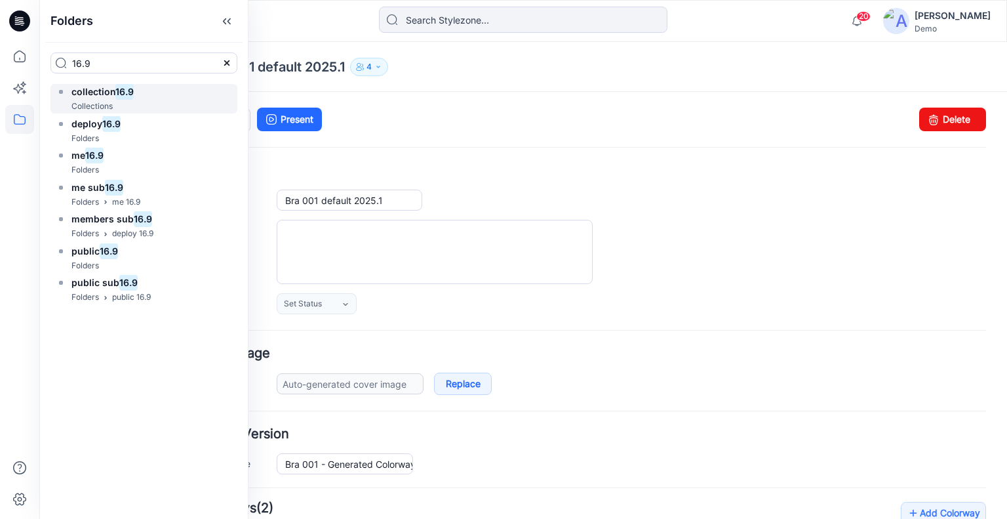
type input "16.9"
click at [105, 97] on h6 "collection 16.9" at bounding box center [102, 92] width 62 height 16
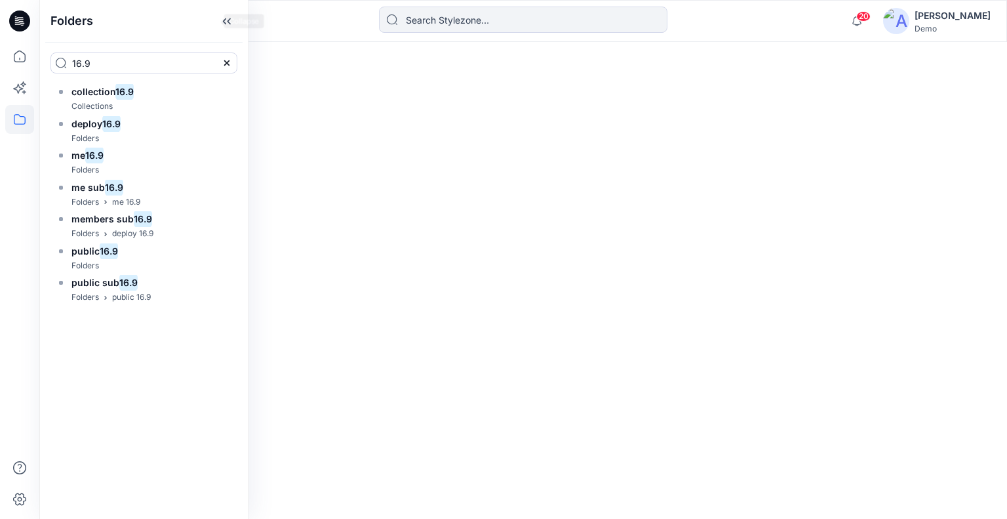
click at [196, 20] on div "Folders" at bounding box center [144, 21] width 208 height 42
click at [216, 27] on icon at bounding box center [226, 21] width 21 height 22
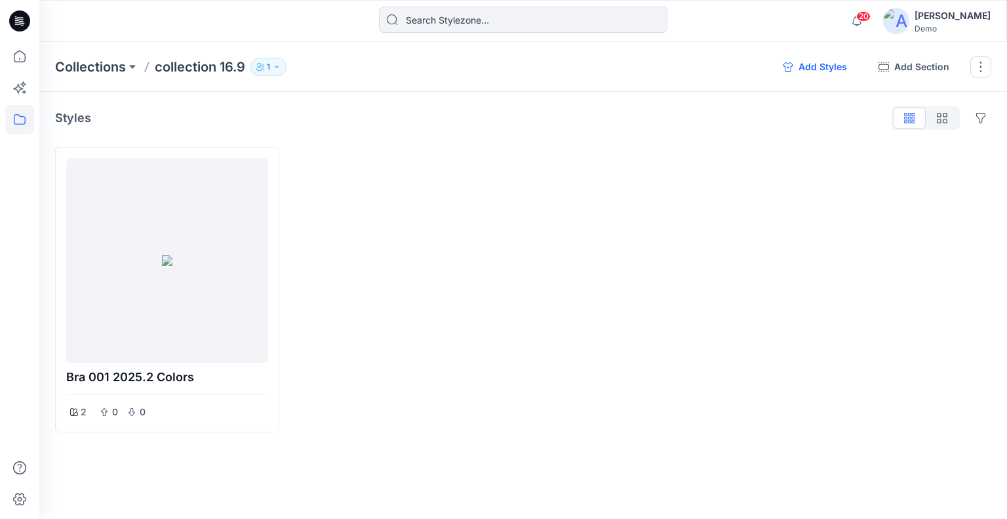
click at [827, 62] on button "Add Styles" at bounding box center [815, 66] width 85 height 21
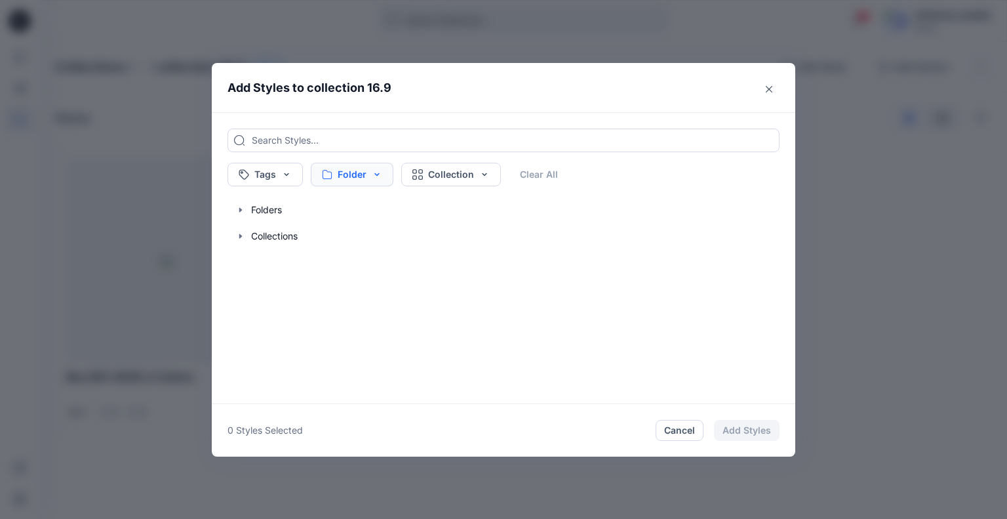
click at [372, 175] on button "Folder" at bounding box center [352, 175] width 83 height 24
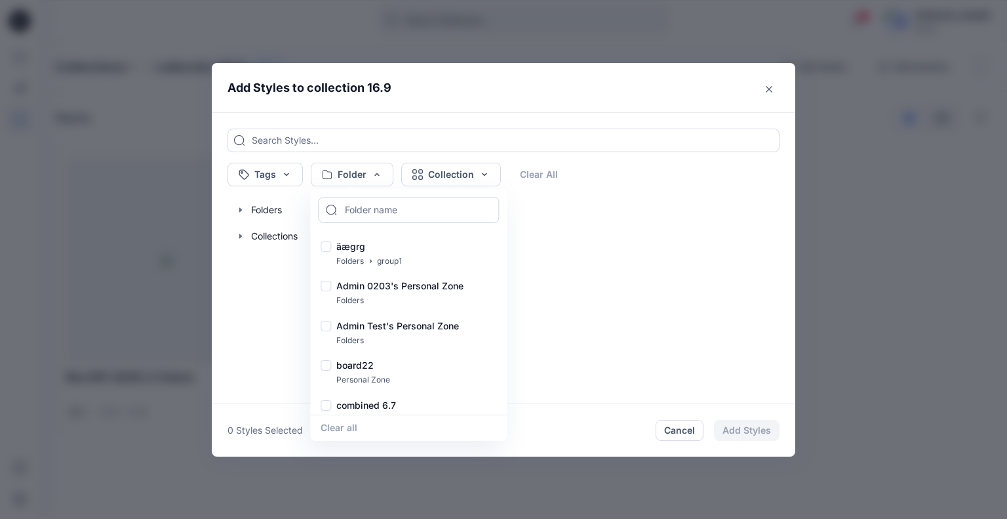
click at [371, 212] on input at bounding box center [408, 210] width 181 height 26
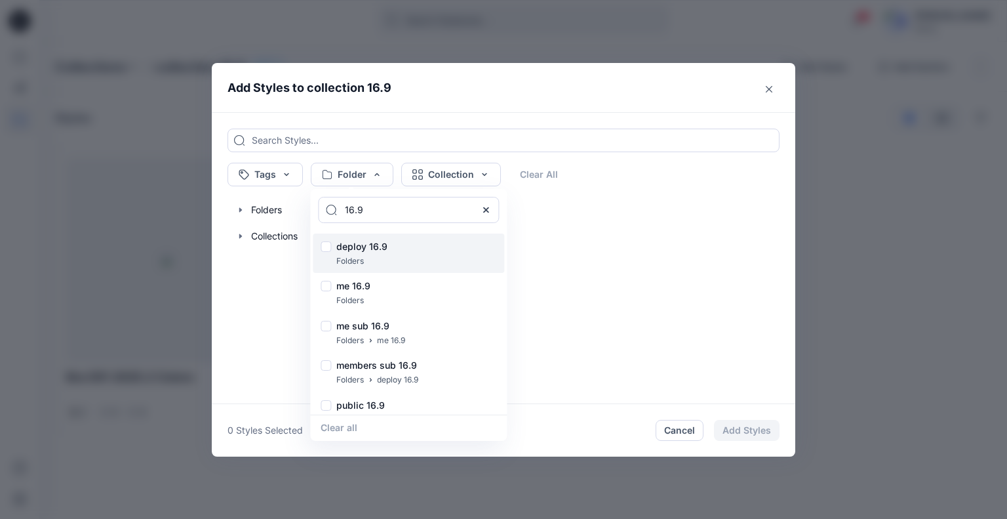
type input "16.9"
click at [323, 243] on div at bounding box center [326, 248] width 10 height 14
checkbox input "true"
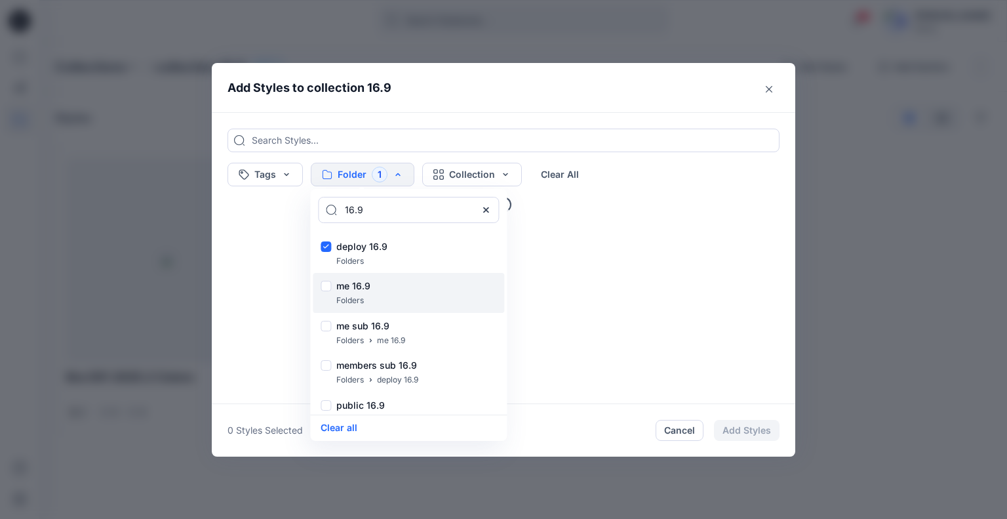
click at [319, 283] on div "me 16.9 Folders" at bounding box center [408, 293] width 191 height 40
checkbox input "true"
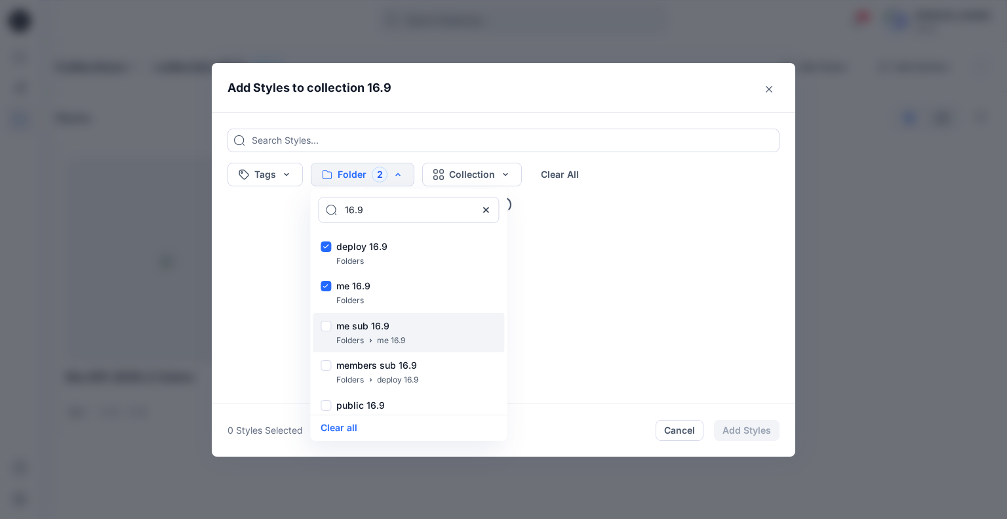
click at [326, 332] on div at bounding box center [326, 328] width 10 height 14
checkbox input "true"
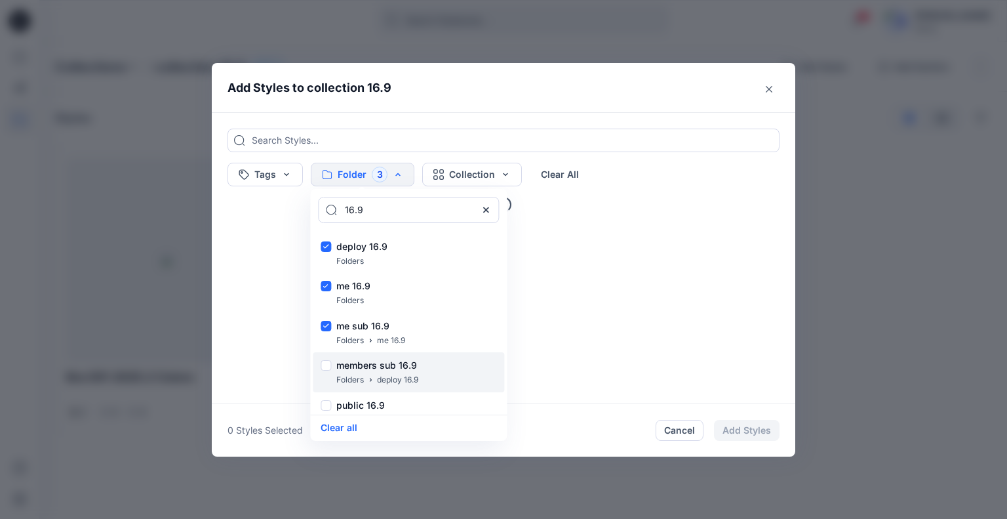
click at [327, 367] on div at bounding box center [326, 367] width 10 height 14
checkbox input "true"
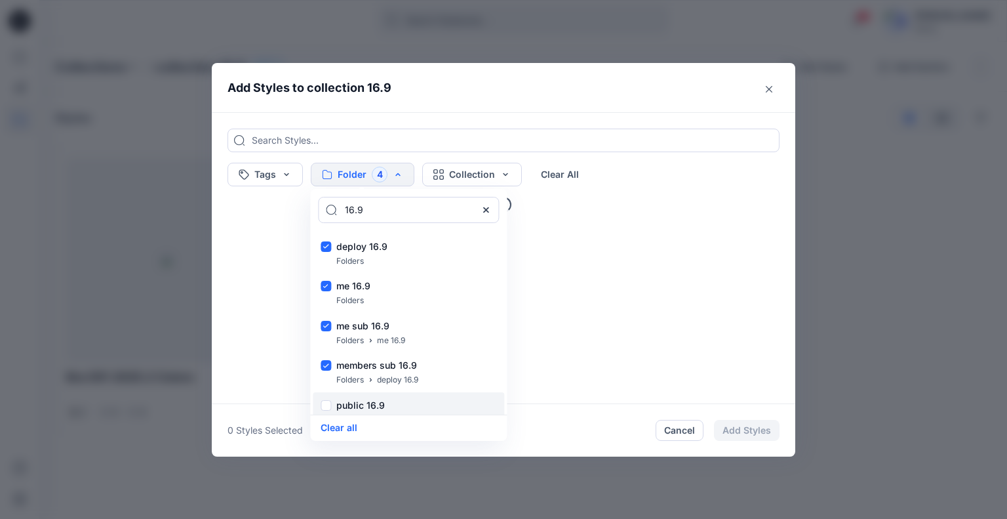
click at [351, 403] on p "public 16.9" at bounding box center [360, 405] width 49 height 16
checkbox input "true"
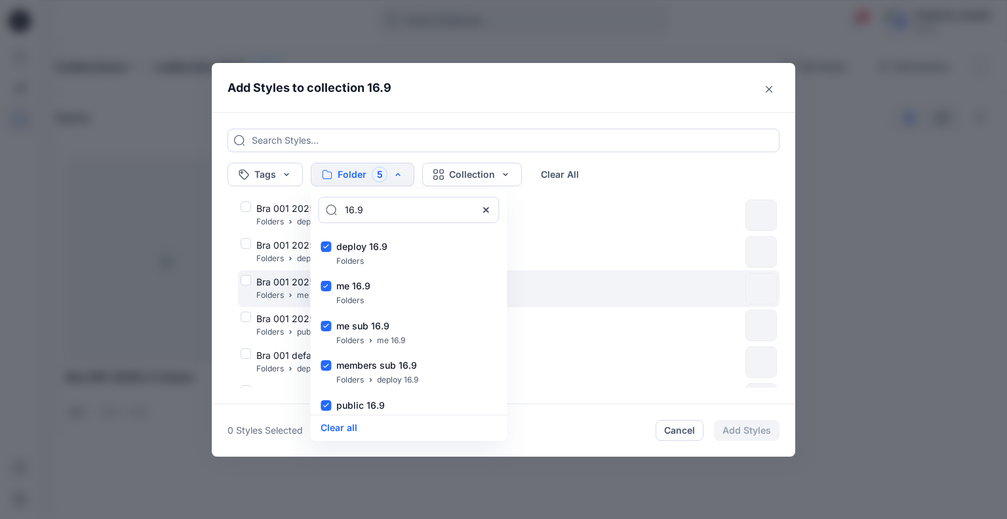
click at [628, 297] on div "Bra 001 2025.2 colors Folders me 16.9" at bounding box center [491, 289] width 500 height 28
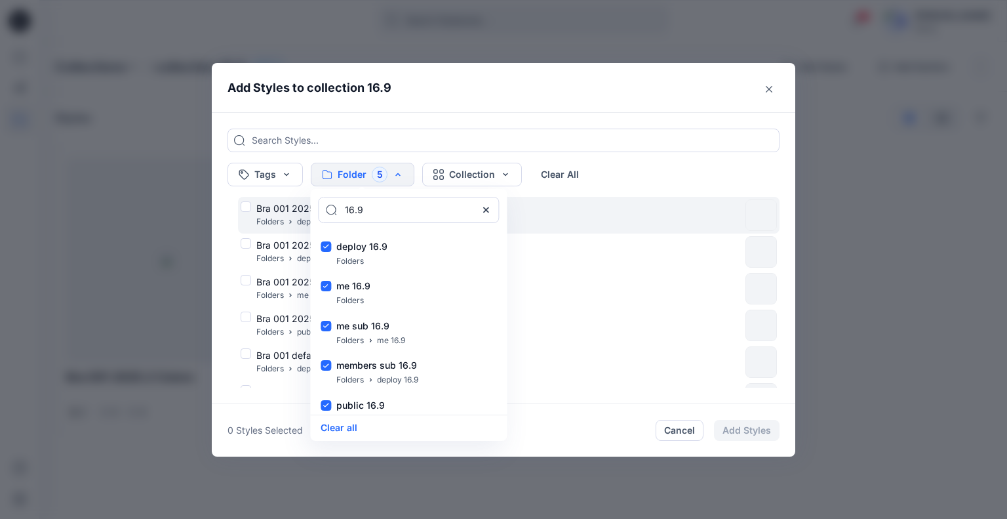
checkbox input "true"
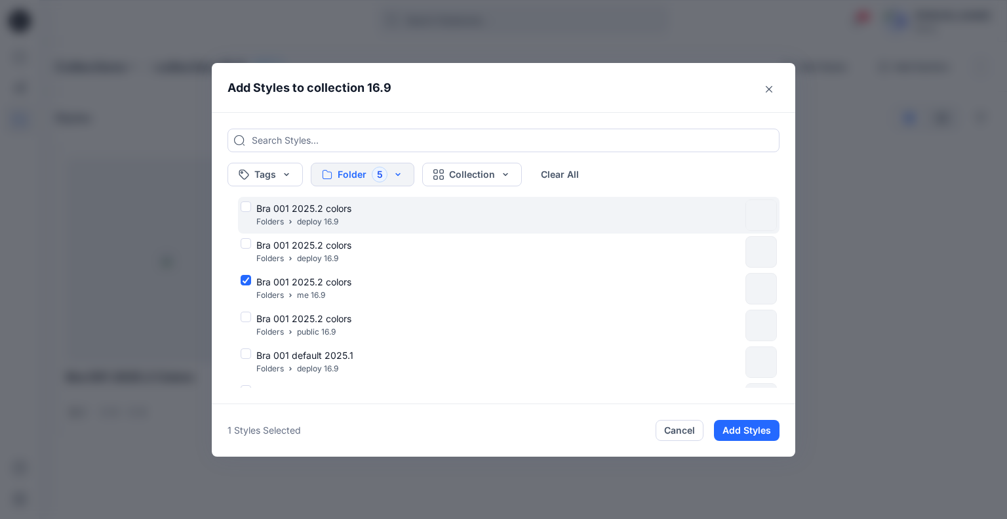
click at [246, 209] on div "Bra 001 2025.2 colors Folders deploy 16.9" at bounding box center [491, 215] width 500 height 28
checkbox input "true"
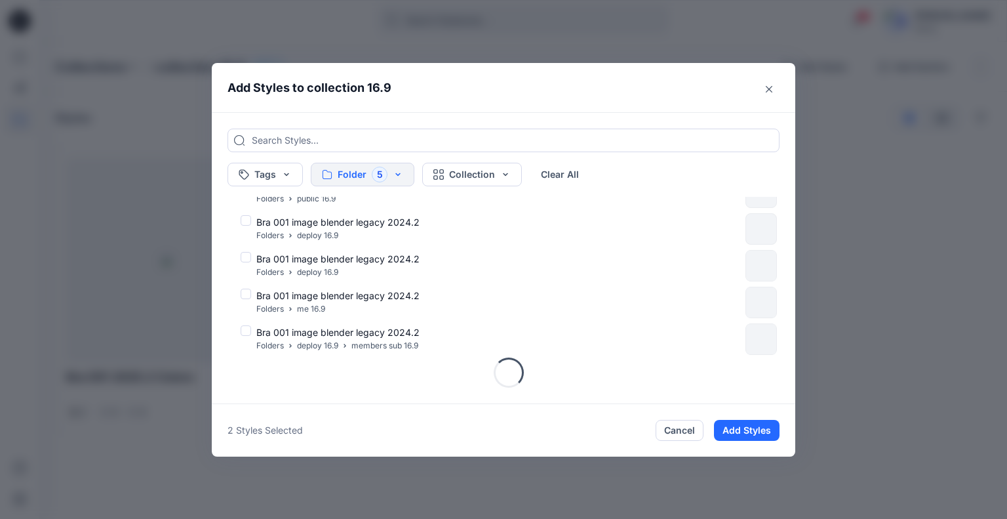
scroll to position [283, 0]
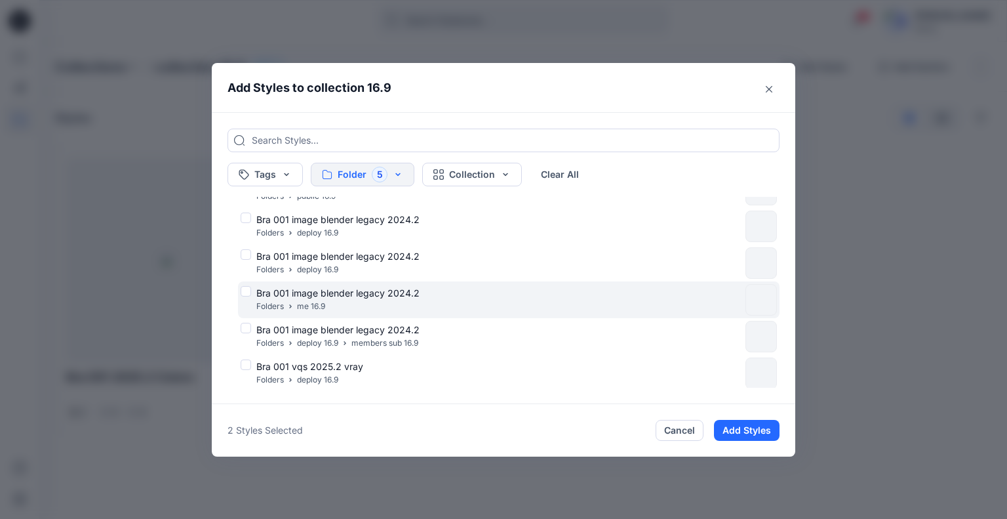
click at [247, 291] on div "Bra 001 image blender legacy 2024.2 Folders me 16.9" at bounding box center [491, 300] width 500 height 28
checkbox input "true"
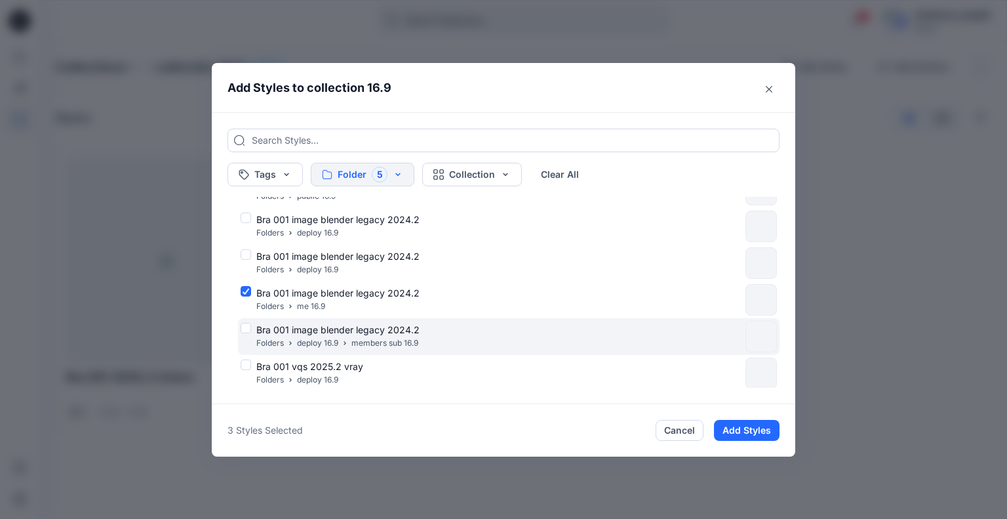
scroll to position [543, 0]
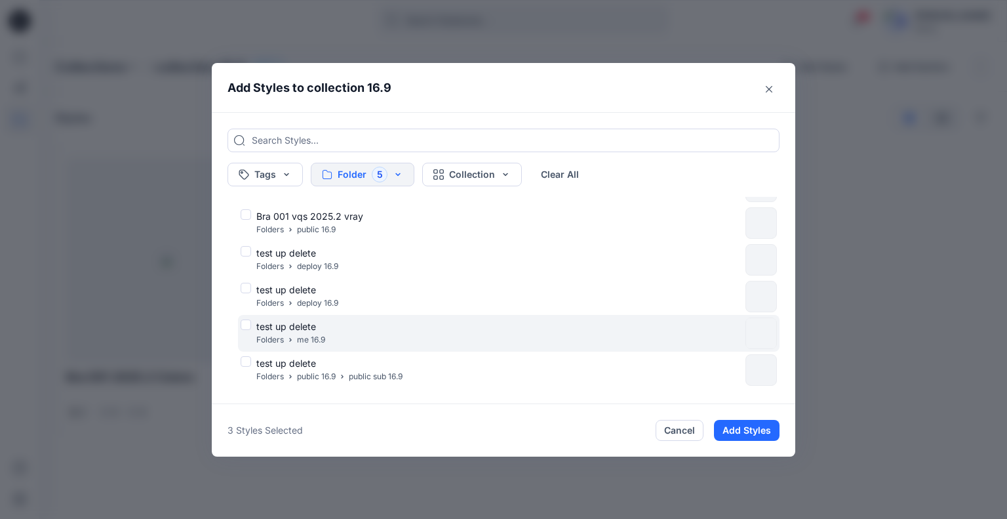
click at [246, 320] on div "test up delete Folders me 16.9" at bounding box center [491, 333] width 500 height 28
checkbox input "true"
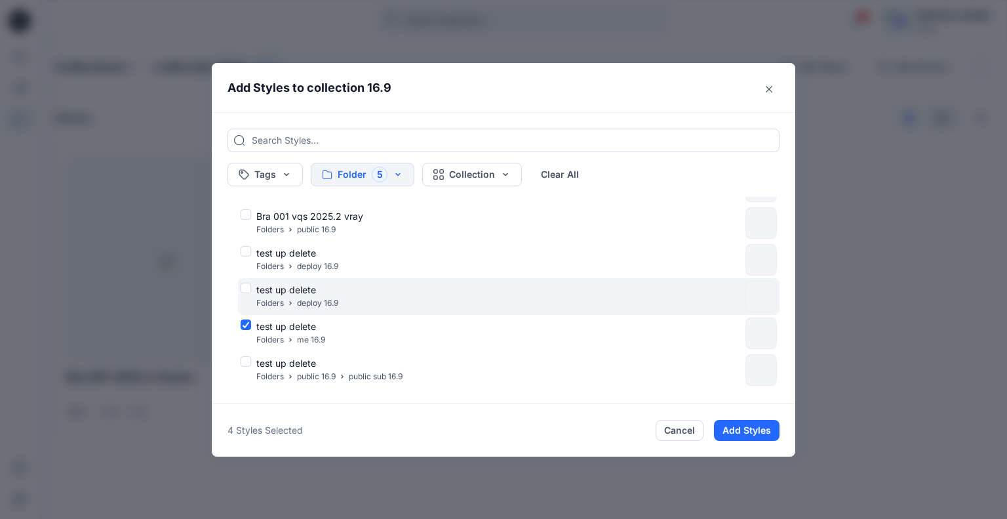
click at [247, 293] on div "test up delete Folders deploy 16.9" at bounding box center [491, 297] width 500 height 28
checkbox input "true"
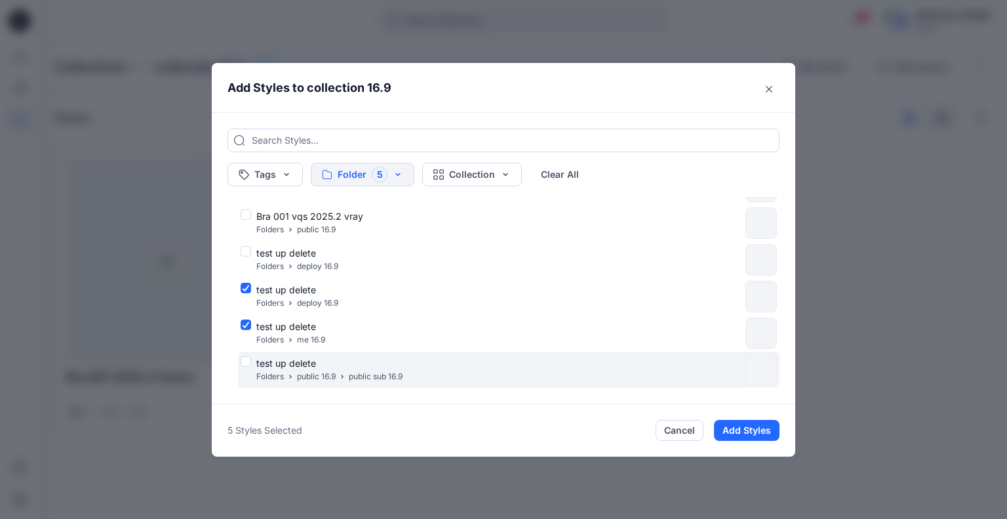
click at [242, 359] on div "test up delete Folders public 16.9 public sub 16.9" at bounding box center [491, 370] width 500 height 28
checkbox input "true"
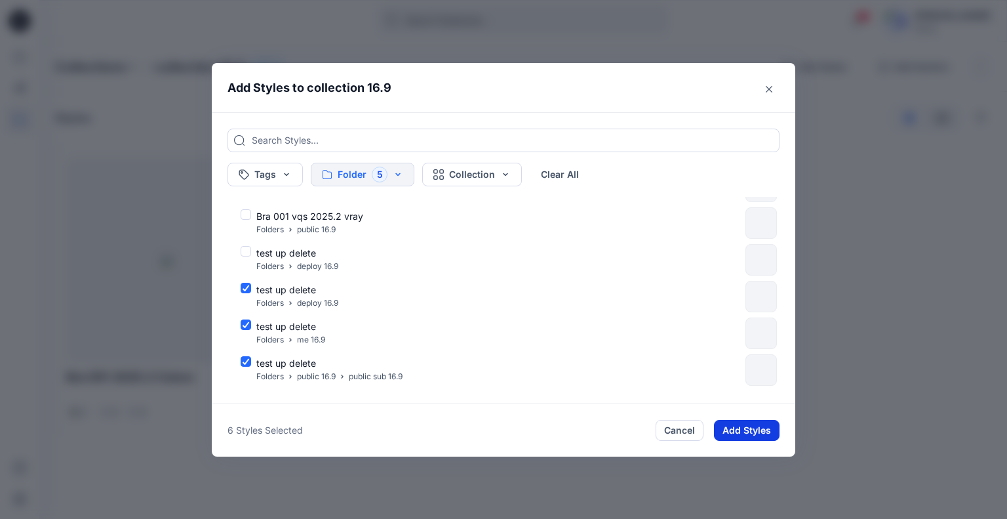
click at [754, 433] on button "Add Styles" at bounding box center [747, 430] width 66 height 21
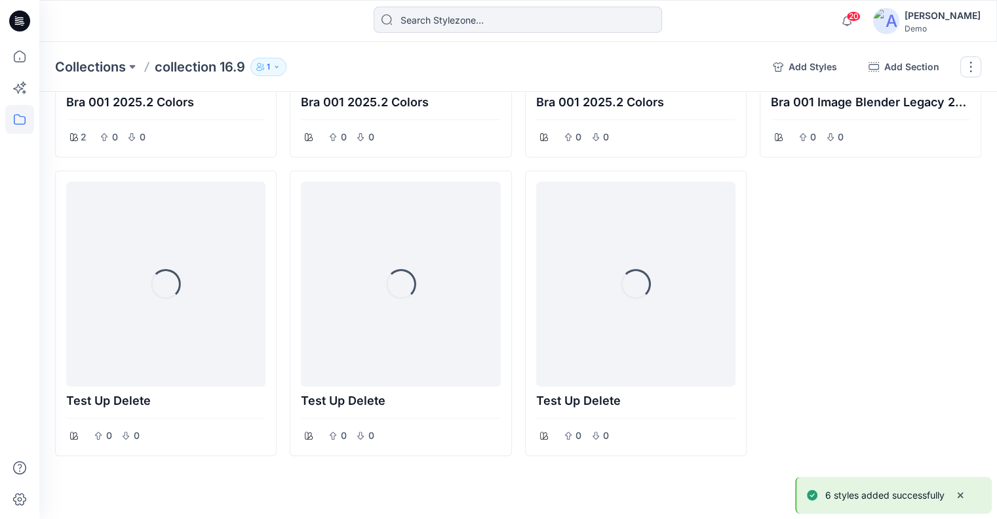
scroll to position [276, 0]
click at [921, 64] on button "Add Section" at bounding box center [904, 66] width 92 height 21
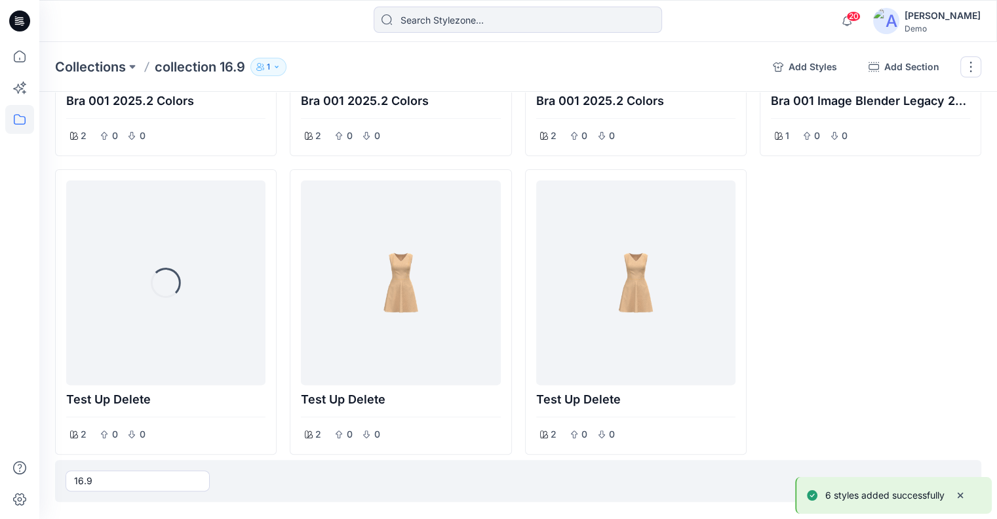
type input "16.9"
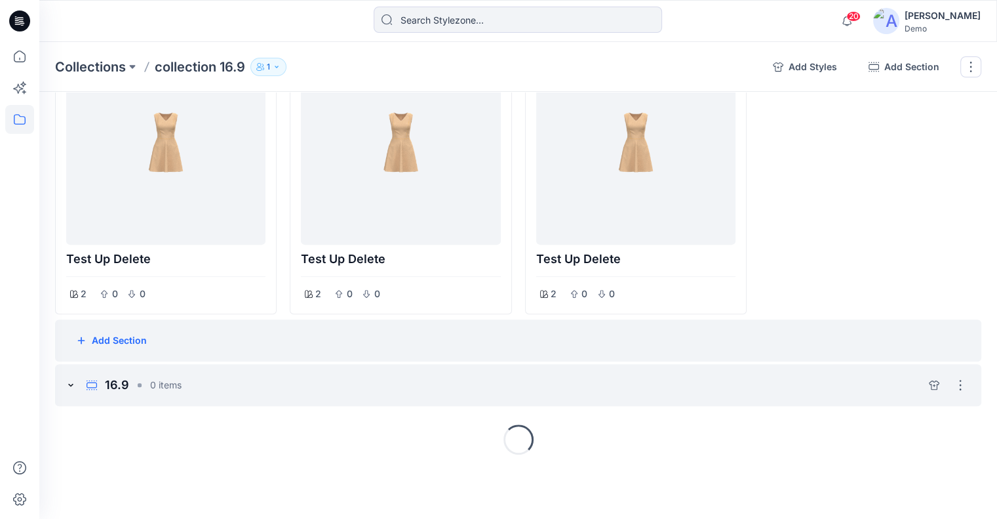
scroll to position [376, 0]
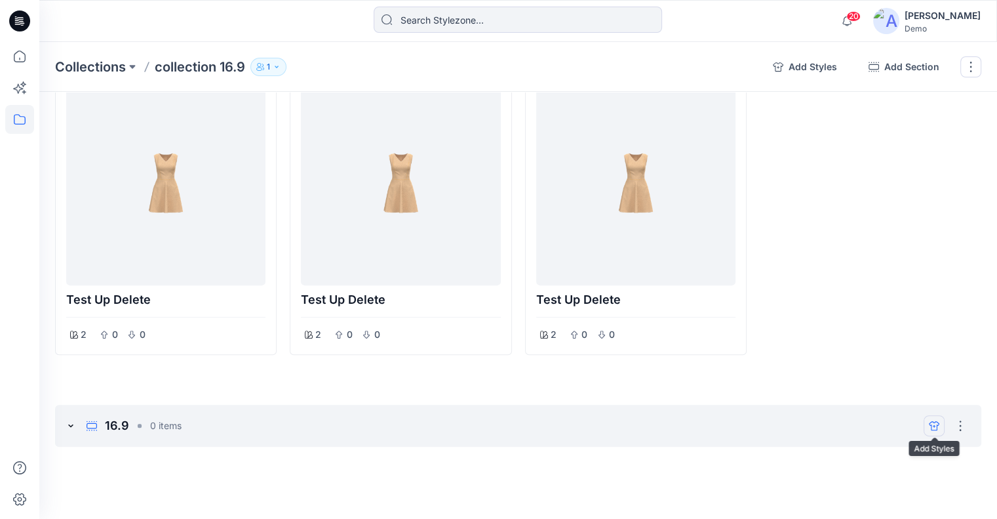
click at [936, 423] on icon "add styles" at bounding box center [934, 425] width 10 height 10
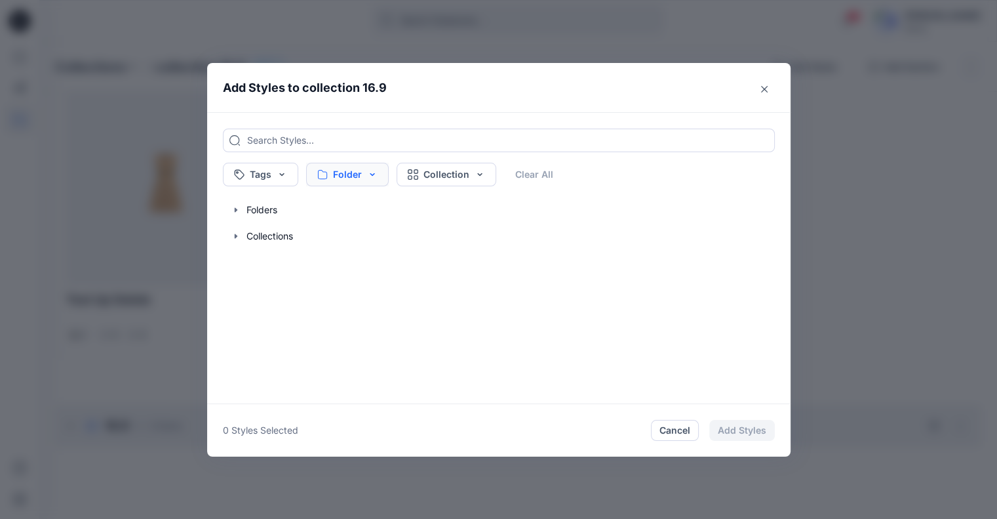
click at [379, 175] on button "Folder" at bounding box center [347, 175] width 83 height 24
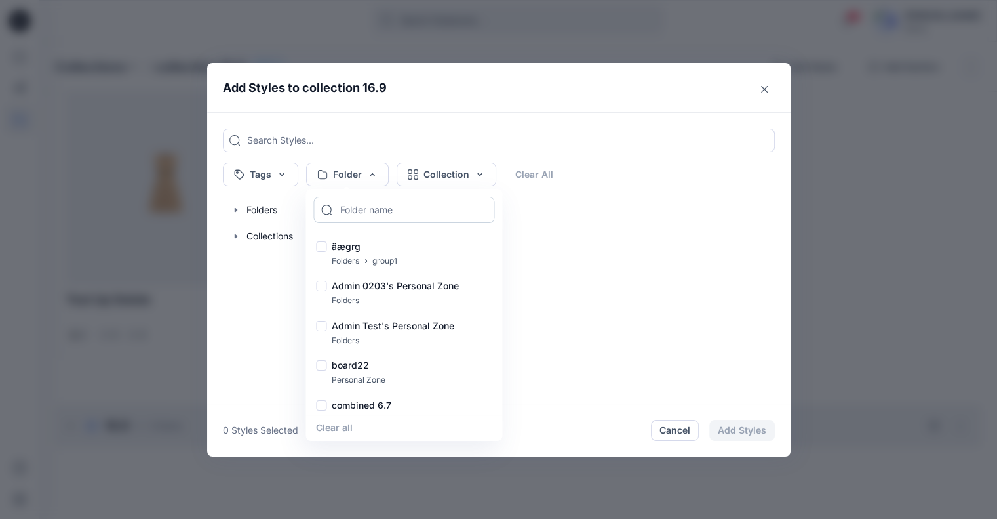
click at [361, 209] on input at bounding box center [403, 210] width 181 height 26
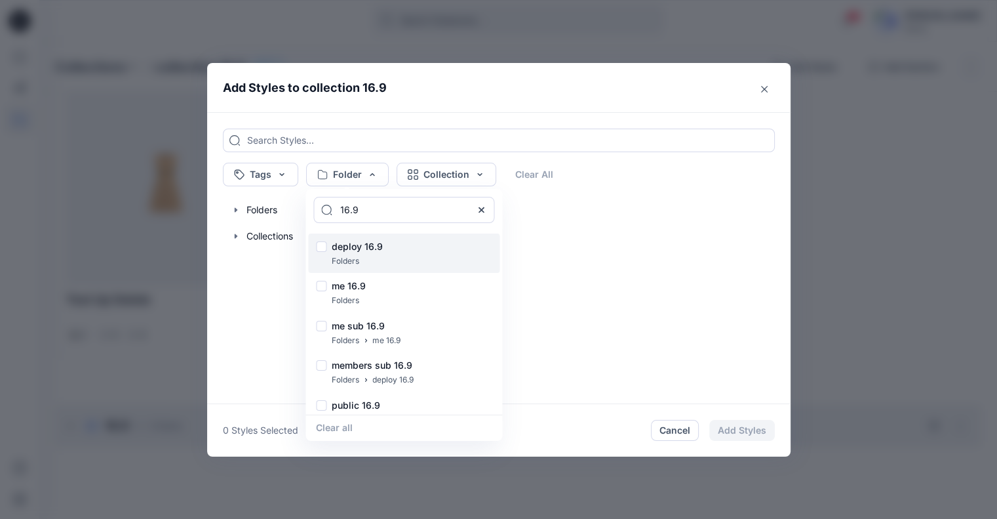
type input "16.9"
click at [325, 251] on div at bounding box center [321, 248] width 10 height 14
checkbox input "true"
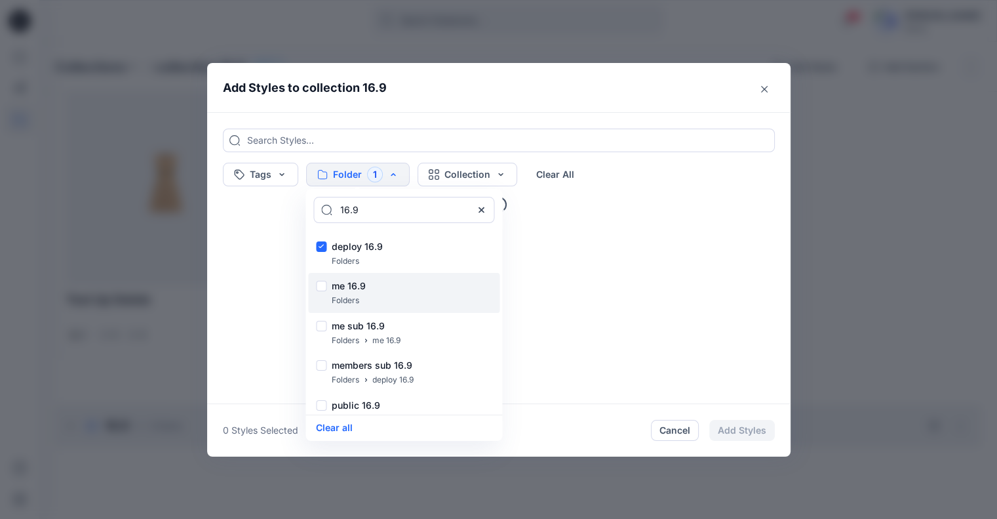
click at [326, 280] on div "me 16.9 Folders" at bounding box center [403, 293] width 191 height 40
checkbox input "true"
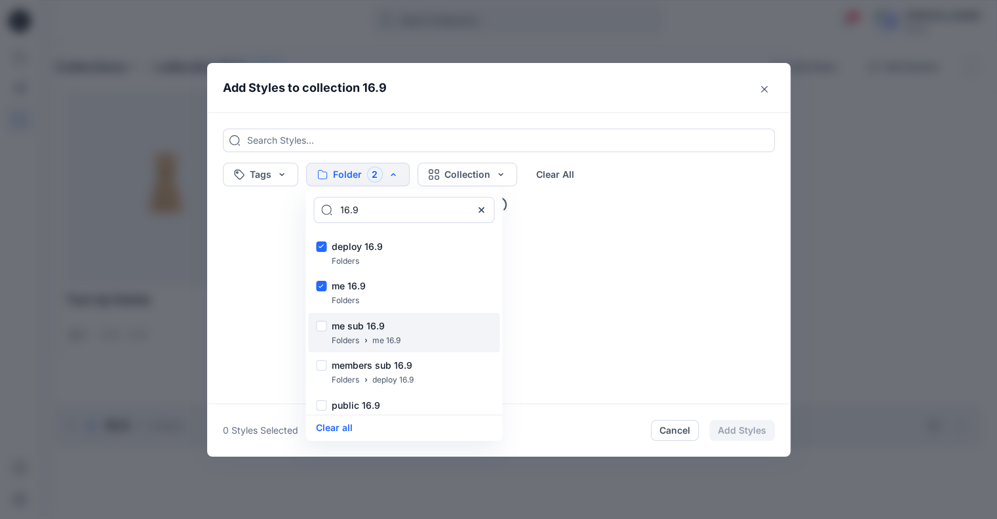
click at [331, 322] on div "me sub 16.9 Folders me 16.9" at bounding box center [403, 333] width 191 height 40
checkbox input "true"
click at [516, 90] on header "Add Styles to collection 16.9" at bounding box center [499, 87] width 584 height 49
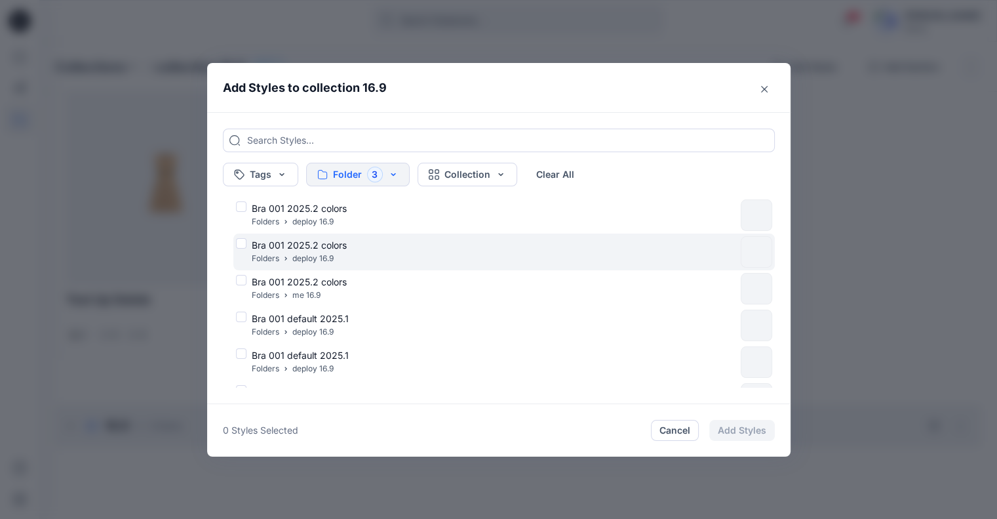
drag, startPoint x: 247, startPoint y: 243, endPoint x: 252, endPoint y: 199, distance: 43.6
click at [247, 241] on div "Bra 001 2025.2 colors Folders deploy 16.9" at bounding box center [486, 252] width 500 height 28
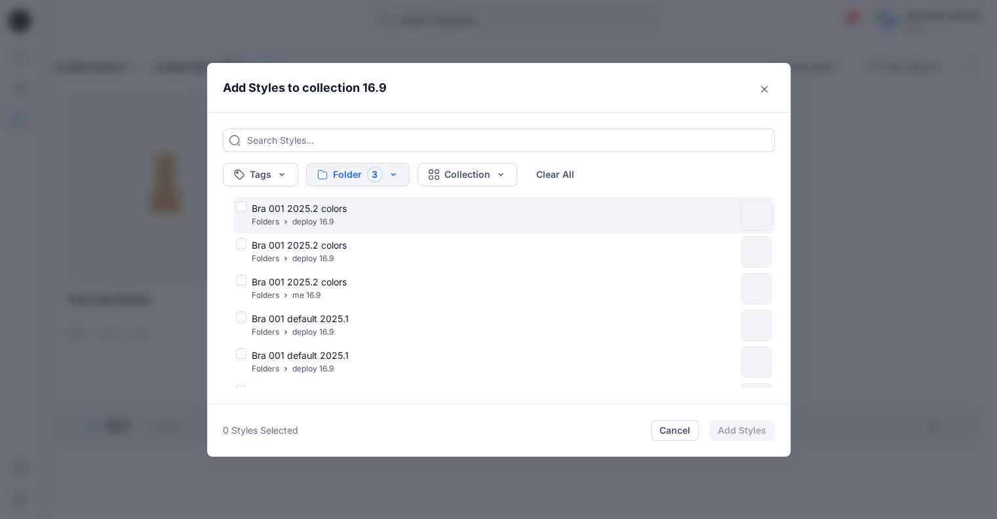
checkbox input "true"
click at [252, 199] on div "Bra 001 2025.2 colors Folders deploy 16.9" at bounding box center [504, 215] width 542 height 37
checkbox input "true"
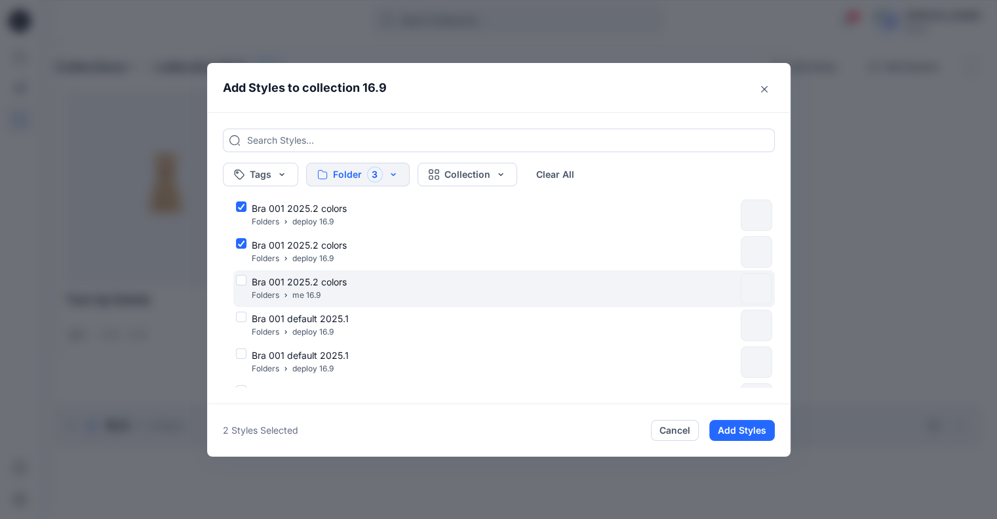
click at [245, 278] on div "Bra 001 2025.2 colors Folders me 16.9" at bounding box center [486, 289] width 500 height 28
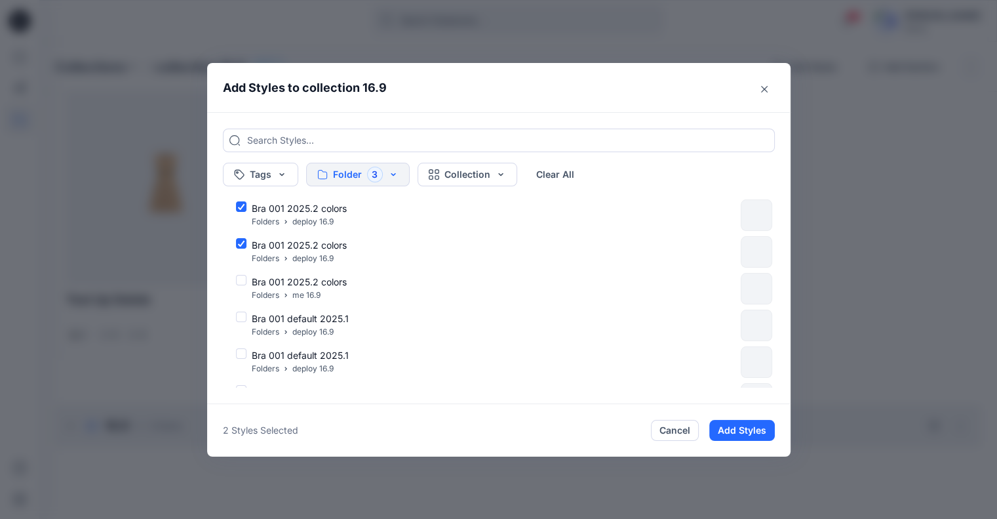
checkbox input "true"
click at [237, 316] on div "Bra 001 2025.2 colors Folders deploy 16.9 Bra 001 2025.2 colors Folders deploy …" at bounding box center [499, 432] width 552 height 471
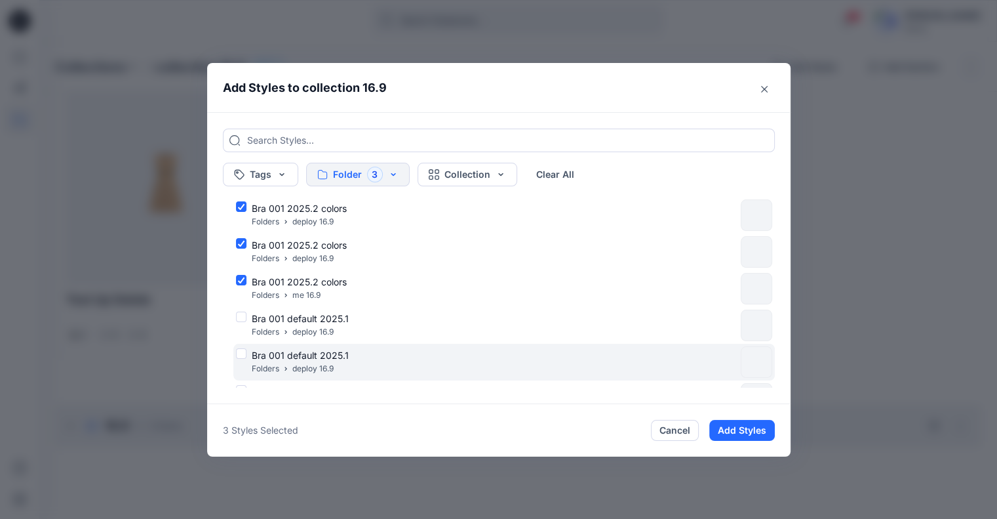
click at [240, 359] on div "Bra 001 default 2025.1 Folders deploy 16.9" at bounding box center [486, 362] width 500 height 28
checkbox input "true"
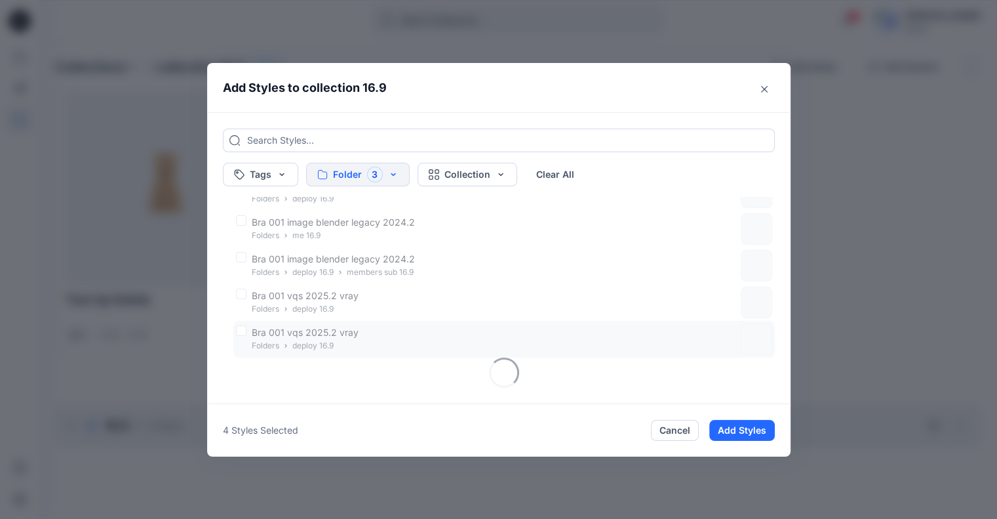
click at [633, 321] on div "Bra 001 vqs 2025.2 vray Folders deploy 16.9" at bounding box center [504, 339] width 542 height 37
checkbox input "true"
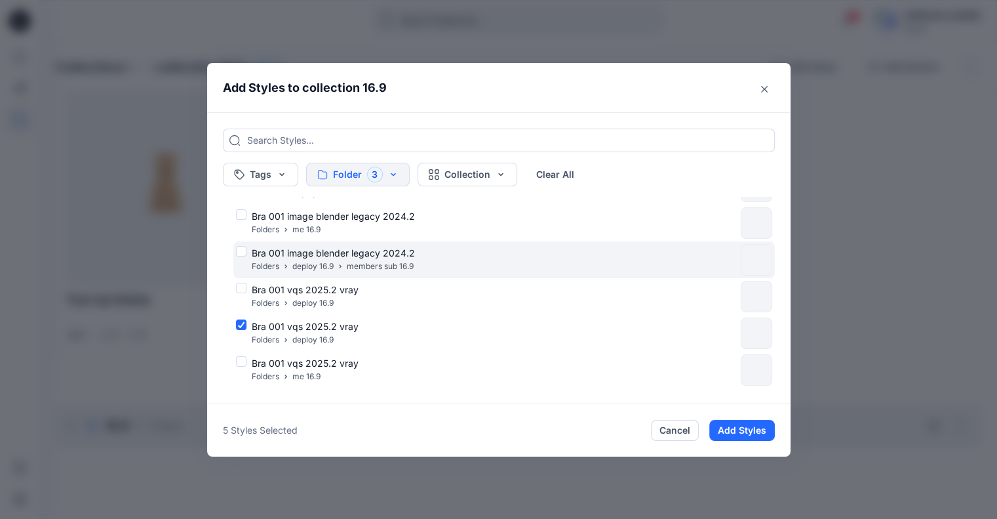
click at [518, 251] on div "Bra 001 image blender legacy 2024.2 Folders deploy 16.9 members sub 16.9" at bounding box center [486, 260] width 500 height 28
checkbox input "true"
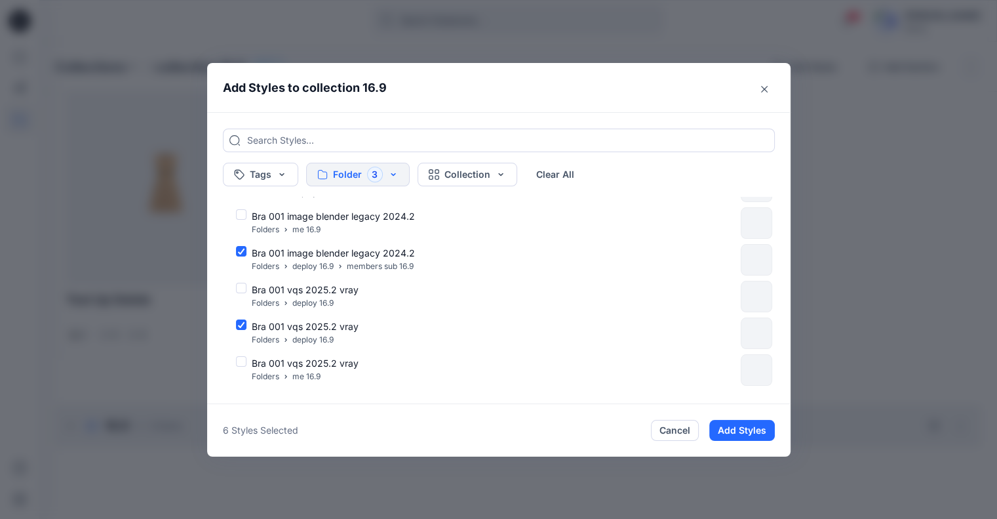
drag, startPoint x: 747, startPoint y: 428, endPoint x: 735, endPoint y: 424, distance: 12.9
click at [748, 428] on button "Add Styles" at bounding box center [743, 430] width 66 height 21
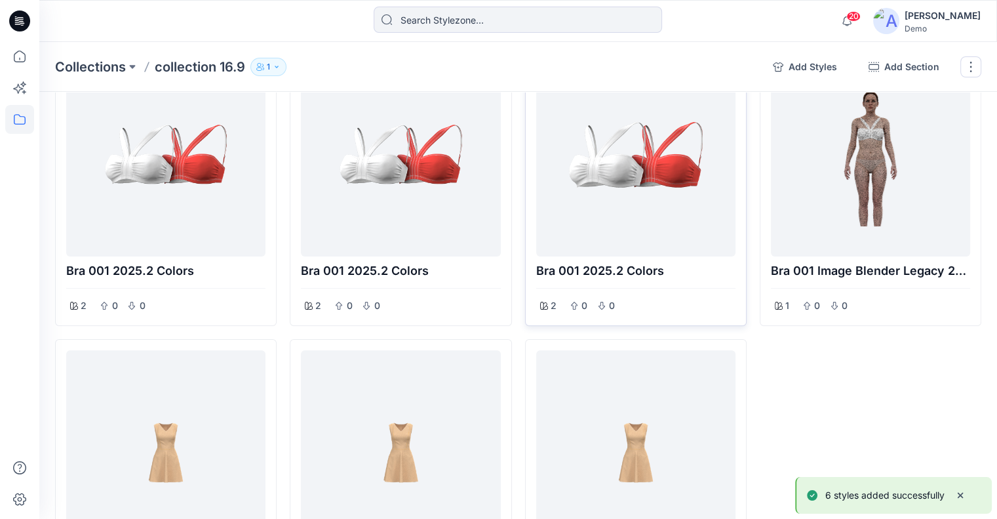
scroll to position [0, 0]
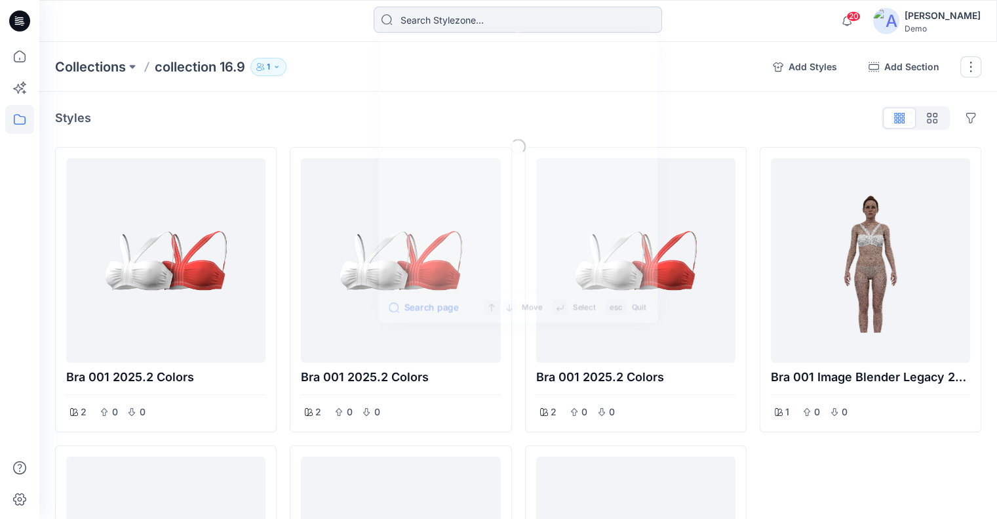
click at [503, 15] on input at bounding box center [518, 20] width 289 height 26
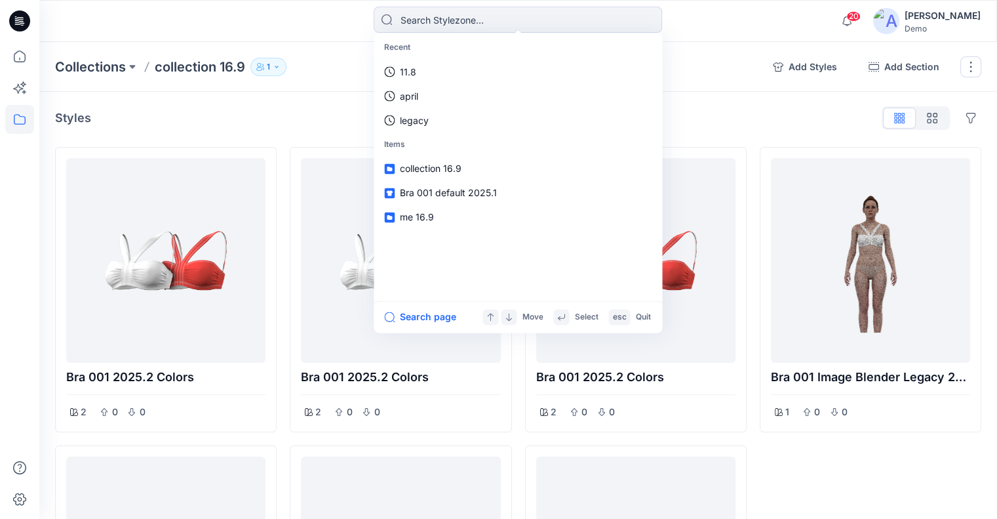
drag, startPoint x: 439, startPoint y: 319, endPoint x: 425, endPoint y: 277, distance: 43.6
click at [439, 319] on button "Search page" at bounding box center [420, 317] width 72 height 16
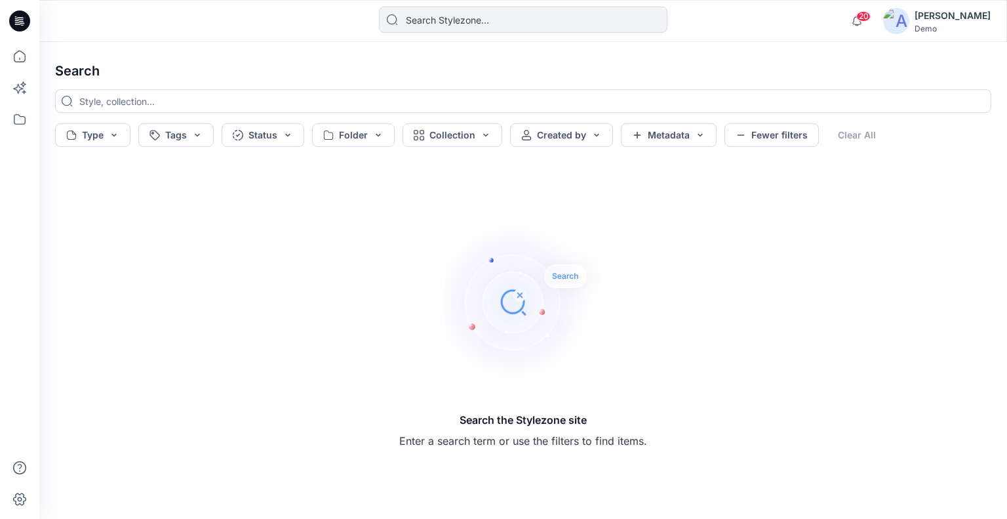
drag, startPoint x: 446, startPoint y: 140, endPoint x: 452, endPoint y: 148, distance: 10.4
click at [447, 140] on button "Collection" at bounding box center [453, 135] width 100 height 24
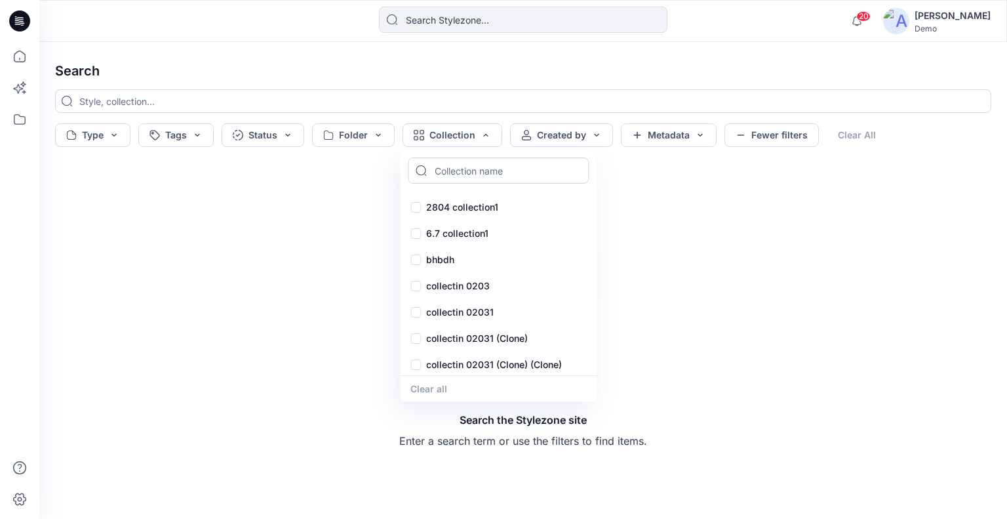
click at [470, 170] on input at bounding box center [498, 170] width 181 height 26
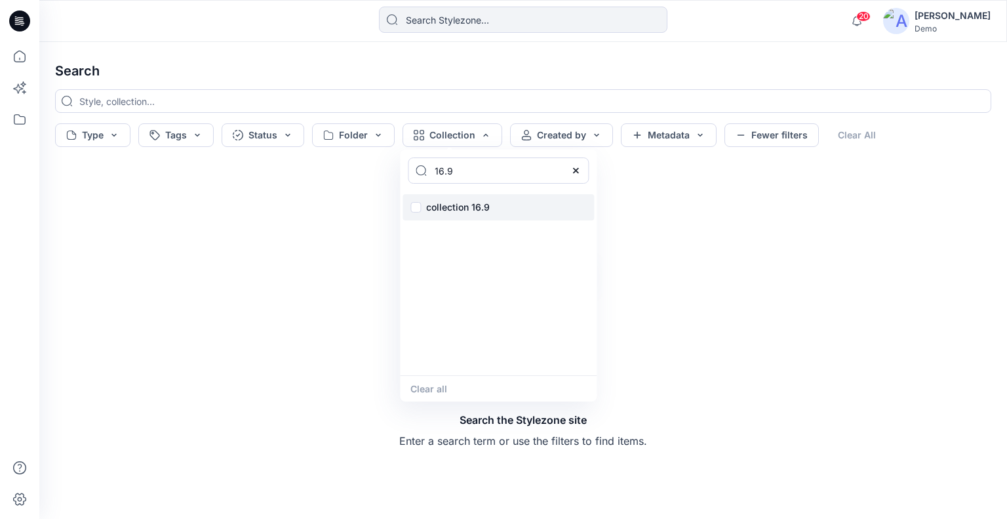
type input "16.9"
click at [413, 209] on div "collection 16.9" at bounding box center [498, 207] width 191 height 26
checkbox input "true"
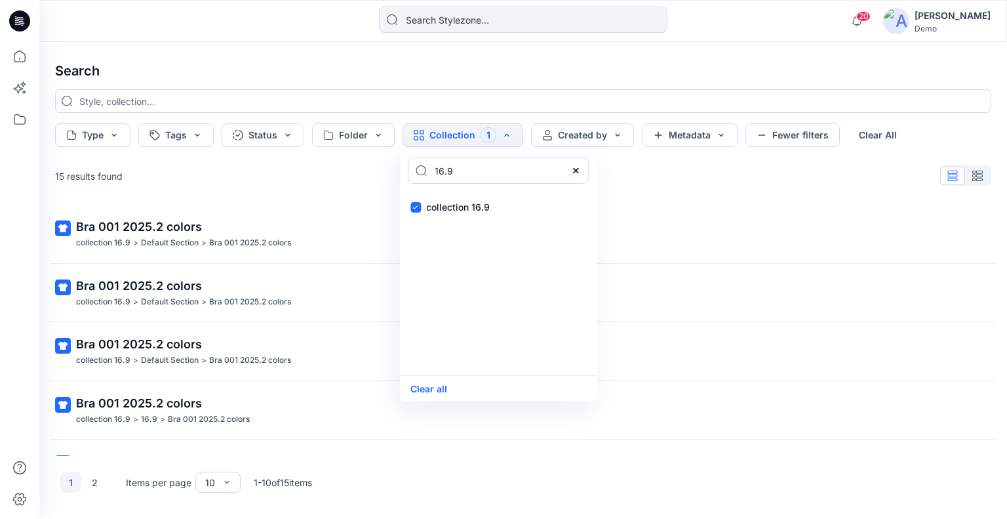
click at [497, 80] on h4 "Search" at bounding box center [523, 70] width 957 height 37
click at [96, 475] on button "2" at bounding box center [94, 482] width 21 height 21
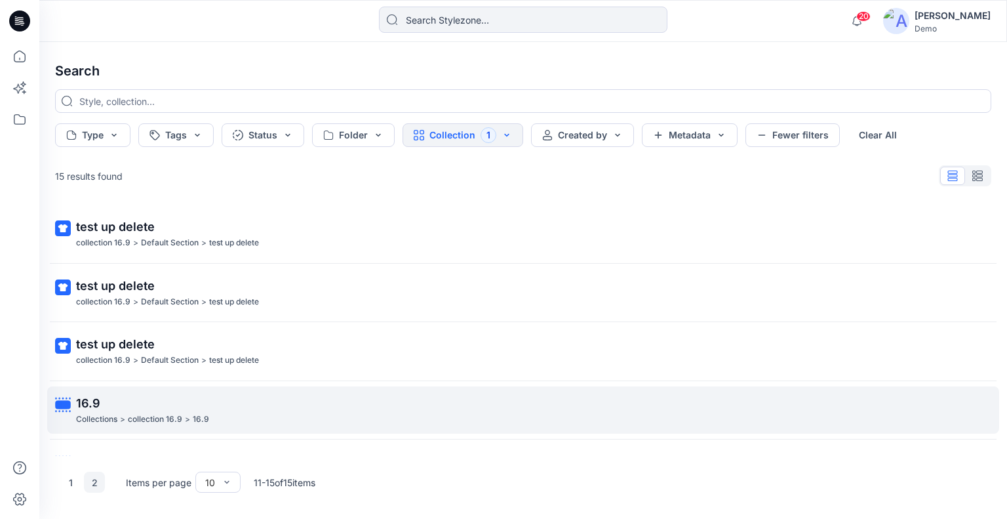
click at [113, 407] on p "16.9" at bounding box center [522, 403] width 892 height 18
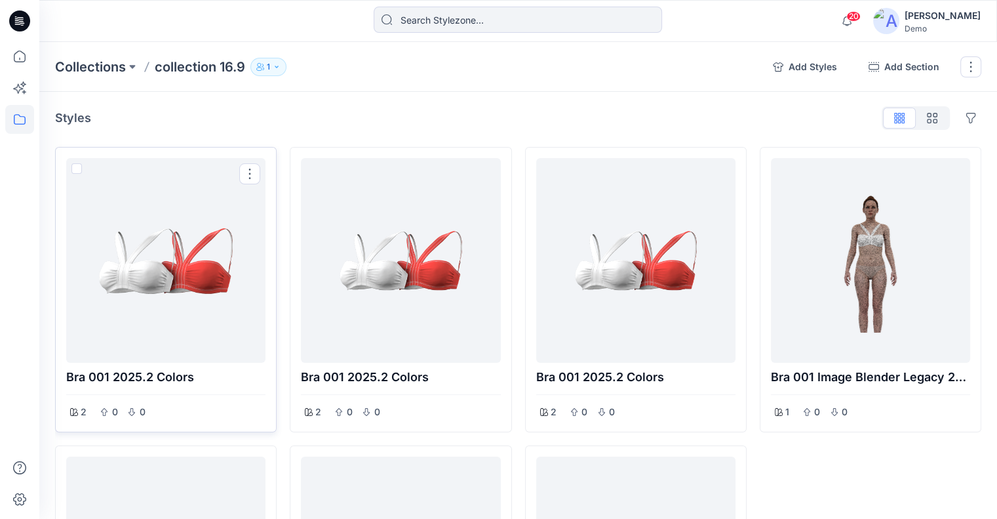
click at [239, 175] on div at bounding box center [165, 260] width 189 height 194
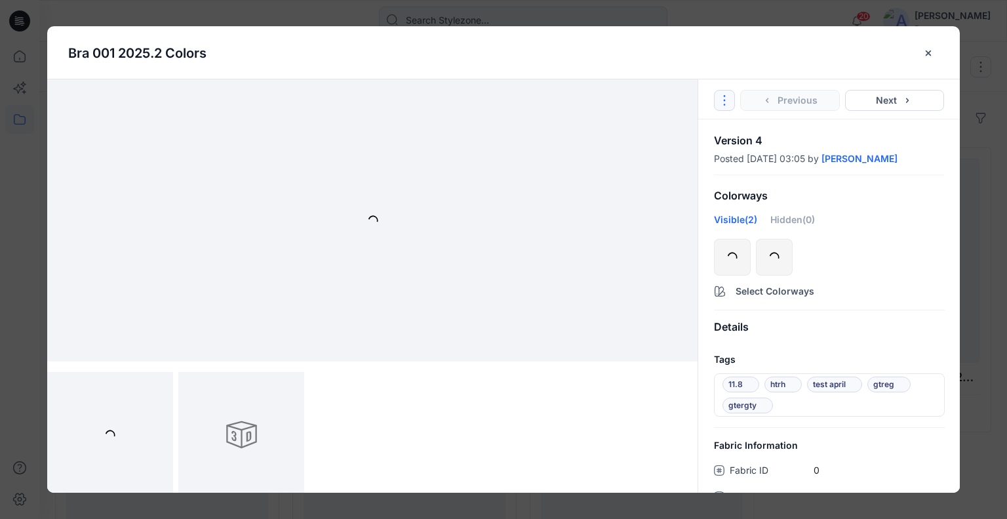
click at [717, 100] on button "Options" at bounding box center [724, 100] width 21 height 21
click at [708, 127] on link "Go to Original Style" at bounding box center [724, 132] width 159 height 26
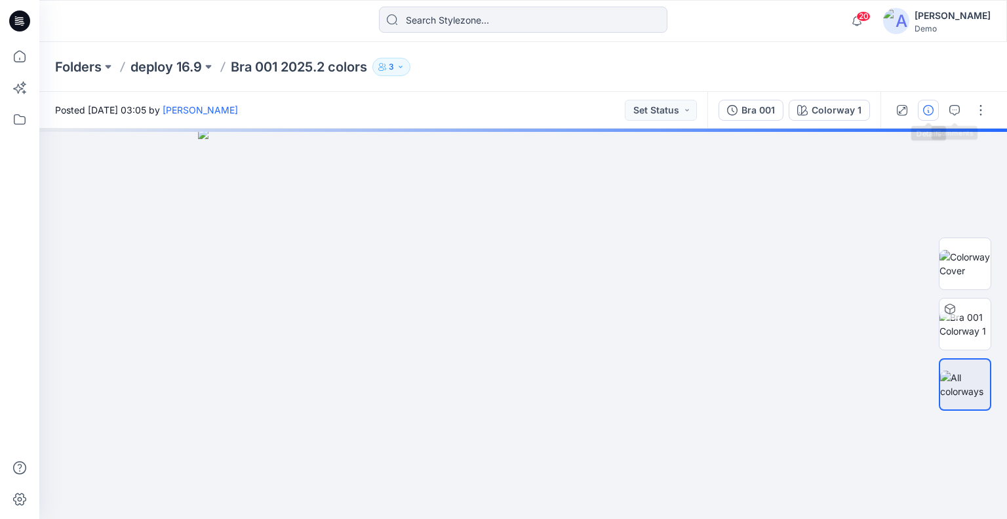
click at [935, 116] on button "button" at bounding box center [928, 110] width 21 height 21
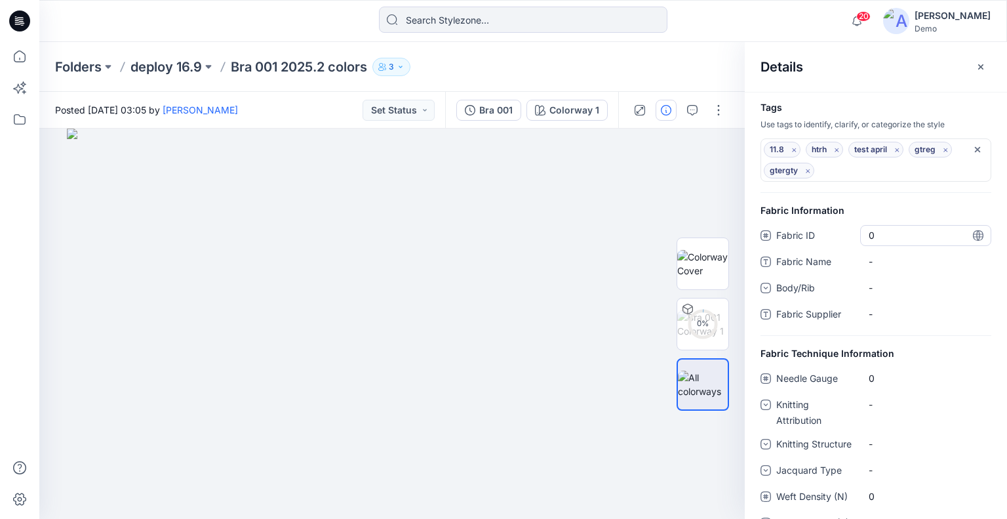
click at [910, 238] on ID "0" at bounding box center [926, 235] width 114 height 14
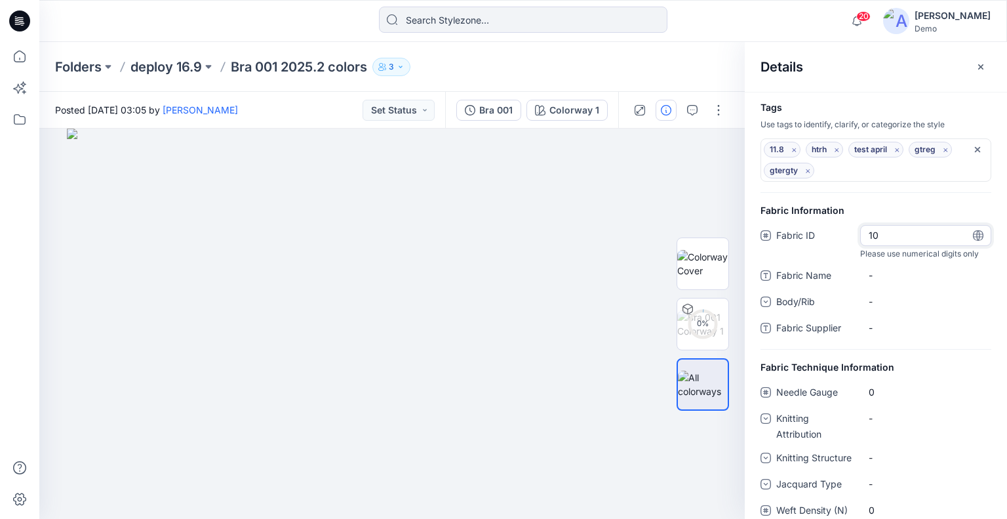
type input "100"
click at [925, 194] on div "11.8 htrh test april gtreg gtergty" at bounding box center [876, 167] width 262 height 73
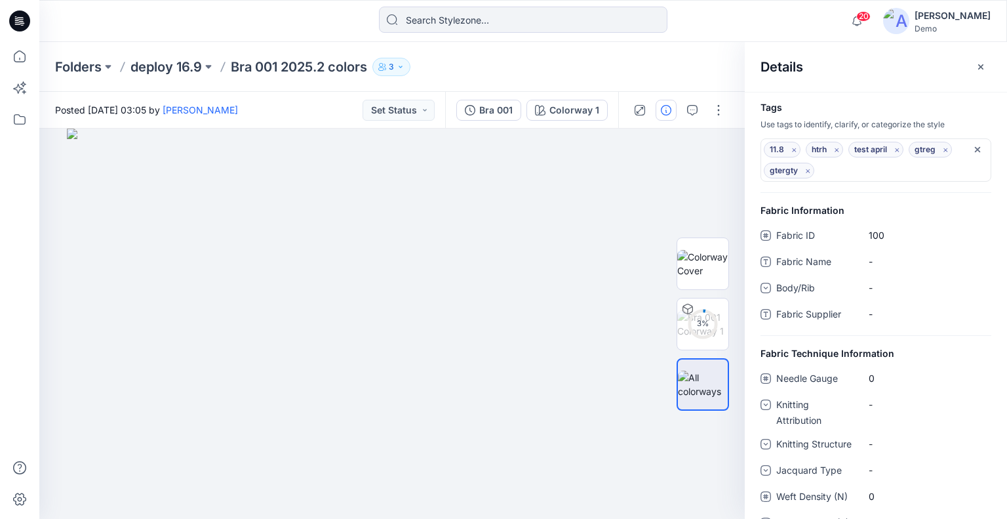
click at [475, 5] on div "20 Notifications E1 External 16.9 commented on Bra 001 View Style 2 minutes ago…" at bounding box center [523, 21] width 968 height 42
click at [477, 12] on input at bounding box center [523, 20] width 289 height 26
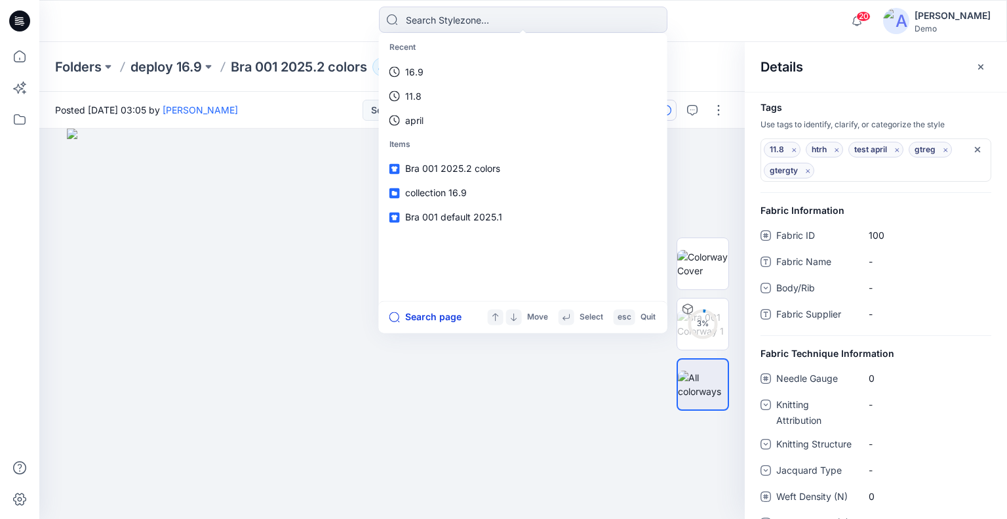
click at [434, 312] on button "Search page" at bounding box center [426, 317] width 72 height 16
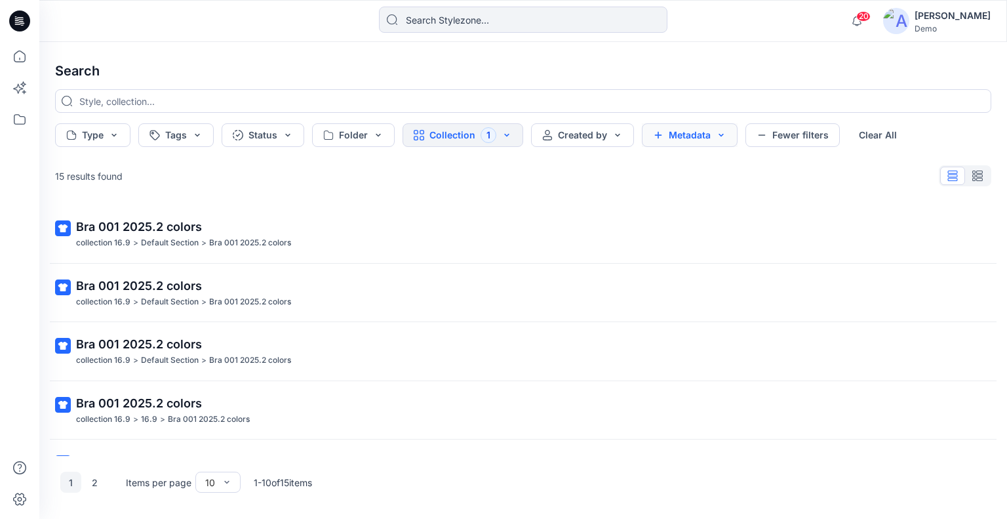
click at [701, 136] on button "Metadata" at bounding box center [690, 135] width 96 height 24
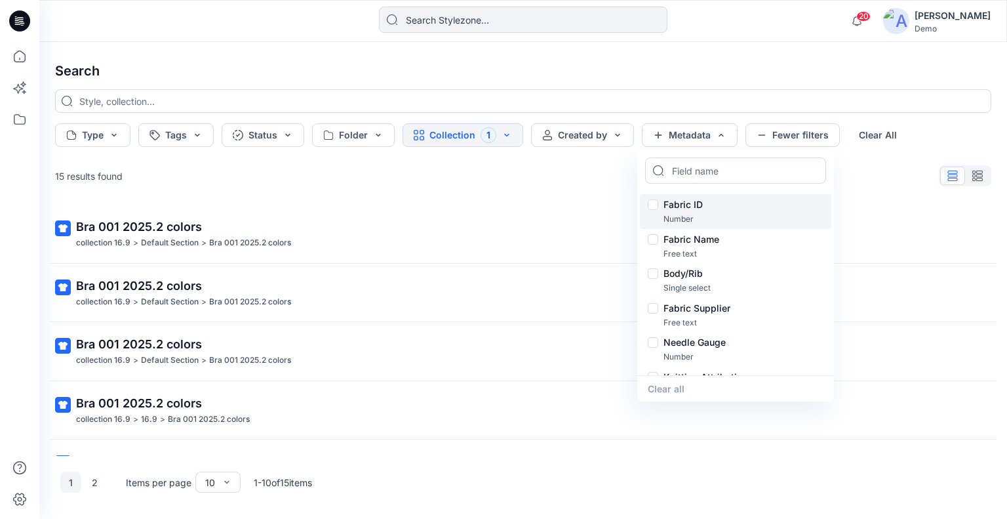
click at [653, 206] on div "Fabric ID" at bounding box center [736, 205] width 176 height 16
checkbox input "true"
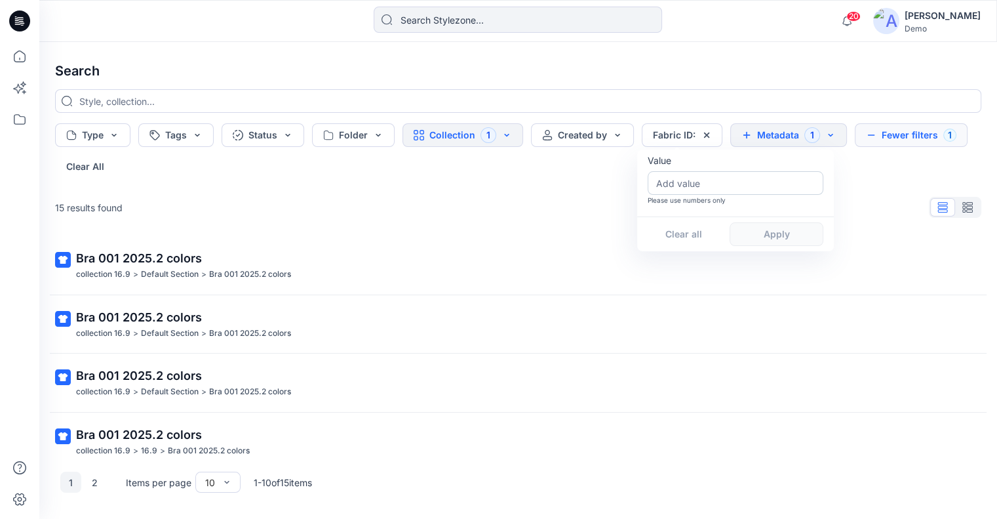
click at [716, 182] on input "number" at bounding box center [736, 183] width 176 height 24
type input "100"
click at [774, 233] on button "Apply" at bounding box center [777, 234] width 94 height 24
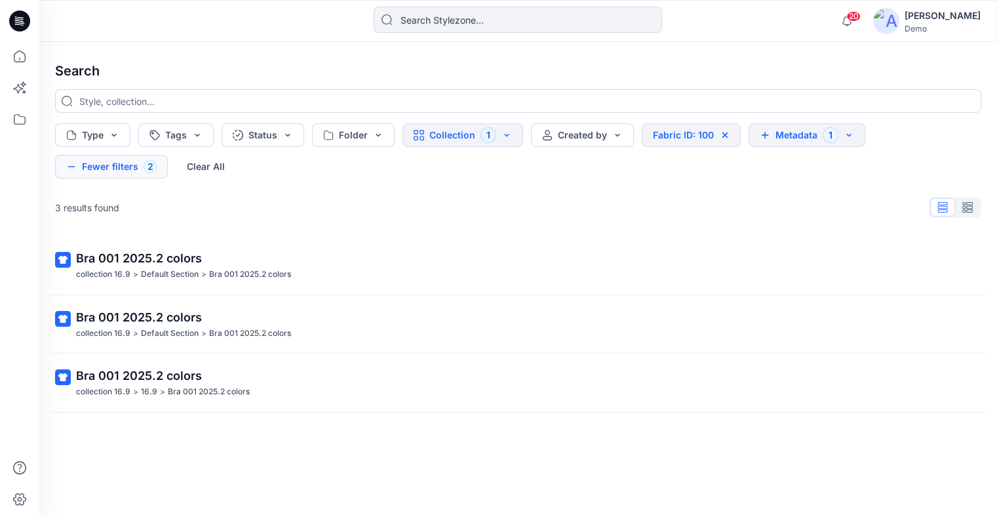
drag, startPoint x: 256, startPoint y: 272, endPoint x: 281, endPoint y: 268, distance: 25.1
click at [256, 272] on p "Bra 001 2025.2 colors" at bounding box center [250, 275] width 82 height 14
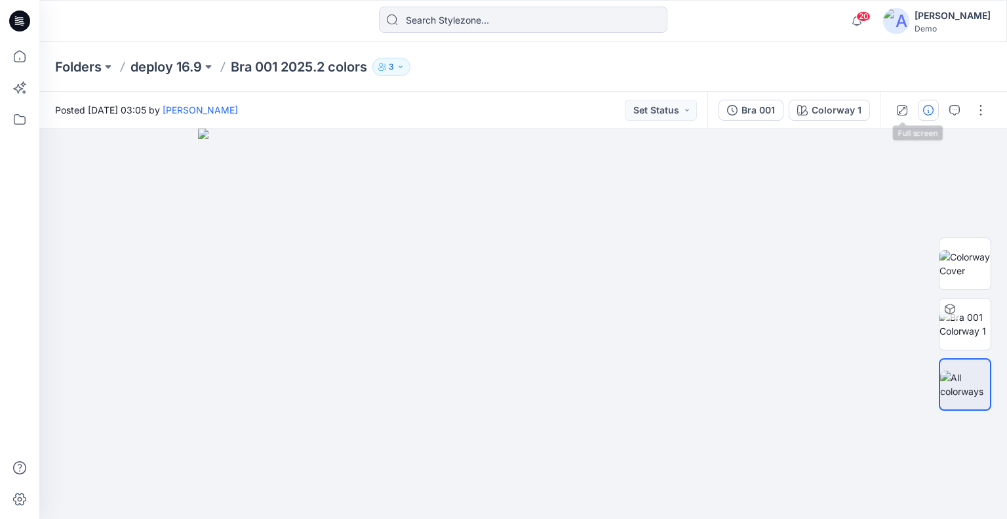
click at [923, 112] on button "button" at bounding box center [928, 110] width 21 height 21
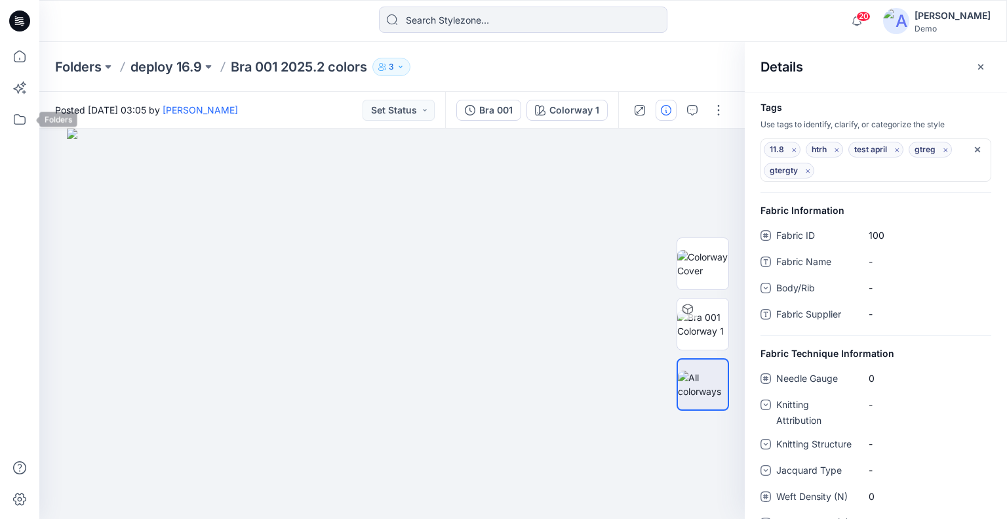
drag, startPoint x: 16, startPoint y: 127, endPoint x: 38, endPoint y: 121, distance: 22.9
click at [16, 127] on icon at bounding box center [19, 119] width 29 height 29
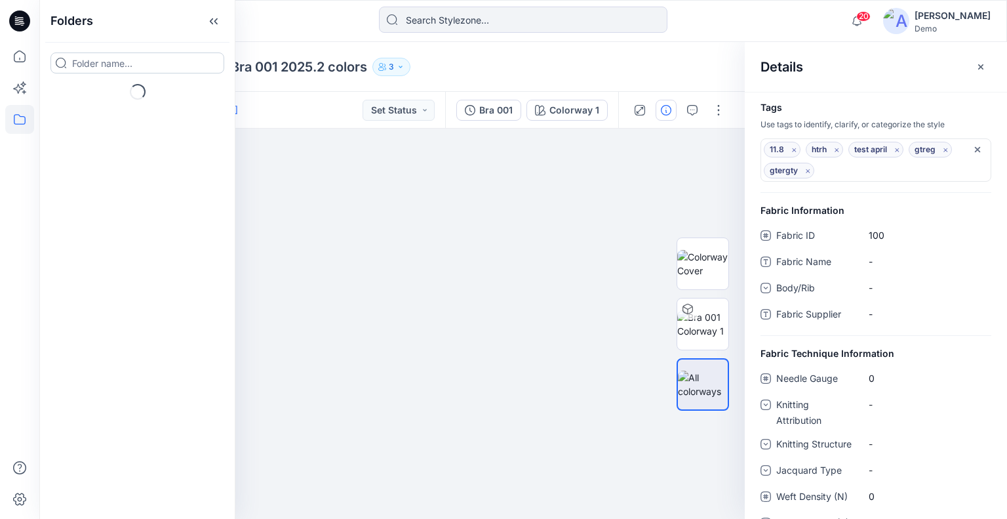
click at [129, 62] on input at bounding box center [137, 62] width 174 height 21
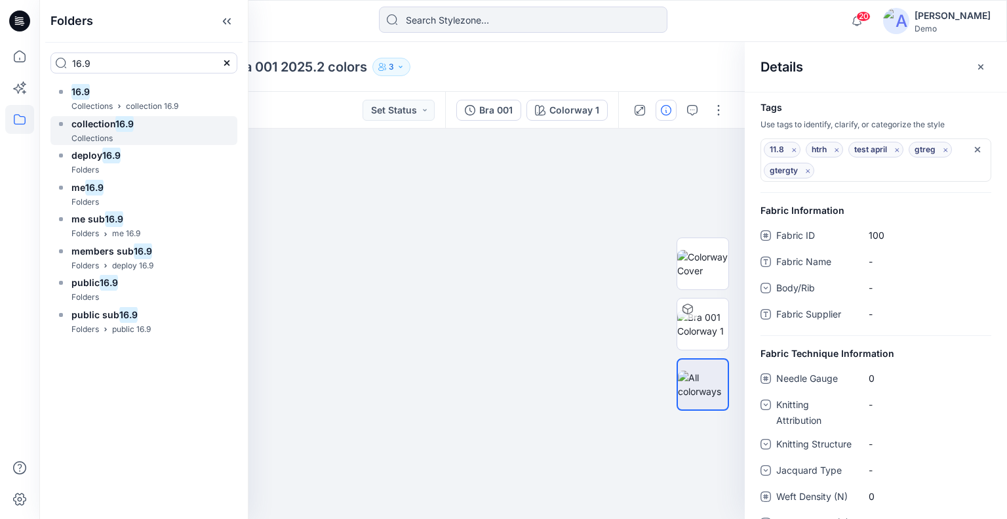
type input "16.9"
click at [130, 126] on mark "16.9" at bounding box center [124, 124] width 18 height 18
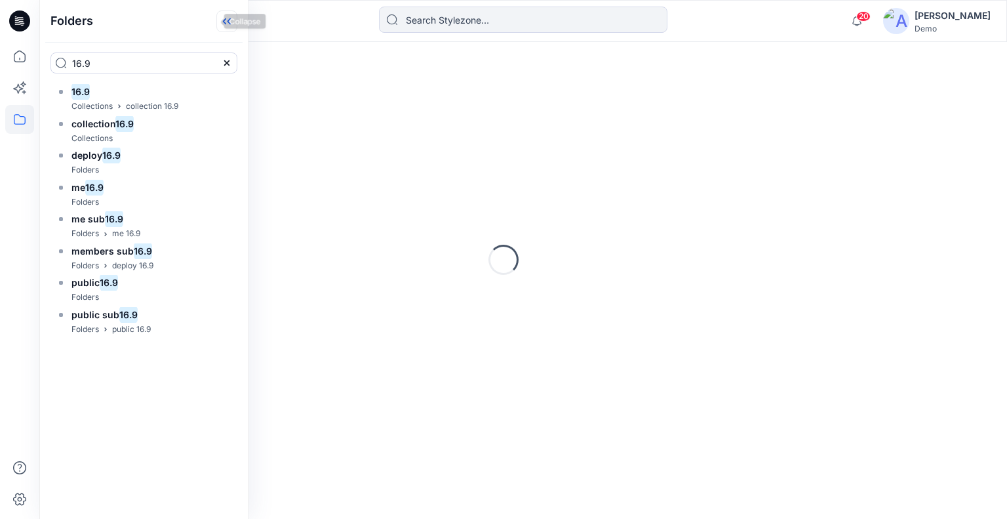
click at [216, 23] on icon at bounding box center [226, 21] width 21 height 22
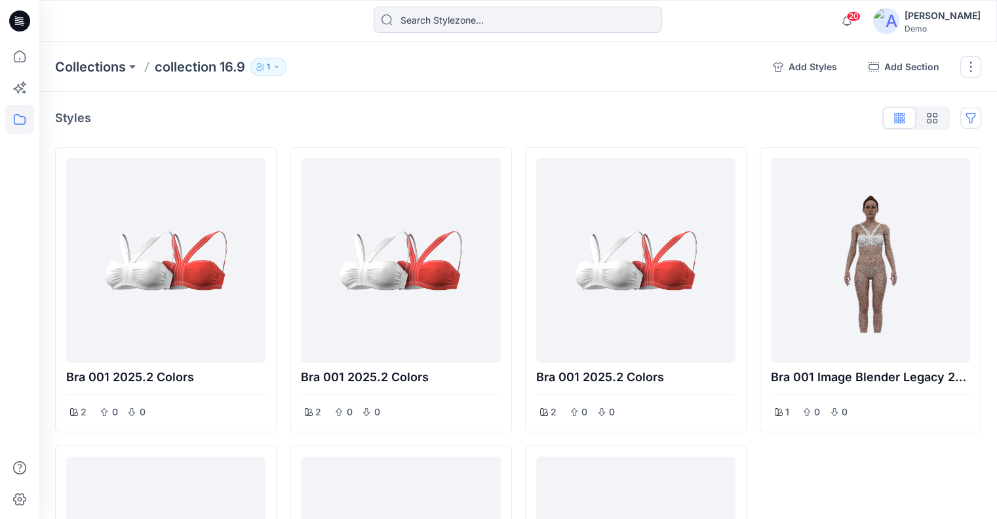
click at [966, 120] on button "Options" at bounding box center [971, 118] width 21 height 21
click at [922, 152] on button "Hide Legacy Styles" at bounding box center [908, 148] width 142 height 24
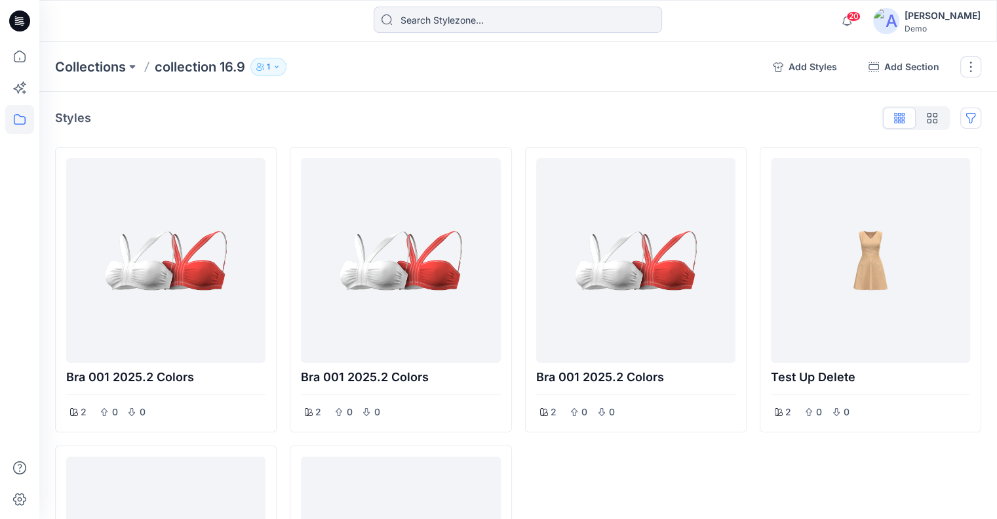
click at [971, 124] on button "Options" at bounding box center [971, 118] width 21 height 21
click at [935, 152] on button "Hide Legacy Styles" at bounding box center [908, 148] width 142 height 24
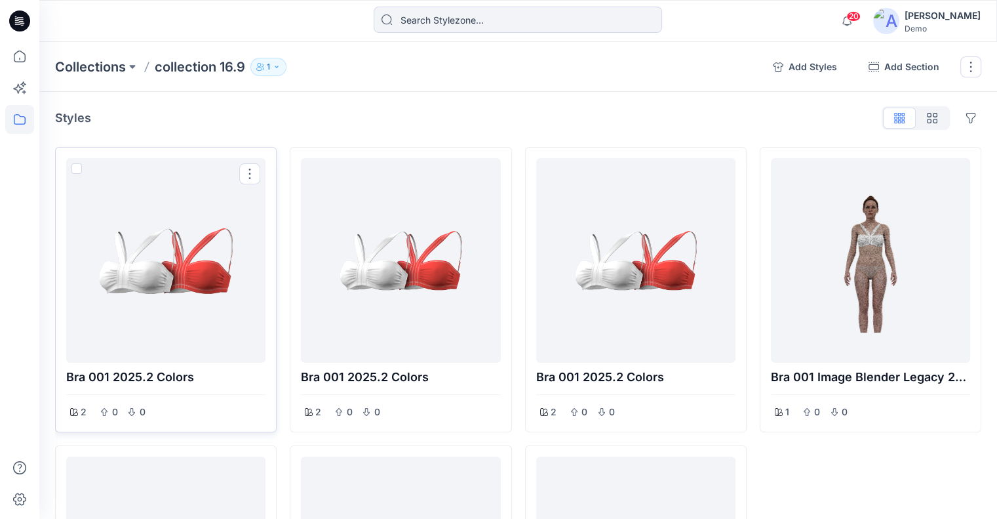
click at [77, 167] on span at bounding box center [76, 168] width 10 height 10
click at [77, 167] on input "checkbox" at bounding box center [76, 169] width 10 height 10
checkbox input "true"
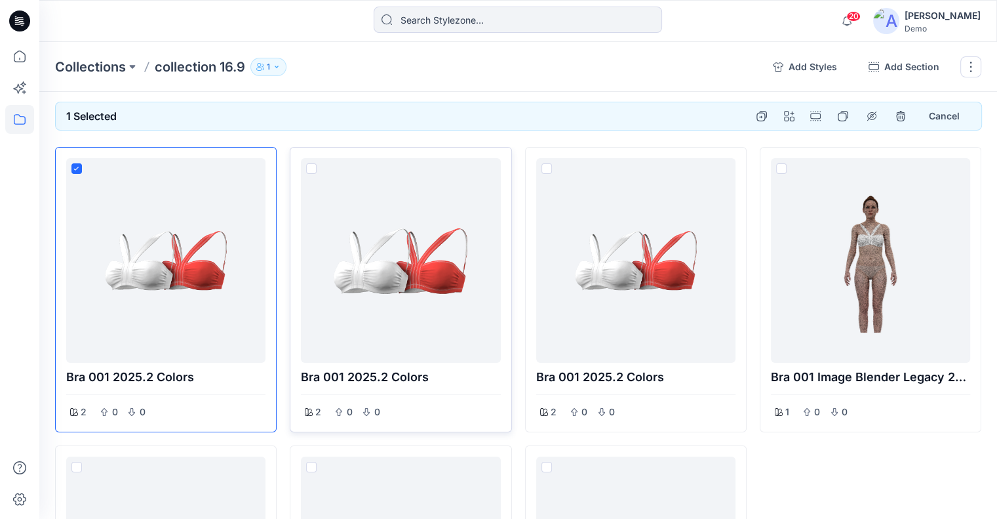
click at [312, 170] on span at bounding box center [311, 168] width 10 height 10
click at [312, 170] on input "checkbox" at bounding box center [311, 169] width 10 height 10
checkbox input "true"
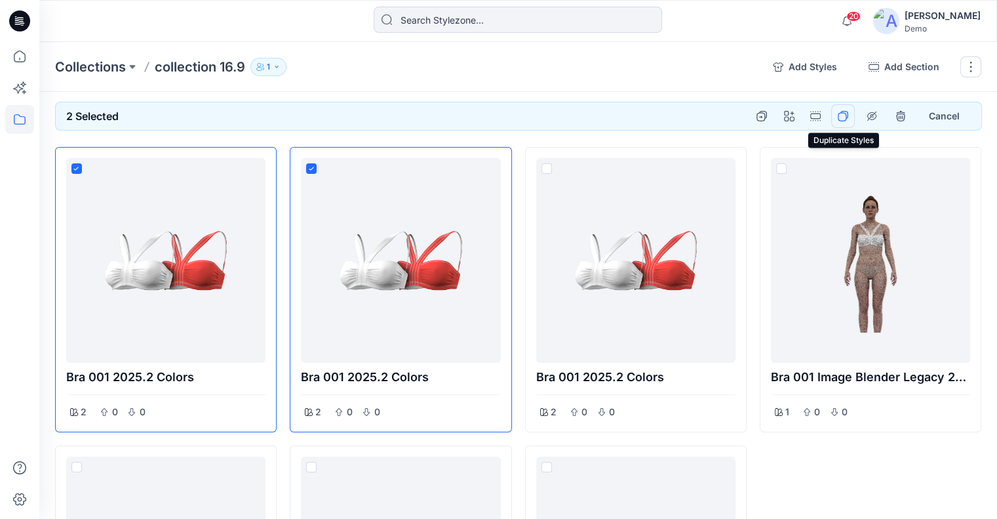
click at [847, 117] on icon "duplicate styles" at bounding box center [842, 116] width 9 height 9
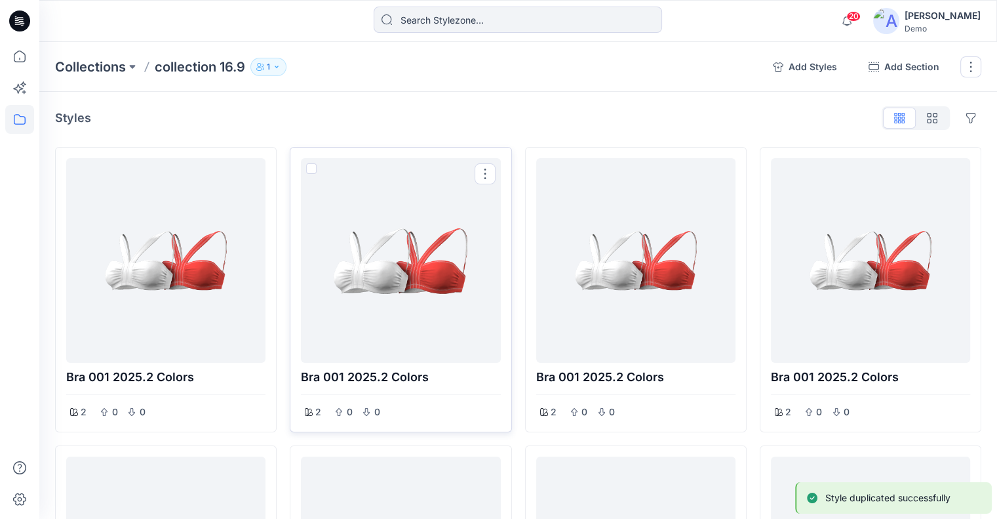
click at [313, 169] on span at bounding box center [311, 168] width 10 height 10
click at [313, 169] on input "checkbox" at bounding box center [311, 169] width 10 height 10
checkbox input "true"
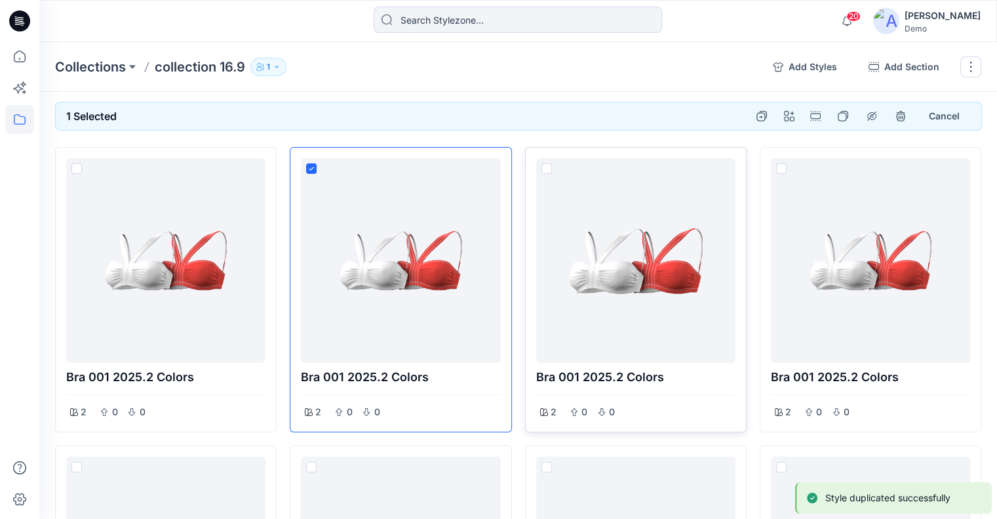
click at [550, 167] on span at bounding box center [547, 168] width 10 height 10
click at [550, 167] on input "checkbox" at bounding box center [546, 169] width 10 height 10
checkbox input "true"
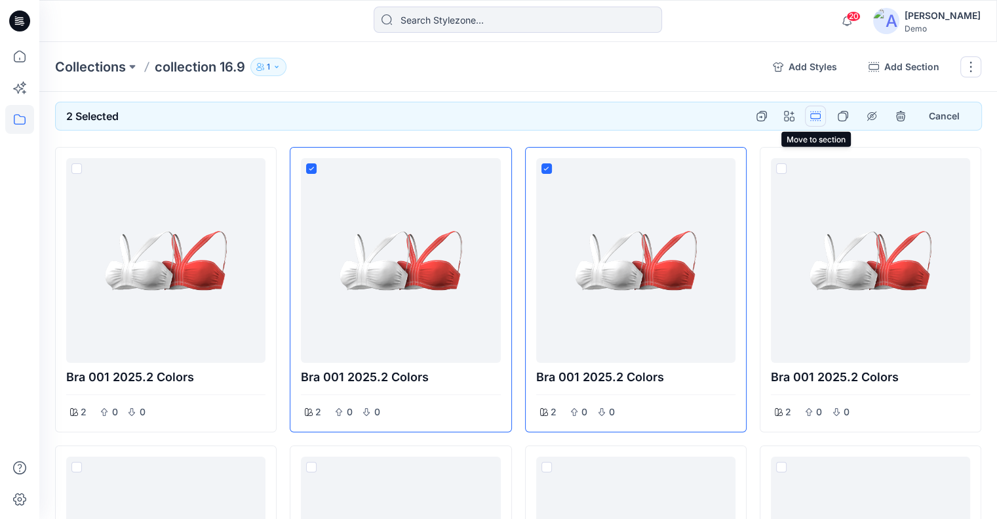
click at [818, 117] on button "Options" at bounding box center [815, 116] width 21 height 21
click at [726, 153] on button "16.9" at bounding box center [754, 146] width 142 height 24
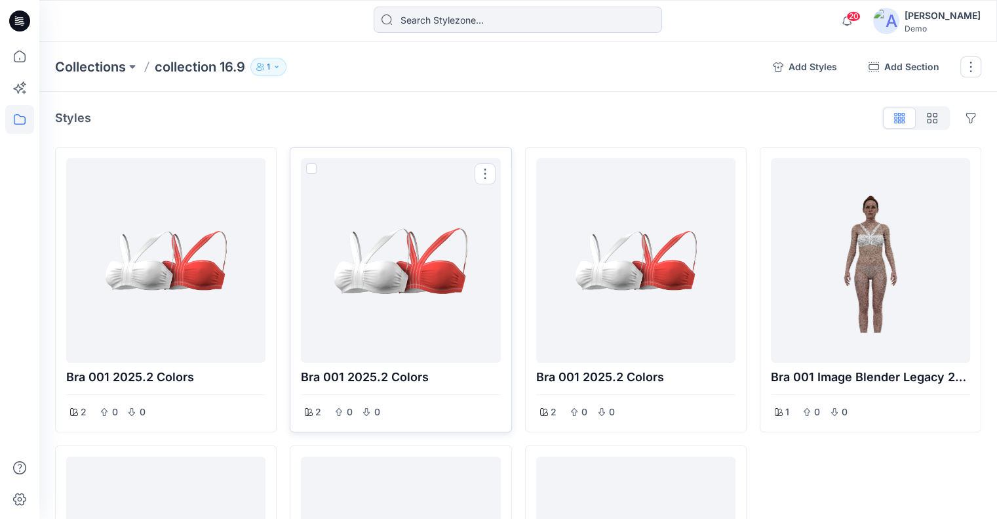
click at [312, 167] on span at bounding box center [311, 168] width 10 height 10
click at [312, 167] on input "checkbox" at bounding box center [311, 169] width 10 height 10
checkbox input "true"
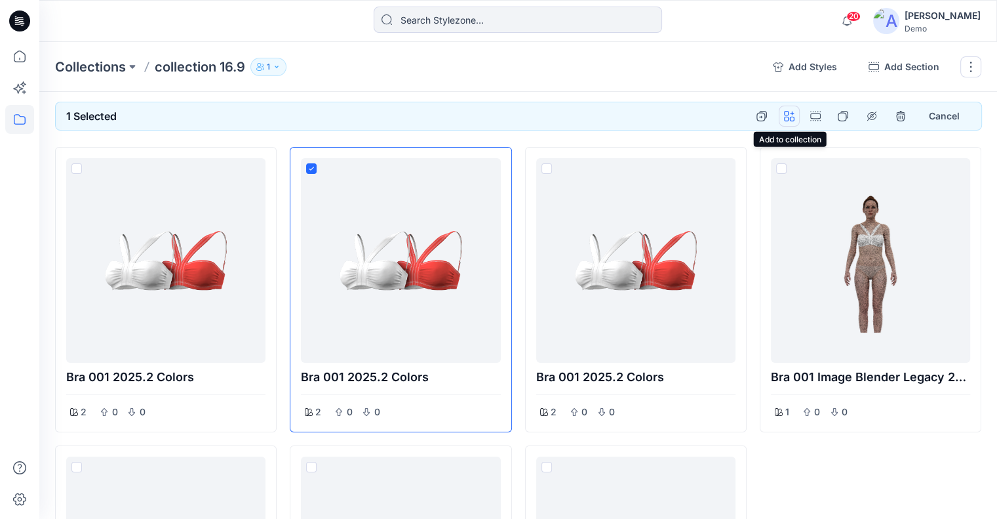
drag, startPoint x: 787, startPoint y: 118, endPoint x: 784, endPoint y: 124, distance: 6.8
click at [787, 117] on button "button" at bounding box center [789, 116] width 21 height 21
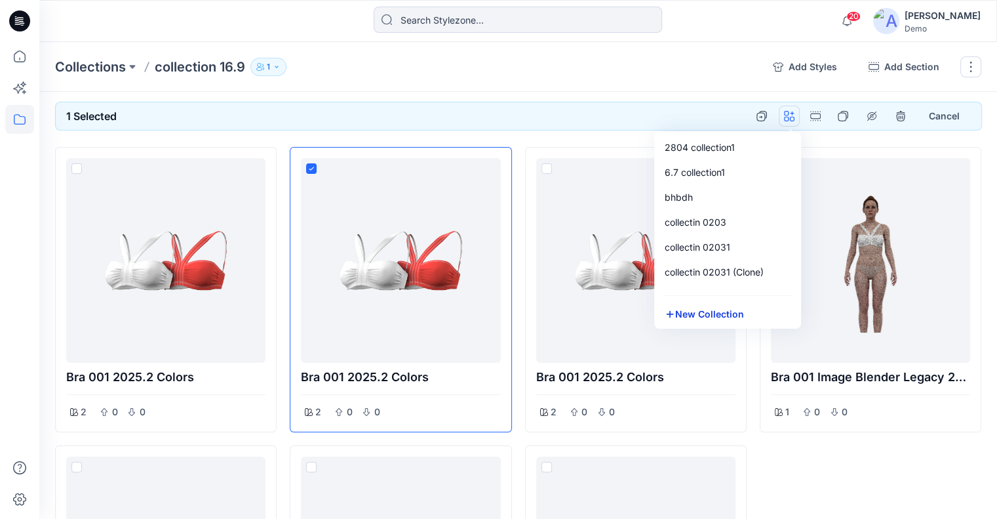
click at [694, 312] on button "New Collection" at bounding box center [728, 314] width 142 height 24
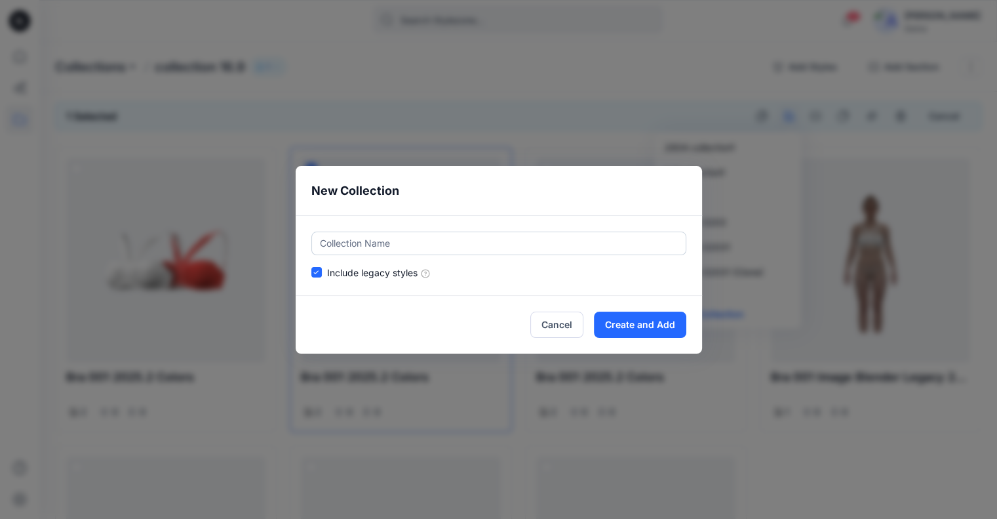
click at [487, 246] on input "text" at bounding box center [499, 244] width 375 height 24
type input "hryth"
click at [635, 319] on button "Create and Add" at bounding box center [640, 325] width 92 height 26
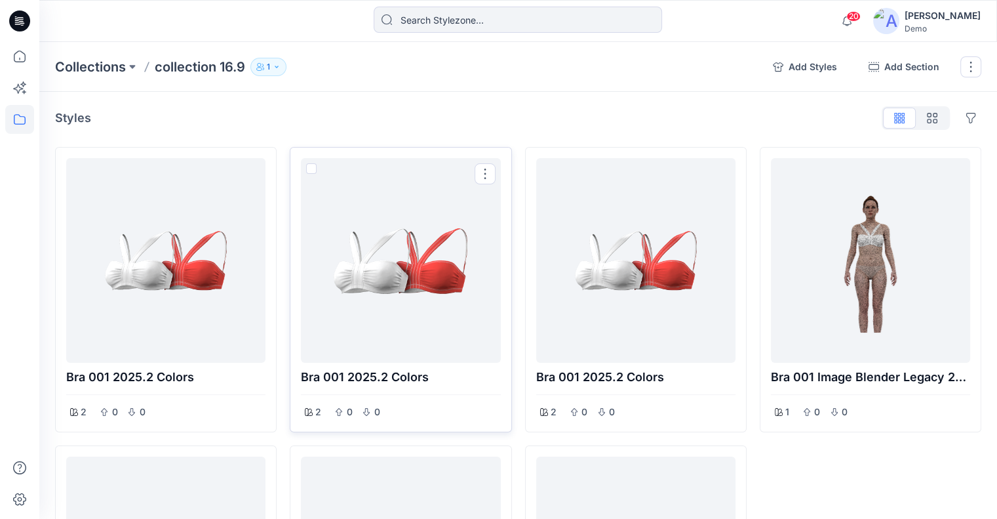
click at [308, 167] on span at bounding box center [311, 168] width 10 height 10
click at [308, 167] on input "checkbox" at bounding box center [311, 169] width 10 height 10
checkbox input "true"
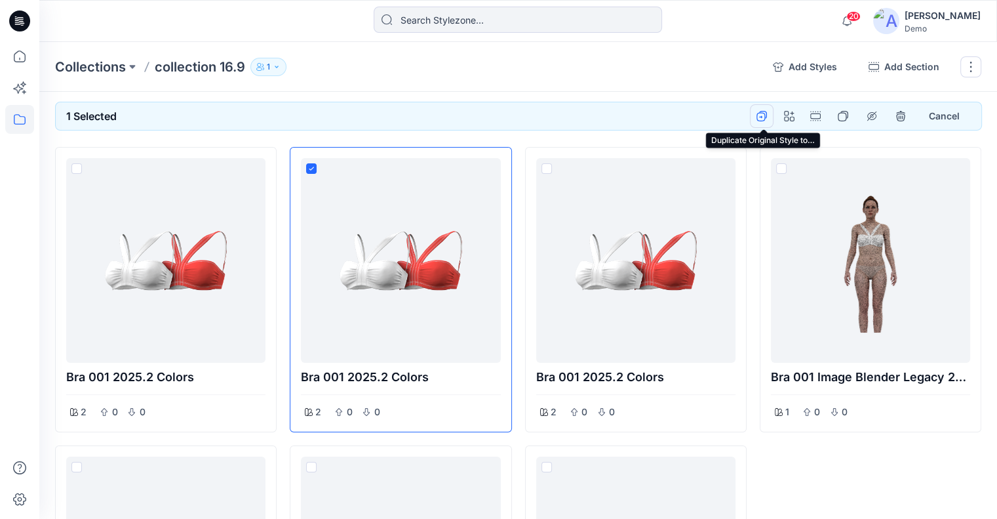
click at [763, 112] on icon "Duplicate Original Style to…" at bounding box center [761, 116] width 9 height 9
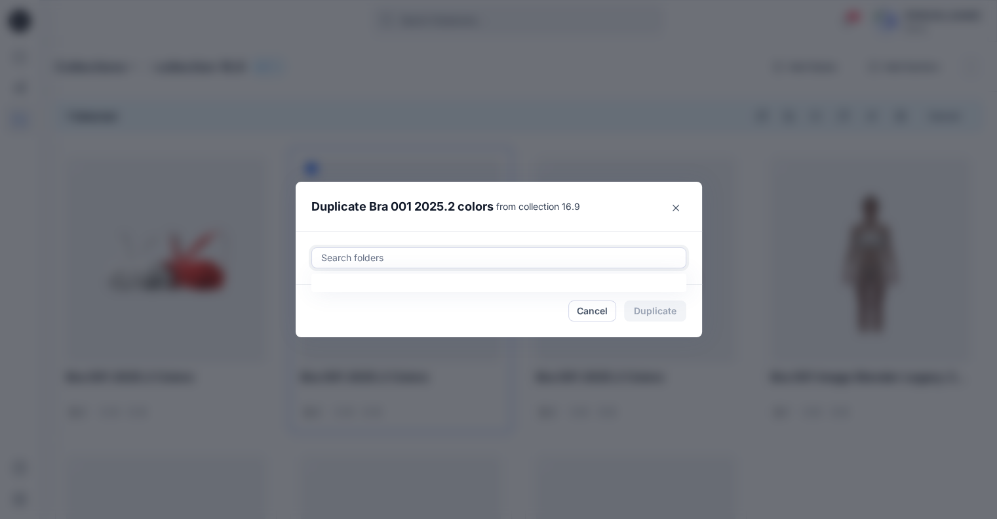
click at [414, 253] on div at bounding box center [499, 258] width 358 height 16
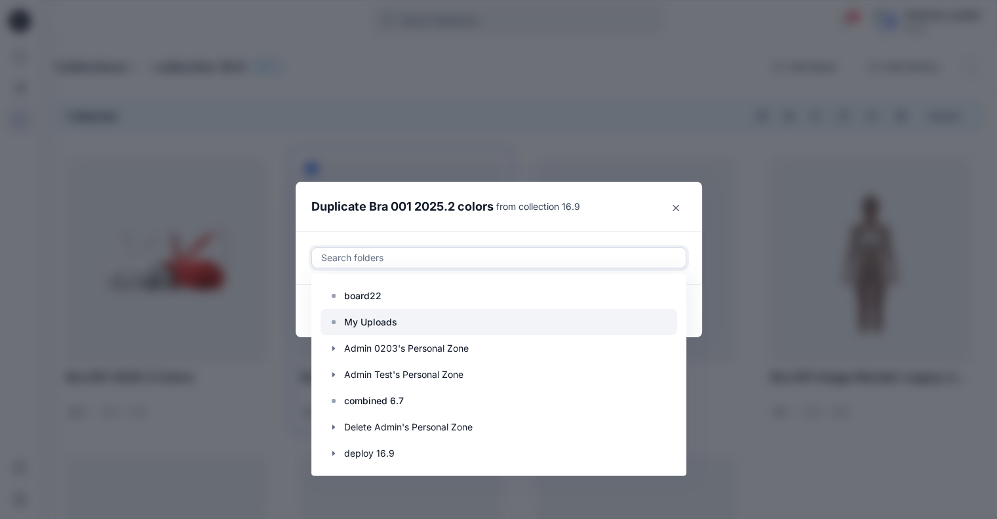
click at [420, 327] on div at bounding box center [499, 322] width 357 height 26
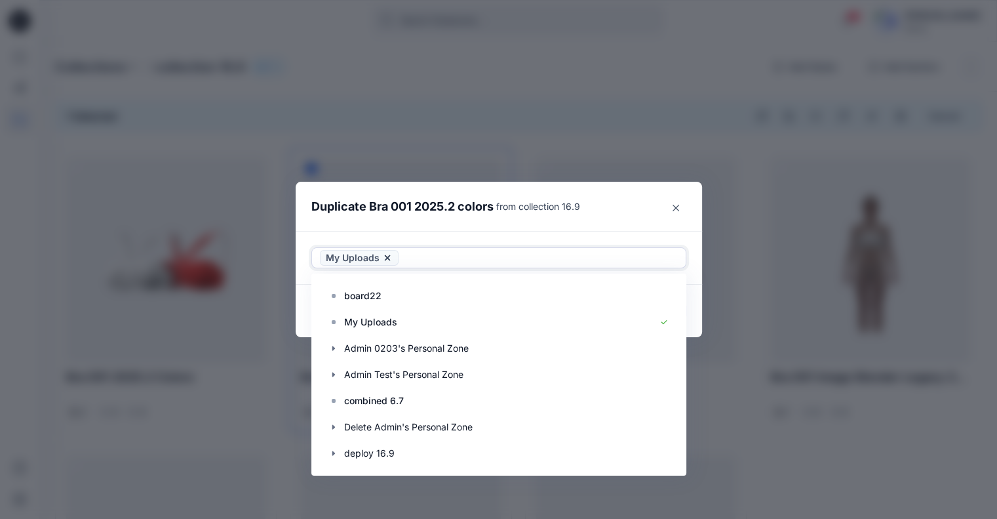
click at [622, 210] on header "Duplicate Bra 001 2025.2 colors from collection 16.9" at bounding box center [486, 207] width 380 height 50
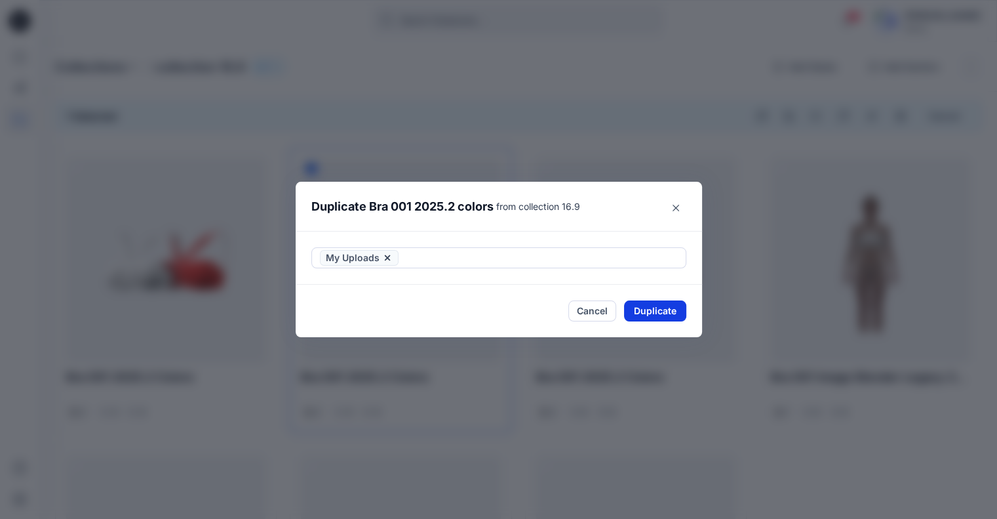
click at [662, 310] on button "Duplicate" at bounding box center [655, 310] width 62 height 21
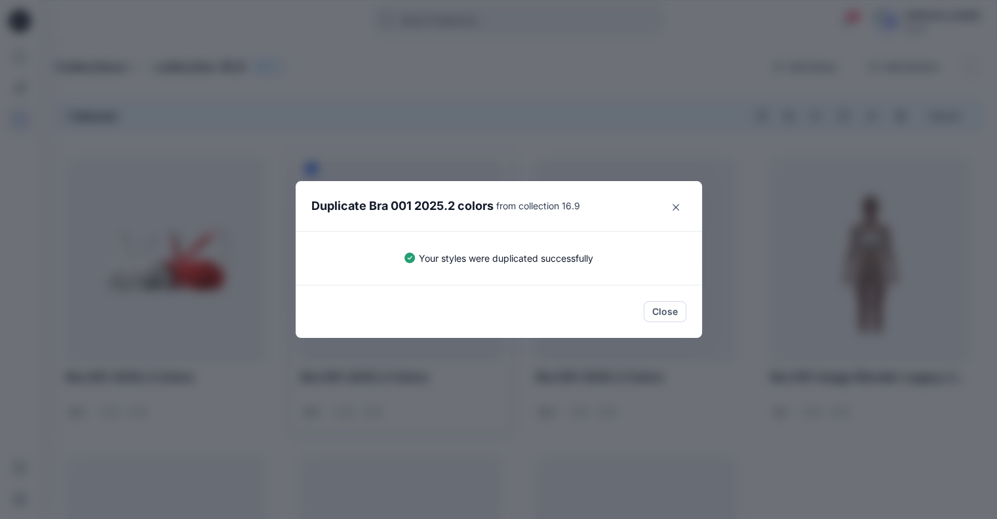
drag, startPoint x: 662, startPoint y: 309, endPoint x: 441, endPoint y: 234, distance: 232.7
click at [662, 309] on button "Close" at bounding box center [665, 311] width 43 height 21
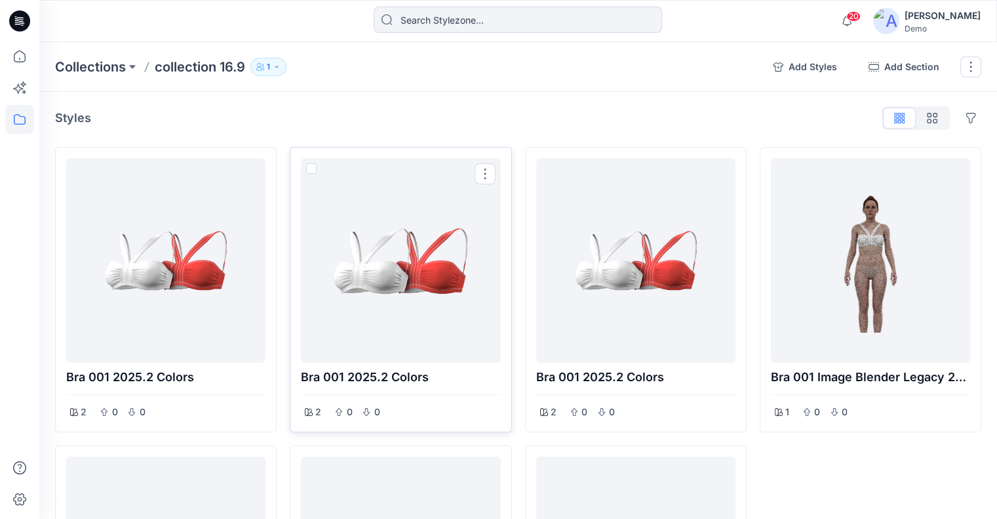
click at [312, 165] on span at bounding box center [311, 168] width 10 height 10
click at [312, 165] on input "checkbox" at bounding box center [311, 169] width 10 height 10
checkbox input "true"
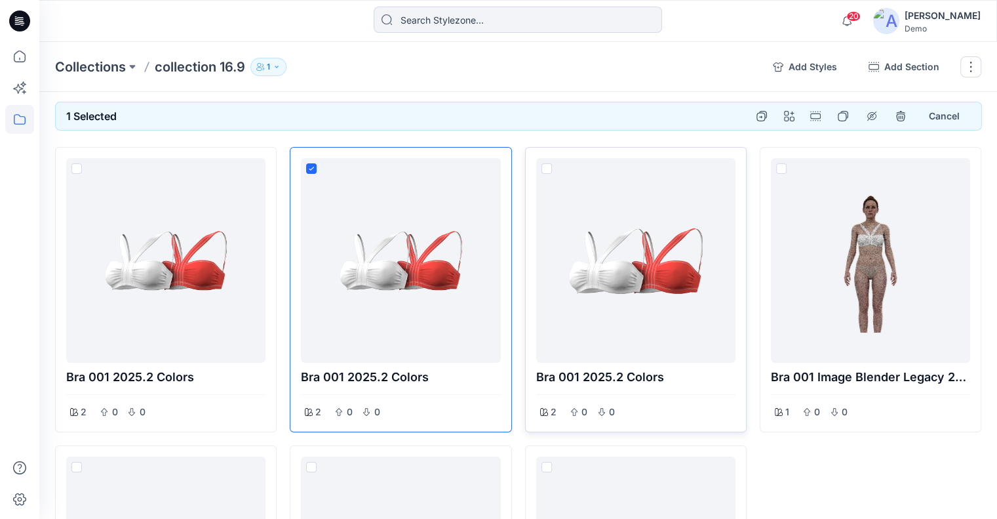
click at [548, 169] on span at bounding box center [547, 168] width 10 height 10
click at [548, 169] on input "checkbox" at bounding box center [546, 169] width 10 height 10
checkbox input "true"
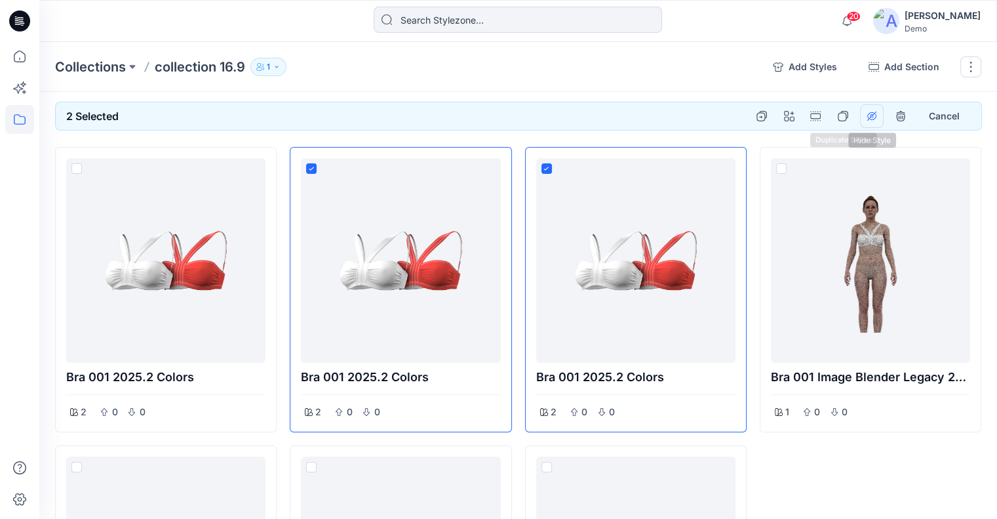
click at [868, 116] on icon "hide show styles" at bounding box center [872, 116] width 9 height 8
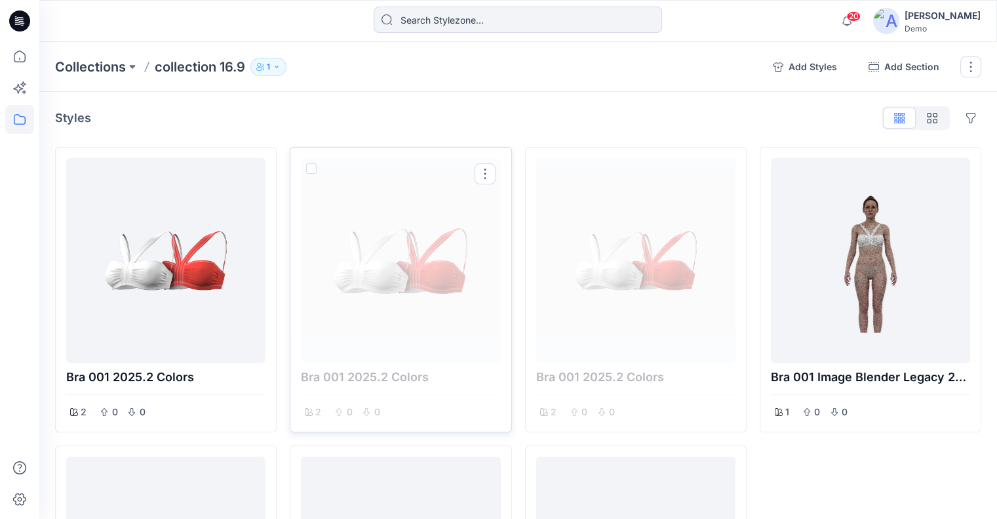
click at [312, 170] on span at bounding box center [311, 168] width 10 height 10
click at [312, 170] on input "checkbox" at bounding box center [311, 169] width 10 height 10
checkbox input "true"
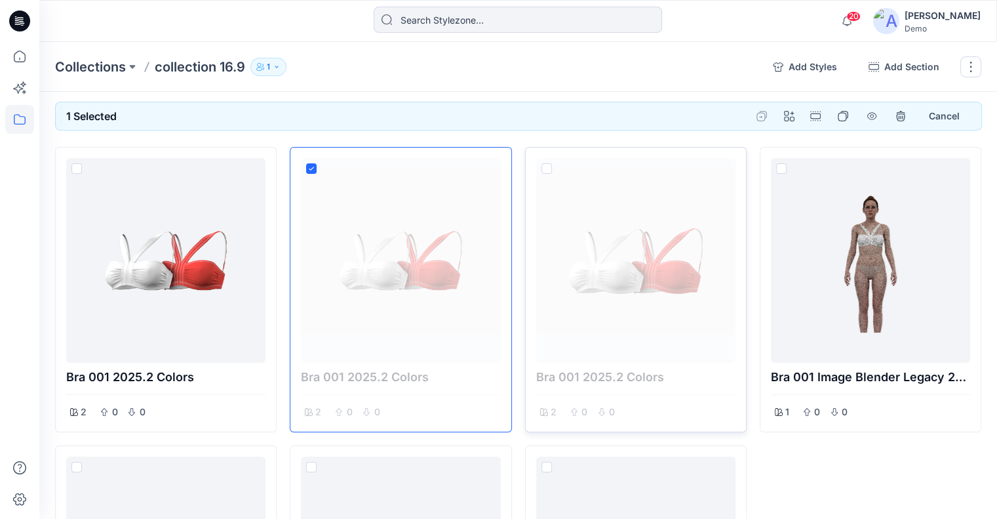
click at [546, 167] on span at bounding box center [547, 168] width 10 height 10
click at [546, 167] on input "checkbox" at bounding box center [546, 169] width 10 height 10
checkbox input "true"
click at [872, 118] on icon "hide show styles" at bounding box center [872, 116] width 10 height 10
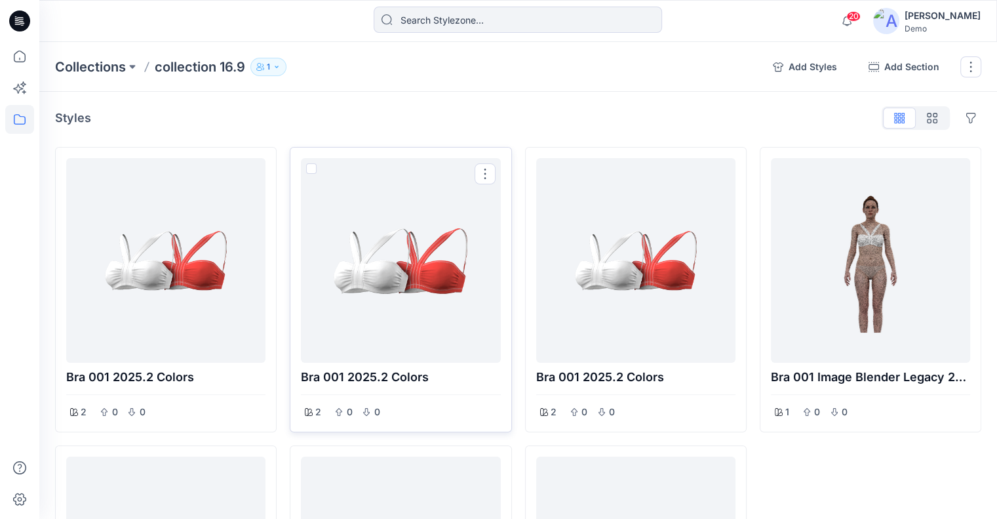
click at [317, 168] on div at bounding box center [400, 260] width 189 height 194
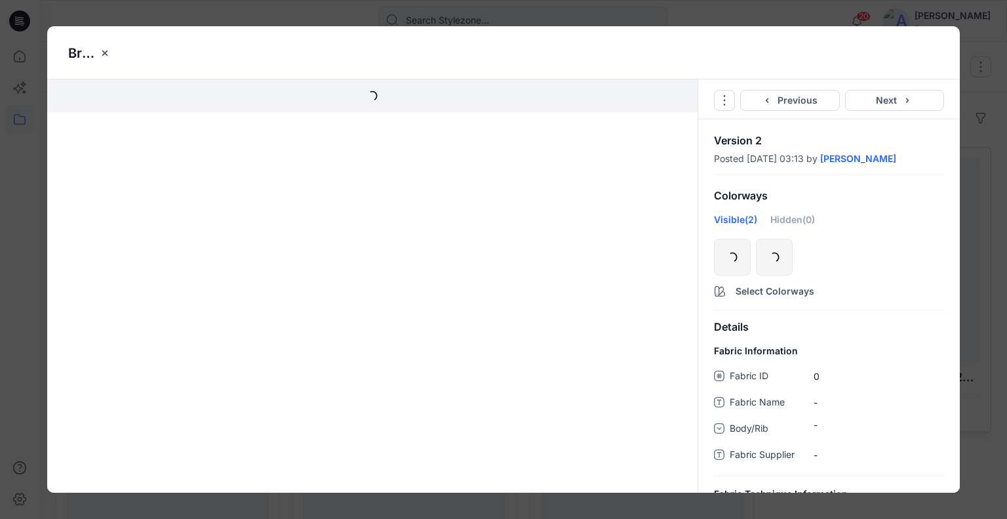
click at [980, 190] on div "Bra 001 2025.2 colors Go to Original Style Duplicate Original Style to... Previ…" at bounding box center [503, 259] width 1007 height 519
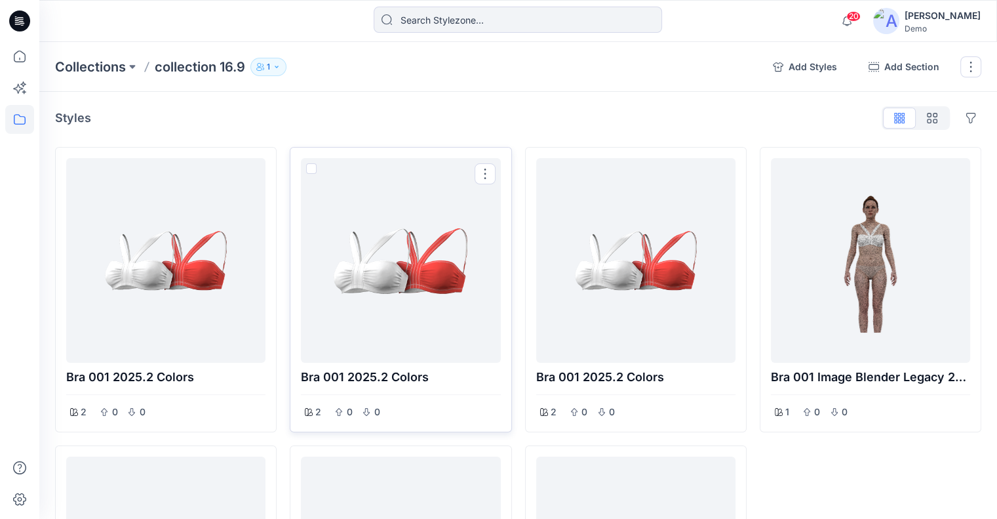
click at [313, 167] on span at bounding box center [311, 168] width 10 height 10
click at [313, 167] on input "checkbox" at bounding box center [311, 169] width 10 height 10
checkbox input "true"
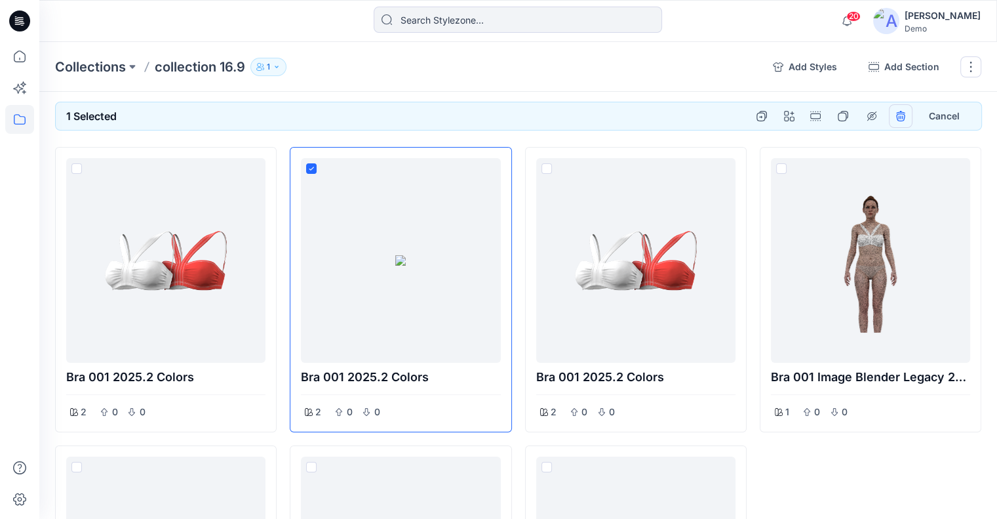
click at [898, 112] on icon "remove styles" at bounding box center [901, 116] width 10 height 10
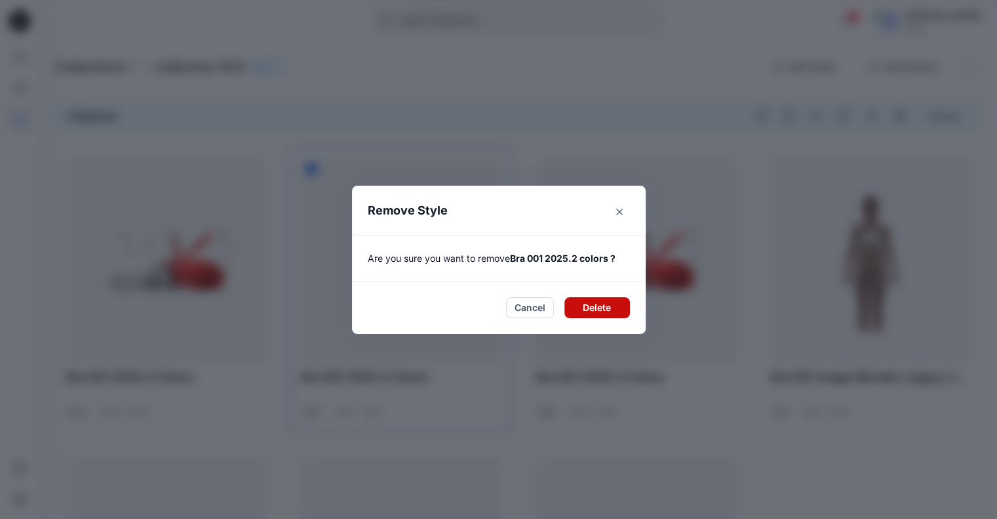
click at [609, 313] on button "Delete" at bounding box center [598, 307] width 66 height 21
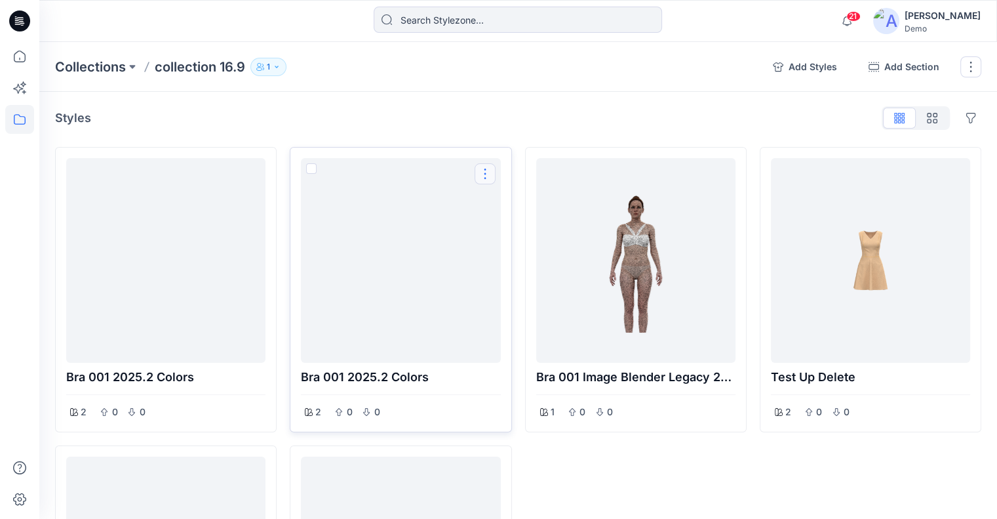
click at [479, 174] on button "Options" at bounding box center [485, 173] width 21 height 21
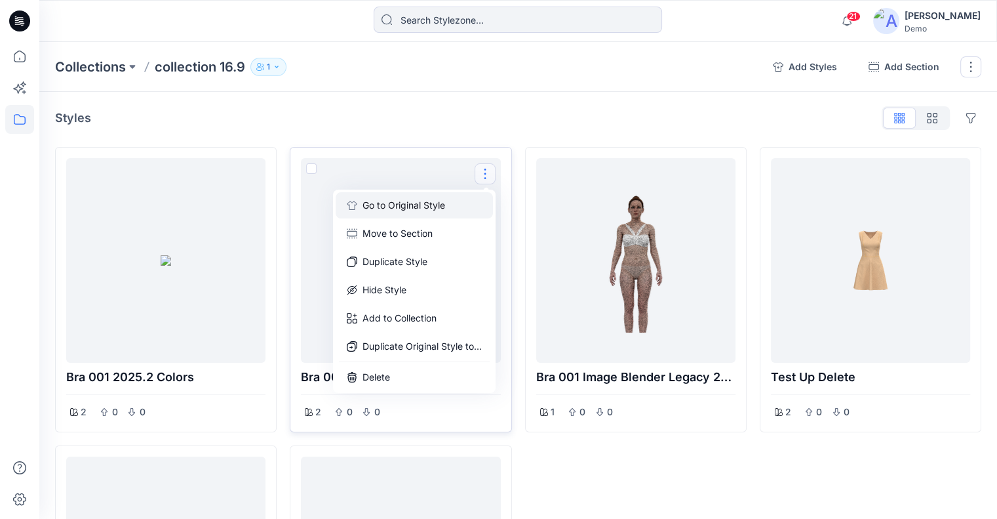
click at [453, 204] on button "Go to Original Style" at bounding box center [414, 205] width 157 height 26
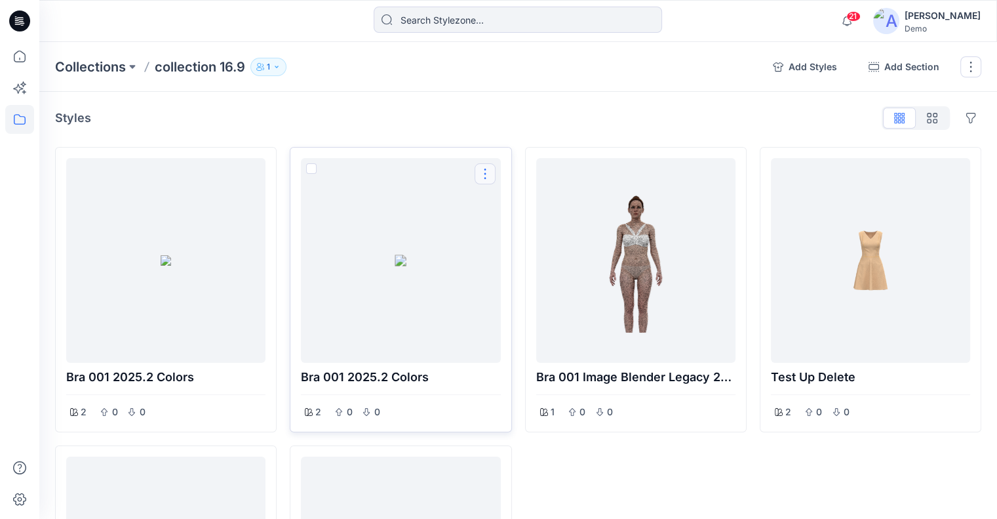
click at [483, 175] on button "Options" at bounding box center [485, 173] width 21 height 21
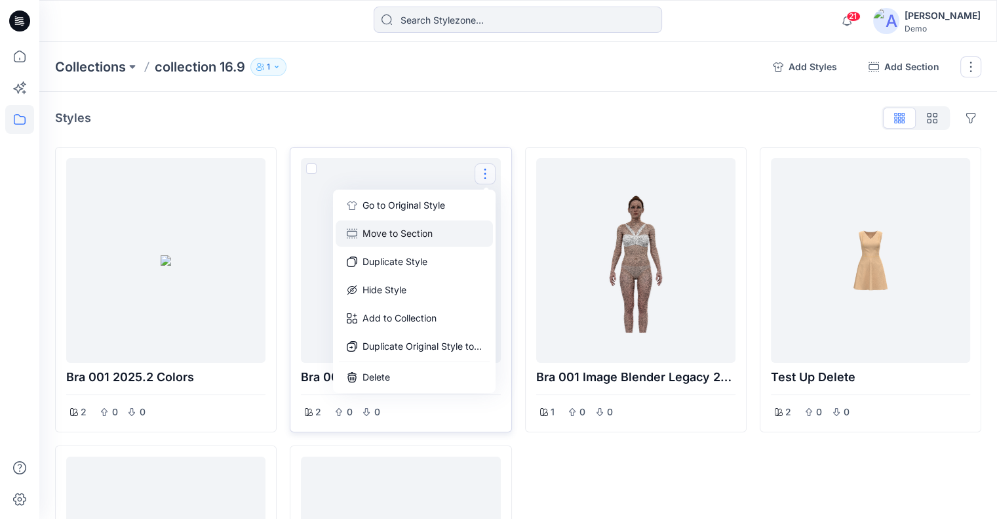
click at [463, 233] on button "Move to Section" at bounding box center [414, 233] width 157 height 26
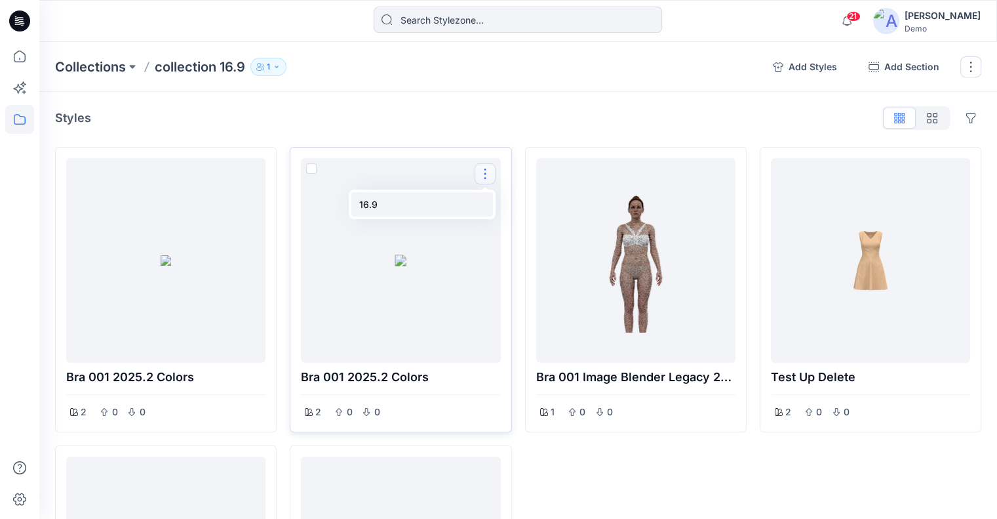
click at [418, 206] on button "16.9" at bounding box center [423, 204] width 142 height 24
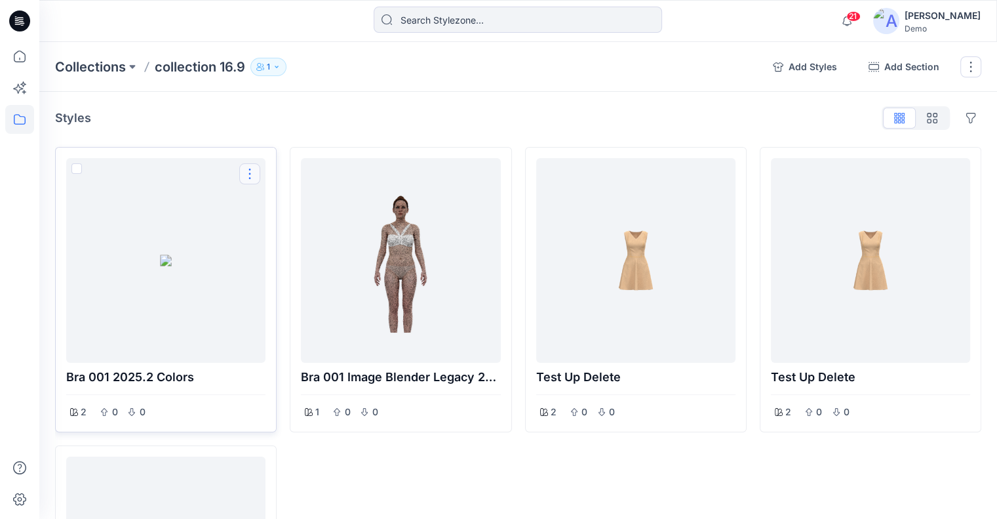
click at [252, 177] on button "Options" at bounding box center [249, 173] width 21 height 21
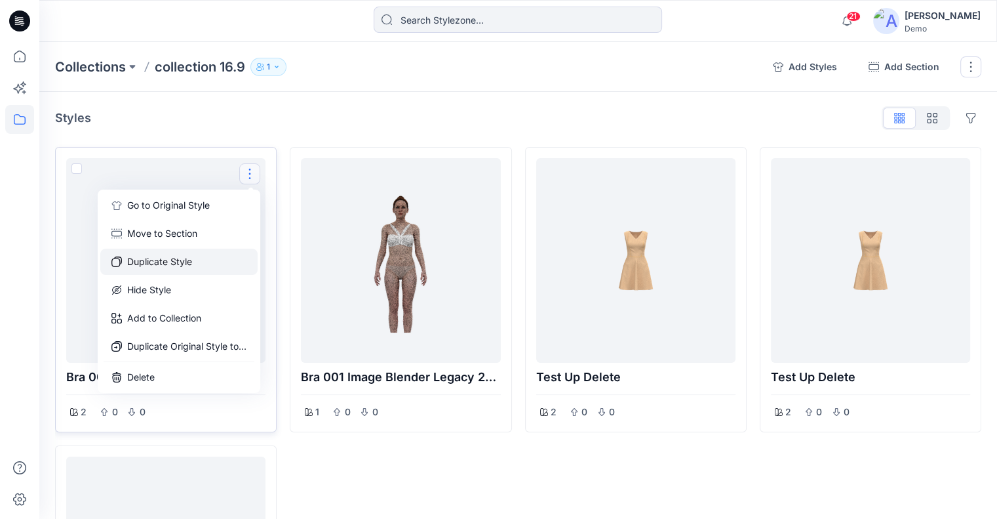
click at [205, 258] on button "Duplicate Style" at bounding box center [178, 262] width 157 height 26
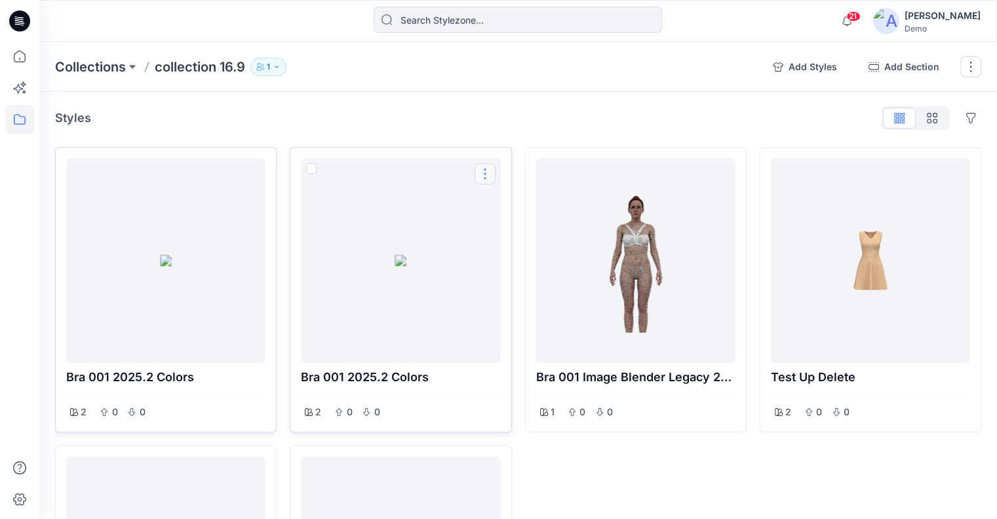
click at [480, 169] on button "Options" at bounding box center [485, 173] width 21 height 21
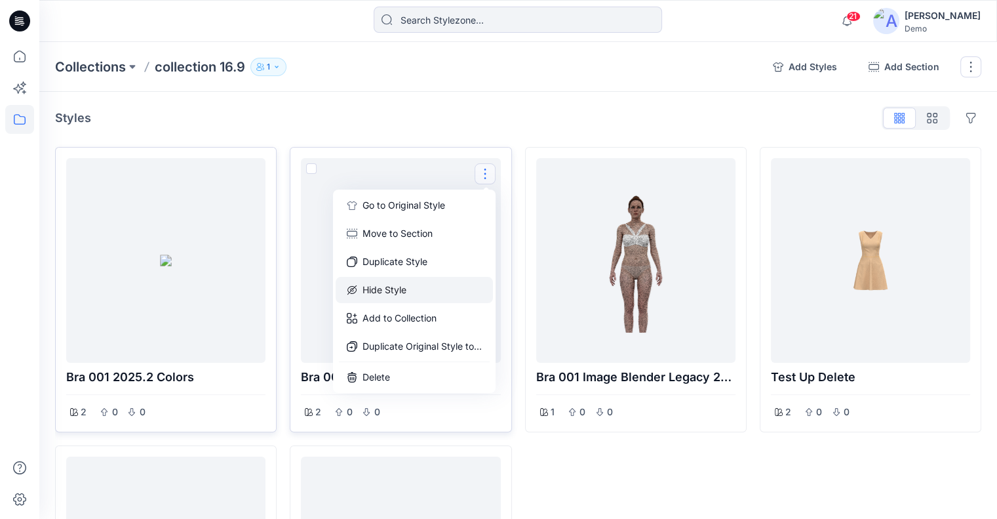
click at [437, 288] on button "Hide Style" at bounding box center [414, 290] width 157 height 26
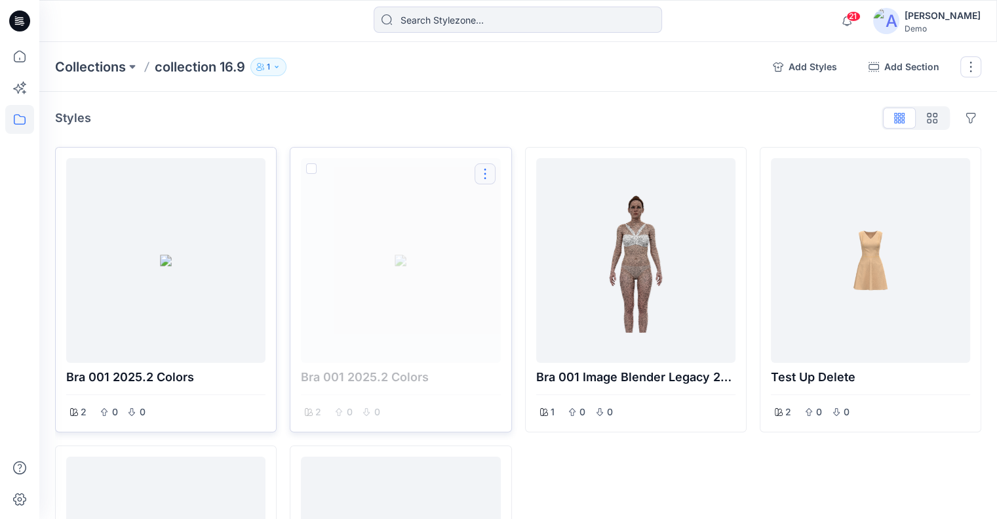
click at [483, 174] on button "Options" at bounding box center [485, 173] width 21 height 21
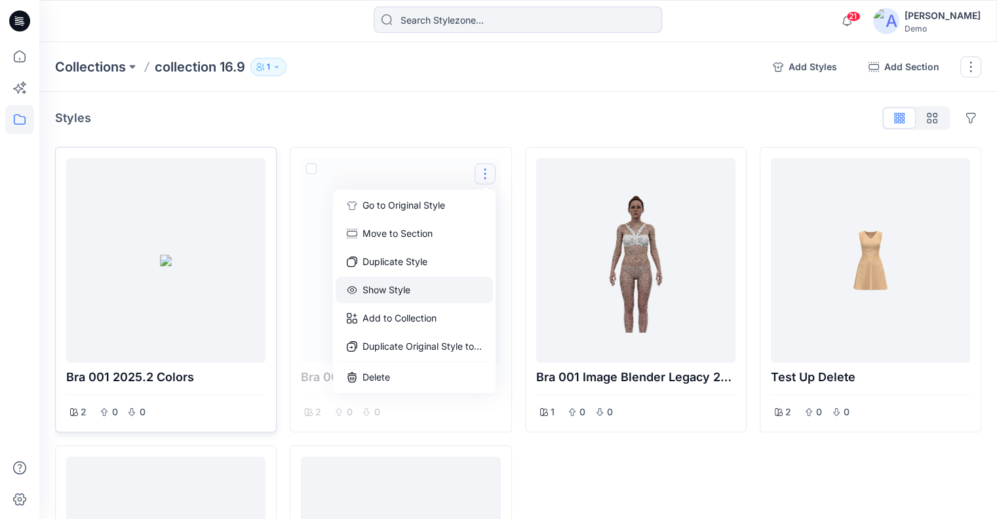
click at [435, 294] on button "Show Style" at bounding box center [414, 290] width 157 height 26
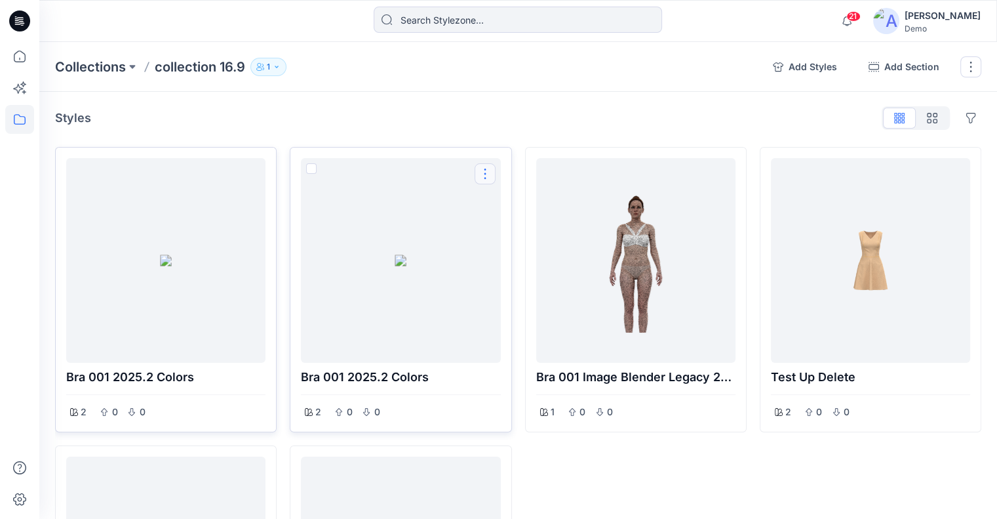
click at [484, 173] on button "Options" at bounding box center [485, 173] width 21 height 21
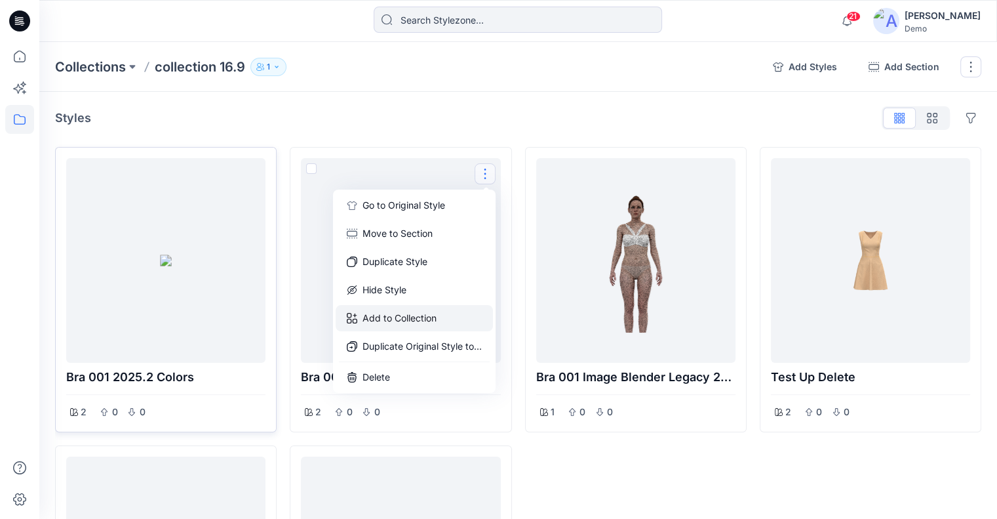
click at [443, 309] on button "Add to Collection" at bounding box center [414, 318] width 157 height 26
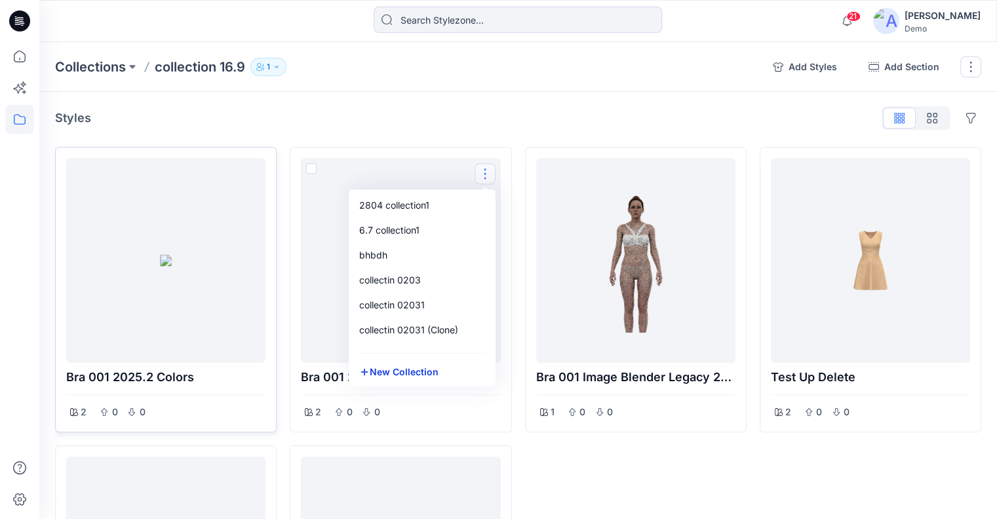
click at [414, 369] on button "New Collection" at bounding box center [423, 371] width 142 height 24
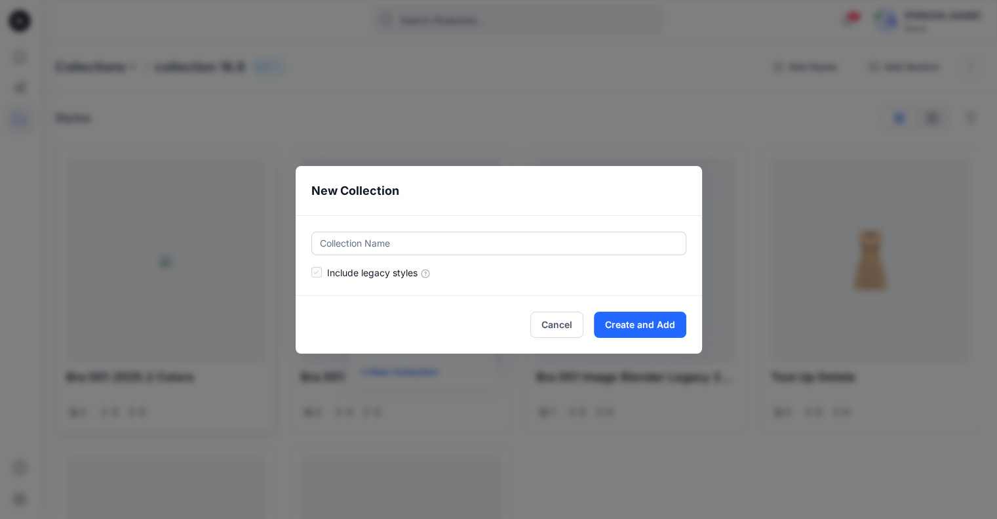
drag, startPoint x: 442, startPoint y: 249, endPoint x: 456, endPoint y: 248, distance: 13.8
click at [442, 249] on input "text" at bounding box center [499, 244] width 375 height 24
type input "hbrtyh"
click at [629, 315] on button "Create and Add" at bounding box center [640, 325] width 92 height 26
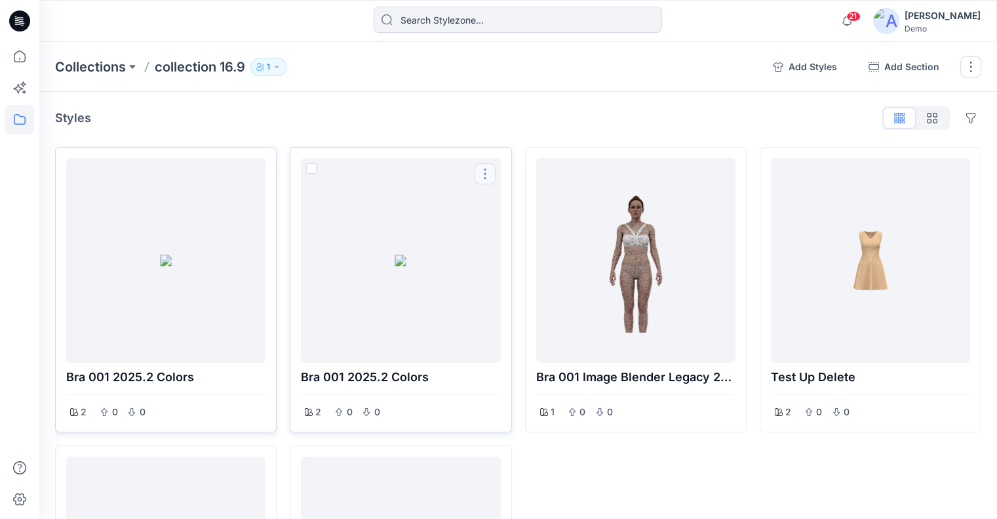
click at [485, 172] on button "Options" at bounding box center [485, 173] width 21 height 21
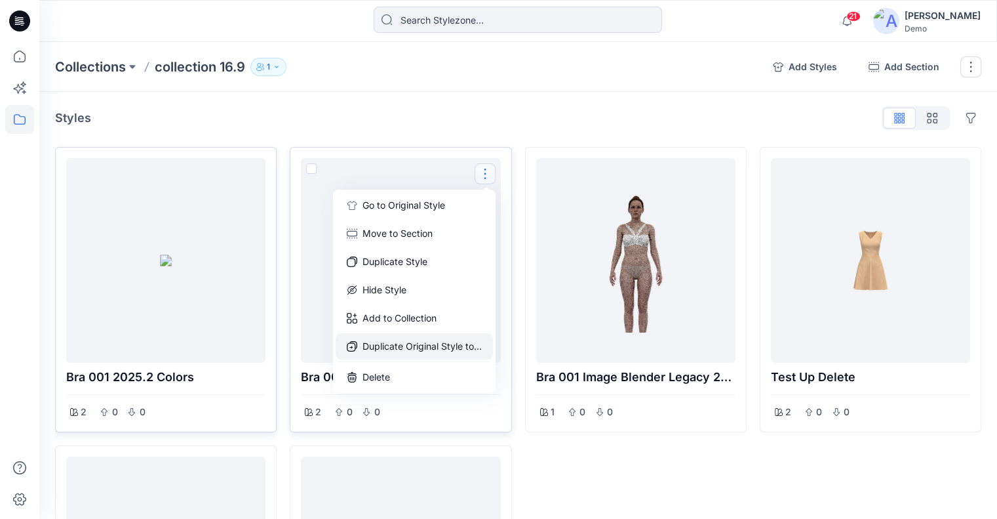
click at [433, 340] on button "Duplicate Original Style to..." at bounding box center [414, 346] width 157 height 26
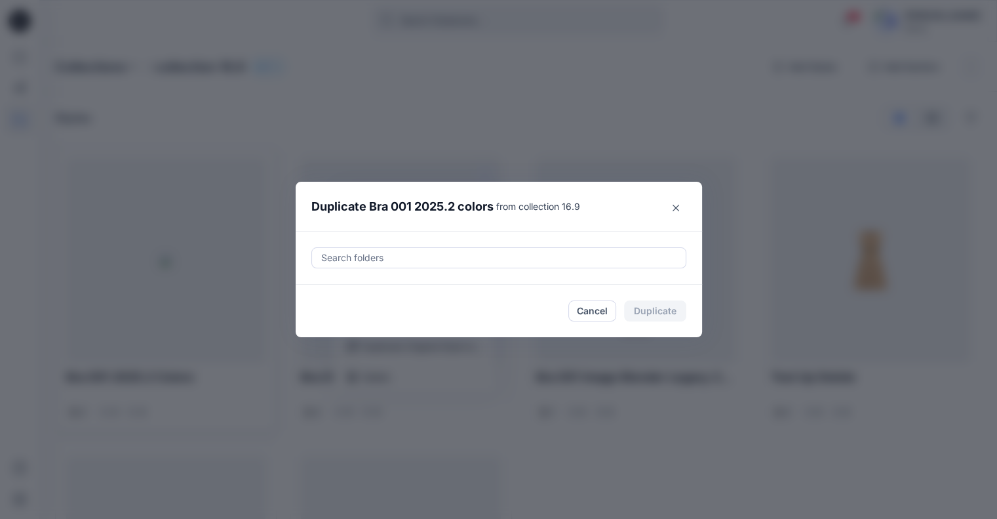
click at [470, 260] on div at bounding box center [499, 258] width 358 height 16
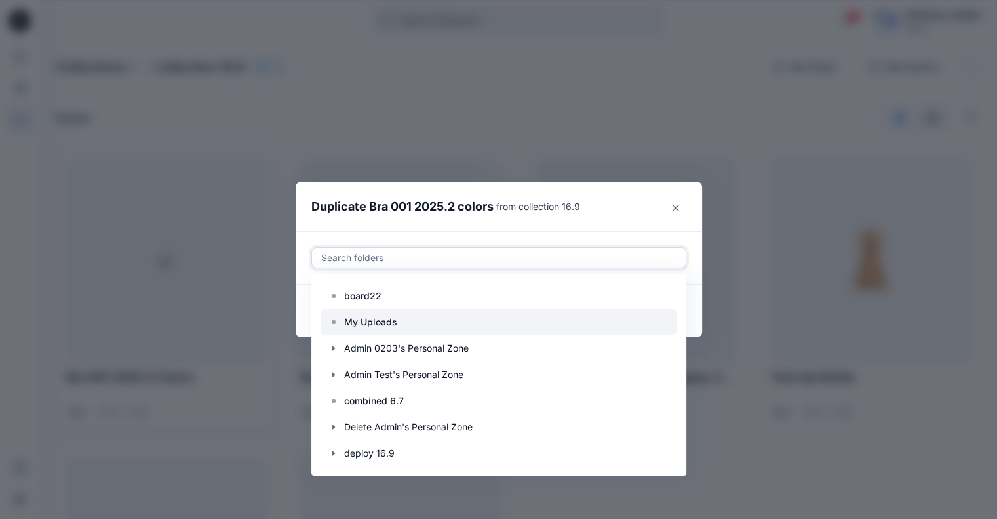
click at [433, 332] on div at bounding box center [499, 322] width 357 height 26
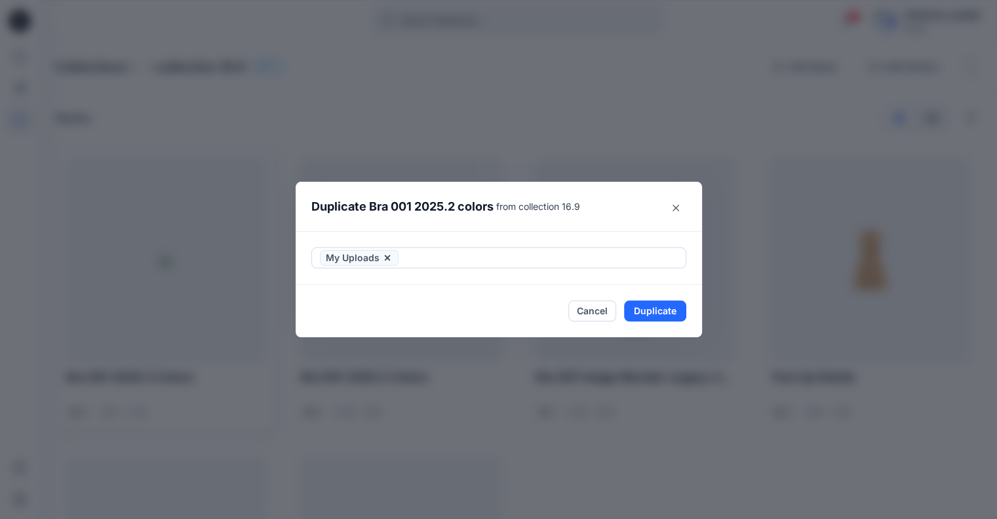
drag, startPoint x: 599, startPoint y: 228, endPoint x: 646, endPoint y: 259, distance: 56.7
click at [600, 227] on header "Duplicate Bra 001 2025.2 colors from collection 16.9" at bounding box center [486, 207] width 380 height 50
click at [679, 315] on button "Duplicate" at bounding box center [655, 310] width 62 height 21
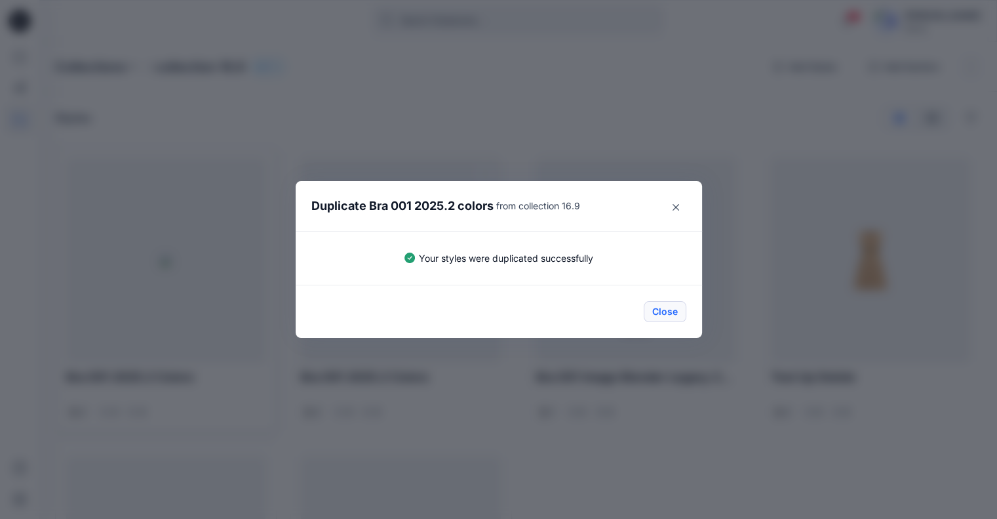
click at [679, 304] on button "Close" at bounding box center [665, 311] width 43 height 21
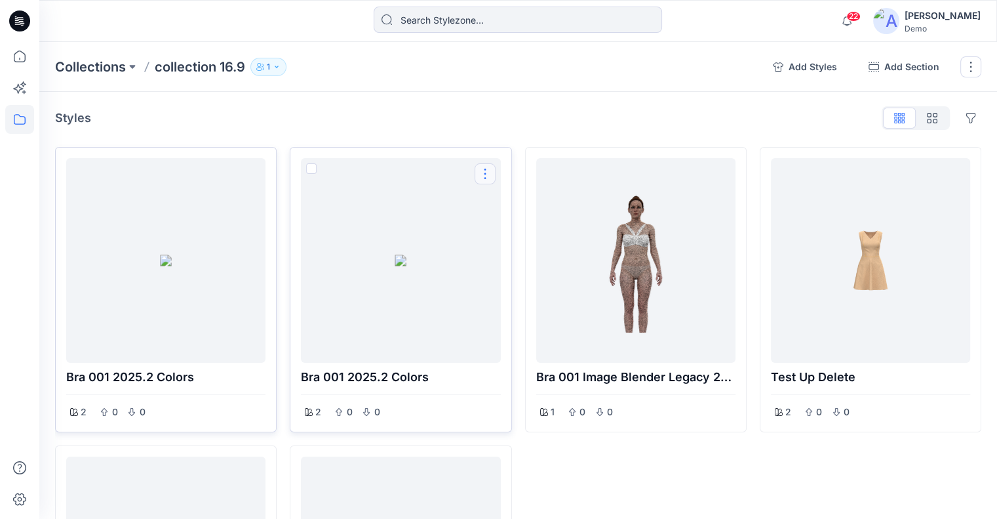
click at [484, 180] on button "Options" at bounding box center [485, 173] width 21 height 21
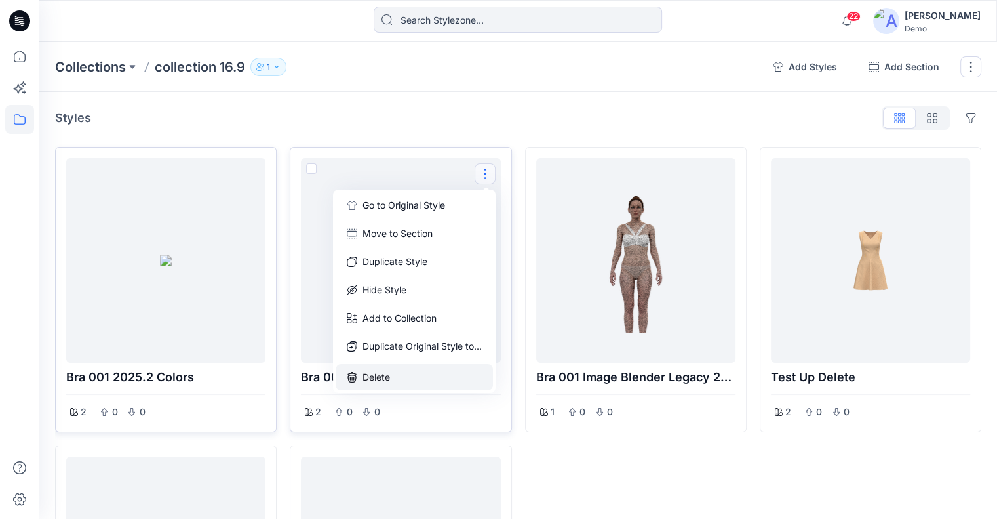
click at [403, 372] on button "Delete" at bounding box center [414, 377] width 157 height 26
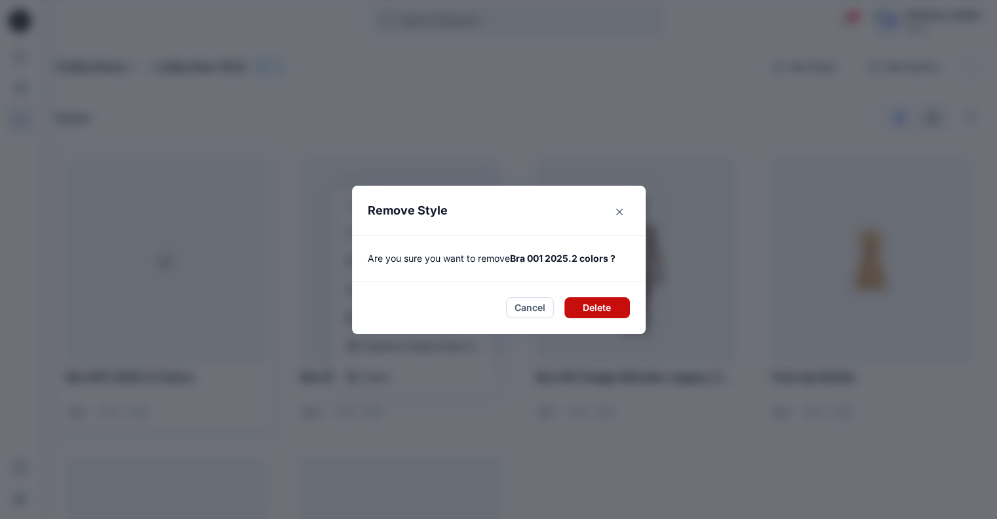
click at [608, 314] on button "Delete" at bounding box center [598, 307] width 66 height 21
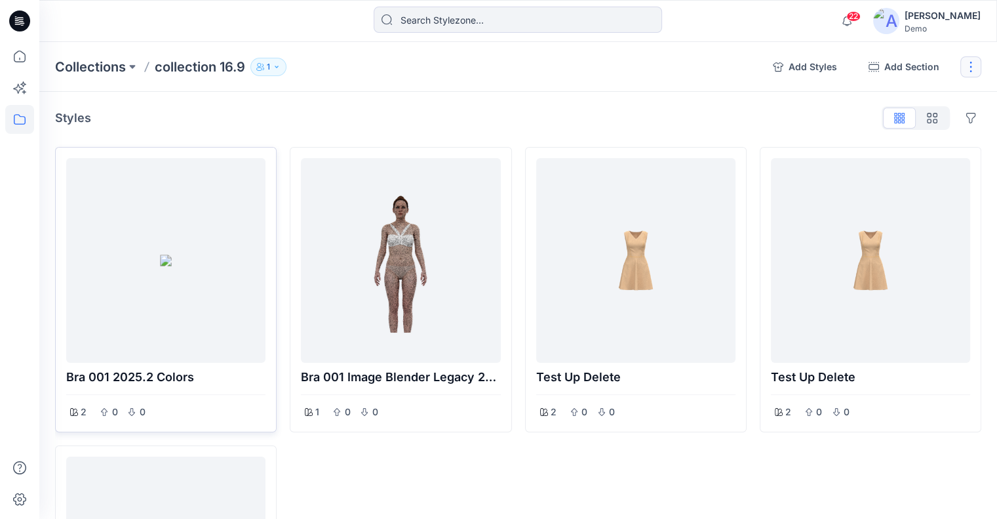
click at [968, 68] on button "button" at bounding box center [971, 66] width 21 height 21
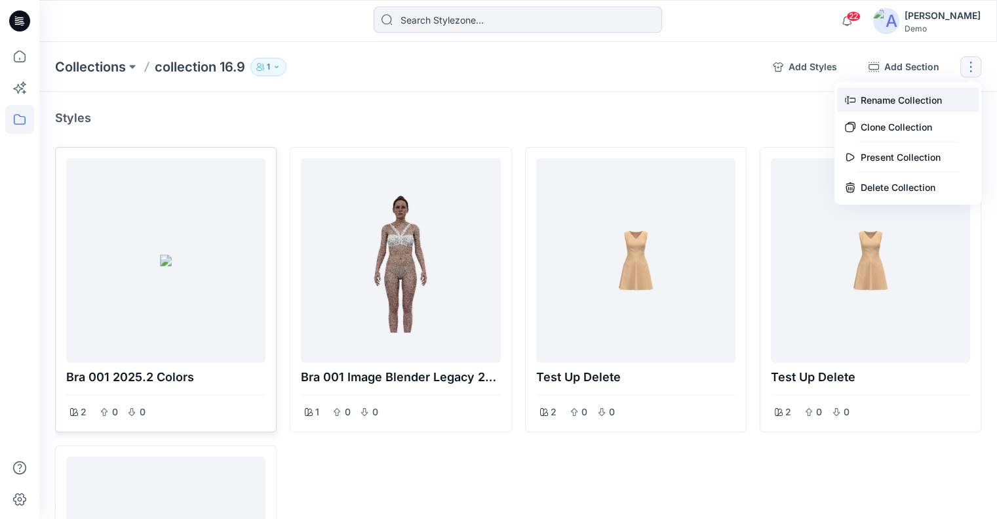
click at [923, 100] on button "Rename Collection" at bounding box center [908, 100] width 142 height 24
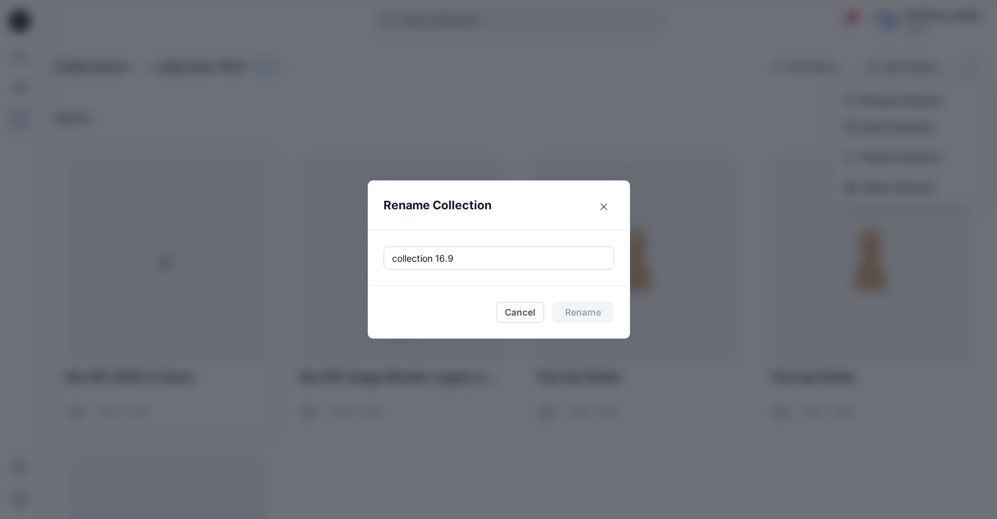
click at [488, 272] on div "collection 16.9" at bounding box center [499, 258] width 262 height 56
click at [490, 258] on input "collection 16.9" at bounding box center [499, 258] width 231 height 24
type input "collection 16.91"
click at [573, 313] on button "Rename" at bounding box center [583, 312] width 62 height 21
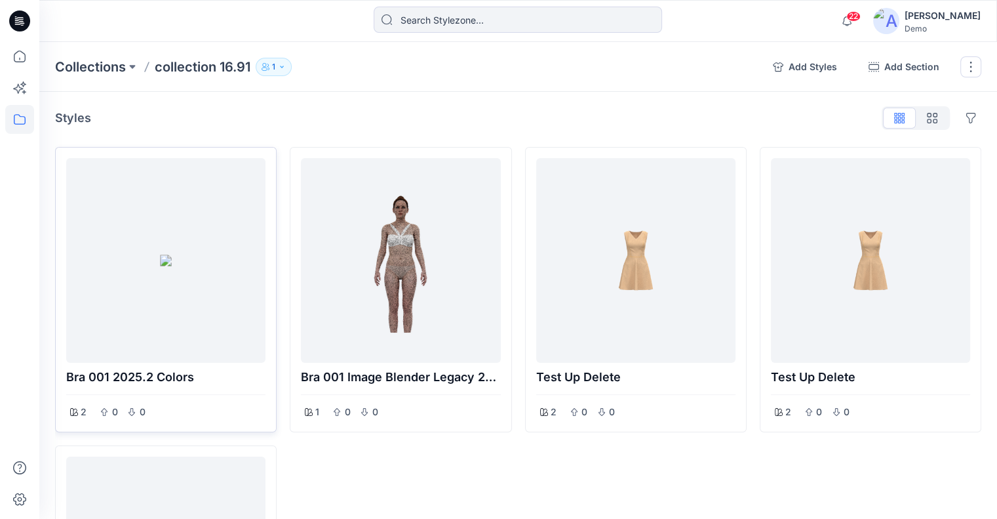
click at [272, 66] on button "1" at bounding box center [274, 67] width 36 height 18
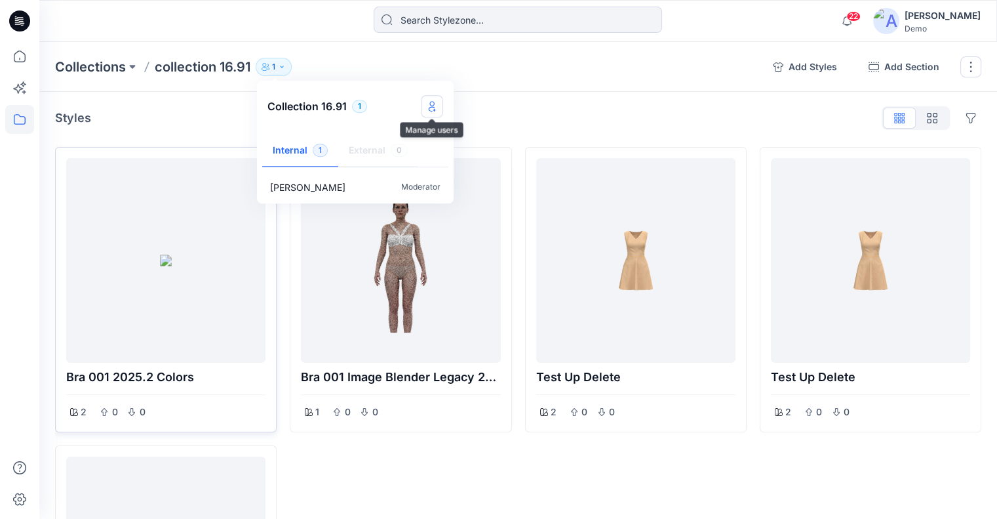
click at [434, 115] on button "Manage users" at bounding box center [432, 106] width 22 height 22
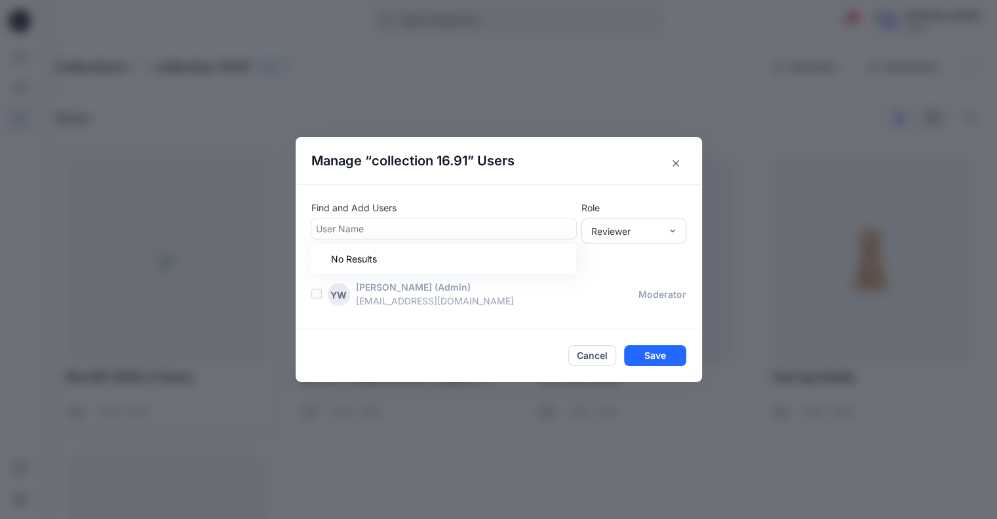
click at [390, 228] on div at bounding box center [444, 228] width 256 height 16
type input "16.9"
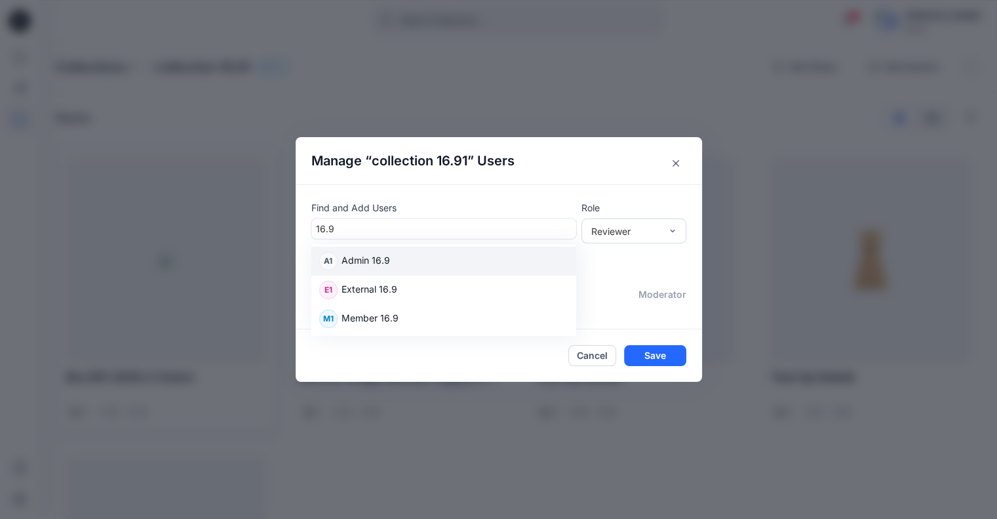
drag, startPoint x: 391, startPoint y: 250, endPoint x: 407, endPoint y: 245, distance: 16.4
click at [392, 250] on div "A1 Admin 16.9" at bounding box center [444, 261] width 265 height 29
type input "16.9"
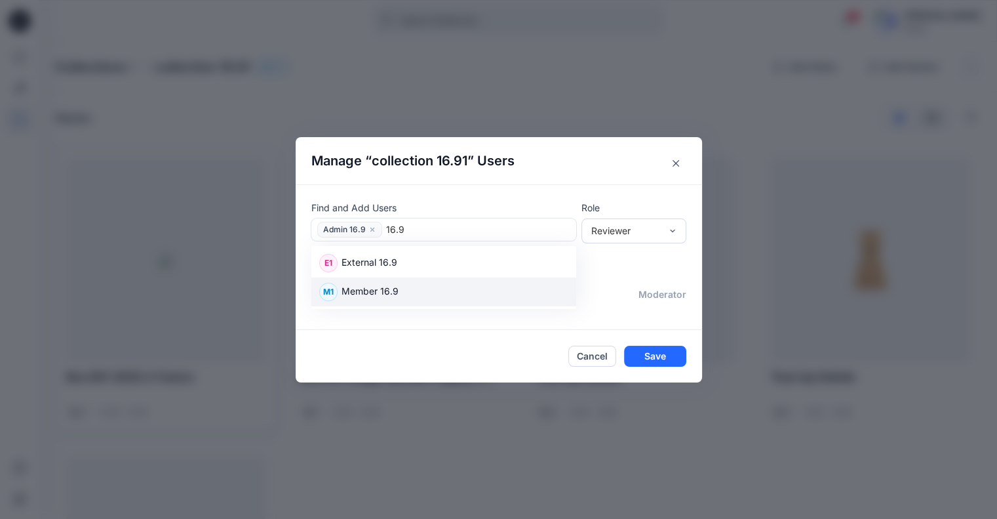
click at [392, 291] on p "Member 16.9" at bounding box center [370, 292] width 57 height 17
click at [628, 239] on div "Reviewer" at bounding box center [634, 228] width 105 height 21
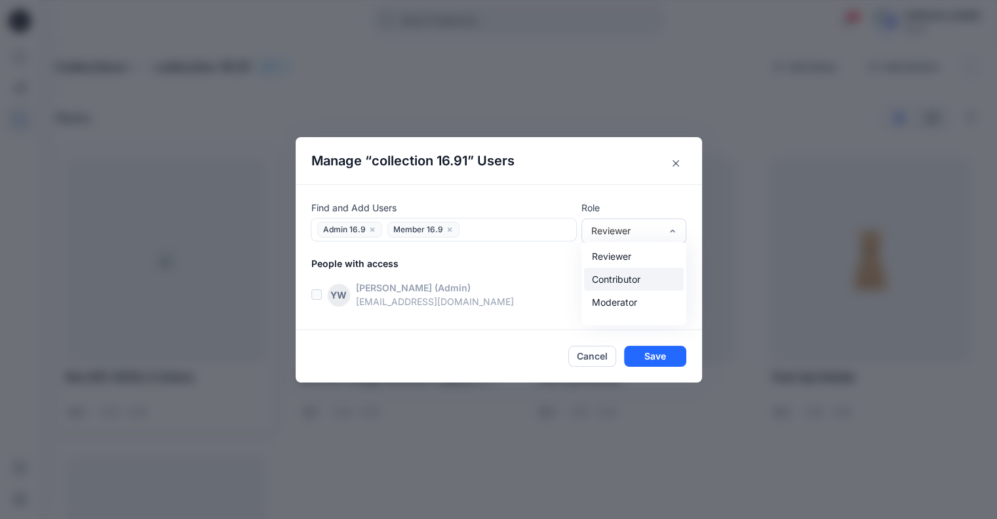
click at [613, 287] on div "Contributor" at bounding box center [634, 279] width 100 height 23
drag, startPoint x: 655, startPoint y: 358, endPoint x: 656, endPoint y: 346, distance: 11.8
click at [656, 358] on button "Save" at bounding box center [655, 356] width 62 height 21
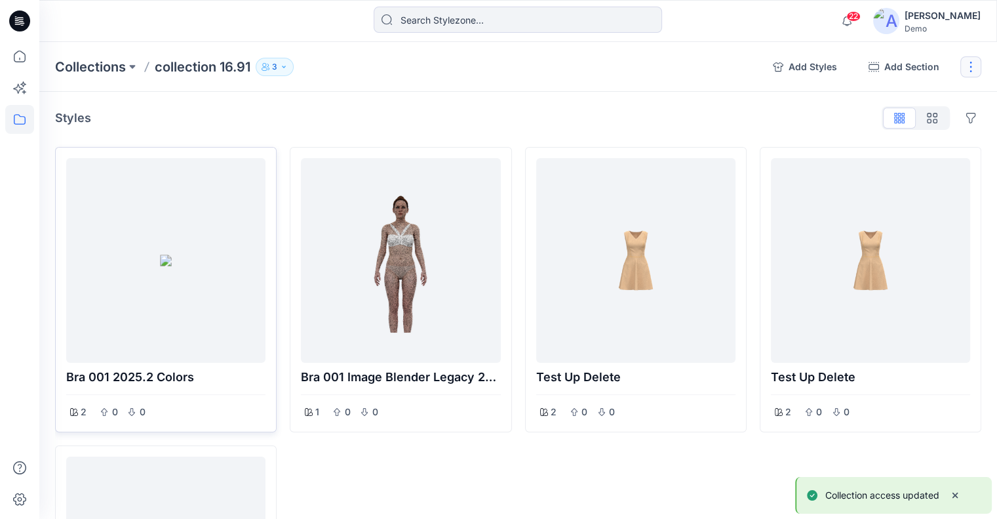
click at [963, 63] on button "button" at bounding box center [971, 66] width 21 height 21
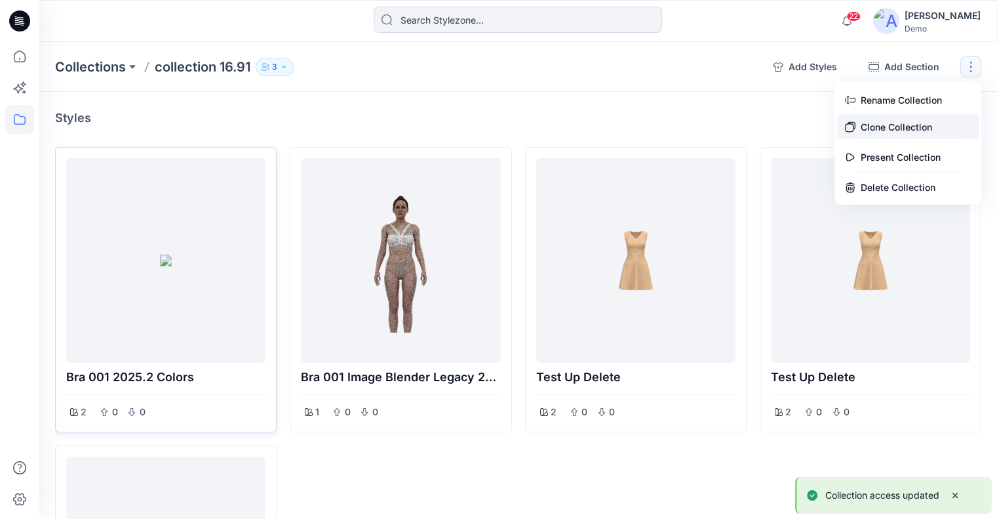
click at [903, 123] on button "Clone Collection" at bounding box center [908, 127] width 142 height 24
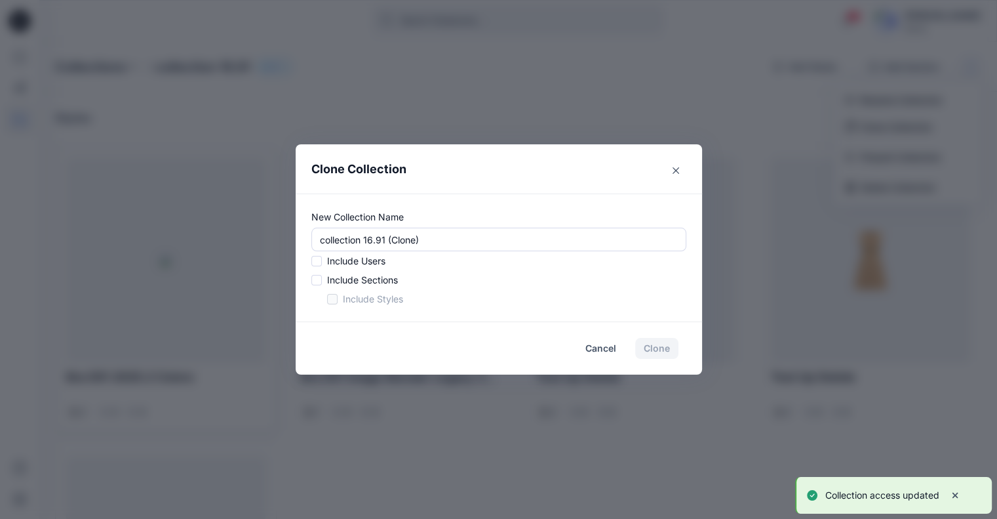
click at [328, 258] on div "Include Users" at bounding box center [499, 261] width 375 height 14
click at [327, 262] on div "Include Users" at bounding box center [499, 261] width 375 height 14
click at [321, 280] on span at bounding box center [317, 280] width 10 height 10
click at [321, 280] on input "checkbox" at bounding box center [316, 280] width 10 height 10
checkbox input "true"
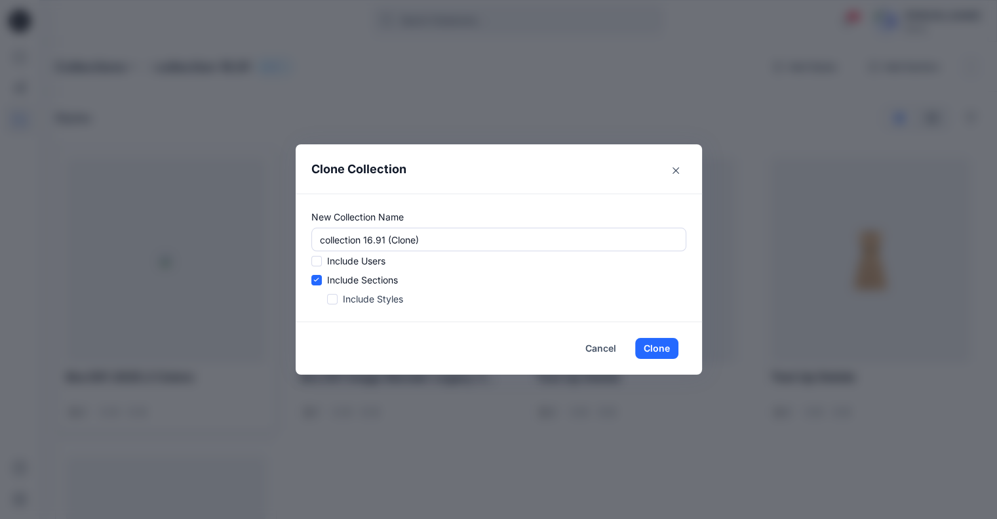
click at [320, 264] on span at bounding box center [317, 261] width 10 height 10
click at [320, 264] on input "checkbox" at bounding box center [316, 261] width 10 height 10
checkbox input "true"
click at [337, 294] on span at bounding box center [332, 299] width 10 height 10
click at [337, 294] on input "checkbox" at bounding box center [332, 299] width 10 height 10
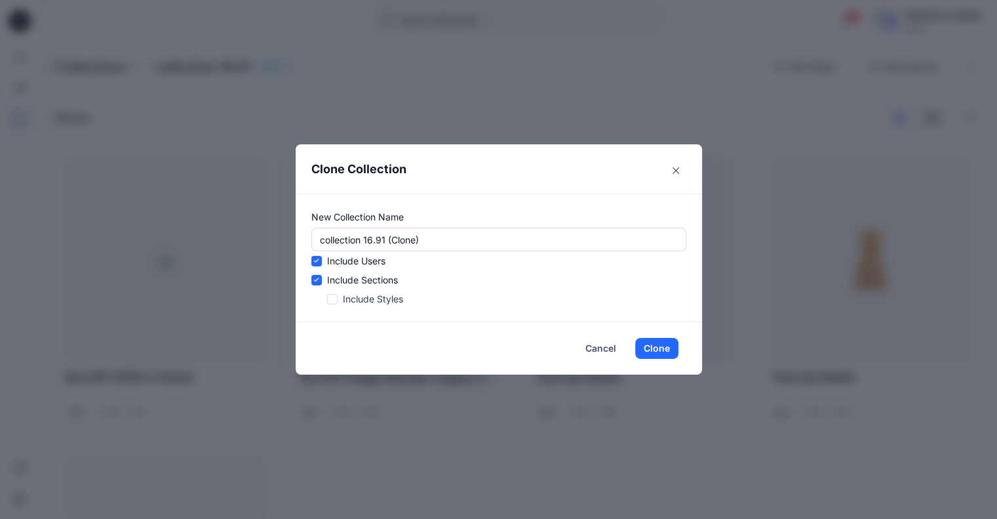
checkbox input "true"
click at [657, 344] on button "Clone" at bounding box center [656, 348] width 43 height 21
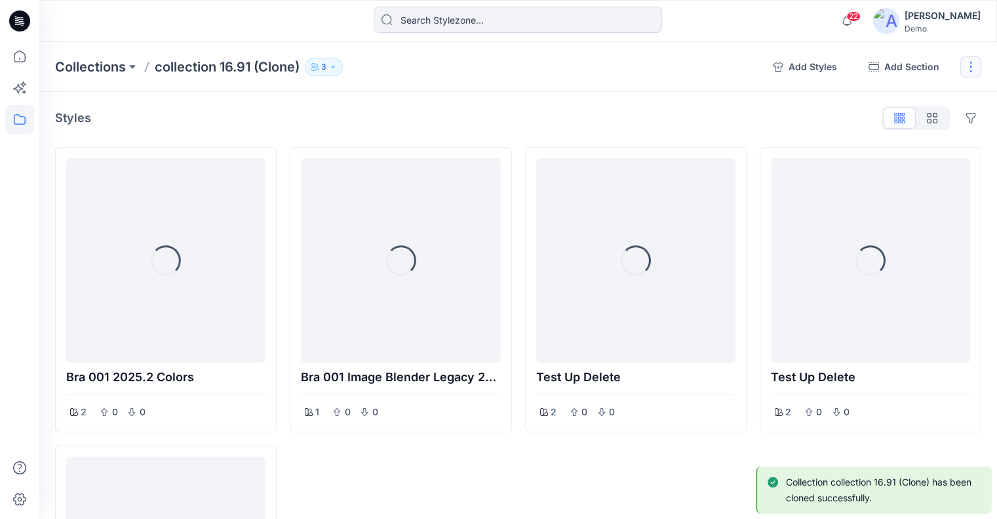
click at [973, 64] on button "button" at bounding box center [971, 66] width 21 height 21
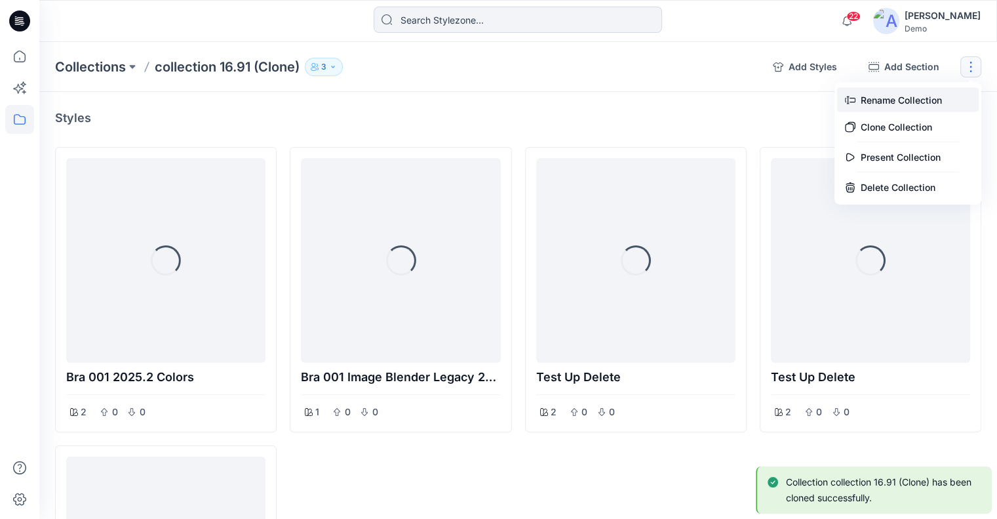
click at [896, 107] on button "Rename Collection" at bounding box center [908, 100] width 142 height 24
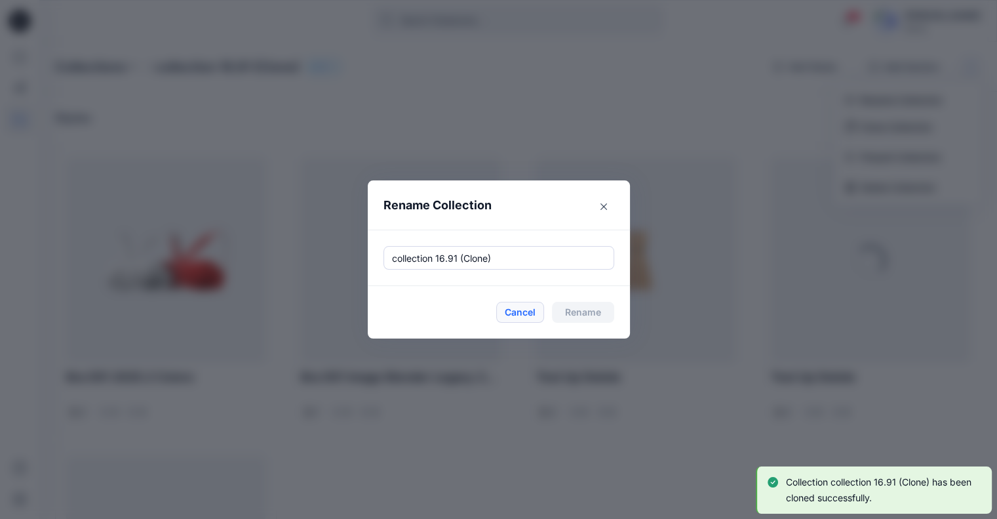
click at [519, 312] on button "Cancel" at bounding box center [520, 312] width 48 height 21
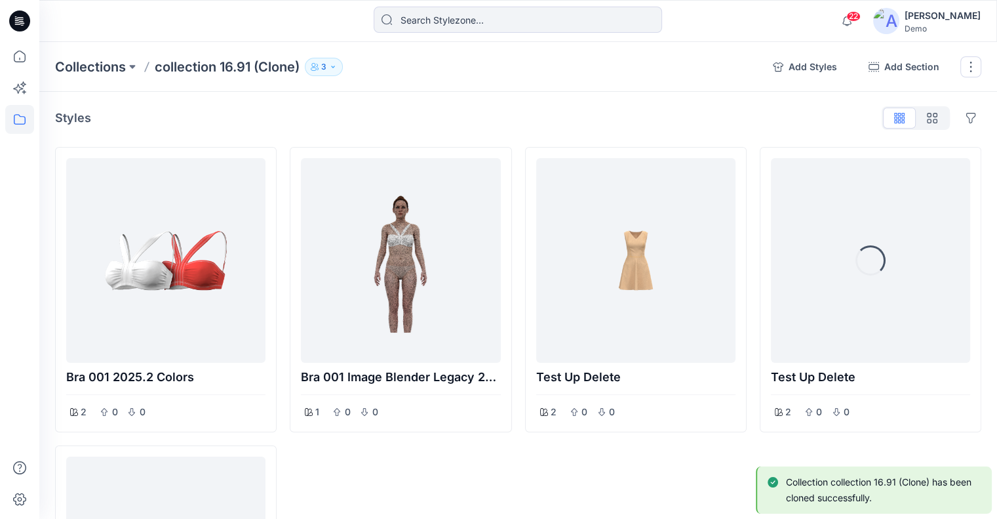
drag, startPoint x: 115, startPoint y: 60, endPoint x: 259, endPoint y: 106, distance: 151.4
click at [115, 60] on p "Collections" at bounding box center [90, 67] width 71 height 18
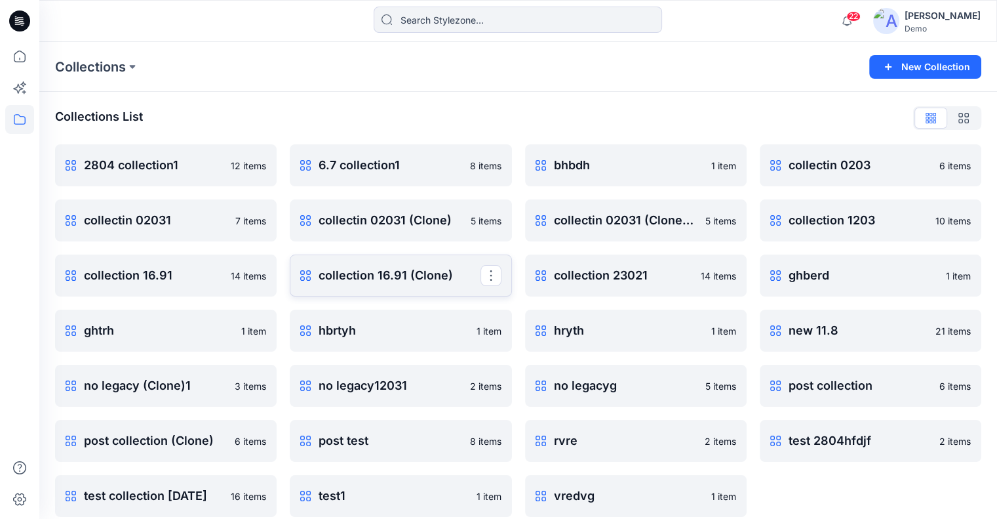
click at [497, 277] on button "button" at bounding box center [491, 275] width 21 height 21
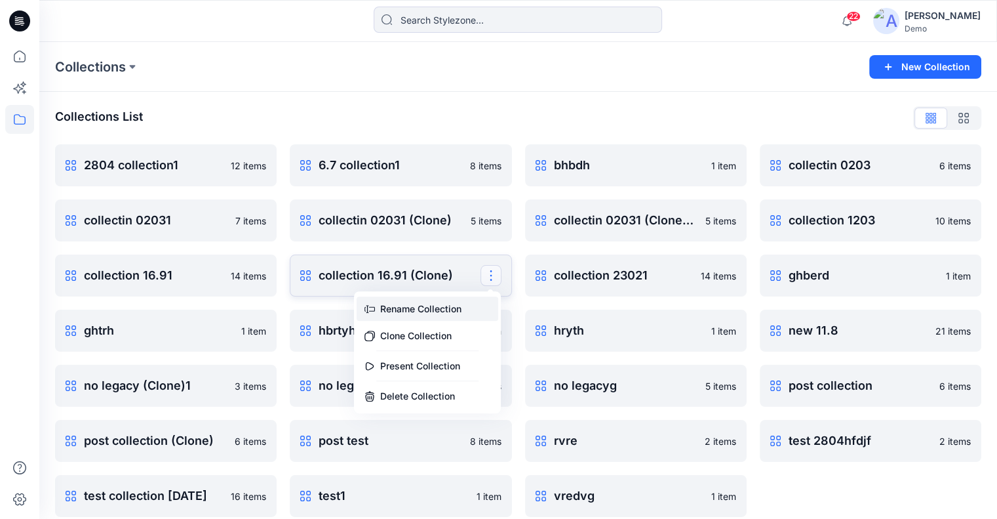
click at [458, 312] on button "Rename Collection" at bounding box center [428, 308] width 142 height 24
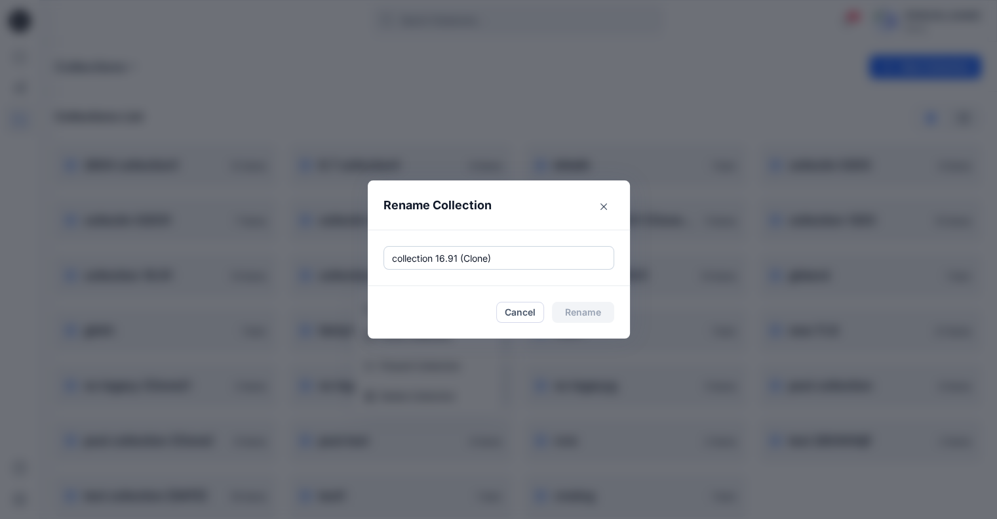
click at [504, 260] on input "collection 16.91 (Clone)" at bounding box center [499, 258] width 231 height 24
type input "collection 16.91 (Clone)1"
click at [580, 312] on button "Rename" at bounding box center [583, 312] width 62 height 21
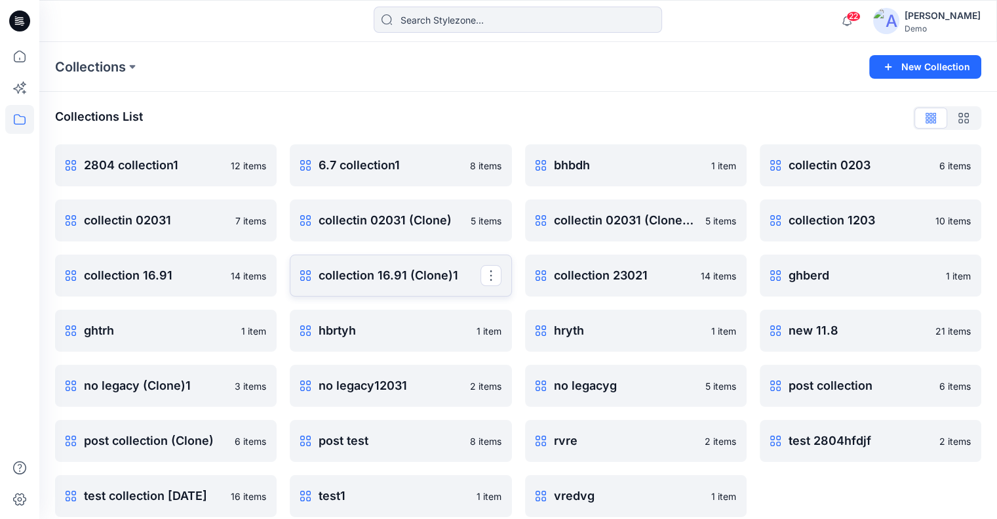
click at [445, 277] on p "collection 16.91 (Clone)1" at bounding box center [399, 275] width 161 height 18
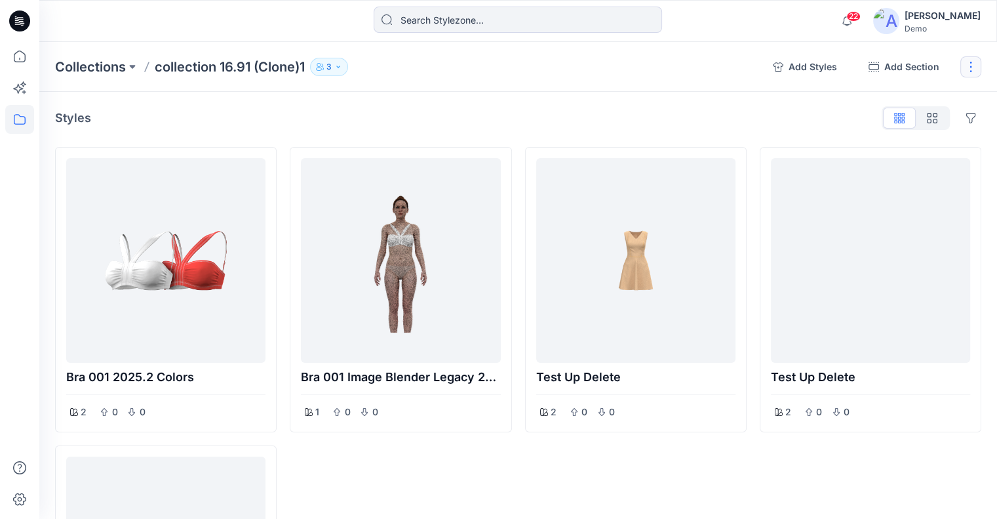
click at [977, 71] on button "button" at bounding box center [971, 66] width 21 height 21
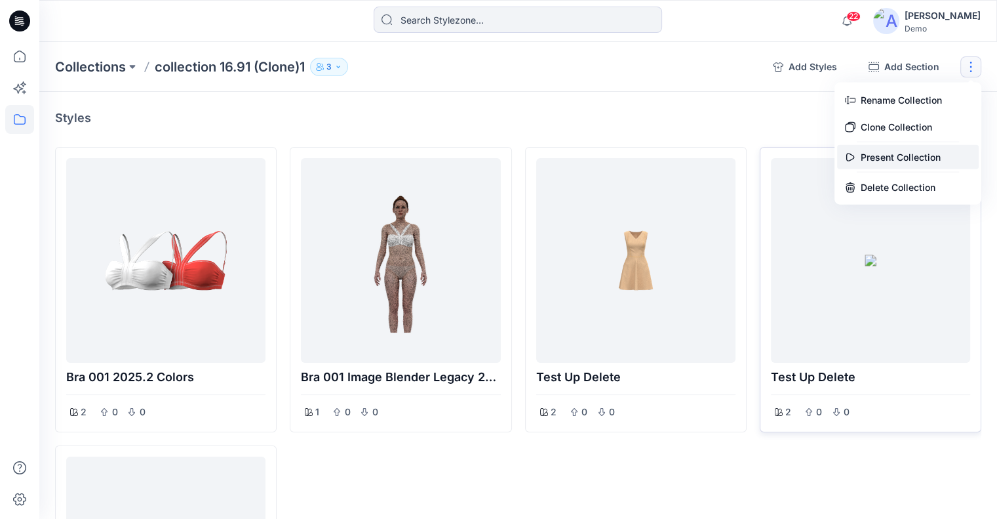
click at [892, 154] on button "Present Collection" at bounding box center [908, 157] width 142 height 24
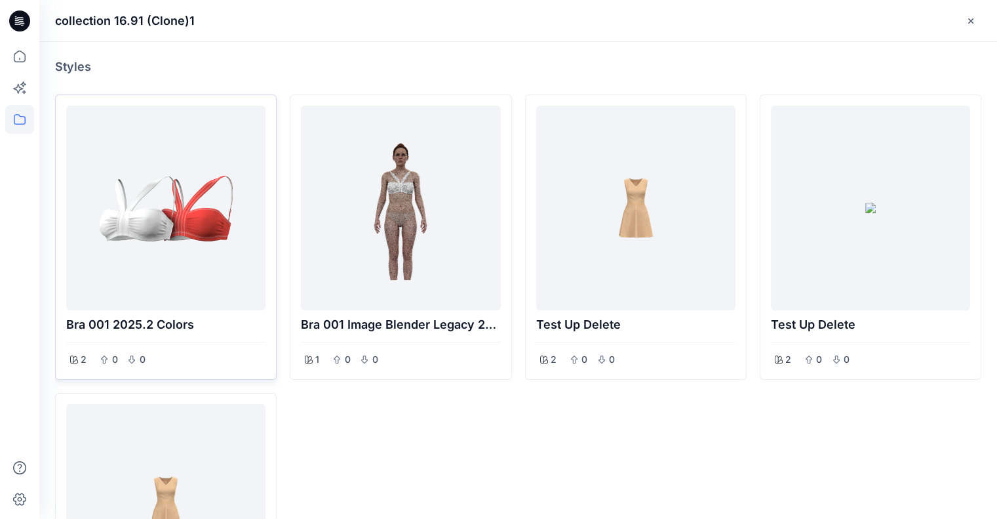
click at [184, 167] on div at bounding box center [165, 208] width 189 height 194
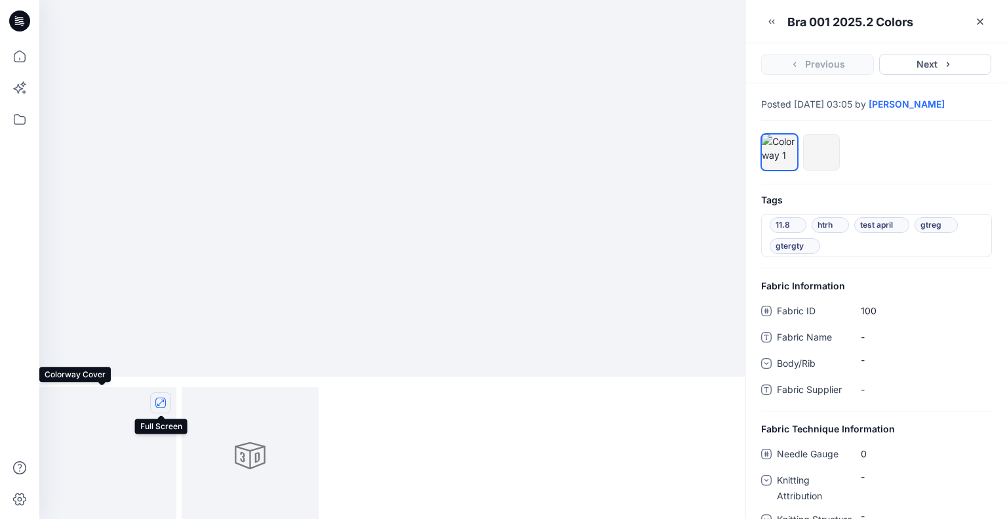
click at [163, 405] on icon "full screen" at bounding box center [160, 402] width 10 height 10
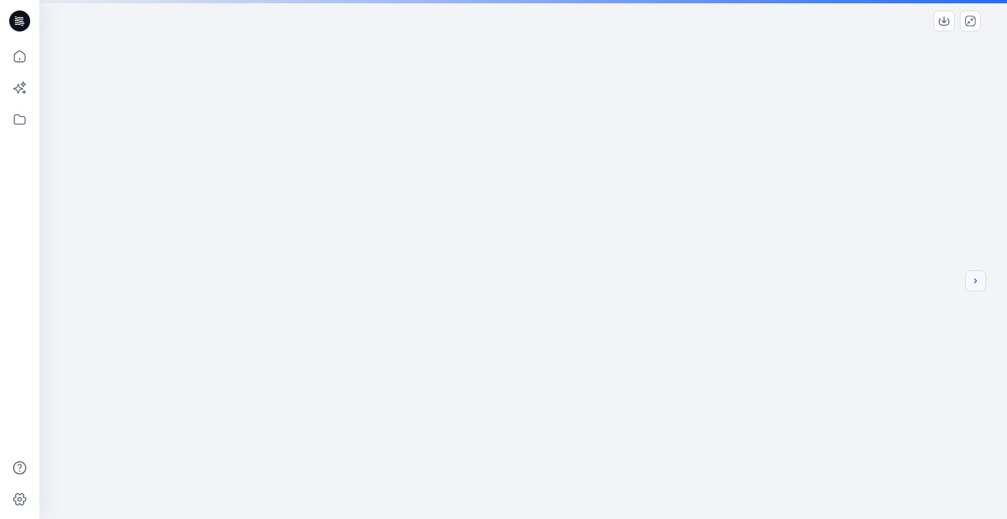
click at [980, 283] on icon "next" at bounding box center [976, 280] width 10 height 10
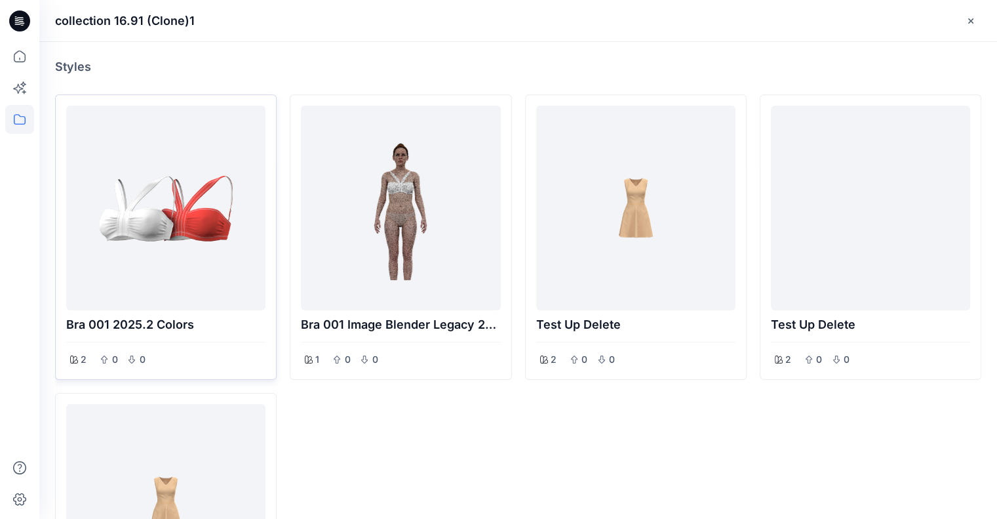
click at [211, 180] on div at bounding box center [165, 208] width 189 height 194
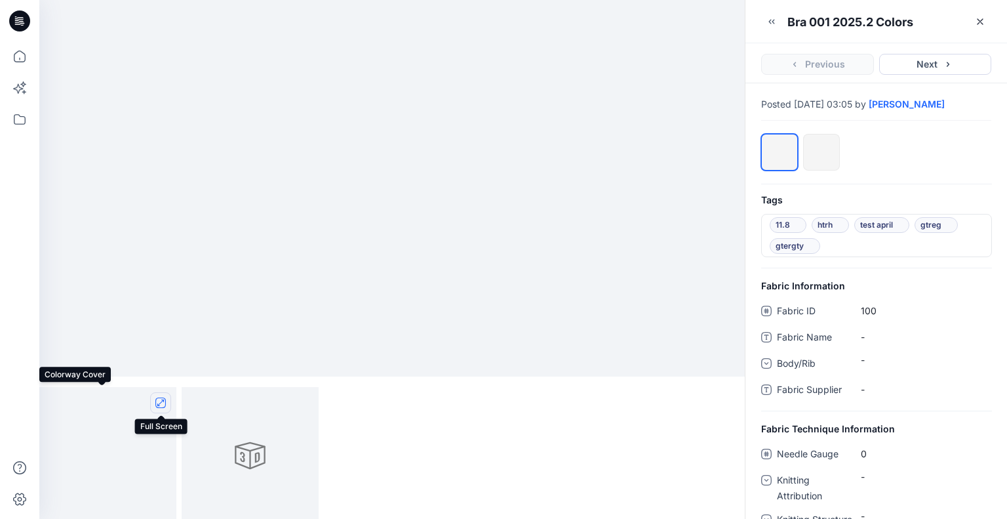
click at [166, 404] on button "full screen" at bounding box center [160, 402] width 21 height 21
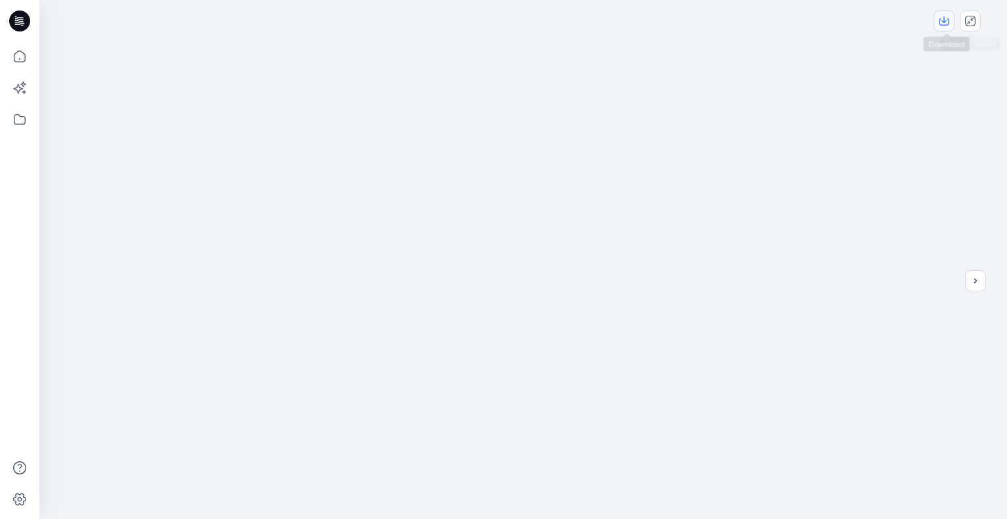
click at [954, 20] on button "download-image" at bounding box center [944, 20] width 21 height 21
click at [976, 20] on button "close-full-preview" at bounding box center [970, 20] width 21 height 21
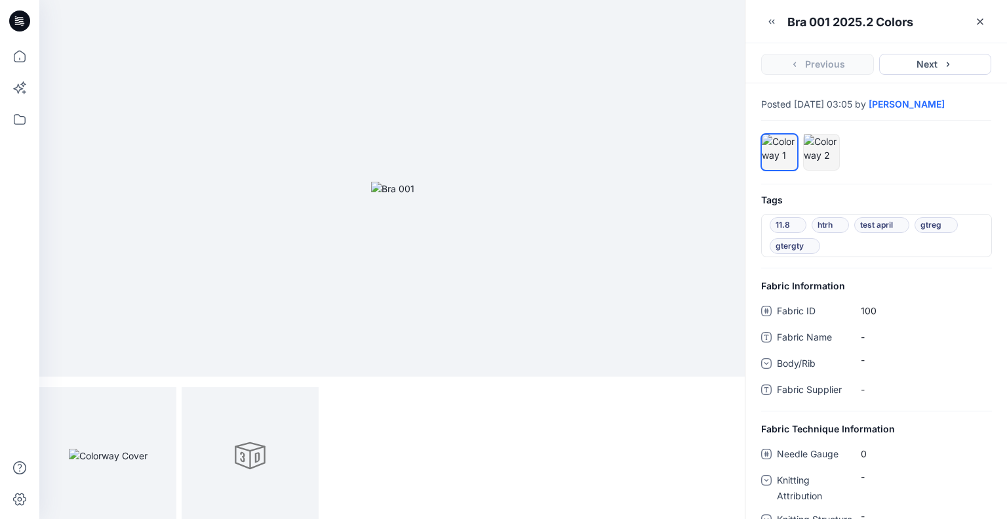
click at [949, 68] on icon "button" at bounding box center [948, 64] width 10 height 10
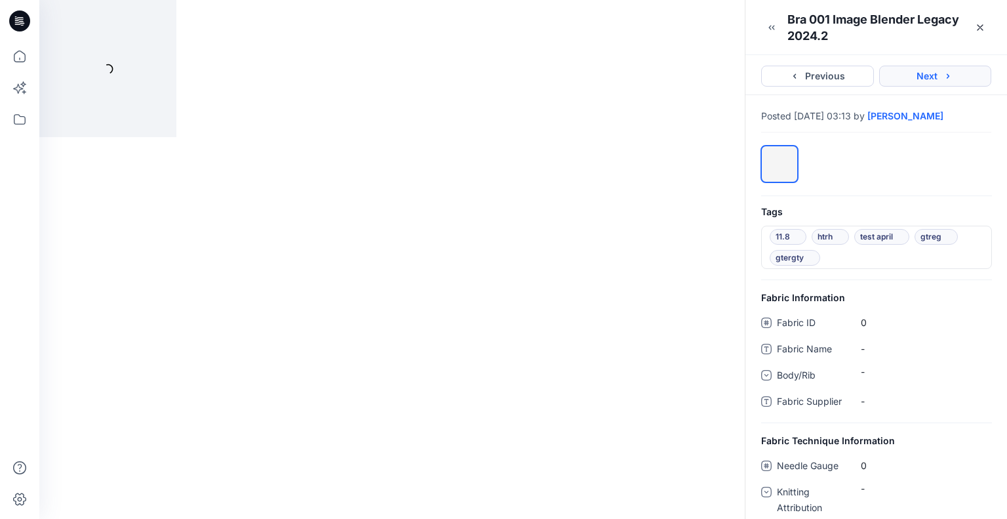
click at [950, 70] on button "Next" at bounding box center [935, 76] width 113 height 21
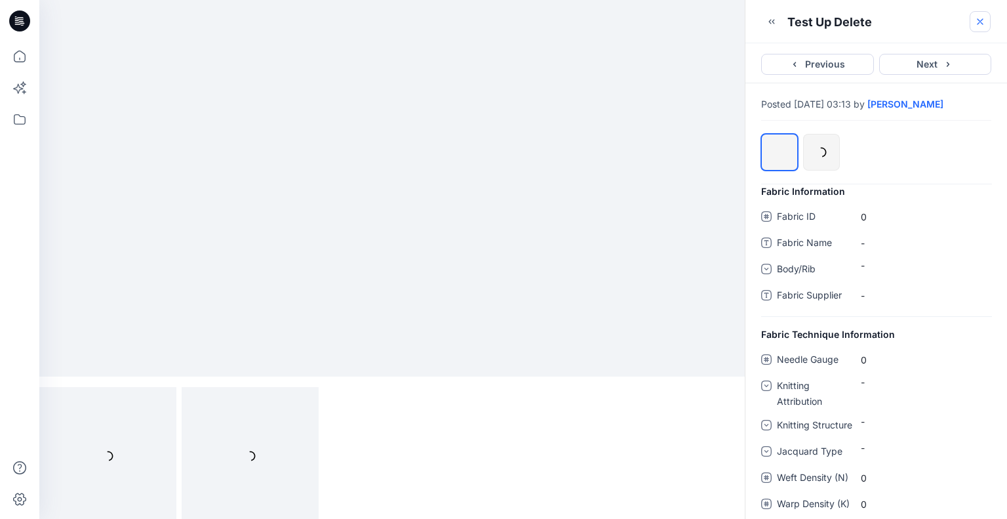
click at [977, 26] on icon "button" at bounding box center [980, 21] width 10 height 10
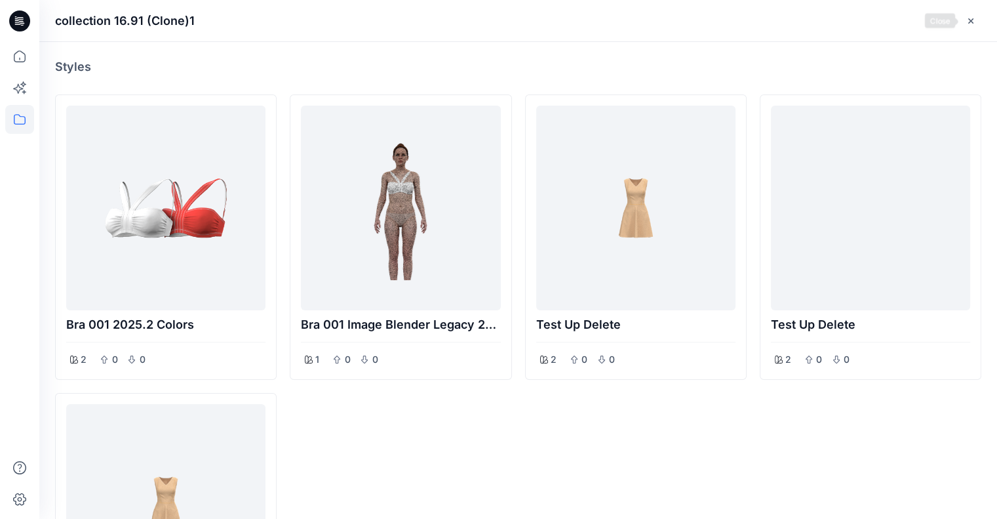
click at [973, 23] on icon "button" at bounding box center [971, 21] width 10 height 10
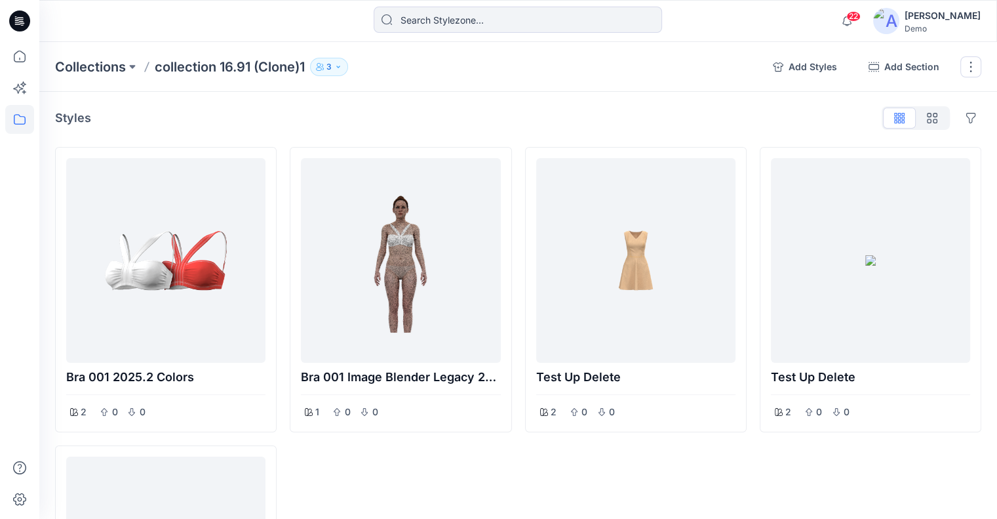
click at [938, 117] on button "button" at bounding box center [932, 118] width 33 height 21
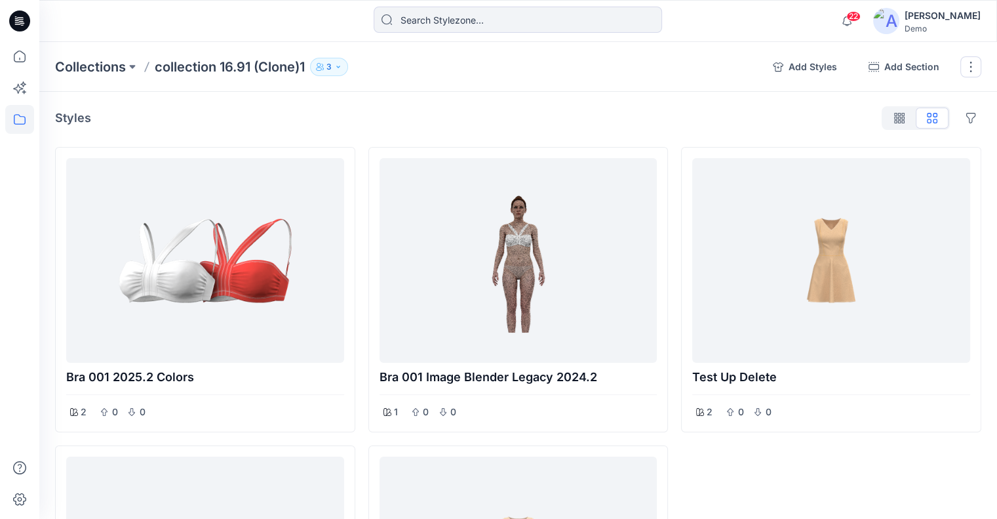
click at [902, 118] on icon "button" at bounding box center [900, 118] width 10 height 10
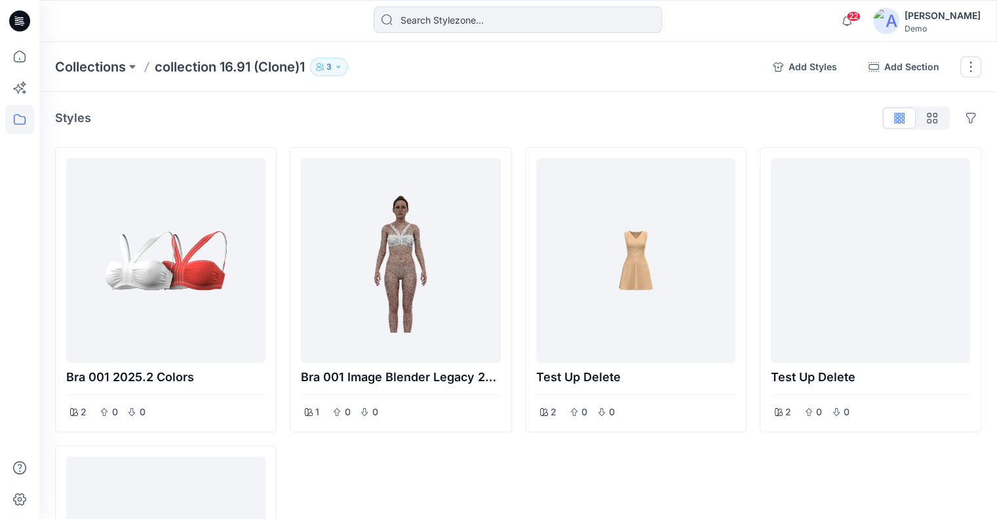
click at [960, 117] on div "Hide Legacy Styles" at bounding box center [932, 118] width 100 height 21
click at [965, 118] on button "Options" at bounding box center [971, 118] width 21 height 21
drag, startPoint x: 924, startPoint y: 144, endPoint x: 930, endPoint y: 140, distance: 7.1
click at [924, 144] on button "Hide Legacy Styles" at bounding box center [908, 148] width 142 height 24
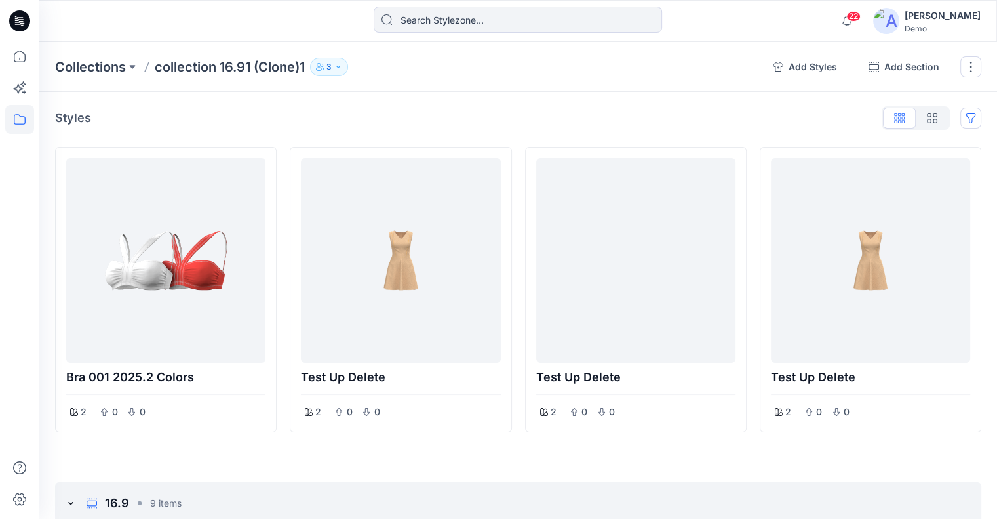
click at [967, 119] on button "Options" at bounding box center [971, 118] width 21 height 21
click at [933, 146] on button "Hide Legacy Styles" at bounding box center [908, 148] width 142 height 24
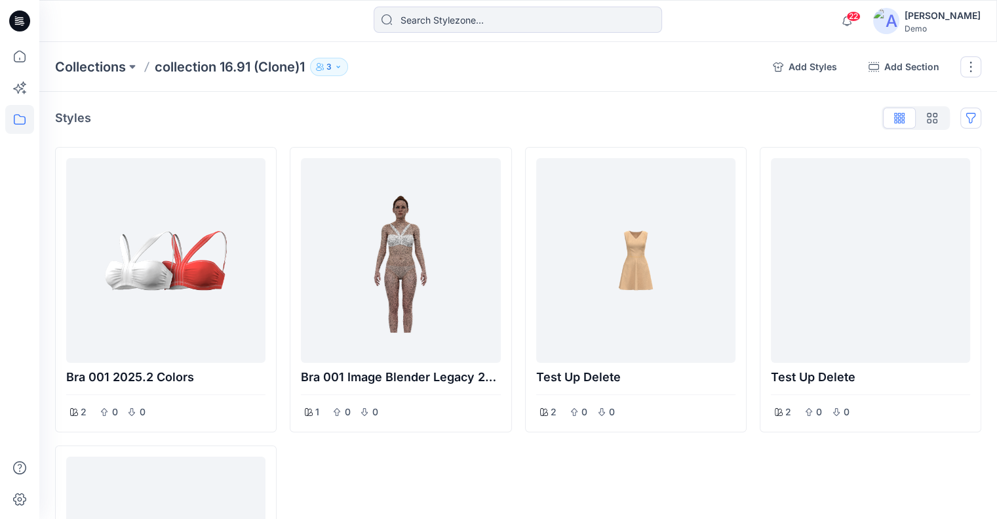
click at [969, 114] on button "Options" at bounding box center [971, 118] width 21 height 21
click at [935, 146] on button "Hide Legacy Styles" at bounding box center [908, 148] width 142 height 24
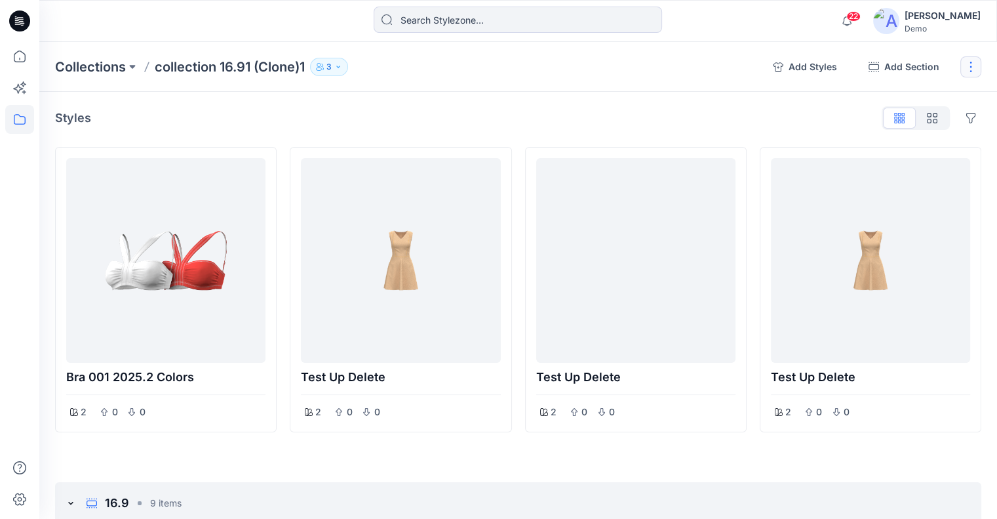
click at [969, 64] on button "button" at bounding box center [971, 66] width 21 height 21
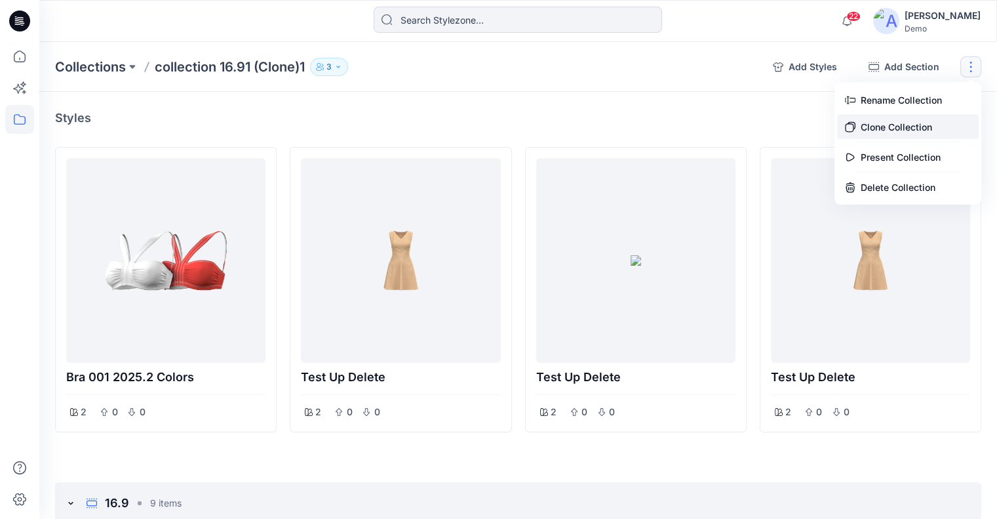
click at [907, 123] on button "Clone Collection" at bounding box center [908, 127] width 142 height 24
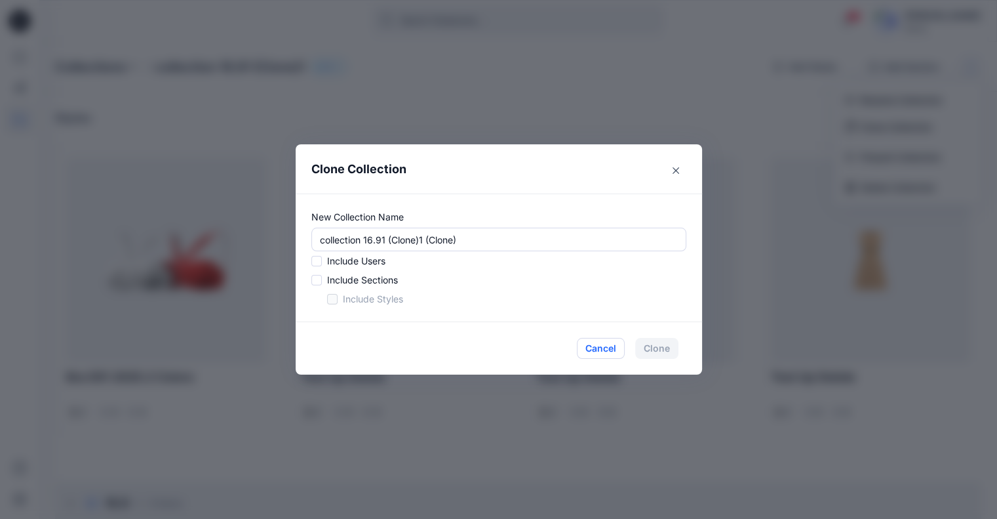
click at [606, 348] on button "Cancel" at bounding box center [601, 348] width 48 height 21
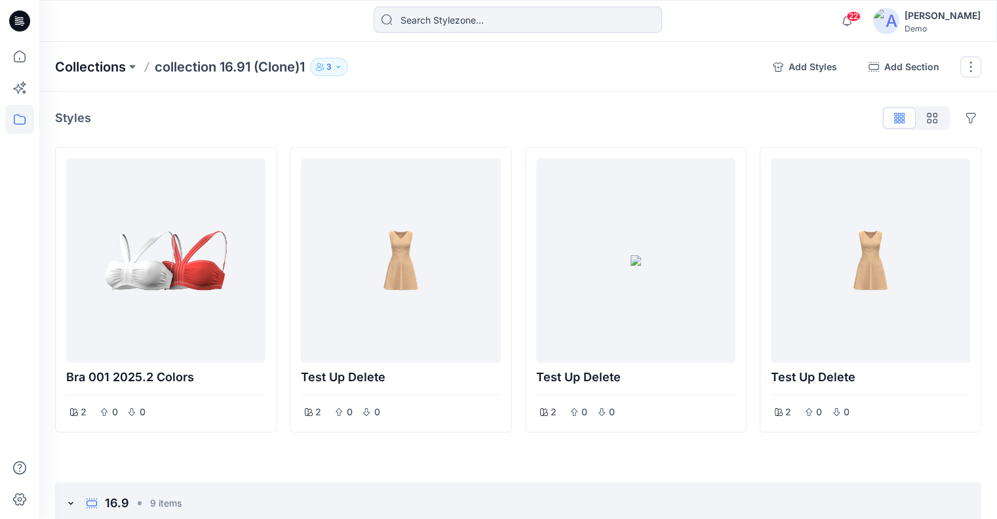
click at [93, 60] on p "Collections" at bounding box center [90, 67] width 71 height 18
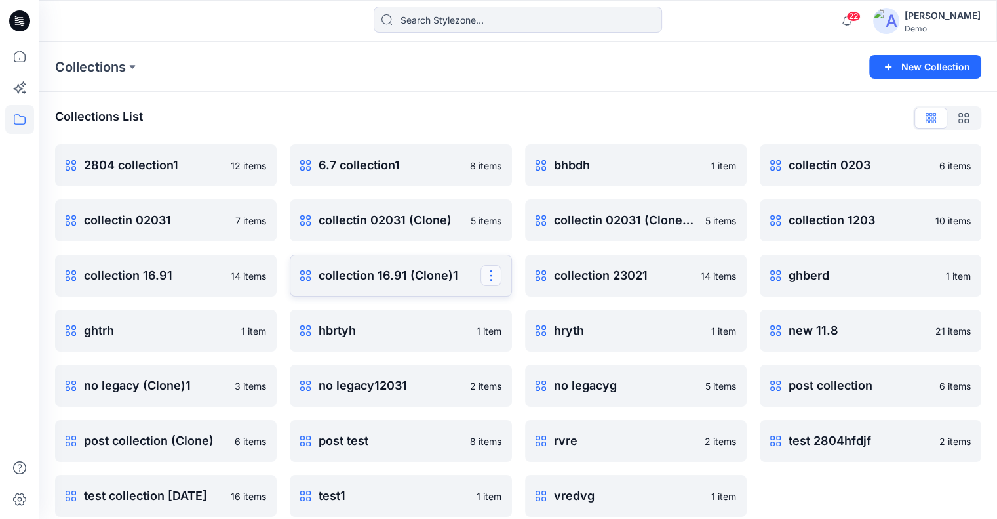
click at [487, 277] on button "button" at bounding box center [491, 275] width 21 height 21
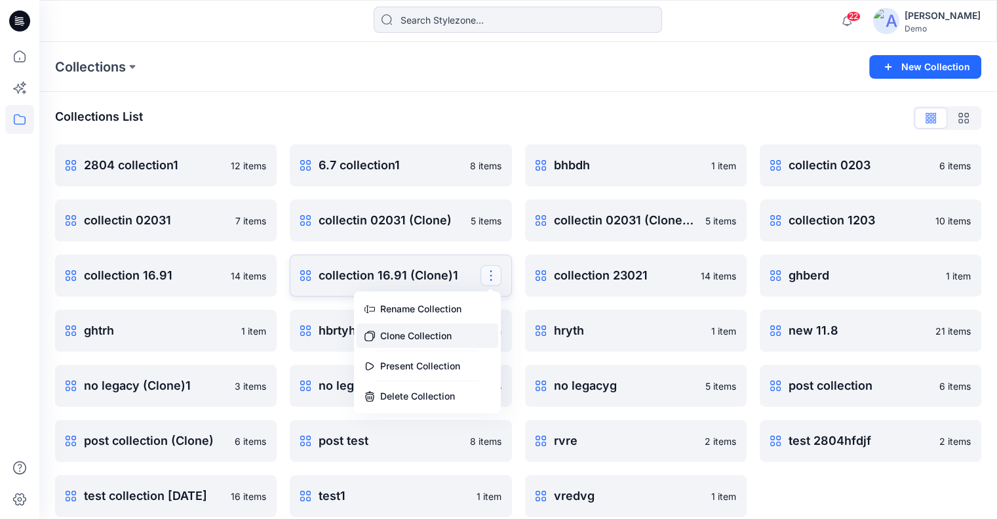
click at [454, 340] on button "Clone Collection" at bounding box center [428, 335] width 142 height 24
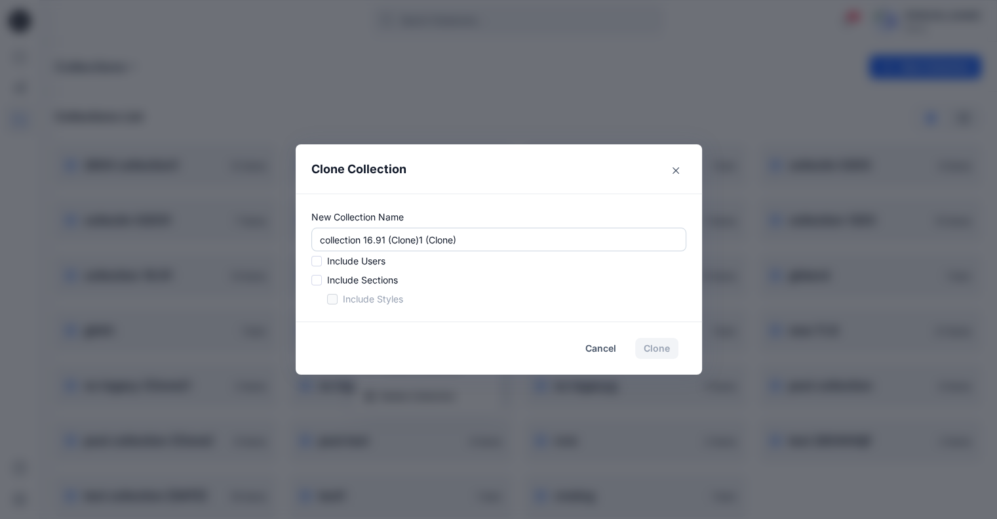
click at [489, 238] on input "collection 16.91 (Clone)1 (Clone)" at bounding box center [499, 240] width 375 height 24
click at [322, 259] on span at bounding box center [317, 261] width 10 height 10
click at [321, 259] on input "checkbox" at bounding box center [316, 261] width 10 height 10
checkbox input "true"
drag, startPoint x: 325, startPoint y: 275, endPoint x: 331, endPoint y: 288, distance: 13.5
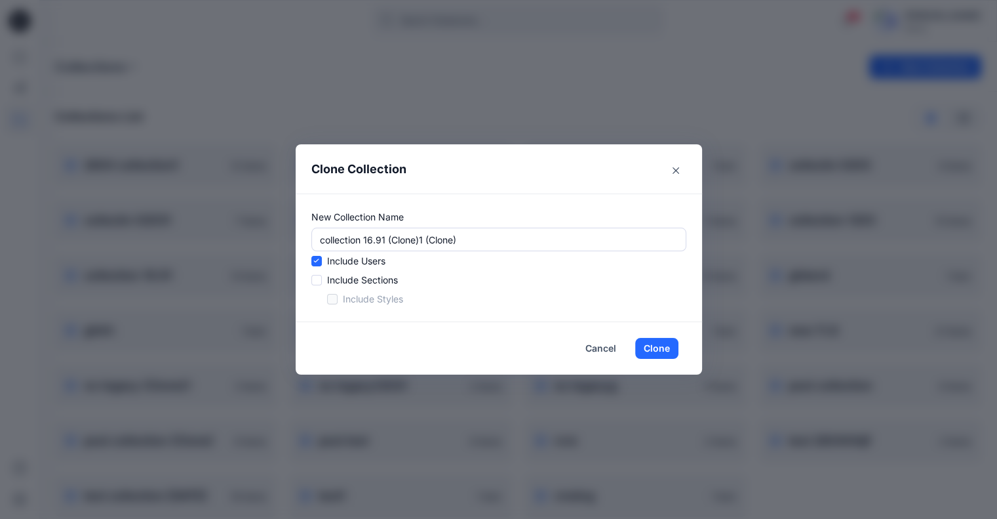
click at [322, 276] on span at bounding box center [317, 280] width 10 height 10
click at [321, 276] on input "checkbox" at bounding box center [316, 280] width 10 height 10
checkbox input "true"
click at [336, 297] on span at bounding box center [332, 299] width 10 height 10
click at [336, 297] on input "checkbox" at bounding box center [332, 299] width 10 height 10
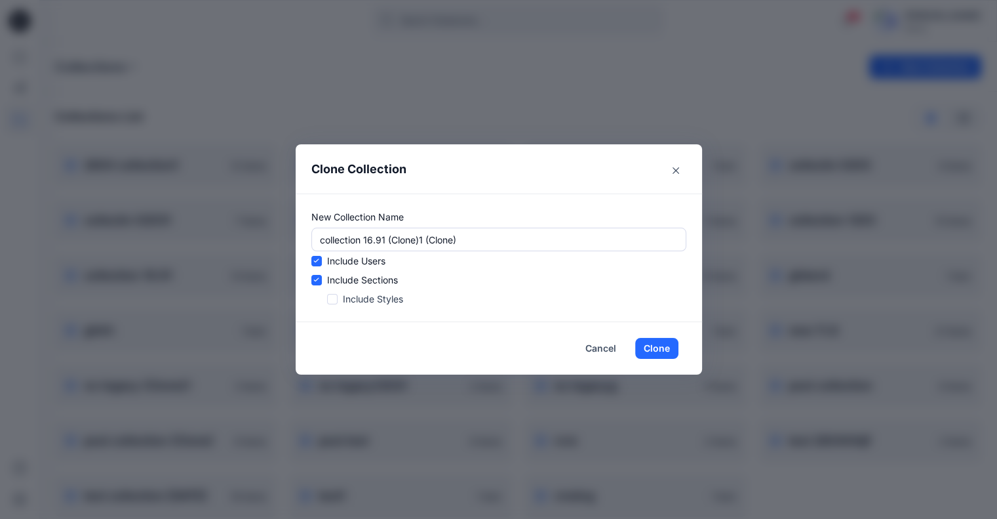
checkbox input "true"
click at [674, 346] on button "Clone" at bounding box center [656, 348] width 43 height 21
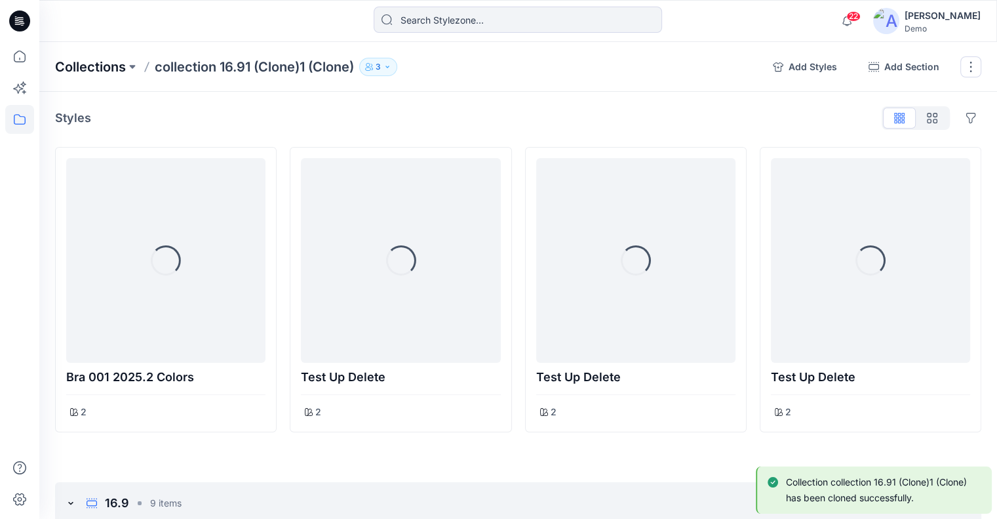
click at [95, 71] on p "Collections" at bounding box center [90, 67] width 71 height 18
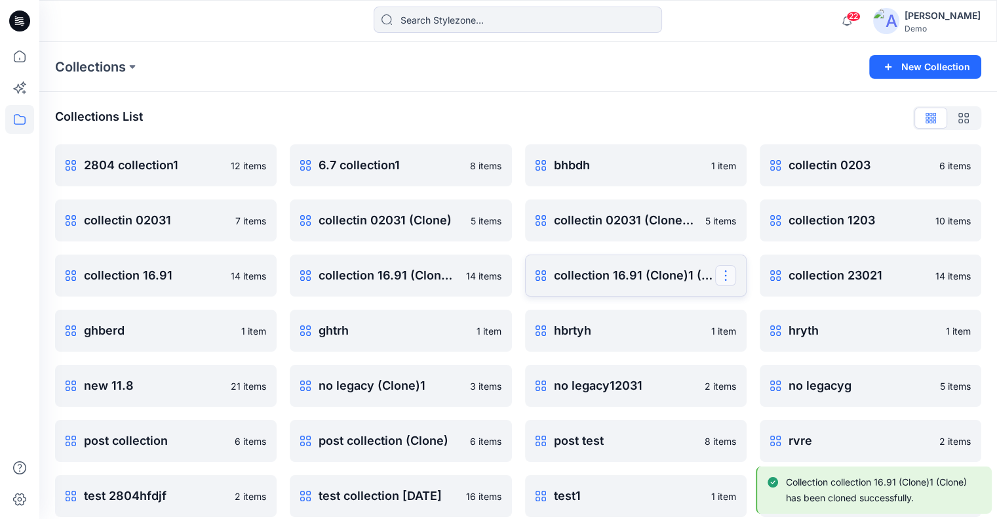
click at [727, 277] on button "button" at bounding box center [725, 275] width 21 height 21
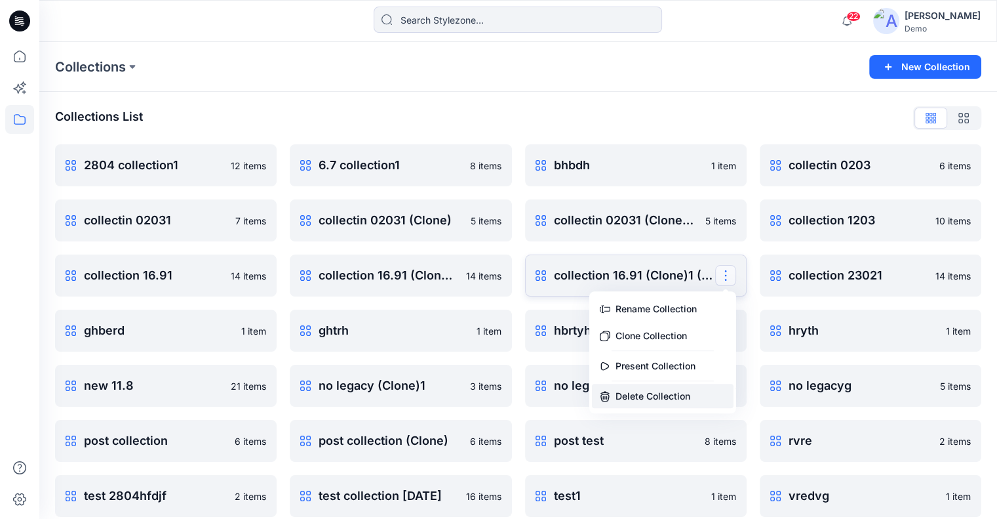
click at [657, 395] on button "Delete Collection" at bounding box center [663, 396] width 142 height 24
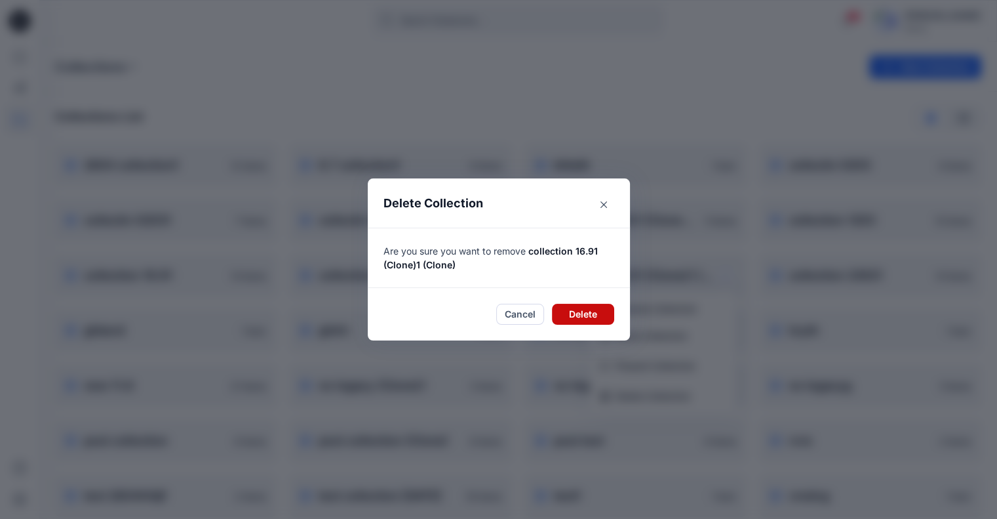
click at [603, 313] on button "Delete" at bounding box center [583, 314] width 62 height 21
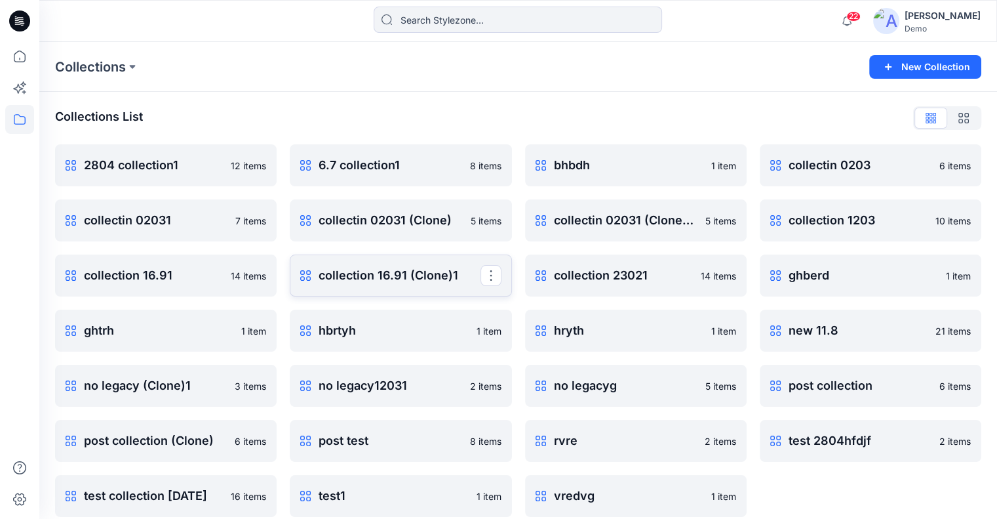
click at [418, 268] on p "collection 16.91 (Clone)1" at bounding box center [399, 275] width 161 height 18
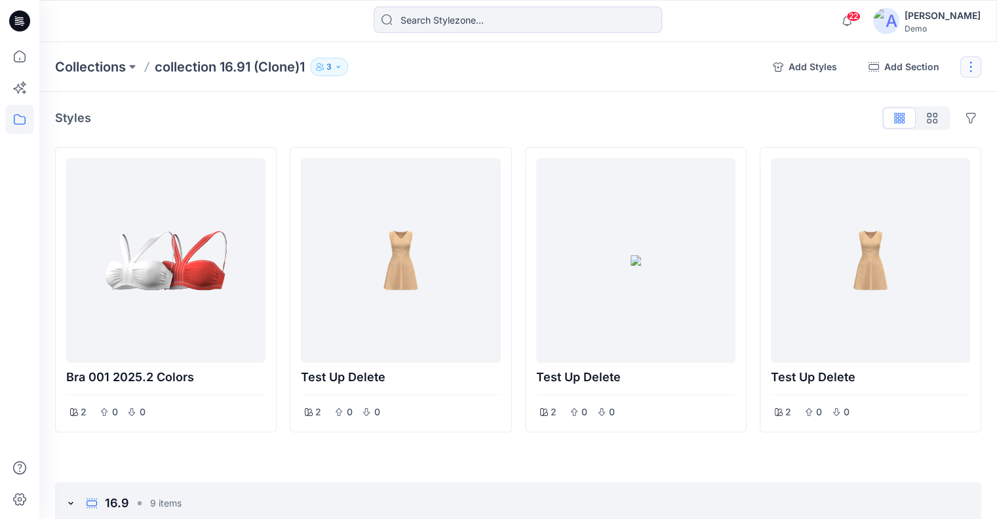
click at [968, 67] on button "button" at bounding box center [971, 66] width 21 height 21
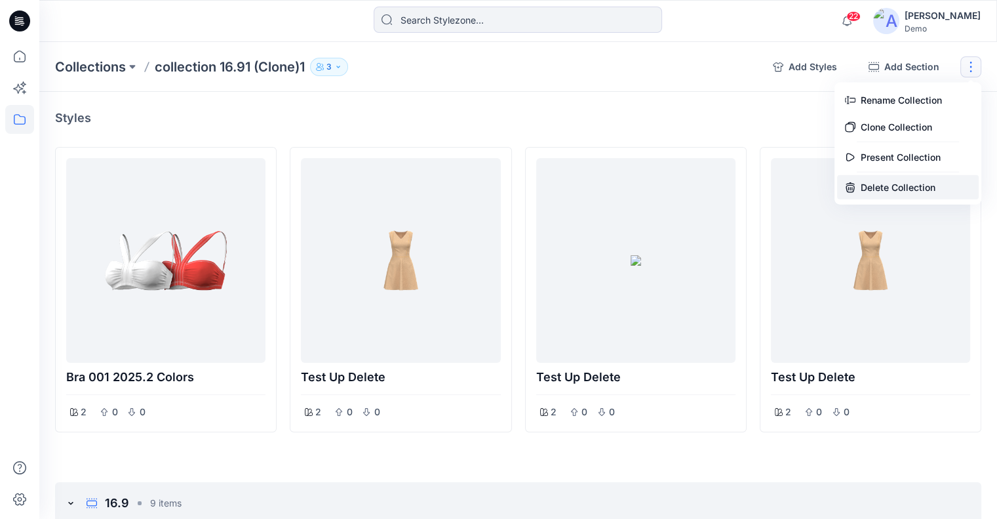
click at [884, 185] on button "Delete Collection" at bounding box center [908, 187] width 142 height 24
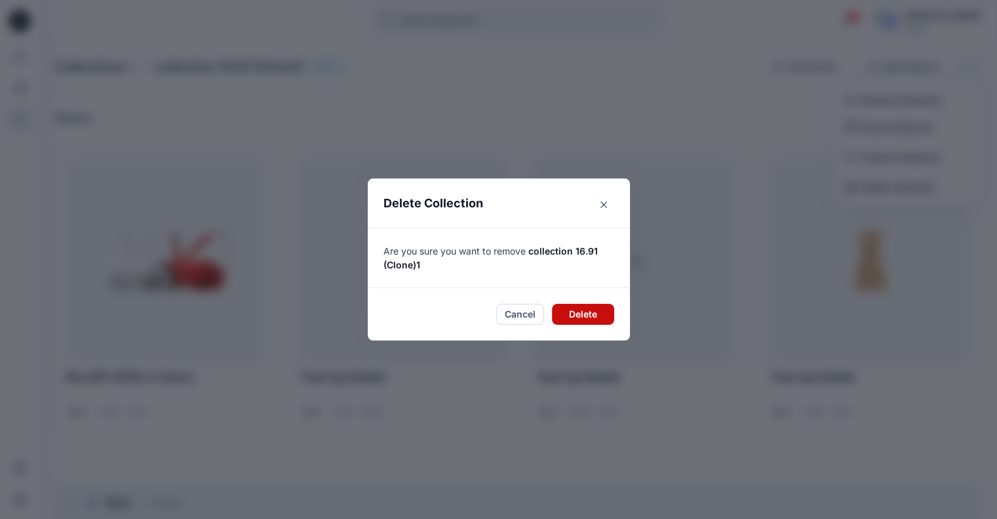
click at [605, 313] on button "Delete" at bounding box center [583, 314] width 62 height 21
